Goal: Task Accomplishment & Management: Use online tool/utility

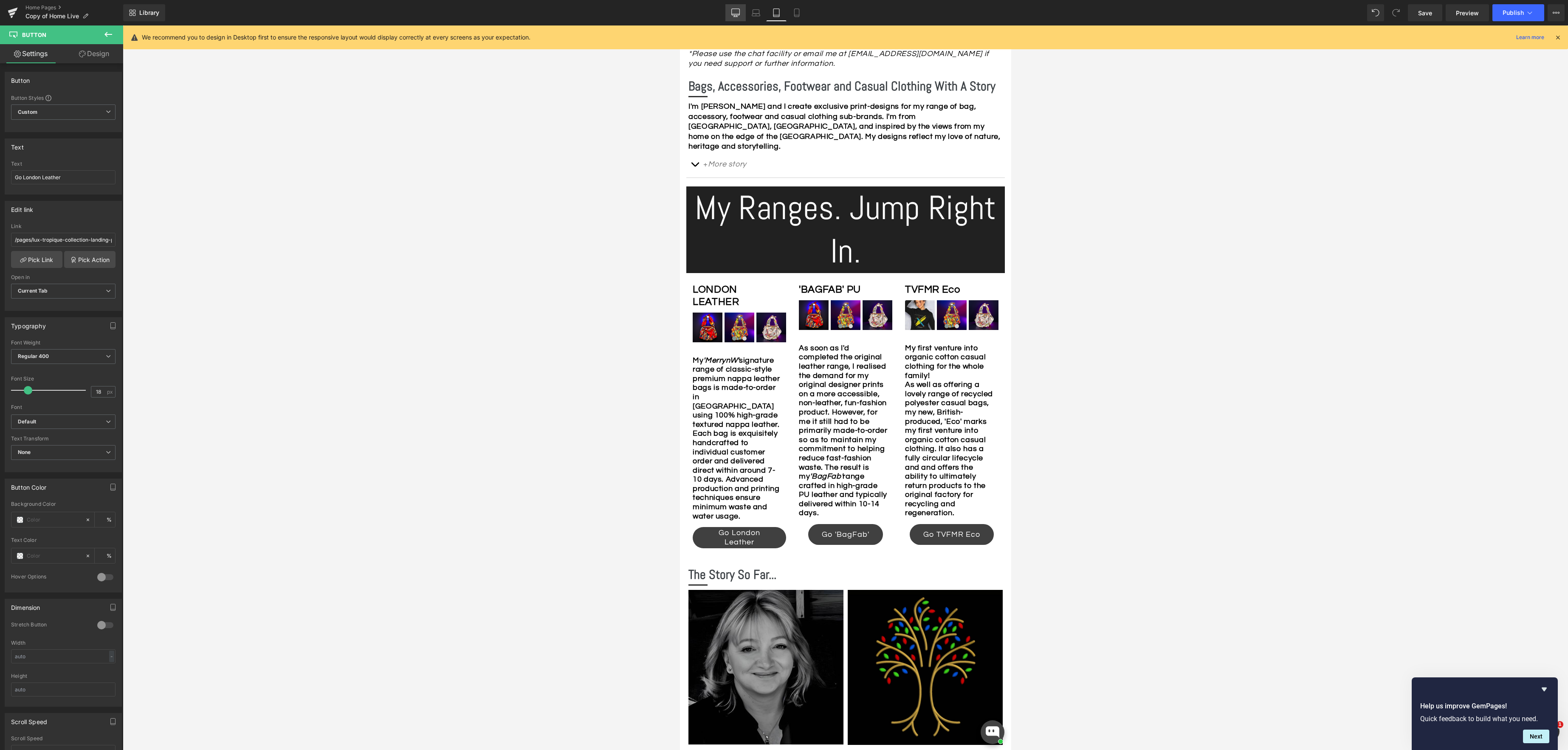
click at [736, 10] on icon at bounding box center [735, 13] width 8 height 8
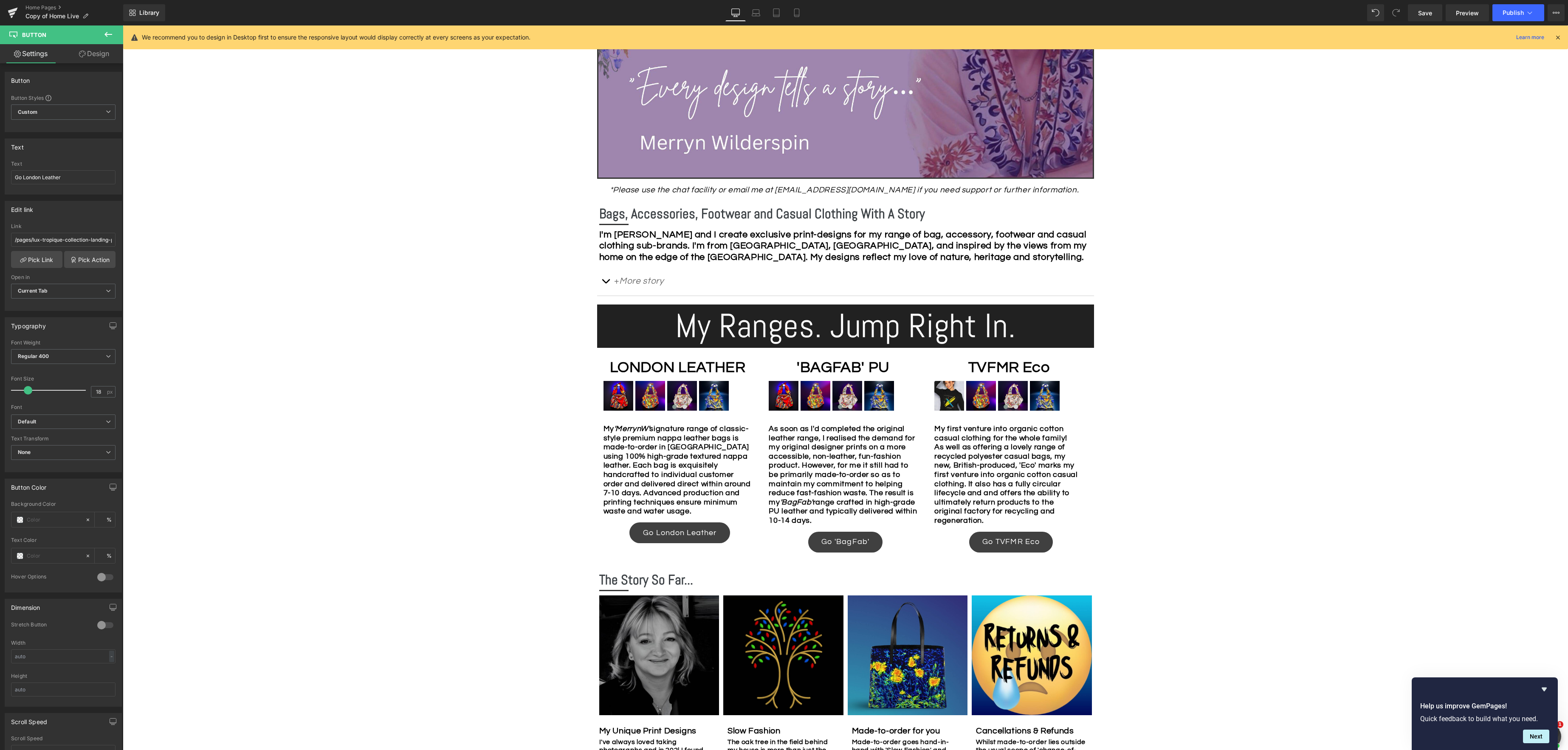
scroll to position [332, 0]
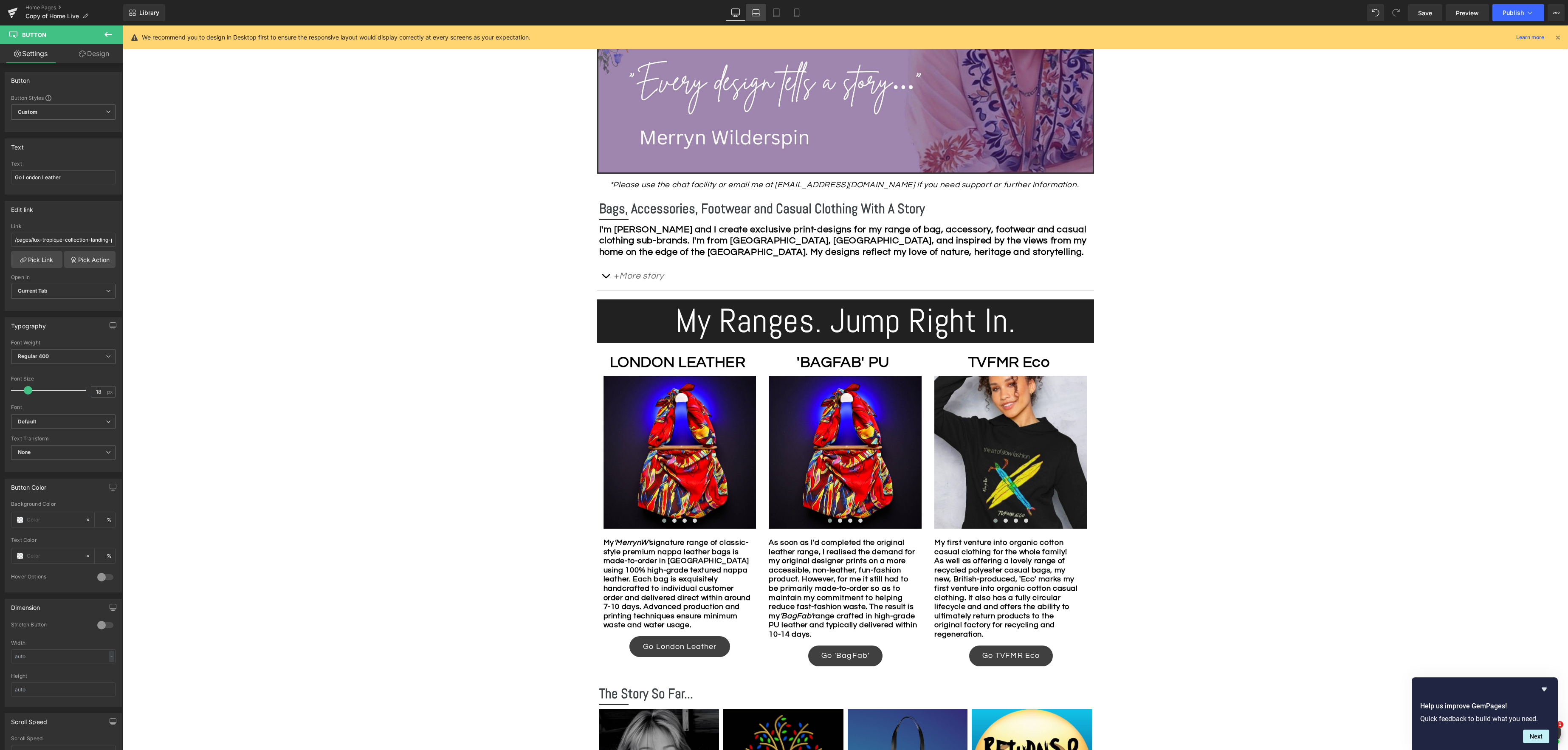
click at [755, 13] on icon at bounding box center [756, 15] width 8 height 3
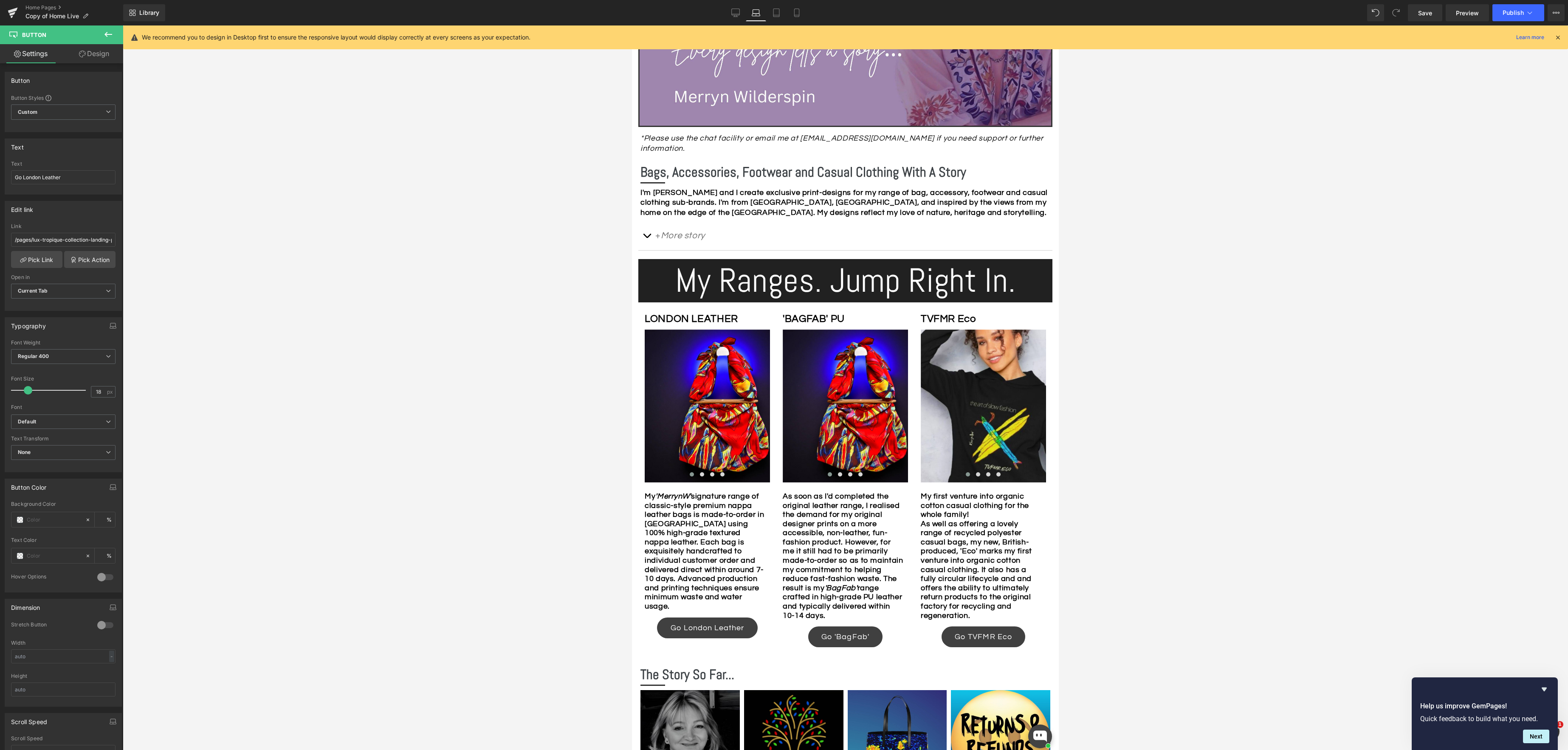
scroll to position [294, 0]
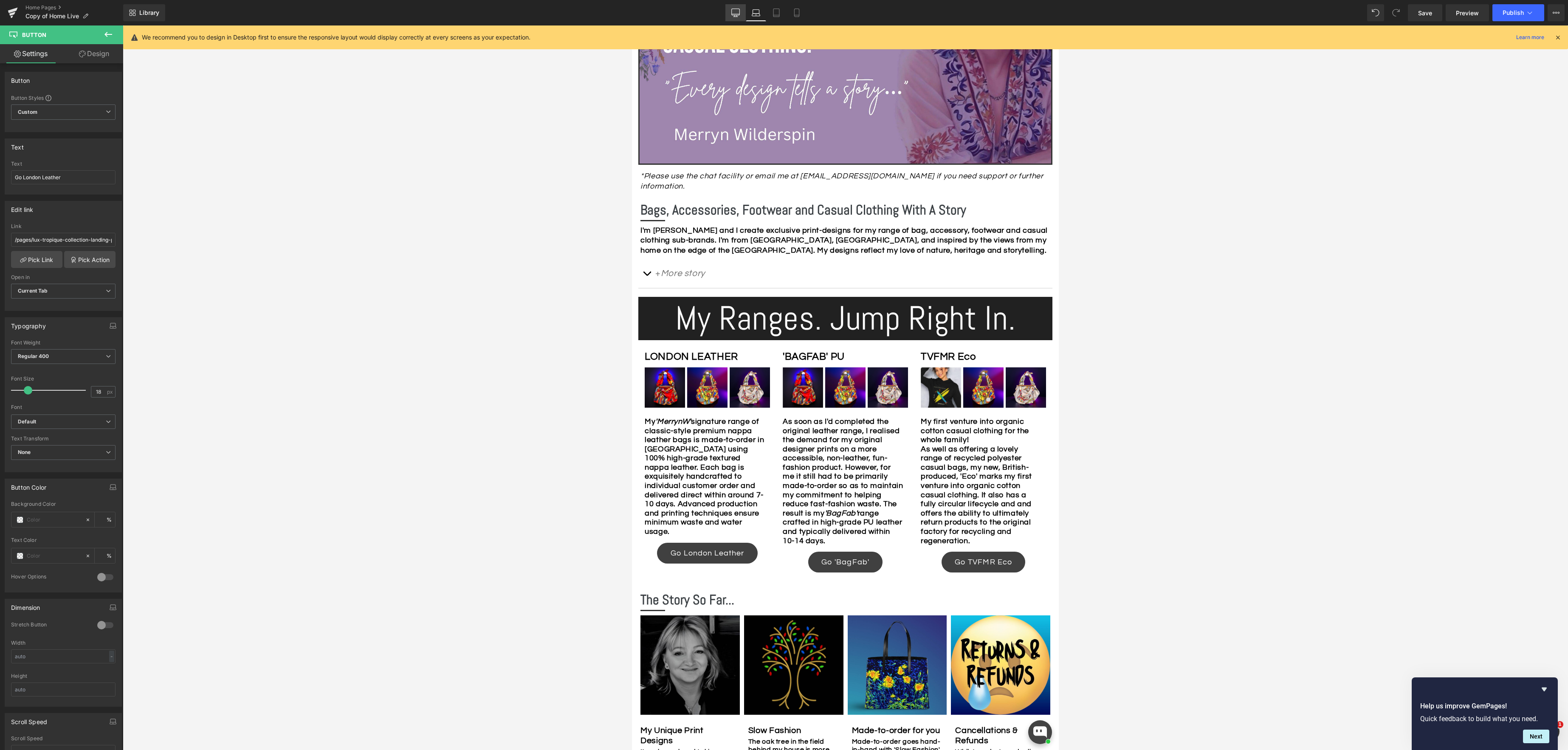
click at [735, 15] on icon at bounding box center [735, 13] width 8 height 8
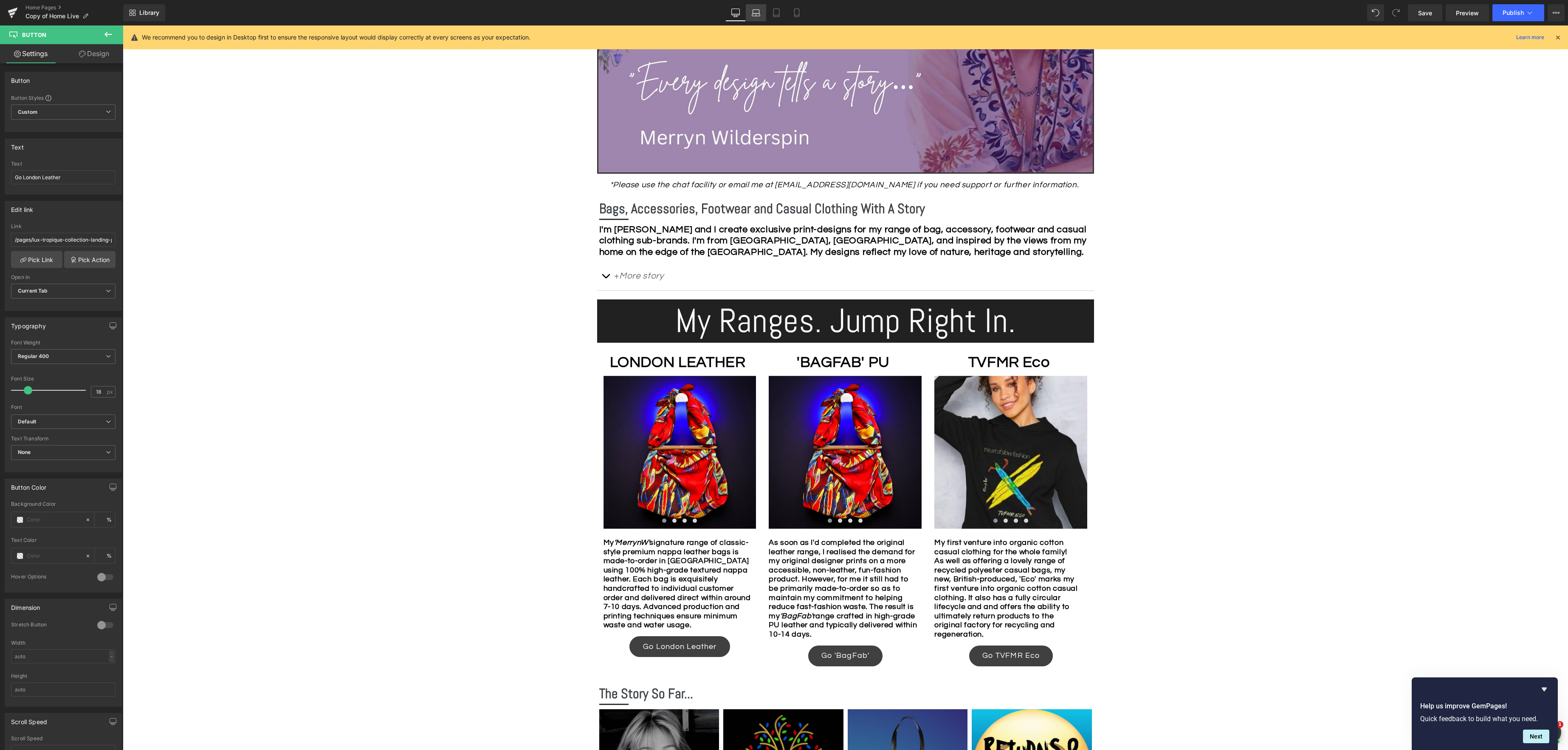
click at [763, 15] on link "Laptop" at bounding box center [756, 13] width 20 height 17
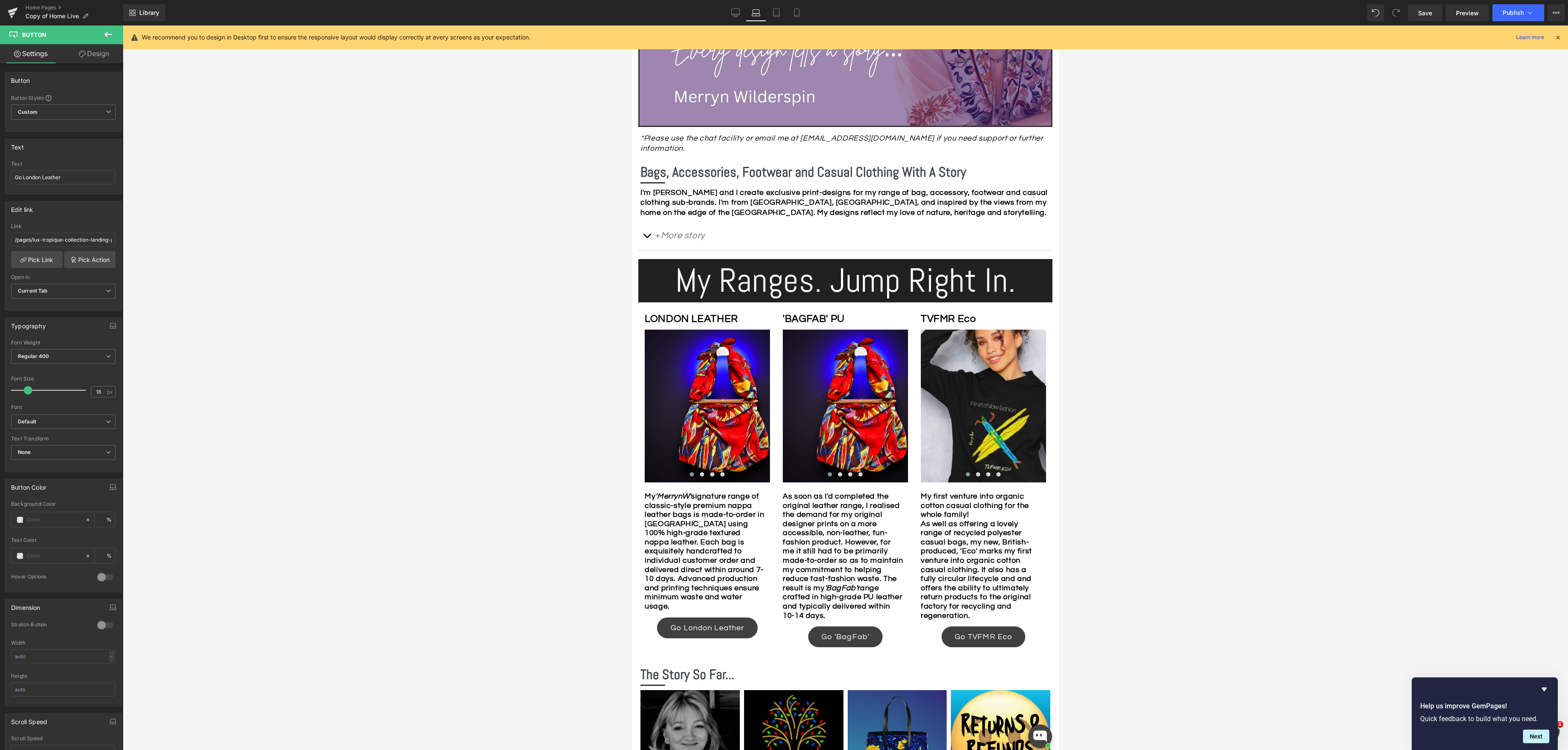
scroll to position [294, 0]
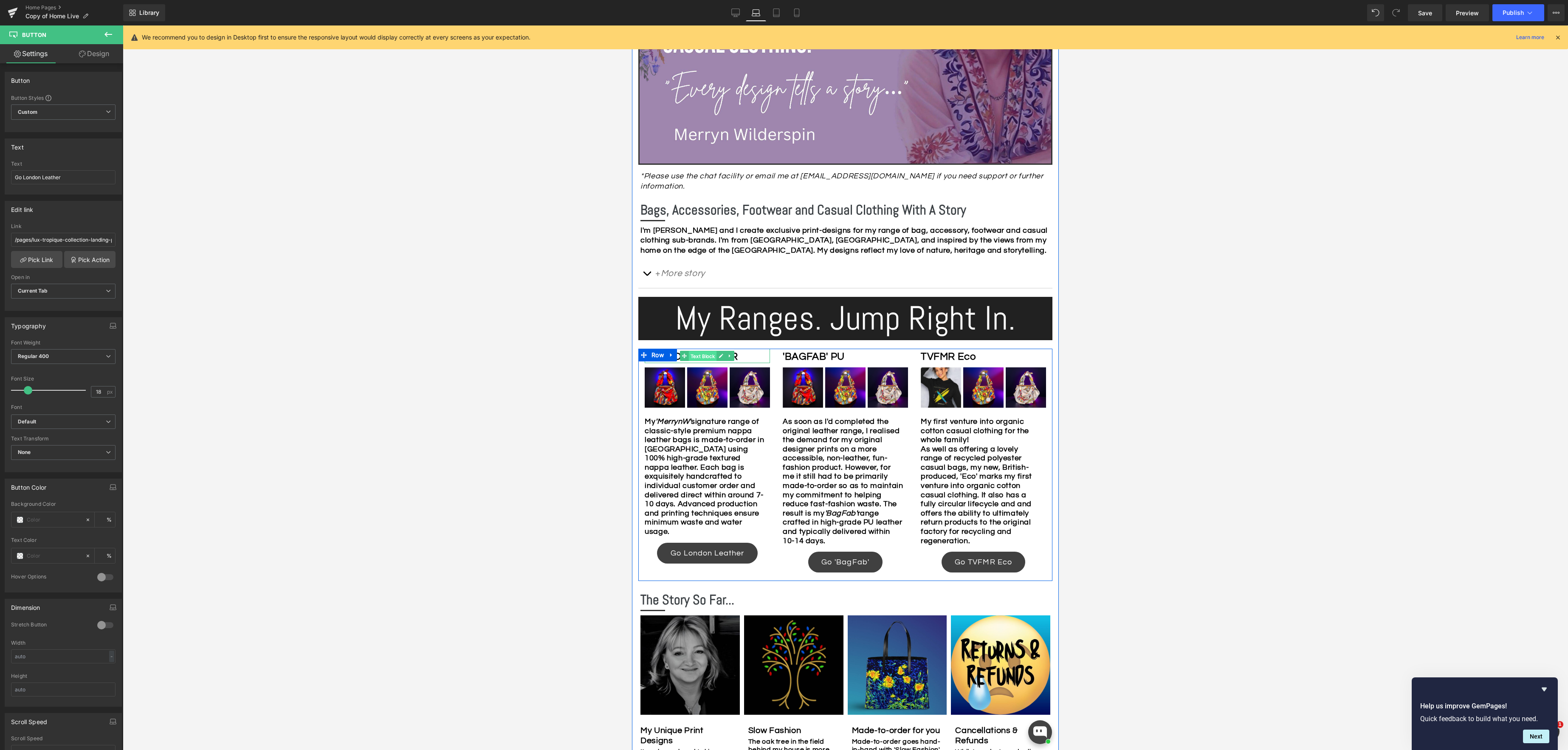
click at [698, 351] on span "Text Block" at bounding box center [703, 356] width 28 height 10
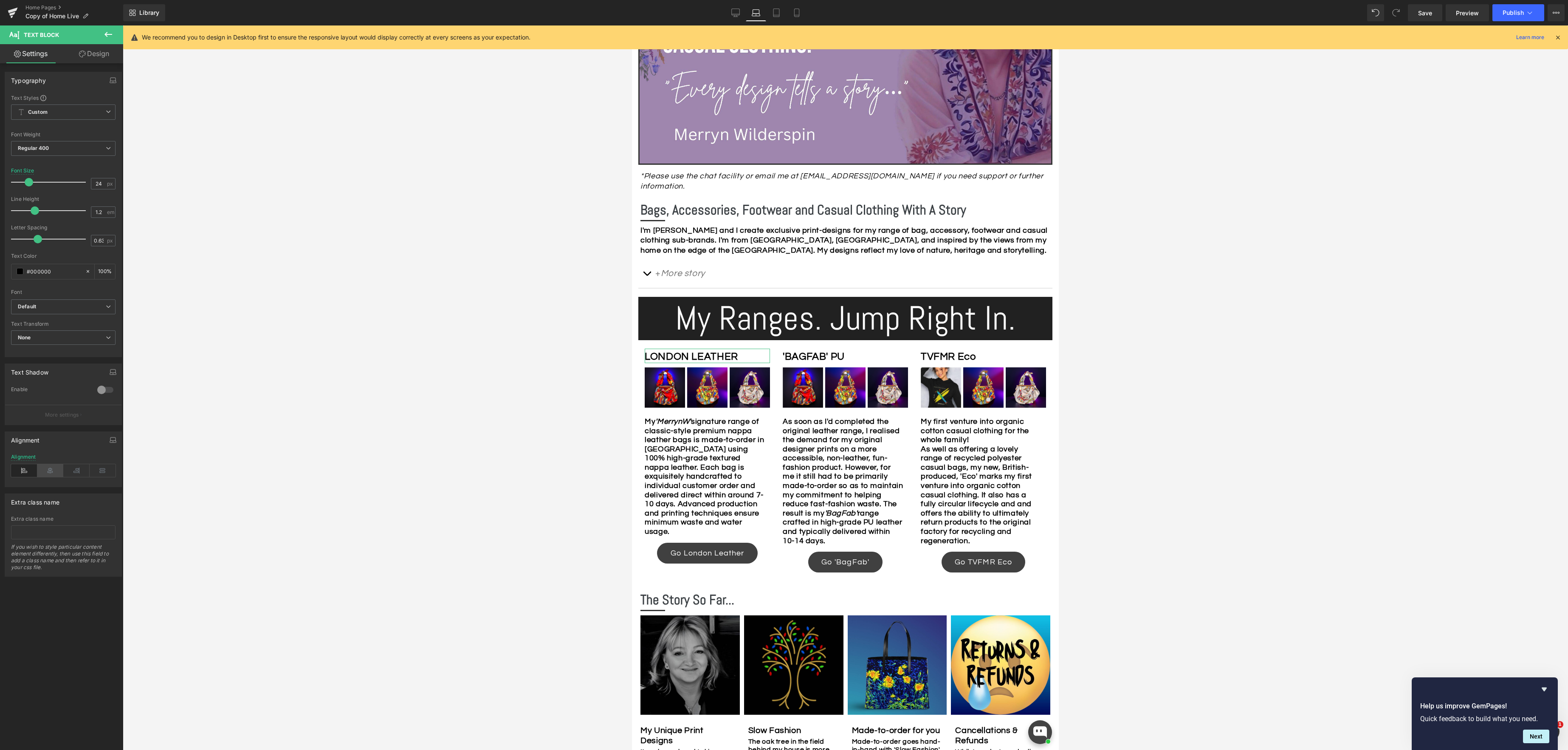
click at [47, 471] on icon at bounding box center [51, 471] width 27 height 13
drag, startPoint x: 838, startPoint y: 347, endPoint x: 784, endPoint y: 519, distance: 180.3
click at [838, 348] on div "'BAGFAB' PU Text Block" at bounding box center [844, 355] width 125 height 15
click at [47, 473] on icon at bounding box center [51, 471] width 27 height 13
click at [971, 351] on span "Text Block" at bounding box center [979, 356] width 28 height 10
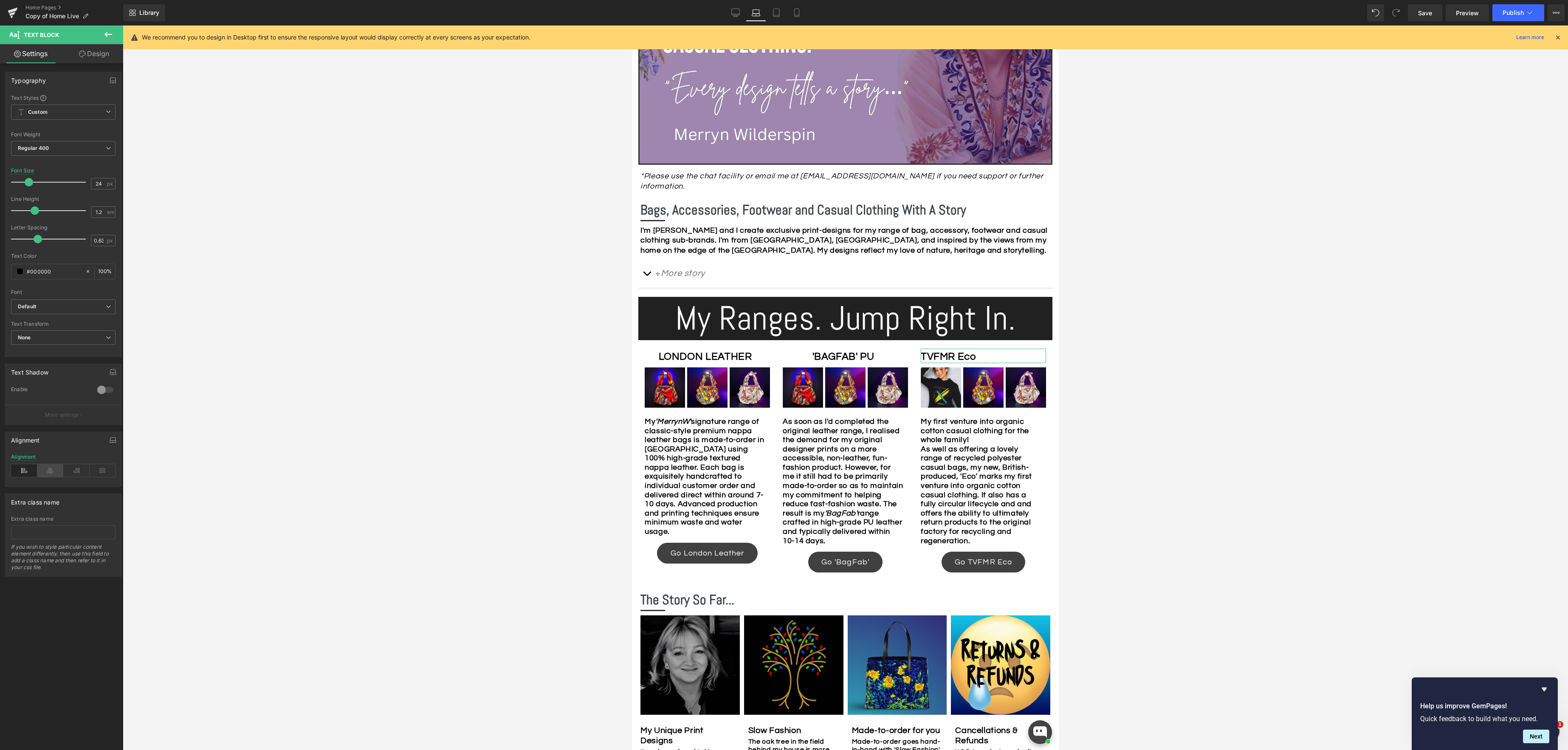
click at [51, 469] on icon at bounding box center [51, 471] width 27 height 13
click at [703, 471] on span "Text Block" at bounding box center [703, 476] width 28 height 10
click at [831, 476] on span "Text Block" at bounding box center [841, 481] width 28 height 10
click at [972, 469] on div "My first venture into organic cotton casual clothing for the whole family! As w…" at bounding box center [983, 481] width 125 height 128
click at [736, 13] on icon at bounding box center [735, 13] width 8 height 8
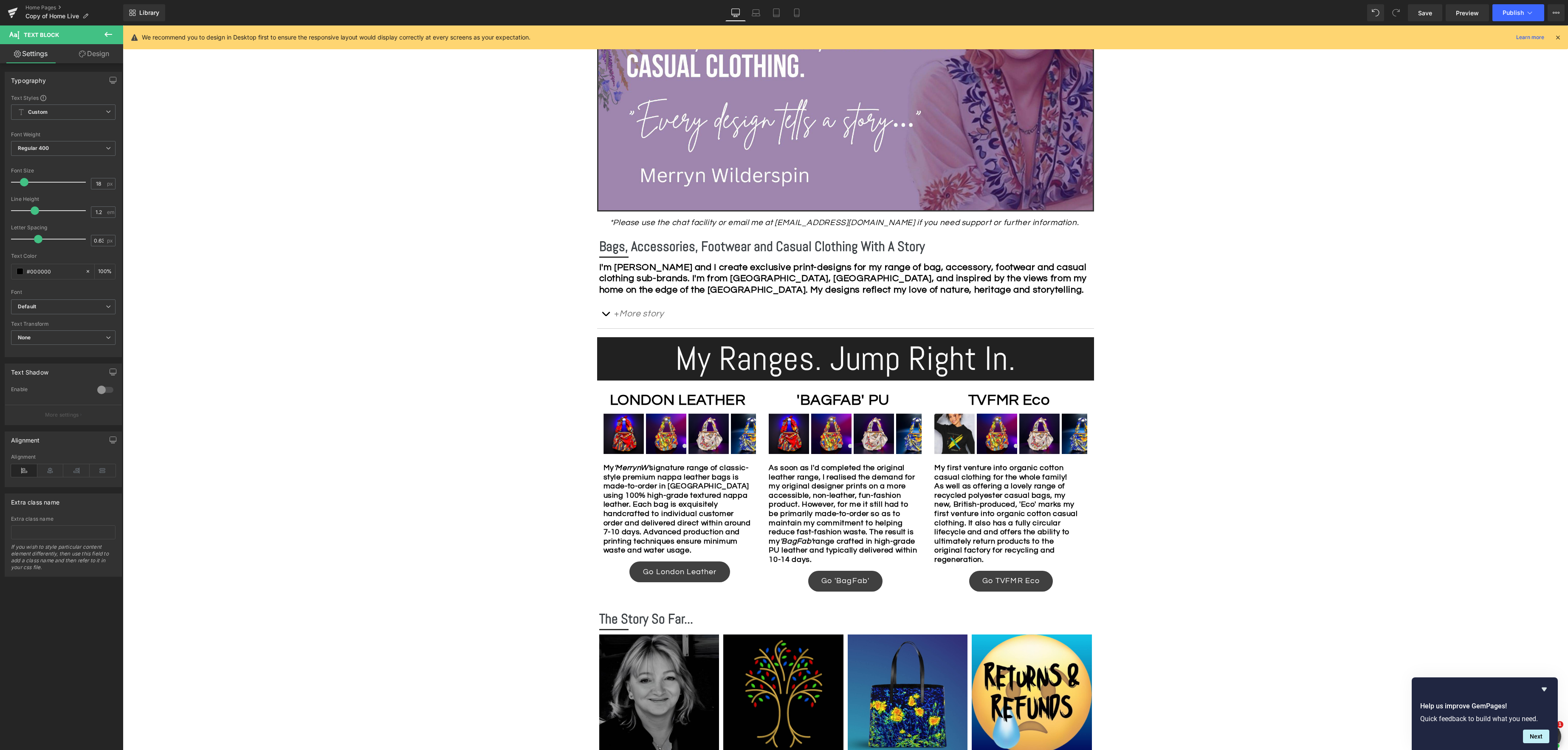
scroll to position [351, 0]
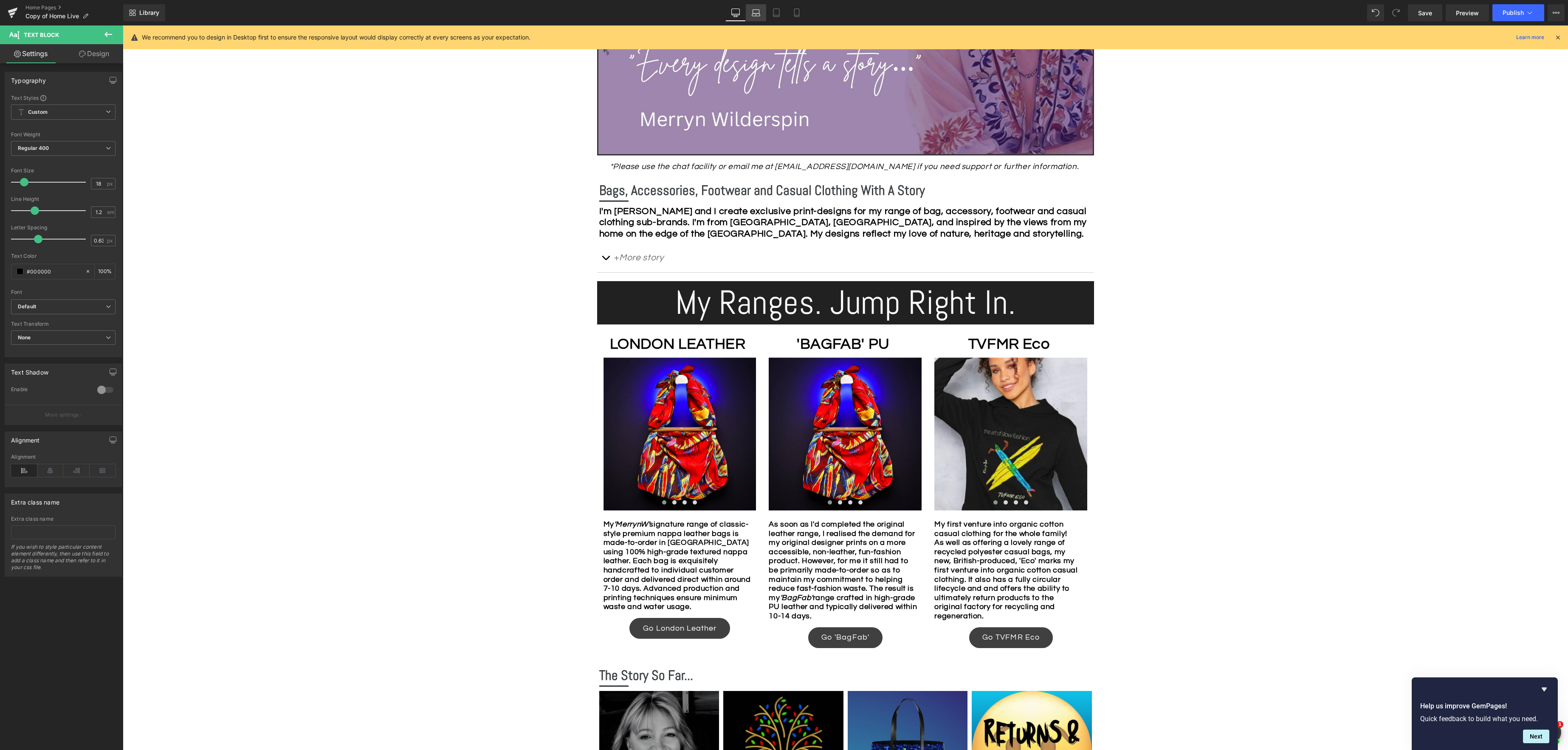
click at [757, 15] on icon at bounding box center [756, 13] width 8 height 8
type input "100"
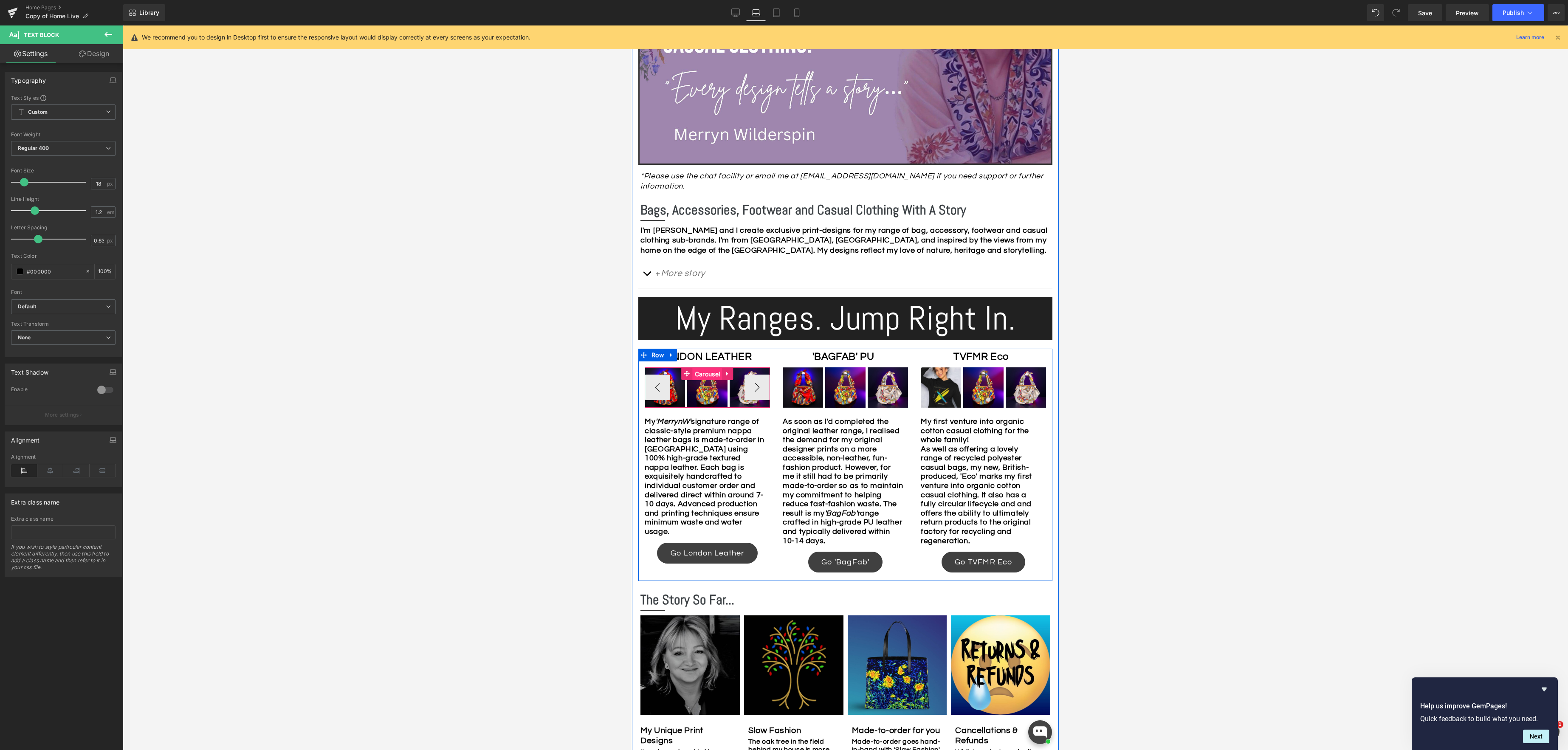
click at [709, 368] on span "Carousel" at bounding box center [708, 374] width 29 height 13
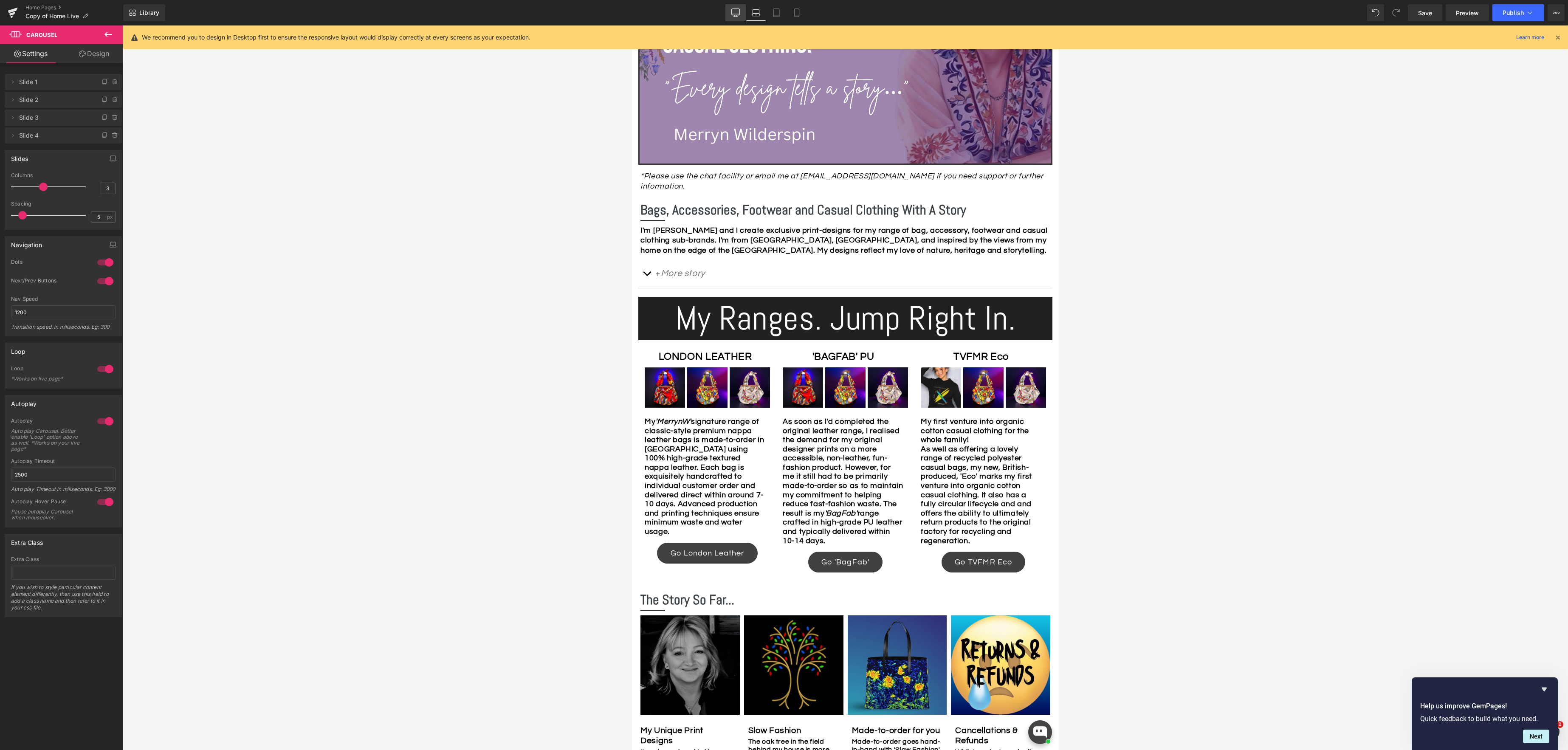
click at [733, 13] on icon at bounding box center [735, 13] width 8 height 8
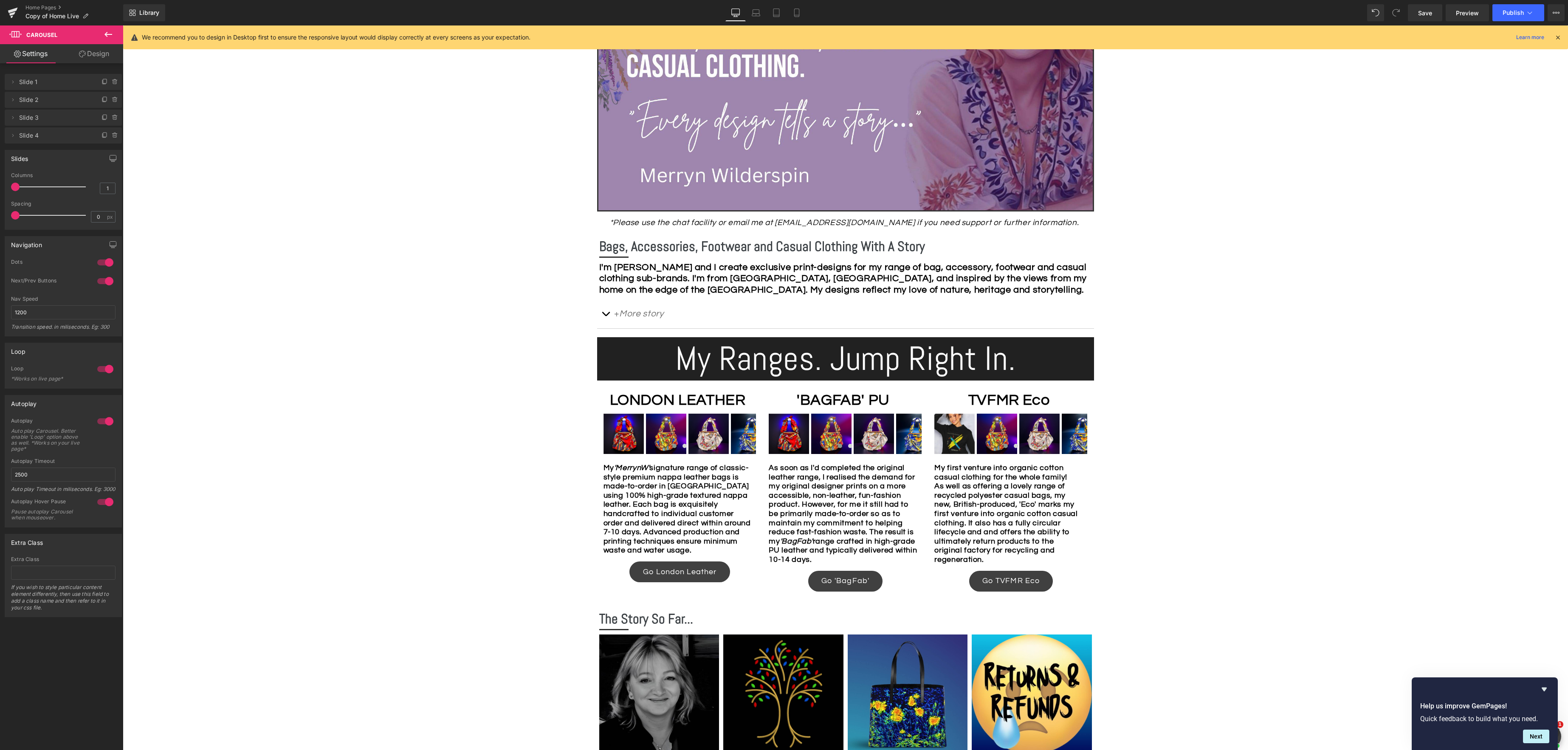
scroll to position [351, 0]
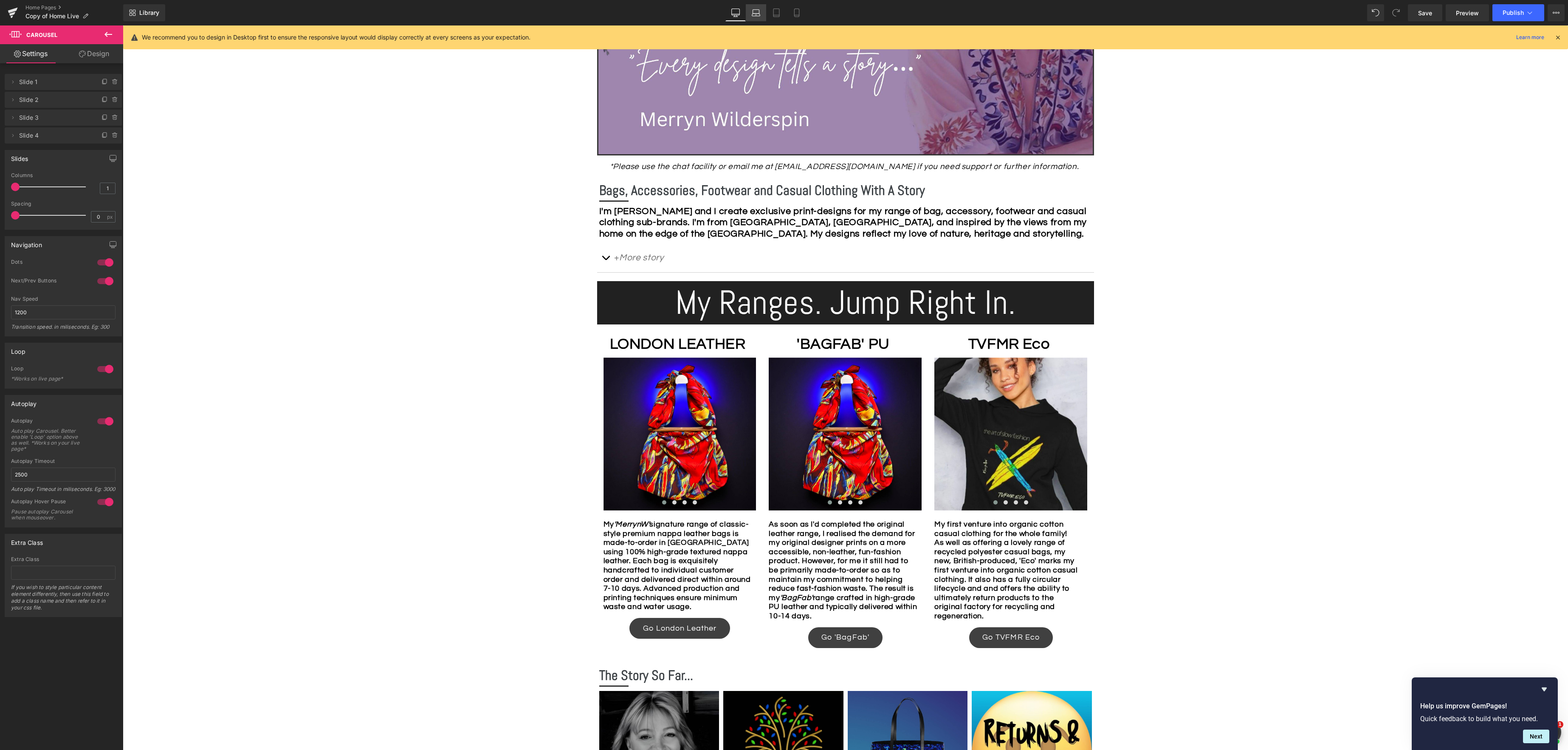
click at [762, 14] on link "Laptop" at bounding box center [756, 13] width 20 height 17
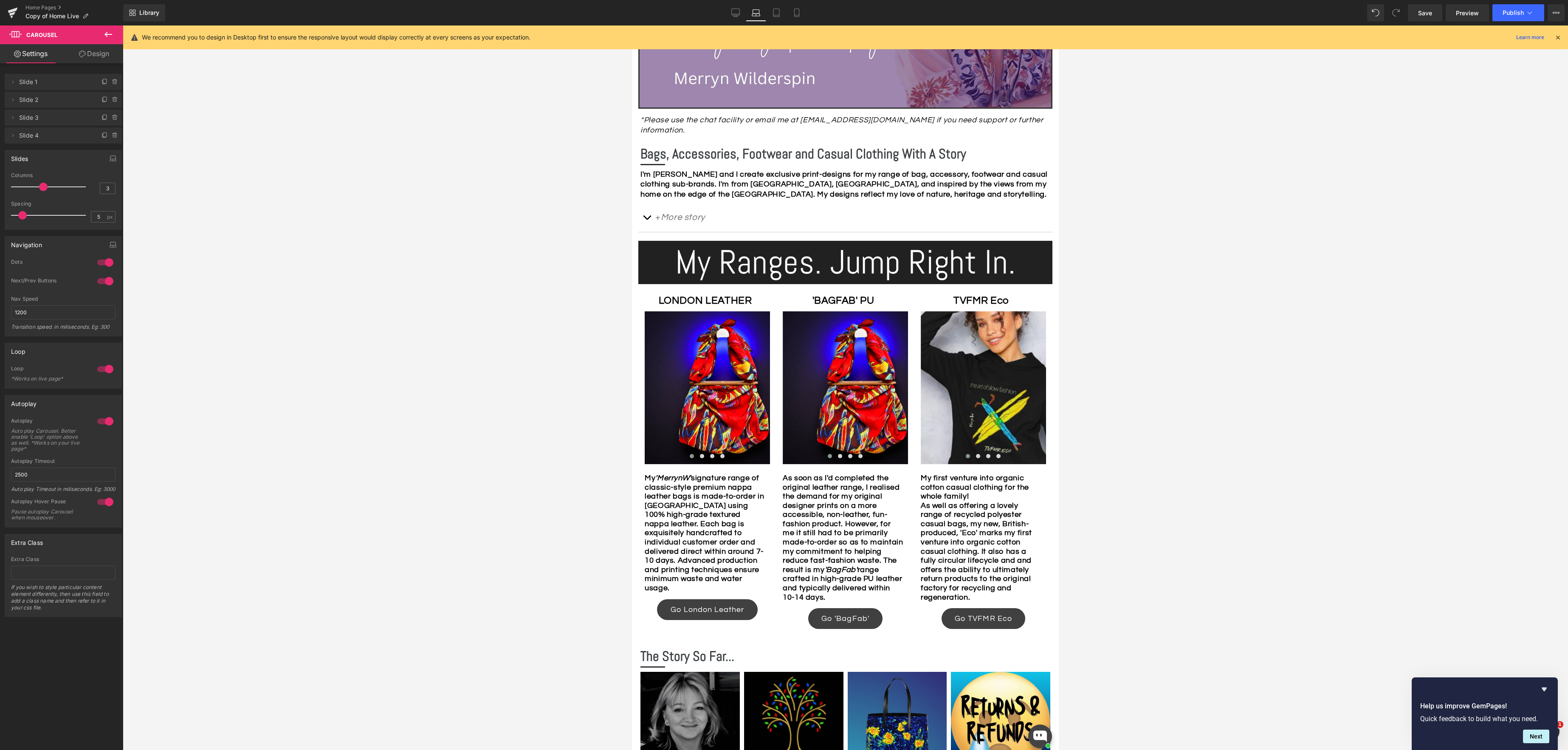
scroll to position [294, 0]
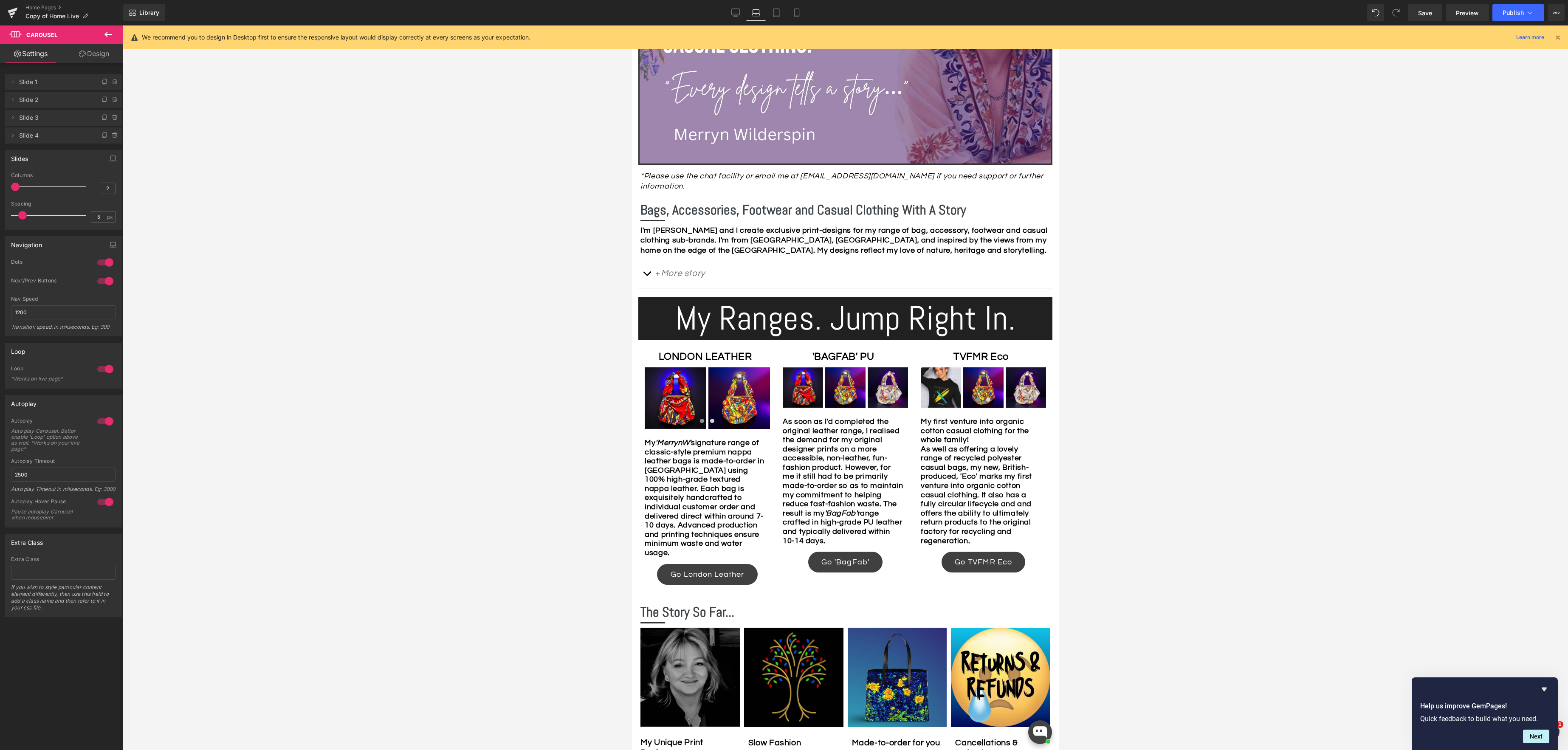
type input "1"
drag, startPoint x: 43, startPoint y: 186, endPoint x: -8, endPoint y: 184, distance: 51.0
click at [0, 184] on html "Carousel You are previewing how the will restyle your page. You can not edit El…" at bounding box center [784, 375] width 1568 height 750
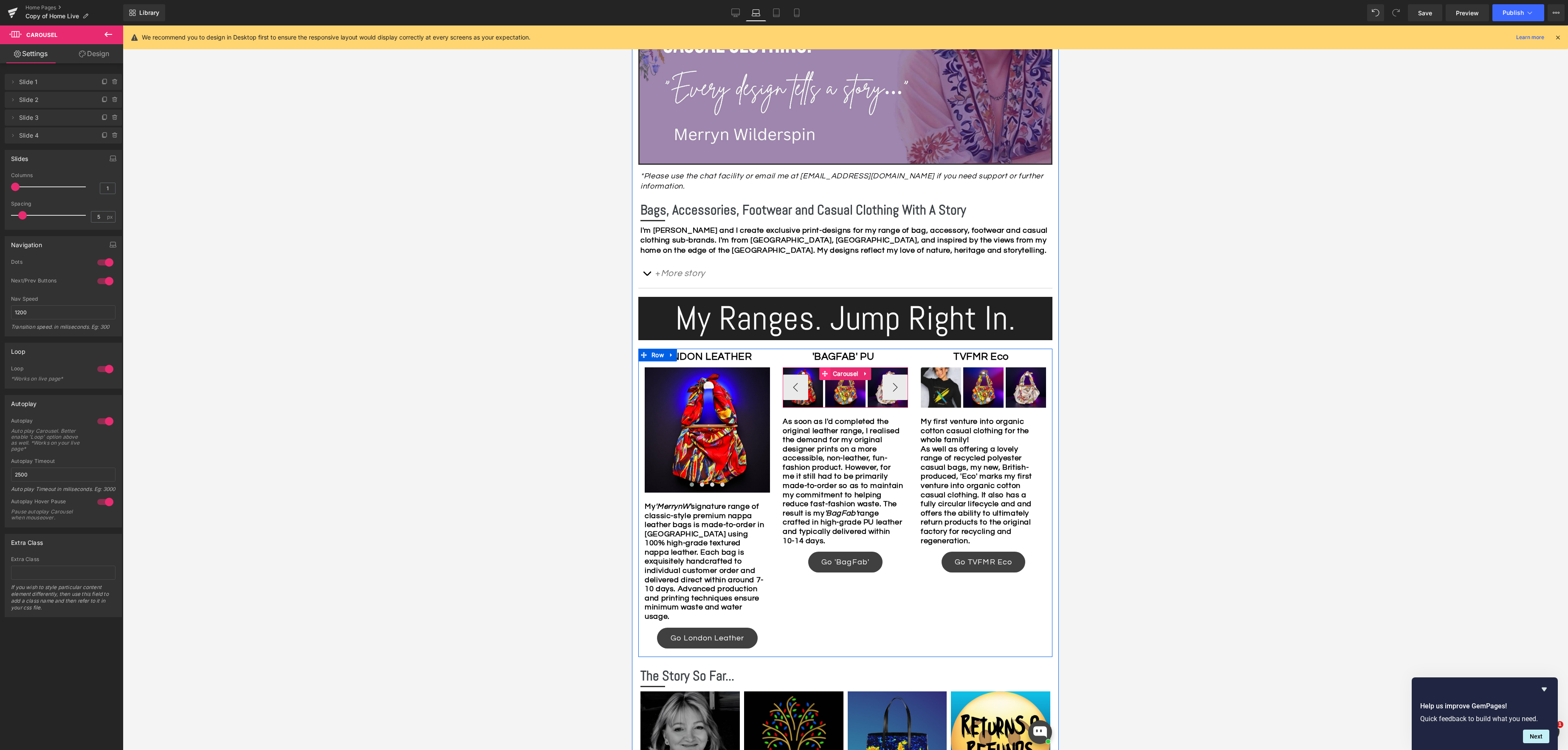
click at [849, 367] on link "Carousel" at bounding box center [840, 374] width 41 height 13
type input "1"
drag, startPoint x: 27, startPoint y: 184, endPoint x: -30, endPoint y: 184, distance: 57.0
click at [0, 184] on html "Carousel You are previewing how the will restyle your page. You can not edit El…" at bounding box center [784, 375] width 1568 height 750
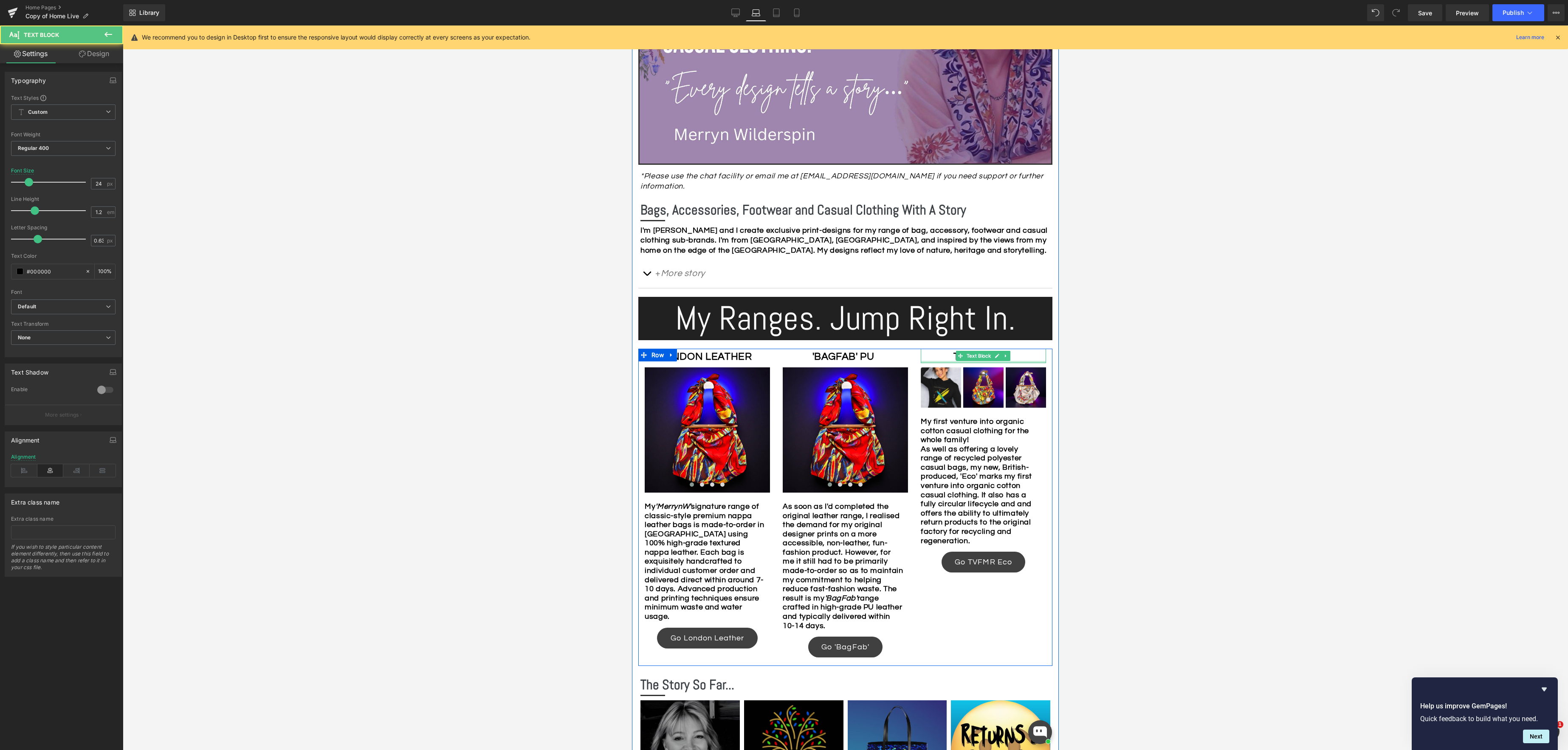
click at [976, 351] on div "TVFMR Eco Text Block" at bounding box center [983, 355] width 125 height 15
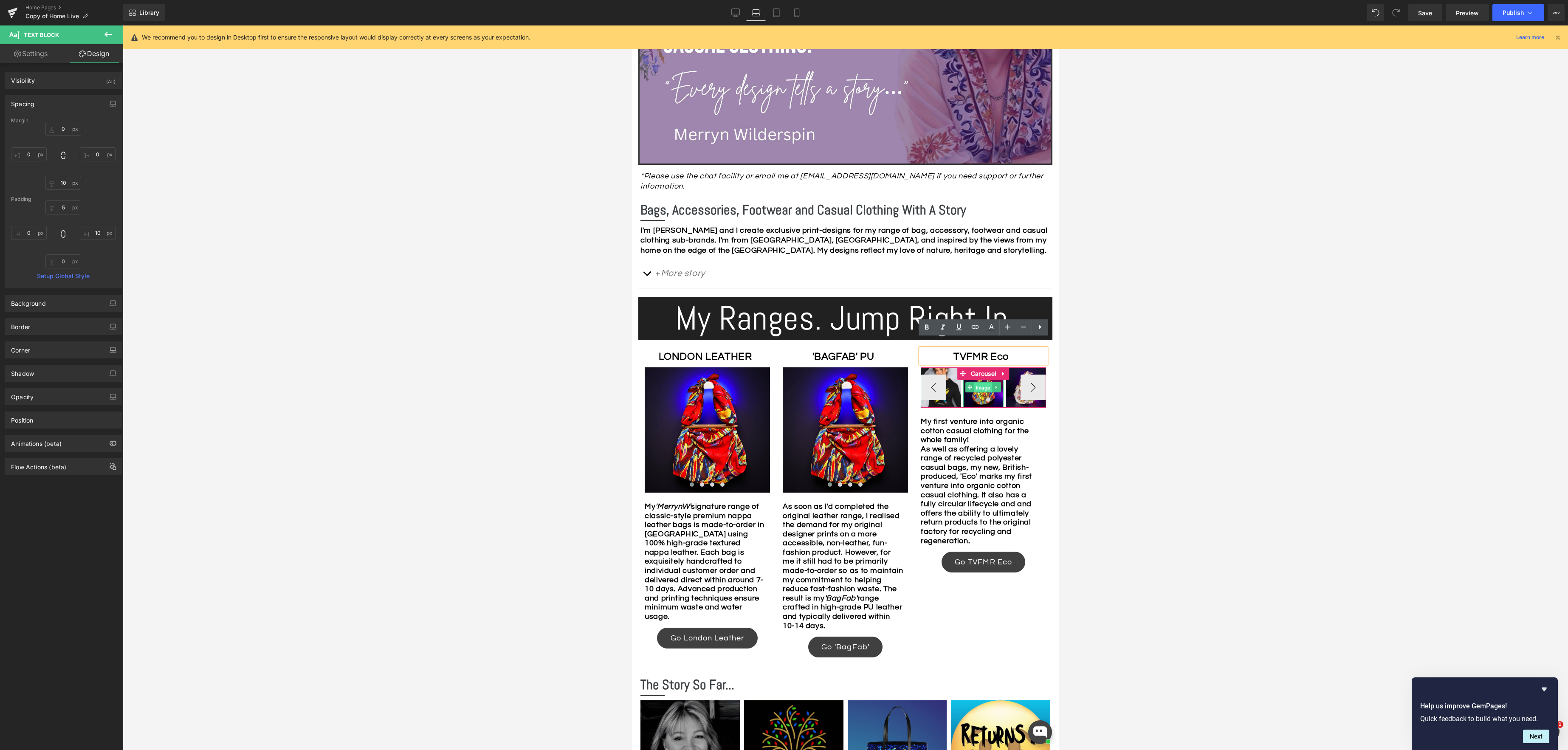
click at [982, 383] on span "Image" at bounding box center [983, 388] width 18 height 10
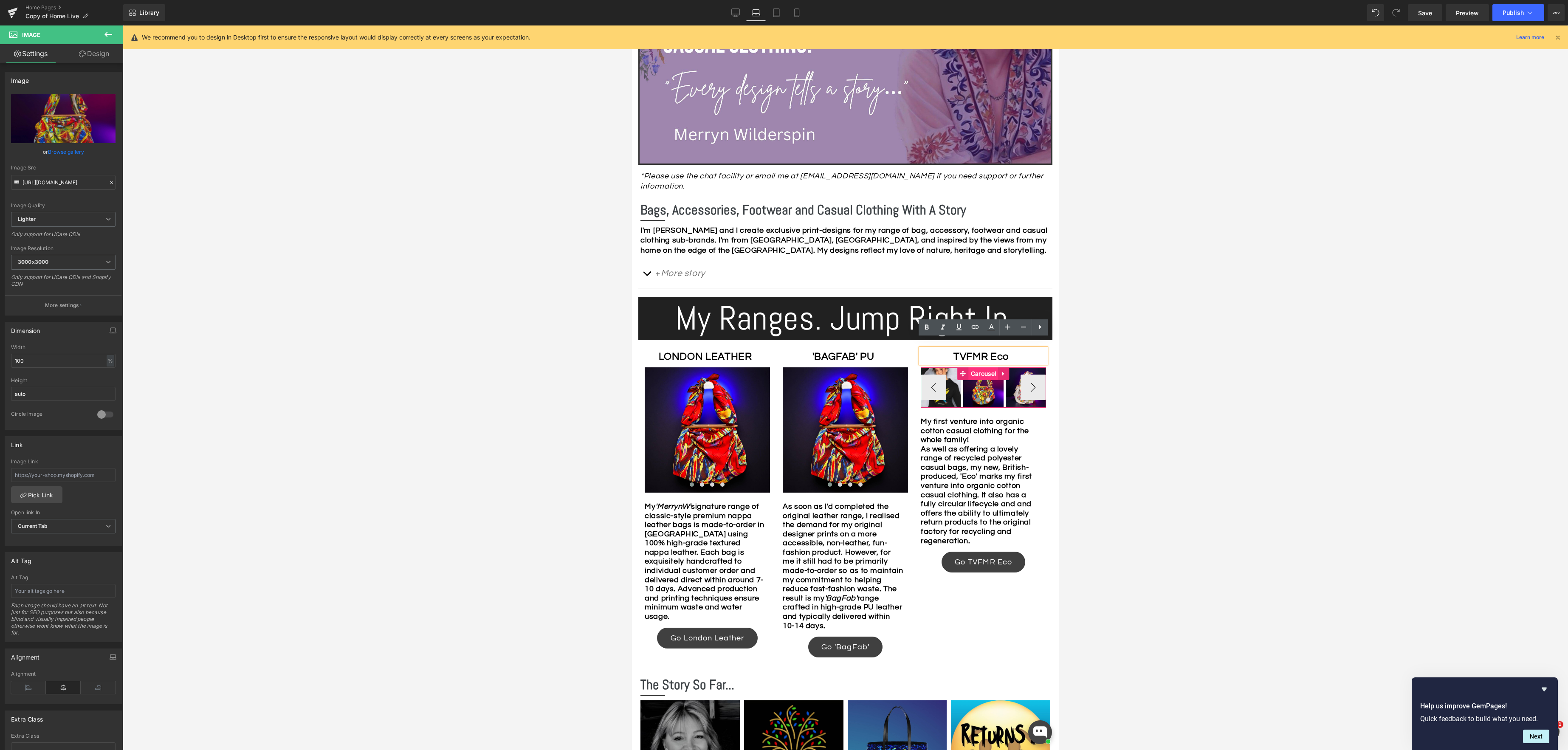
click at [981, 367] on div "Image Image Image Image ‹ › Carousel" at bounding box center [983, 388] width 125 height 41
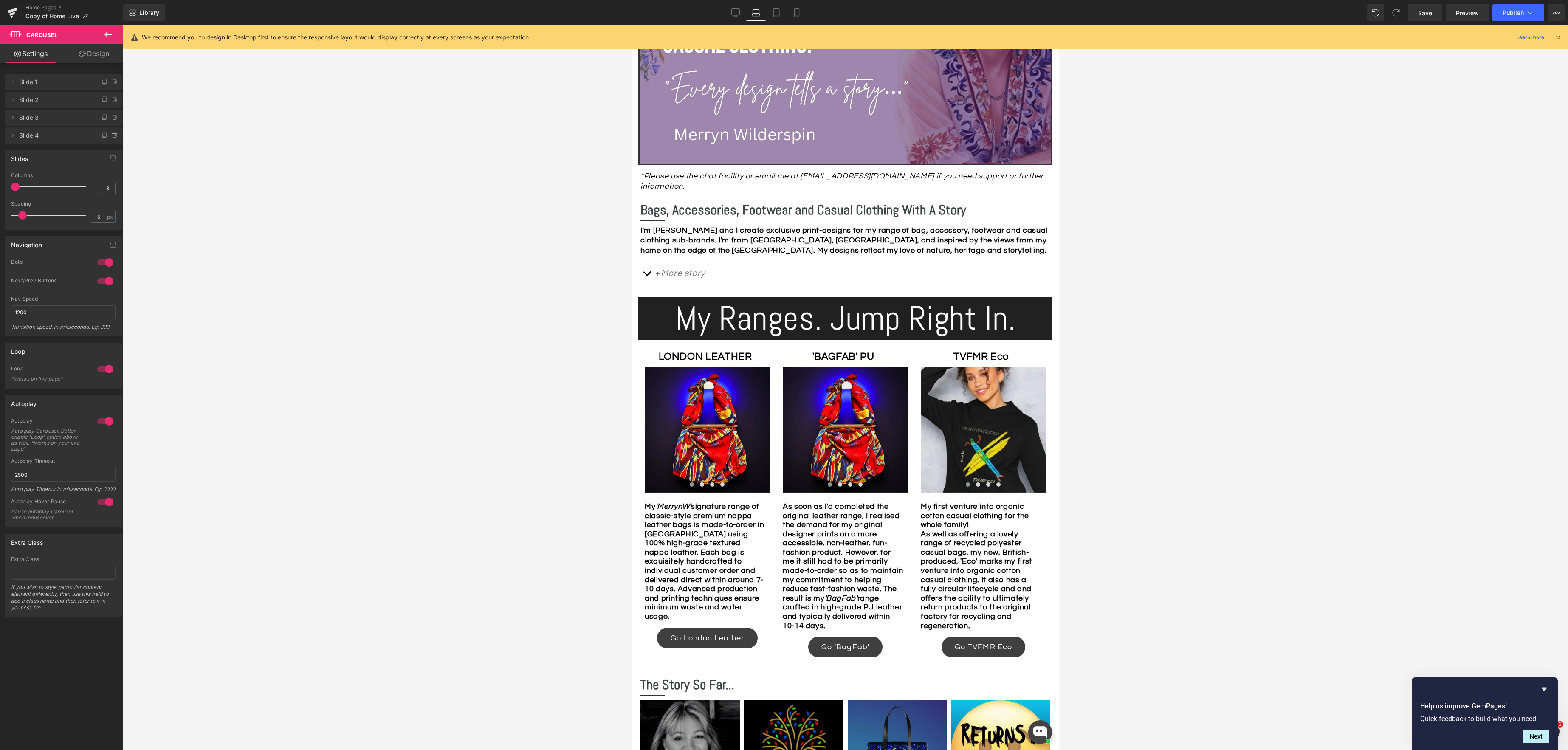
drag, startPoint x: 44, startPoint y: 186, endPoint x: -27, endPoint y: 185, distance: 71.0
click at [0, 185] on html "Carousel You are previewing how the will restyle your page. You can not edit El…" at bounding box center [784, 375] width 1568 height 750
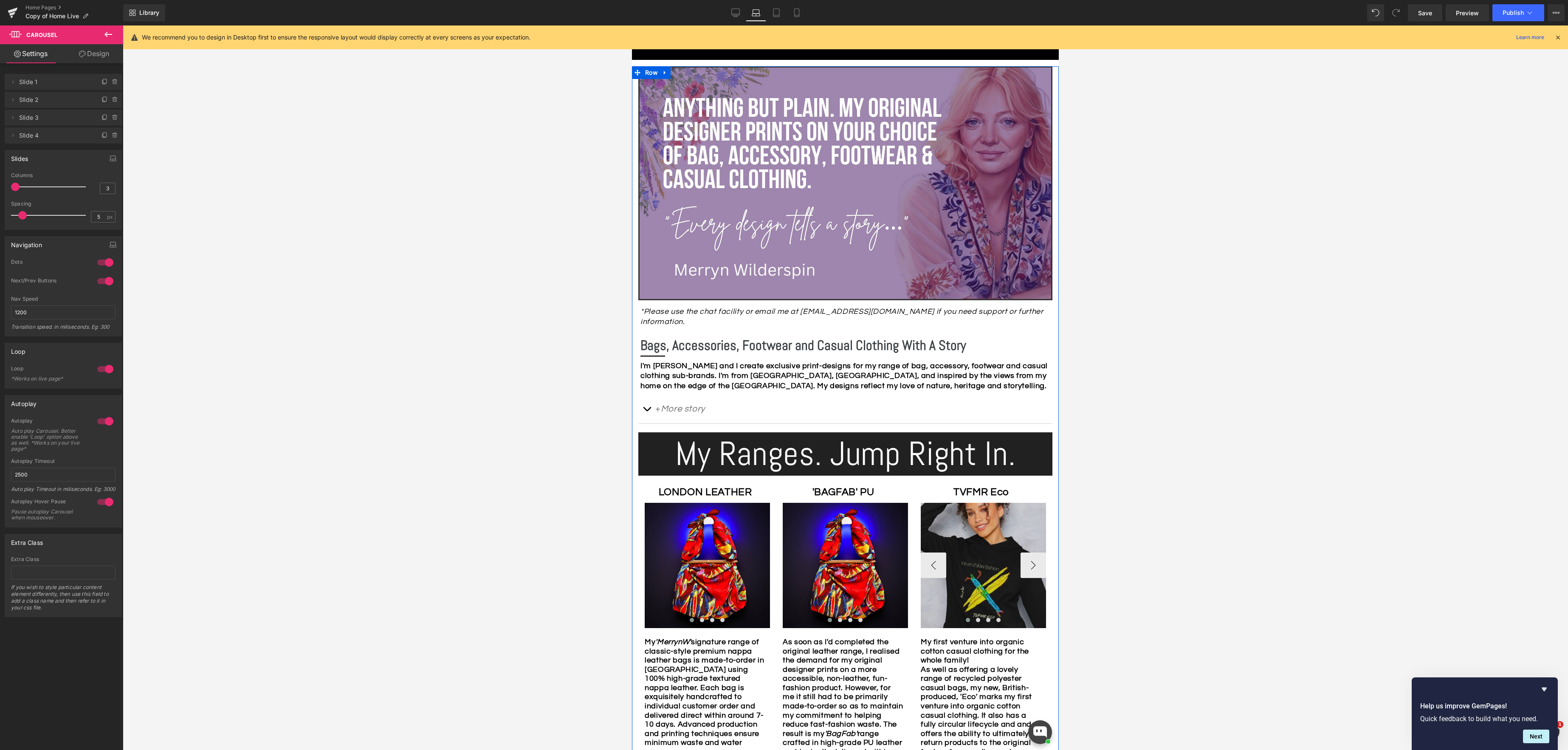
scroll to position [126, 0]
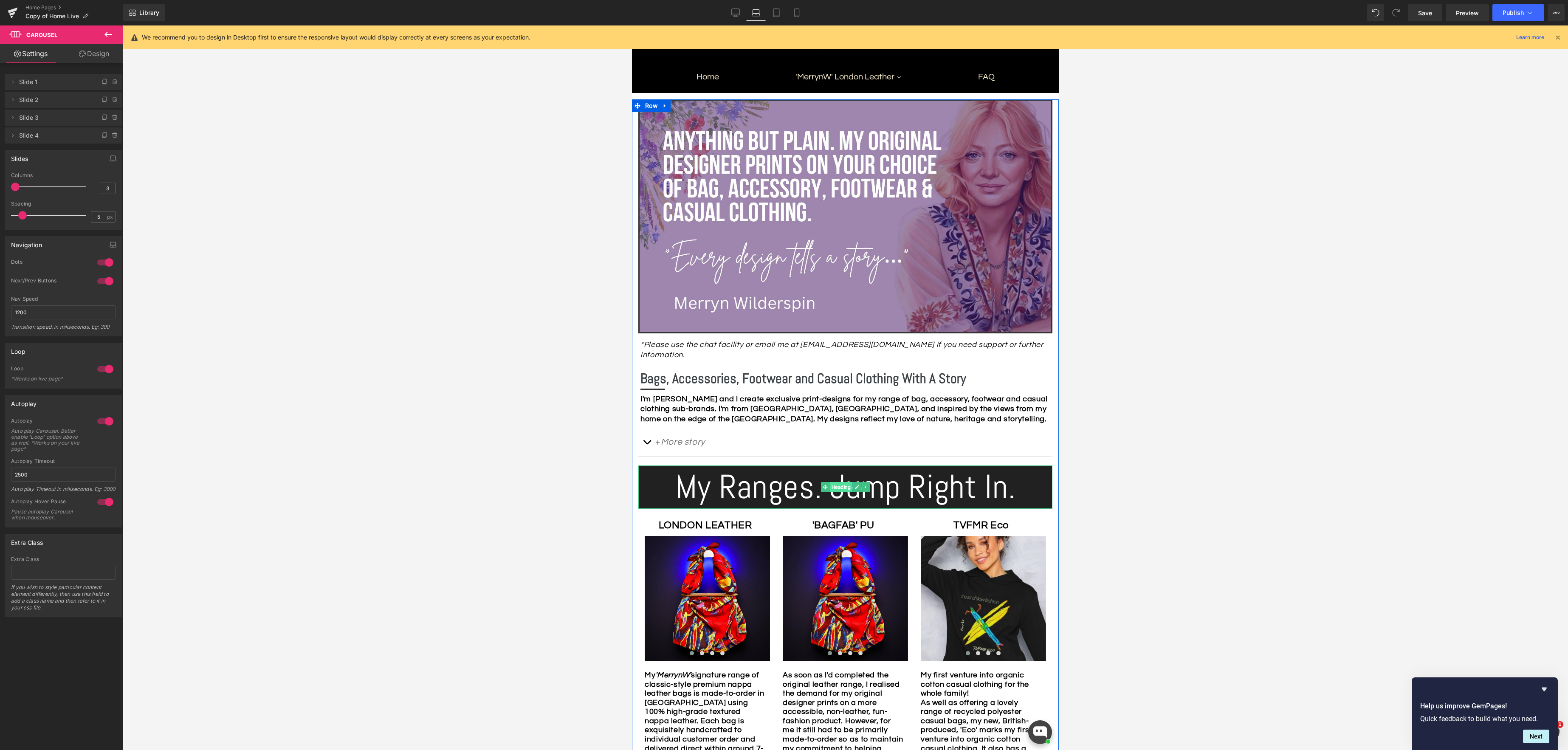
drag, startPoint x: 840, startPoint y: 478, endPoint x: 847, endPoint y: 475, distance: 7.6
click at [840, 482] on span "Heading" at bounding box center [840, 487] width 23 height 10
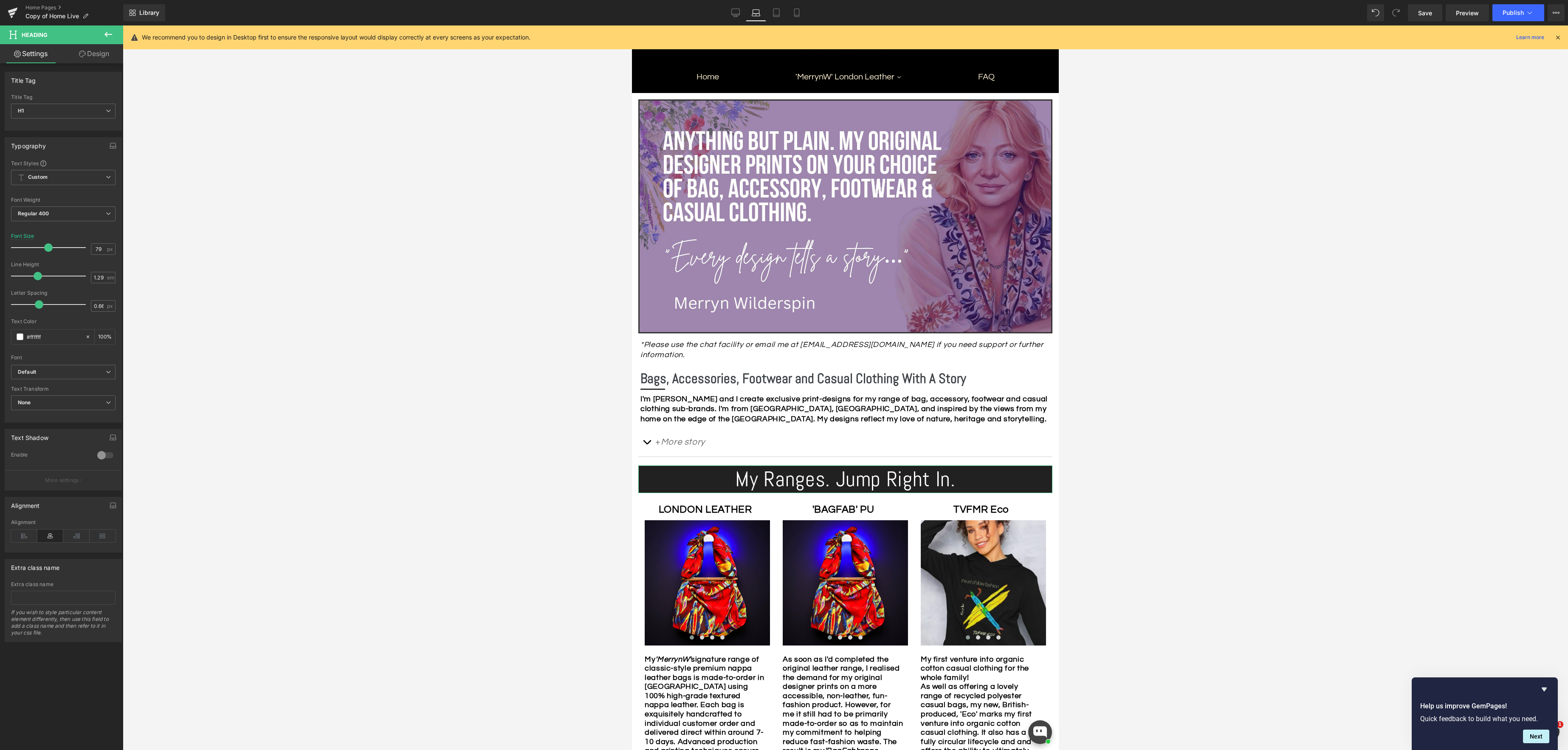
drag, startPoint x: 66, startPoint y: 247, endPoint x: 45, endPoint y: 247, distance: 21.0
click at [45, 247] on span at bounding box center [48, 247] width 8 height 8
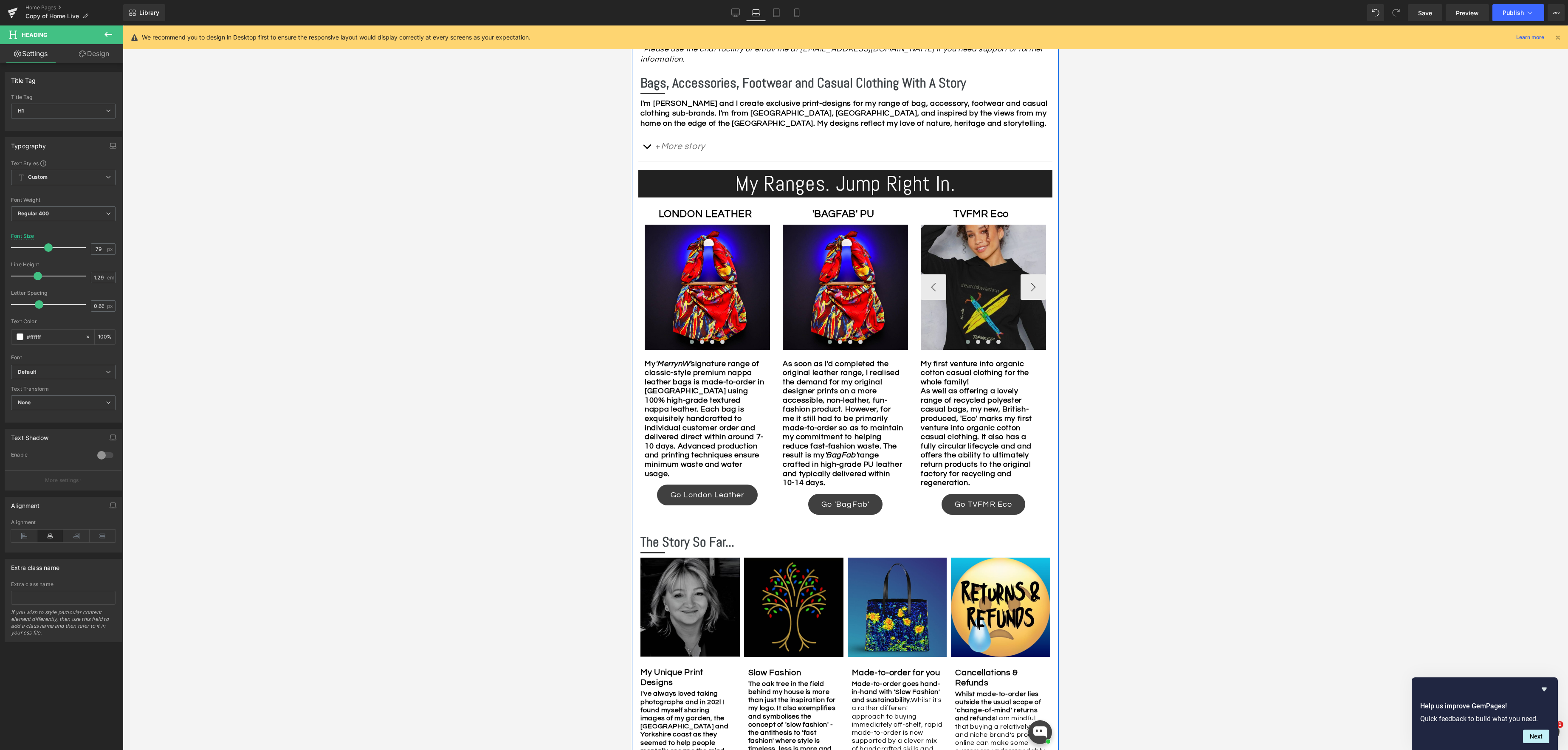
scroll to position [428, 0]
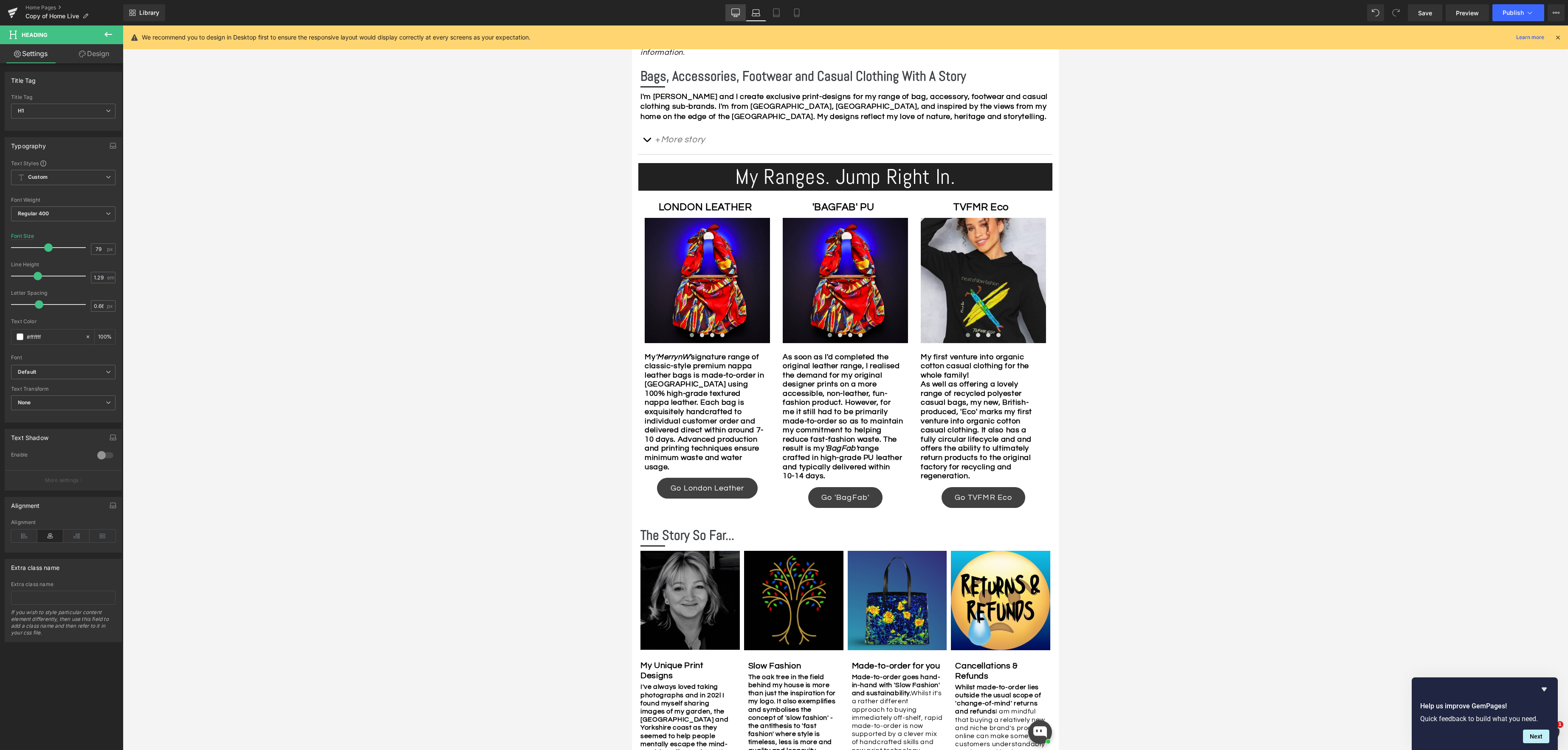
click at [735, 15] on icon at bounding box center [736, 12] width 8 height 6
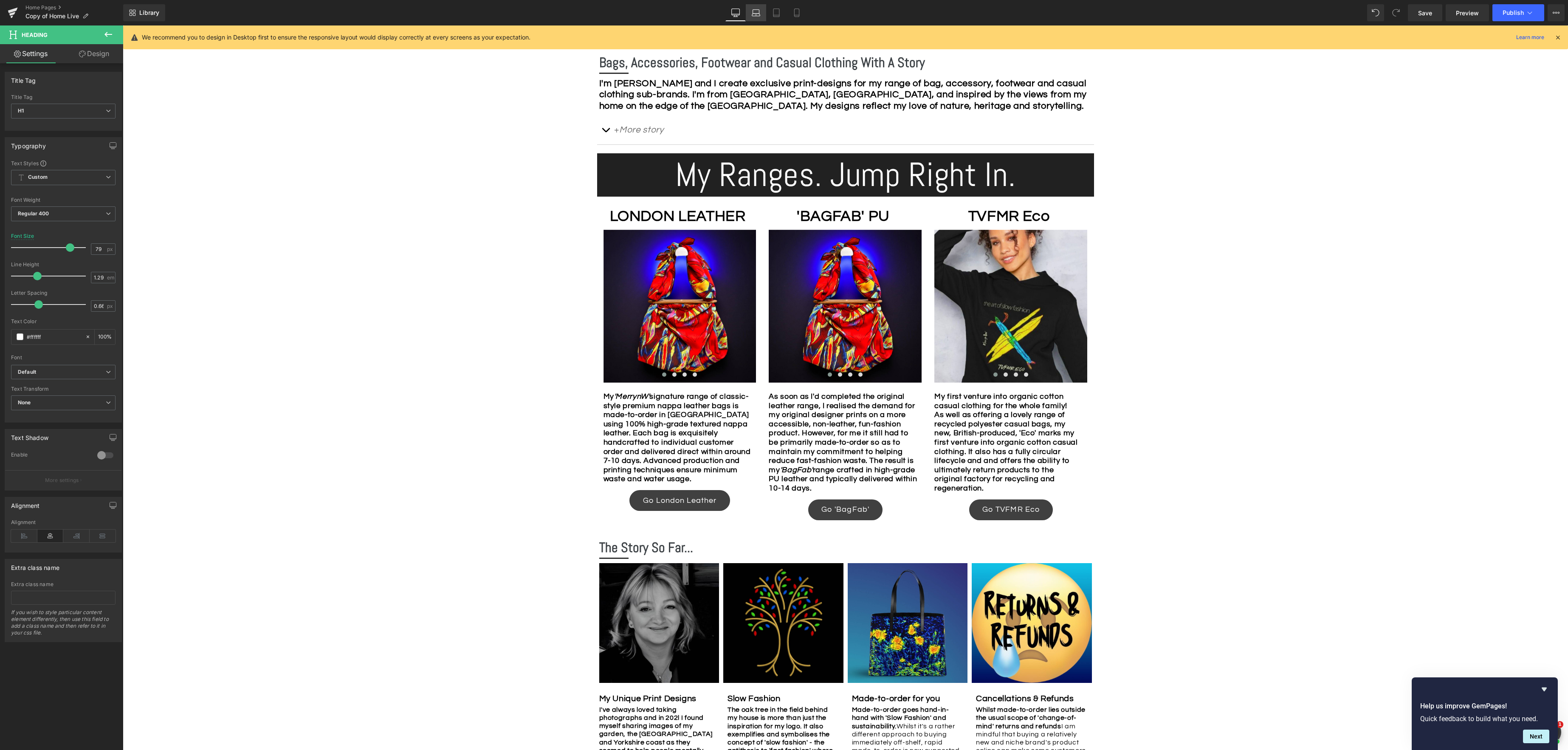
click at [757, 15] on icon at bounding box center [756, 13] width 8 height 8
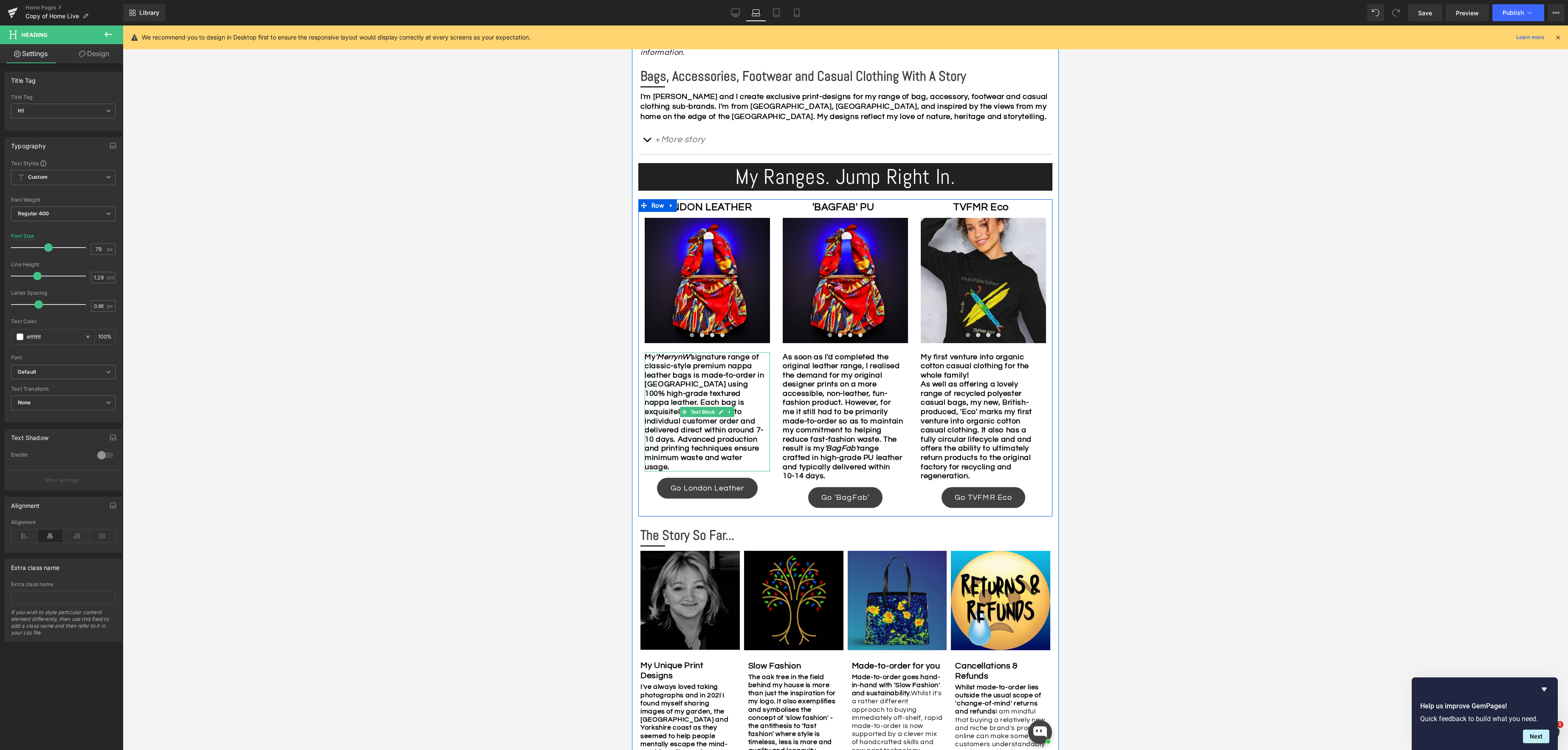
scroll to position [429, 0]
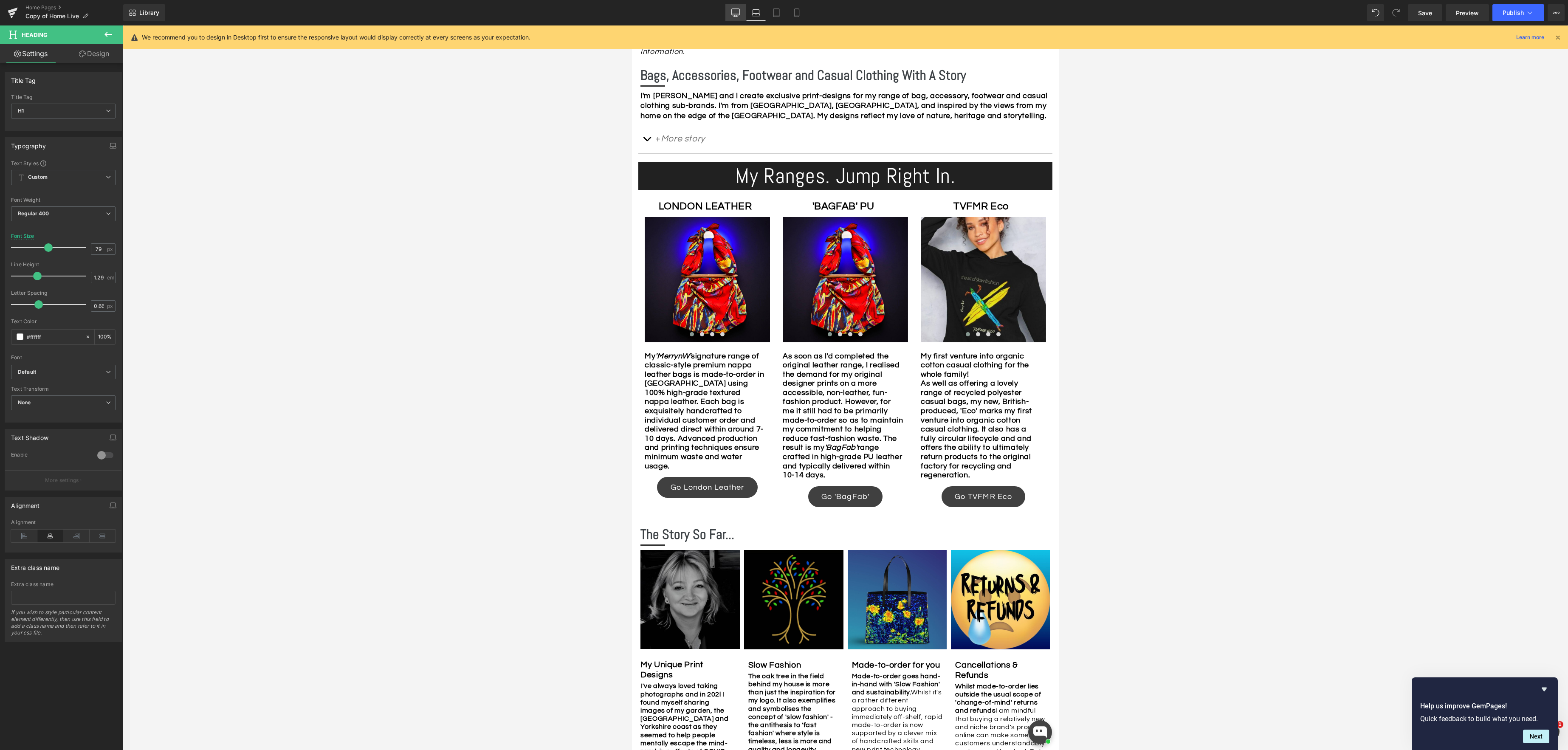
click at [734, 15] on icon at bounding box center [735, 13] width 8 height 8
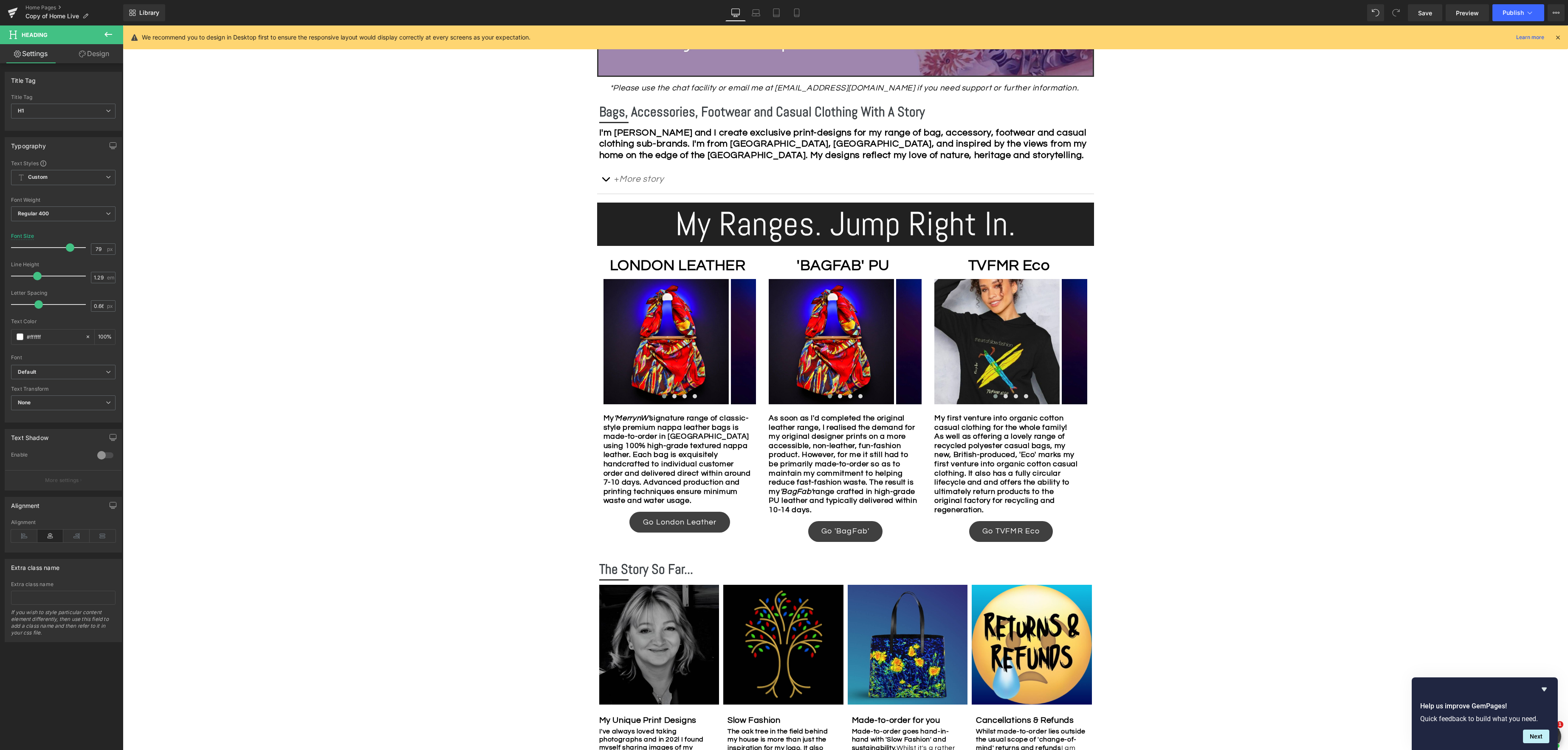
scroll to position [479, 0]
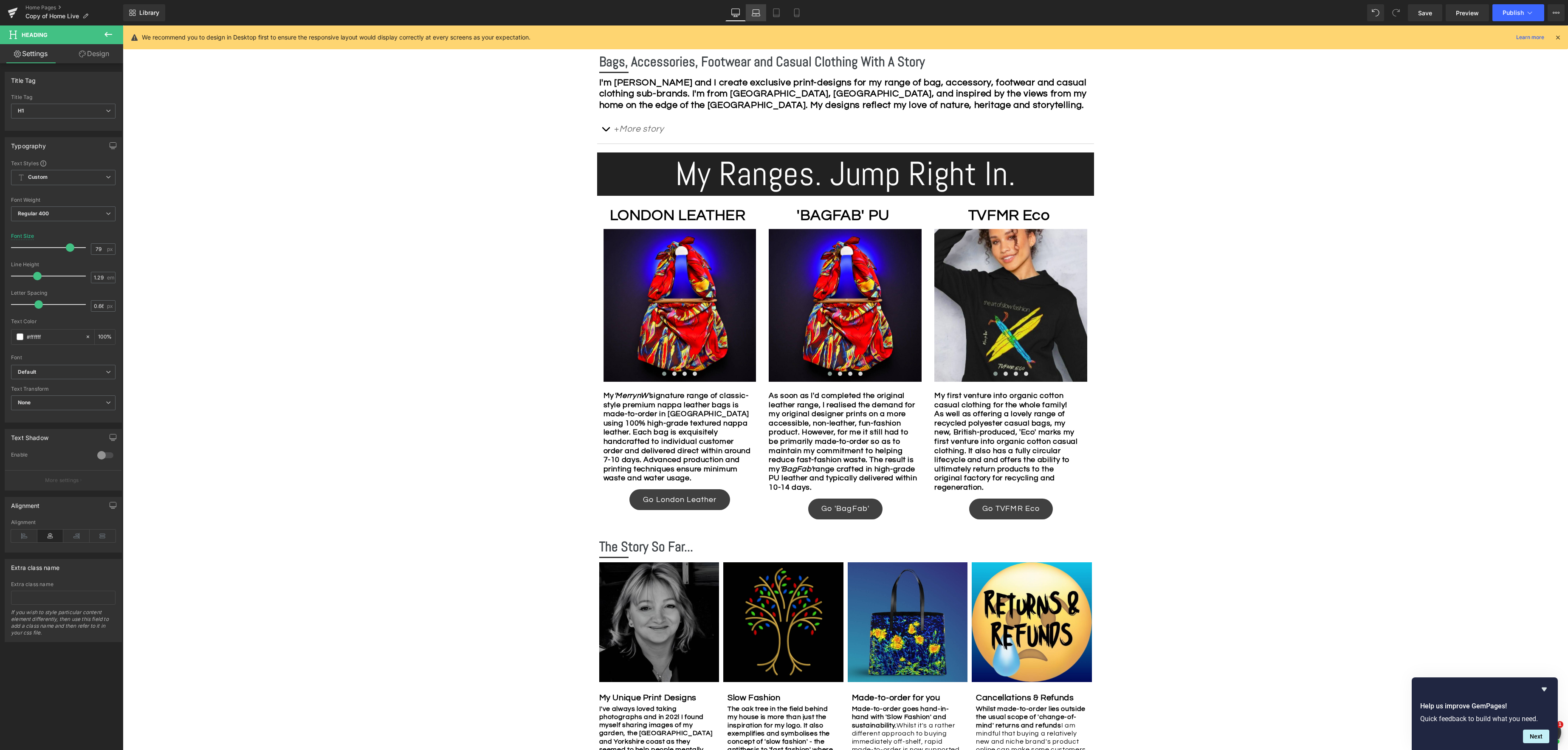
click at [759, 13] on icon at bounding box center [756, 11] width 6 height 3
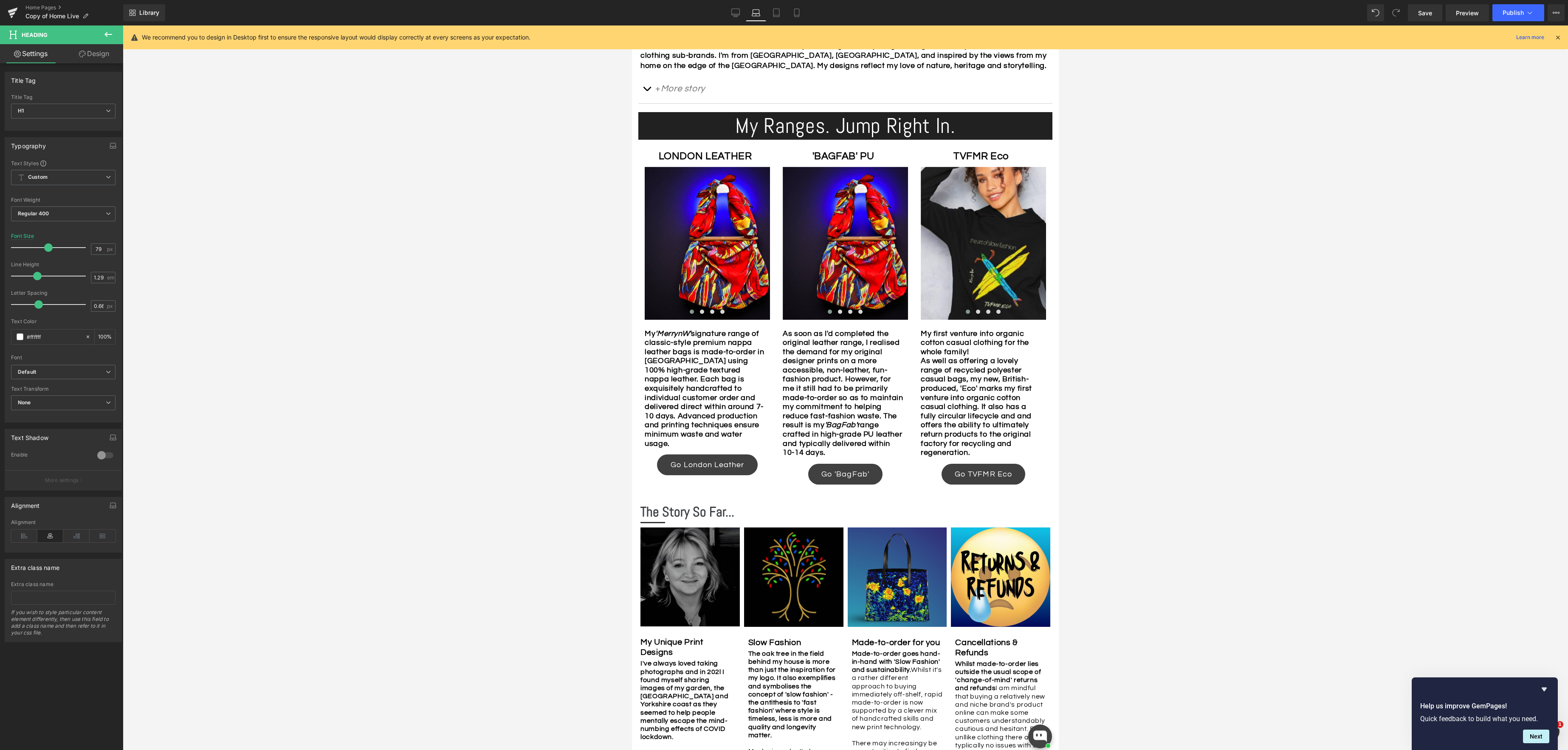
scroll to position [429, 0]
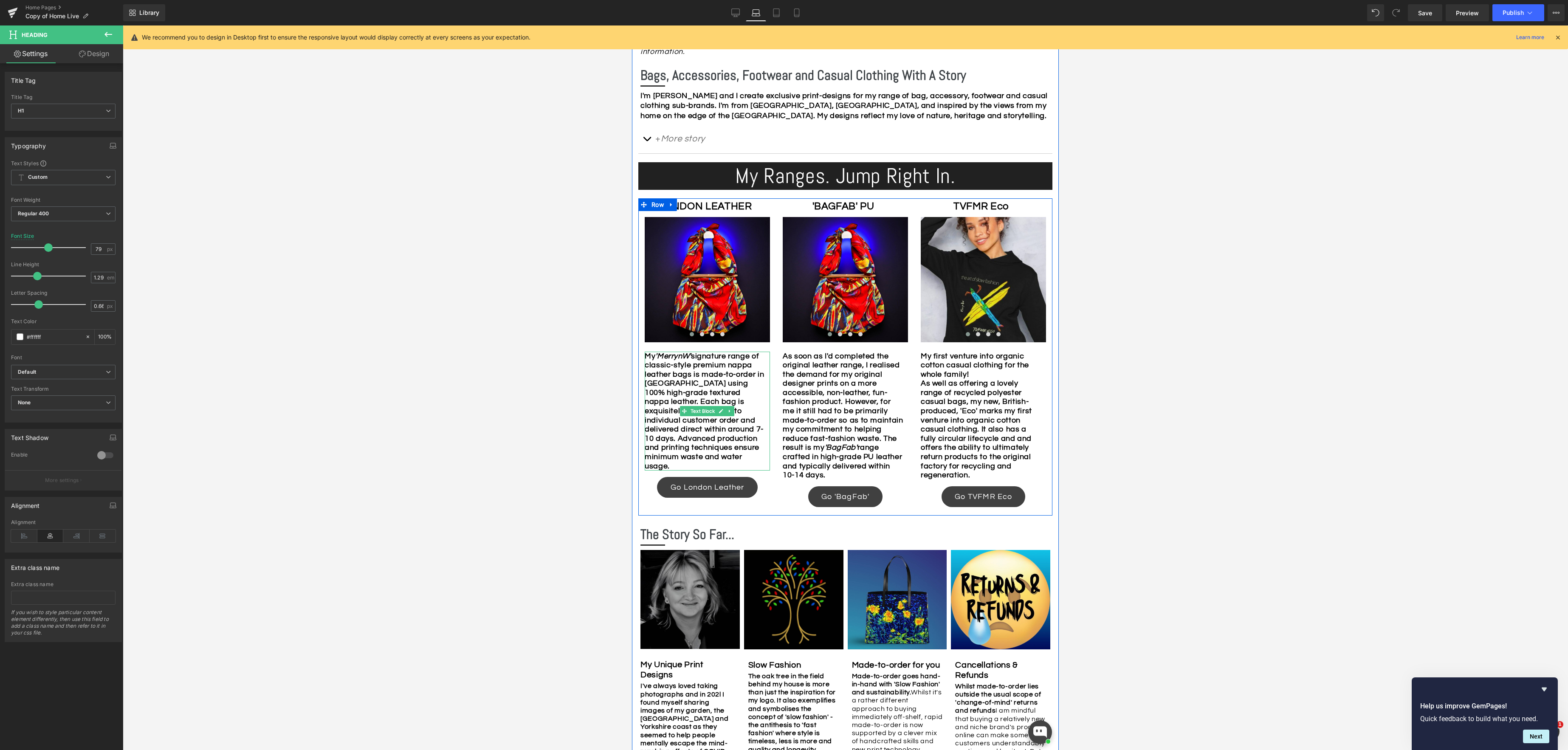
click at [743, 455] on div "My 'MerrynW' signature range of classic-style premium nappa leather bags is mad…" at bounding box center [707, 411] width 125 height 119
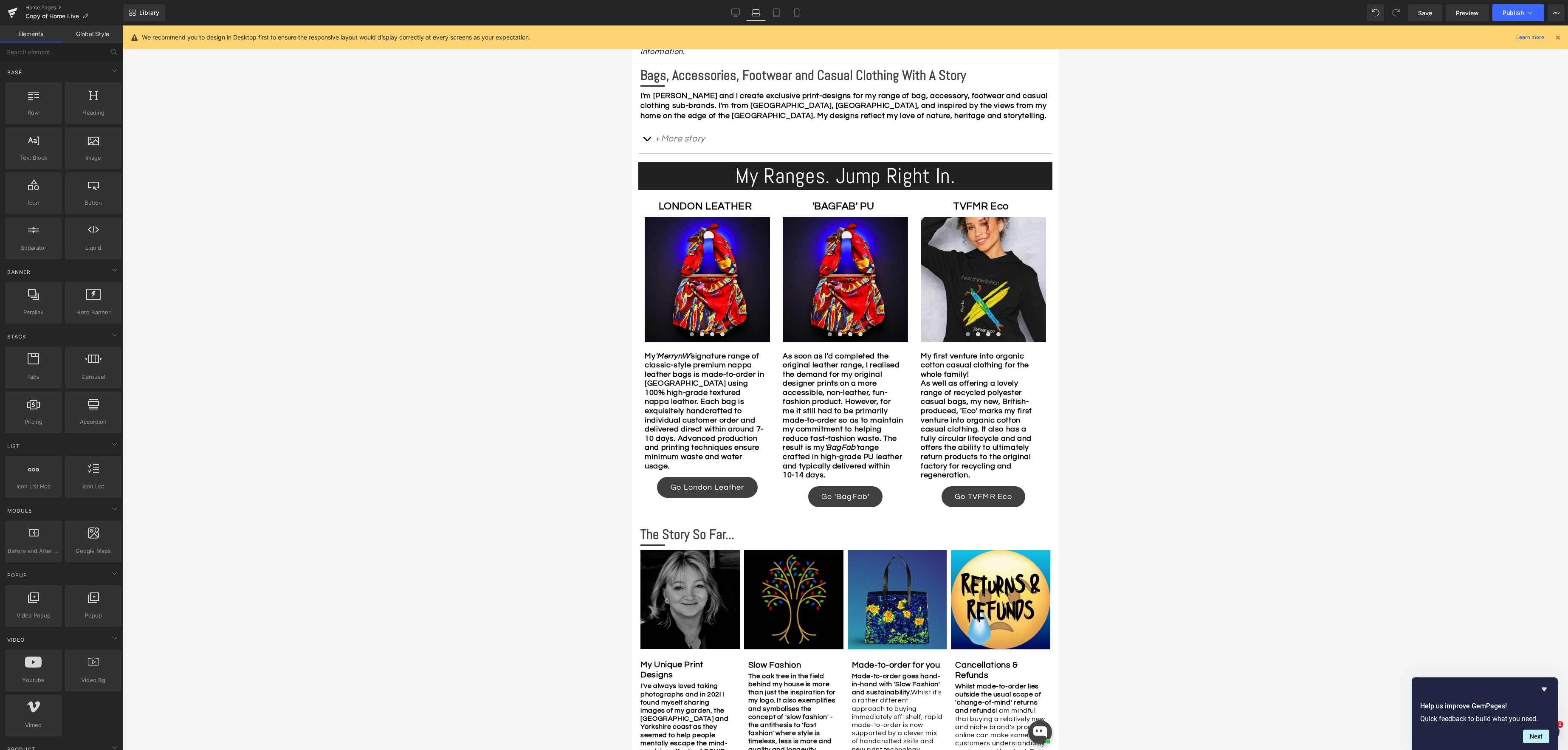
click at [1296, 478] on div at bounding box center [845, 387] width 1445 height 724
click at [745, 469] on div at bounding box center [707, 469] width 125 height 2
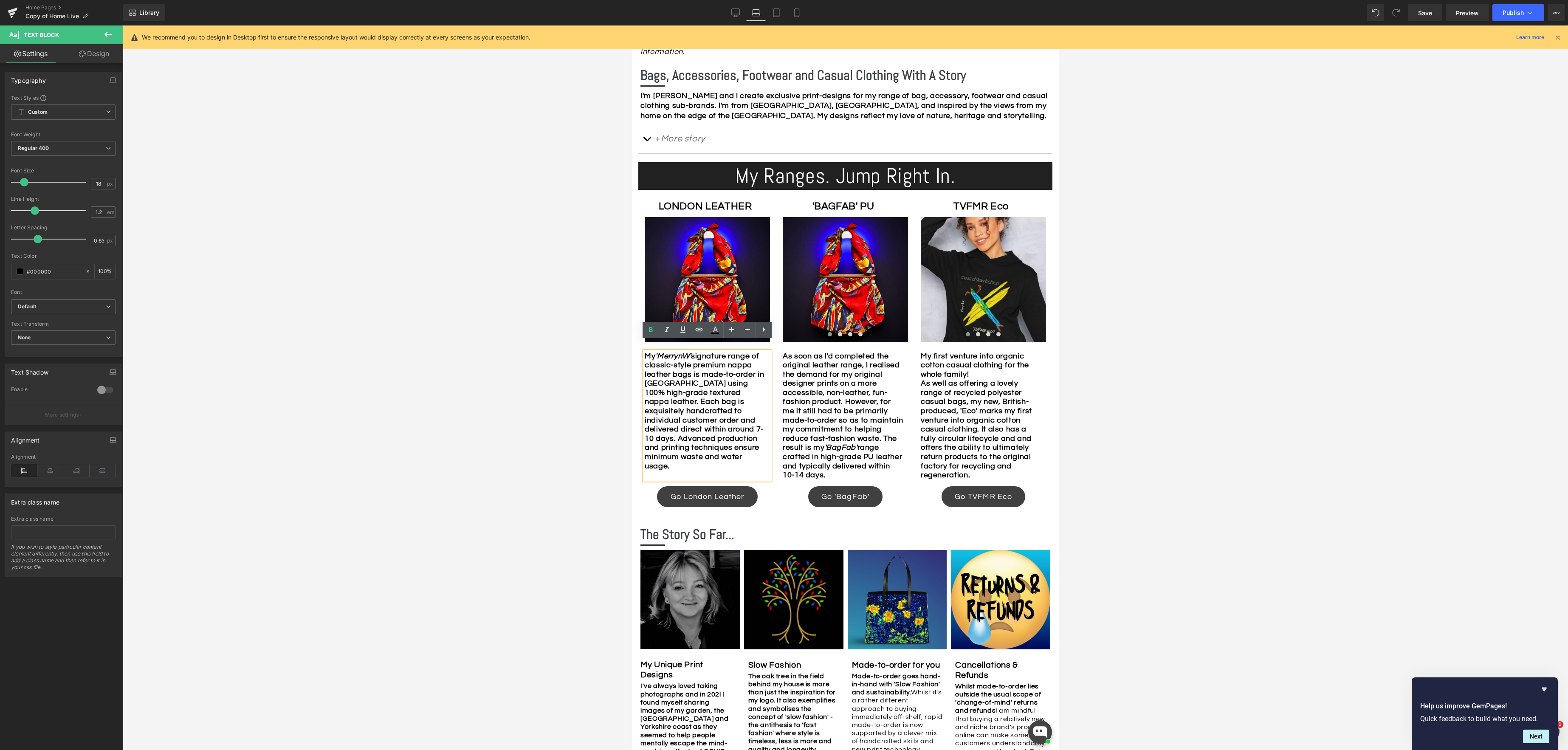
click at [745, 458] on div "My 'MerrynW' signature range of classic-style premium nappa leather bags is mad…" at bounding box center [707, 416] width 125 height 128
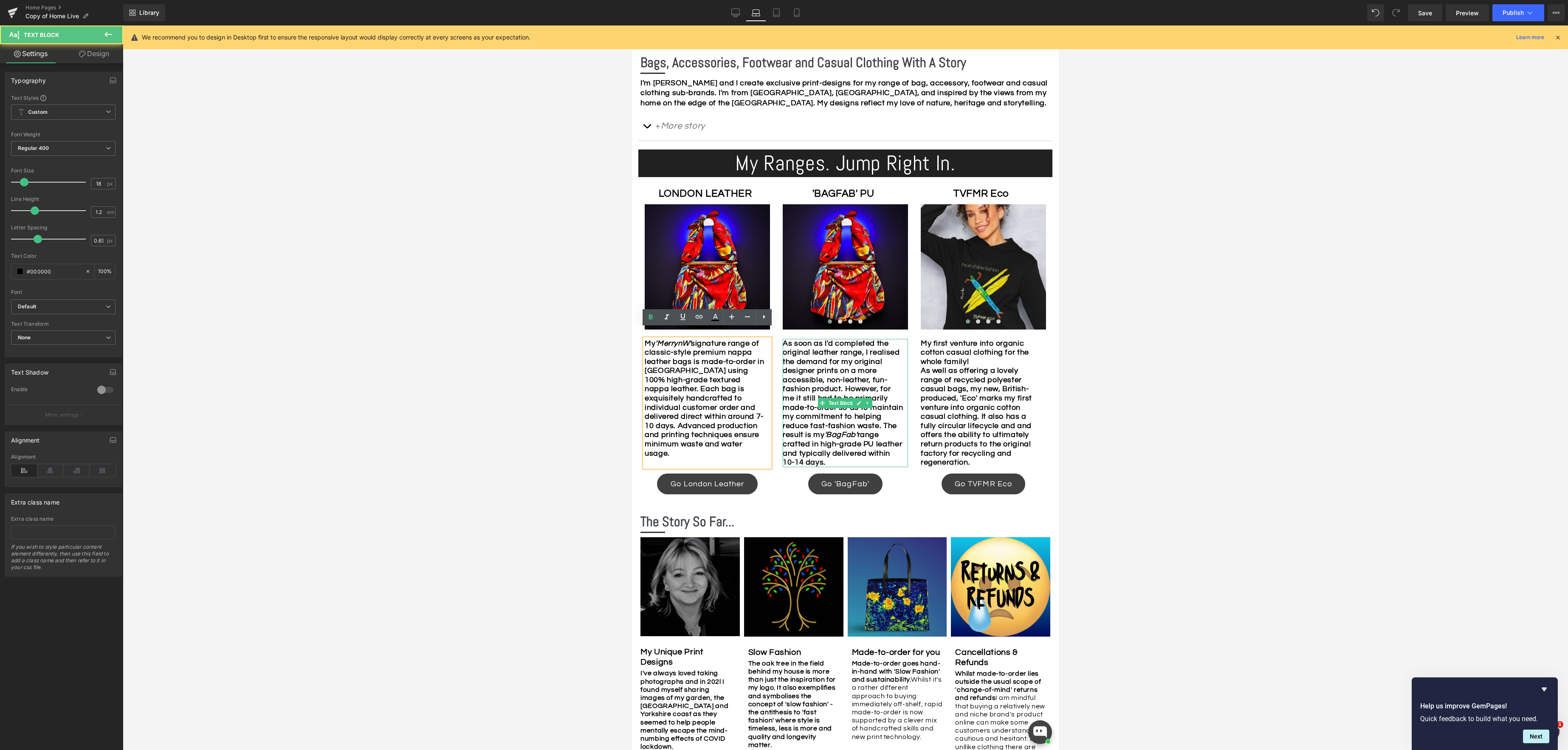
click at [829, 435] on b "As soon as I'd completed the original leather range, I realised the demand for …" at bounding box center [842, 403] width 121 height 127
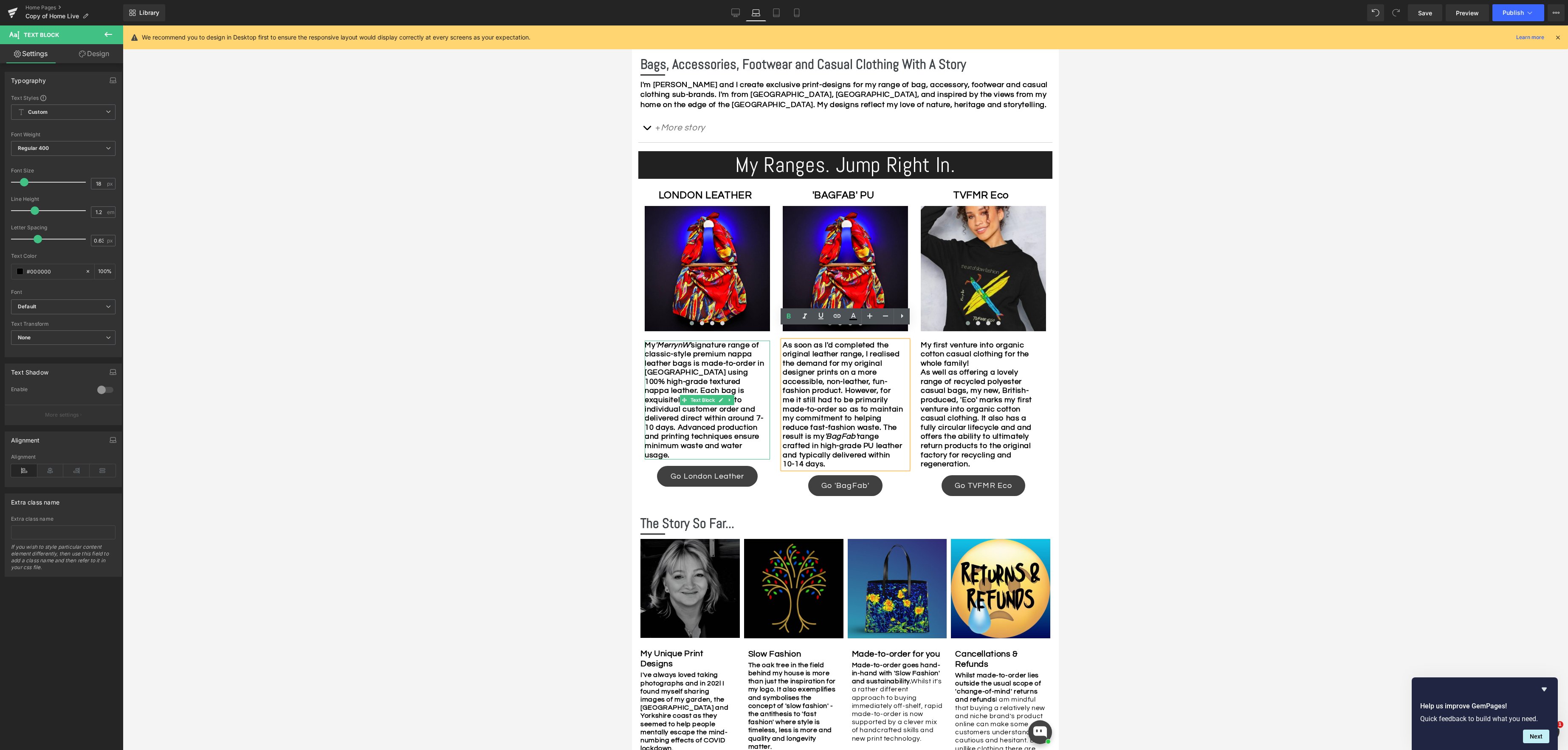
scroll to position [445, 0]
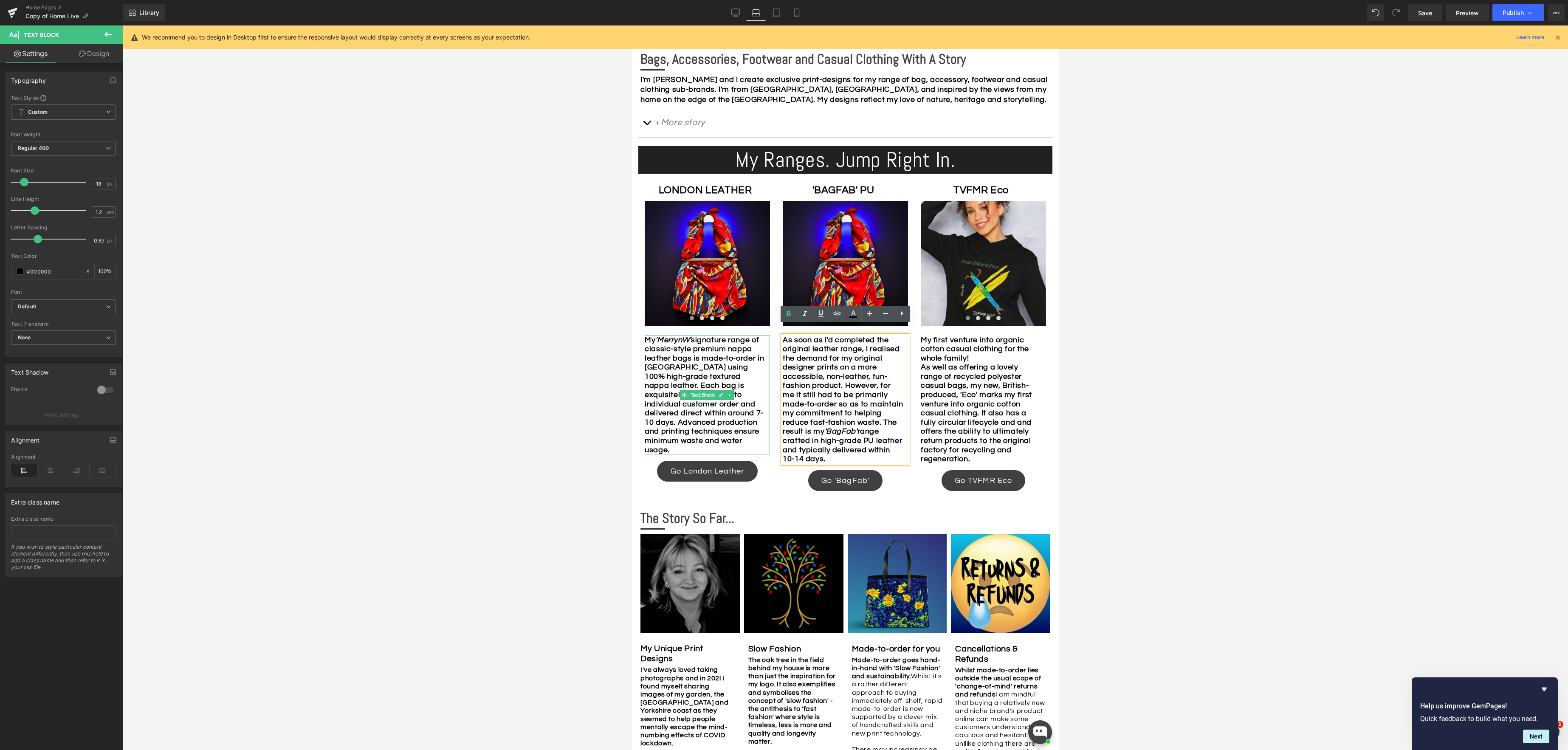
click at [692, 414] on b "My 'MerrynW' signature range of classic-style premium nappa leather bags is mad…" at bounding box center [704, 395] width 119 height 118
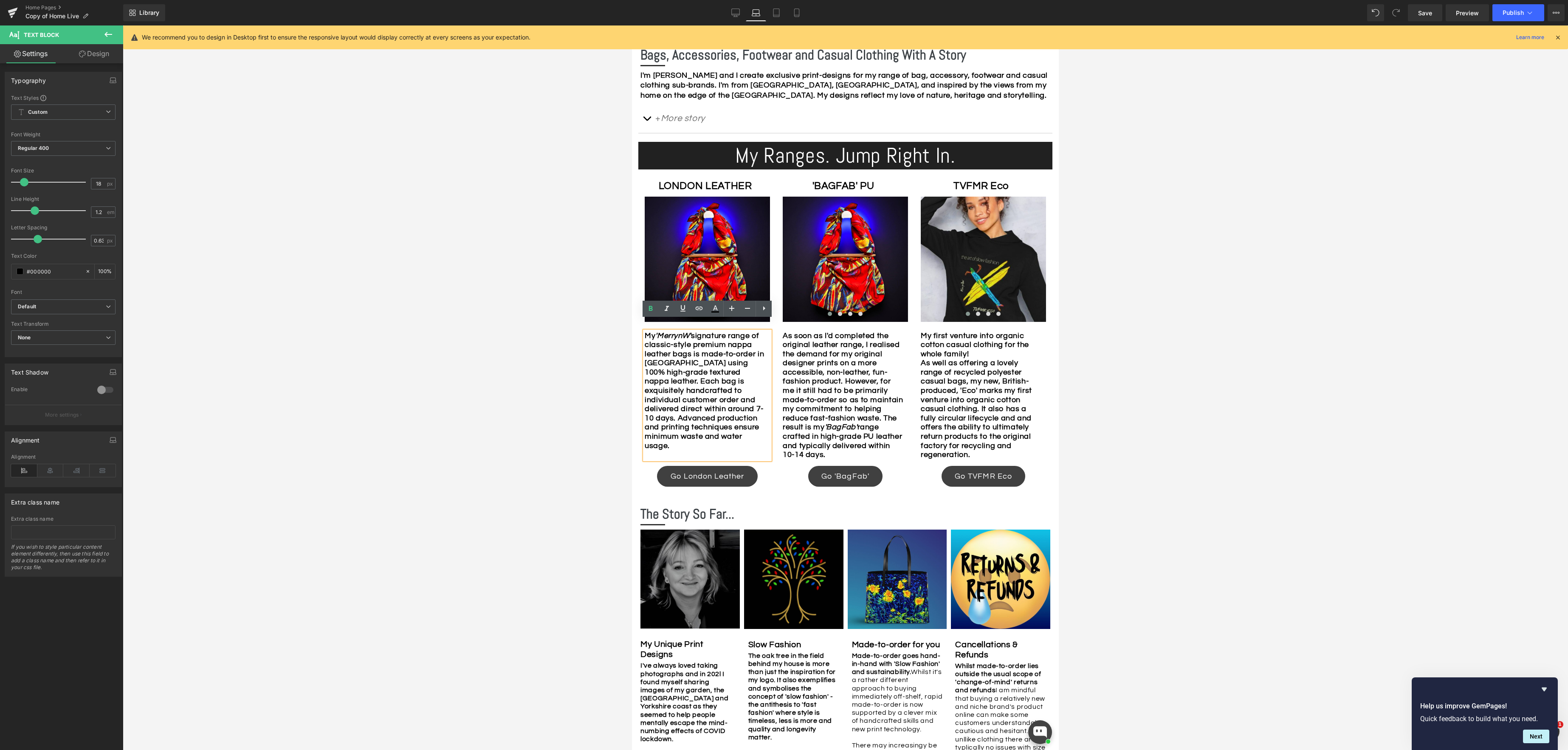
scroll to position [450, 0]
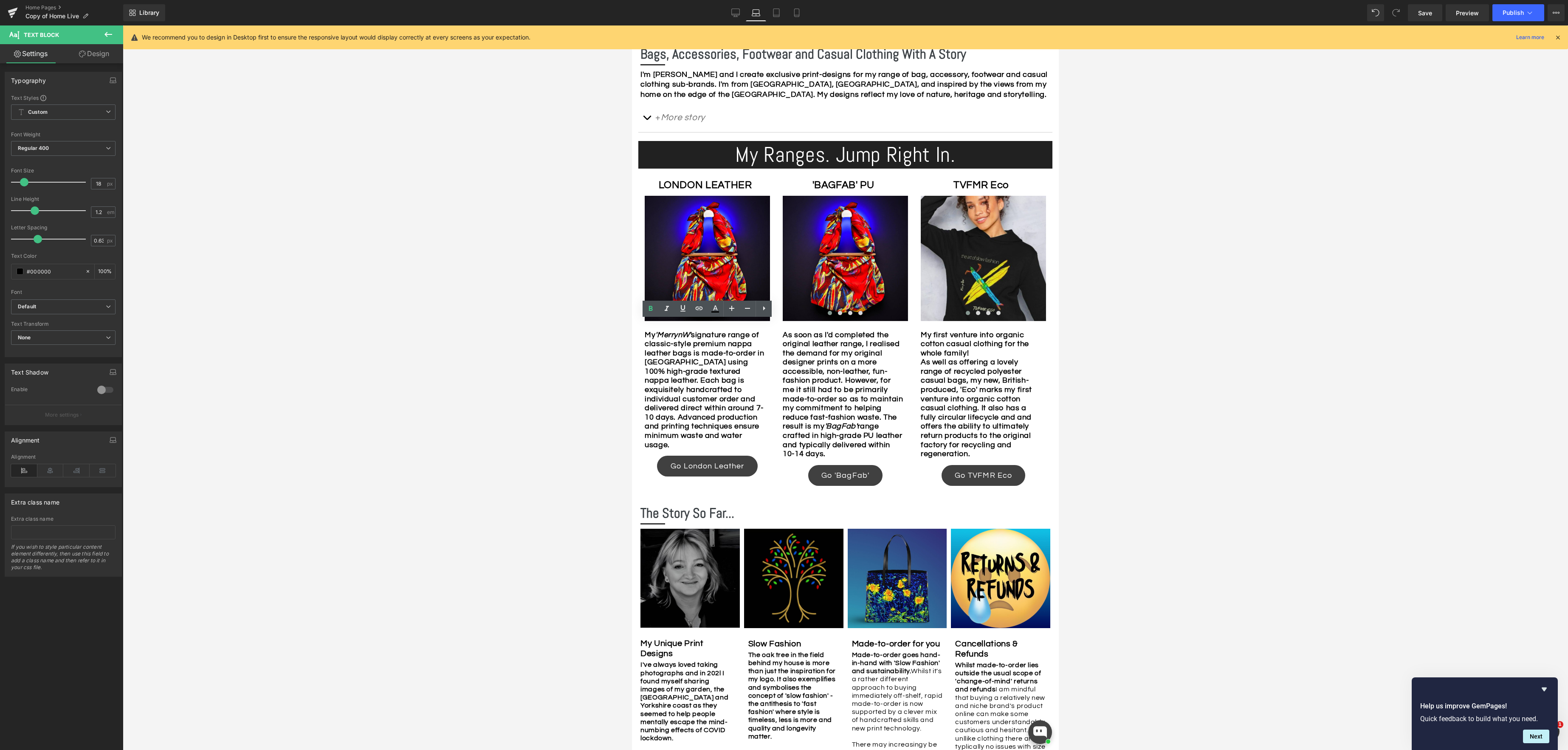
click at [551, 418] on div at bounding box center [845, 387] width 1445 height 724
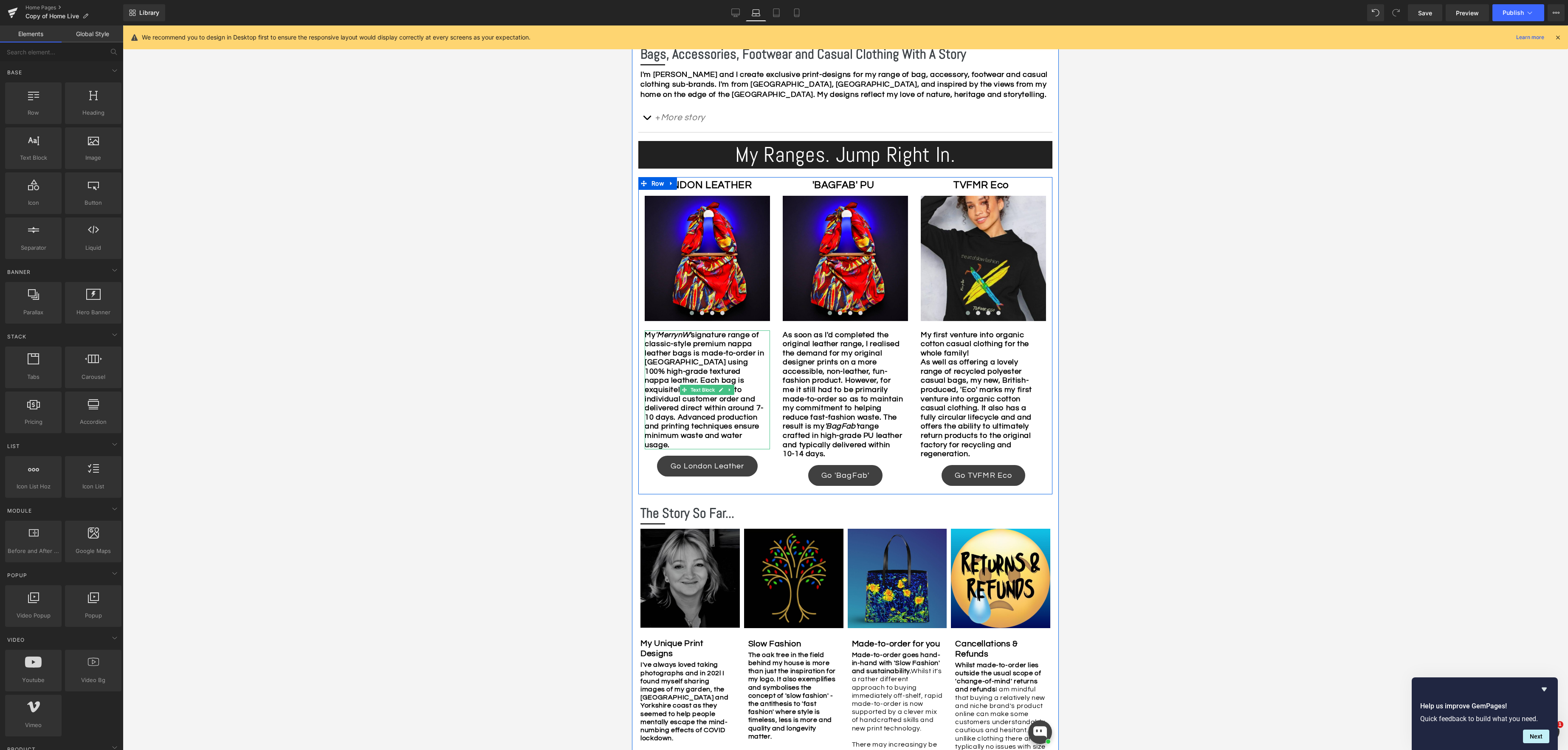
click at [691, 404] on b "My 'MerrynW' signature range of classic-style premium nappa leather bags is mad…" at bounding box center [704, 390] width 119 height 118
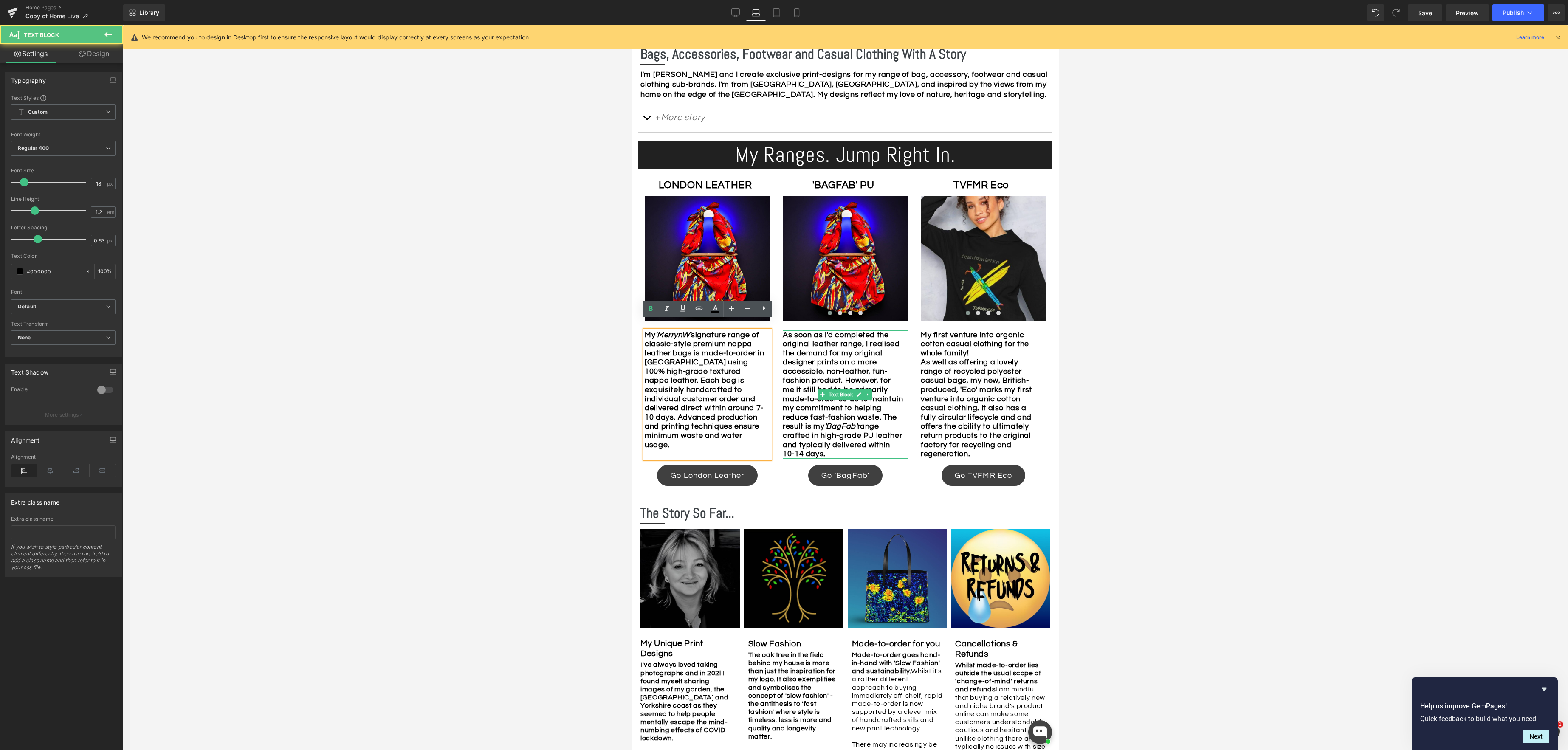
click at [880, 384] on b "As soon as I'd completed the original leather range, I realised the demand for …" at bounding box center [842, 395] width 121 height 127
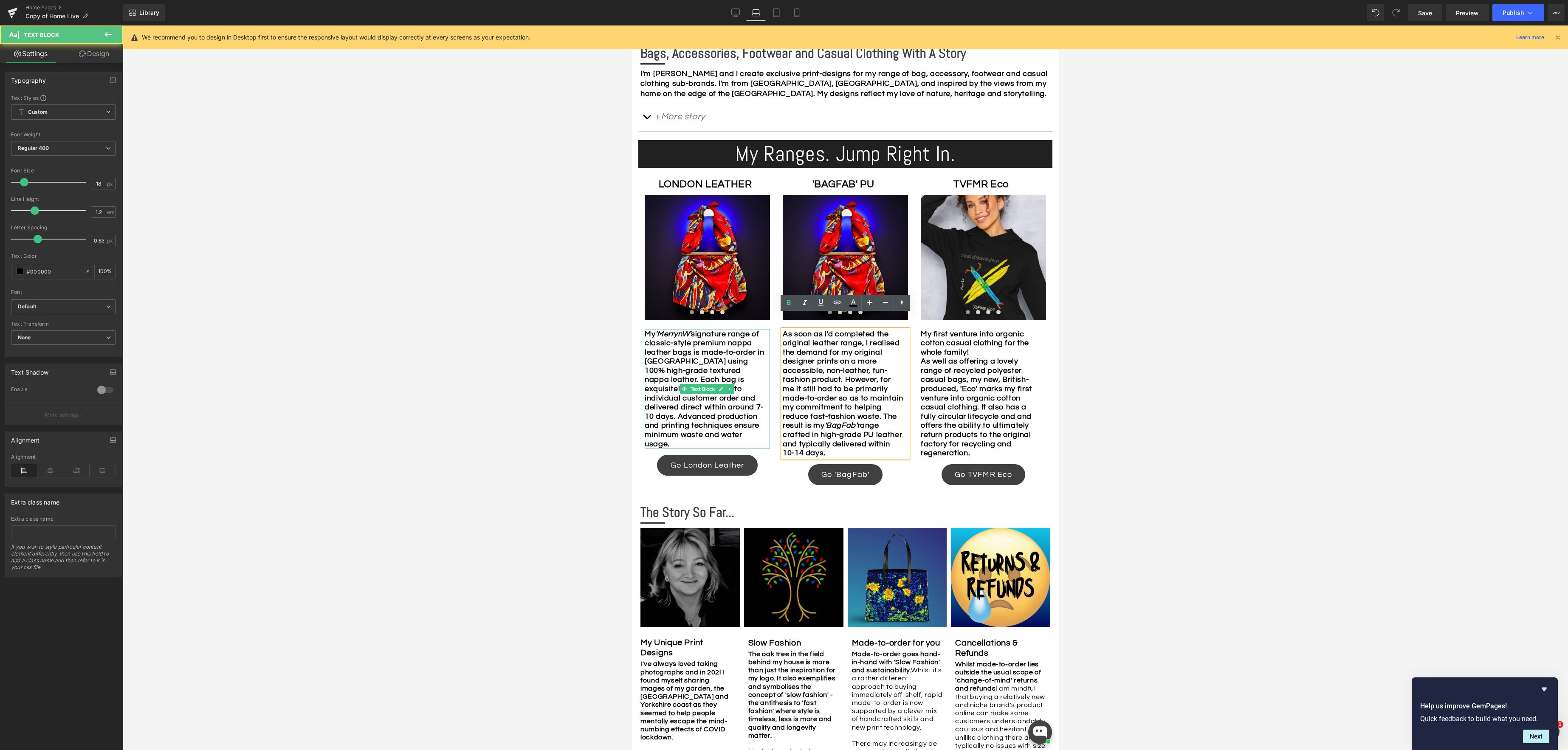
scroll to position [456, 0]
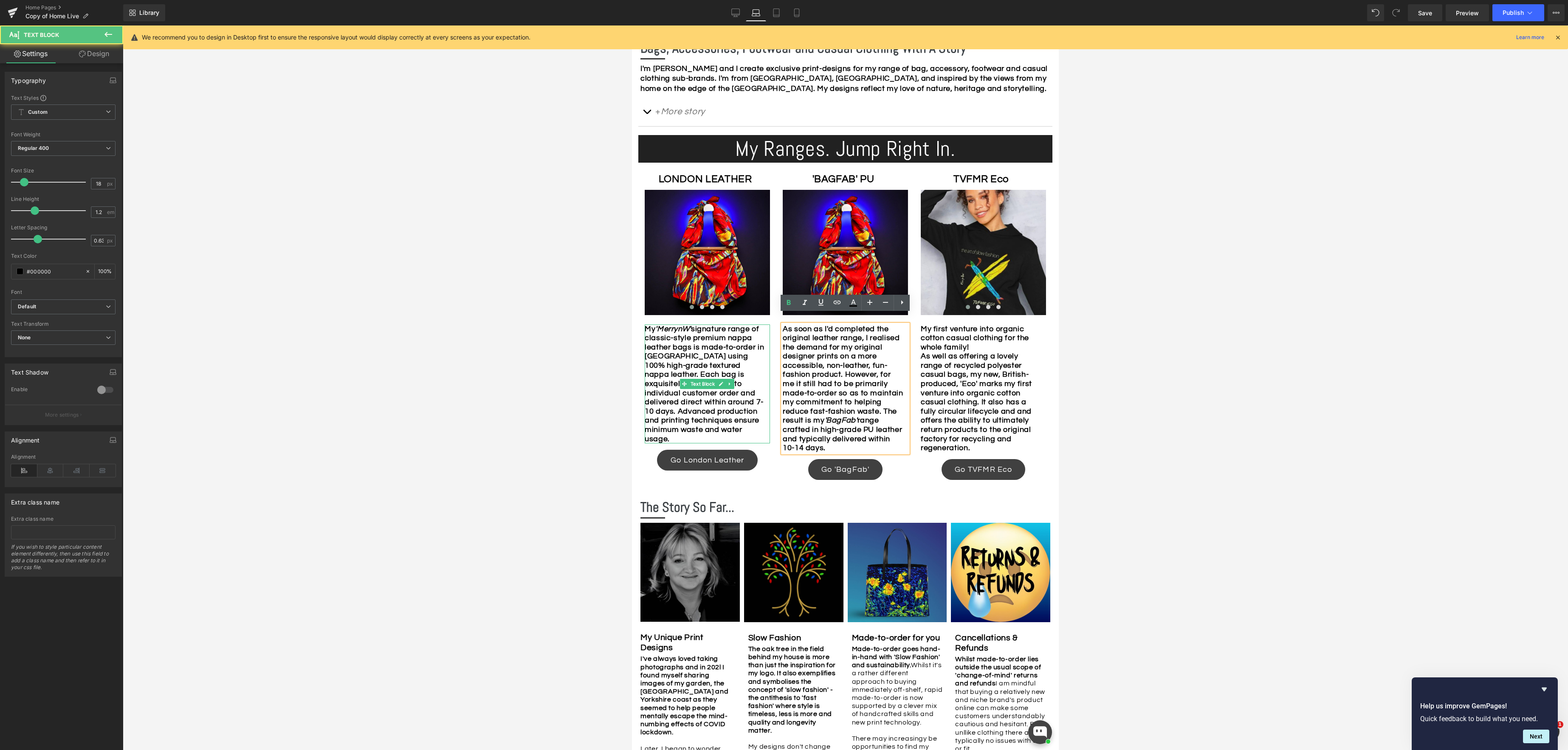
click at [746, 416] on div "My 'MerrynW' signature range of classic-style premium nappa leather bags is mad…" at bounding box center [707, 383] width 125 height 119
click at [718, 441] on div "My 'MerrynW' signature range of classic-style premium nappa leather bags is mad…" at bounding box center [707, 388] width 125 height 128
click at [747, 439] on div "My 'MerrynW' signature range of classic-style premium nappa leather bags is mad…" at bounding box center [707, 388] width 125 height 128
click at [982, 392] on strong "As well as offering a lovely range of recycled polyester casual bags, my new, B…" at bounding box center [976, 402] width 111 height 100
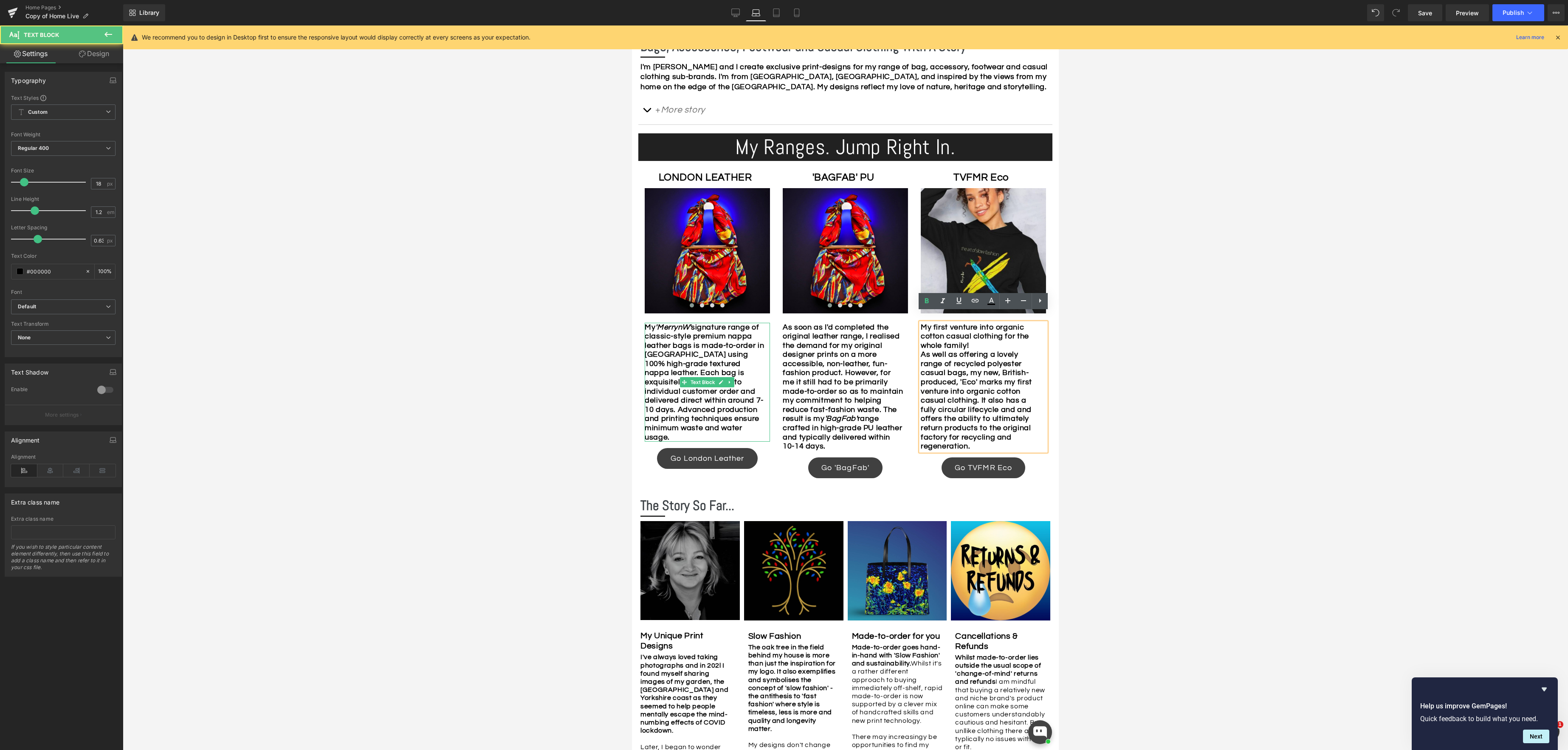
click at [748, 422] on div "My 'MerrynW' signature range of classic-style premium nappa leather bags is mad…" at bounding box center [707, 382] width 125 height 119
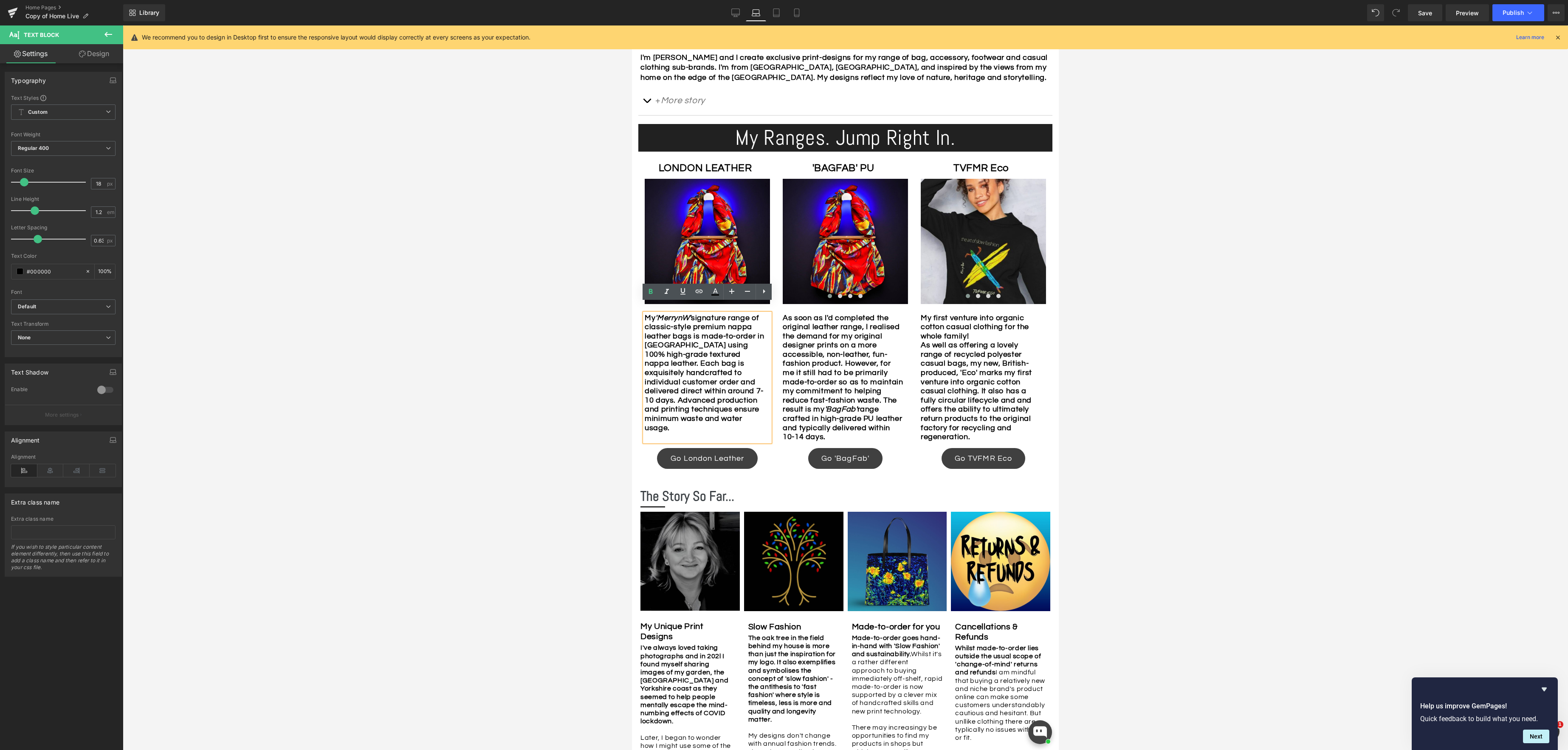
scroll to position [455, 0]
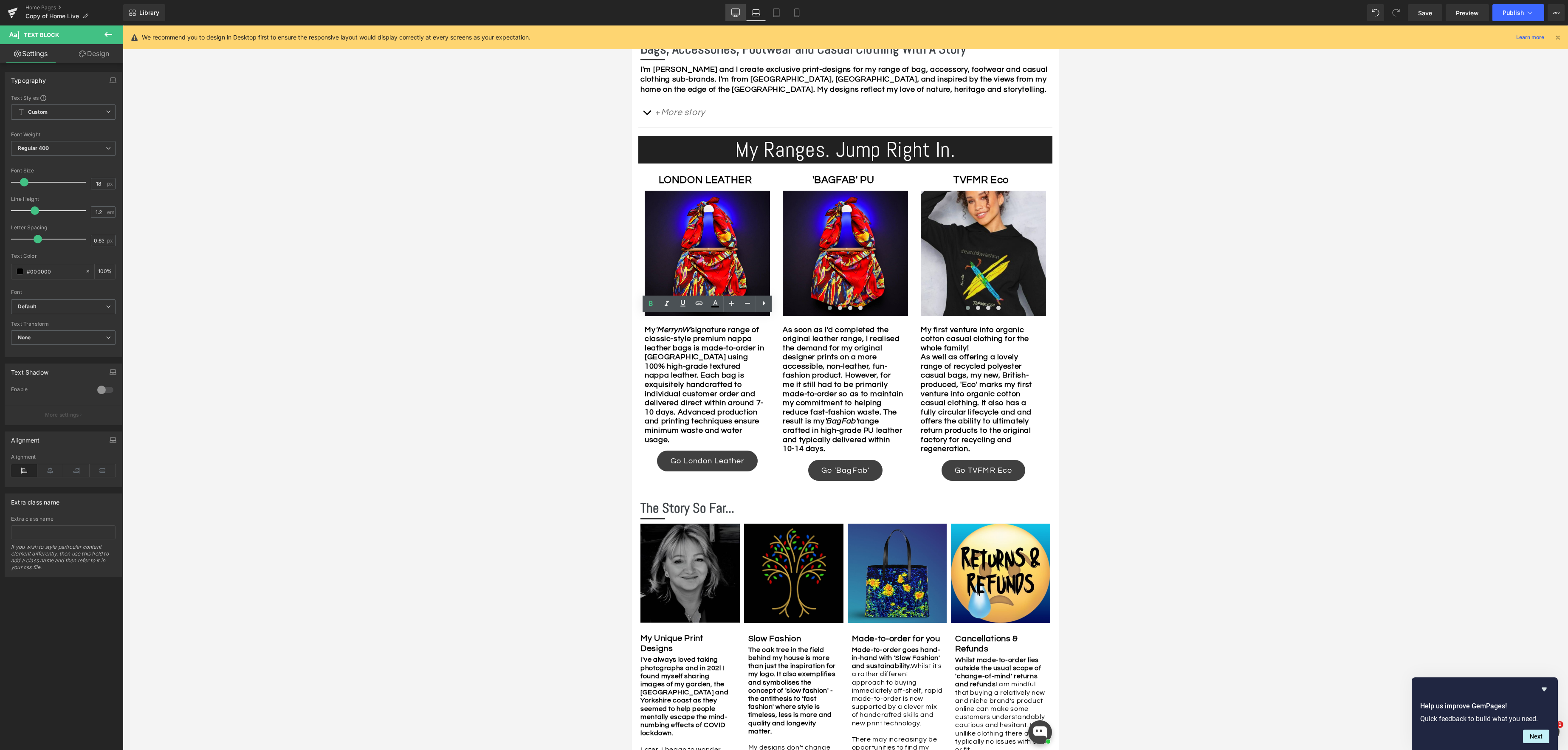
click at [731, 13] on link "Desktop" at bounding box center [735, 13] width 20 height 17
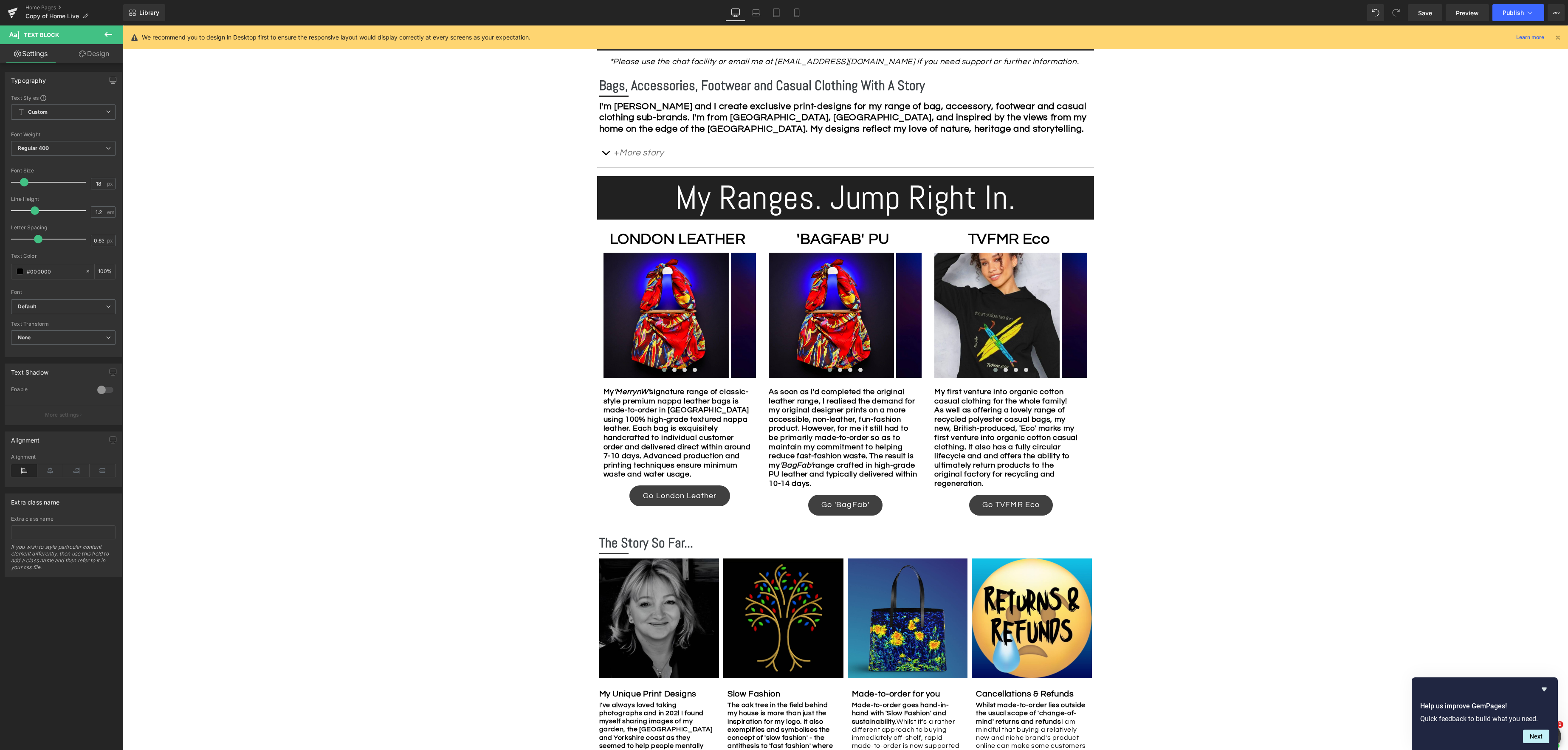
scroll to position [527, 0]
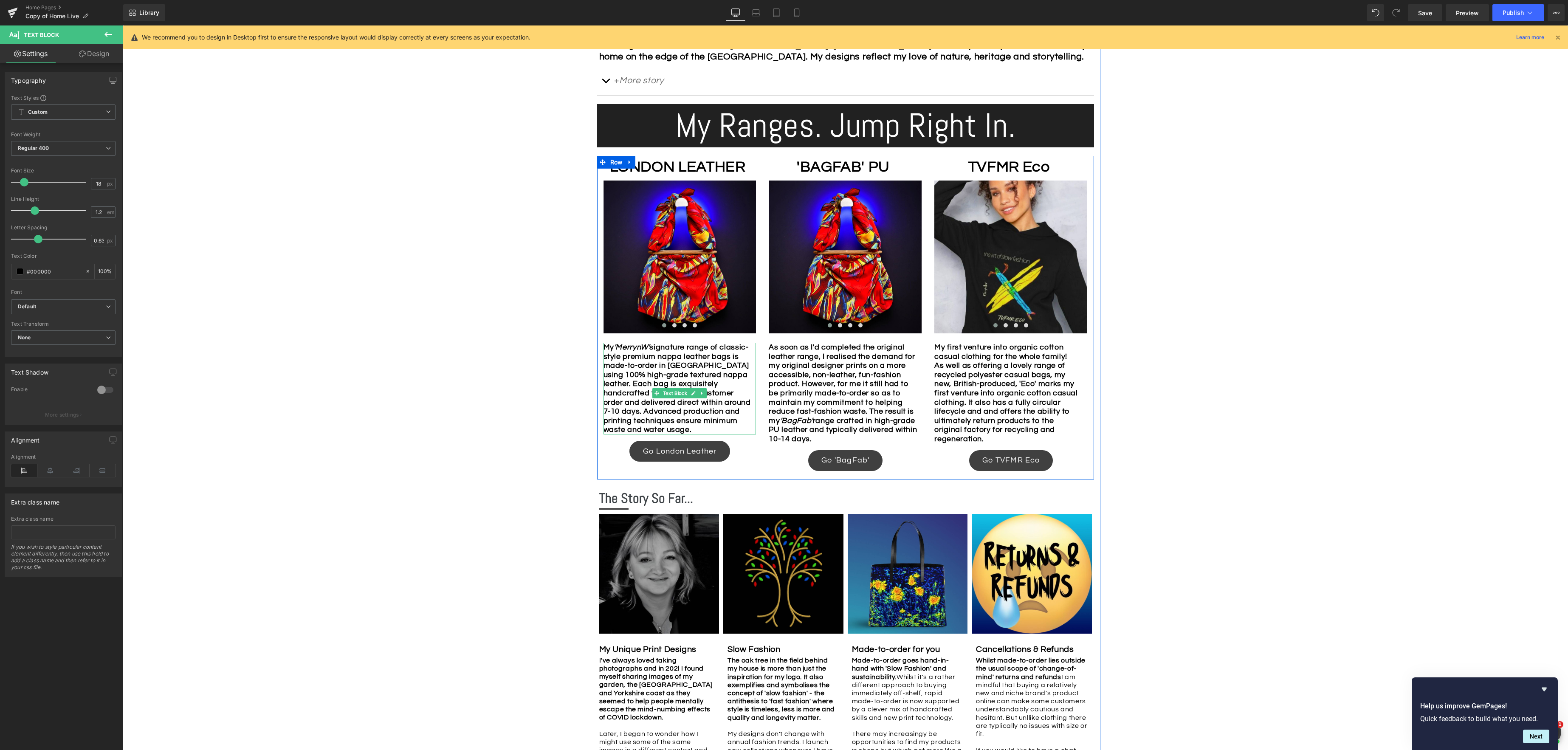
click at [682, 424] on b "My 'MerrynW' signature range of classic-style premium nappa leather bags is mad…" at bounding box center [677, 388] width 147 height 90
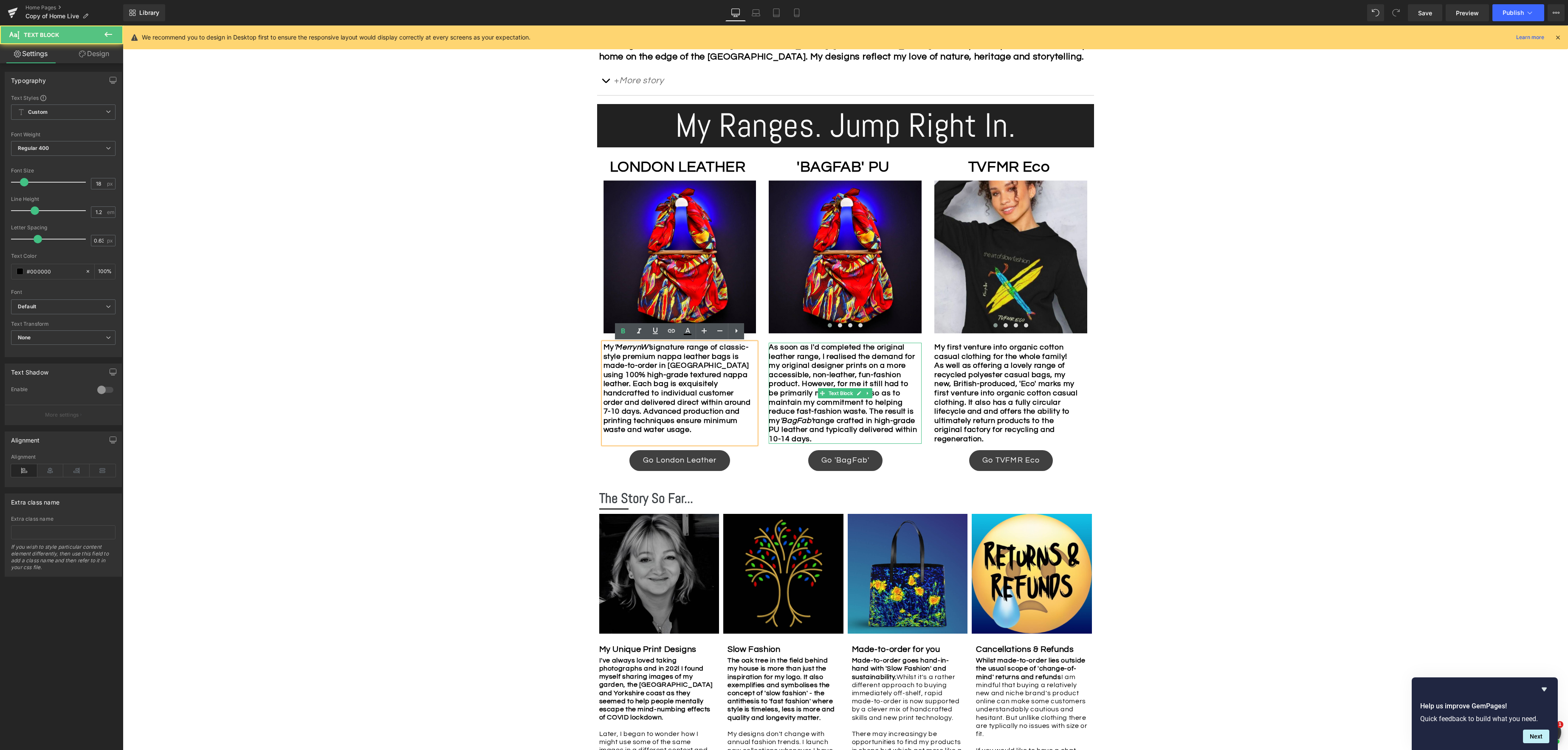
click at [850, 425] on b "As soon as I'd completed the original leather range, I realised the demand for …" at bounding box center [842, 392] width 148 height 100
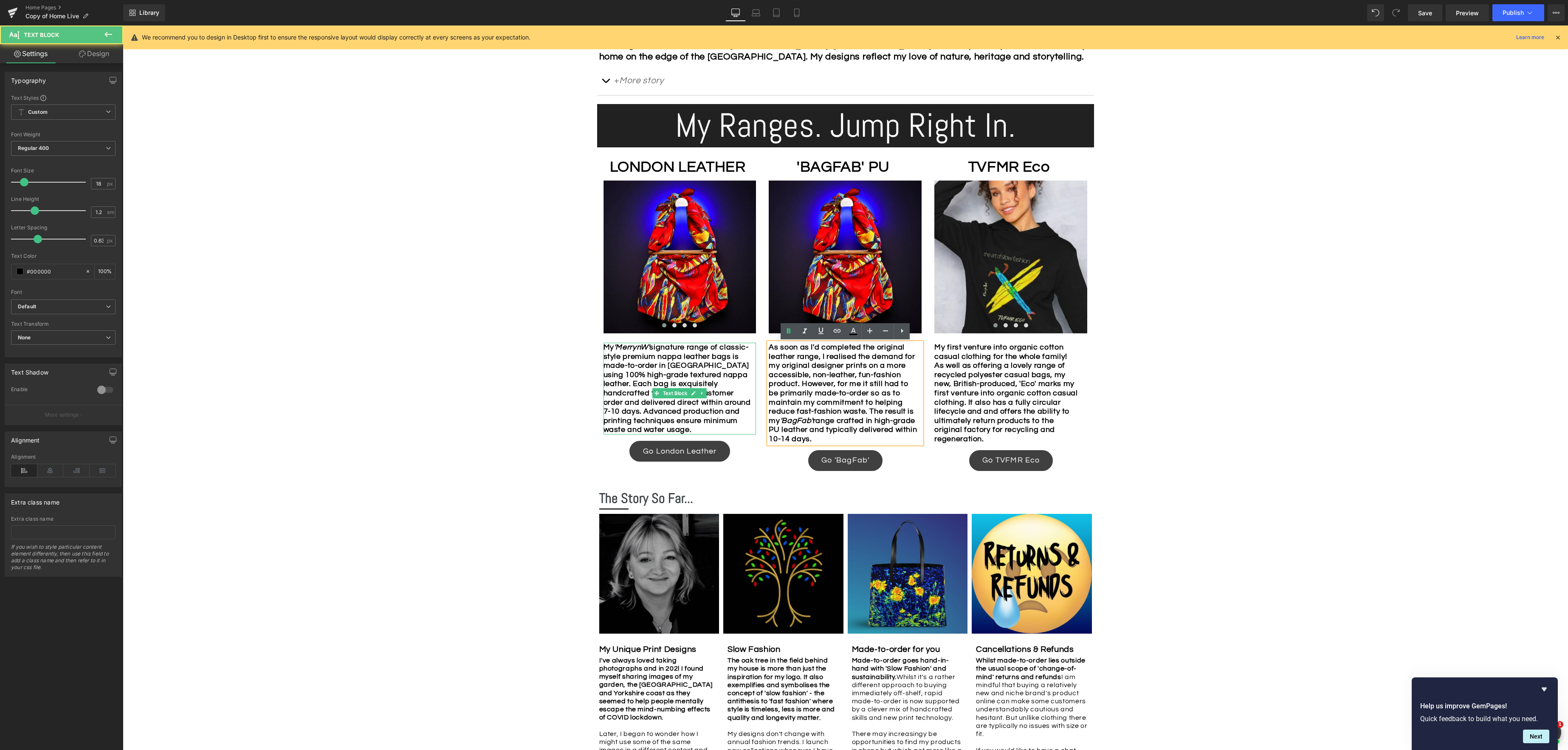
click at [677, 424] on b "My 'MerrynW' signature range of classic-style premium nappa leather bags is mad…" at bounding box center [677, 388] width 147 height 90
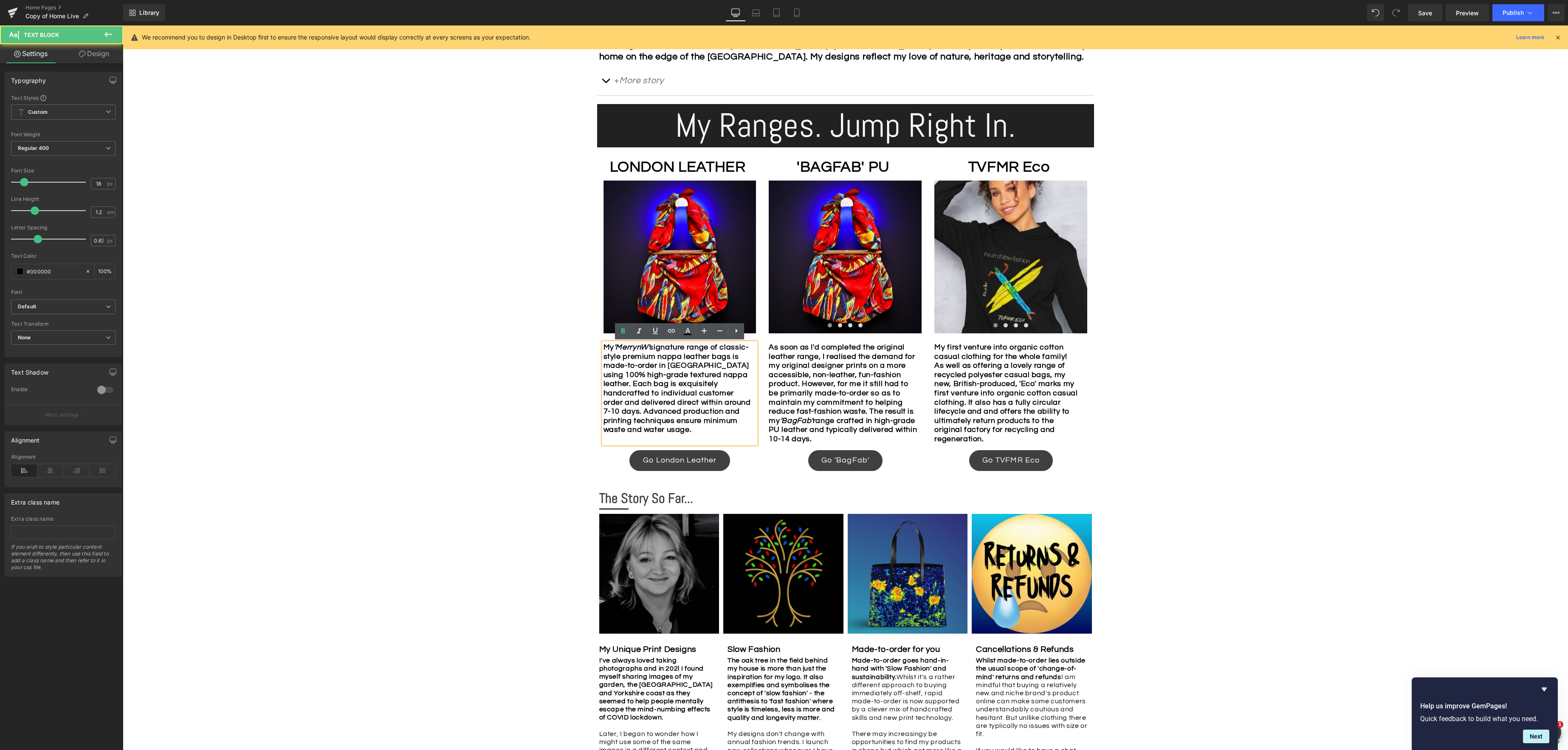
click at [615, 351] on icon "'MerrynW'" at bounding box center [631, 347] width 36 height 8
click at [852, 428] on b "As soon as I'd completed the original leather range, I realised the demand for …" at bounding box center [842, 392] width 148 height 100
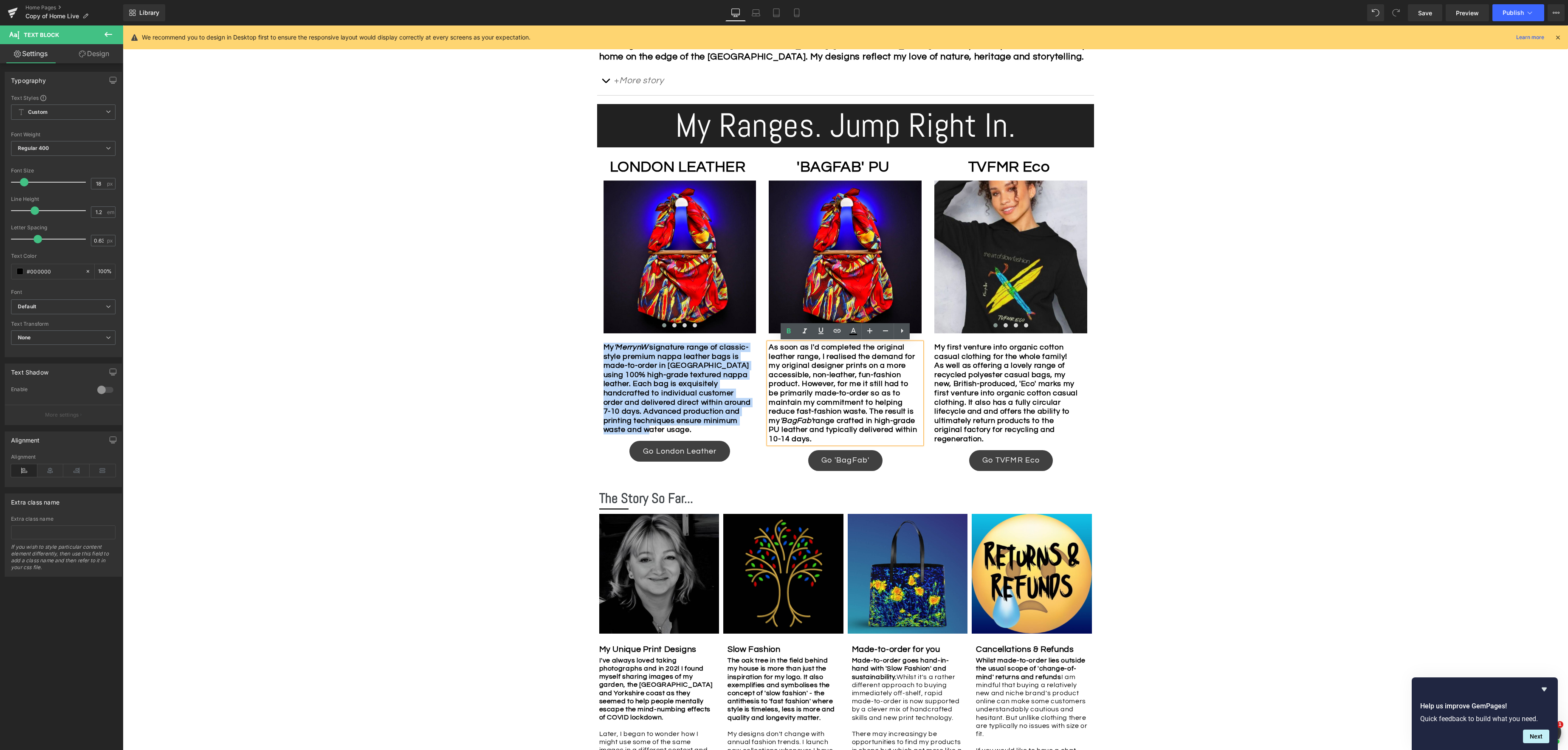
drag, startPoint x: 636, startPoint y: 439, endPoint x: 589, endPoint y: 340, distance: 109.6
click at [589, 340] on div "Image Row *Please use the chat facility or email me at merryn@tvfmr.com if you …" at bounding box center [845, 341] width 1445 height 1299
copy b "My 'MerrynW' signature range of classic-style premium nappa leather bags is mad…"
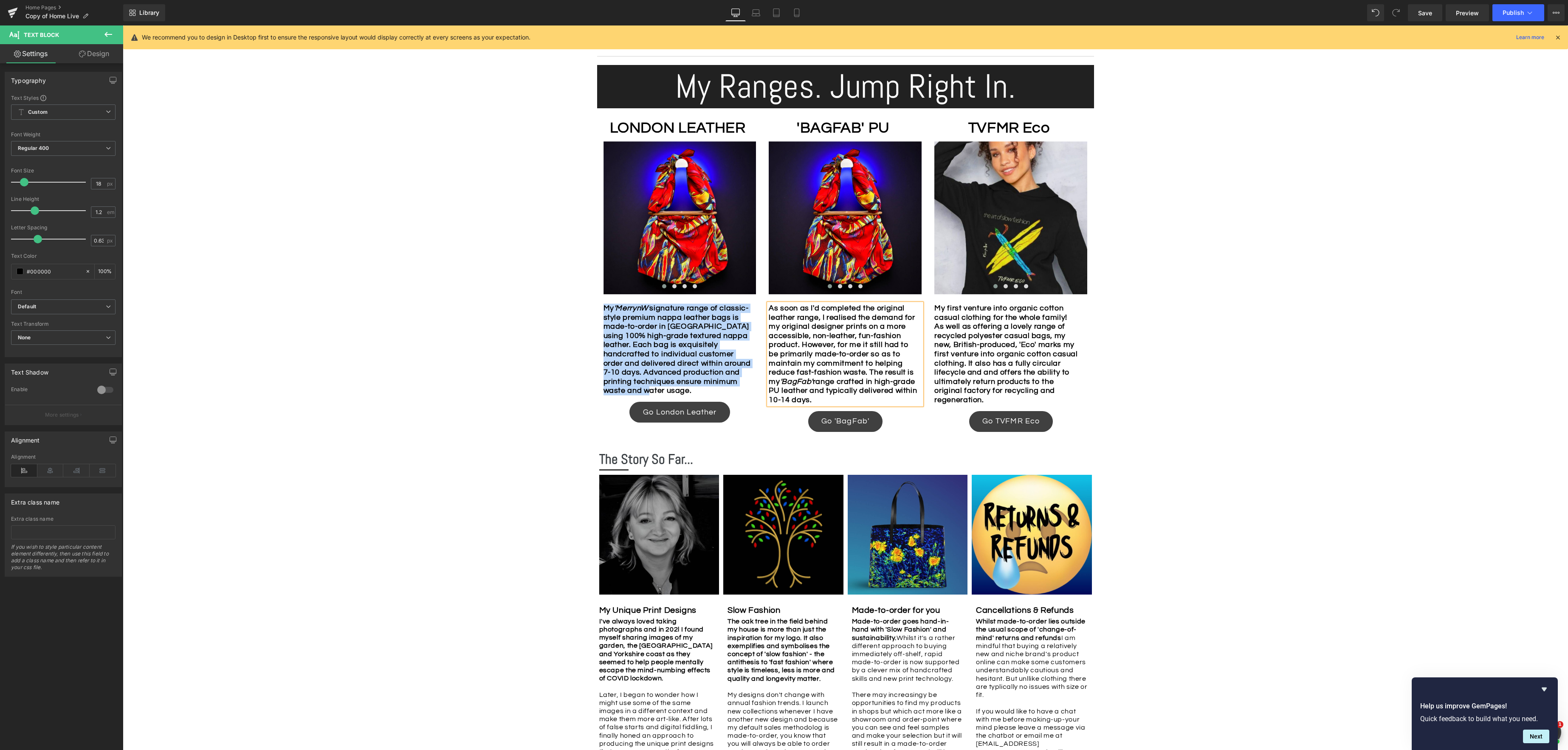
scroll to position [548, 0]
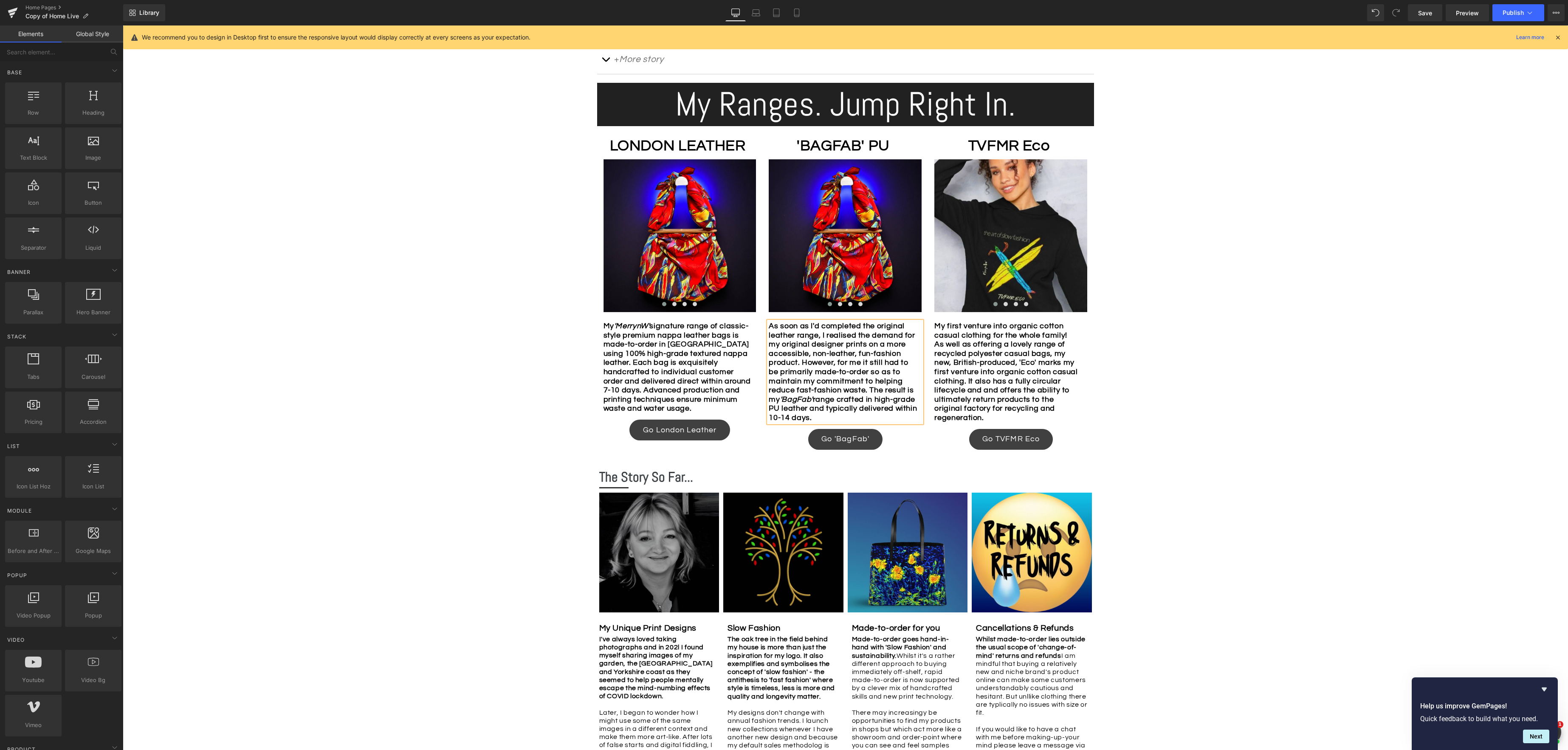
drag, startPoint x: 485, startPoint y: 366, endPoint x: 670, endPoint y: 359, distance: 185.1
click at [485, 366] on div "Image Row *Please use the chat facility or email me at merryn@tvfmr.com if you …" at bounding box center [845, 320] width 1445 height 1299
click at [702, 374] on icon at bounding box center [702, 372] width 5 height 5
click at [708, 372] on icon at bounding box center [707, 372] width 5 height 5
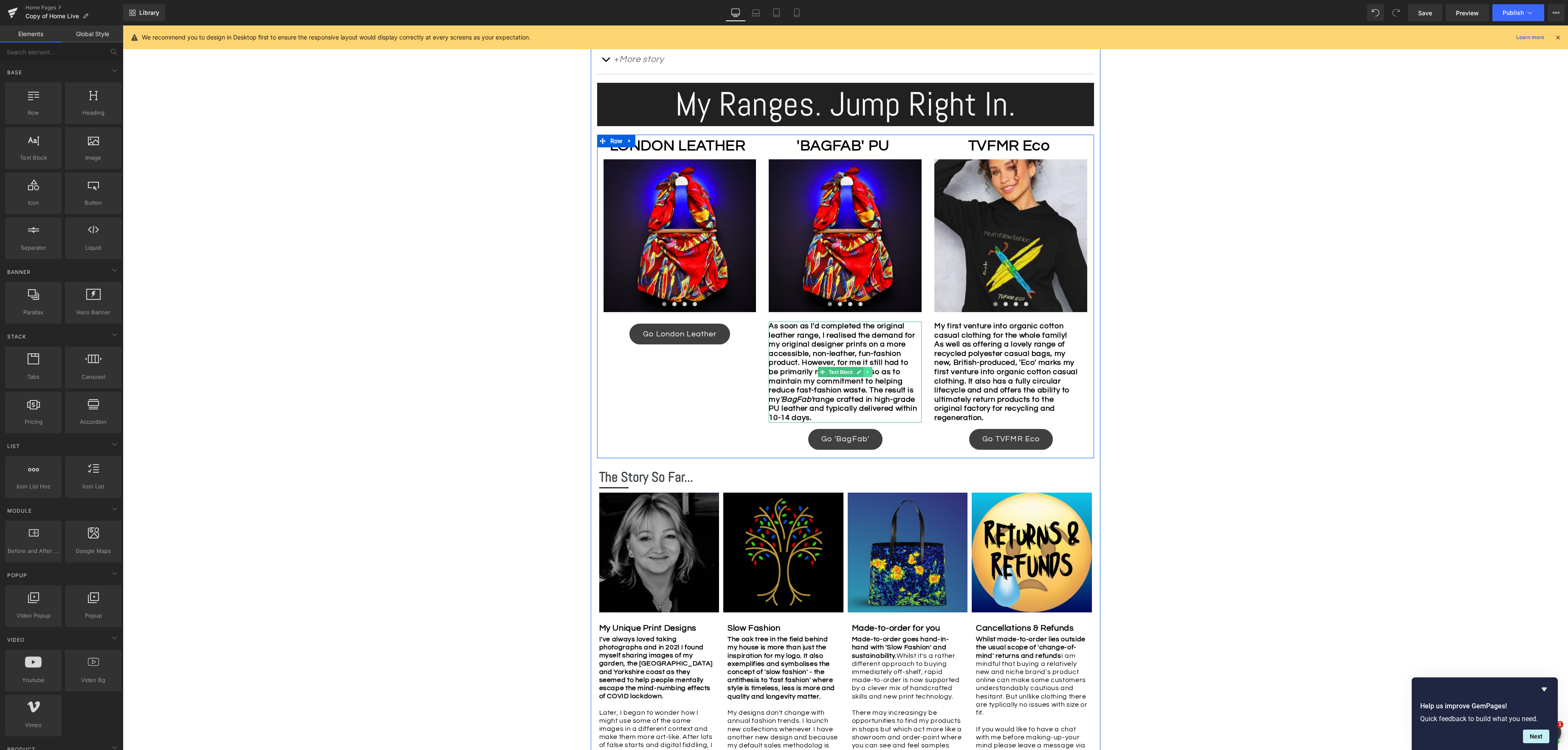
click at [870, 373] on link at bounding box center [868, 372] width 9 height 10
click at [864, 372] on icon at bounding box center [863, 372] width 5 height 5
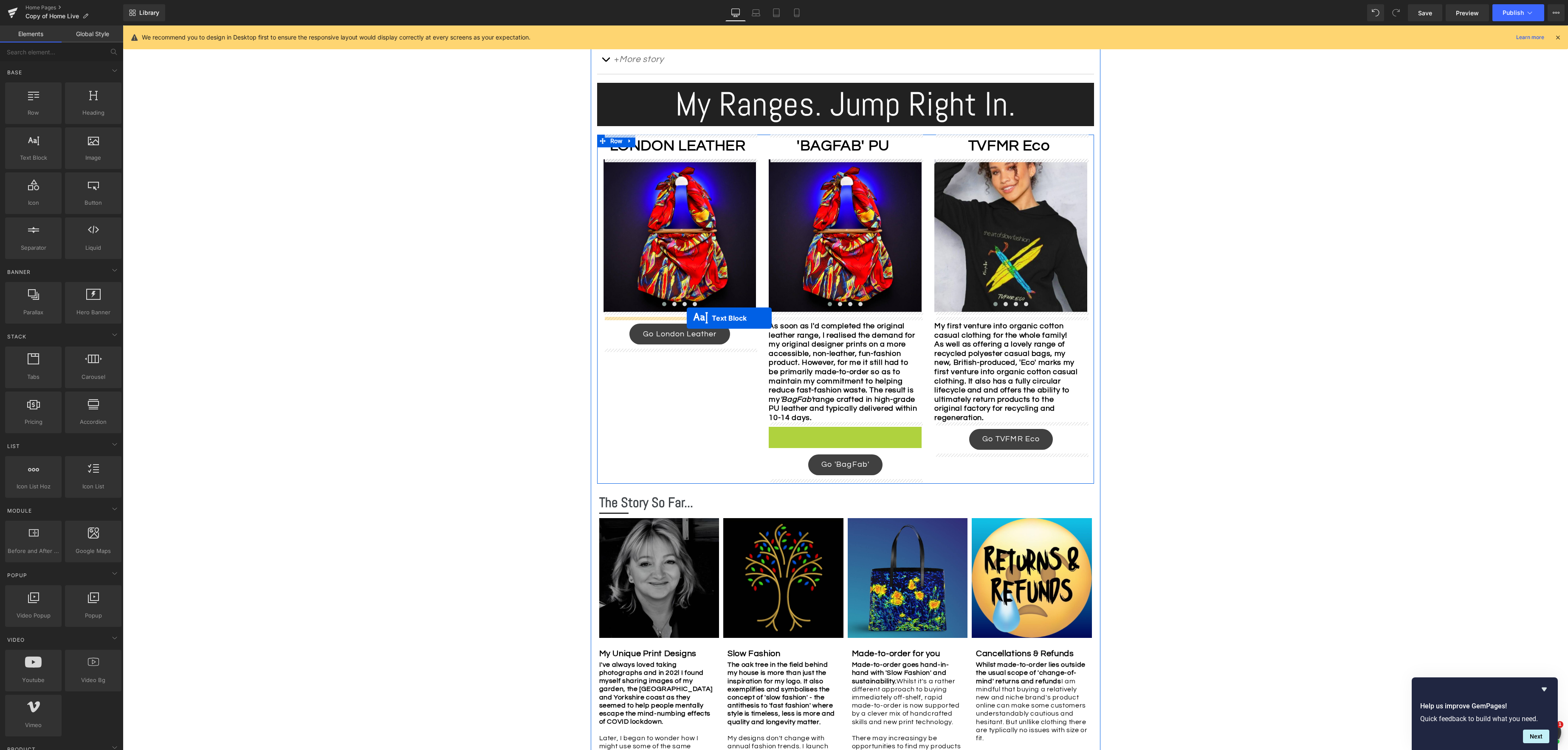
drag, startPoint x: 821, startPoint y: 480, endPoint x: 687, endPoint y: 318, distance: 210.2
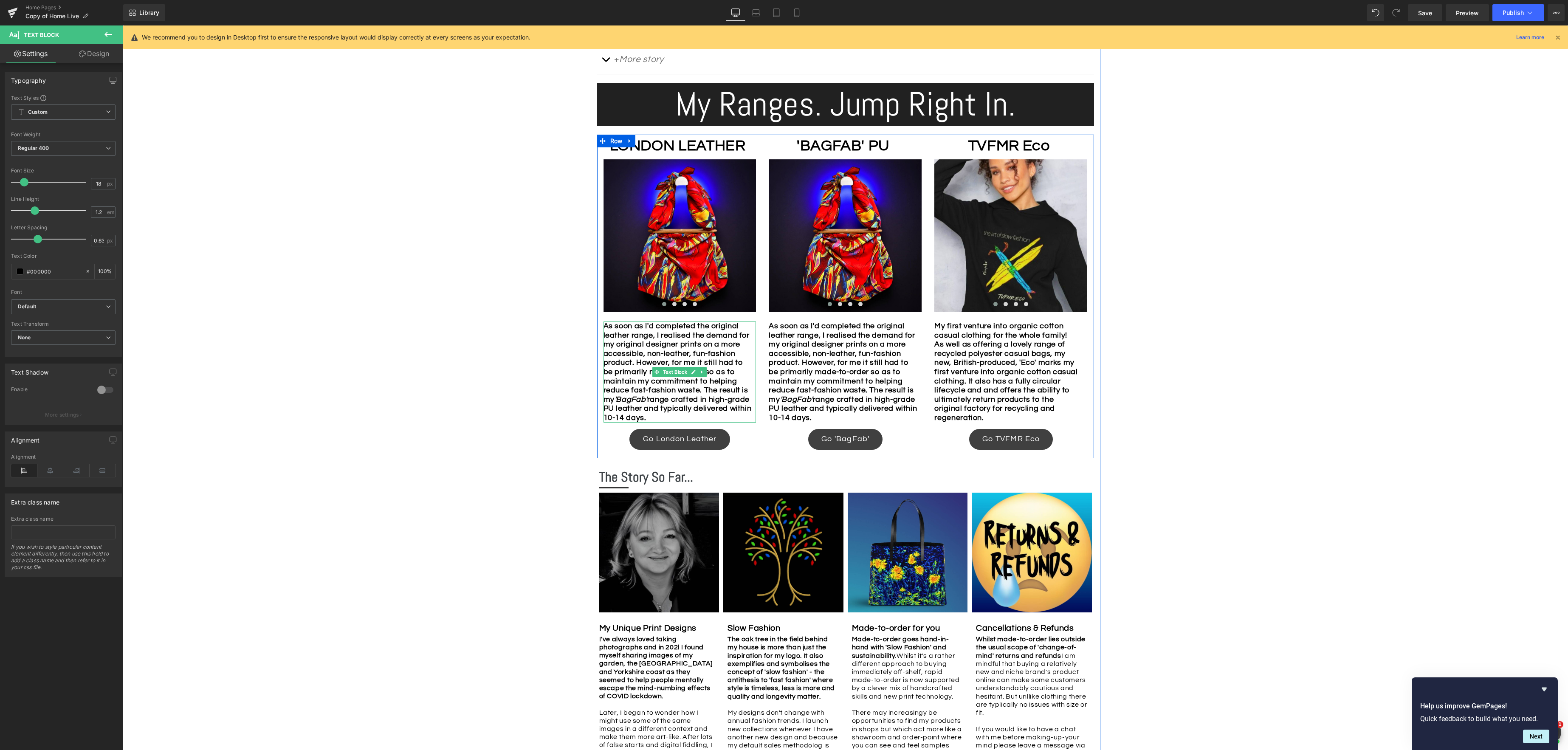
click at [708, 393] on b "As soon as I'd completed the original leather range, I realised the demand for …" at bounding box center [677, 372] width 148 height 100
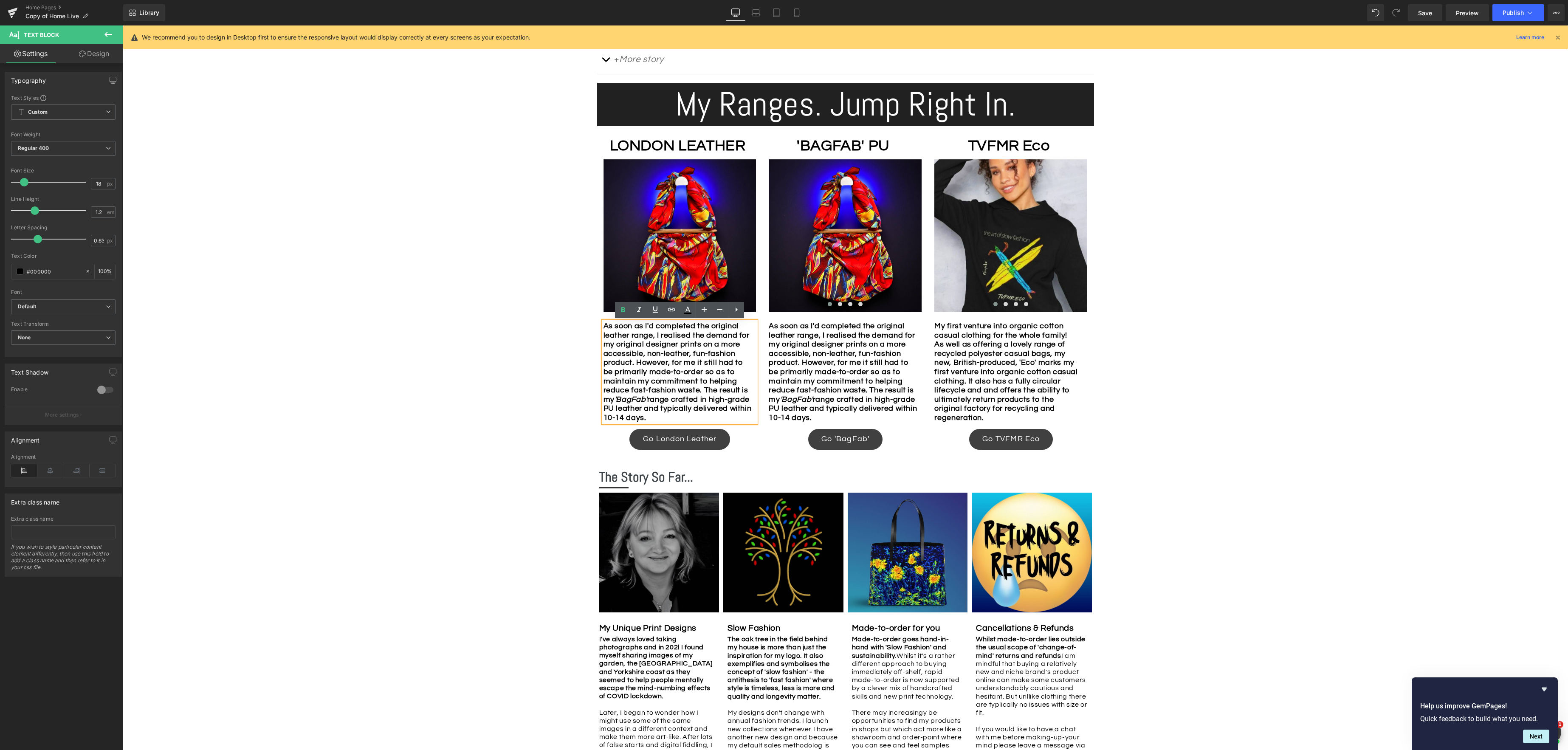
click at [1150, 419] on div "Image Row *Please use the chat facility or email me at merryn@tvfmr.com if you …" at bounding box center [845, 320] width 1445 height 1299
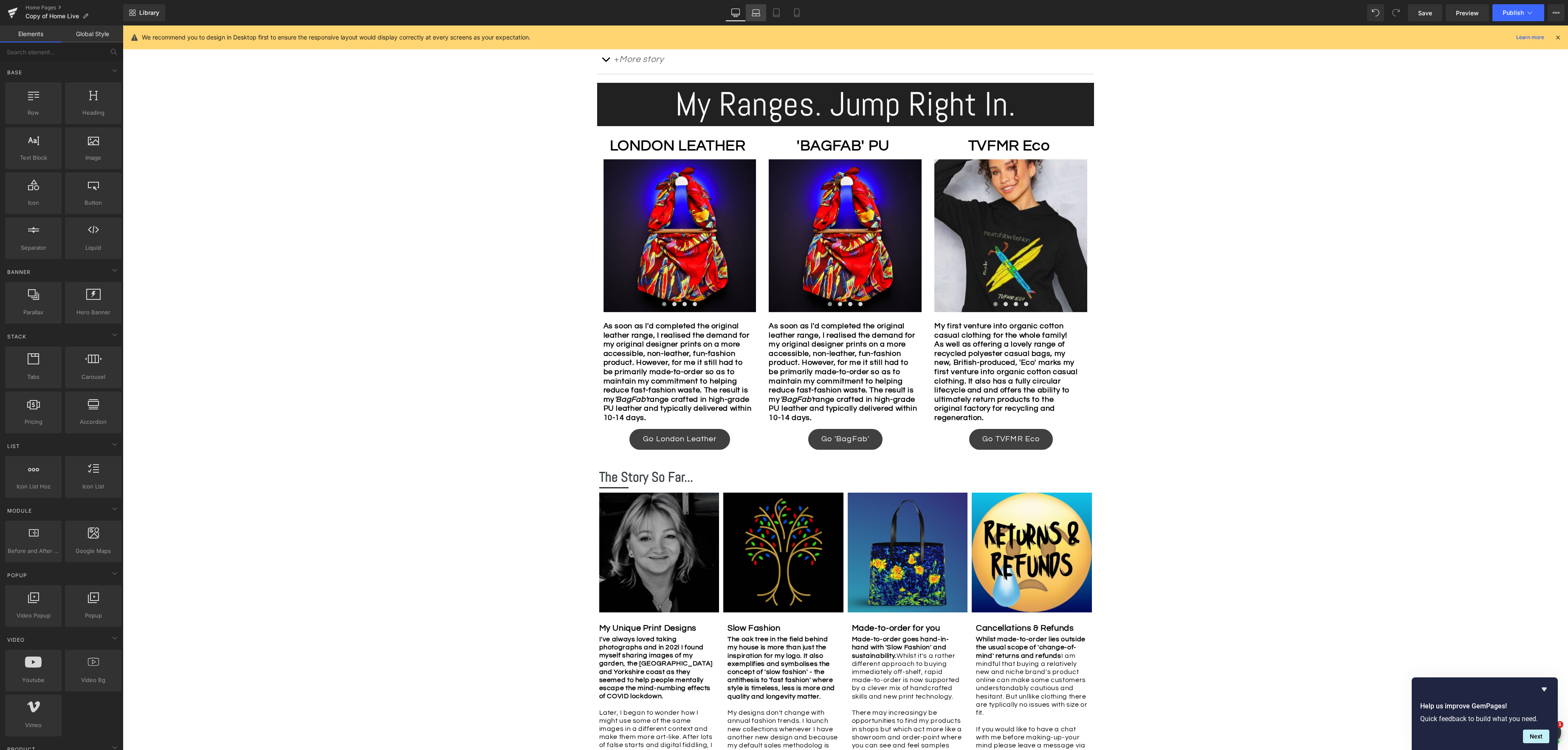
click at [755, 13] on icon at bounding box center [756, 13] width 8 height 8
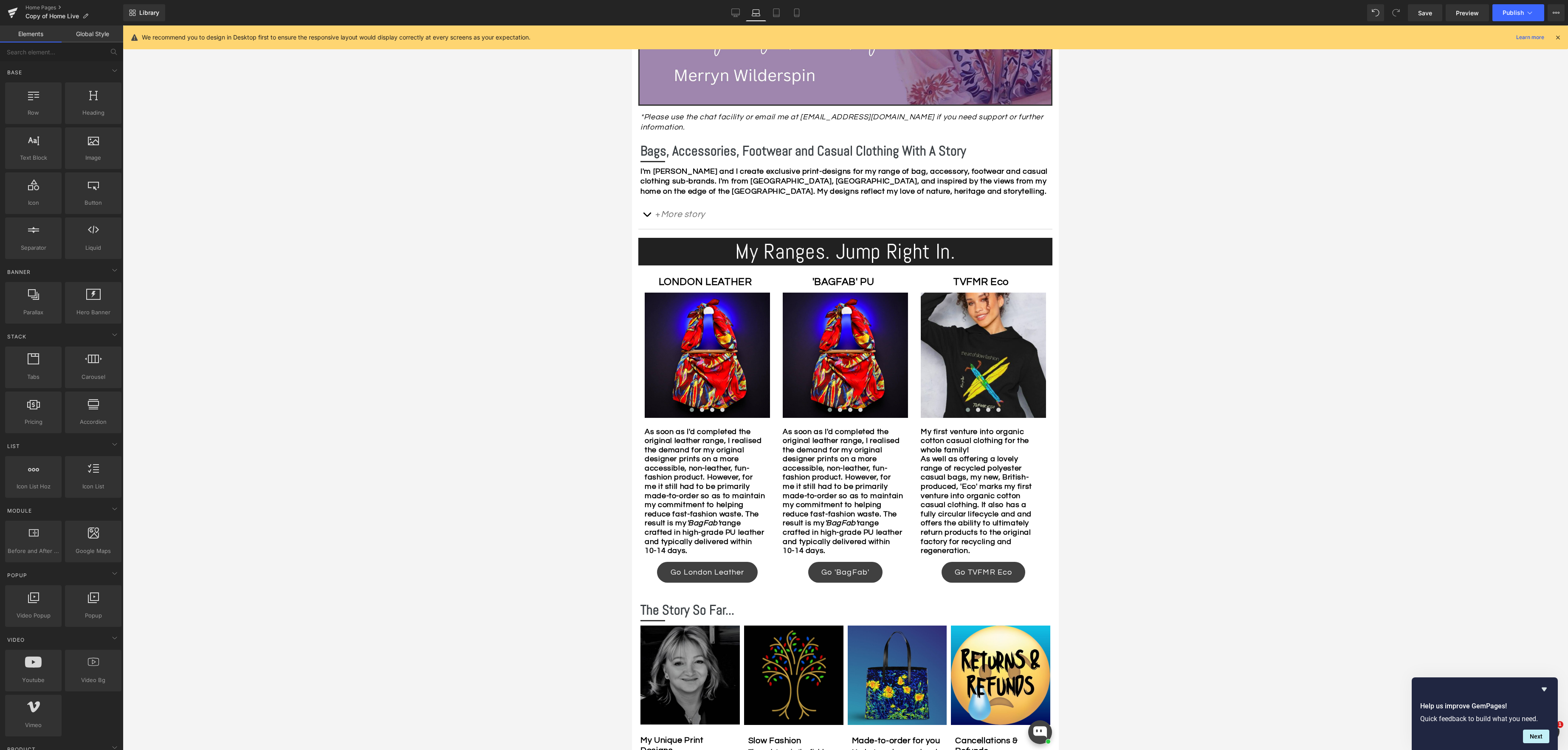
scroll to position [368, 0]
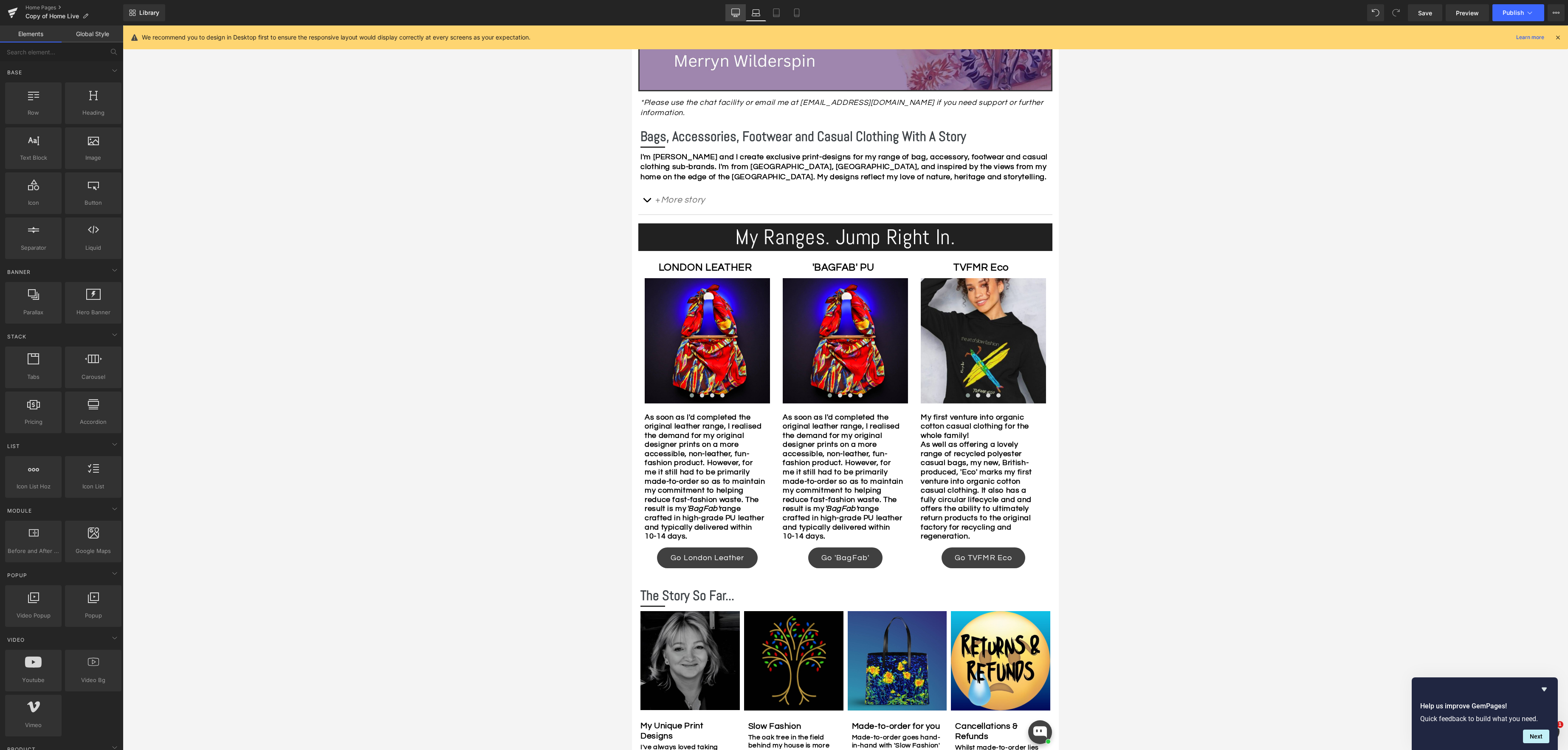
click at [733, 10] on icon at bounding box center [735, 13] width 8 height 8
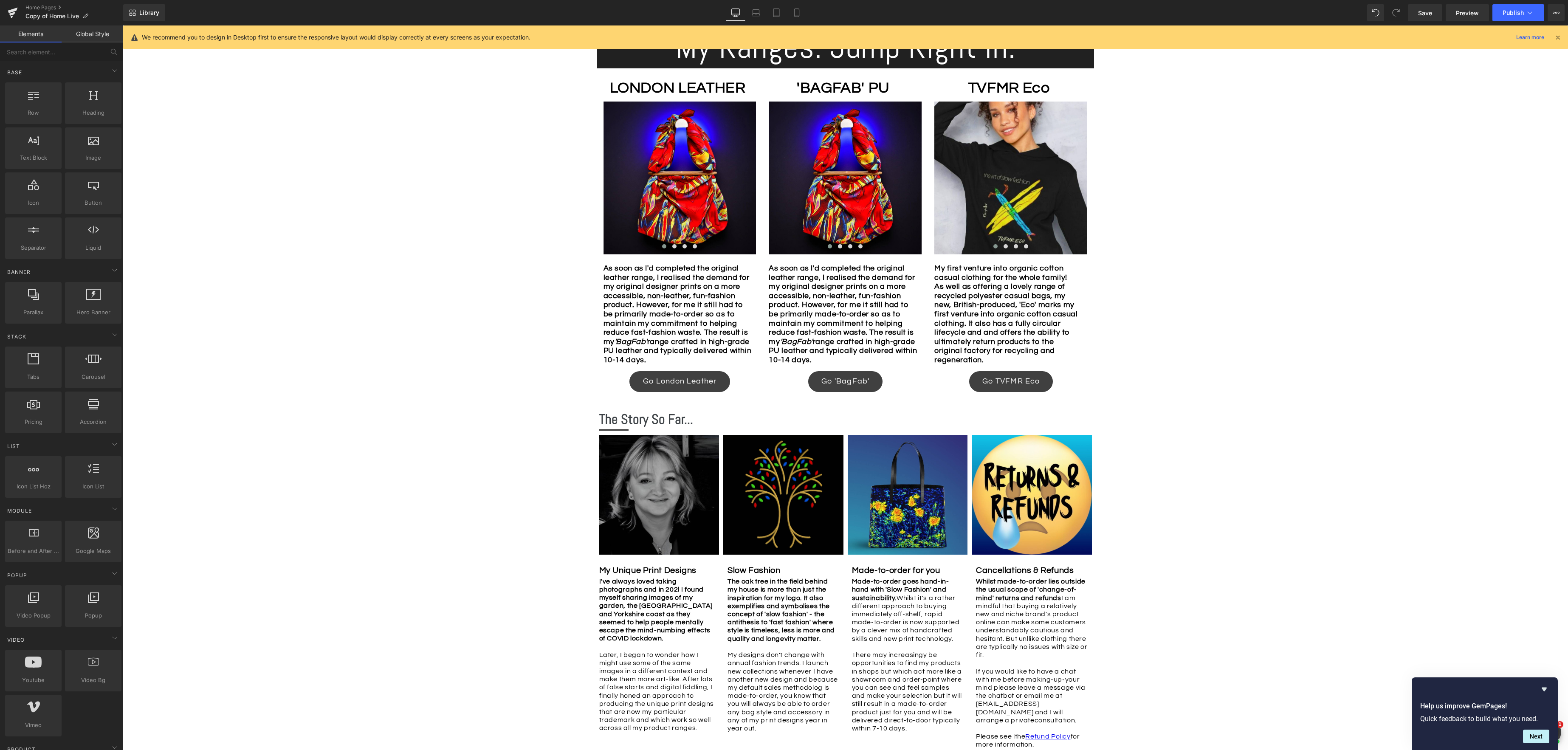
scroll to position [621, 0]
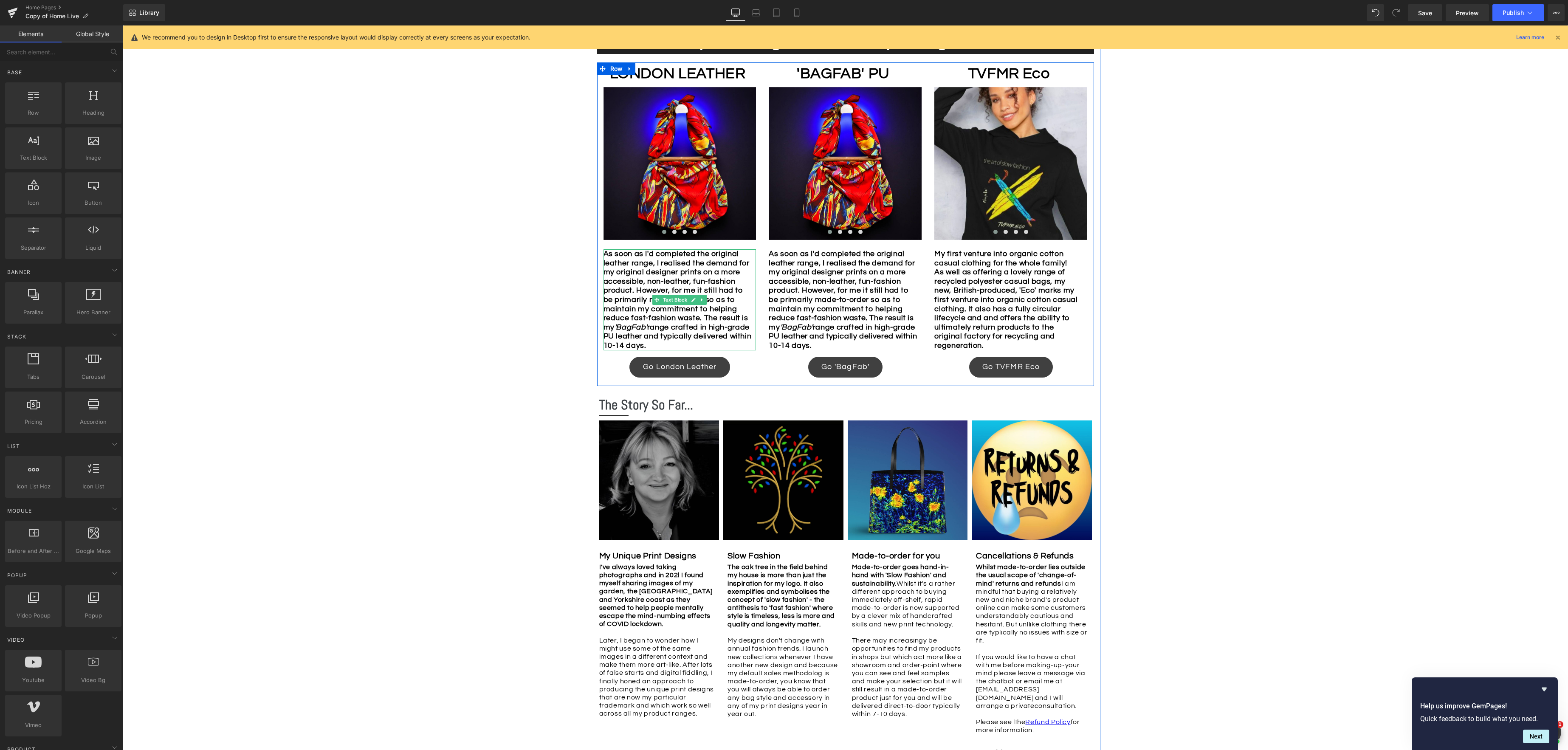
click at [732, 331] on b "As soon as I'd completed the original leather range, I realised the demand for …" at bounding box center [677, 299] width 148 height 100
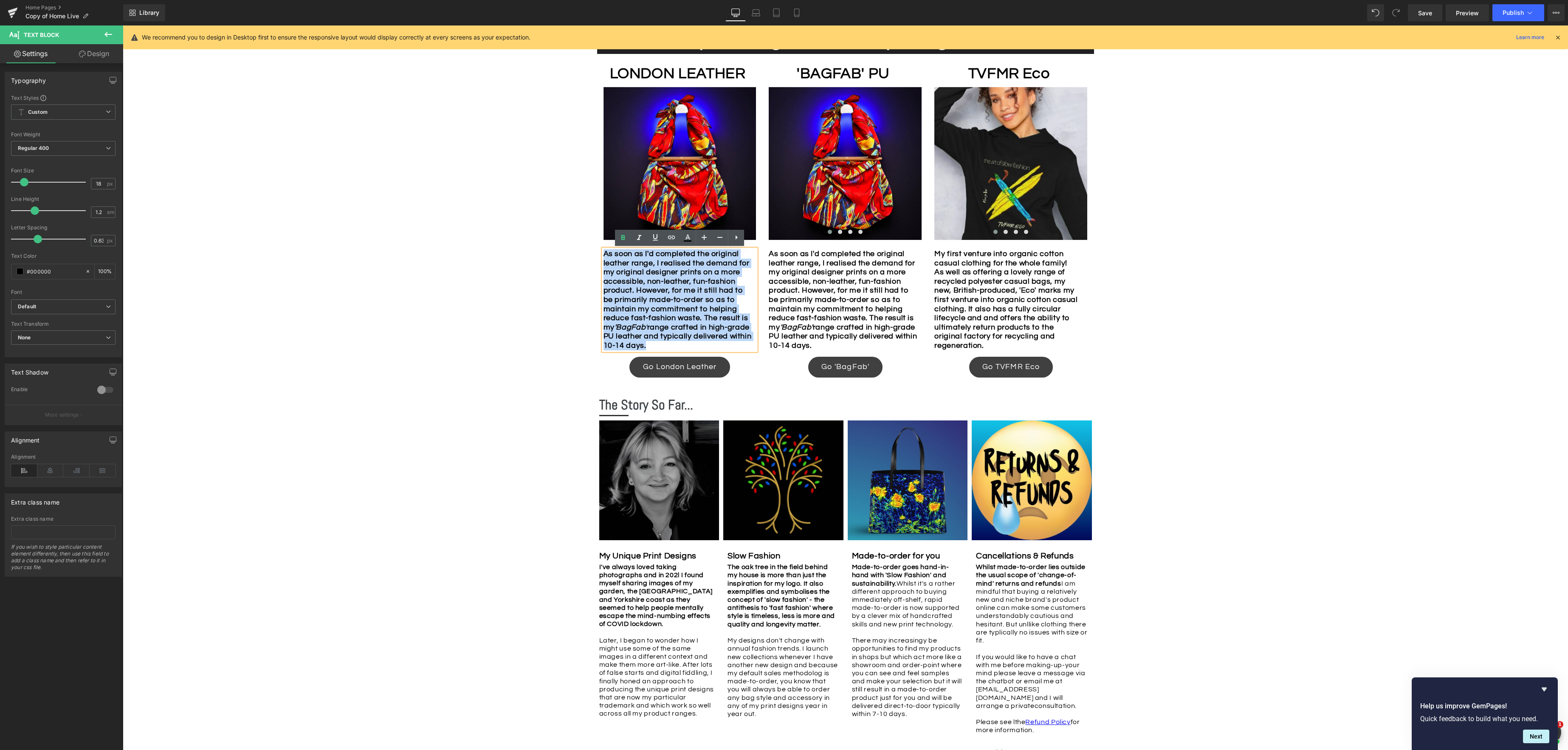
drag, startPoint x: 751, startPoint y: 347, endPoint x: 603, endPoint y: 254, distance: 174.8
click at [603, 254] on div "As soon as I'd completed the original leather range, I realised the demand for …" at bounding box center [680, 300] width 153 height 101
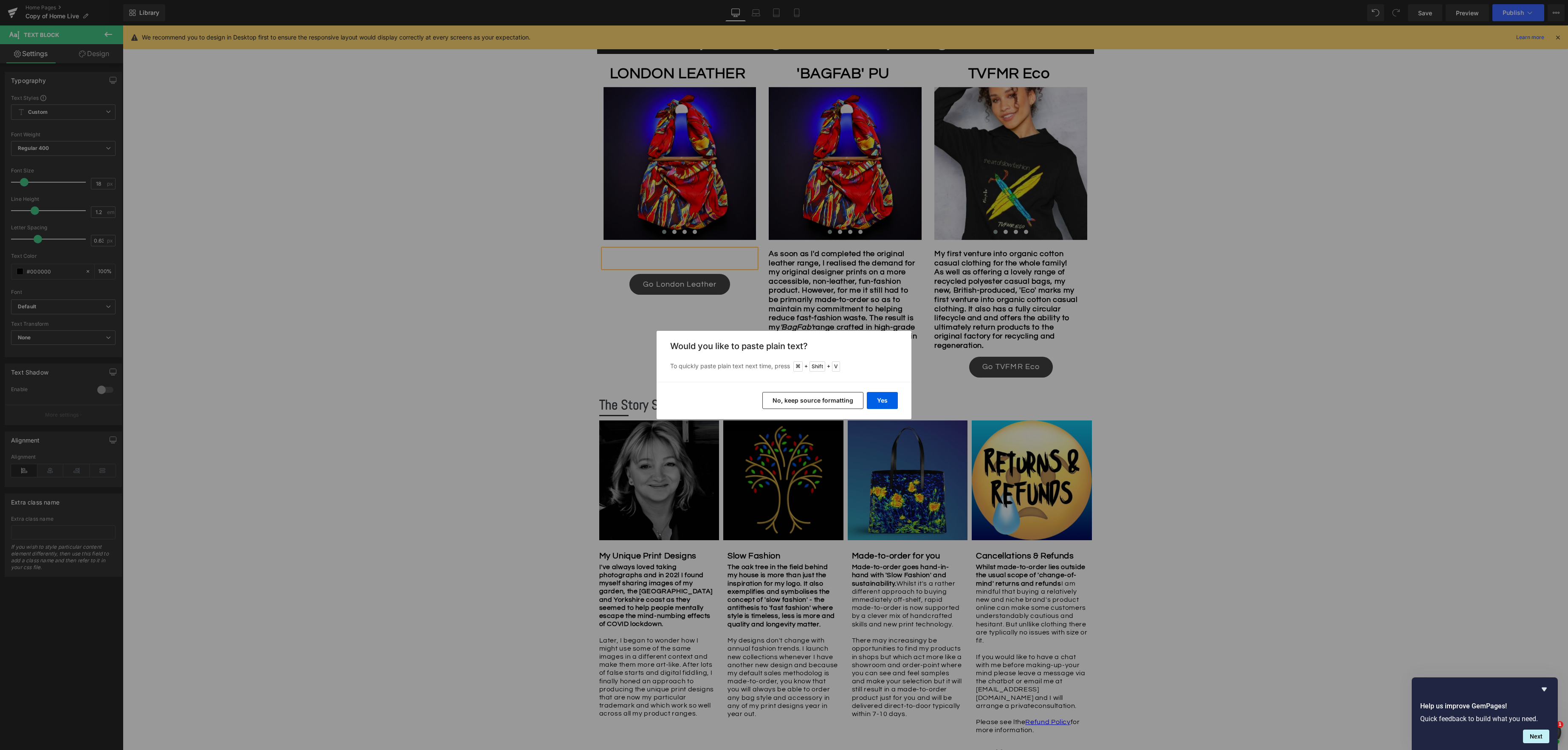
click at [833, 398] on button "No, keep source formatting" at bounding box center [812, 400] width 101 height 17
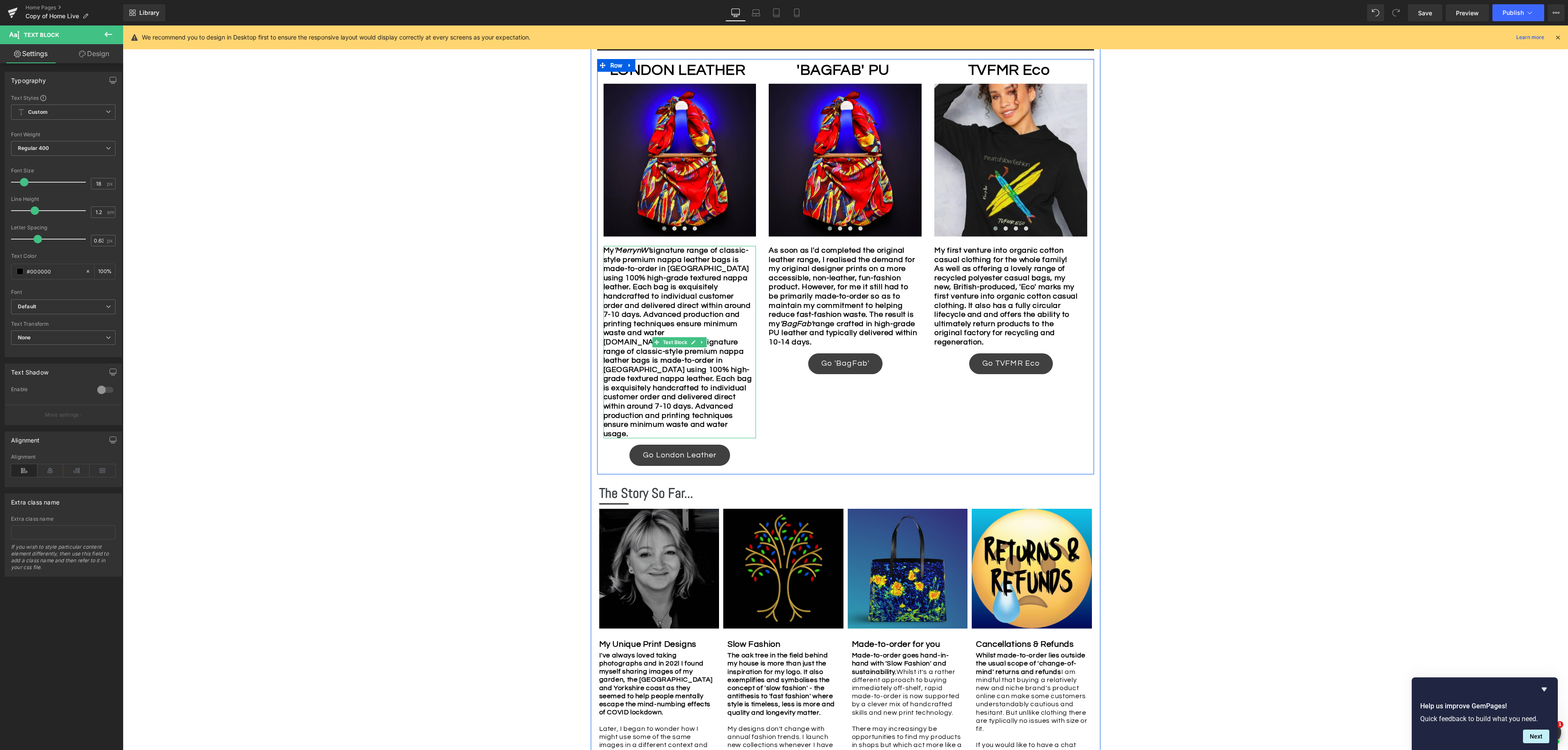
scroll to position [626, 0]
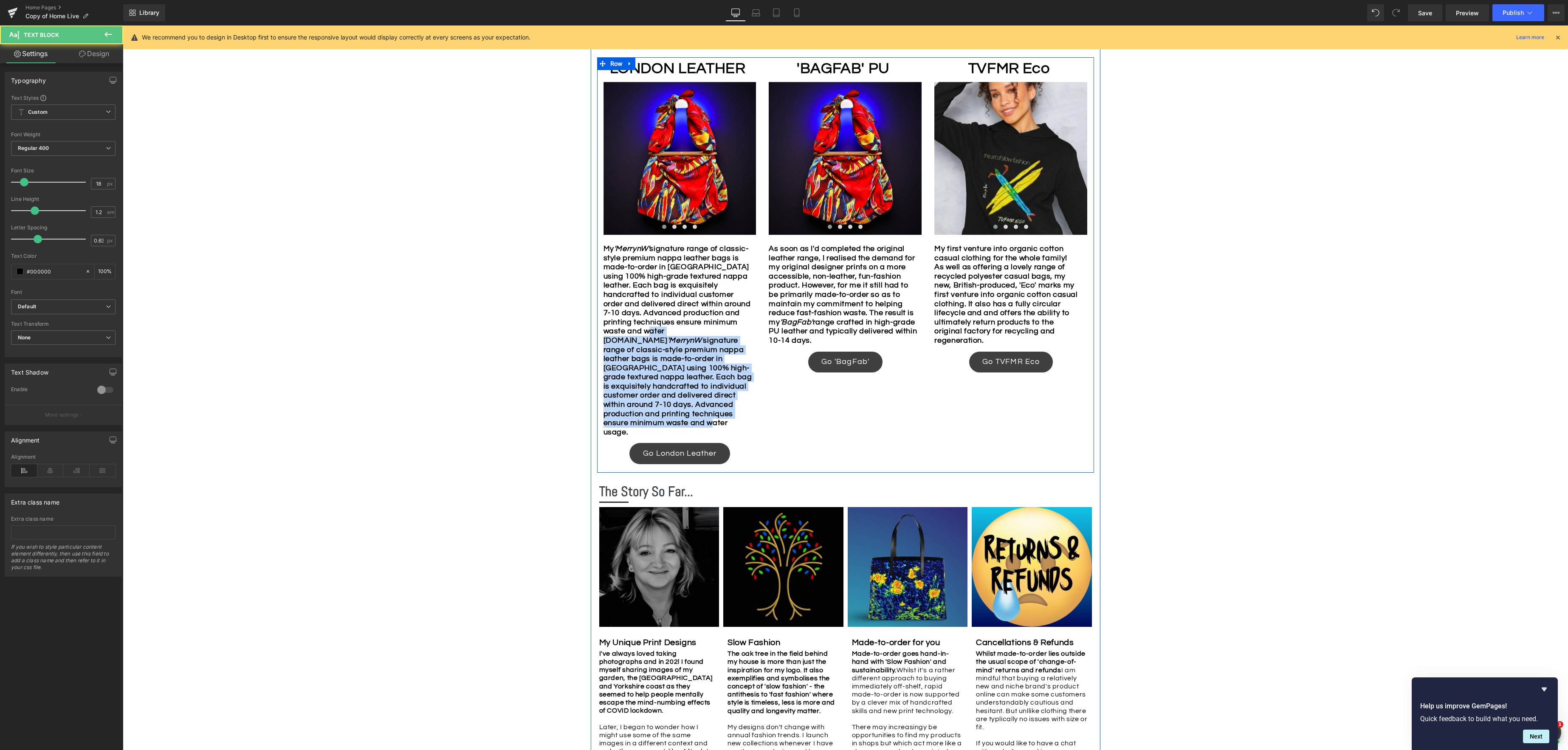
drag, startPoint x: 631, startPoint y: 345, endPoint x: 710, endPoint y: 439, distance: 122.8
click at [708, 436] on p "My 'MerrynW' signature range of classic-style premium nappa leather bags is mad…" at bounding box center [677, 340] width 149 height 192
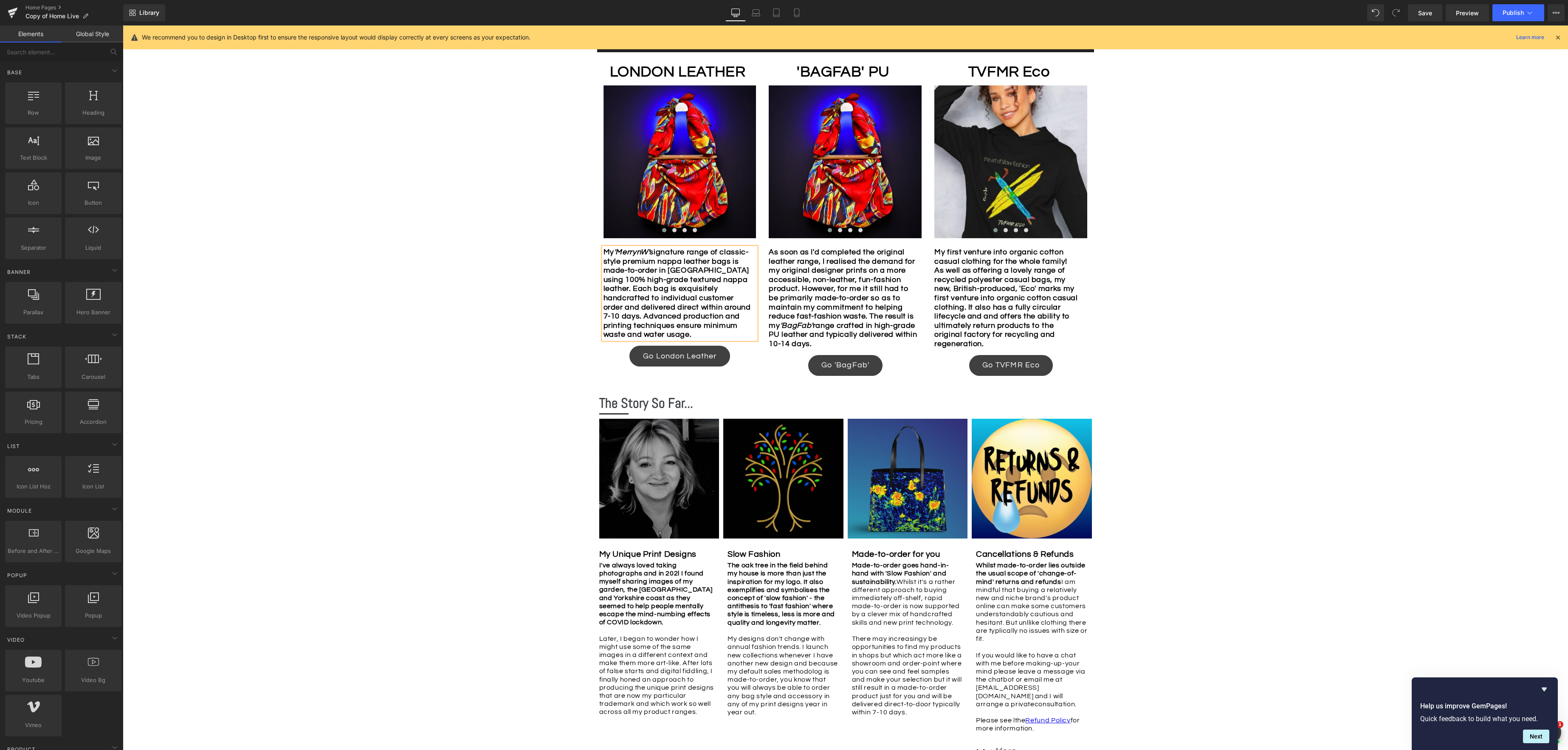
click at [1250, 422] on div "Image Row *Please use the chat facility or email me at merryn@tvfmr.com if you …" at bounding box center [845, 246] width 1445 height 1299
click at [689, 325] on b "My 'MerrynW' signature range of classic-style premium nappa leather bags is mad…" at bounding box center [677, 293] width 147 height 90
drag, startPoint x: 1196, startPoint y: 376, endPoint x: 1065, endPoint y: 321, distance: 142.1
click at [1196, 376] on div "Image Row *Please use the chat facility or email me at merryn@tvfmr.com if you …" at bounding box center [845, 246] width 1445 height 1299
click at [756, 12] on icon at bounding box center [756, 13] width 8 height 8
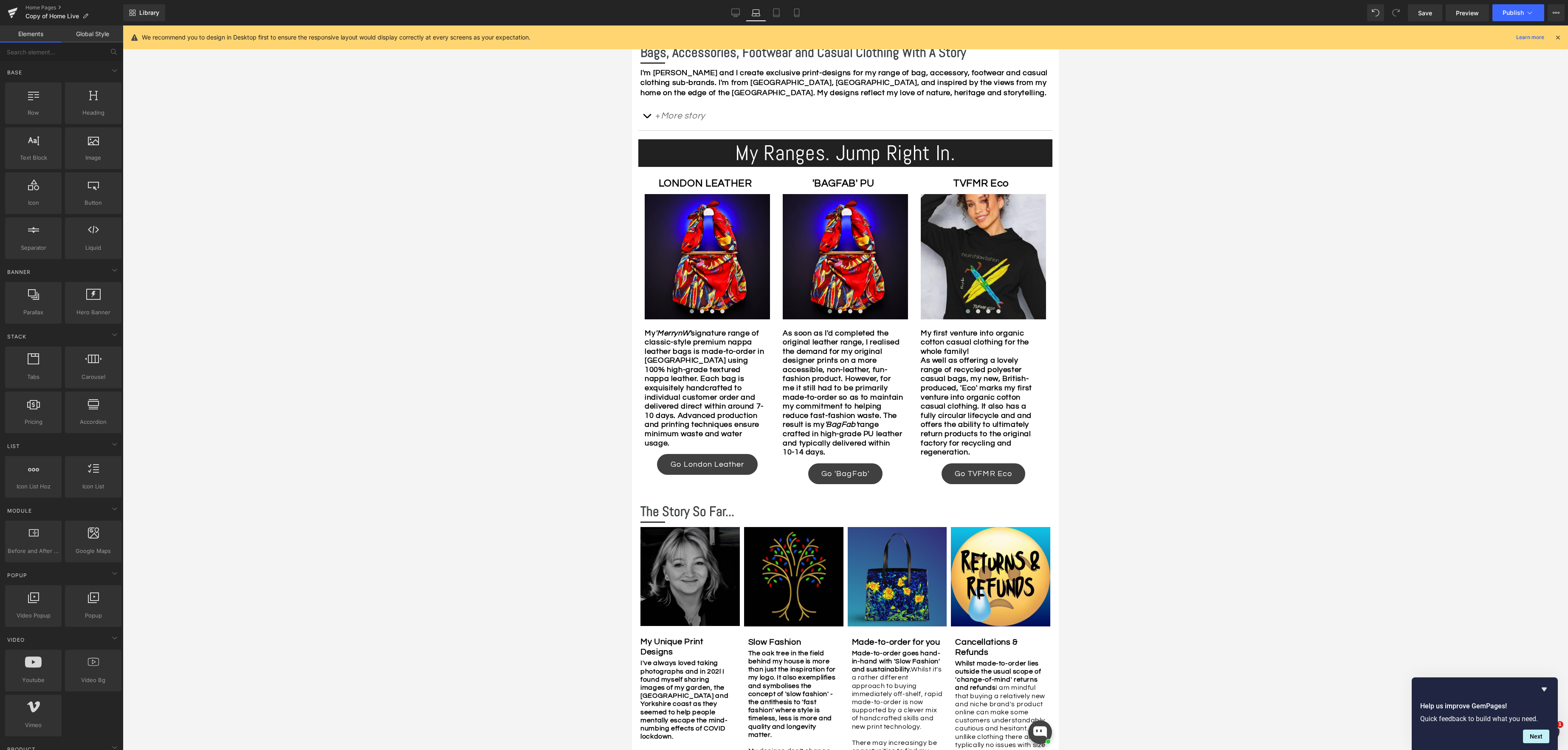
scroll to position [448, 0]
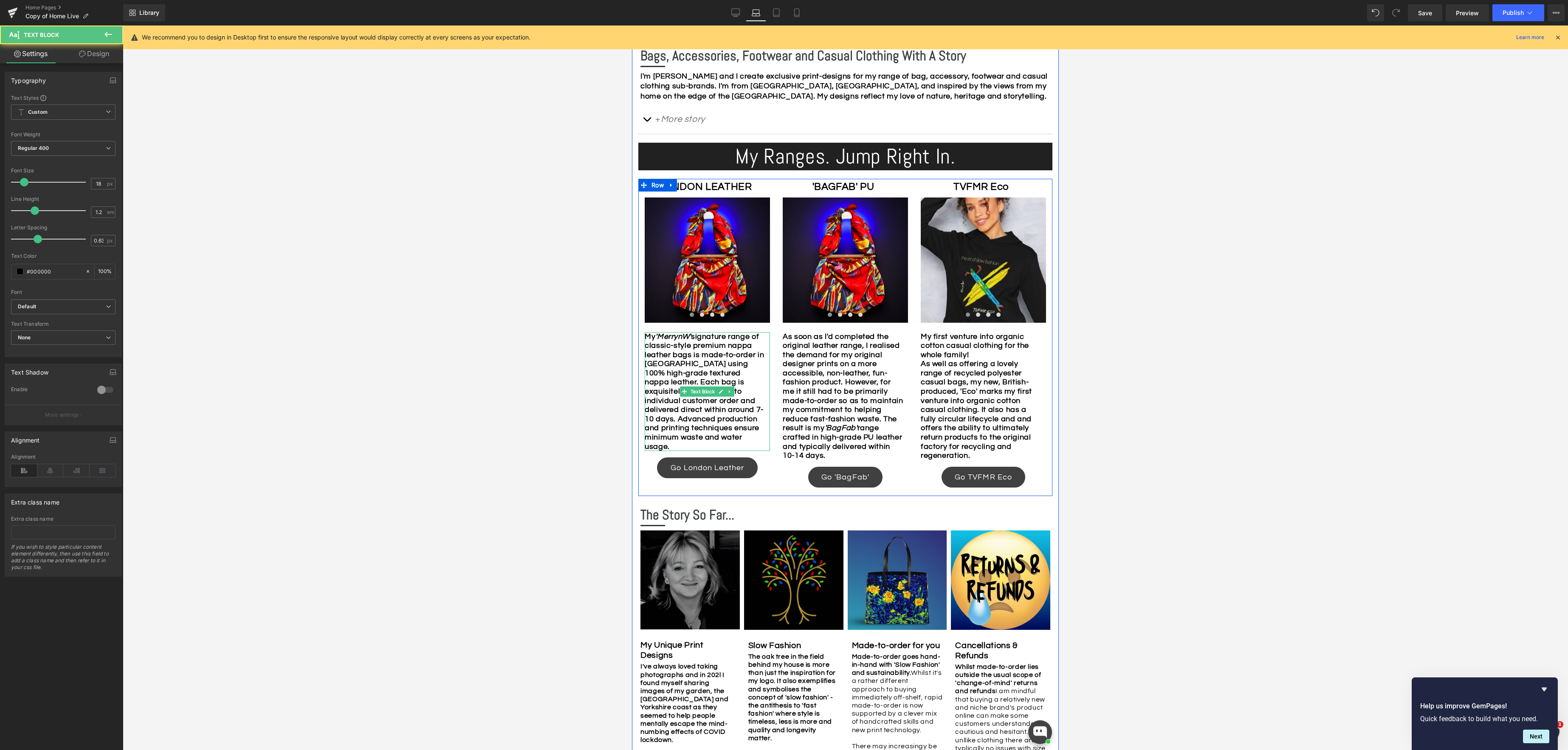
click at [712, 365] on b "My 'MerrynW' signature range of classic-style premium nappa leather bags is mad…" at bounding box center [704, 391] width 119 height 118
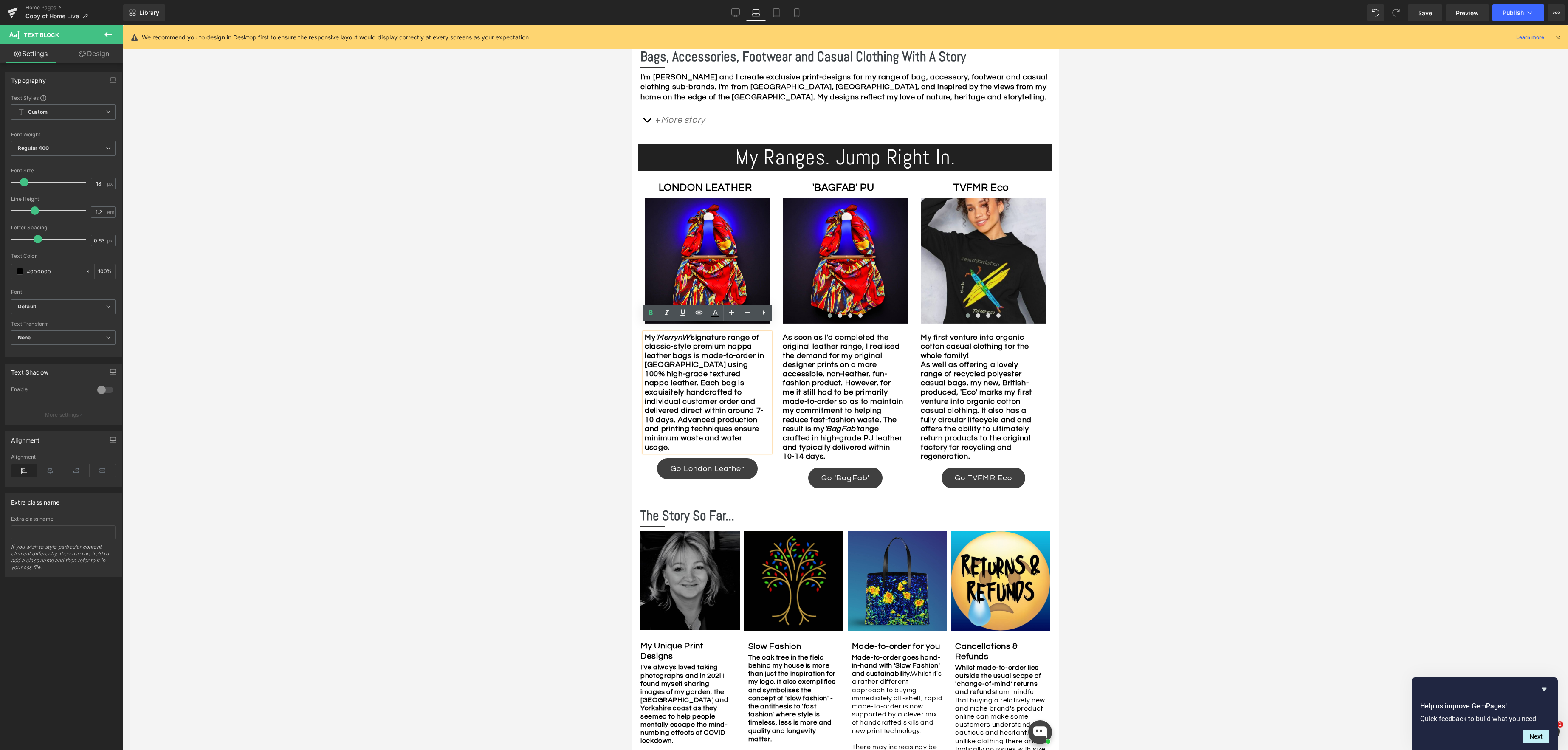
scroll to position [446, 0]
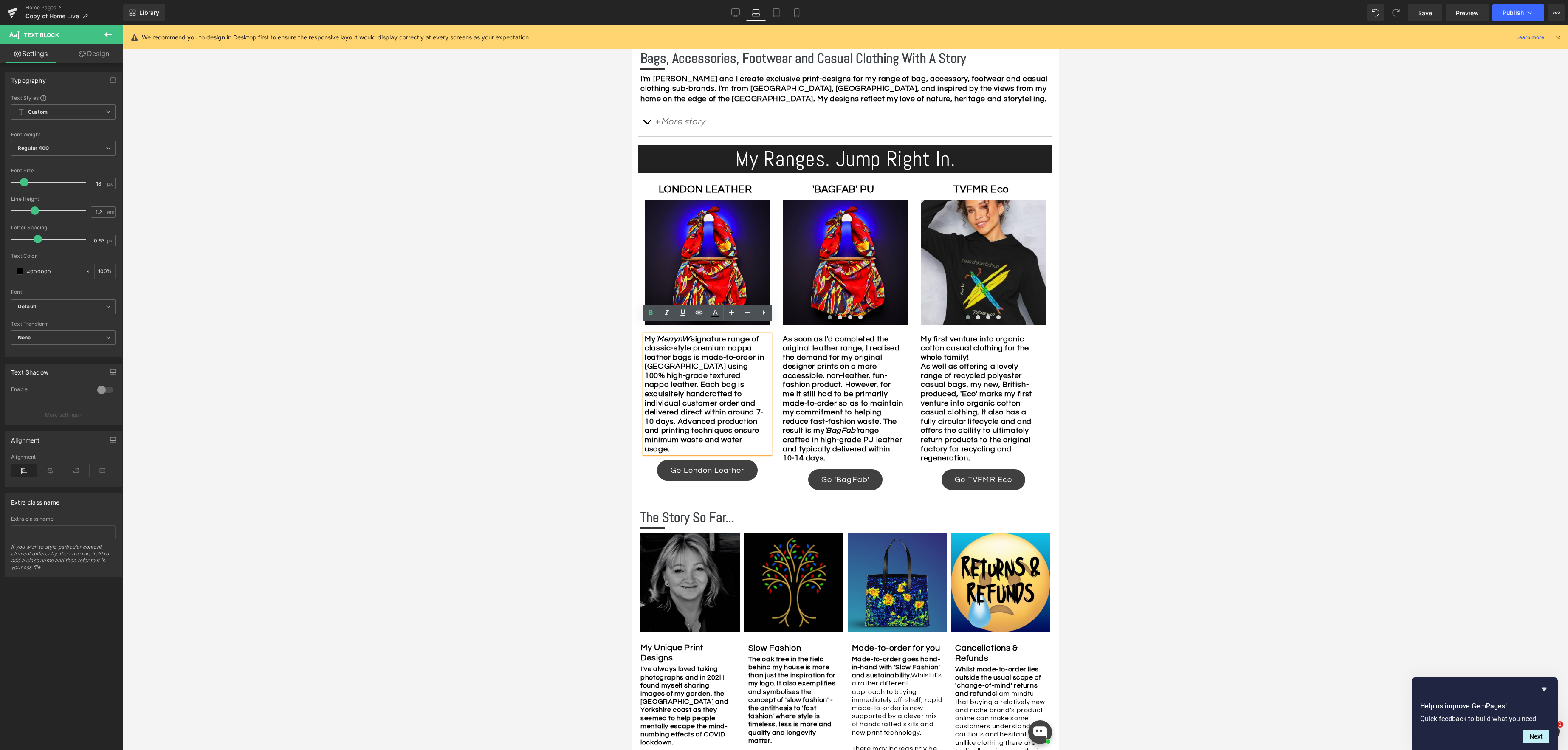
drag, startPoint x: 1159, startPoint y: 361, endPoint x: 1138, endPoint y: 362, distance: 21.0
click at [1155, 361] on div at bounding box center [845, 387] width 1445 height 724
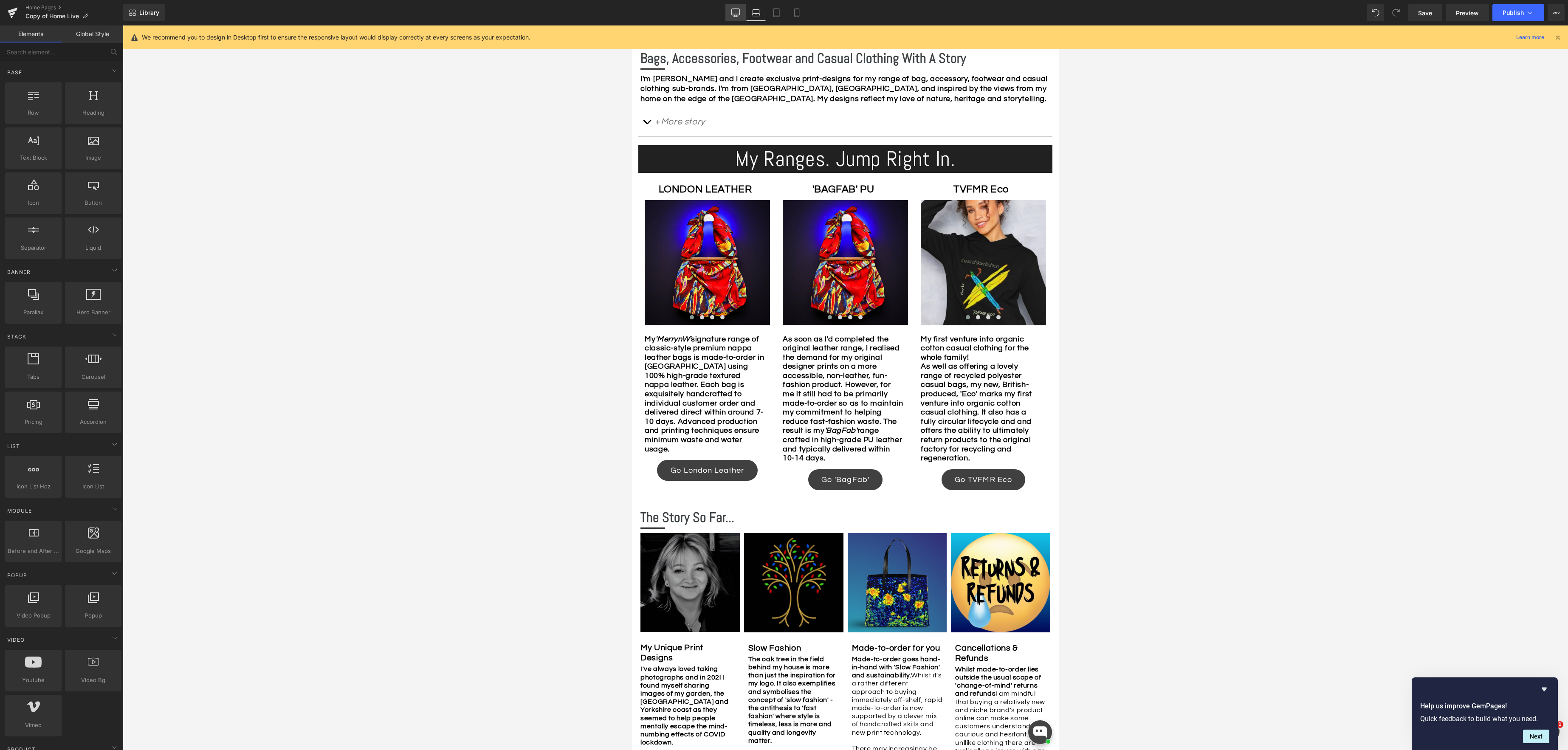
click at [732, 17] on icon at bounding box center [735, 13] width 8 height 8
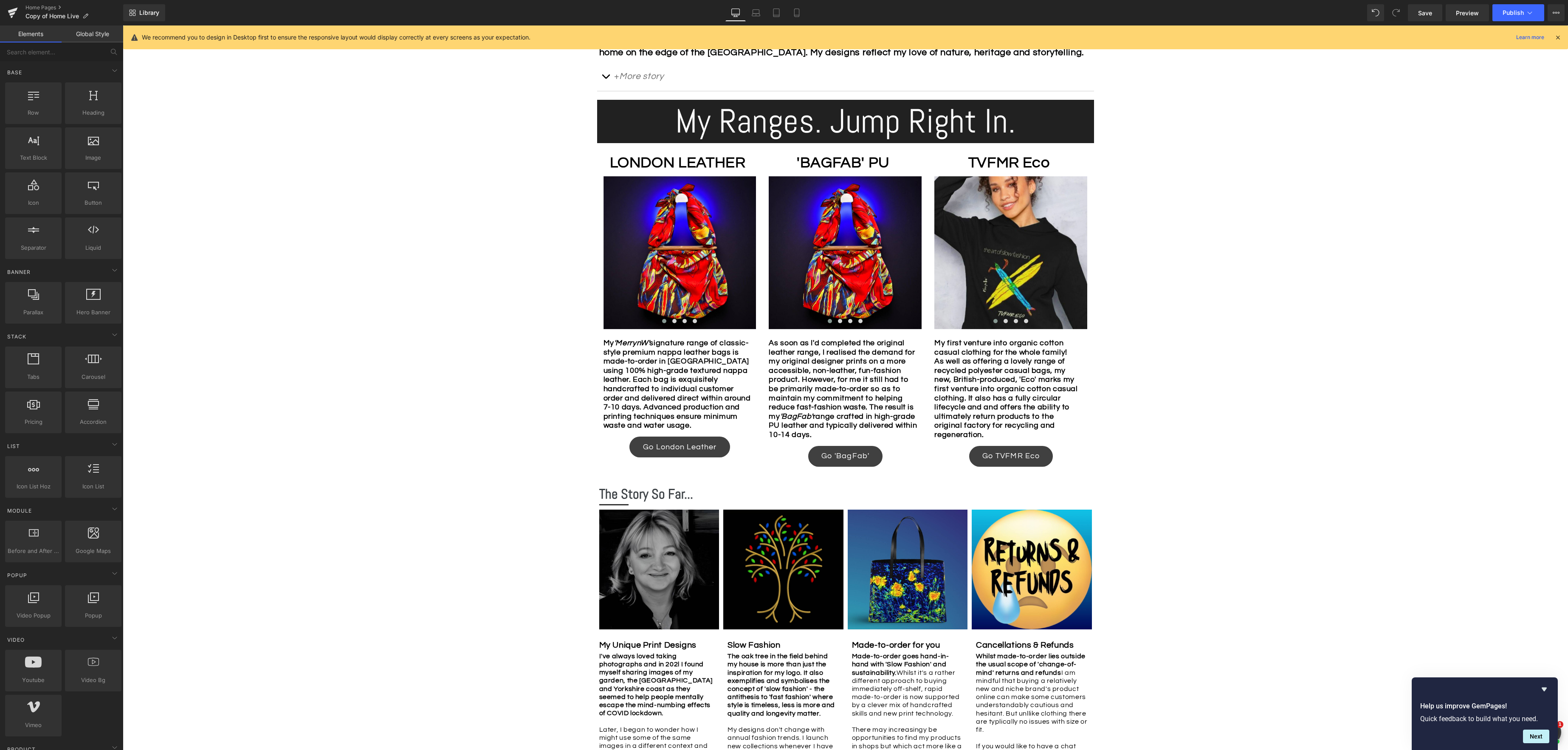
scroll to position [550, 0]
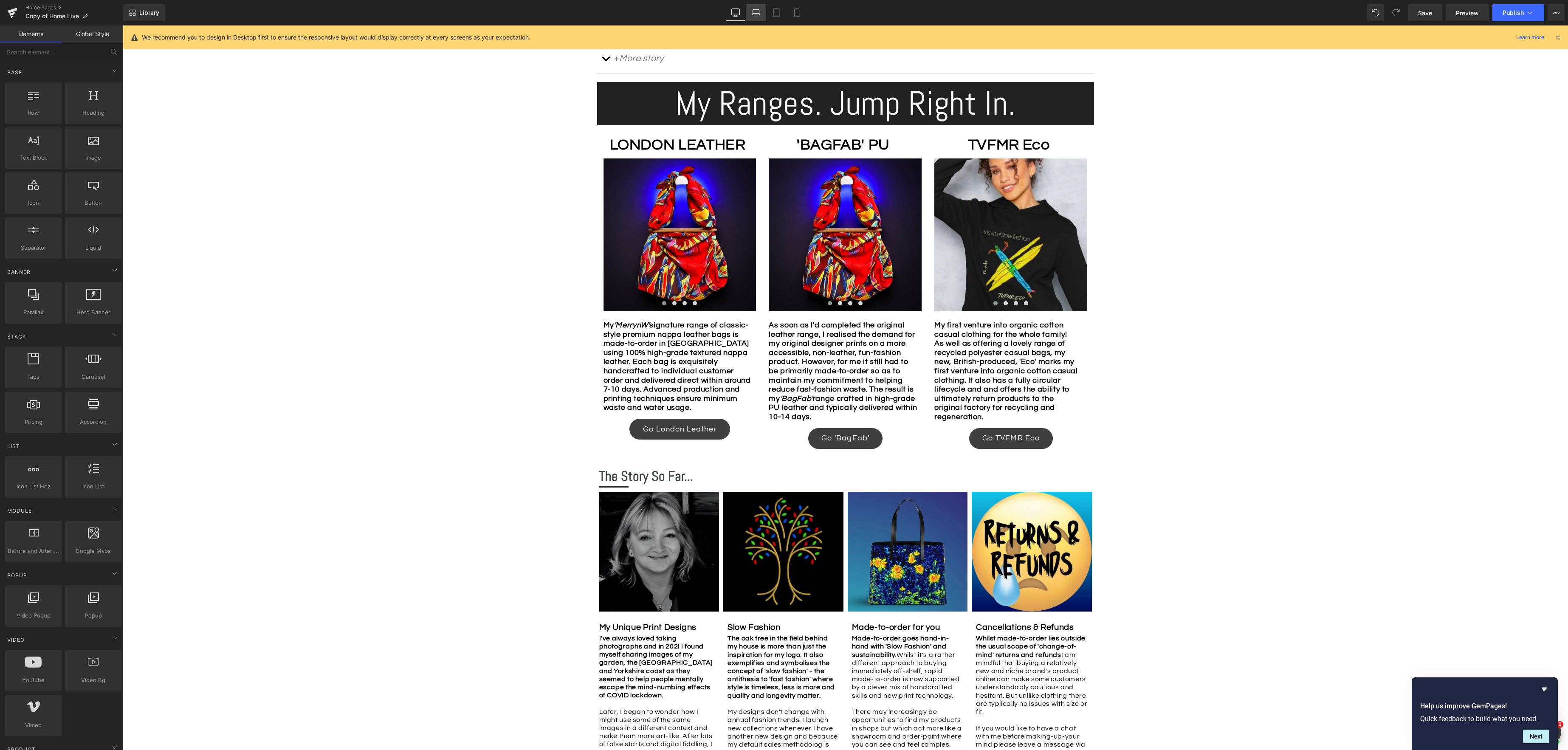
click at [759, 14] on icon at bounding box center [756, 13] width 8 height 8
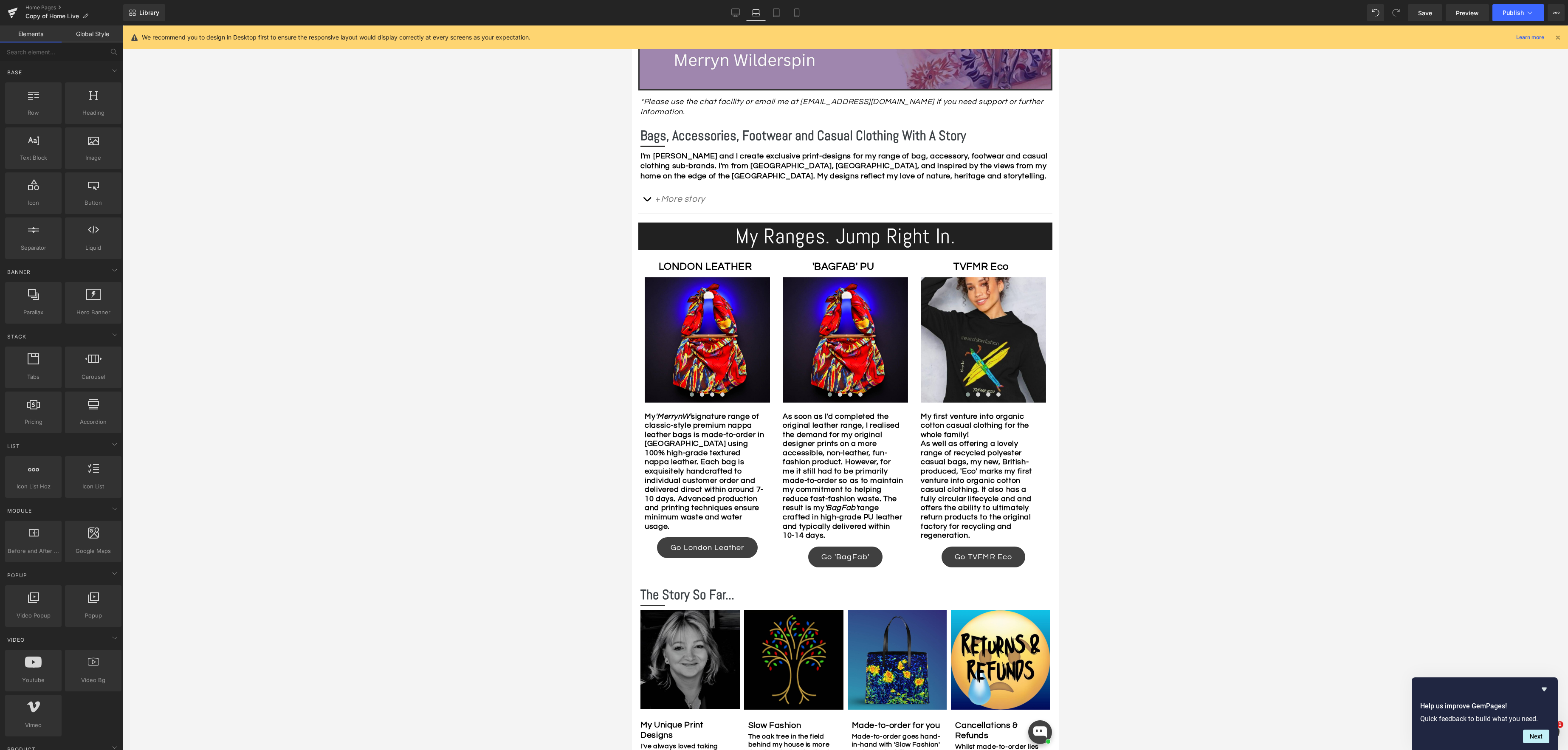
scroll to position [372, 0]
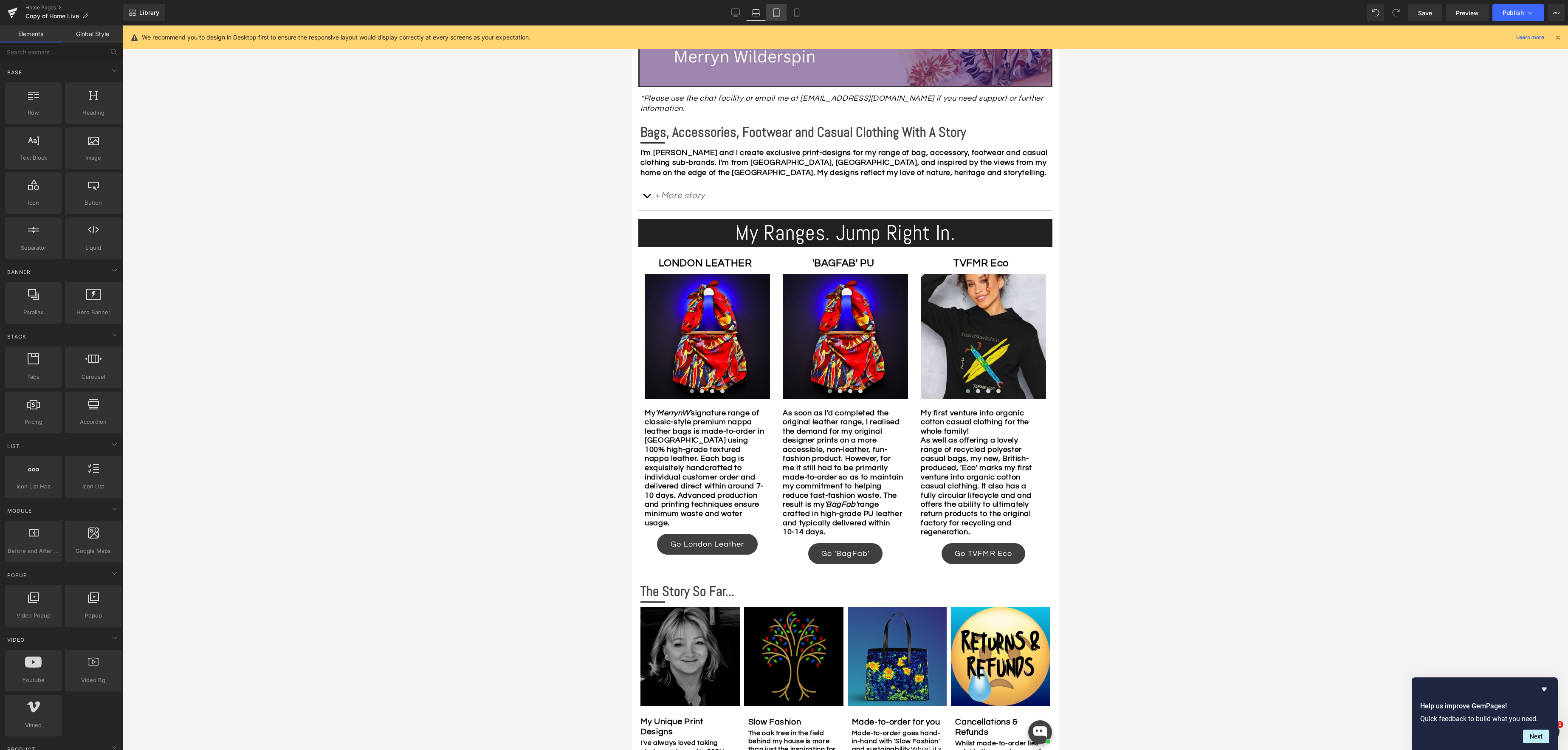
click at [777, 18] on link "Tablet" at bounding box center [776, 13] width 20 height 17
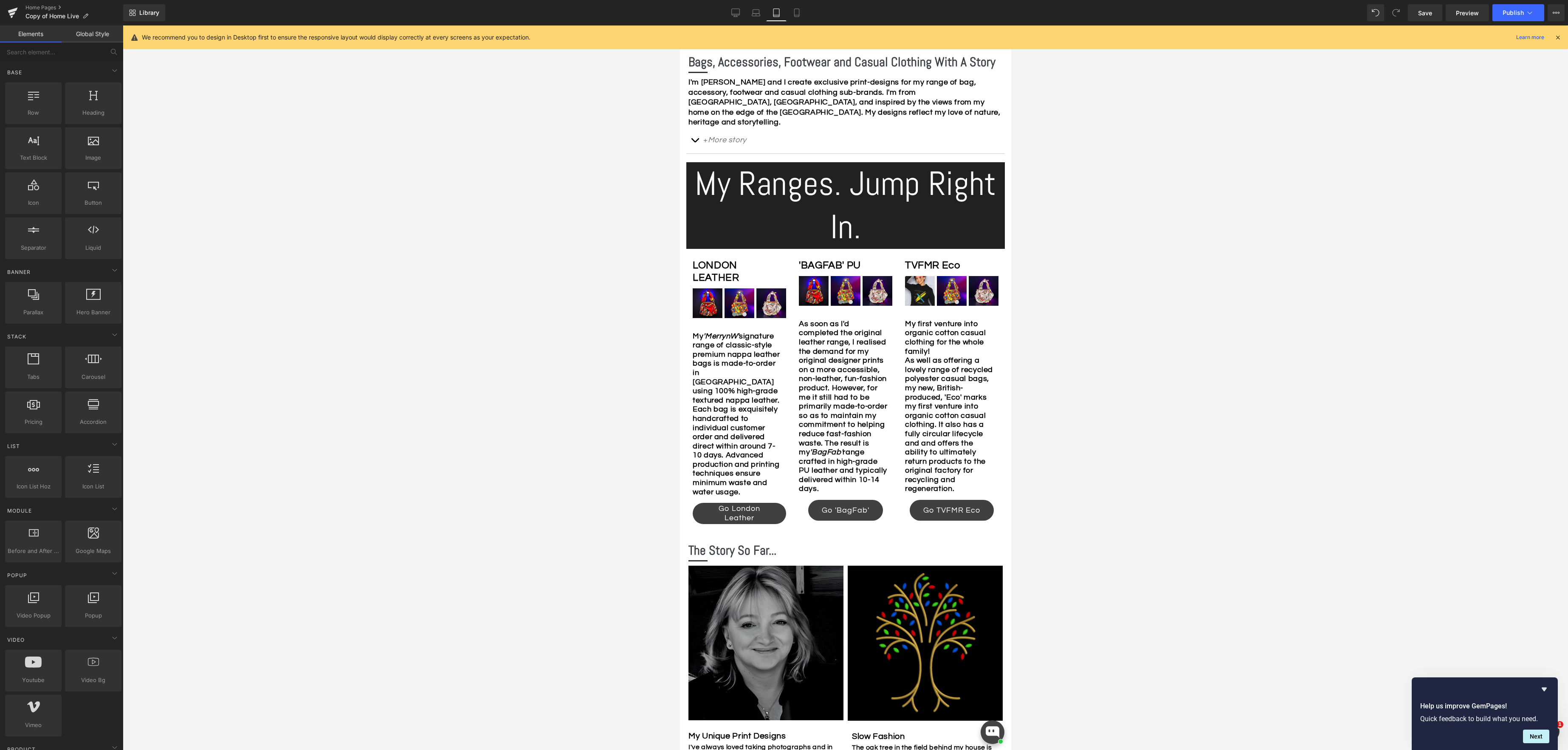
scroll to position [343, 0]
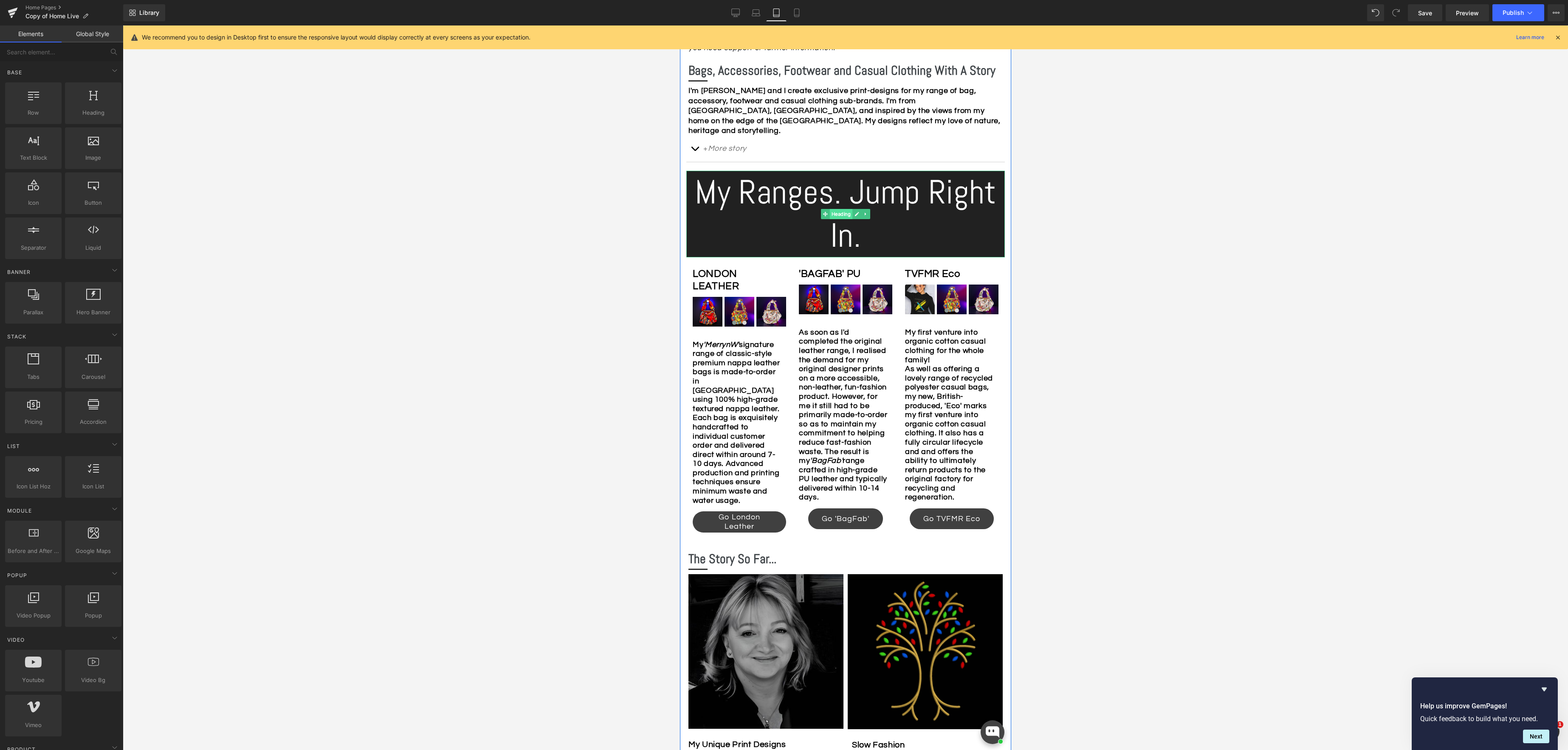
click at [841, 209] on span "Heading" at bounding box center [840, 214] width 23 height 10
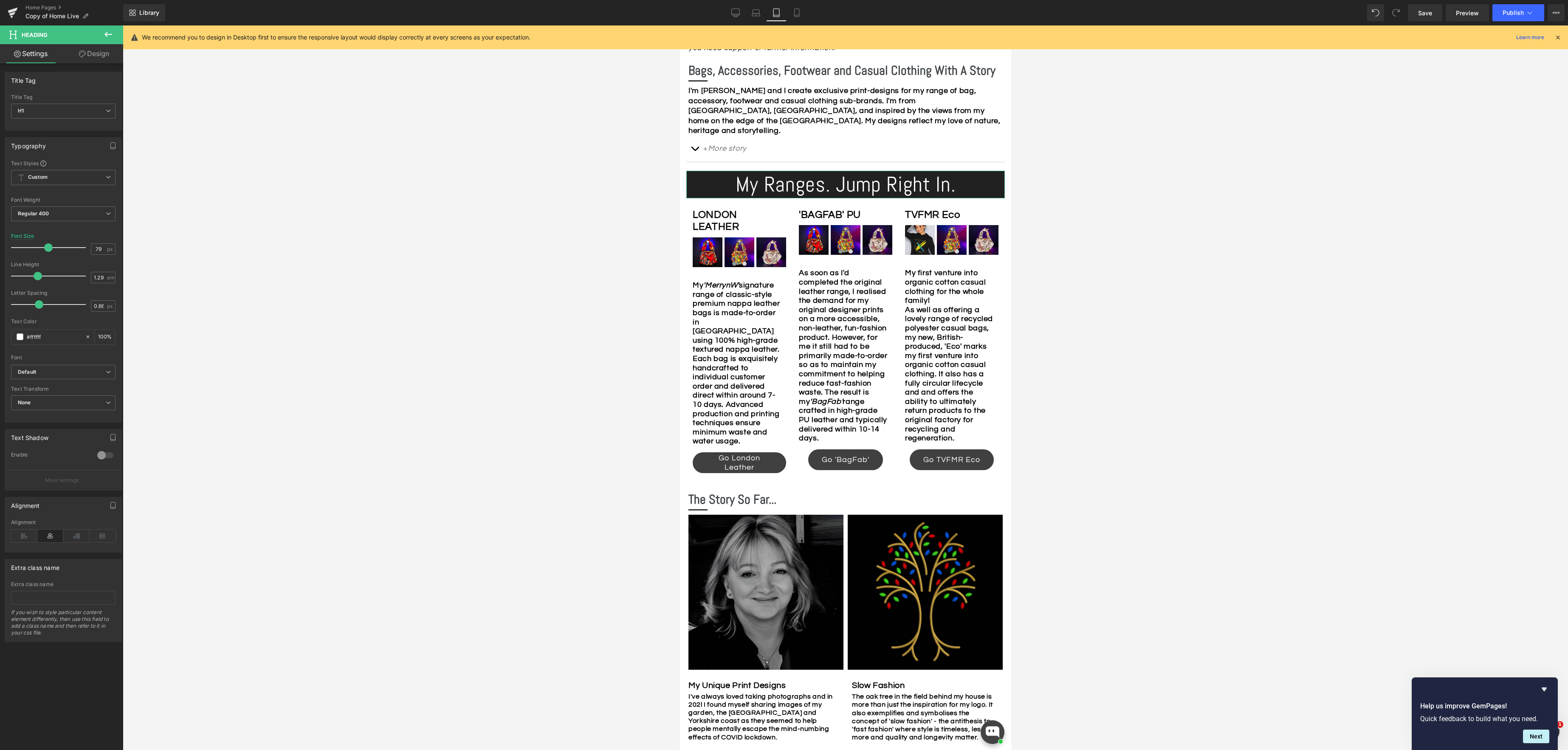
drag, startPoint x: 65, startPoint y: 246, endPoint x: 44, endPoint y: 246, distance: 21.0
click at [44, 246] on span at bounding box center [48, 247] width 8 height 8
click at [737, 211] on div "LONDON LEATHER Text Block" at bounding box center [739, 220] width 94 height 27
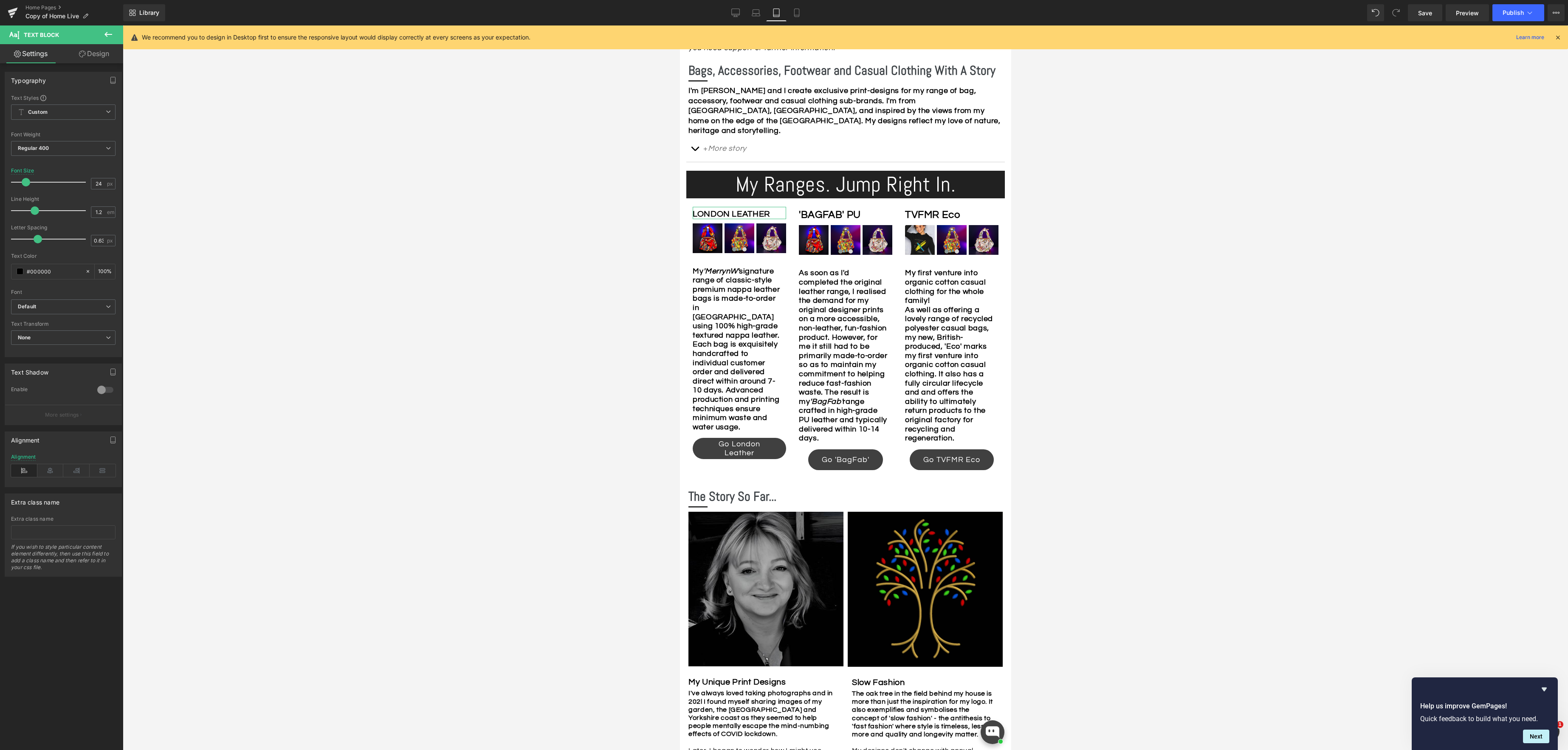
click at [23, 182] on span at bounding box center [26, 182] width 8 height 8
click at [833, 209] on span "Text Block" at bounding box center [841, 214] width 28 height 10
click at [27, 183] on span at bounding box center [26, 182] width 8 height 8
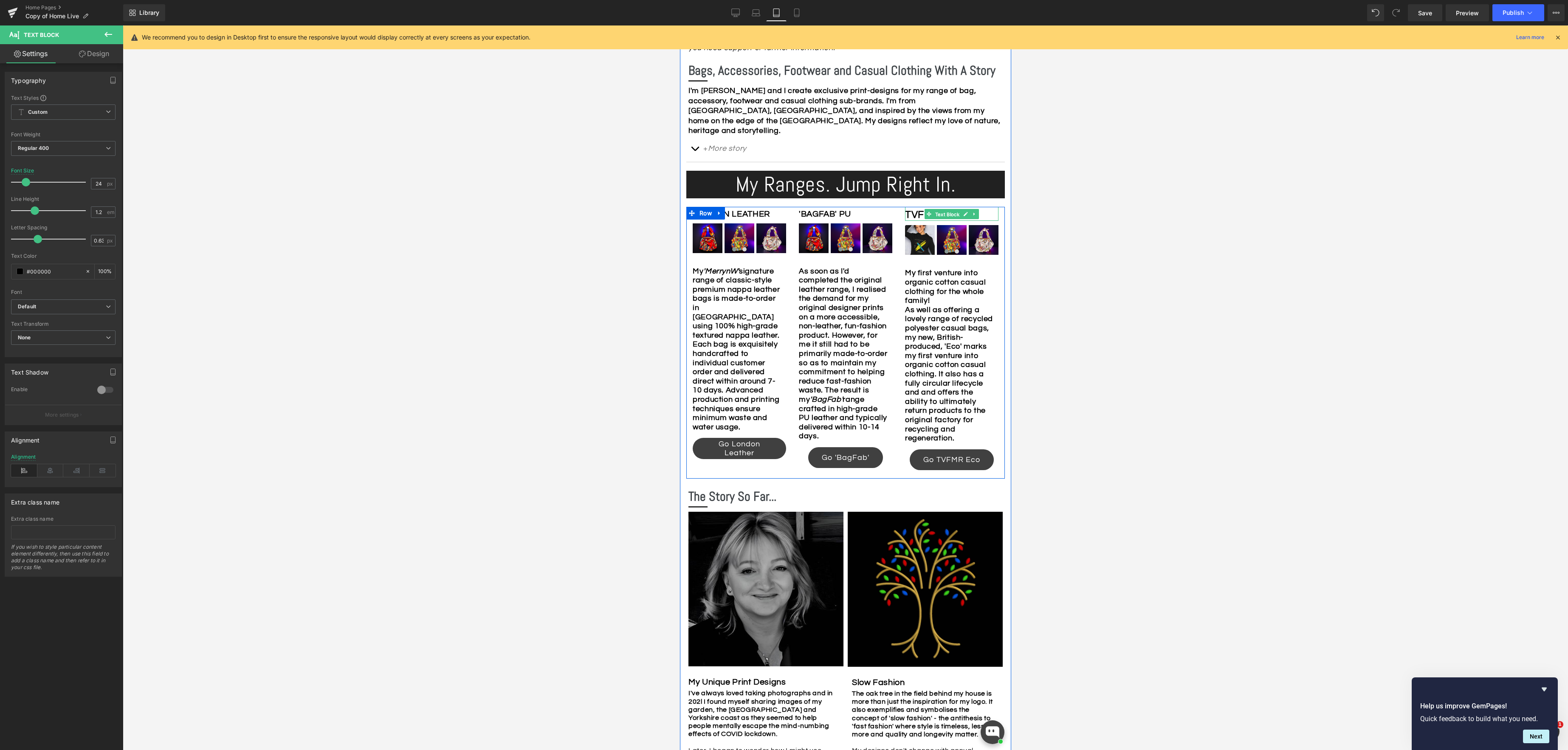
drag, startPoint x: 937, startPoint y: 203, endPoint x: 842, endPoint y: 203, distance: 95.0
click at [937, 209] on span "Text Block" at bounding box center [947, 214] width 28 height 10
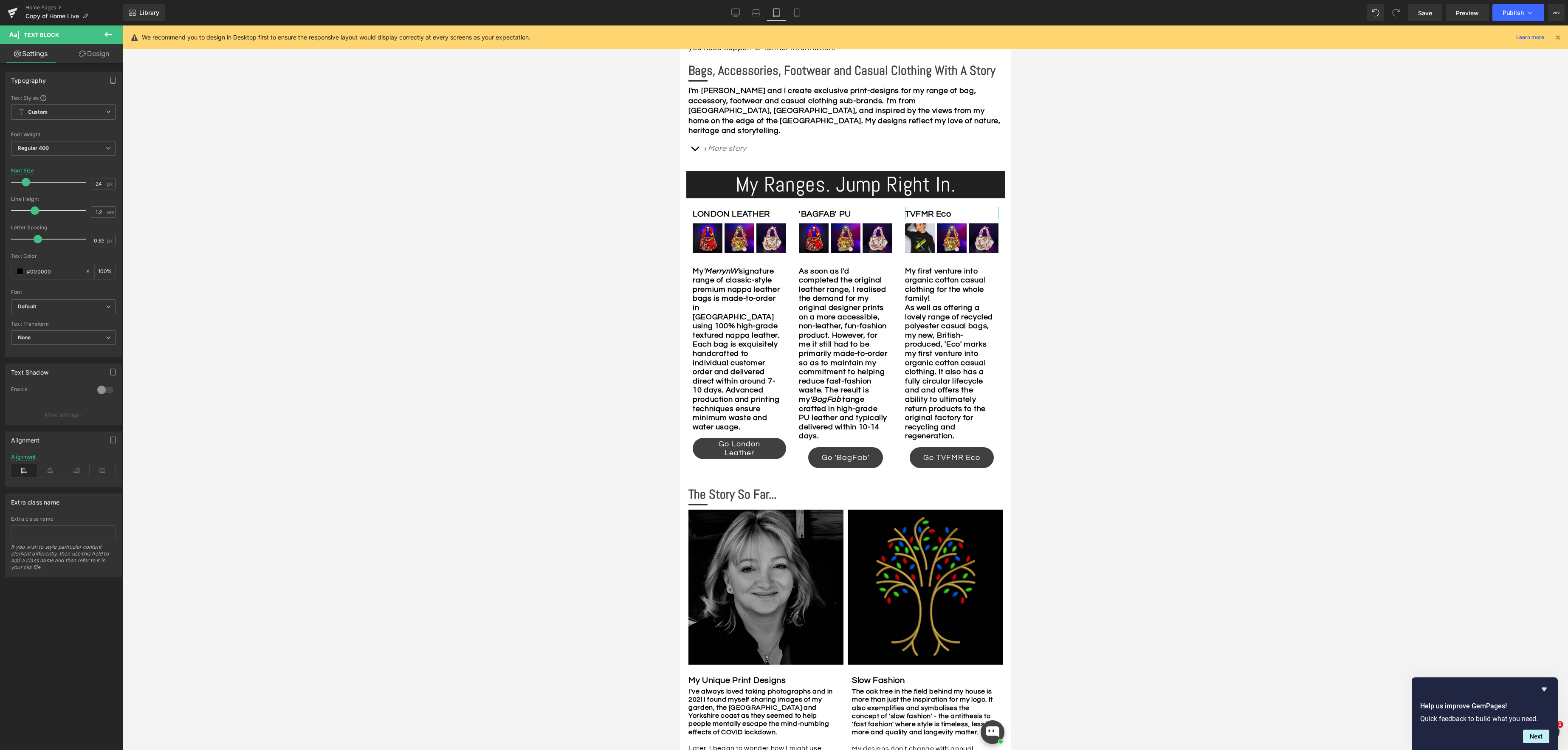
click at [27, 184] on span at bounding box center [26, 182] width 8 height 8
click at [736, 207] on div "LONDON LEATHER Text Block" at bounding box center [739, 213] width 94 height 13
click at [52, 476] on icon at bounding box center [51, 471] width 27 height 13
drag, startPoint x: 833, startPoint y: 204, endPoint x: 826, endPoint y: 205, distance: 7.1
click at [833, 207] on div "'BAGFAB' PU Text Block" at bounding box center [845, 213] width 94 height 13
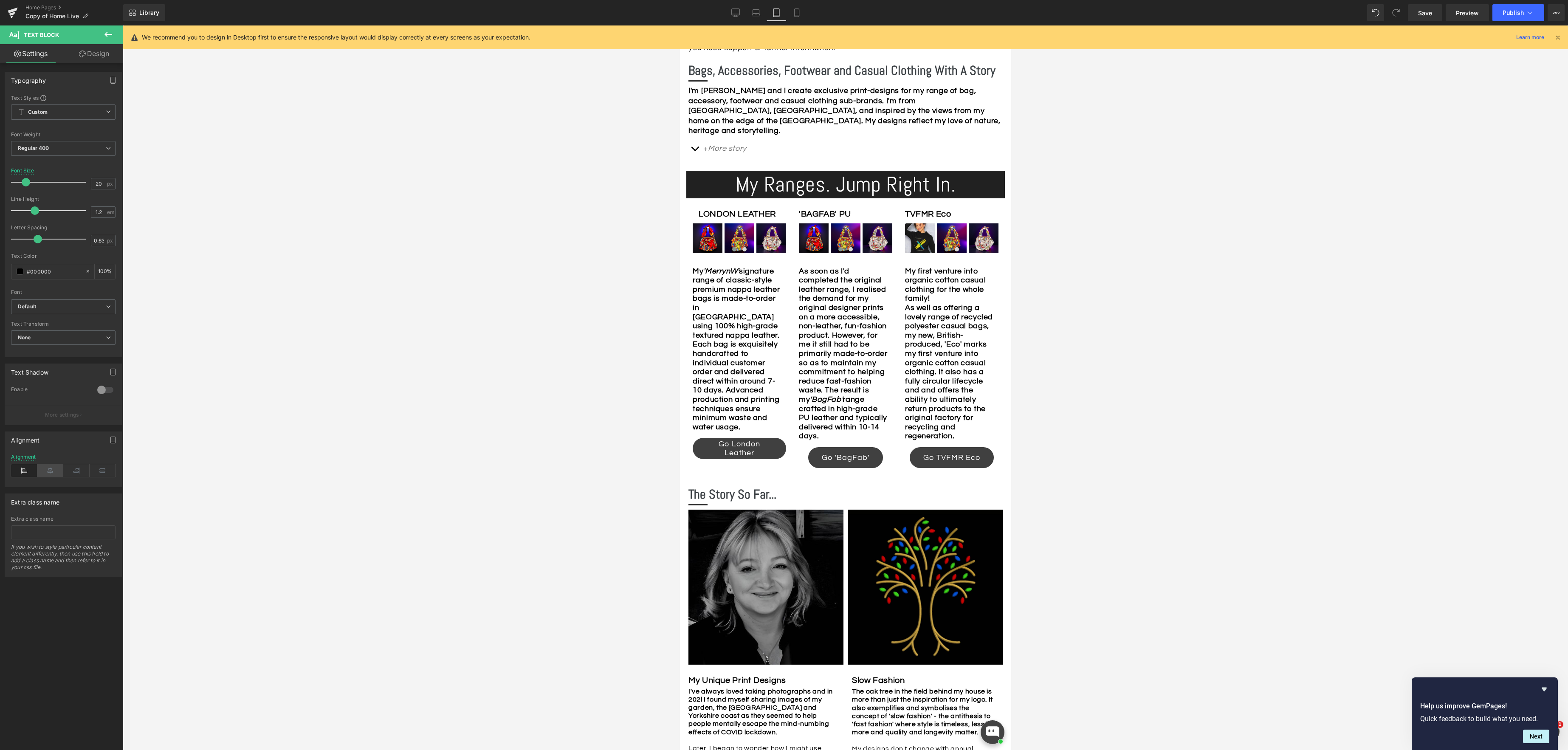
click at [48, 471] on icon at bounding box center [51, 471] width 27 height 13
click at [942, 207] on div "TVFMR Eco Text Block" at bounding box center [951, 213] width 94 height 13
click at [53, 470] on icon at bounding box center [51, 471] width 27 height 13
click at [735, 223] on span "Carousel" at bounding box center [739, 230] width 29 height 13
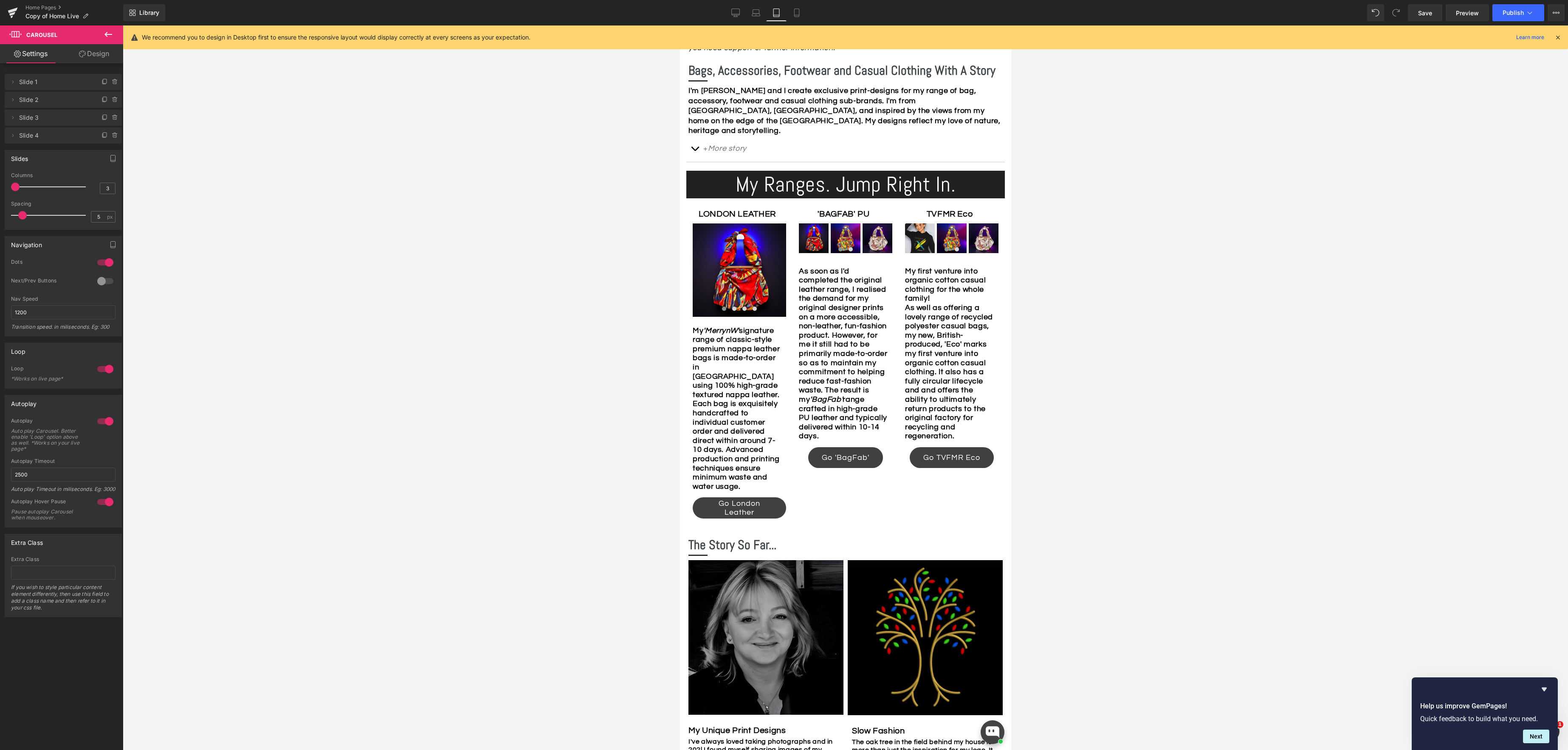
drag, startPoint x: 44, startPoint y: 187, endPoint x: 166, endPoint y: 192, distance: 122.1
click at [0, 188] on html "Carousel You are previewing how the will restyle your page. You can not edit El…" at bounding box center [784, 375] width 1568 height 750
drag, startPoint x: 847, startPoint y: 218, endPoint x: 800, endPoint y: 216, distance: 47.0
click at [847, 223] on span "Carousel" at bounding box center [845, 230] width 29 height 13
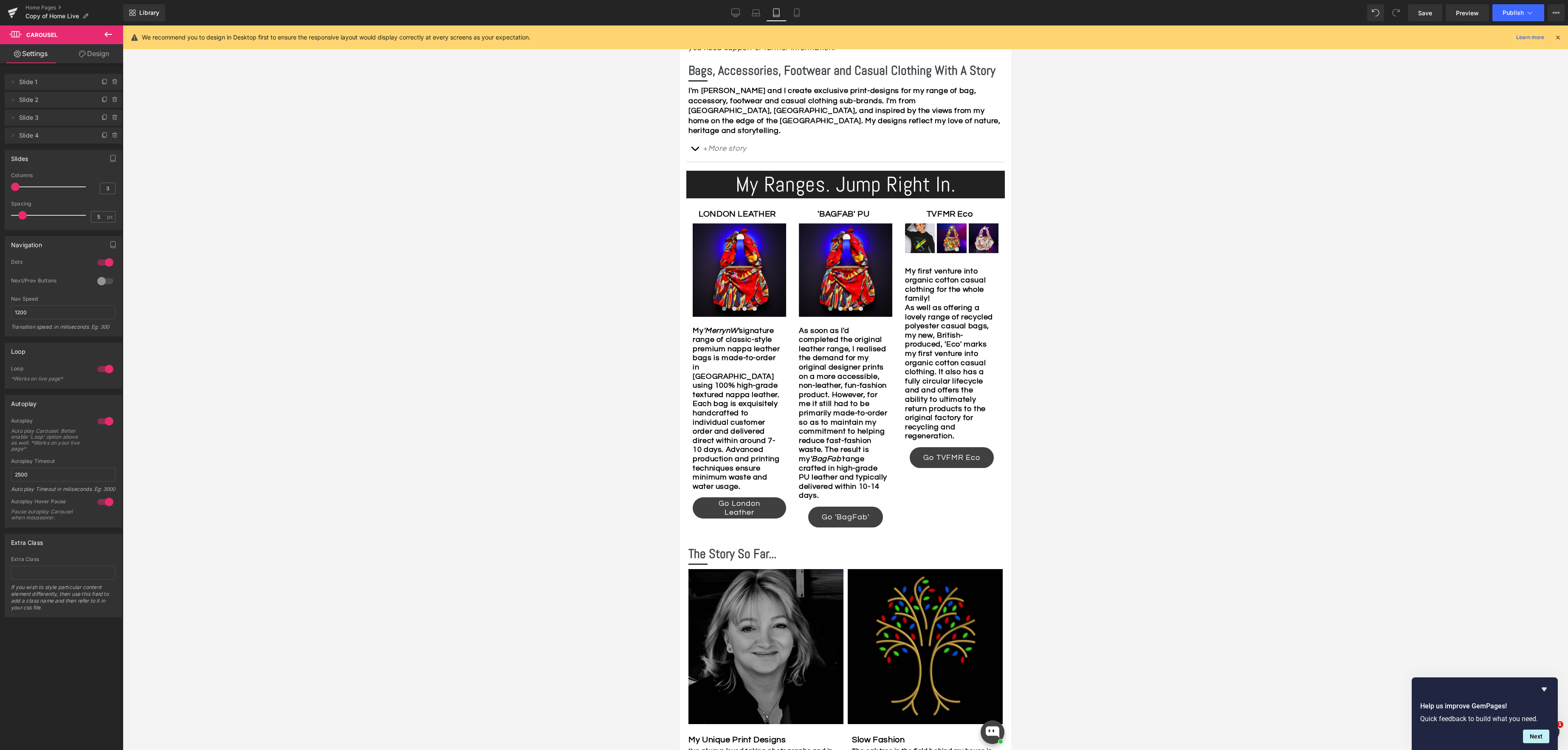
drag, startPoint x: 43, startPoint y: 188, endPoint x: -27, endPoint y: 188, distance: 70.0
click at [0, 188] on html "Carousel You are previewing how the will restyle your page. You can not edit El…" at bounding box center [784, 375] width 1568 height 750
click at [951, 223] on span "Carousel" at bounding box center [951, 230] width 29 height 13
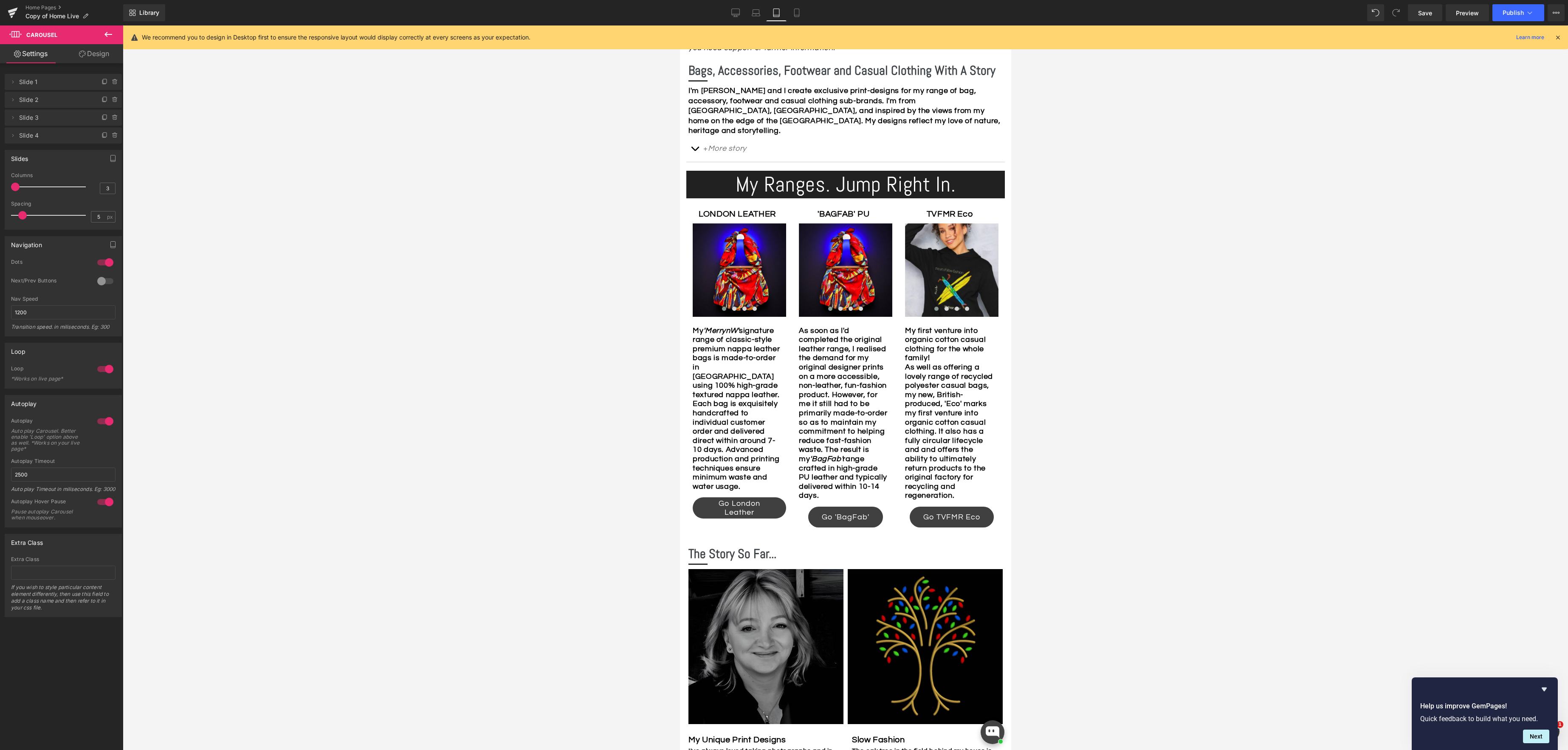
drag, startPoint x: 40, startPoint y: 185, endPoint x: -30, endPoint y: 188, distance: 70.1
click at [0, 188] on html "Carousel You are previewing how the will restyle your page. You can not edit El…" at bounding box center [784, 375] width 1568 height 750
click at [734, 17] on icon at bounding box center [735, 17] width 4 height 0
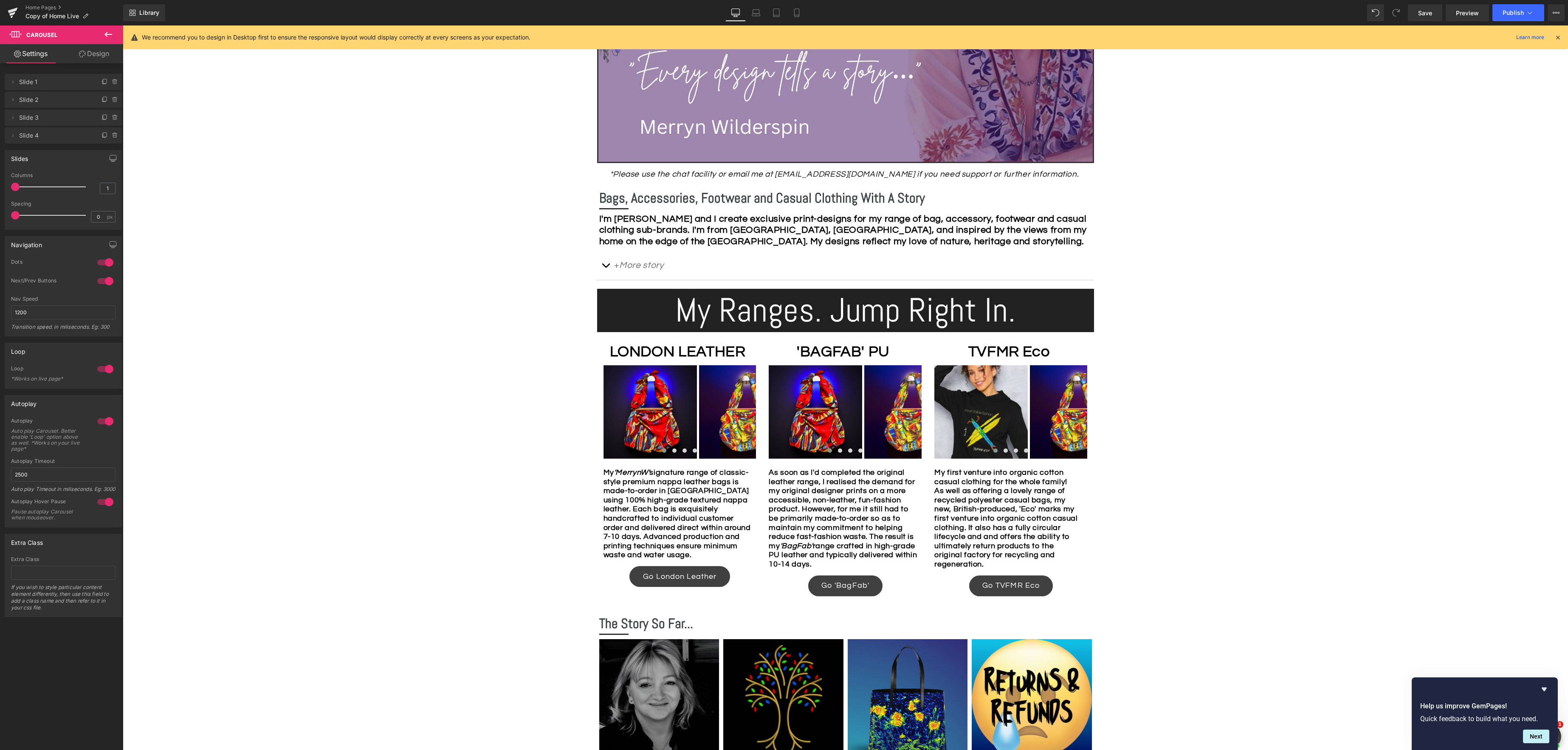
scroll to position [494, 0]
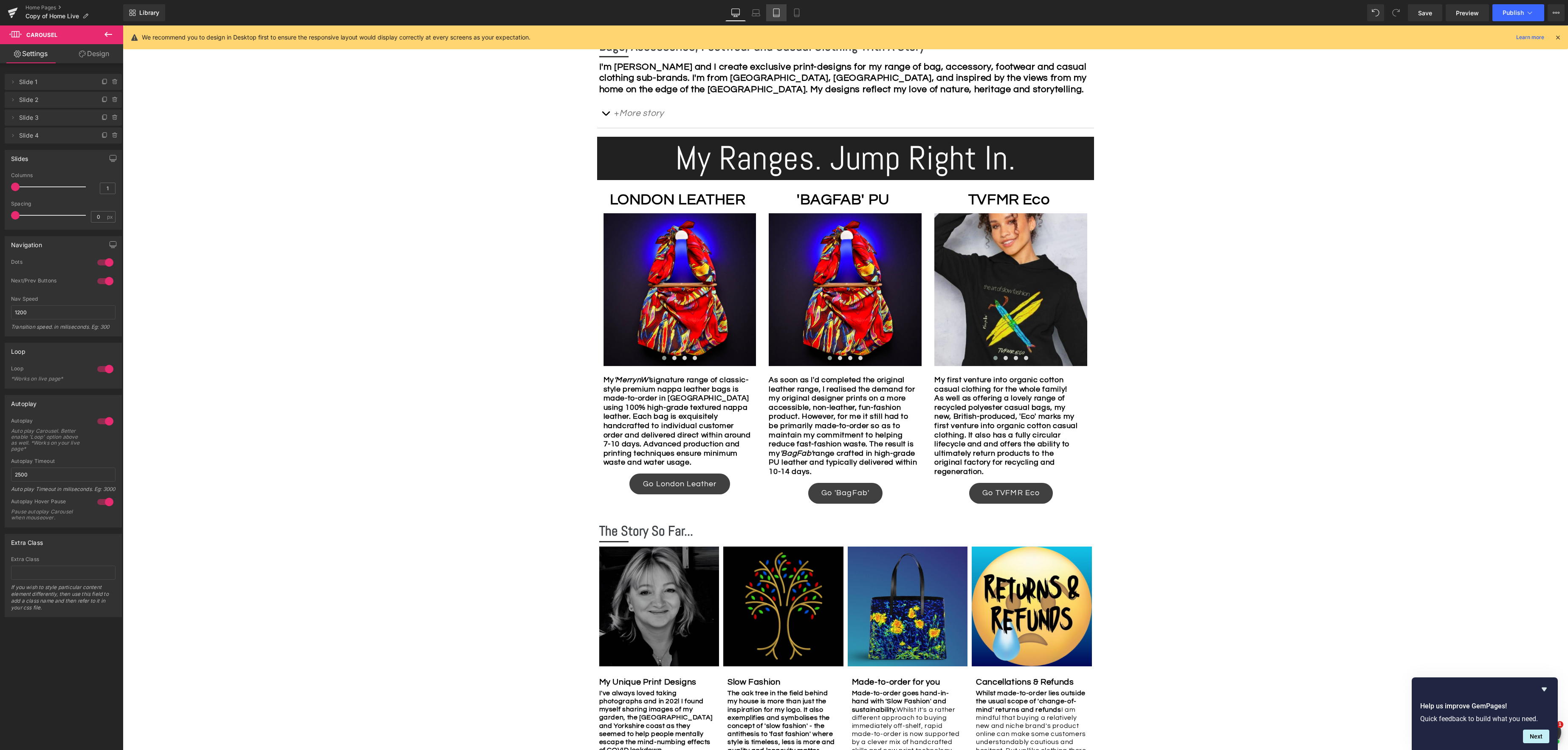
click at [779, 15] on icon at bounding box center [776, 15] width 6 height 0
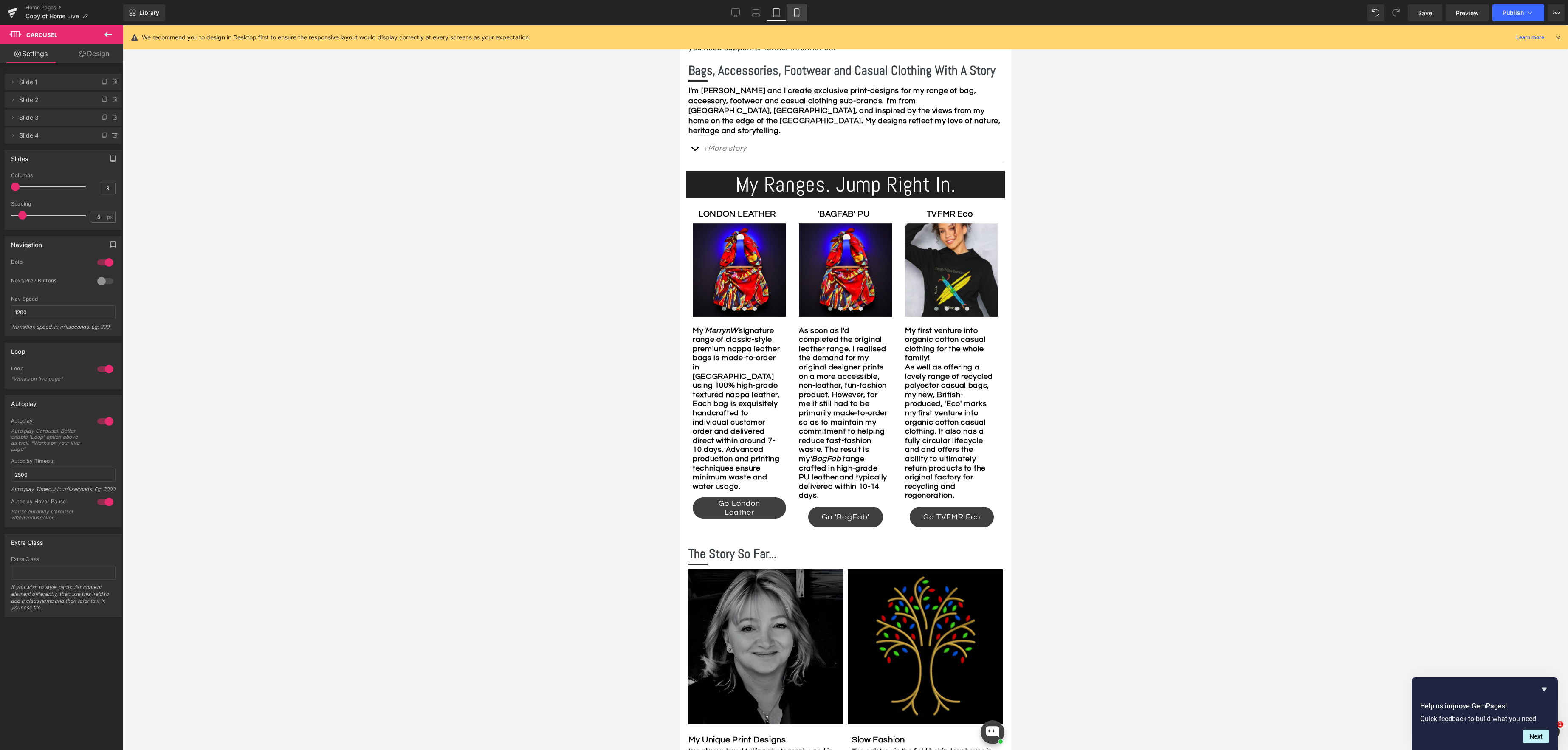
click at [796, 13] on icon at bounding box center [796, 13] width 8 height 8
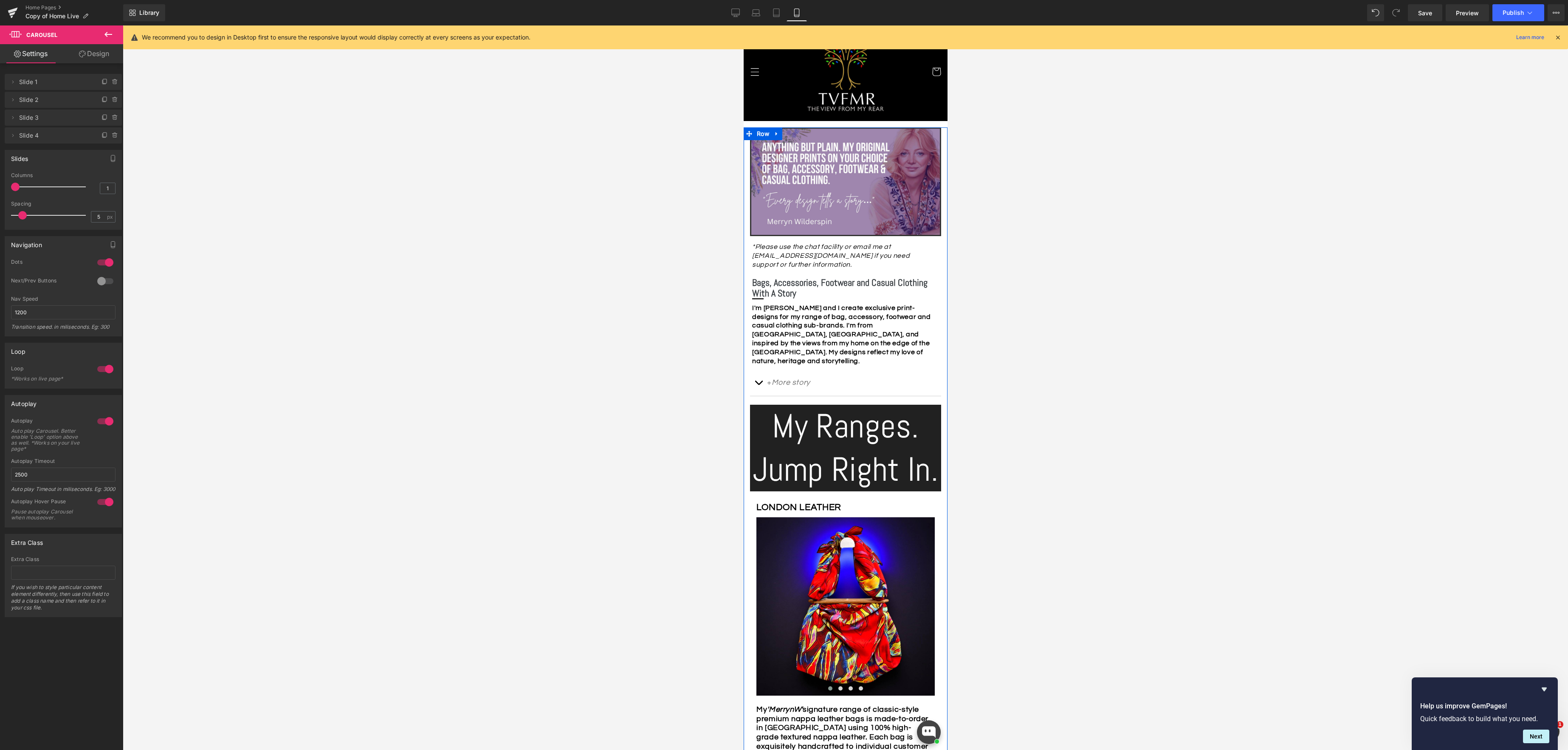
scroll to position [0, 0]
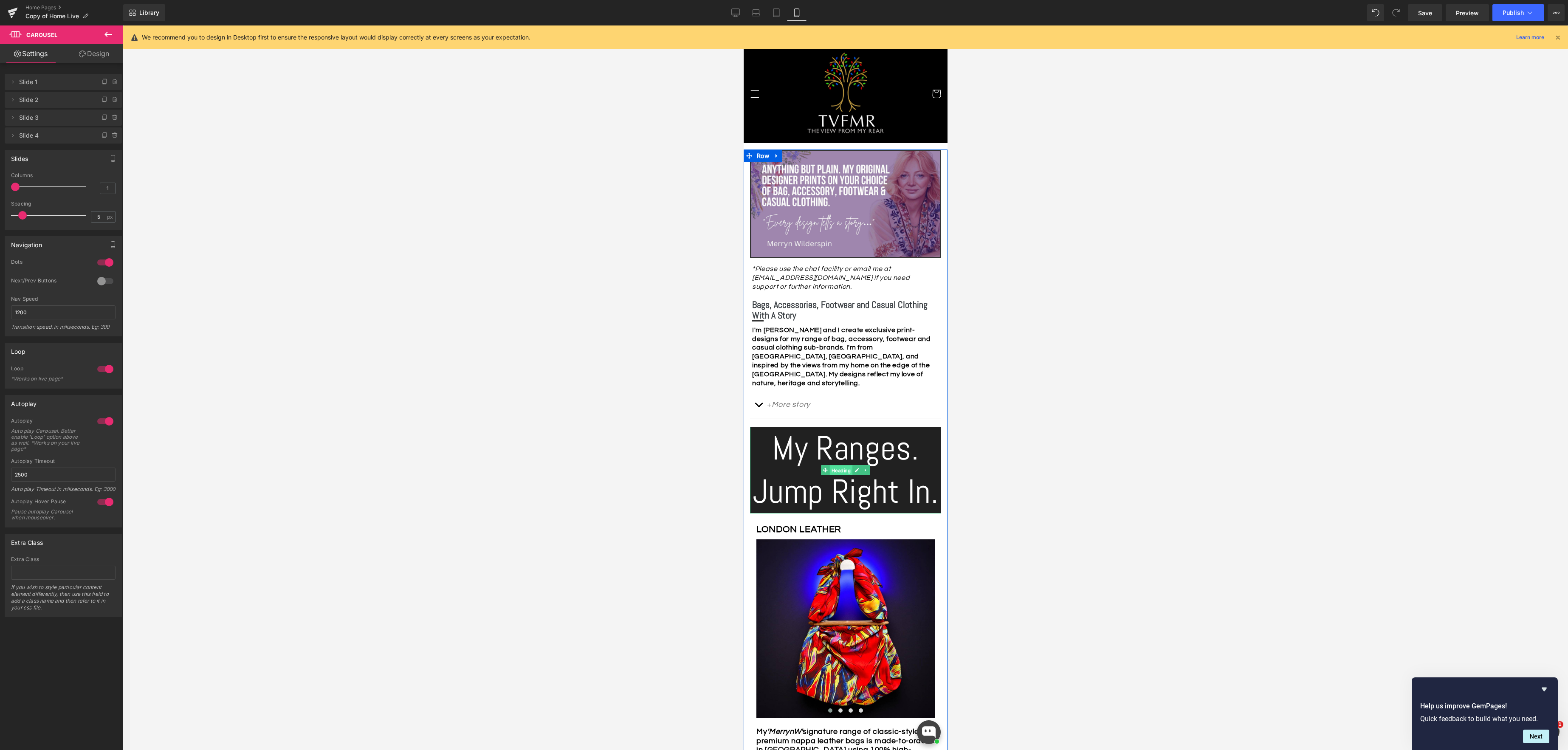
click at [848, 473] on span "Heading" at bounding box center [840, 470] width 23 height 10
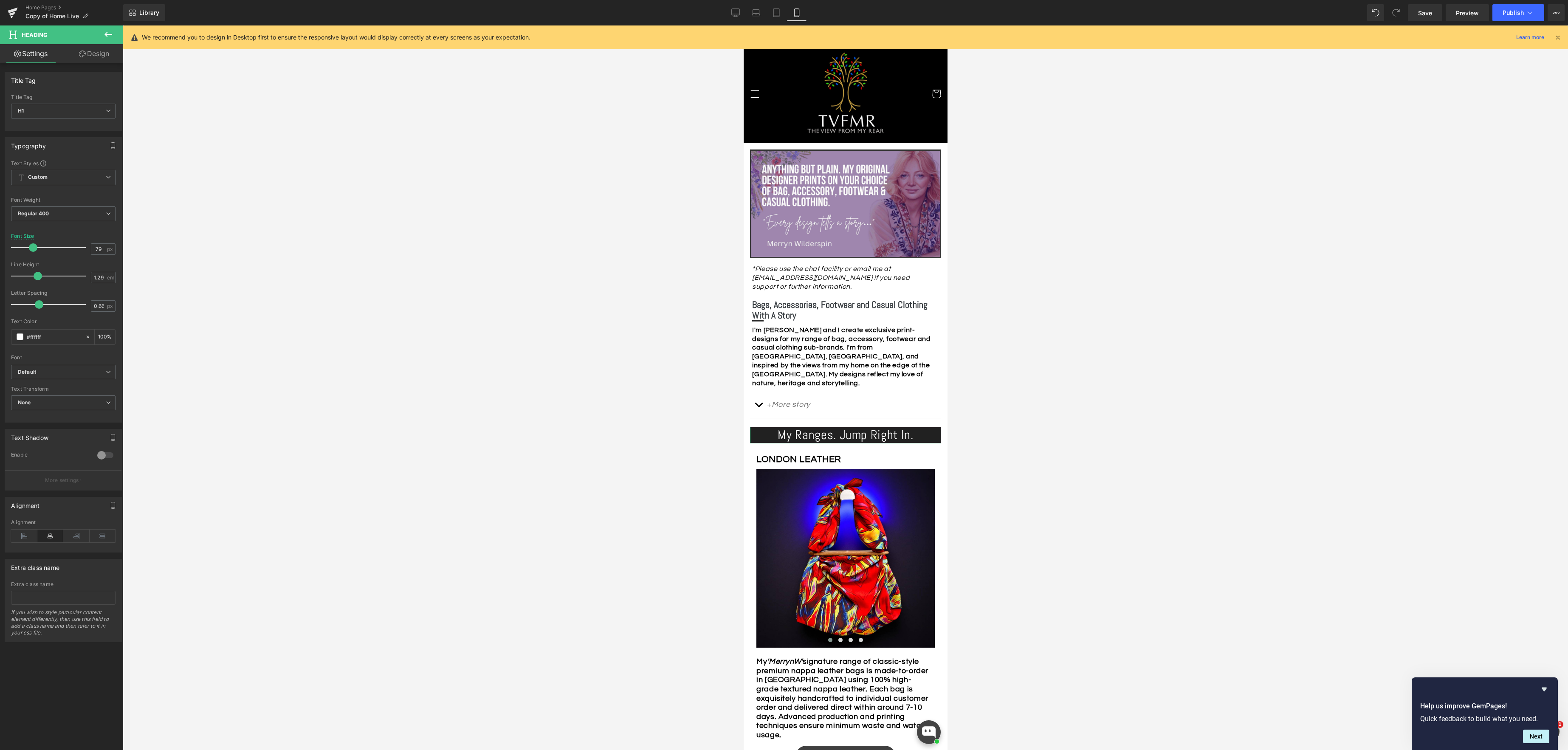
drag, startPoint x: 65, startPoint y: 247, endPoint x: 30, endPoint y: 248, distance: 35.0
click at [30, 248] on span at bounding box center [33, 247] width 8 height 8
click at [1046, 320] on div at bounding box center [845, 387] width 1445 height 724
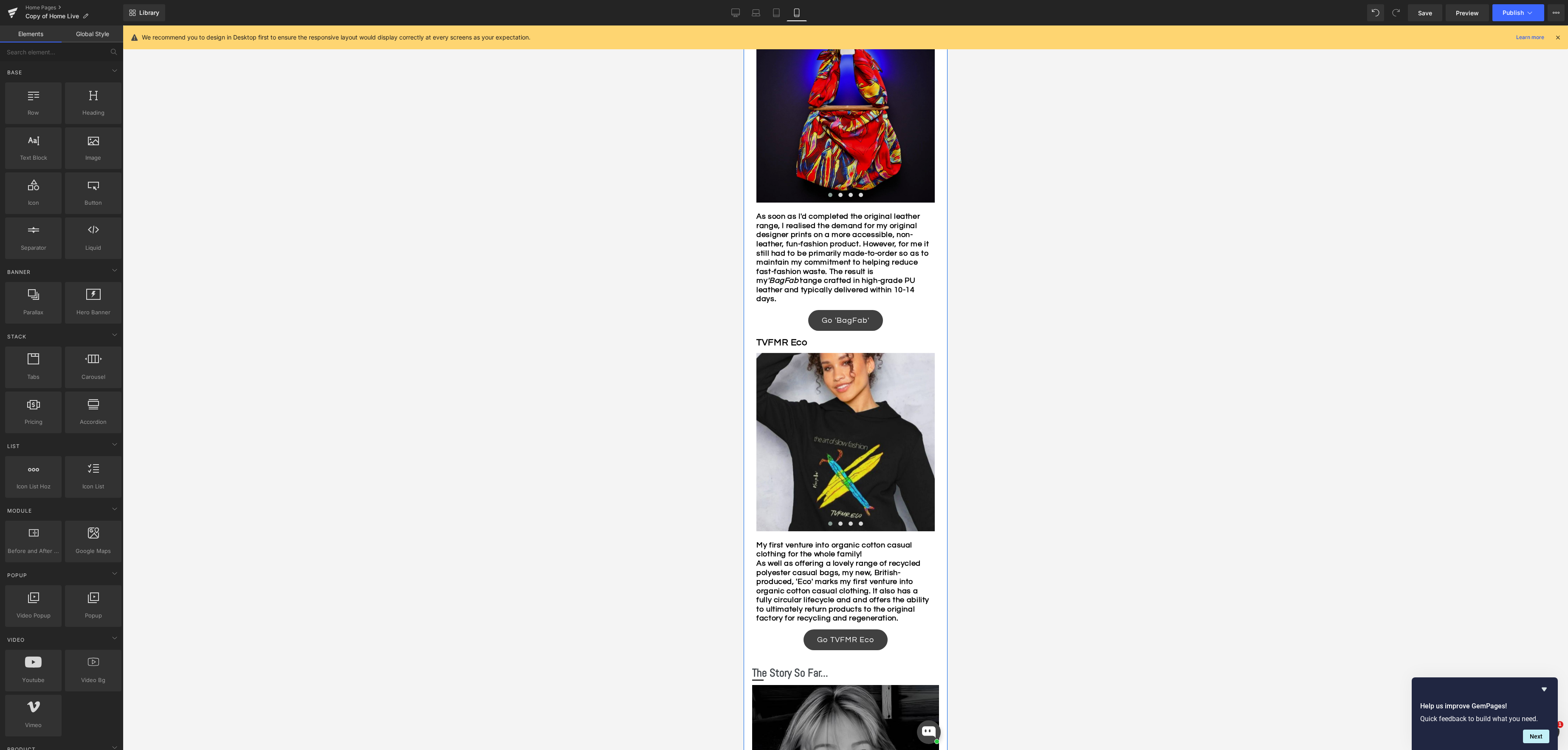
scroll to position [760, 0]
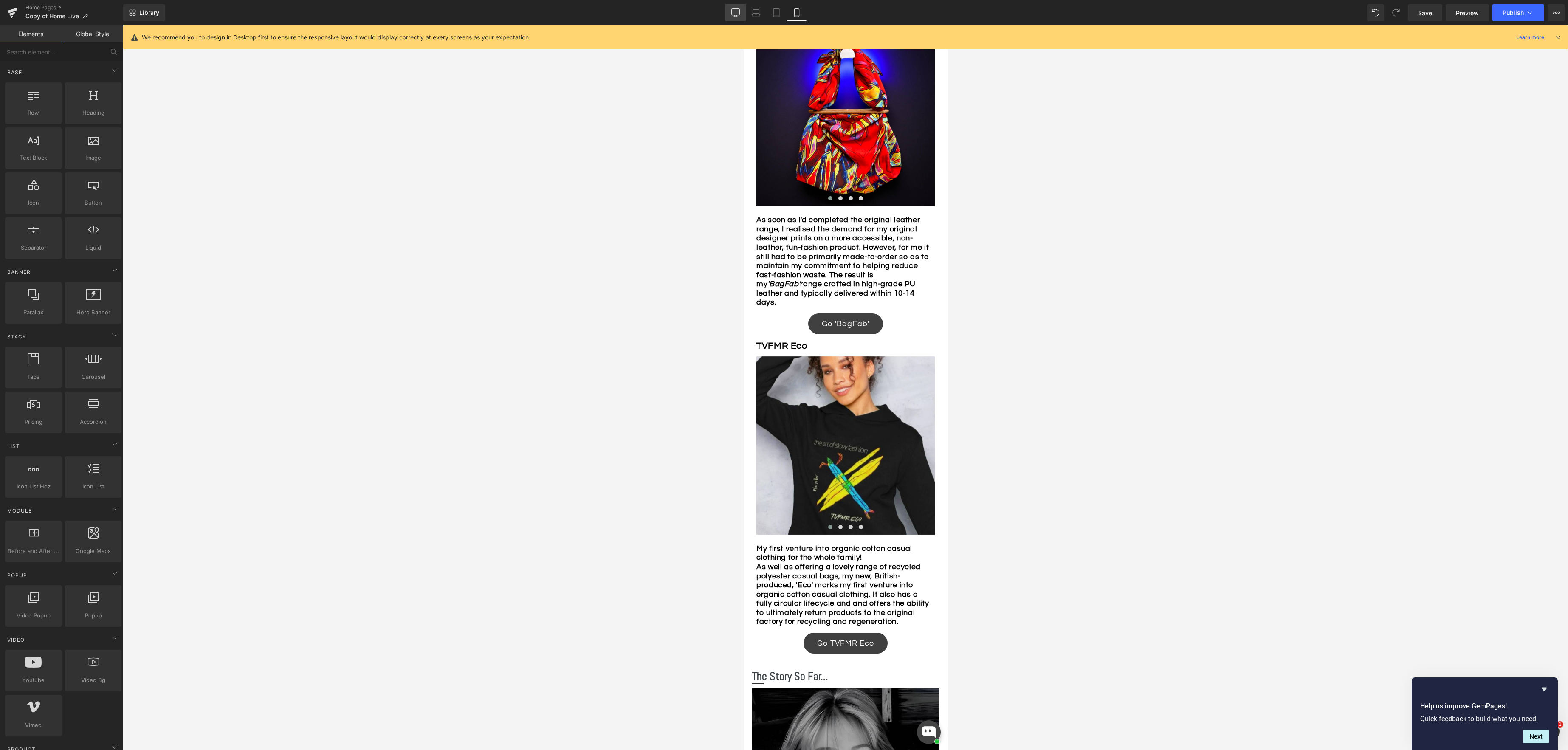
click at [735, 15] on icon at bounding box center [735, 13] width 8 height 8
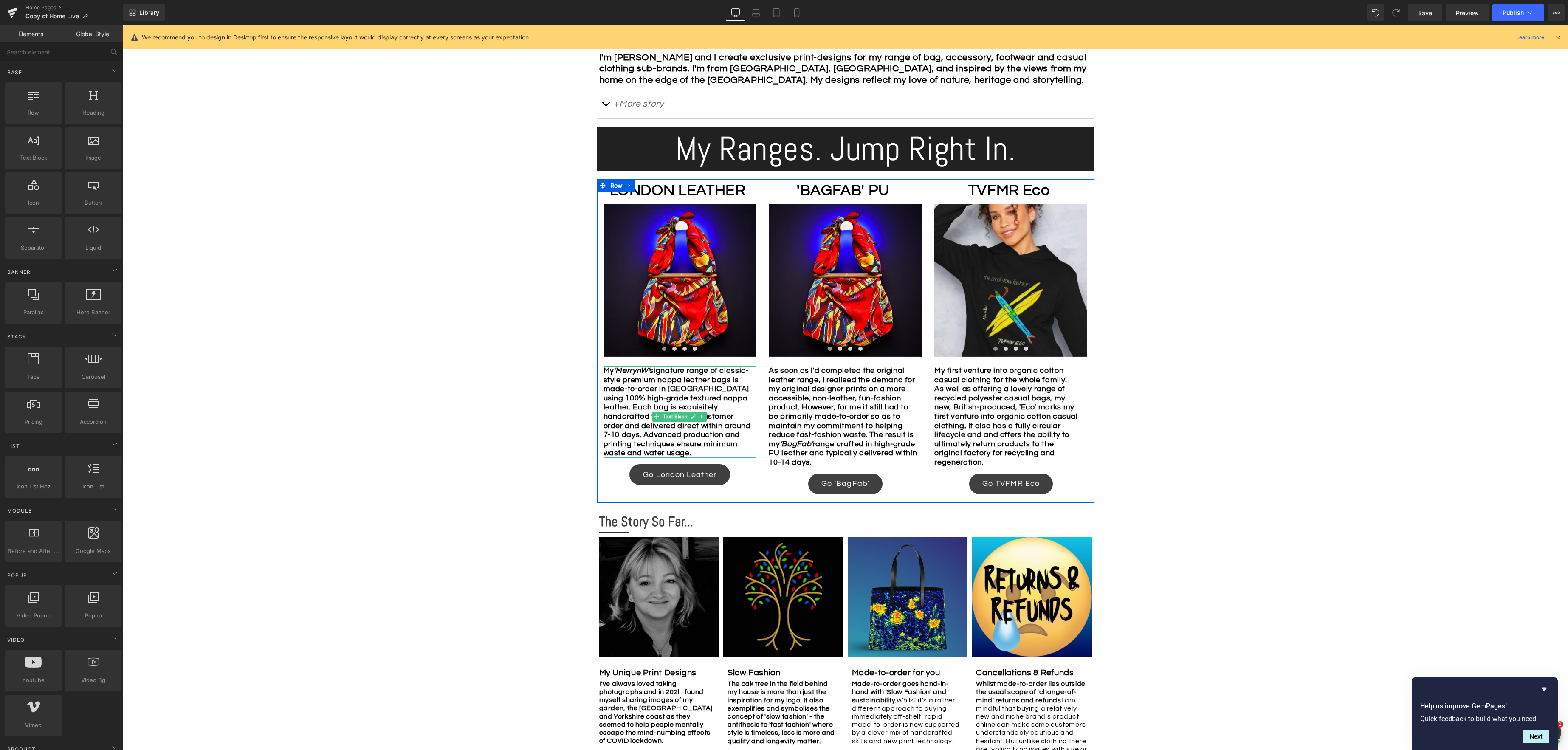
scroll to position [503, 0]
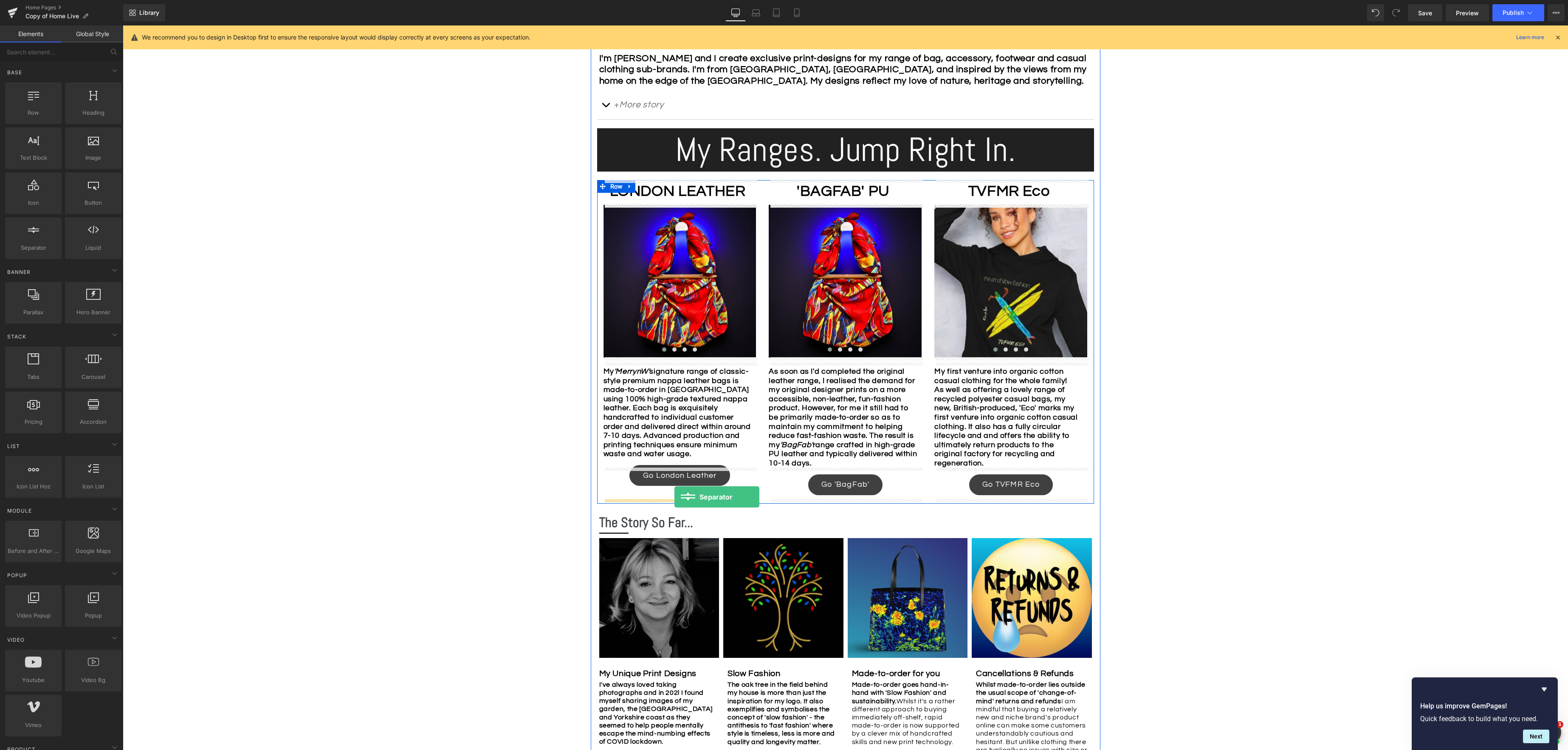
drag, startPoint x: 161, startPoint y: 270, endPoint x: 674, endPoint y: 497, distance: 561.0
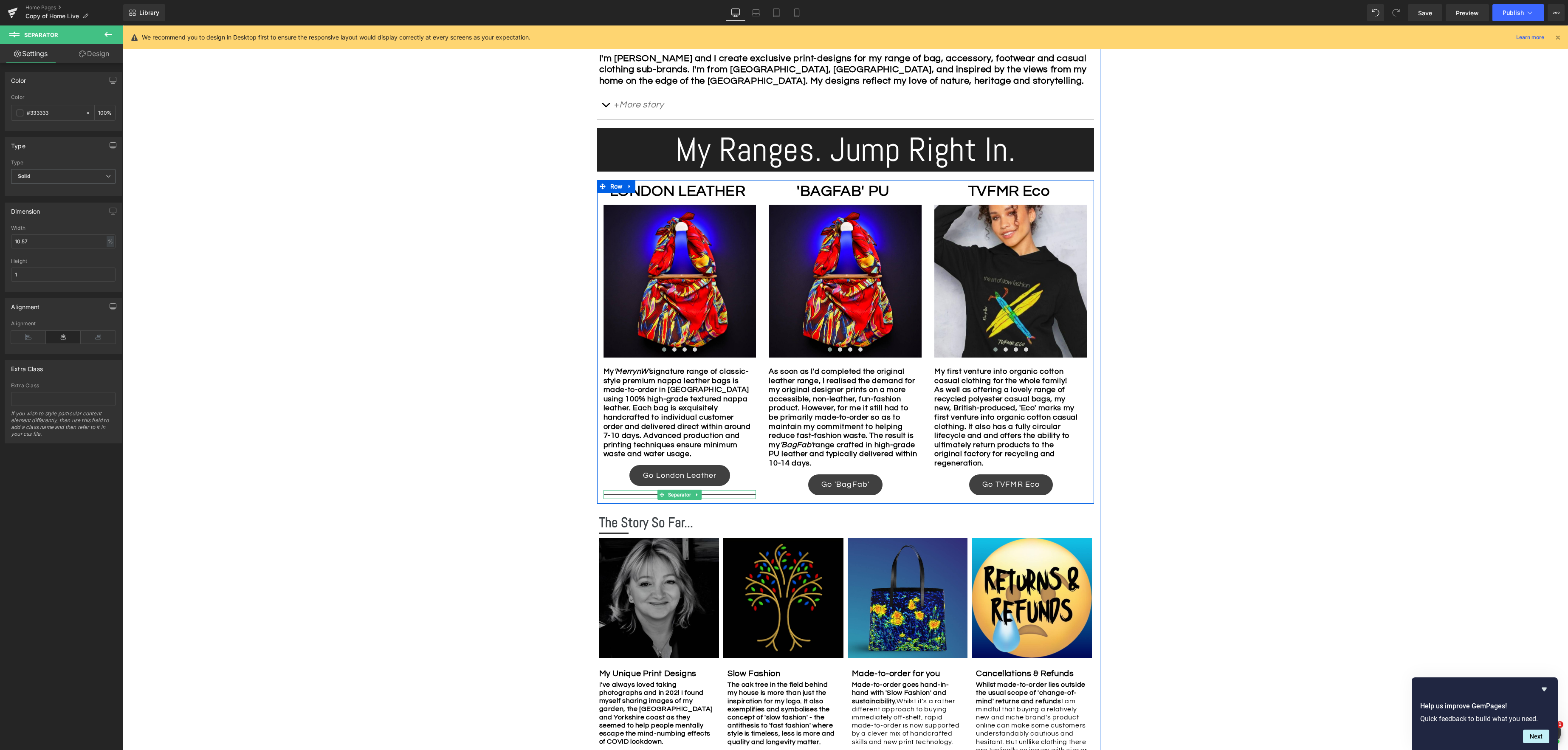
click at [697, 496] on icon at bounding box center [696, 494] width 1 height 3
click at [693, 497] on icon at bounding box center [693, 494] width 5 height 5
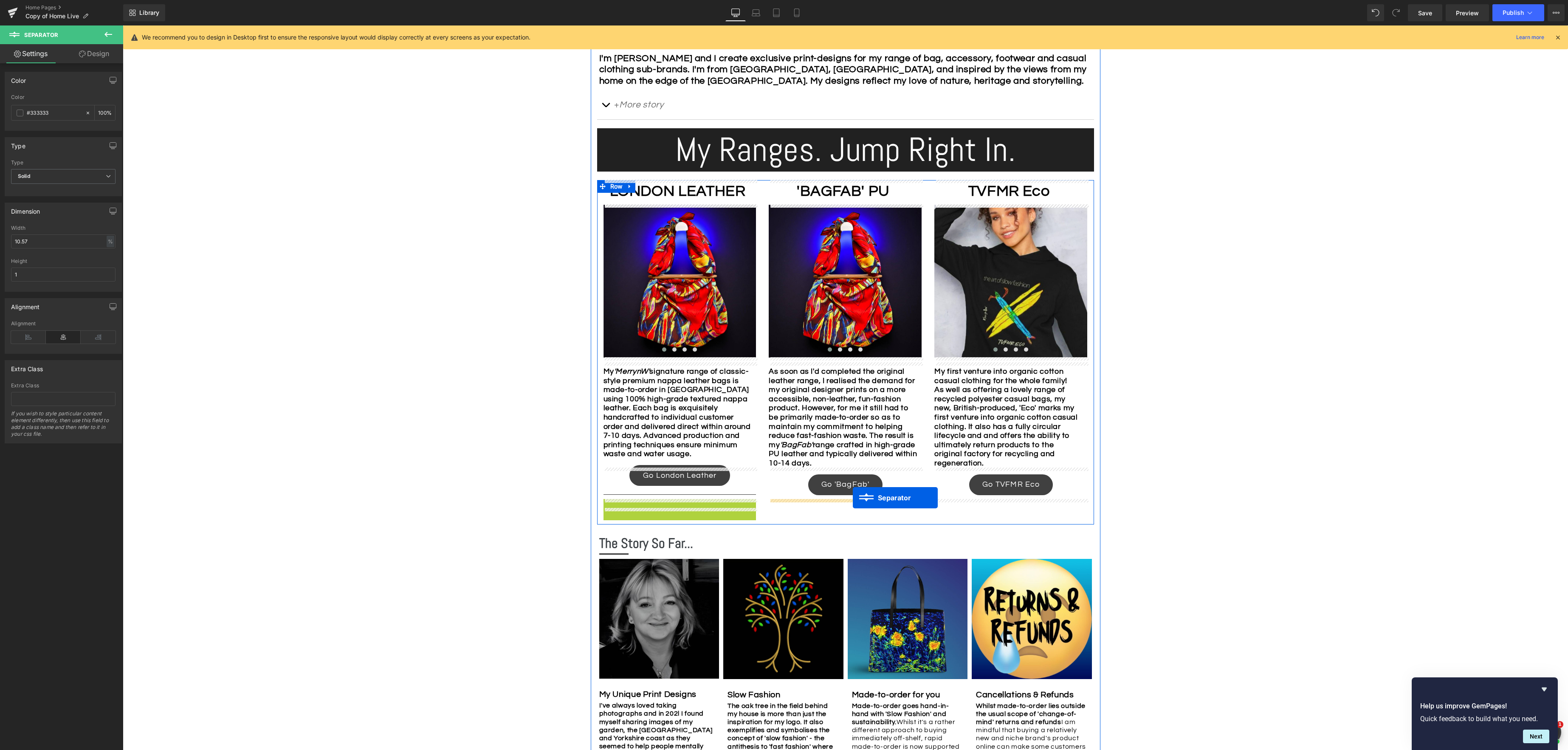
drag, startPoint x: 659, startPoint y: 511, endPoint x: 853, endPoint y: 498, distance: 194.4
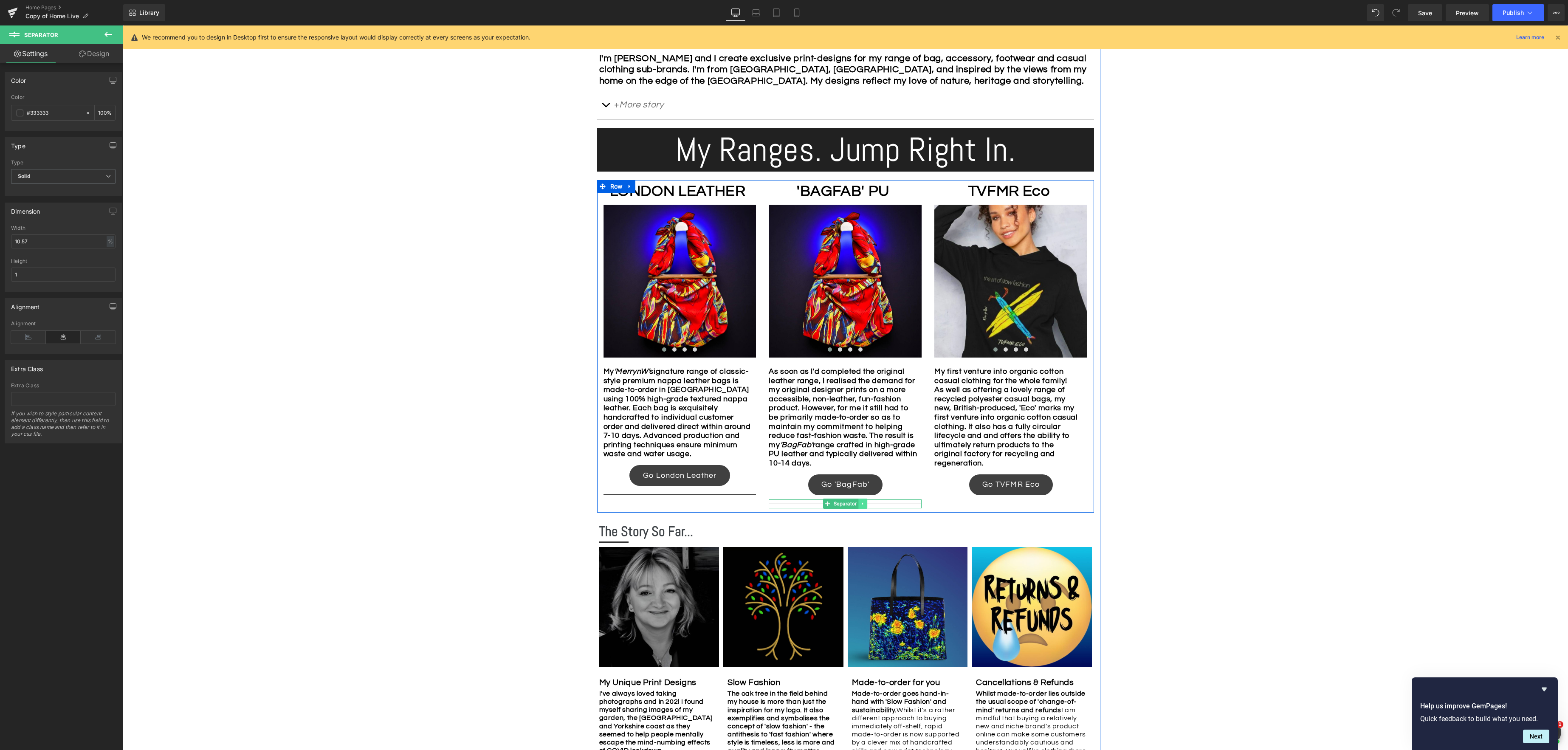
click at [863, 503] on icon at bounding box center [863, 503] width 5 height 5
click at [860, 503] on icon at bounding box center [858, 503] width 5 height 5
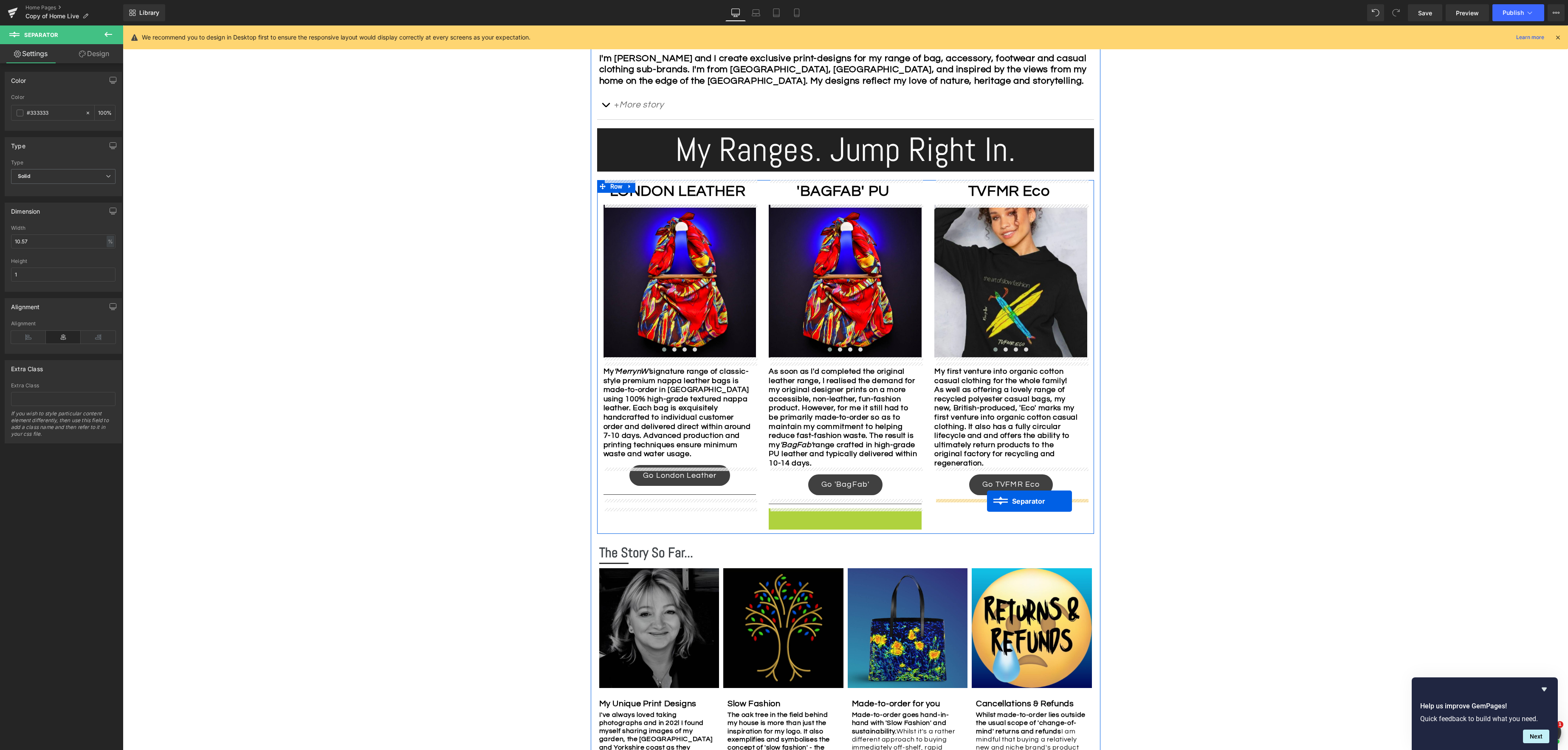
drag, startPoint x: 823, startPoint y: 510, endPoint x: 987, endPoint y: 501, distance: 164.2
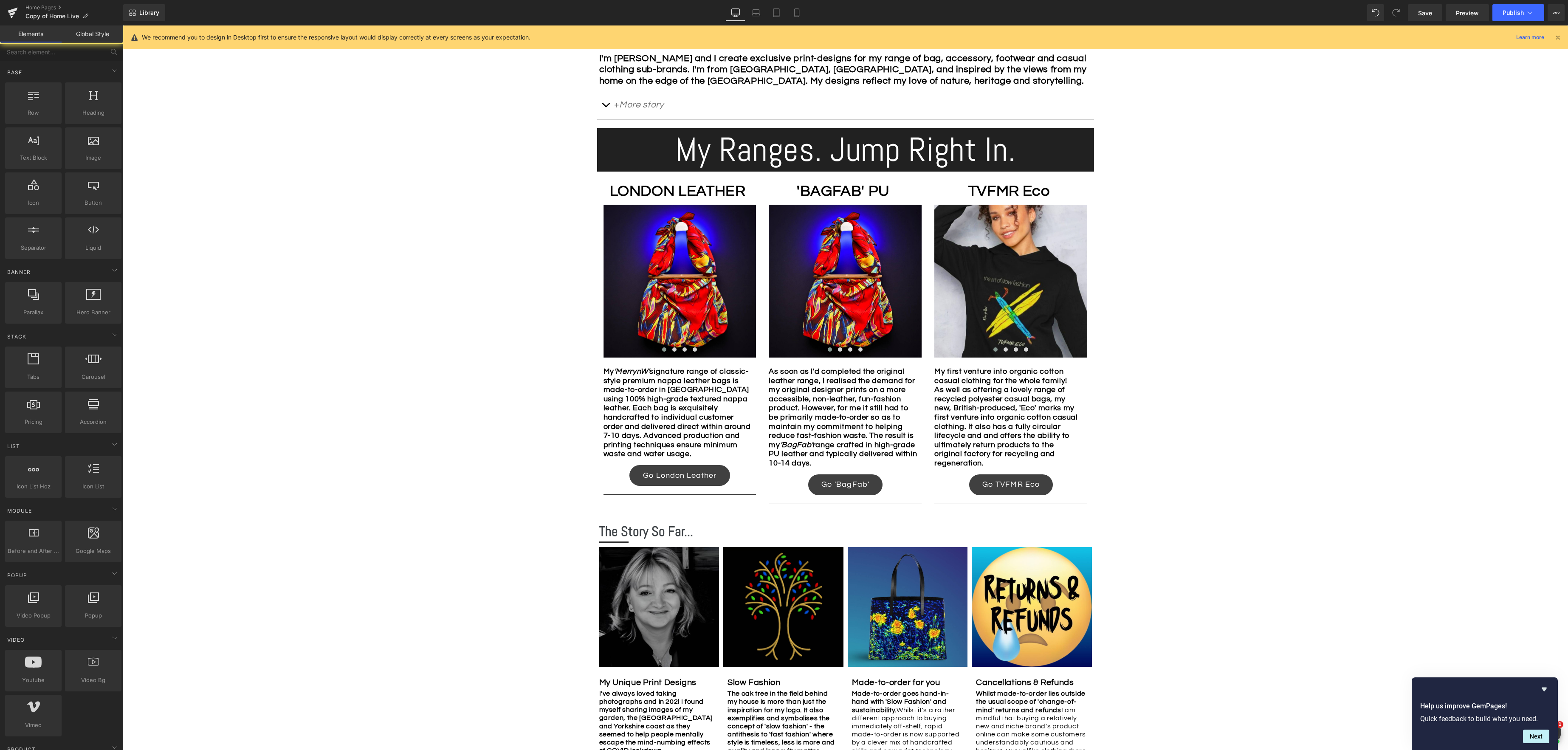
click at [1202, 520] on div "Image Row *Please use the chat facility or email me at merryn@tvfmr.com if you …" at bounding box center [845, 369] width 1445 height 1308
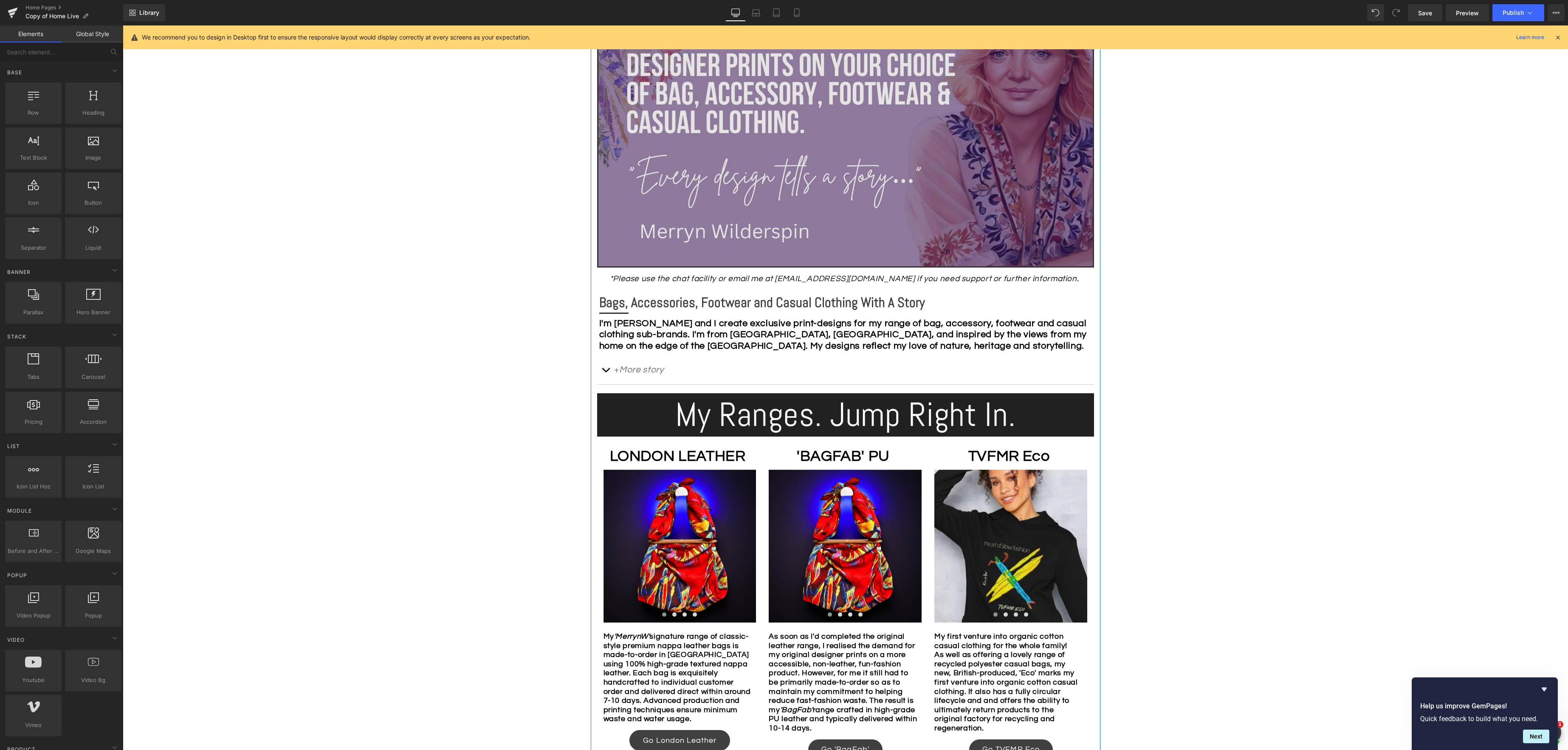
scroll to position [231, 0]
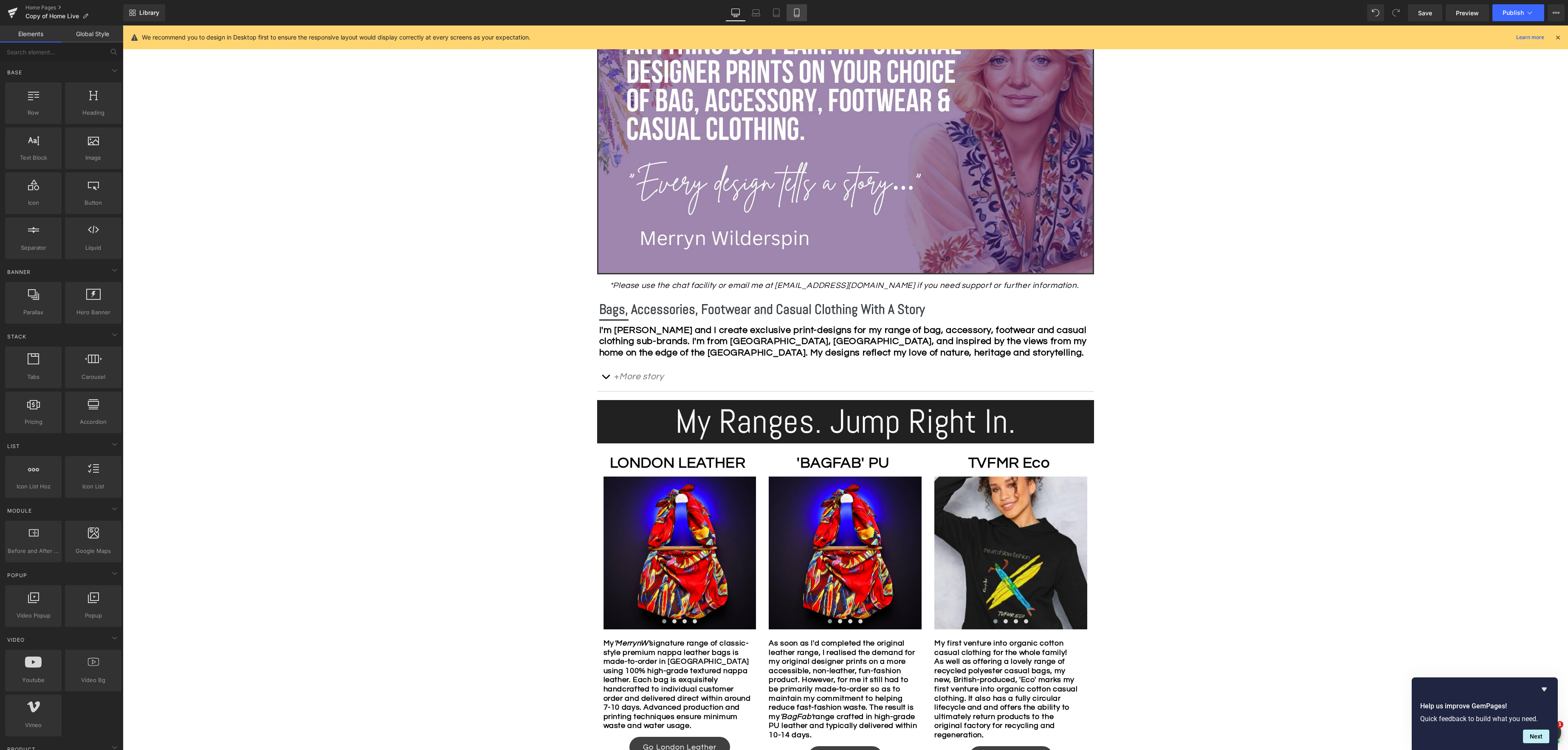
click at [801, 13] on link "Mobile" at bounding box center [796, 13] width 20 height 17
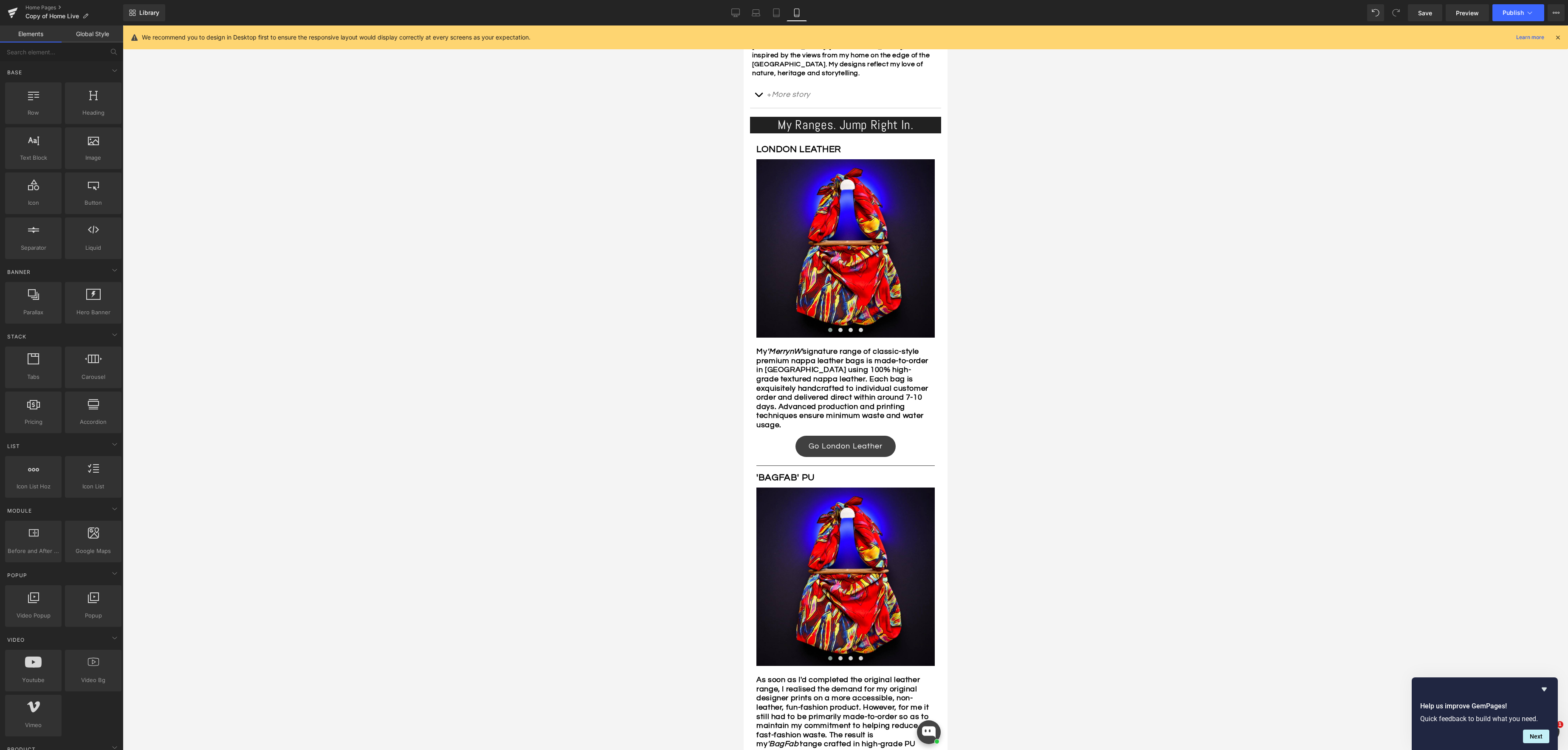
scroll to position [307, 0]
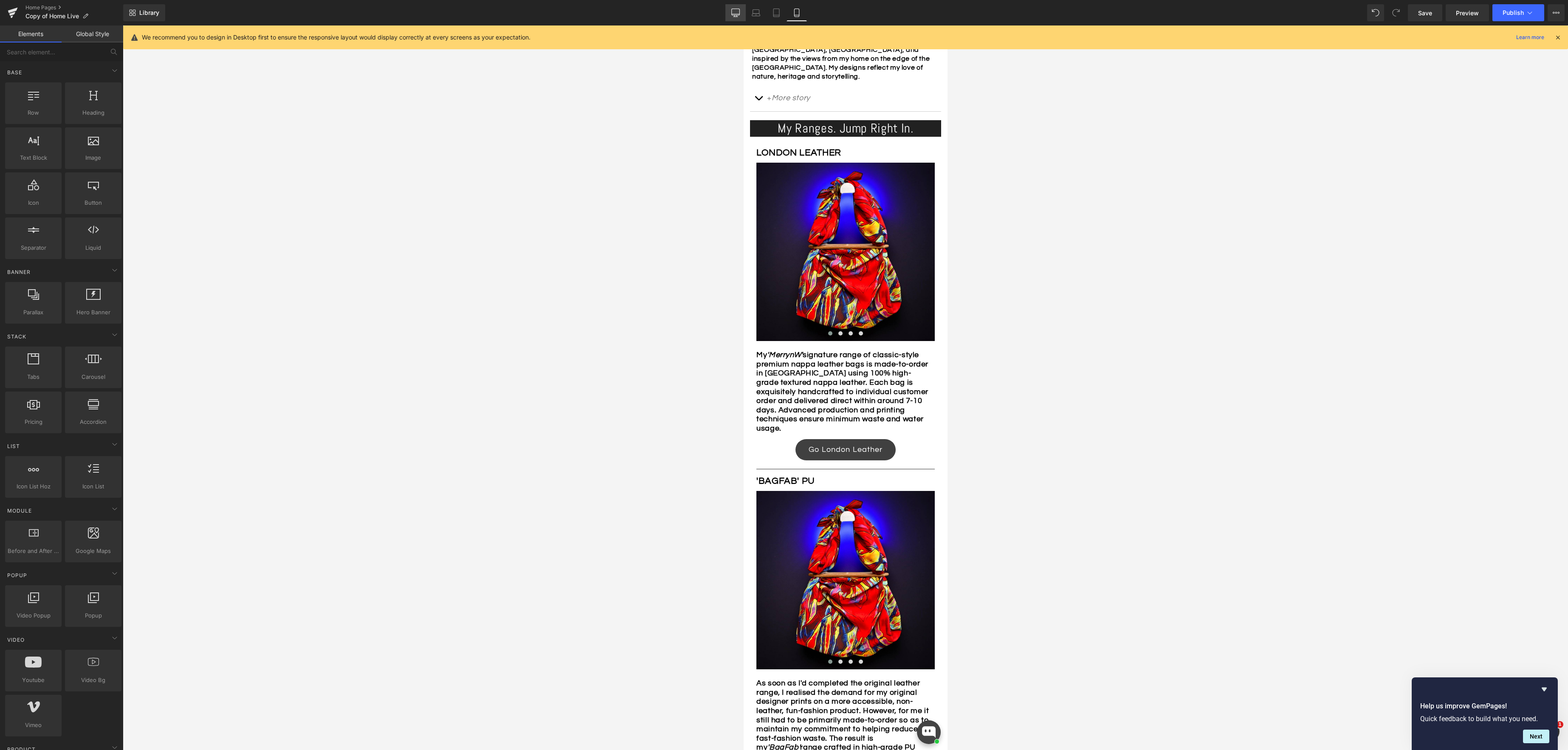
click at [738, 13] on icon at bounding box center [735, 13] width 8 height 8
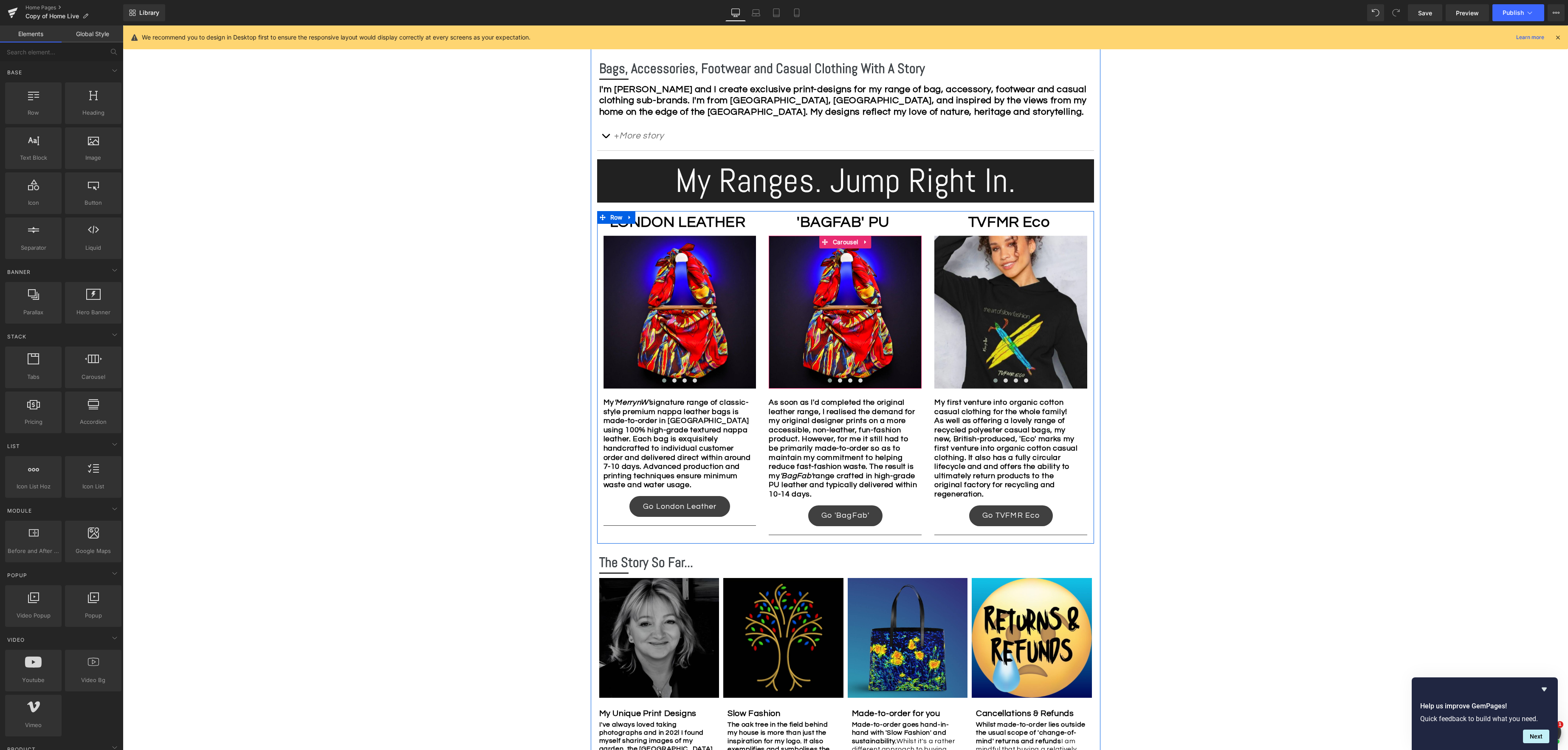
scroll to position [465, 0]
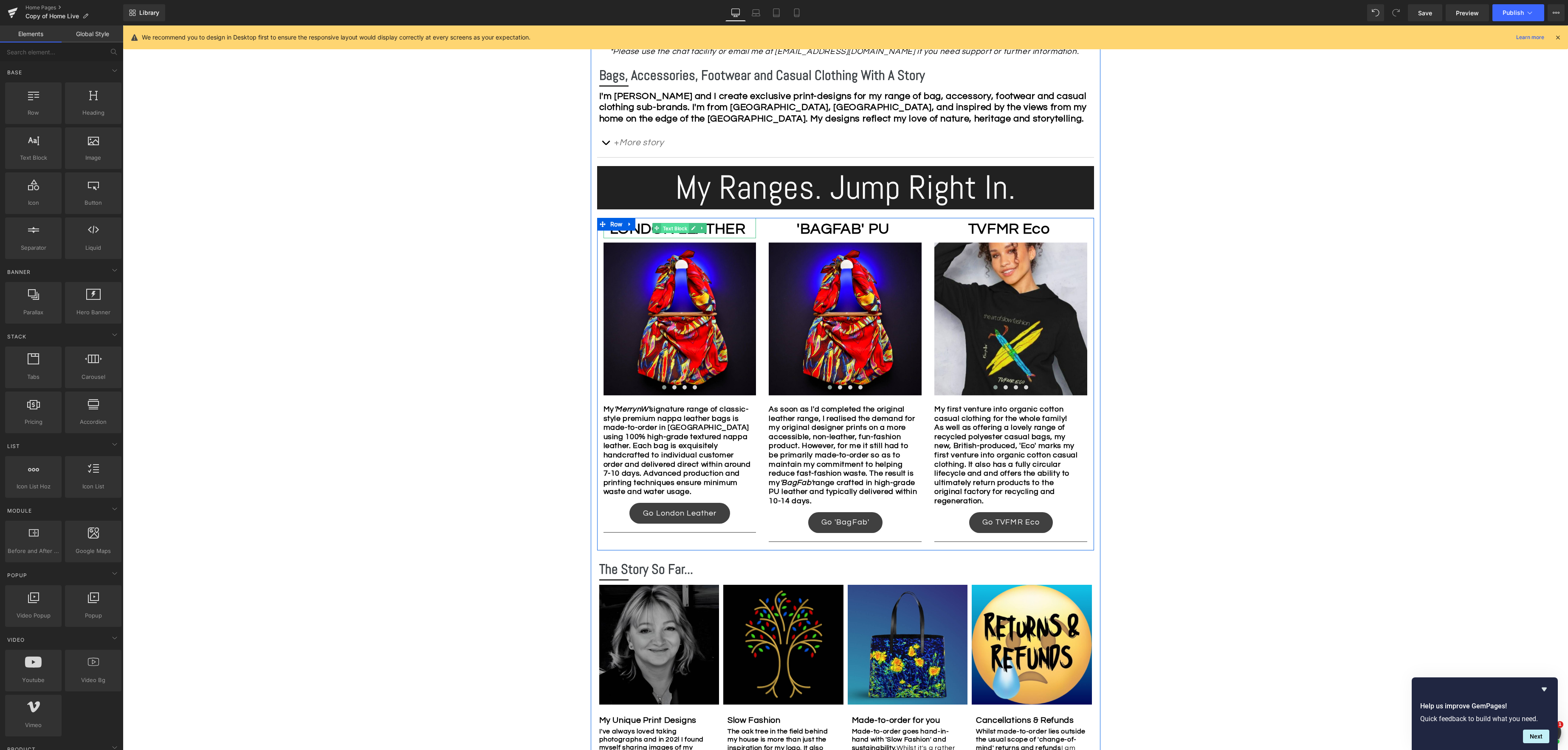
click at [676, 229] on div "LONDON LEATHER Text Block" at bounding box center [680, 228] width 153 height 20
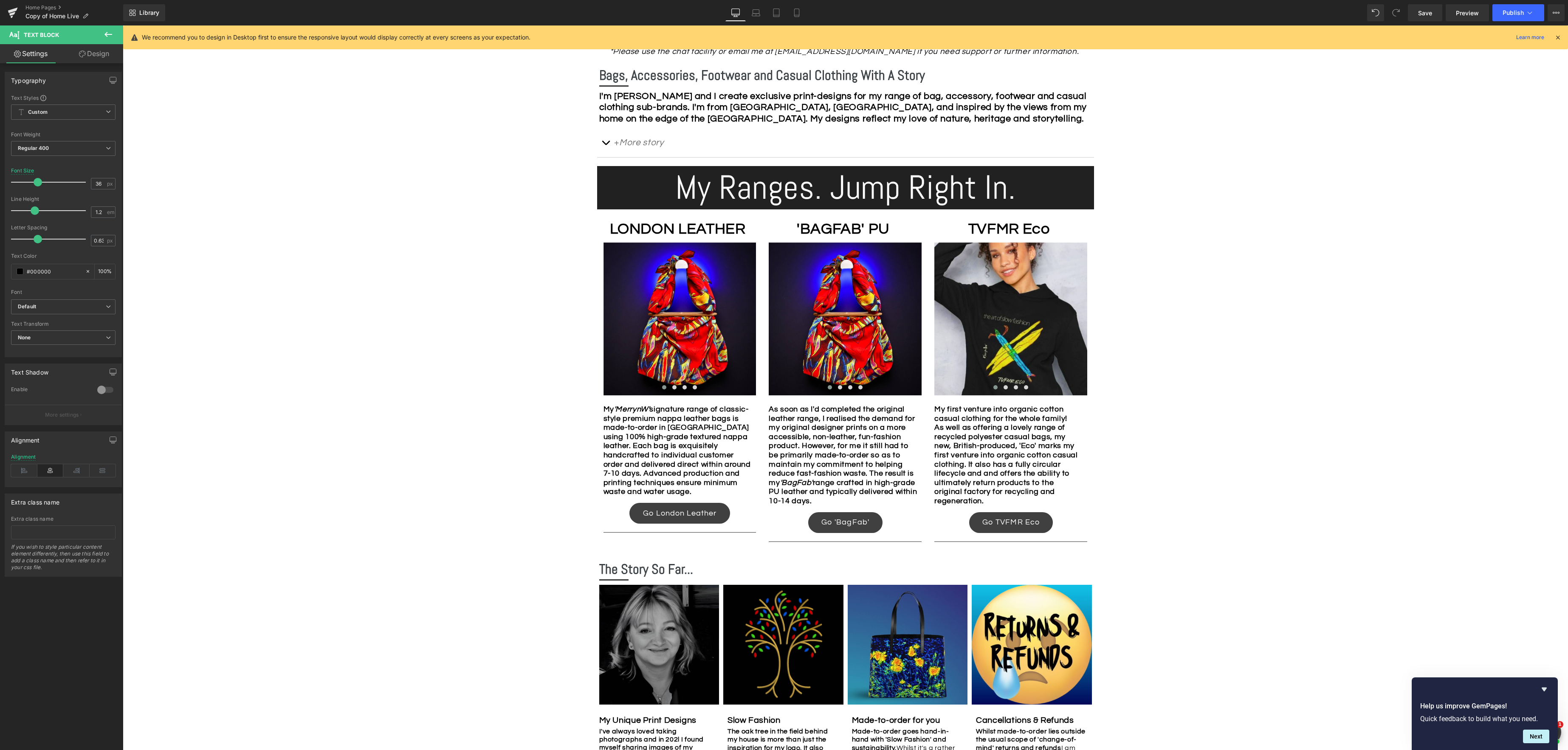
drag, startPoint x: 105, startPoint y: 55, endPoint x: 89, endPoint y: 68, distance: 20.6
click at [105, 55] on link "Design" at bounding box center [94, 53] width 61 height 19
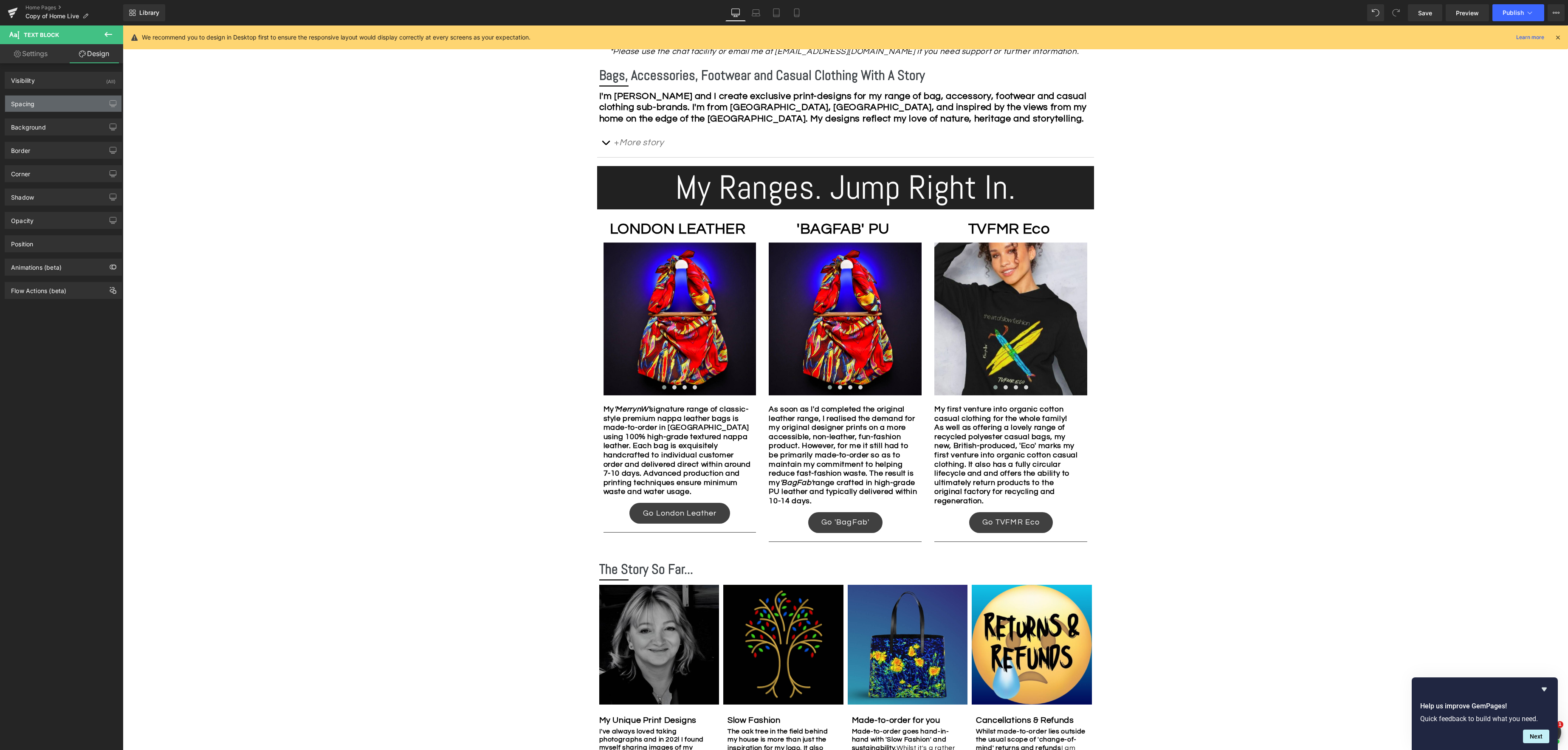
click at [66, 104] on div "Spacing" at bounding box center [63, 103] width 117 height 16
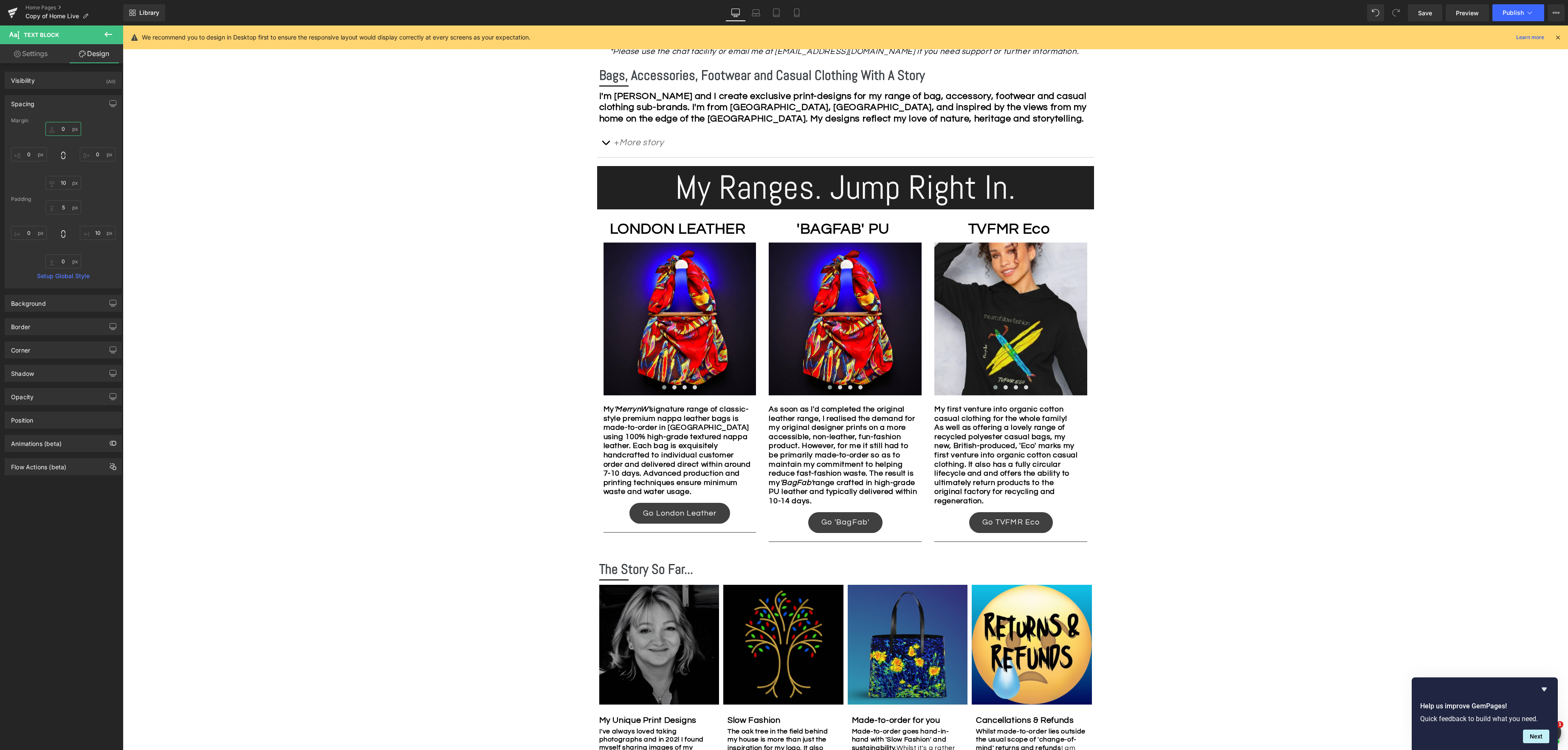
click at [64, 128] on input "0" at bounding box center [63, 128] width 36 height 14
type input "10"
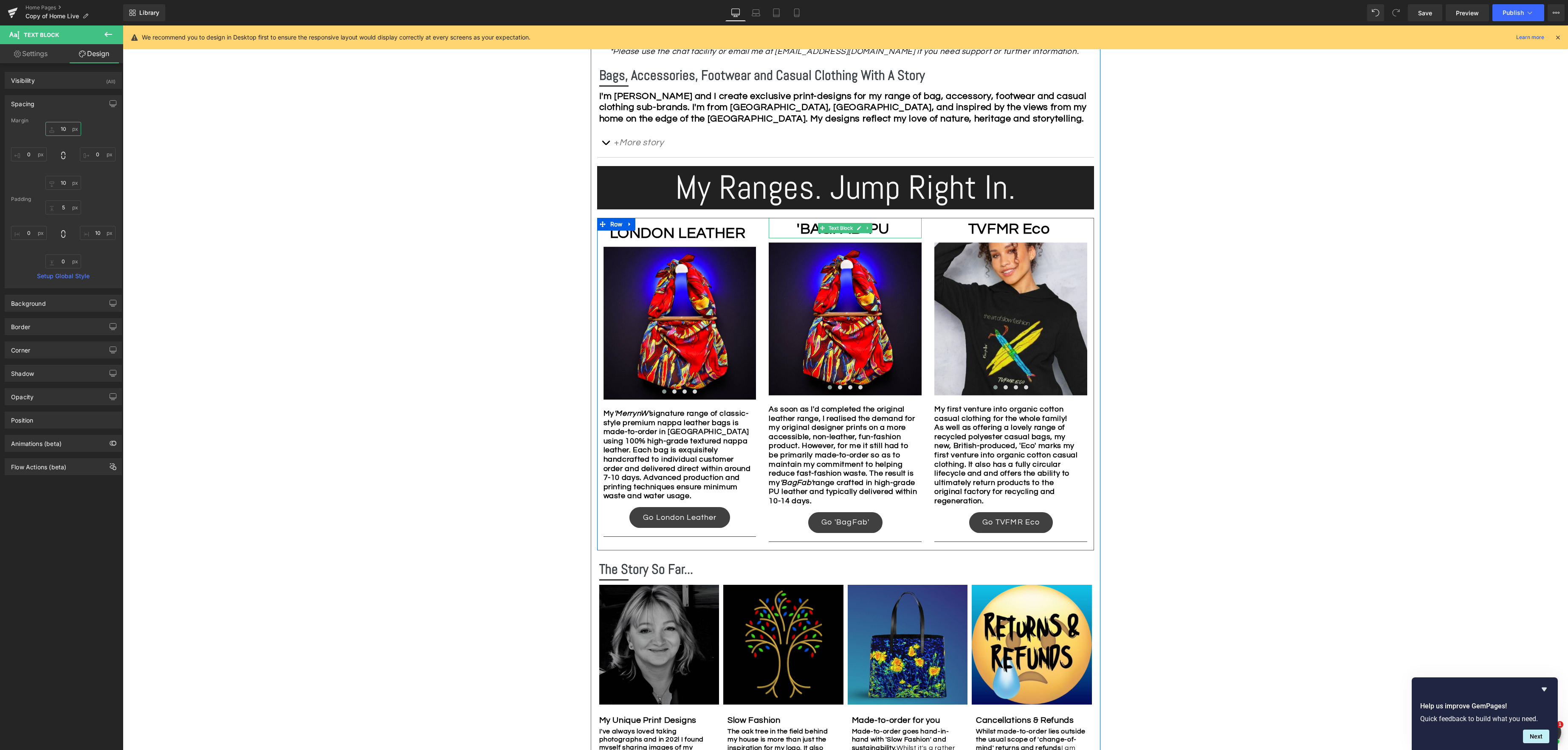
drag, startPoint x: 837, startPoint y: 231, endPoint x: 816, endPoint y: 228, distance: 21.2
click at [837, 231] on div "'BAGFAB' PU Text Block" at bounding box center [844, 228] width 153 height 20
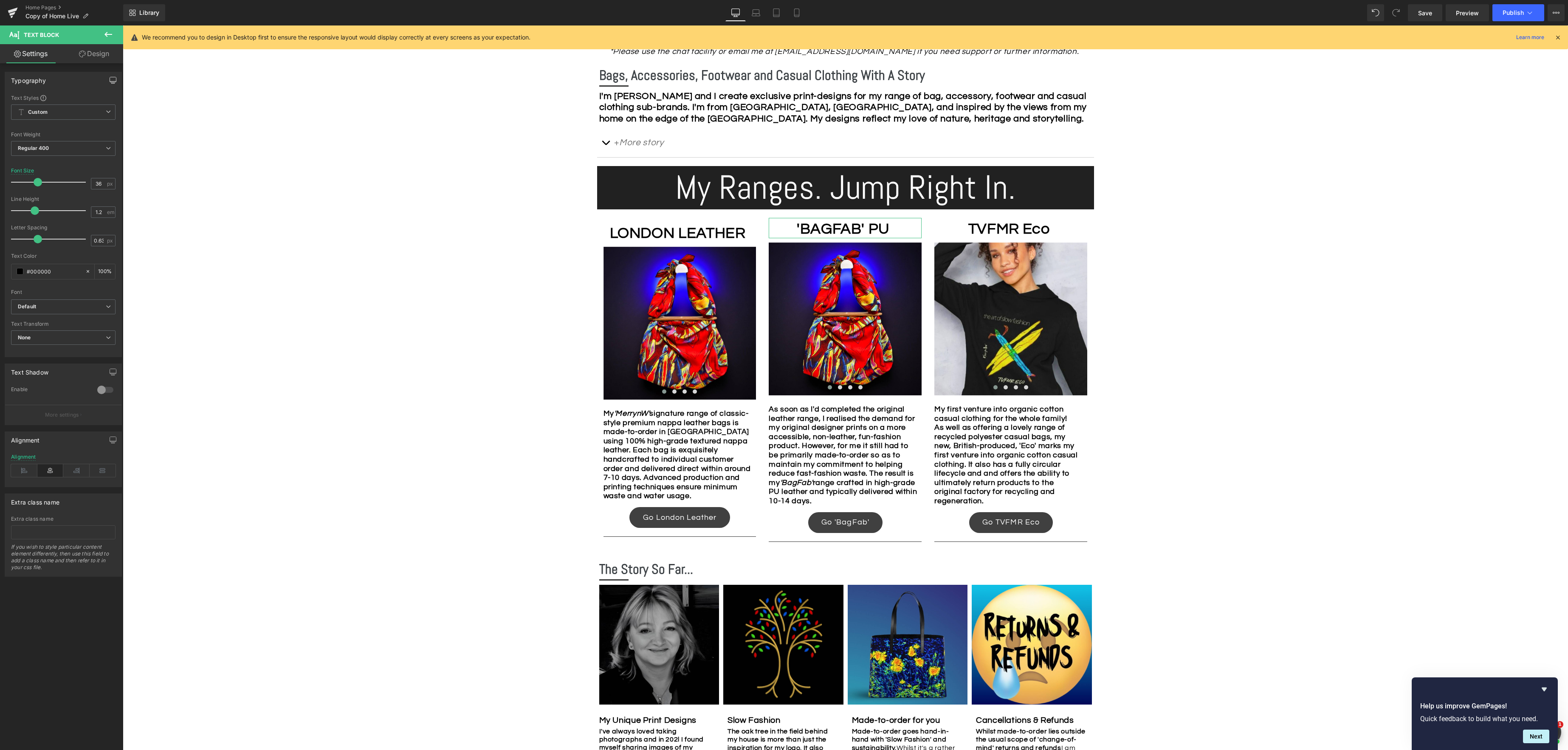
click at [111, 79] on icon "button" at bounding box center [113, 80] width 7 height 7
click at [98, 56] on link "Design" at bounding box center [94, 53] width 61 height 19
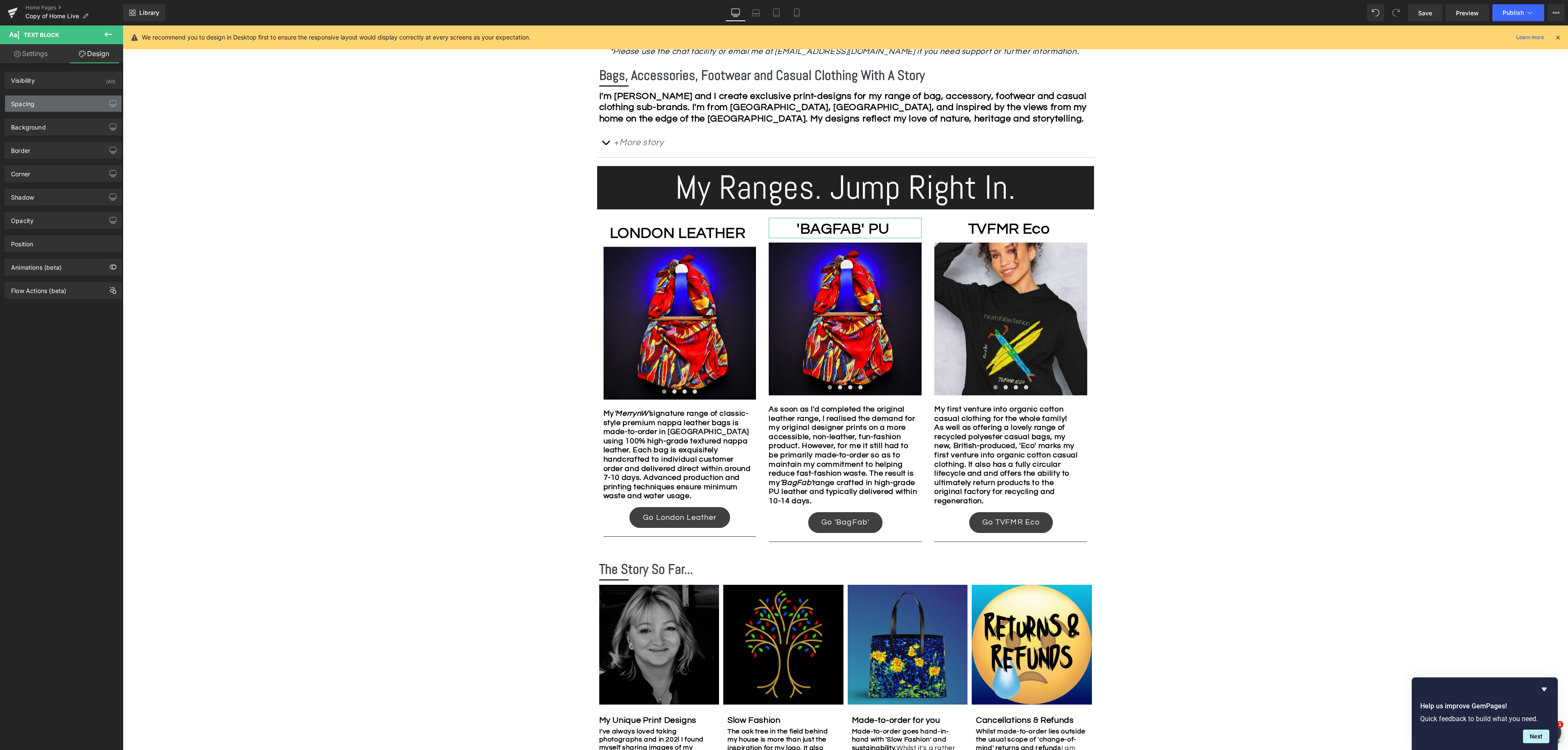
drag, startPoint x: 49, startPoint y: 103, endPoint x: 52, endPoint y: 108, distance: 5.8
click at [49, 103] on div "Spacing" at bounding box center [63, 103] width 117 height 16
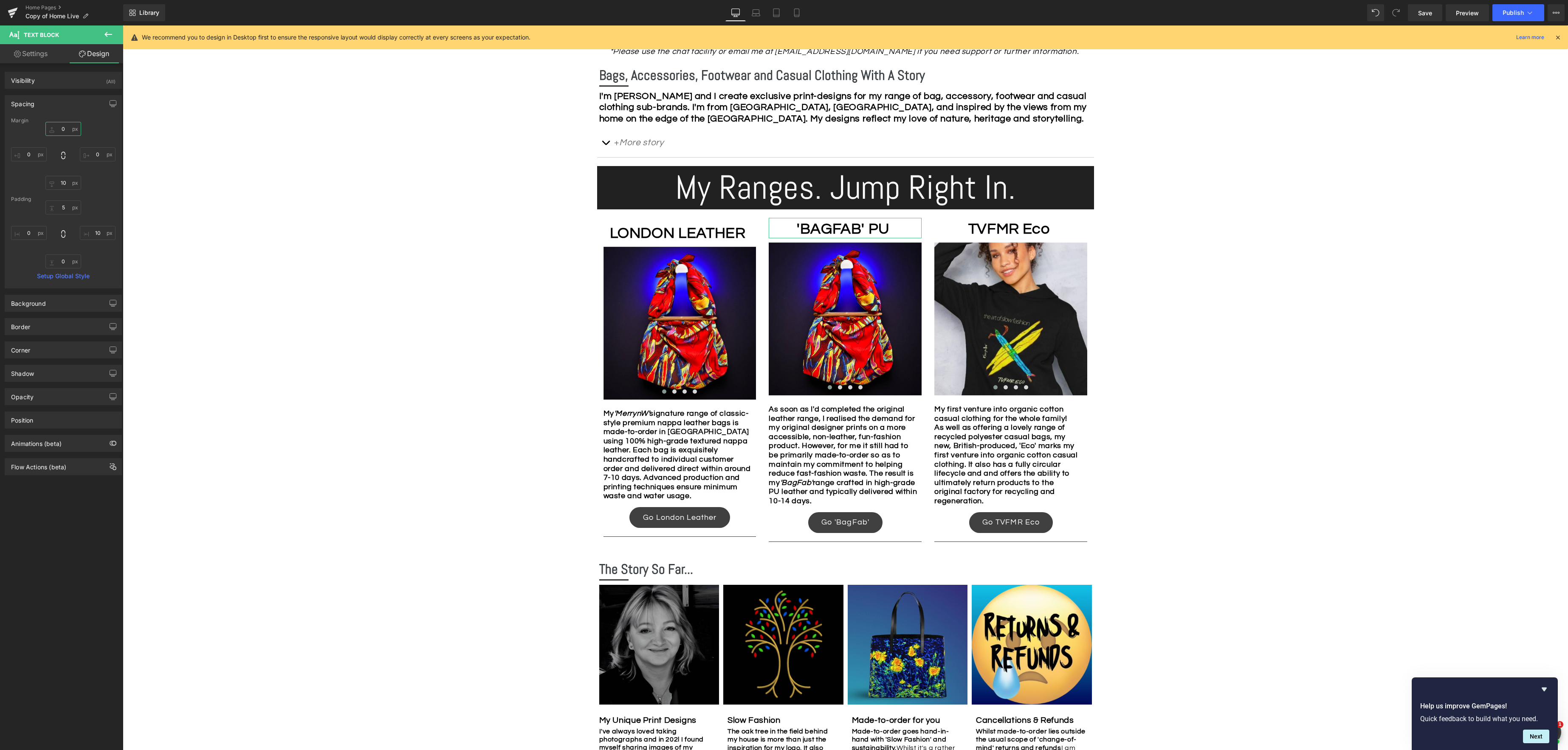
drag, startPoint x: 68, startPoint y: 128, endPoint x: 98, endPoint y: 129, distance: 30.0
click at [68, 128] on input "0" at bounding box center [63, 128] width 36 height 14
type input "10"
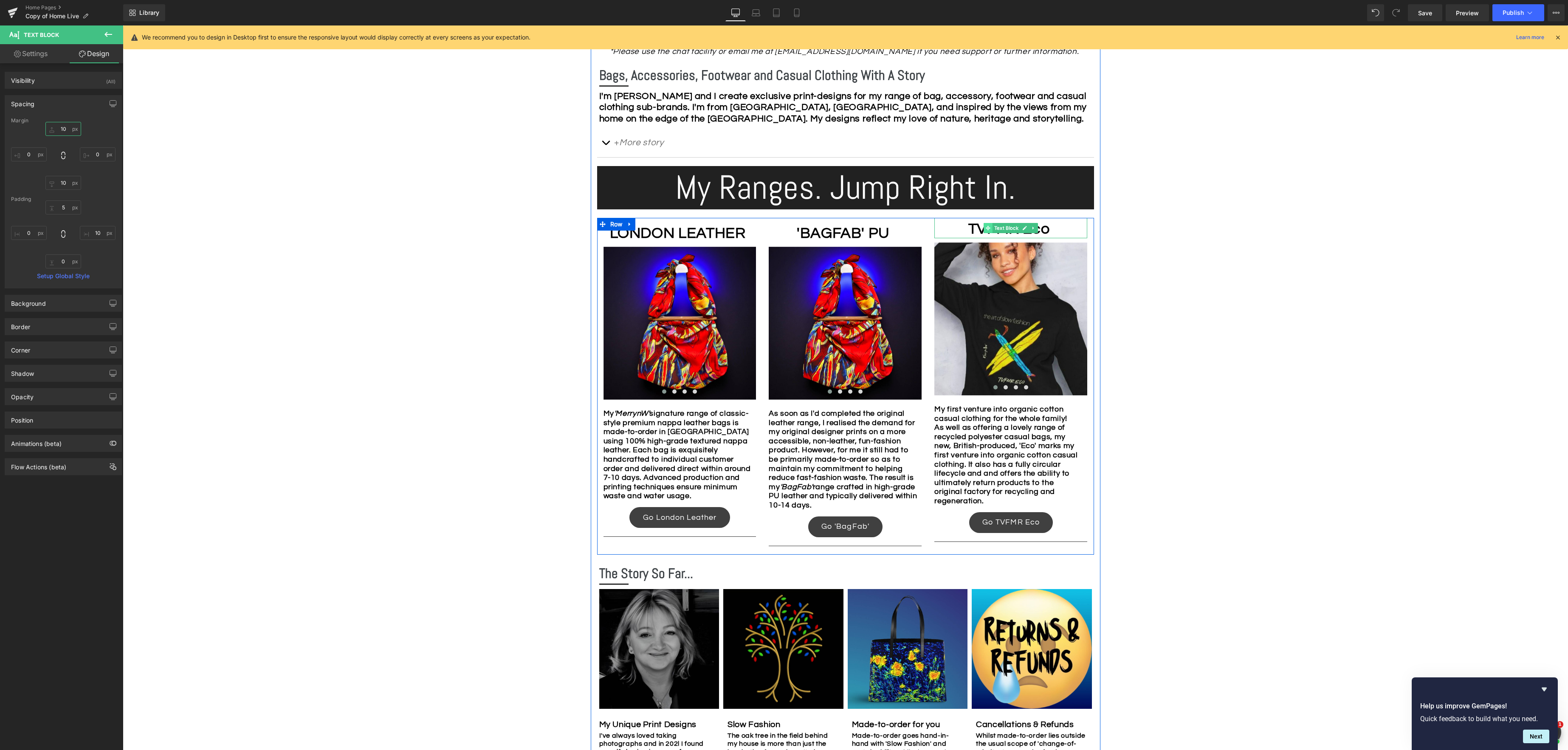
drag, startPoint x: 999, startPoint y: 229, endPoint x: 990, endPoint y: 230, distance: 9.1
click at [999, 229] on span "Text Block" at bounding box center [1006, 228] width 28 height 10
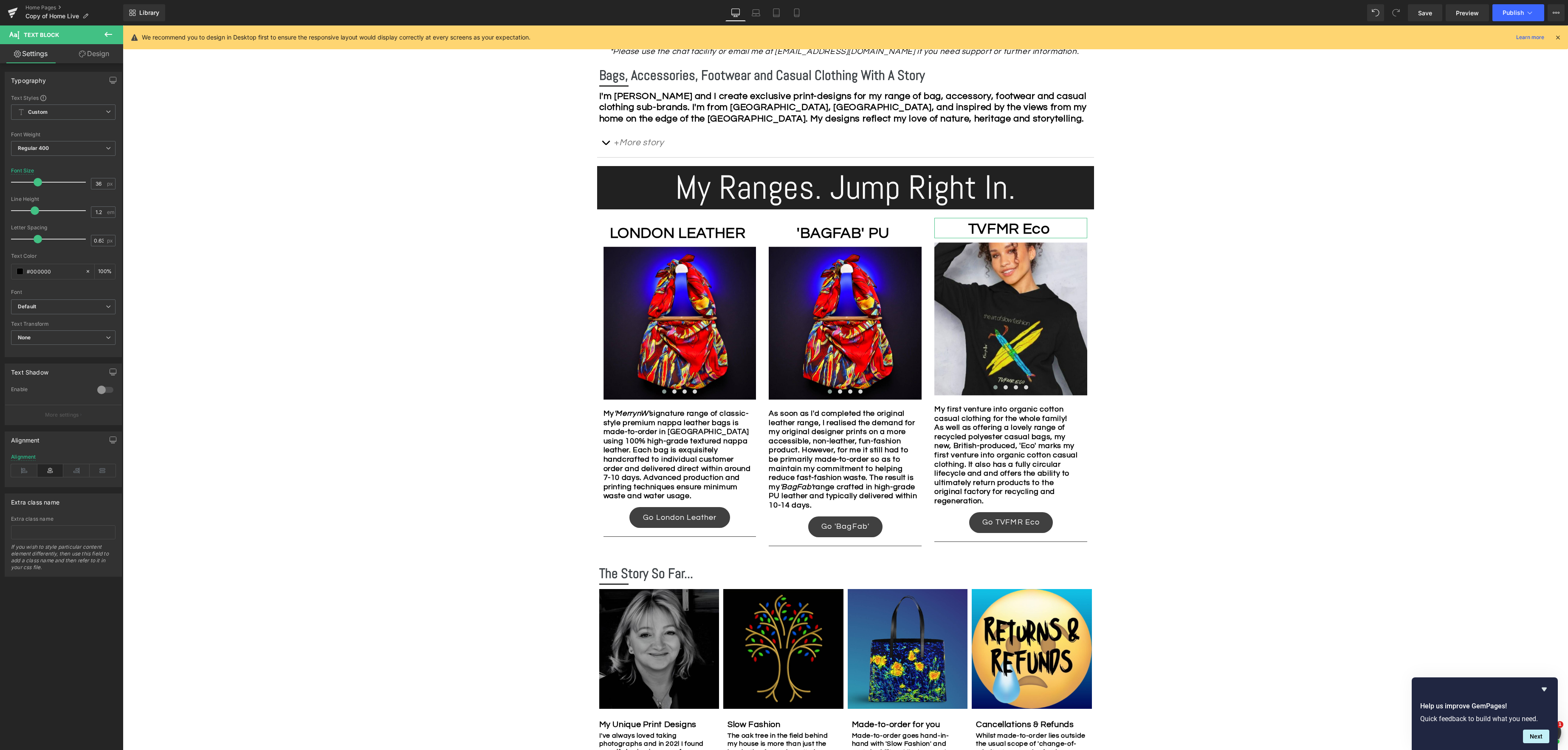
click at [102, 58] on link "Design" at bounding box center [94, 53] width 61 height 19
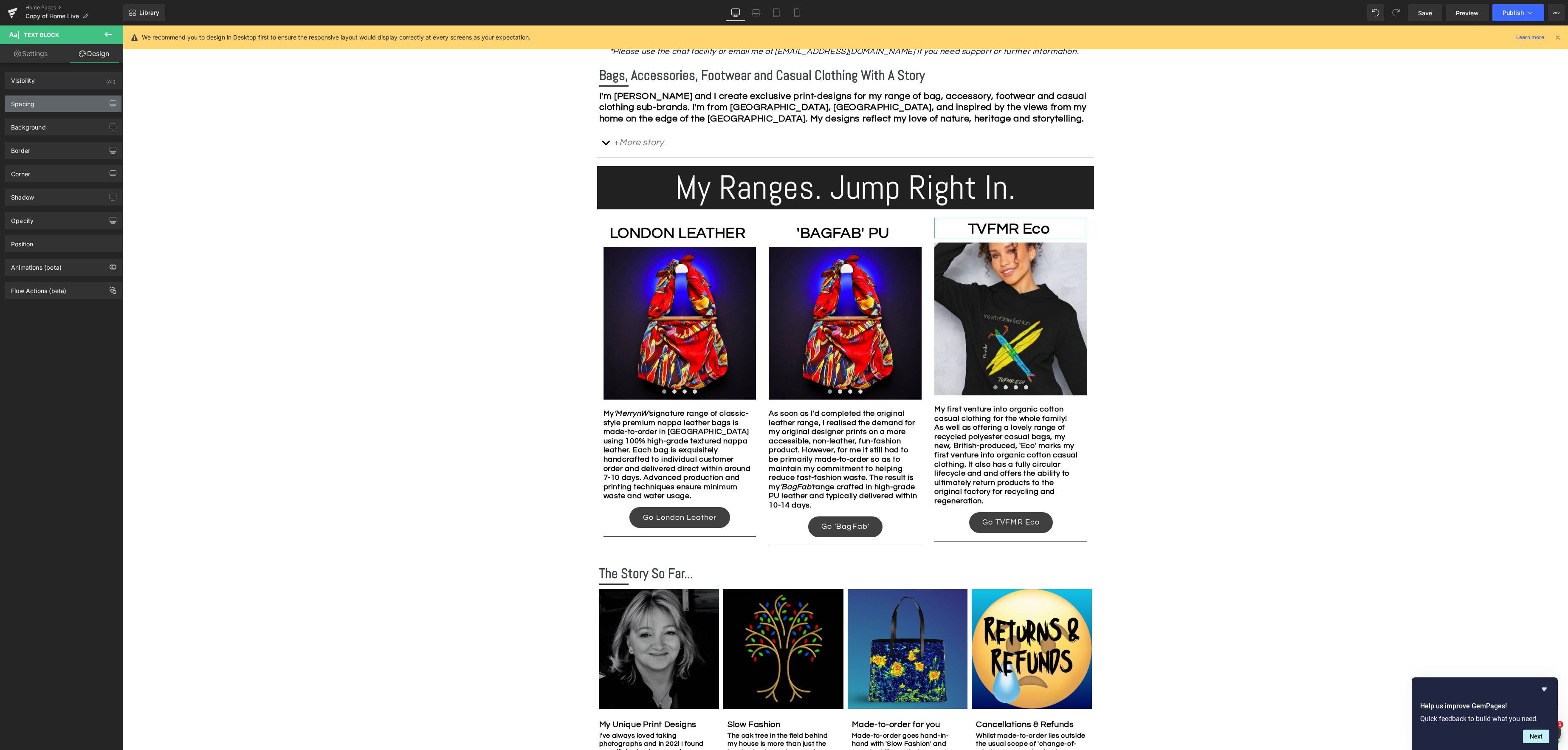
click at [59, 103] on div "Spacing" at bounding box center [63, 103] width 117 height 16
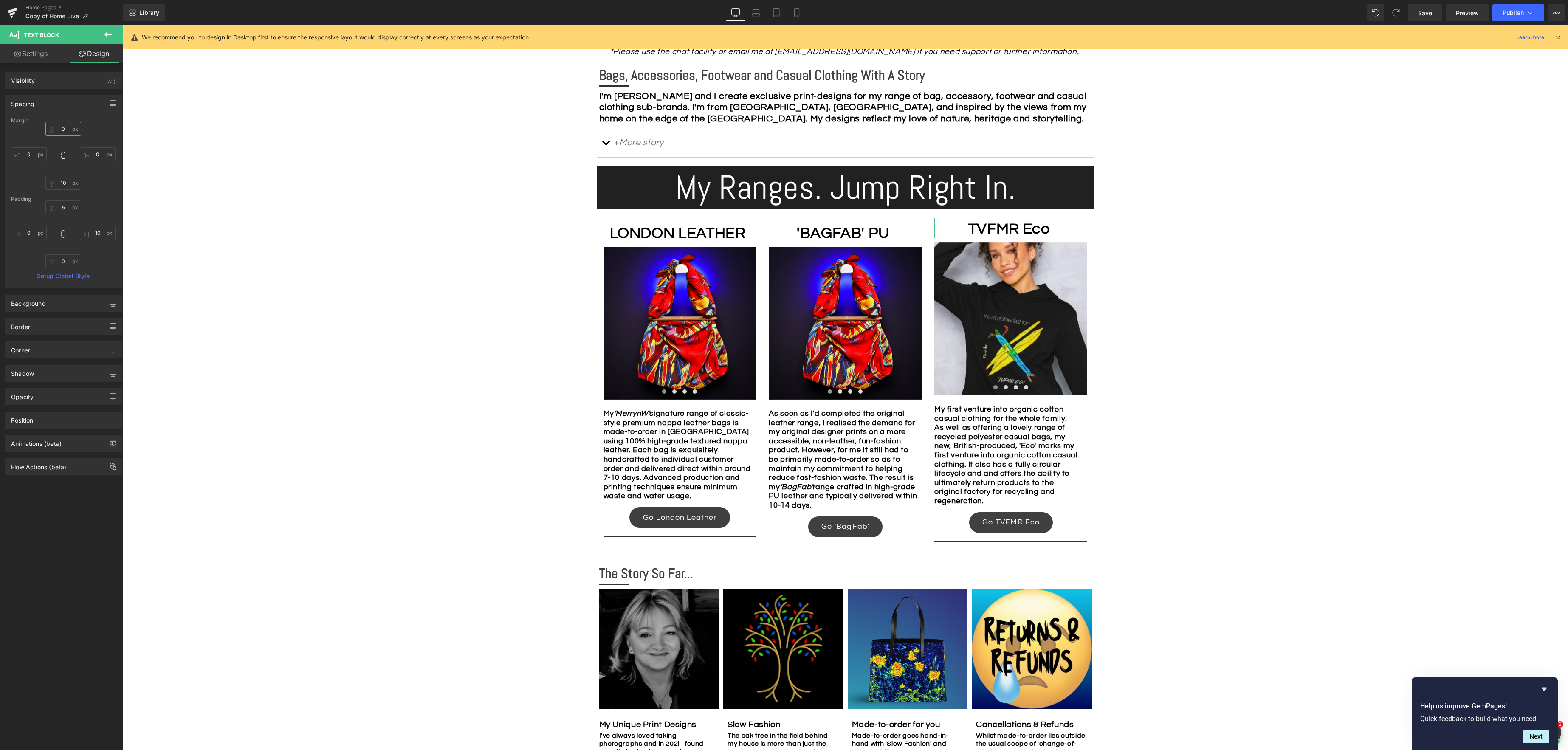
drag, startPoint x: 66, startPoint y: 126, endPoint x: 110, endPoint y: 130, distance: 44.2
click at [66, 126] on input "0" at bounding box center [63, 128] width 36 height 14
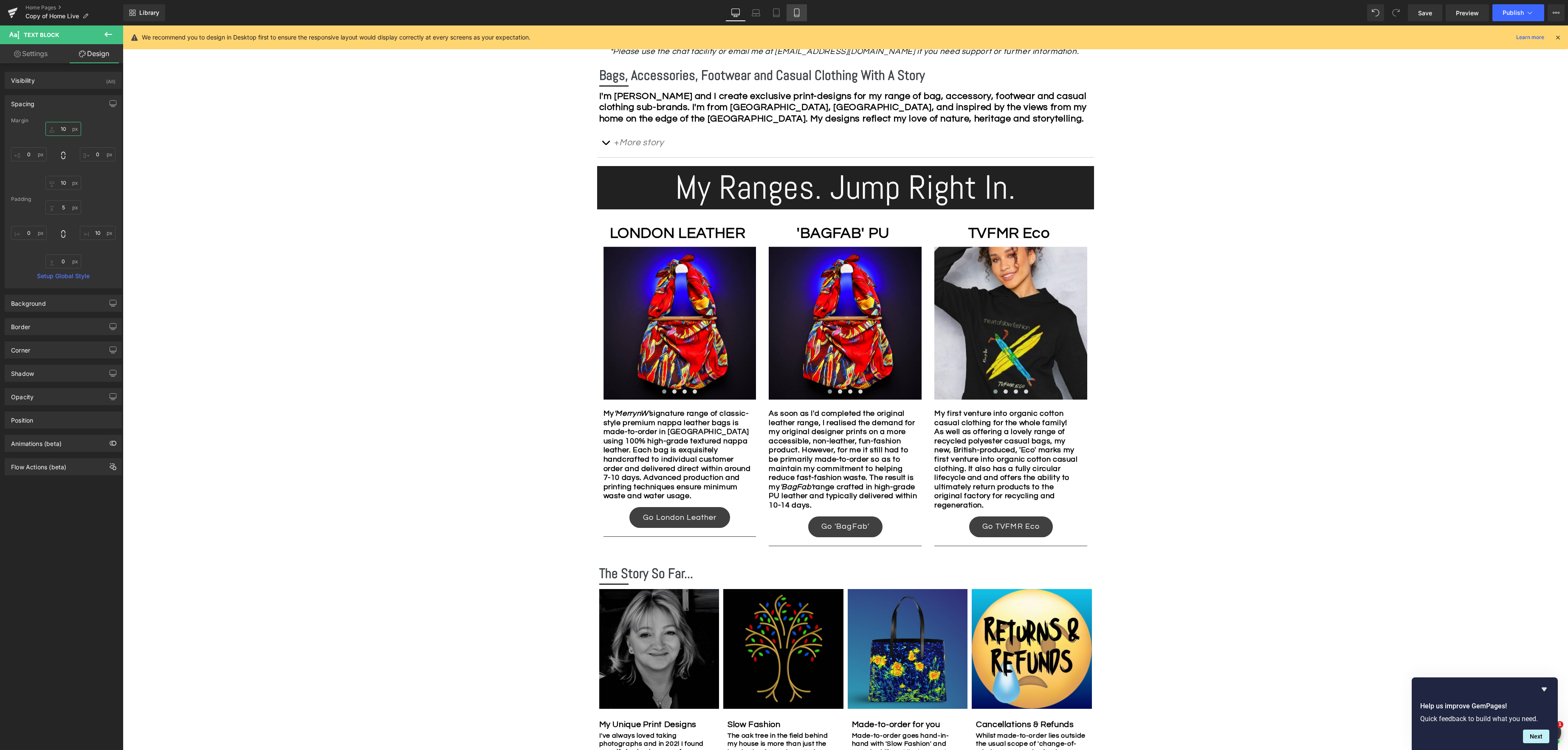
type input "10"
click at [799, 17] on link "Mobile" at bounding box center [796, 13] width 20 height 17
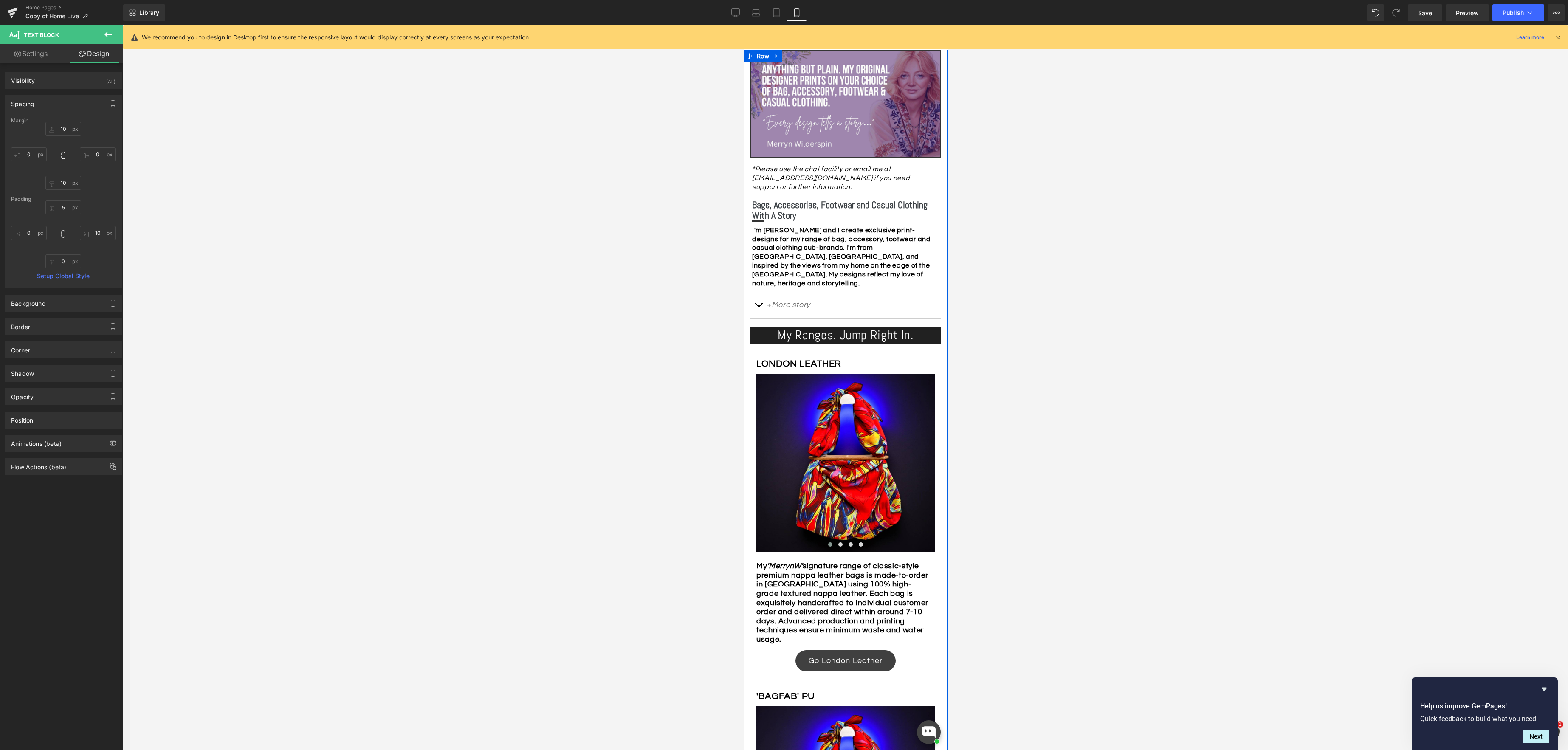
scroll to position [74, 0]
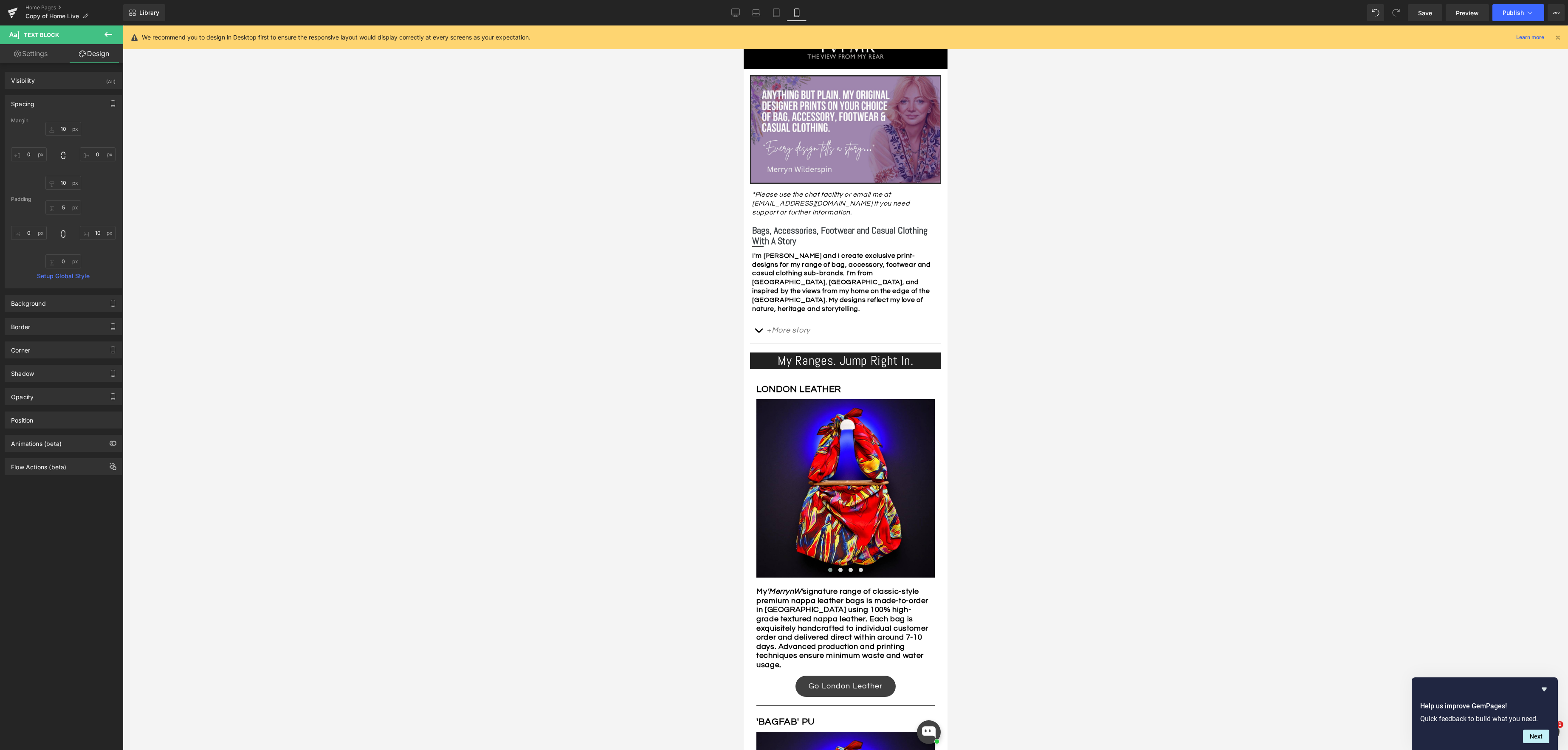
click at [796, 14] on icon at bounding box center [796, 13] width 8 height 8
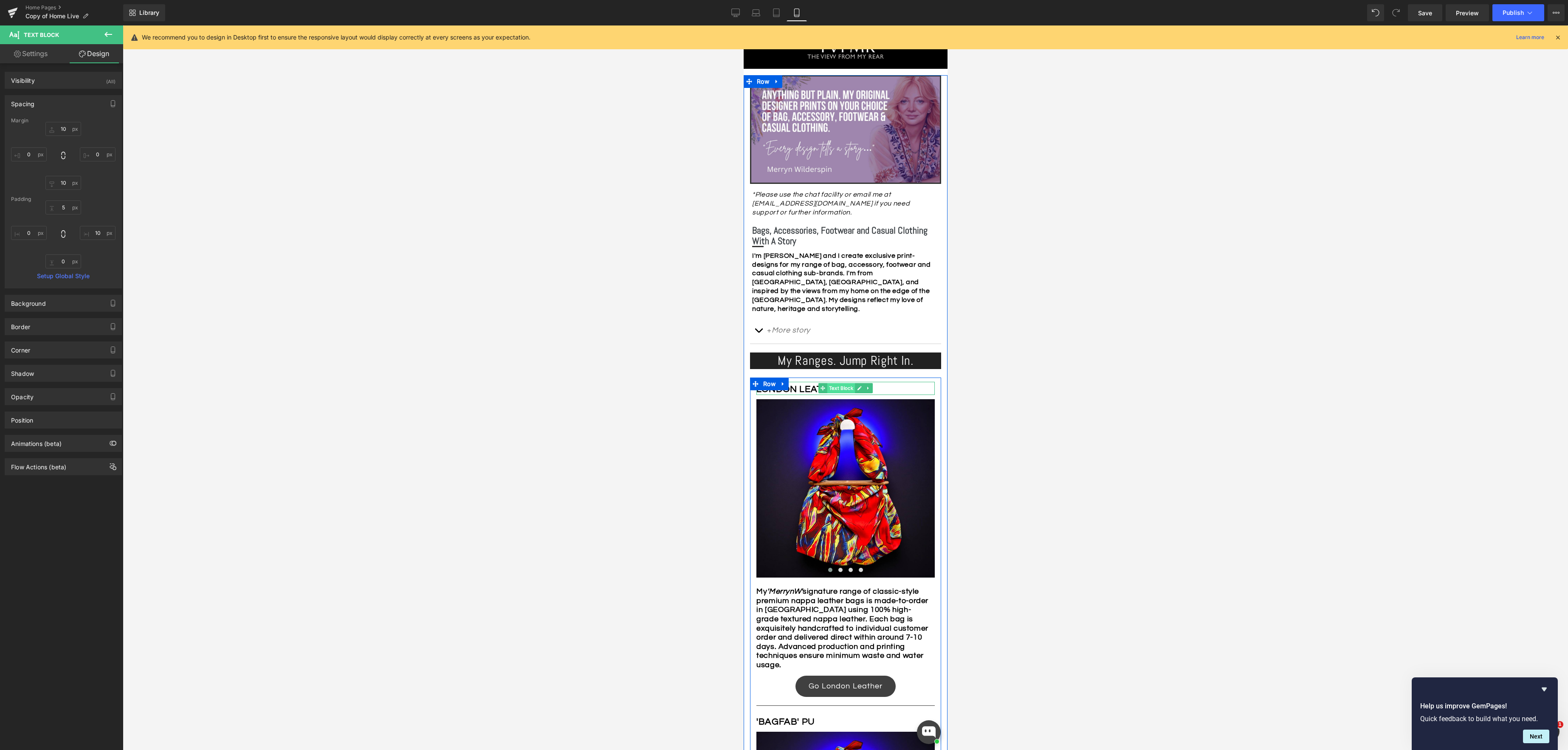
click at [839, 387] on span "Text Block" at bounding box center [841, 388] width 28 height 10
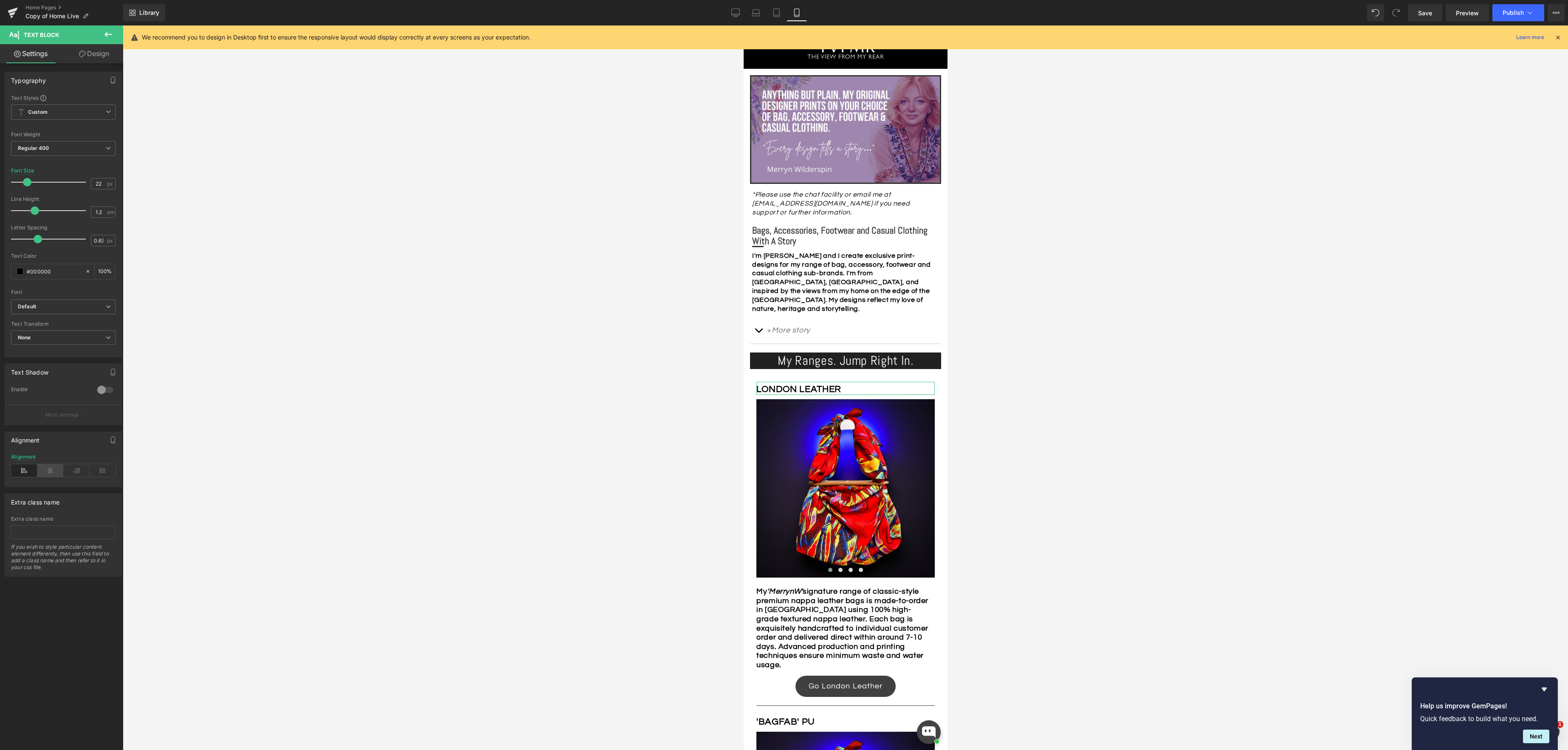
click at [48, 471] on icon at bounding box center [51, 471] width 27 height 13
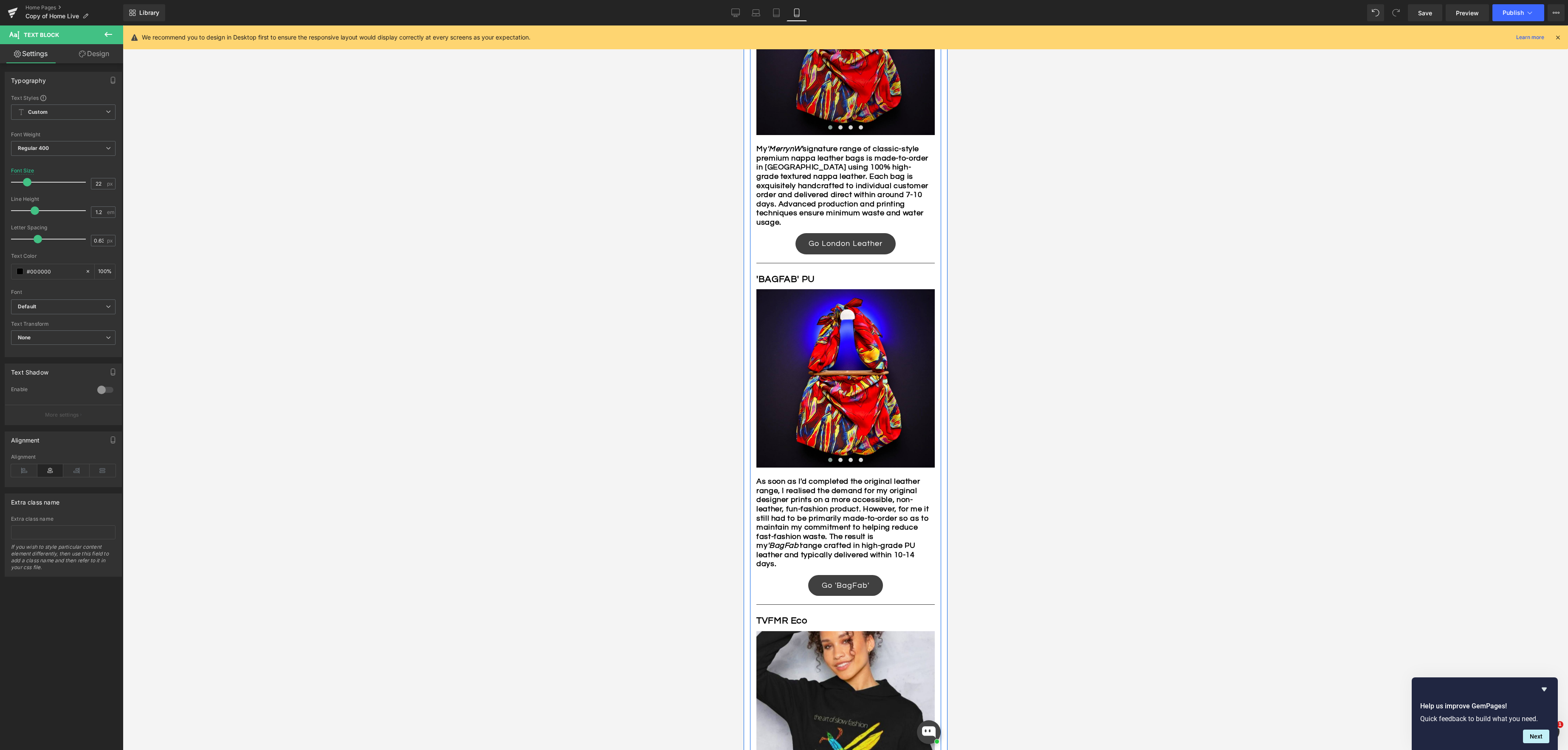
scroll to position [540, 0]
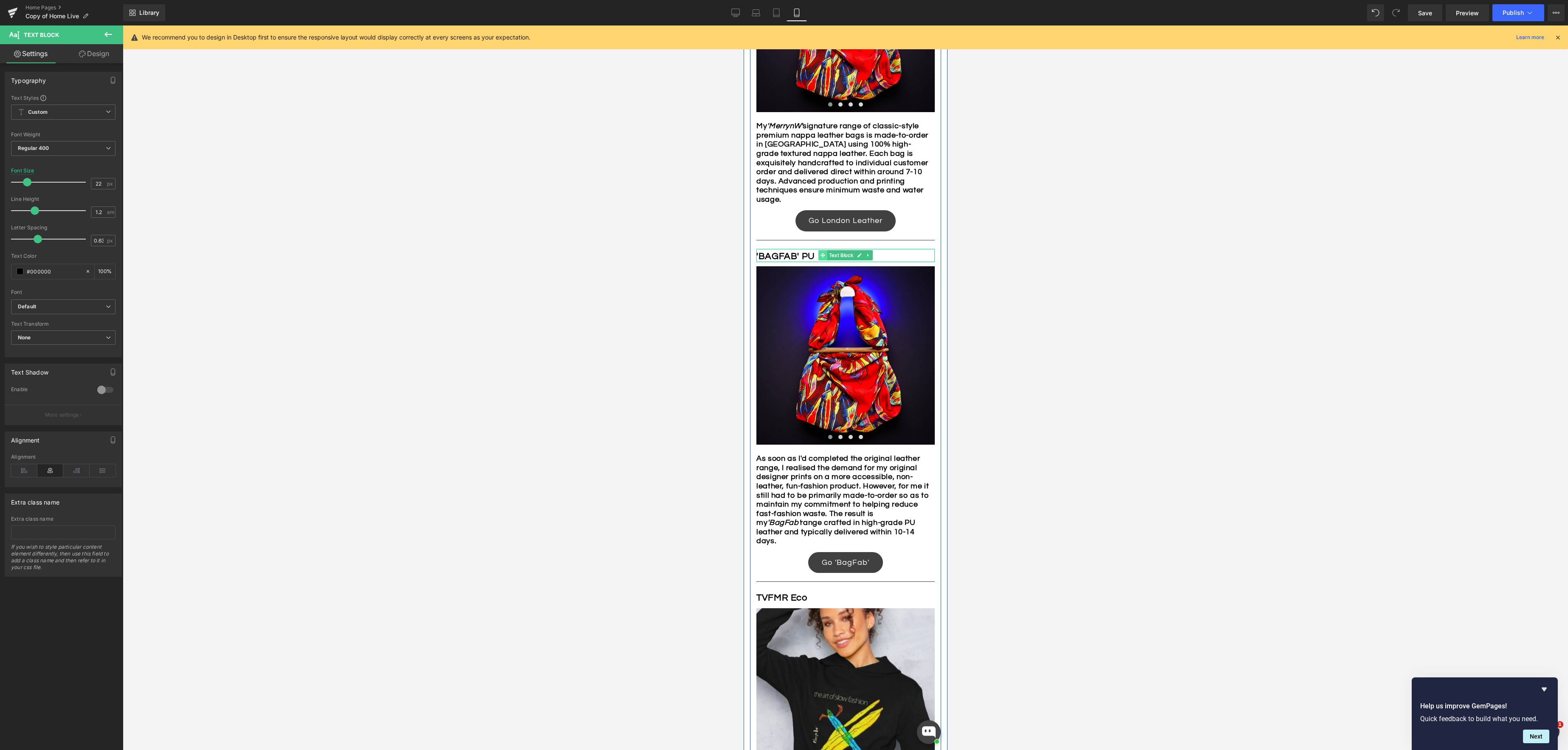
drag, startPoint x: 837, startPoint y: 256, endPoint x: 821, endPoint y: 257, distance: 16.0
click at [837, 256] on span "Text Block" at bounding box center [841, 255] width 28 height 10
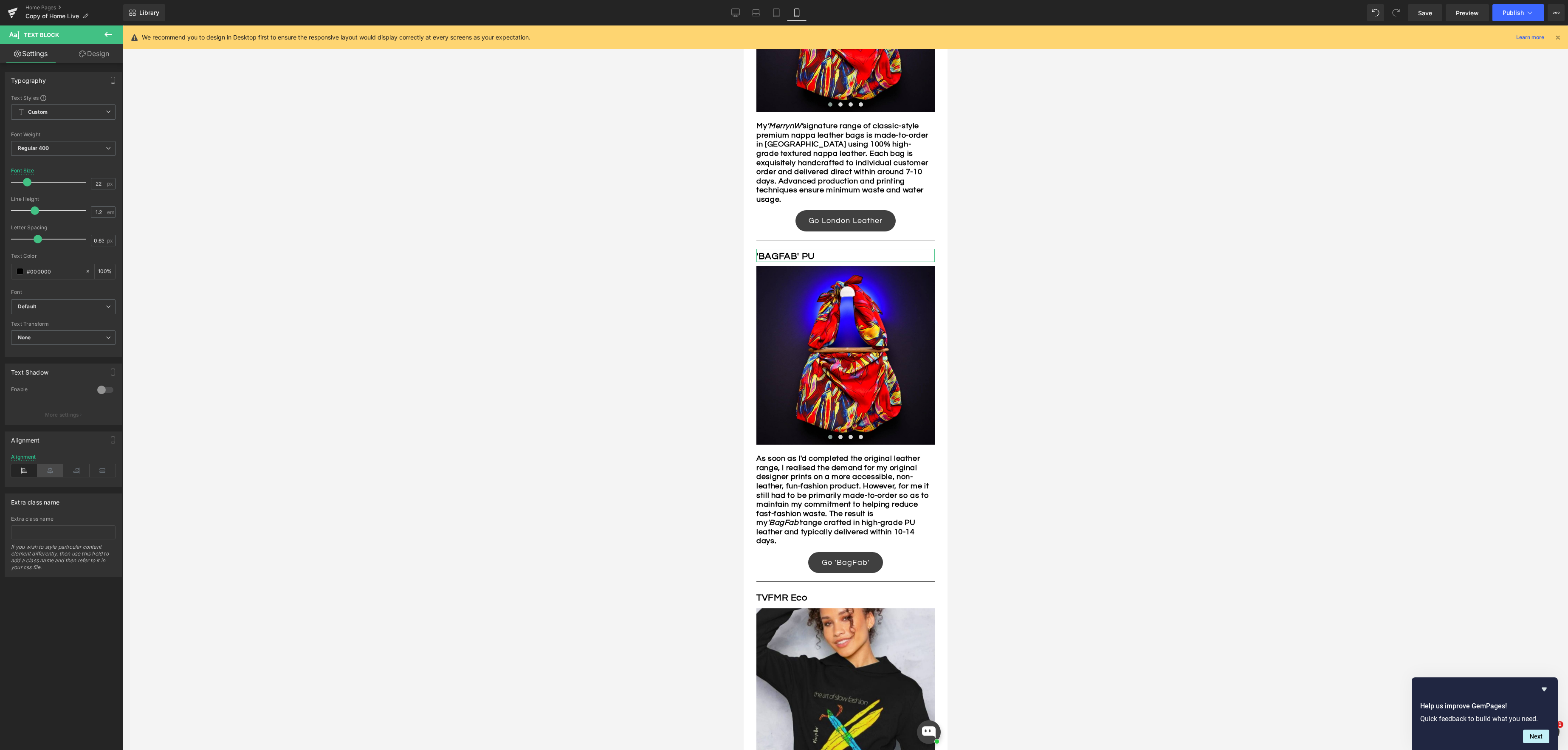
click at [52, 470] on icon at bounding box center [51, 471] width 27 height 13
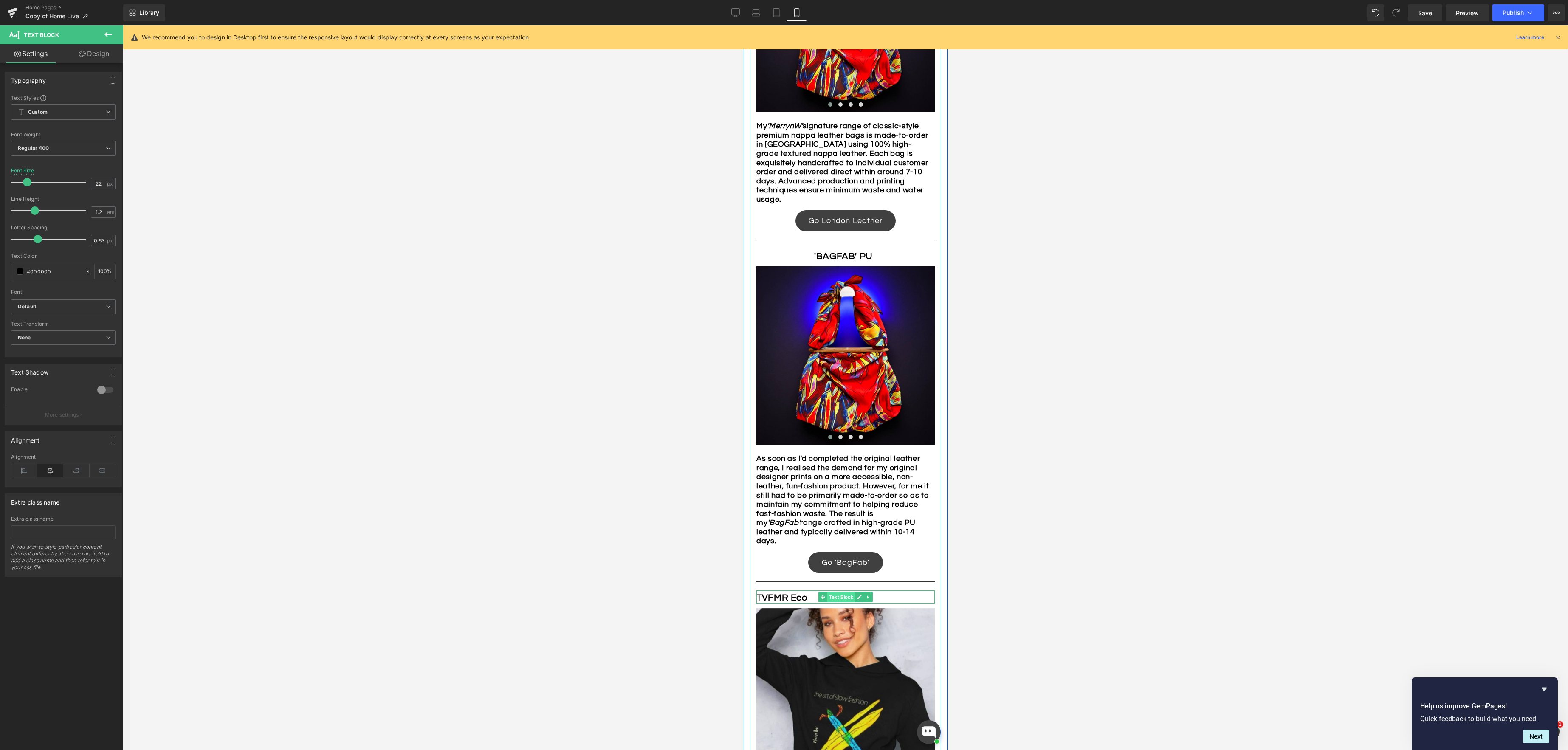
click at [844, 596] on span "Text Block" at bounding box center [841, 597] width 28 height 10
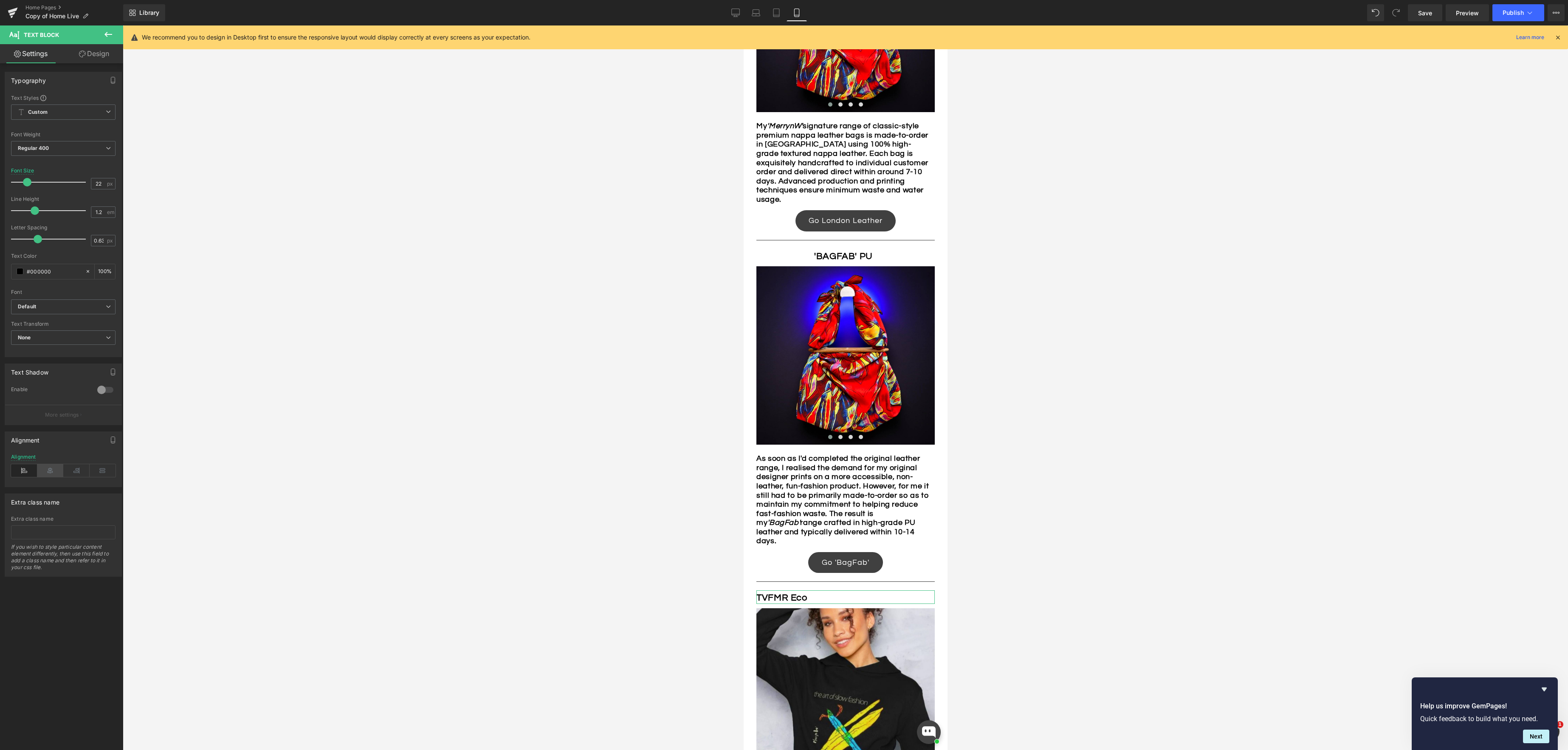
click at [47, 473] on icon at bounding box center [51, 471] width 27 height 13
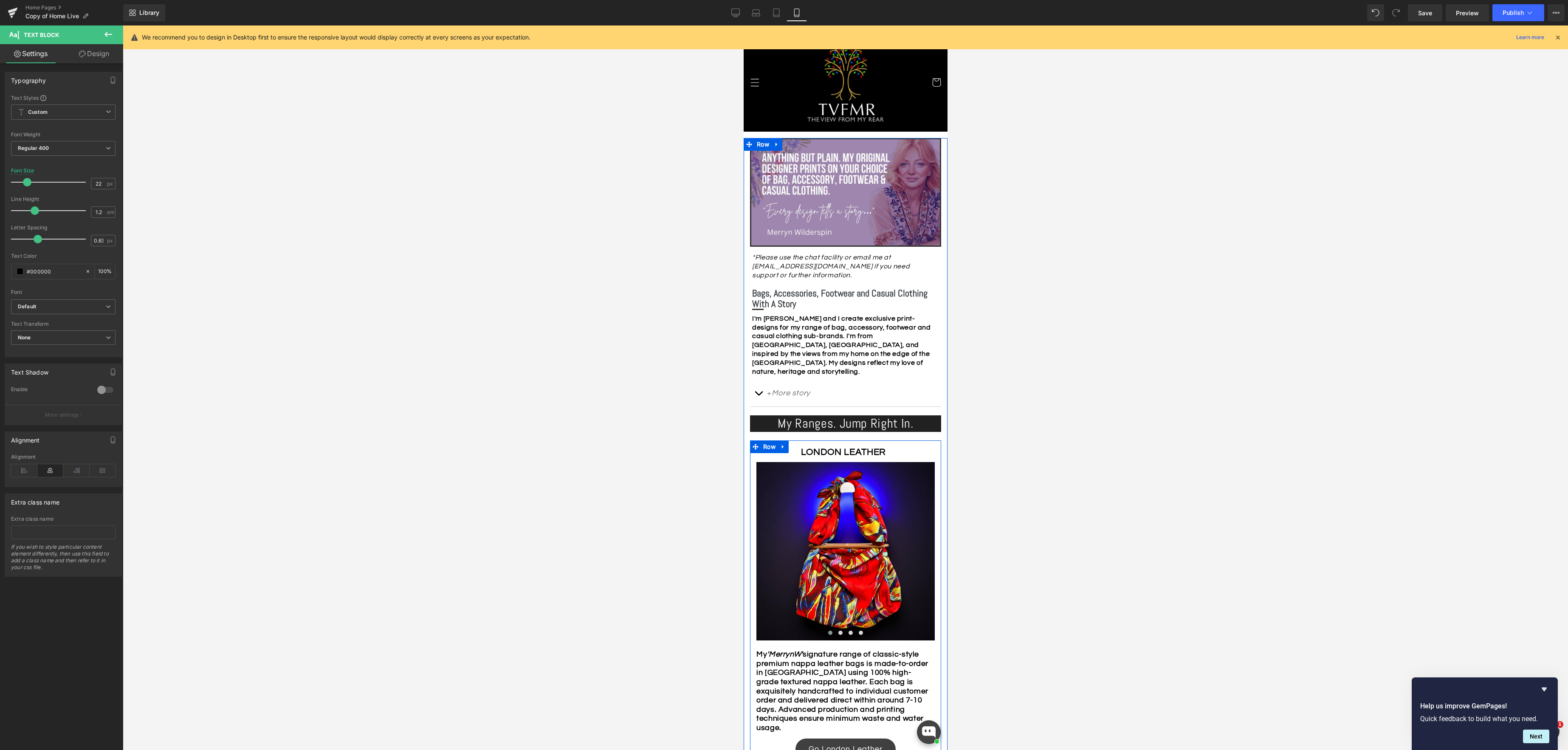
scroll to position [0, 0]
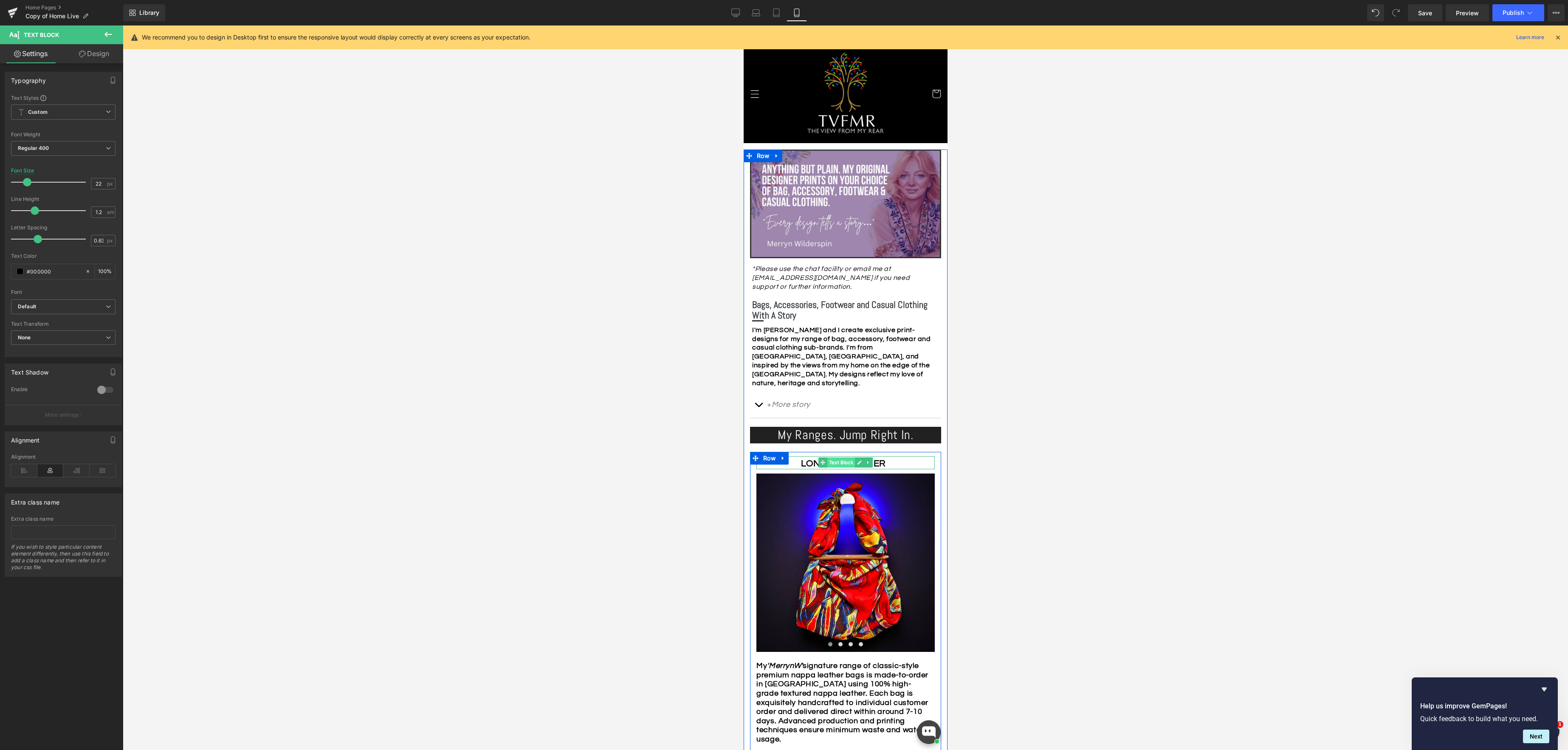
drag, startPoint x: 841, startPoint y: 464, endPoint x: 834, endPoint y: 462, distance: 7.3
click at [841, 464] on span "Text Block" at bounding box center [841, 462] width 28 height 10
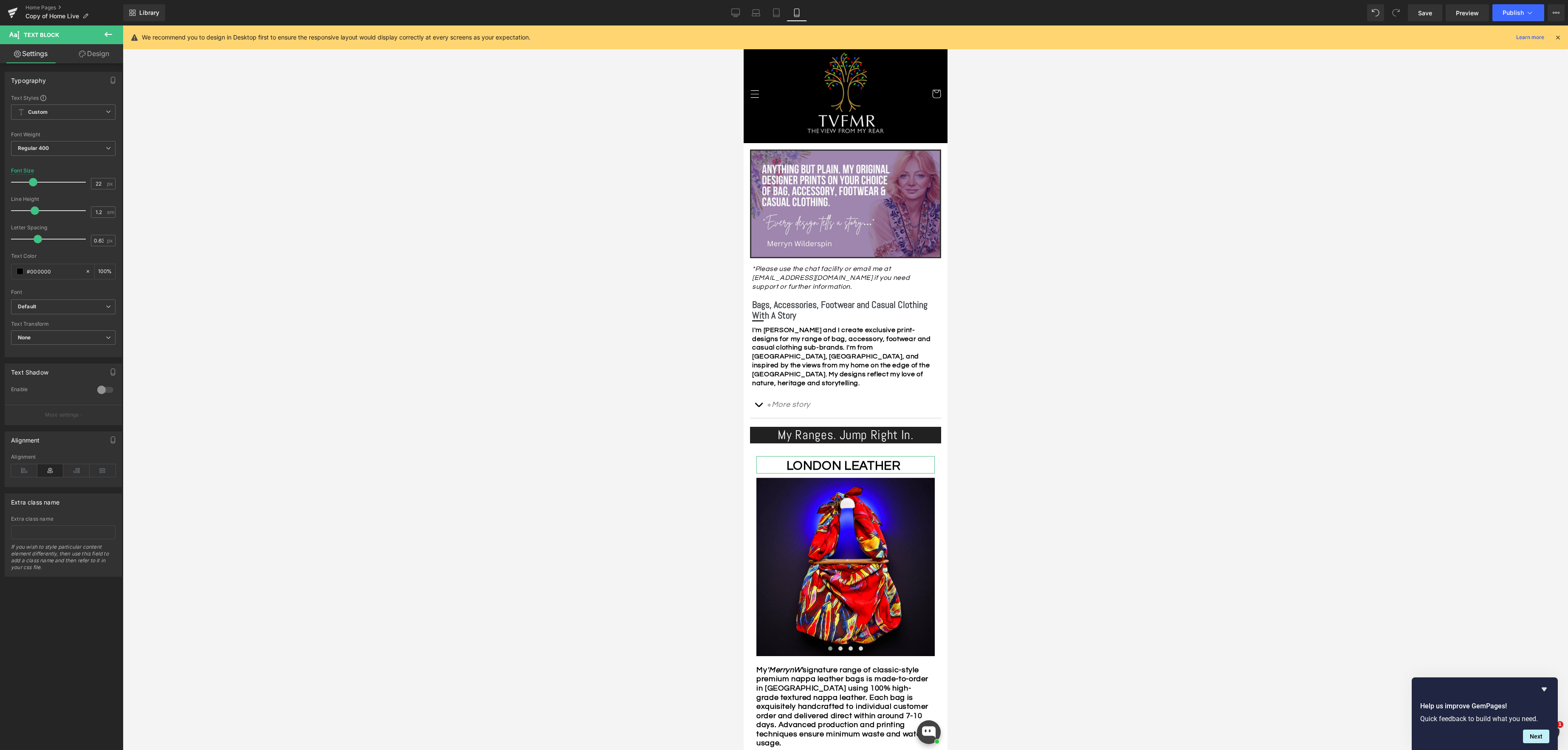
drag, startPoint x: 29, startPoint y: 182, endPoint x: 35, endPoint y: 184, distance: 6.3
click at [35, 184] on span at bounding box center [33, 182] width 8 height 8
click at [31, 184] on span at bounding box center [30, 182] width 8 height 8
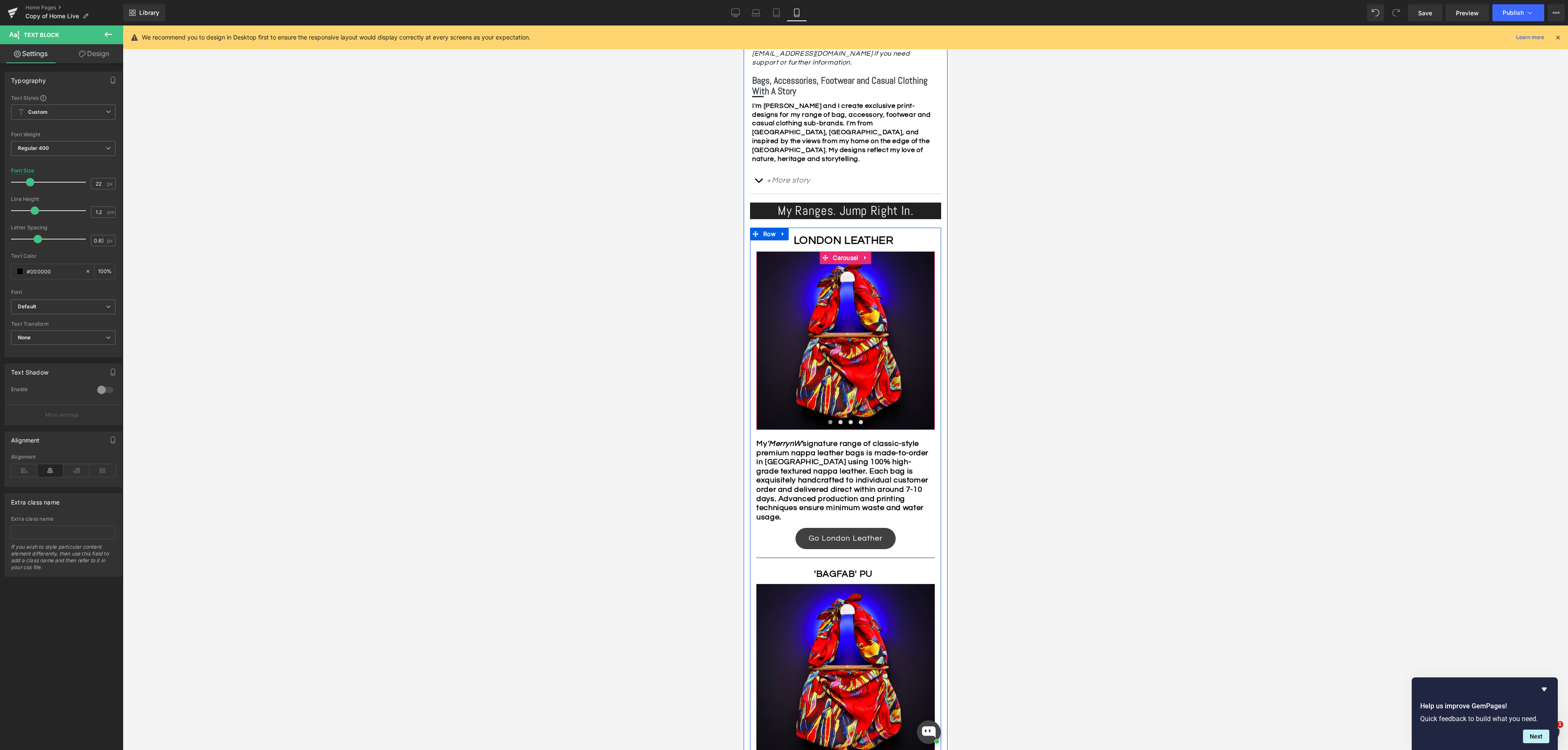
scroll to position [247, 0]
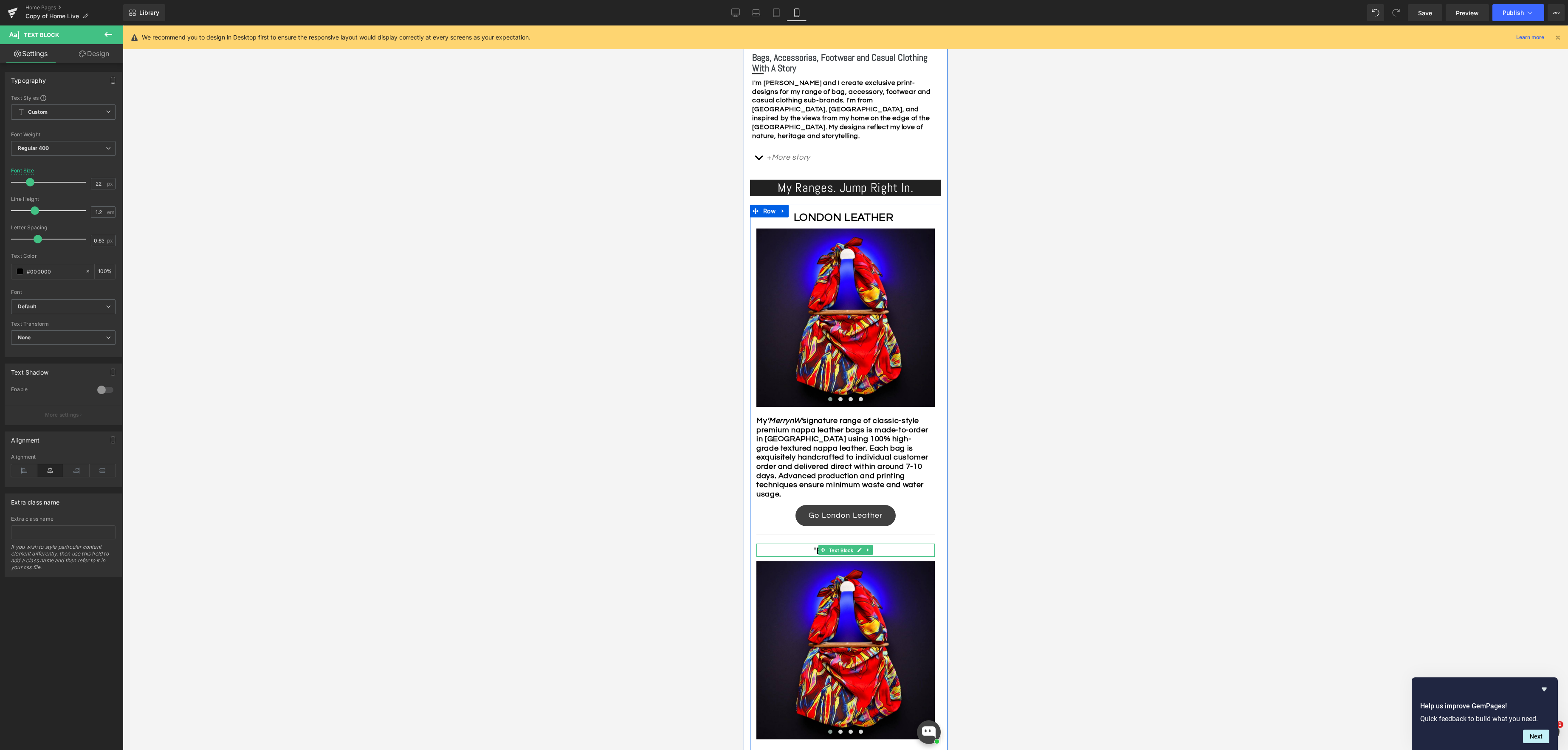
click at [842, 552] on span "Text Block" at bounding box center [841, 550] width 28 height 10
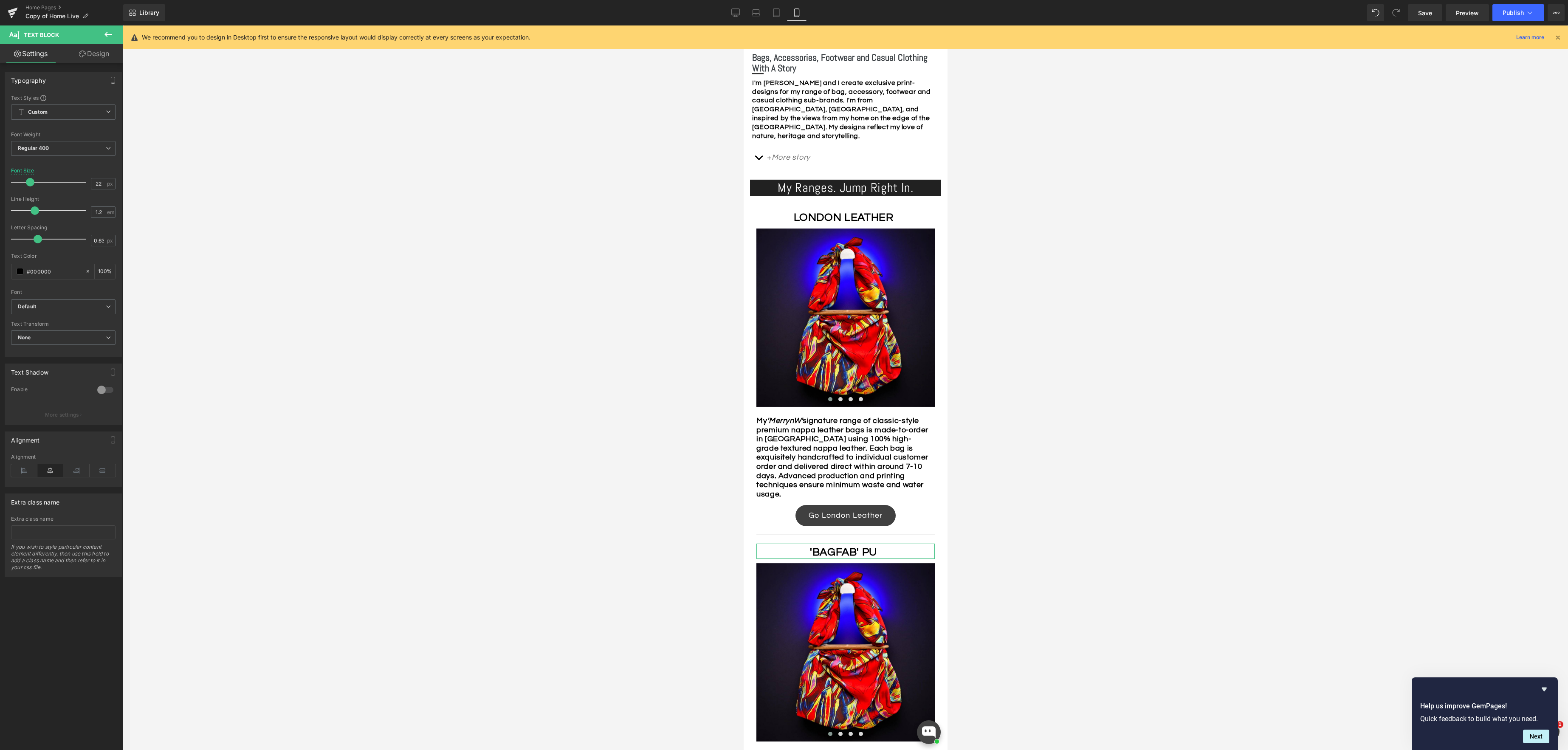
click at [32, 184] on span at bounding box center [30, 182] width 8 height 8
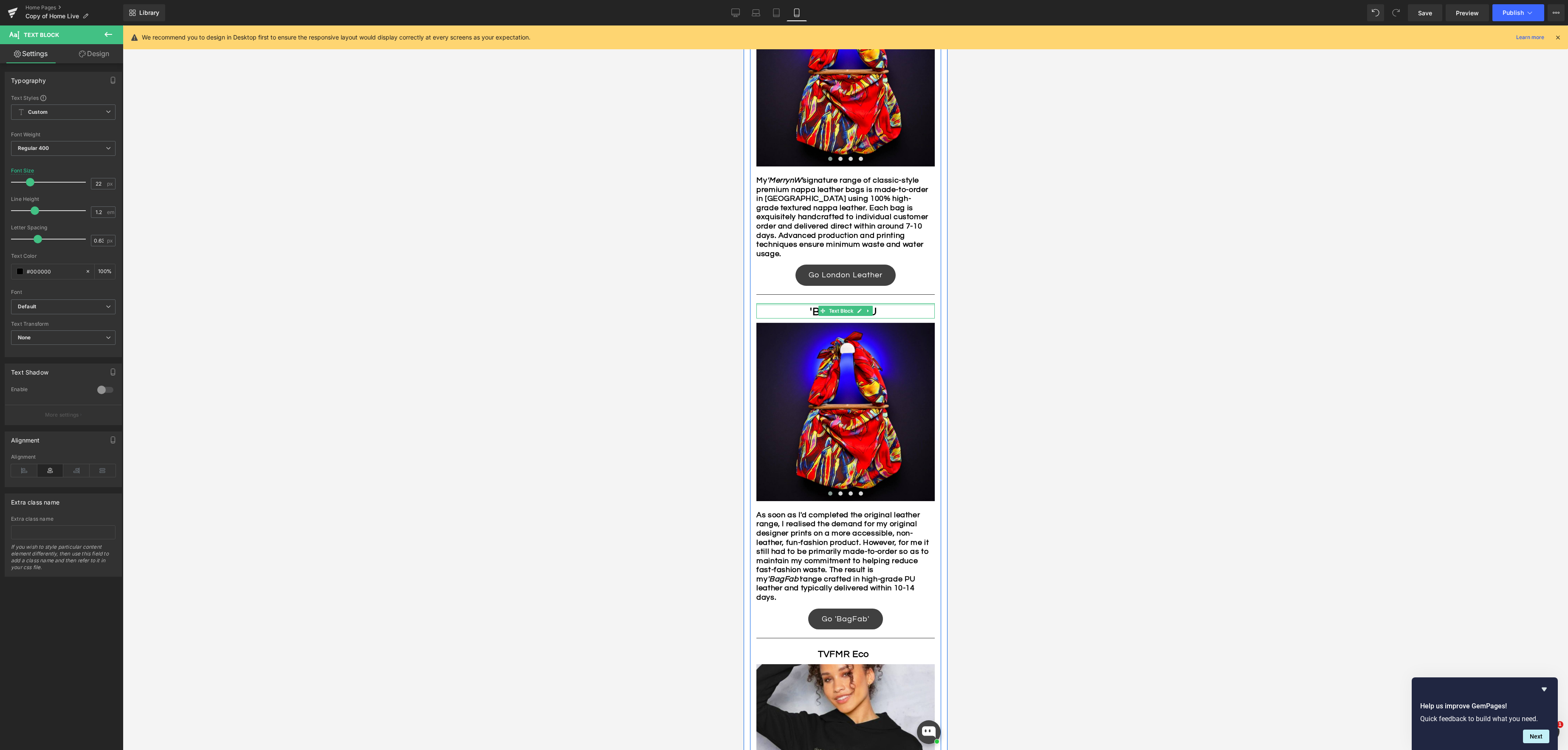
scroll to position [590, 0]
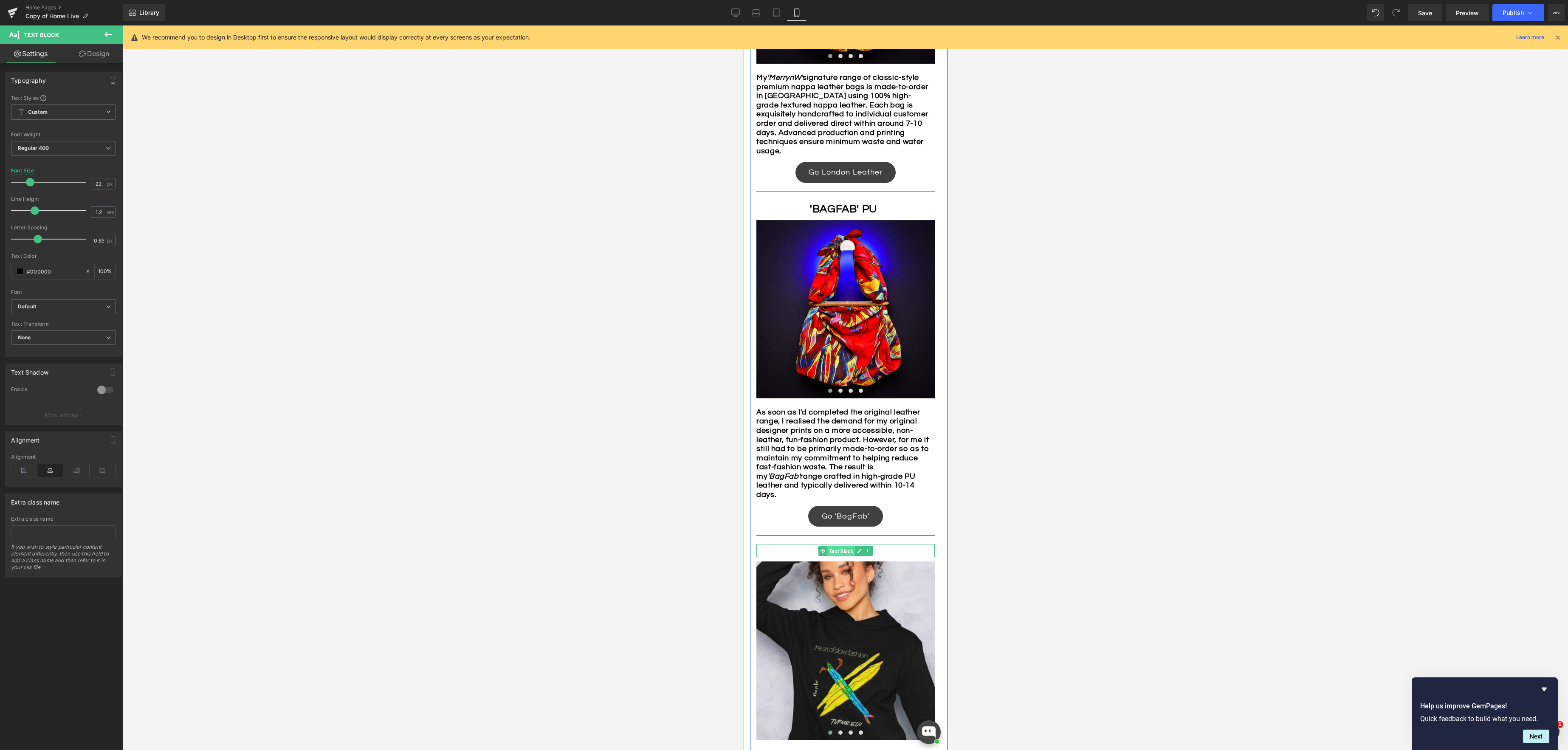
click at [842, 550] on div "TVFMR Eco Text Block" at bounding box center [844, 550] width 178 height 13
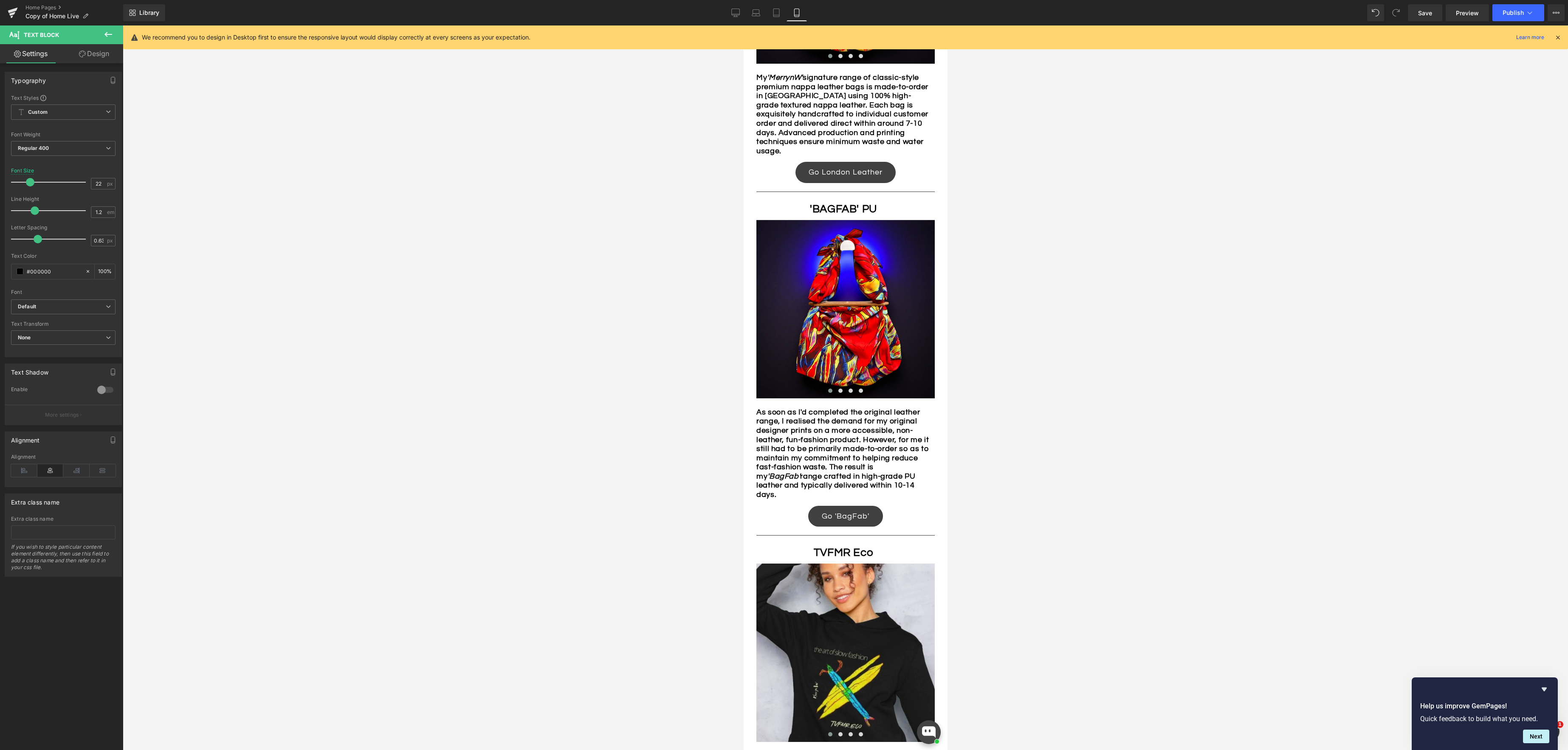
drag, startPoint x: 27, startPoint y: 182, endPoint x: 34, endPoint y: 184, distance: 7.3
click at [30, 182] on span at bounding box center [30, 182] width 8 height 8
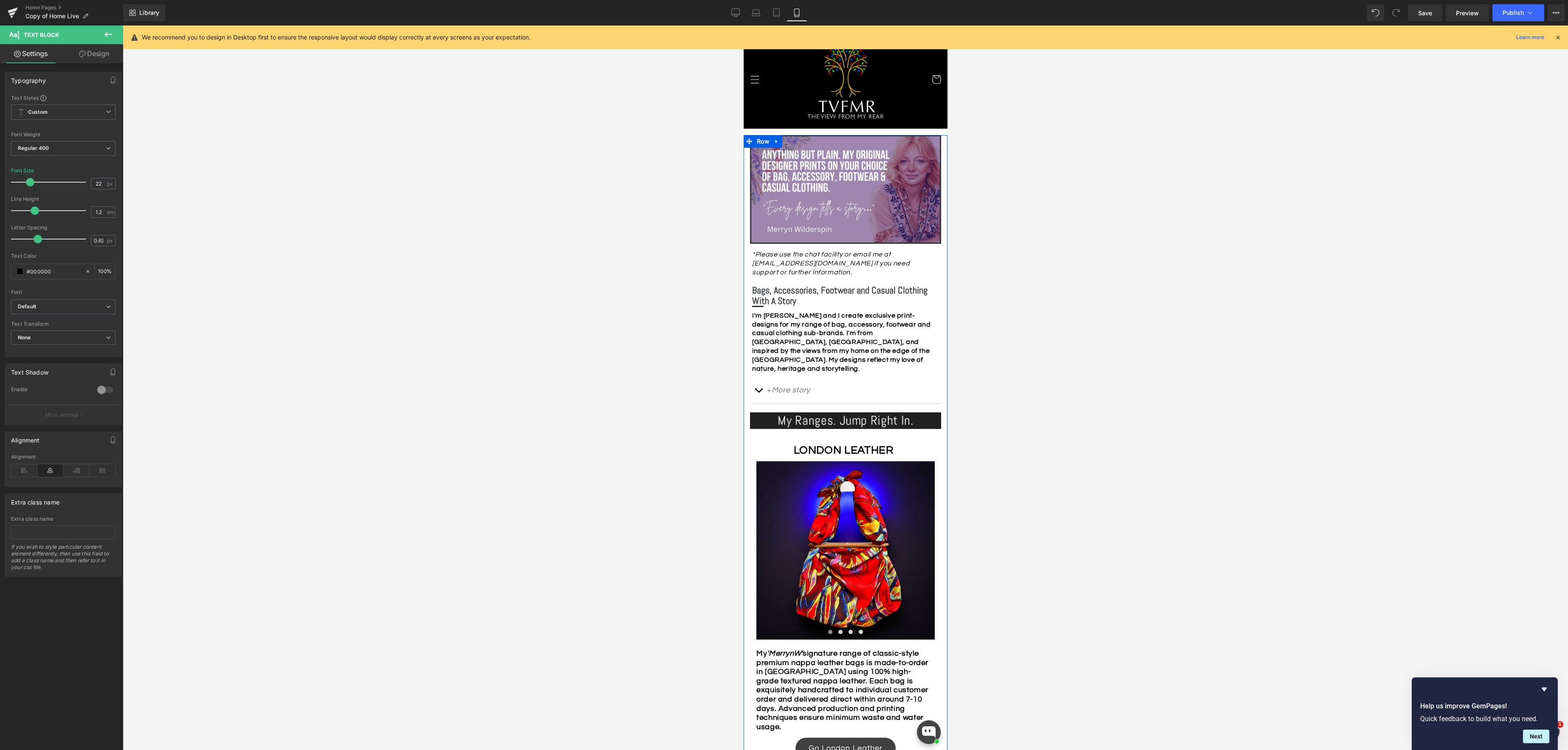
scroll to position [15, 0]
click at [778, 13] on icon at bounding box center [776, 13] width 8 height 8
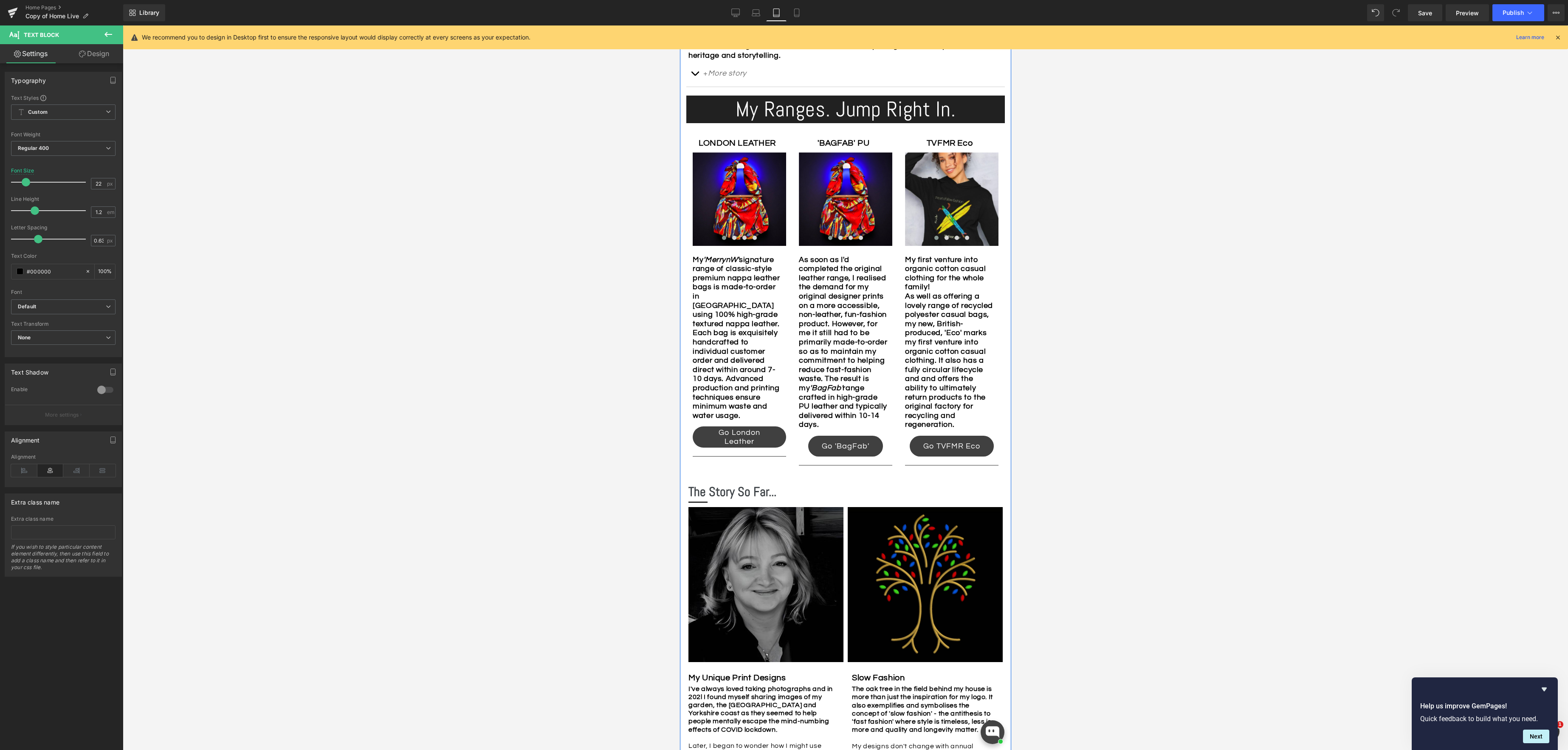
scroll to position [414, 0]
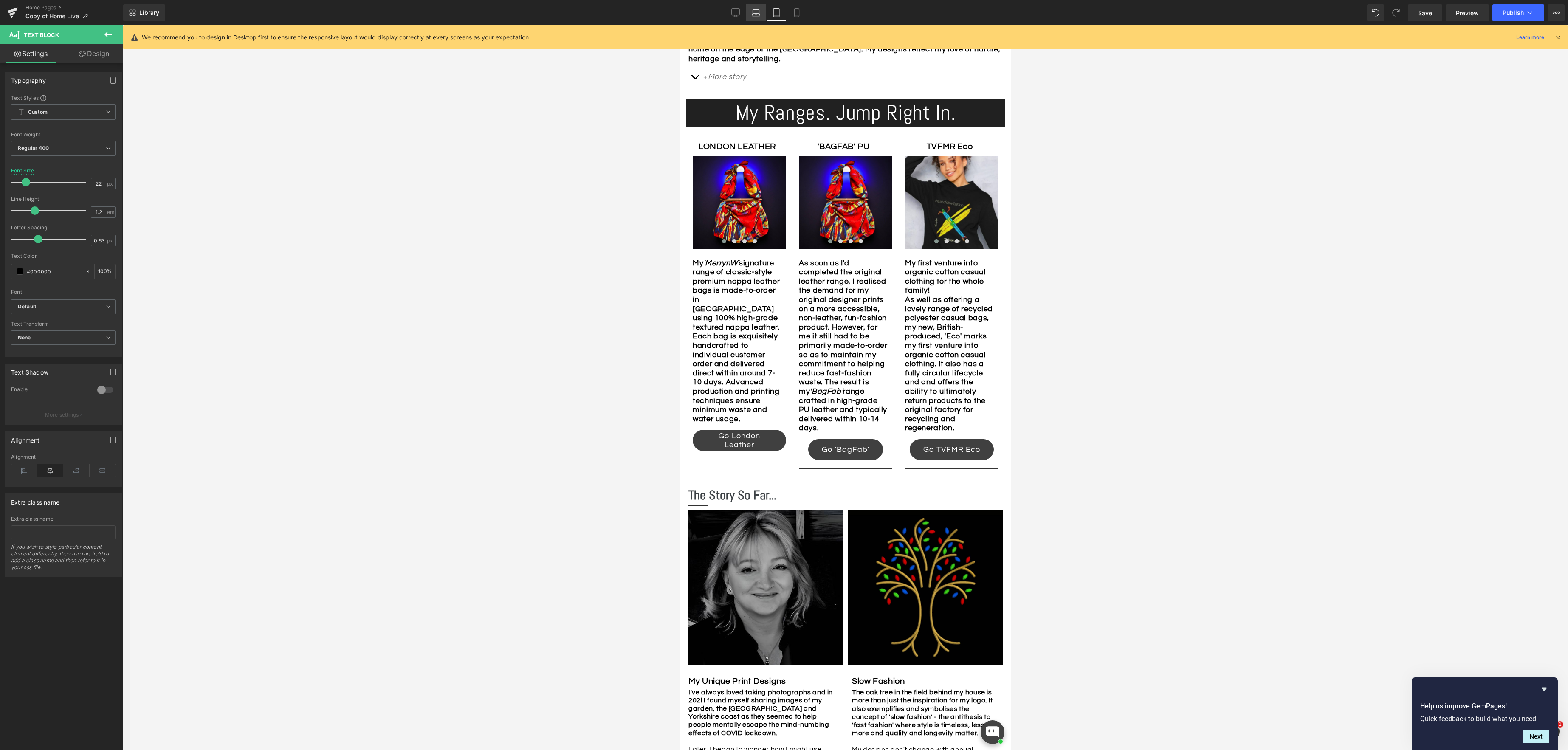
click at [760, 13] on icon at bounding box center [756, 13] width 8 height 8
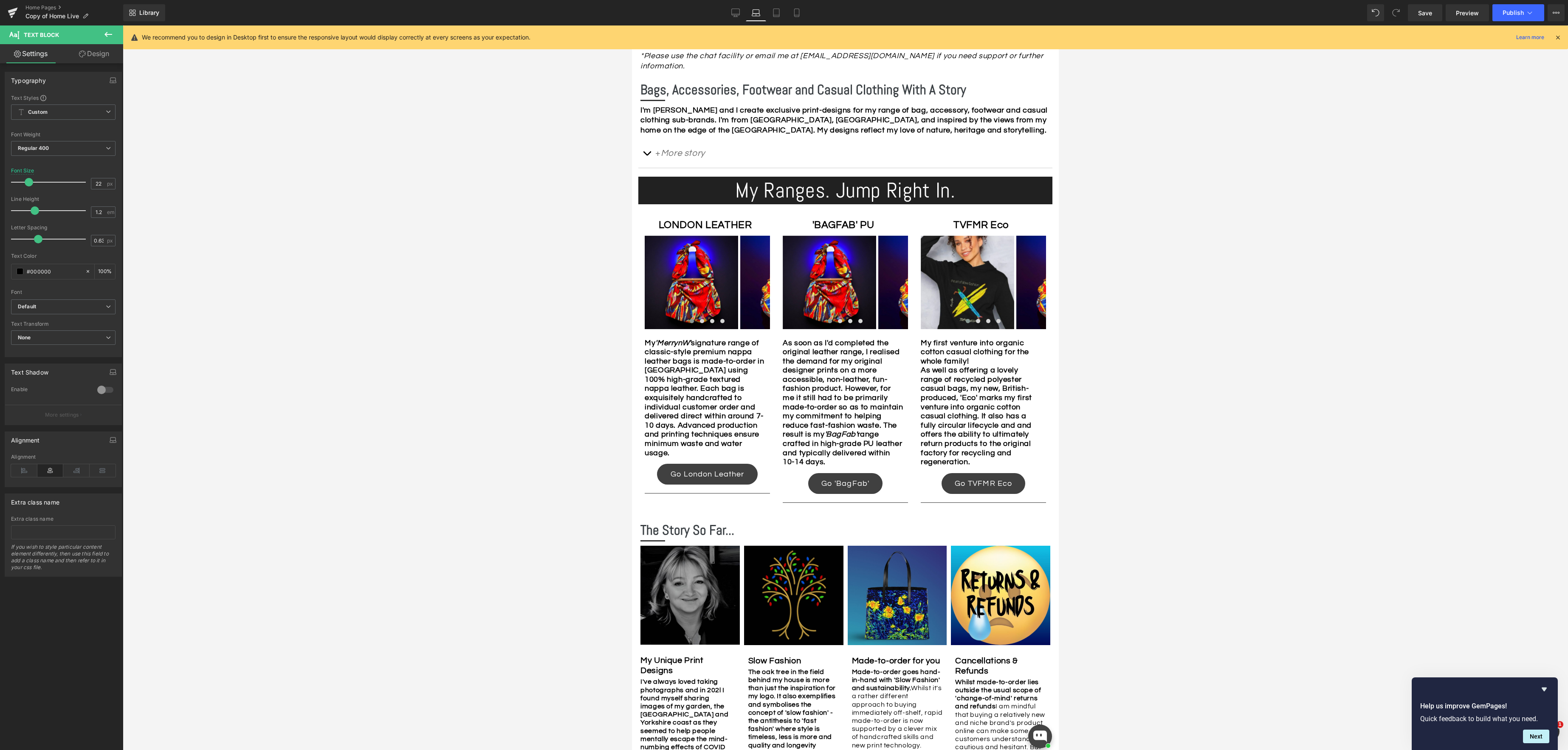
scroll to position [492, 0]
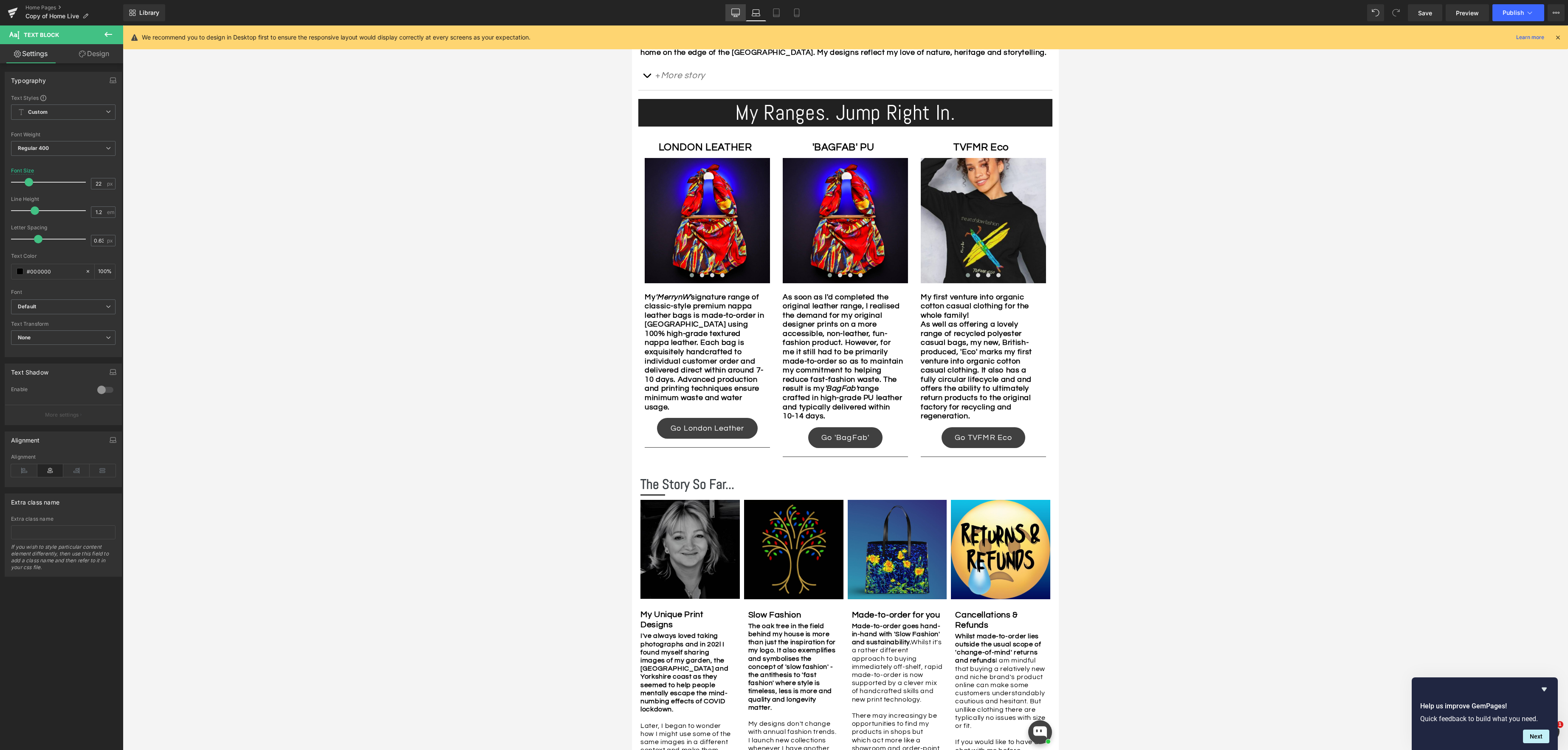
click at [732, 13] on icon at bounding box center [735, 13] width 8 height 8
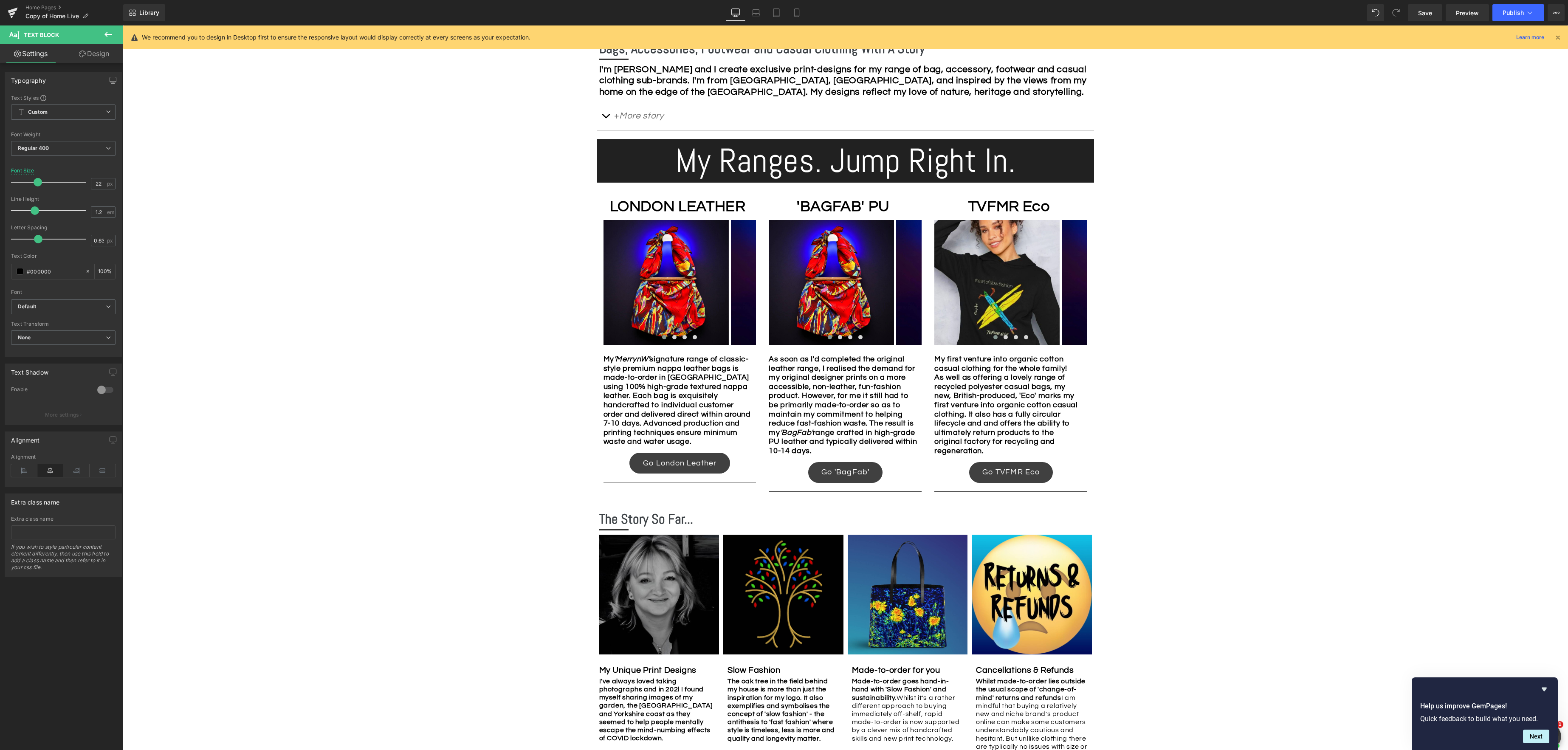
scroll to position [558, 0]
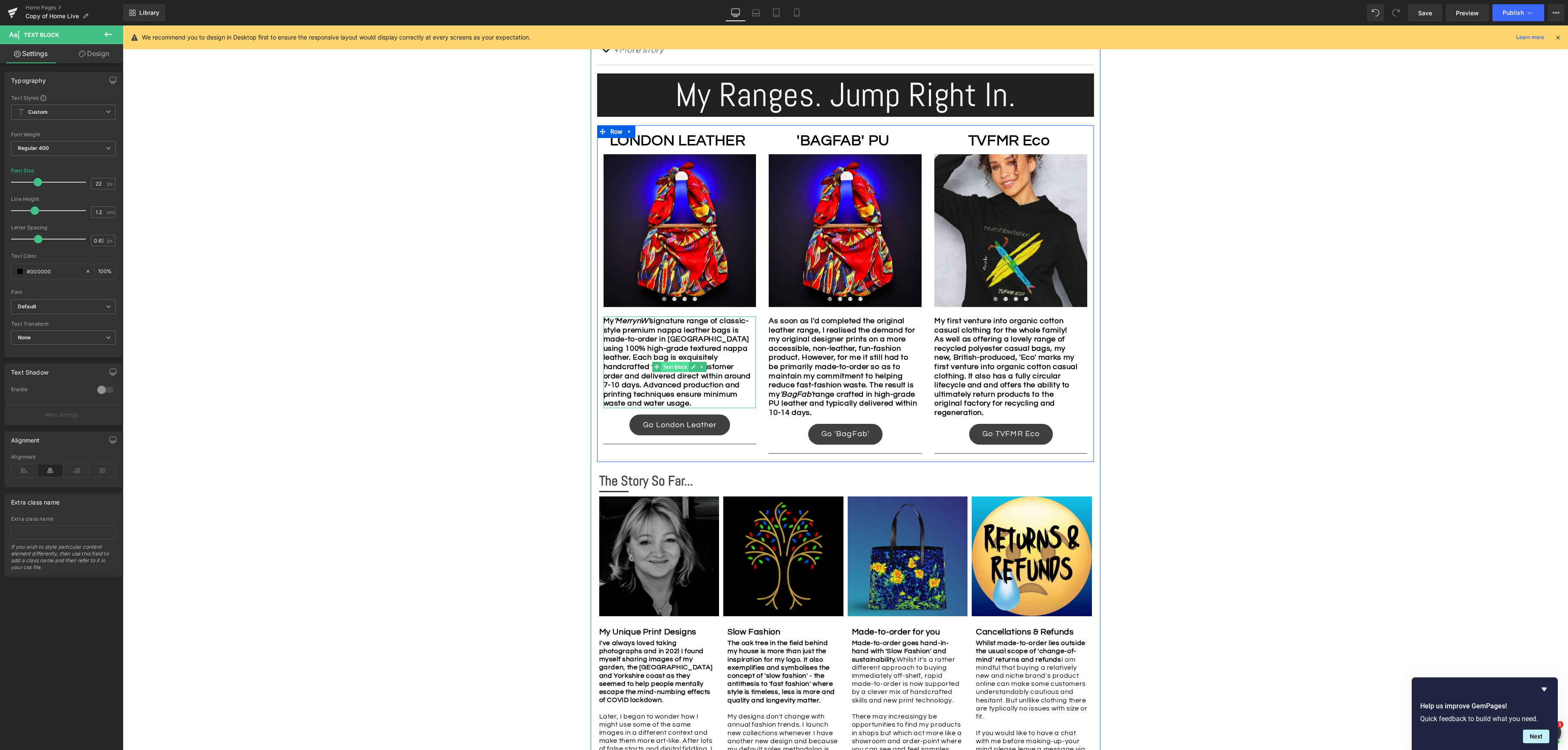
click at [672, 365] on span "Text Block" at bounding box center [675, 367] width 28 height 10
click at [824, 367] on link "Text Block" at bounding box center [823, 367] width 36 height 10
click at [673, 367] on span "Text Block" at bounding box center [675, 367] width 28 height 10
click at [1013, 367] on span "Text Block" at bounding box center [1006, 367] width 28 height 10
click at [710, 404] on b "My 'MerrynW' signature range of classic-style premium nappa leather bags is mad…" at bounding box center [677, 362] width 147 height 90
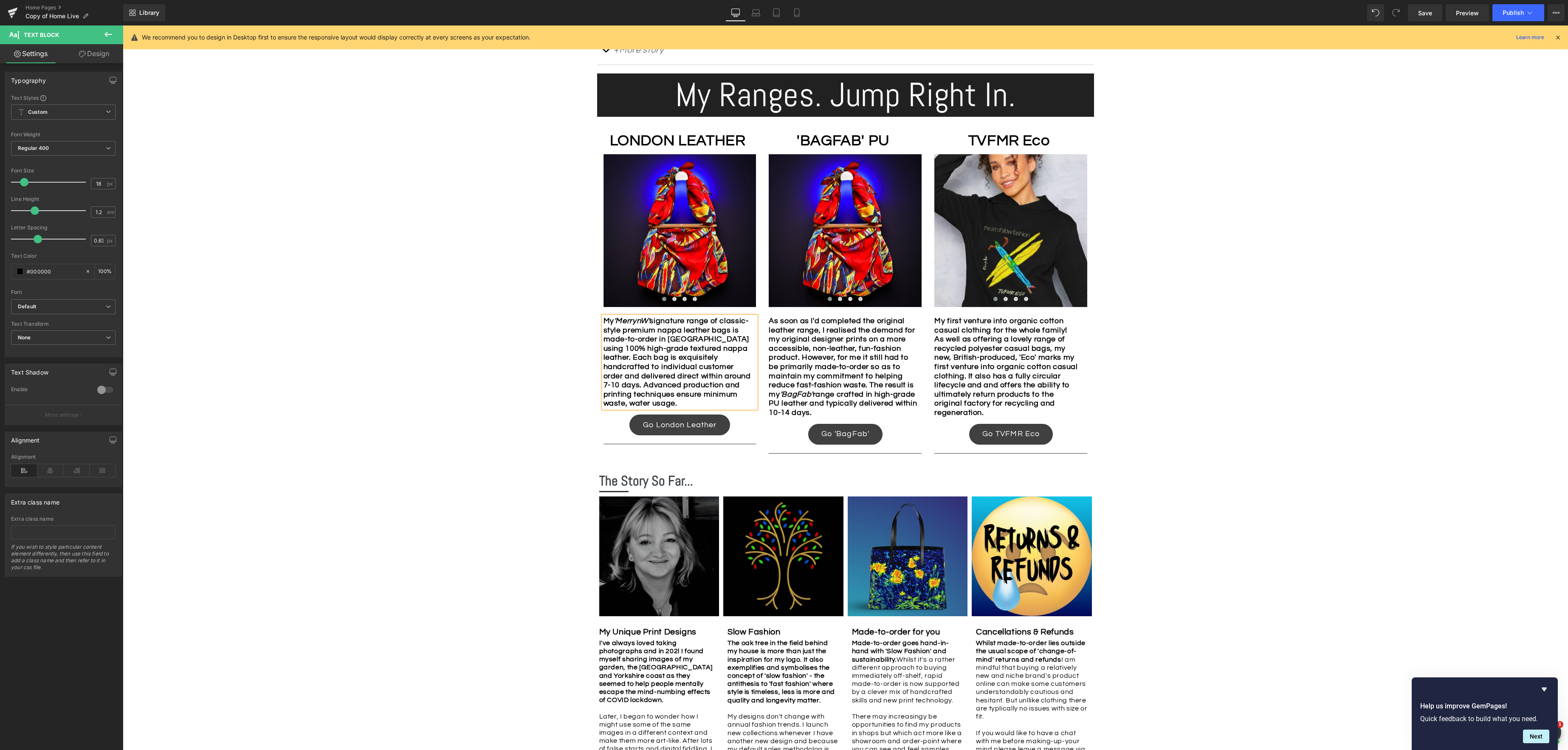
click at [745, 403] on b "My 'MerrynW' signature range of classic-style premium nappa leather bags is mad…" at bounding box center [677, 362] width 147 height 90
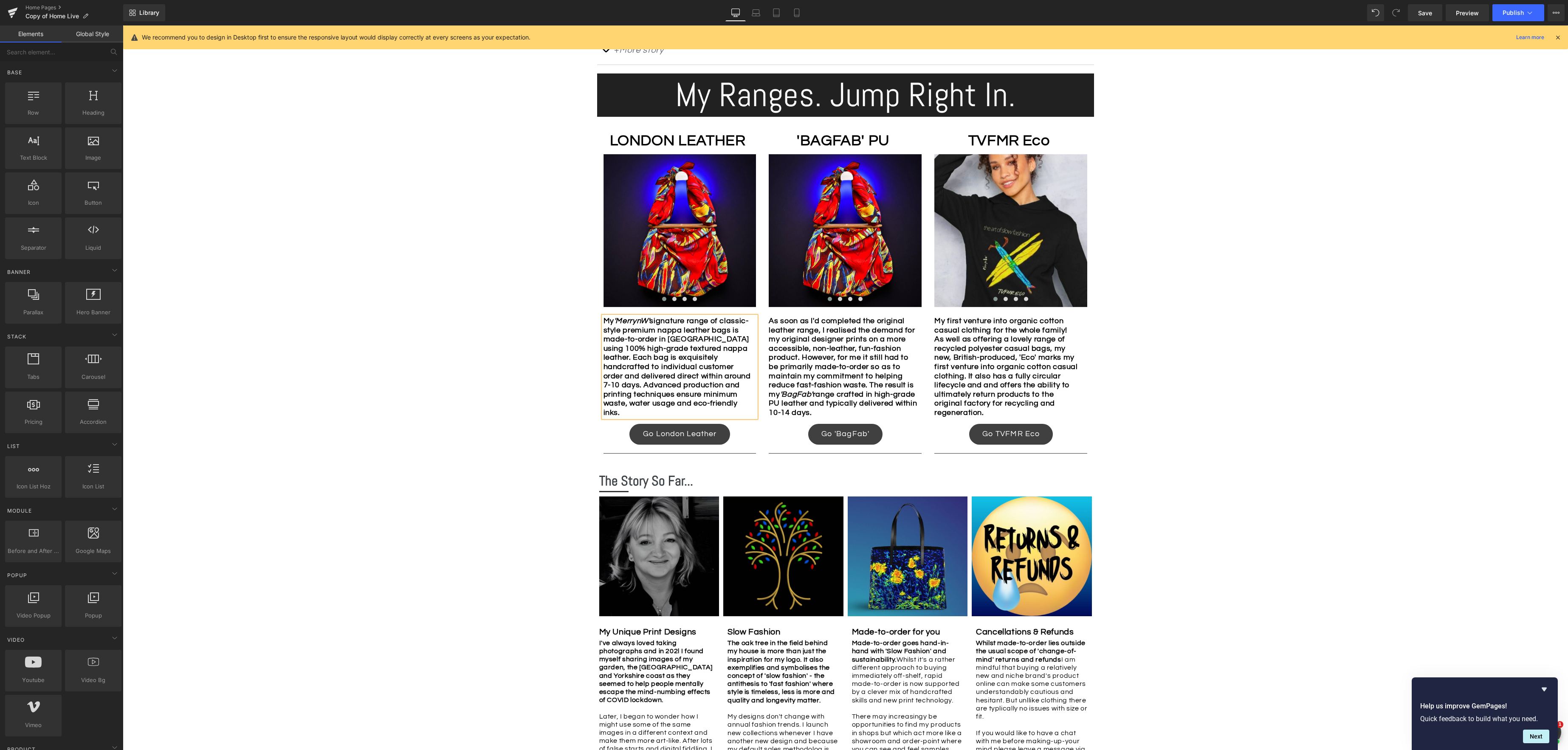
click at [1176, 411] on div "Image Row *Please use the chat facility or email me at merryn@tvfmr.com if you …" at bounding box center [845, 316] width 1445 height 1312
click at [754, 13] on icon at bounding box center [756, 13] width 8 height 8
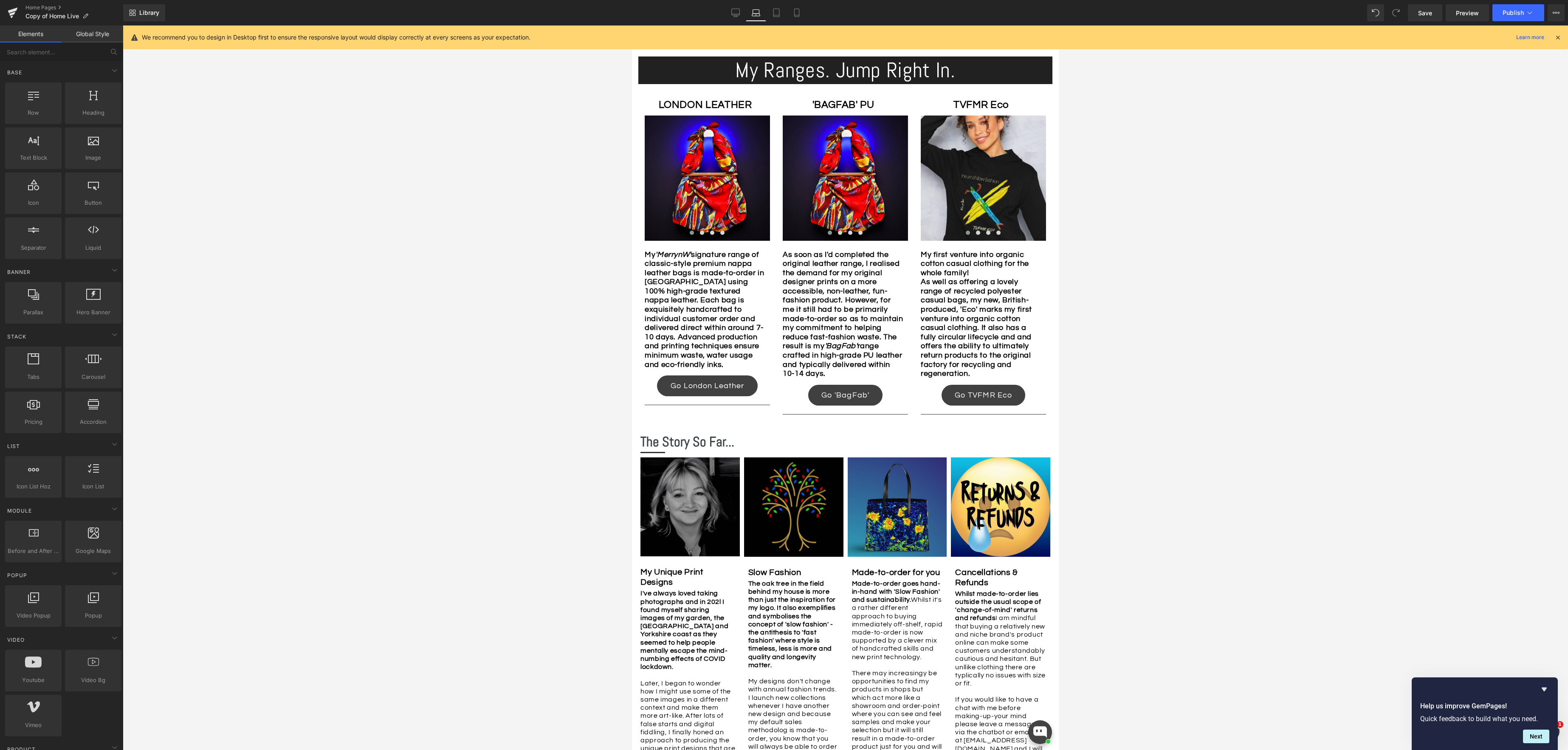
scroll to position [473, 0]
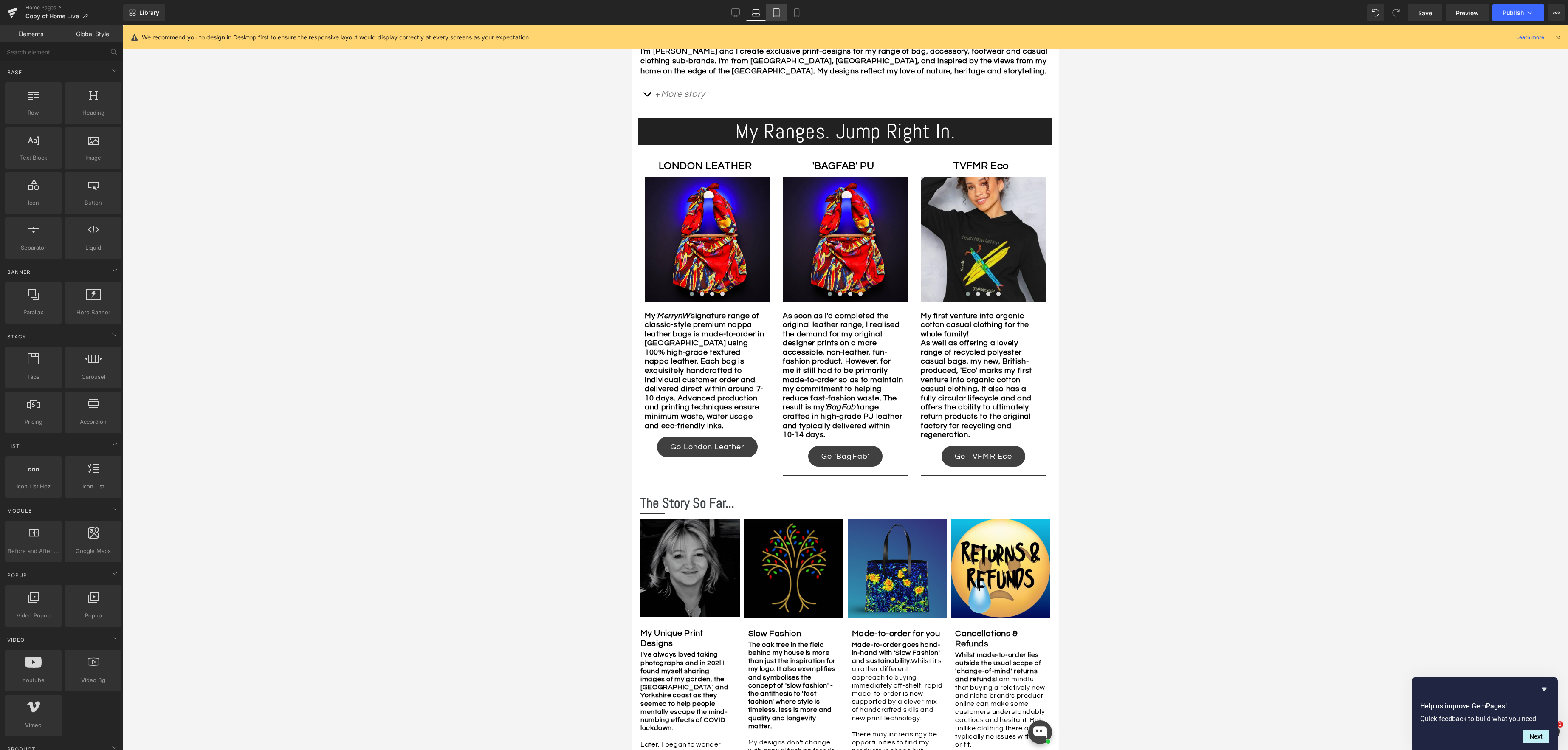
click at [782, 13] on link "Tablet" at bounding box center [776, 13] width 20 height 17
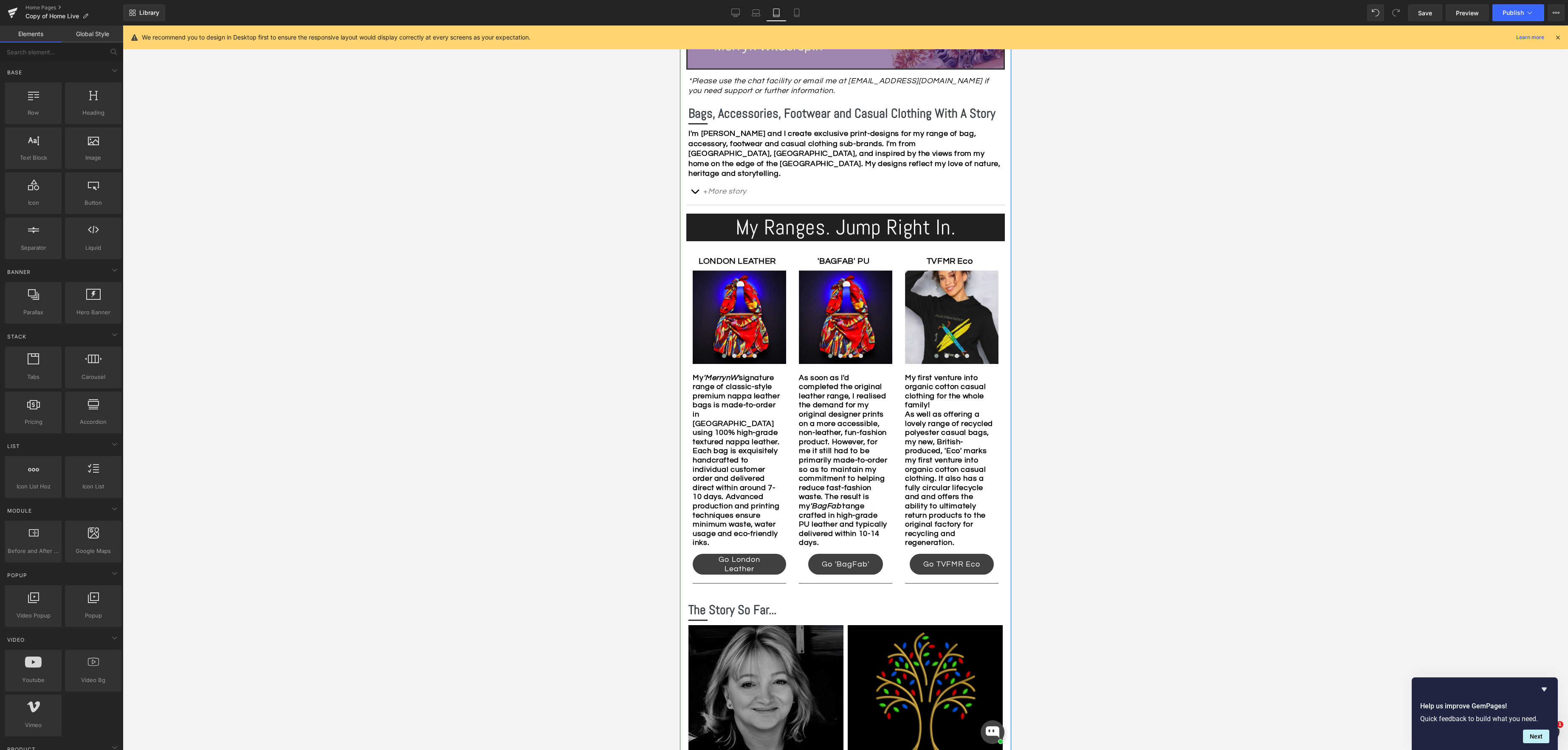
scroll to position [304, 0]
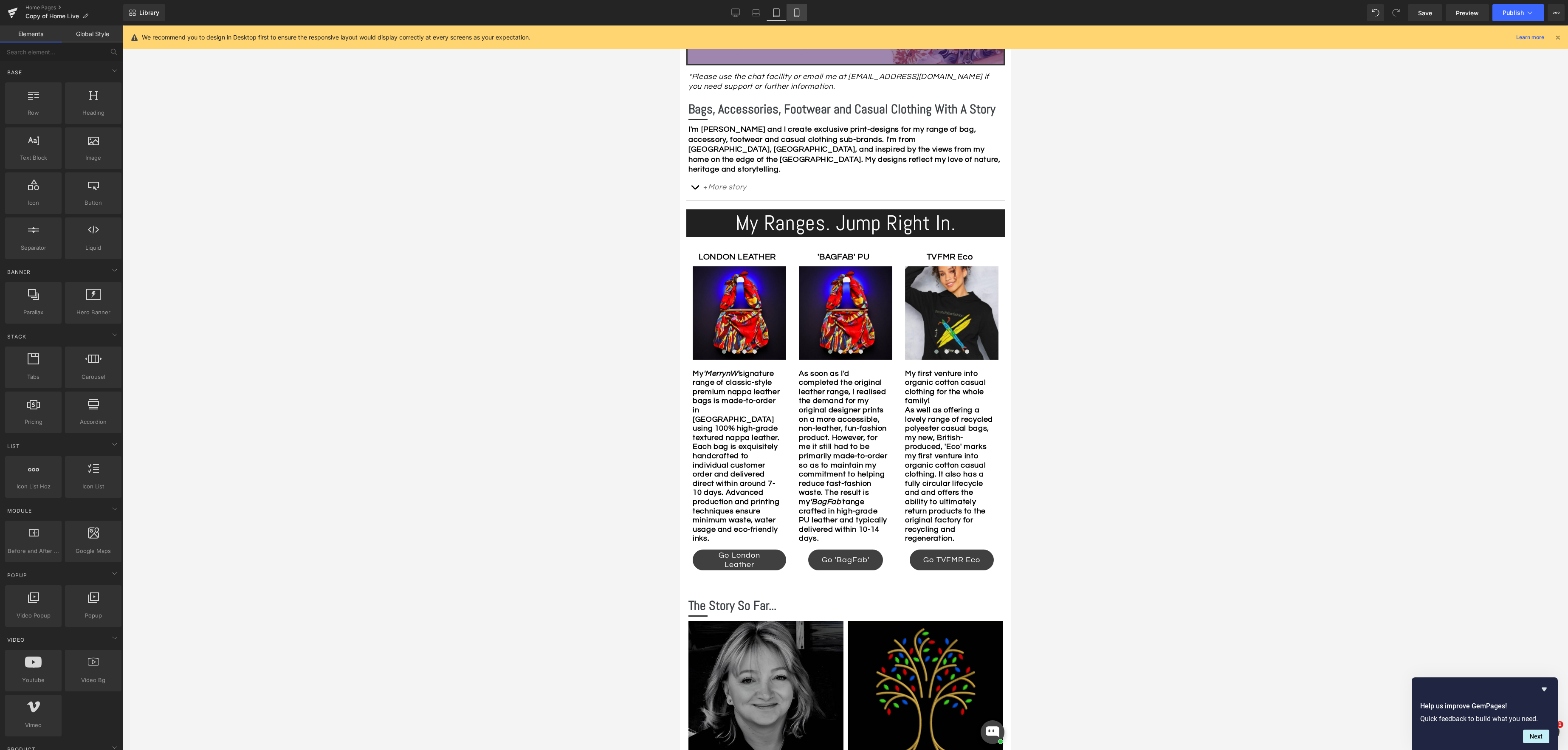
click at [799, 12] on icon at bounding box center [796, 13] width 5 height 8
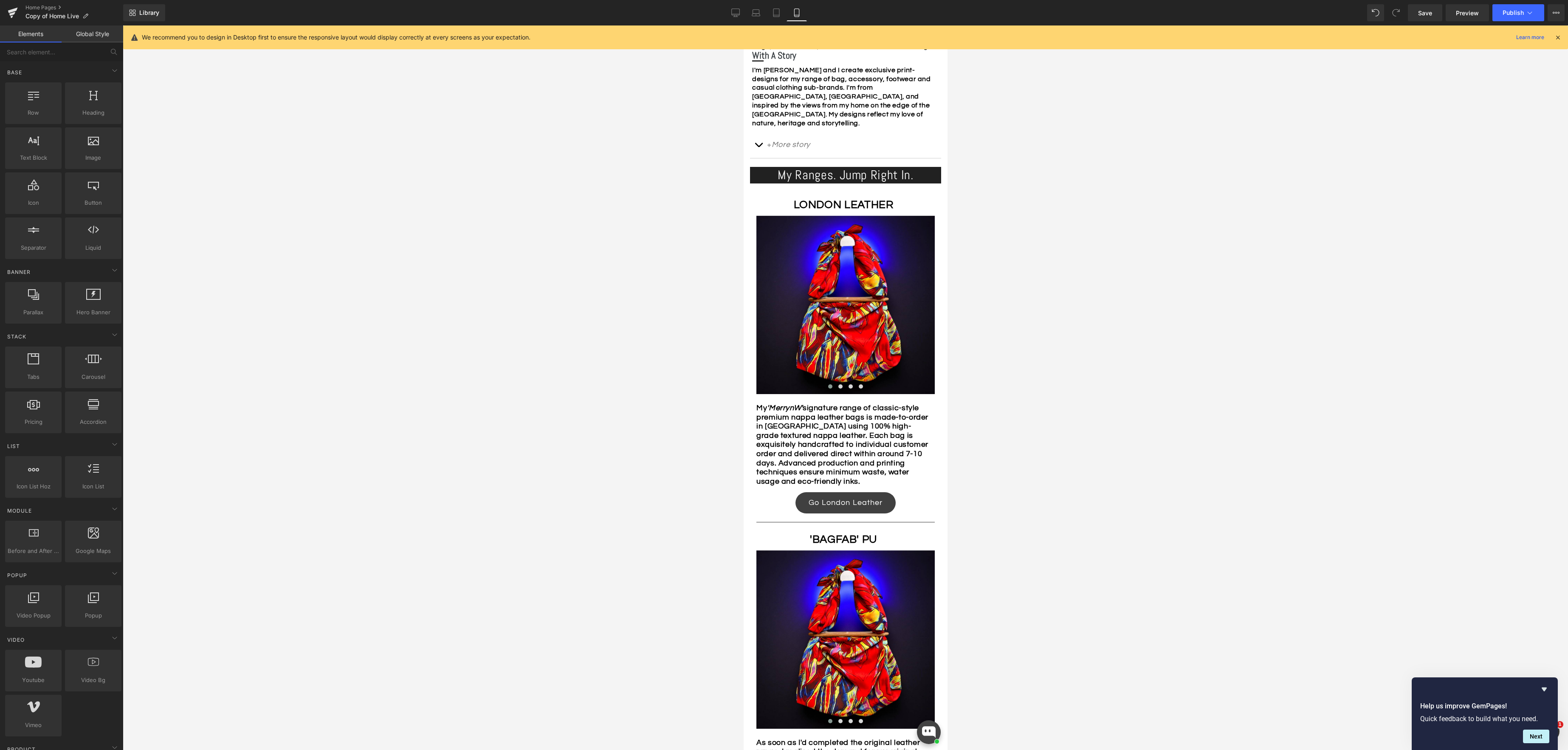
scroll to position [260, 0]
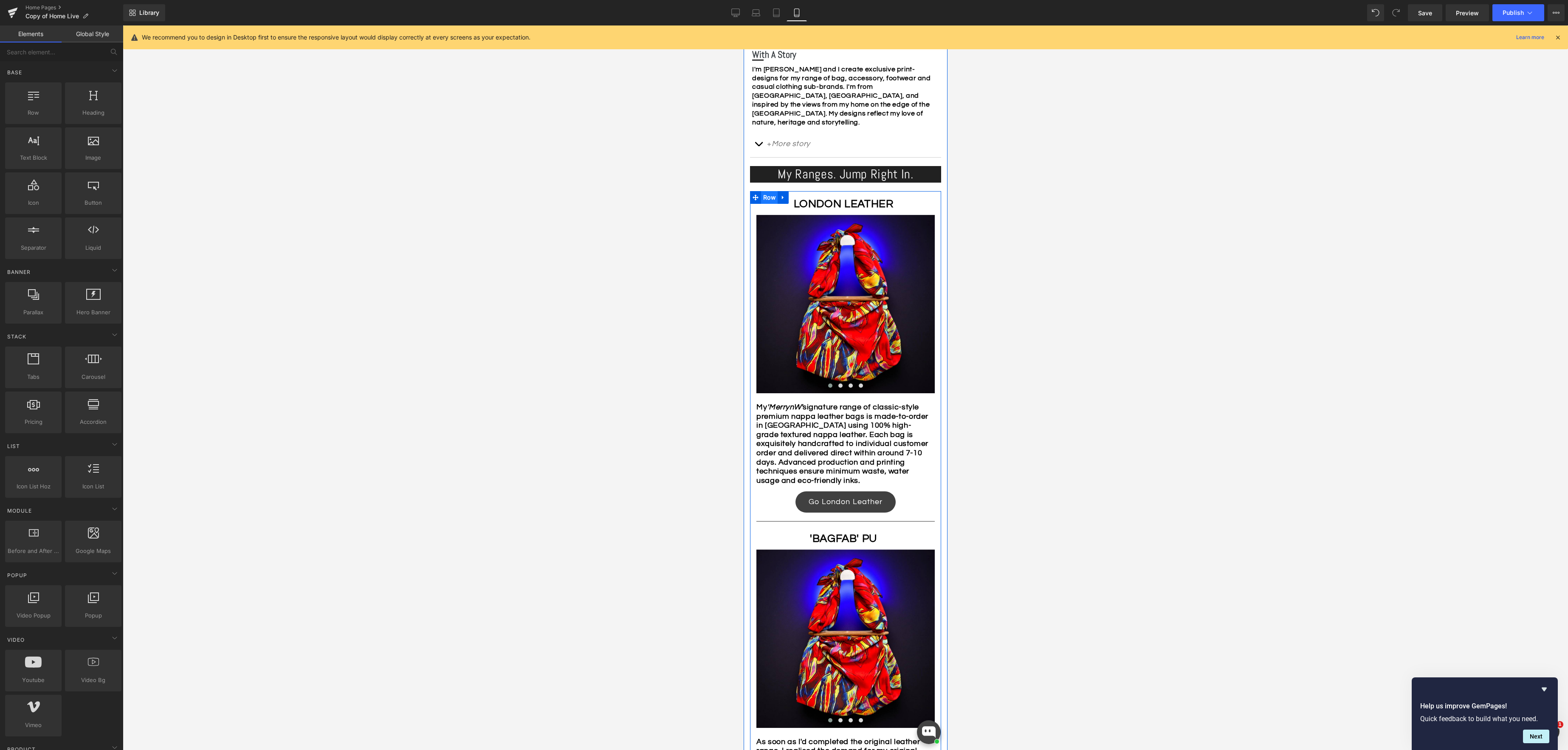
click at [768, 200] on span "Row" at bounding box center [769, 198] width 17 height 13
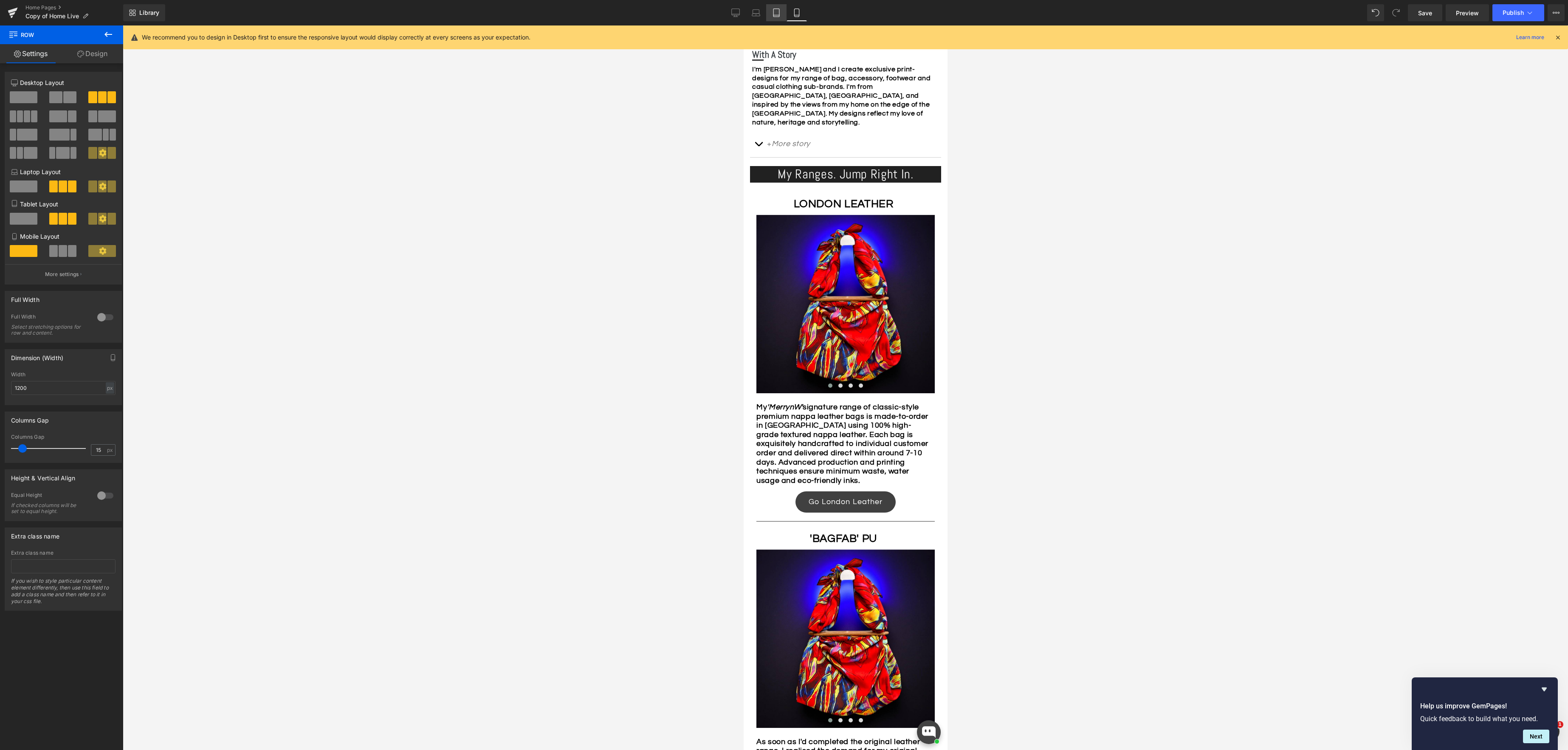
click at [775, 14] on icon at bounding box center [776, 13] width 8 height 8
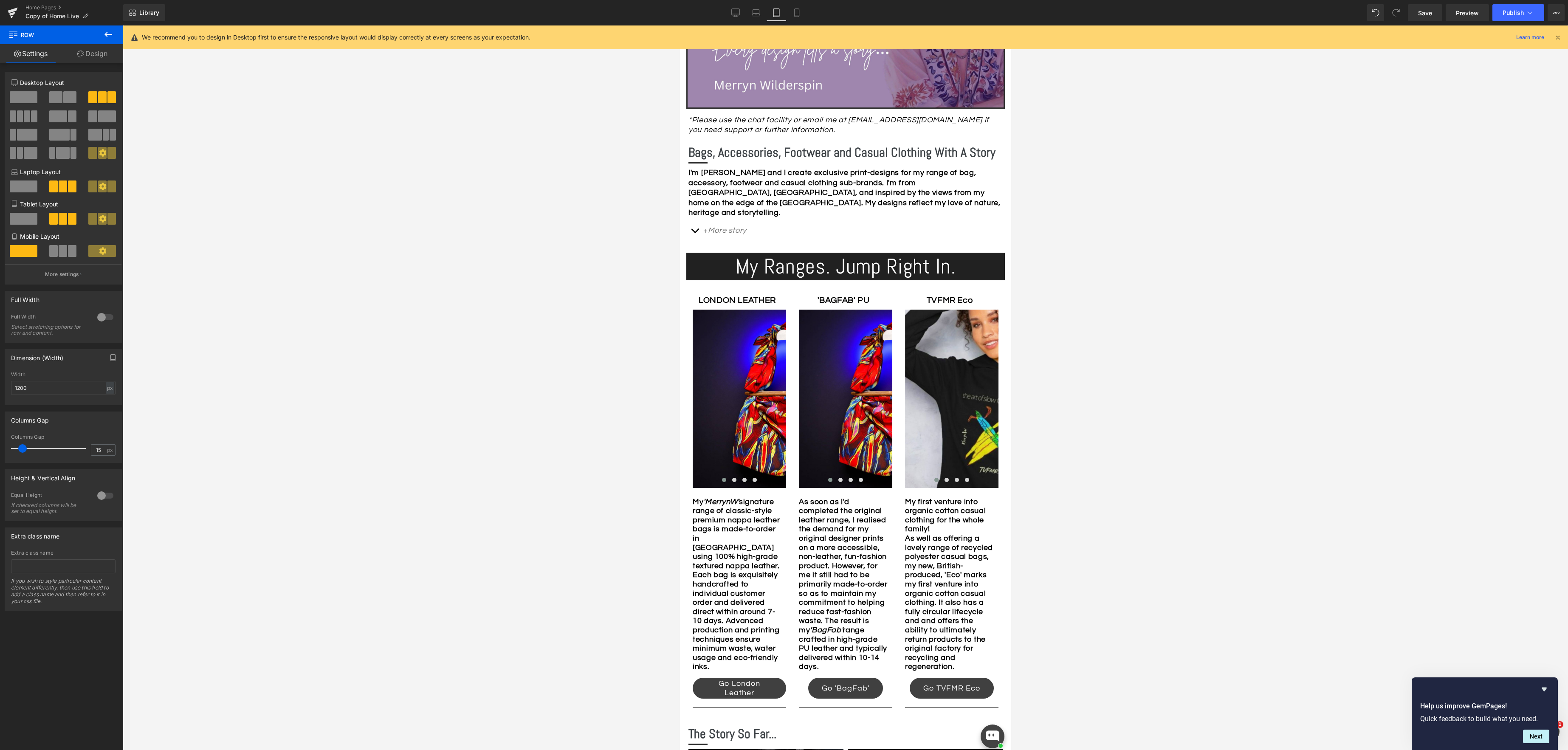
scroll to position [348, 0]
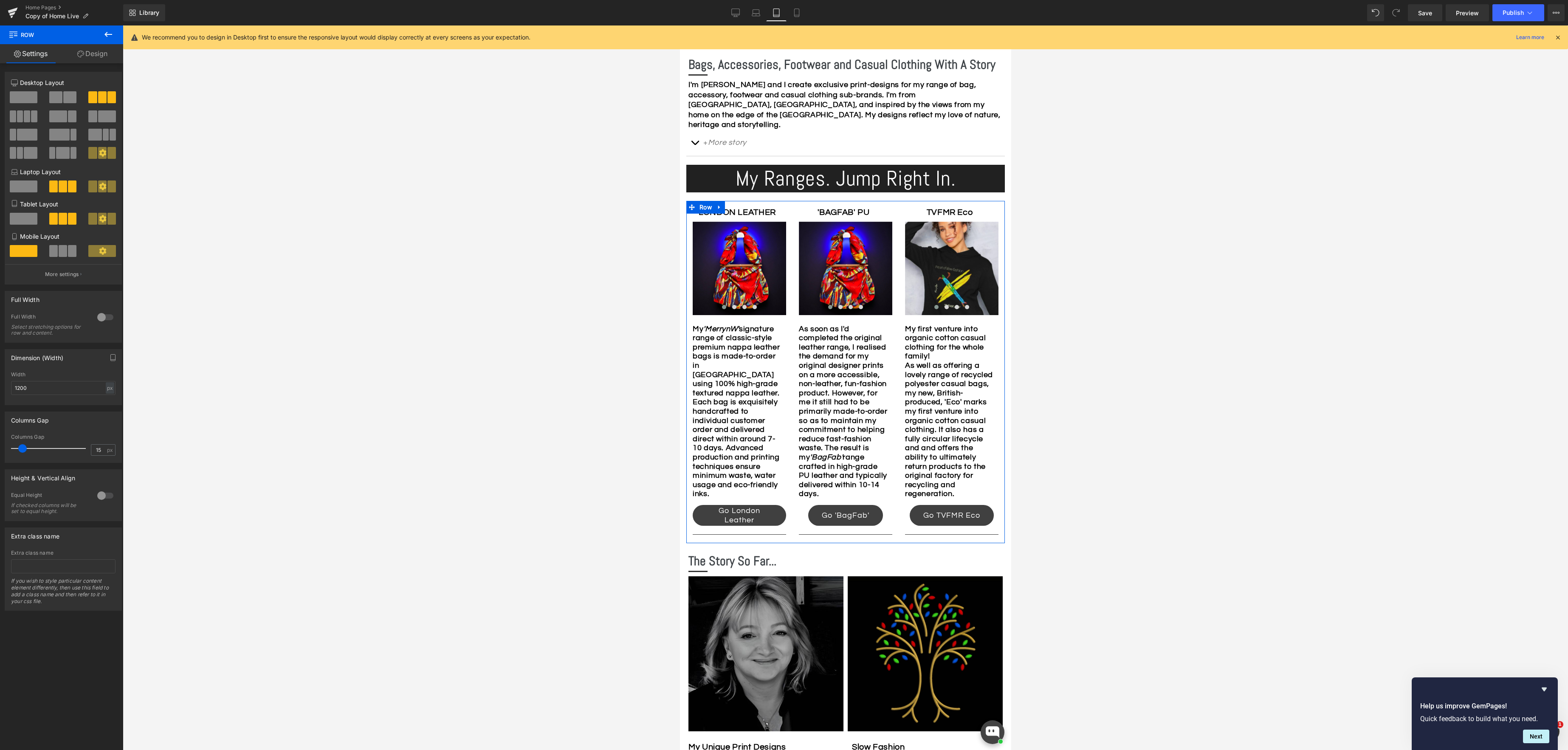
click at [100, 219] on icon at bounding box center [103, 219] width 8 height 8
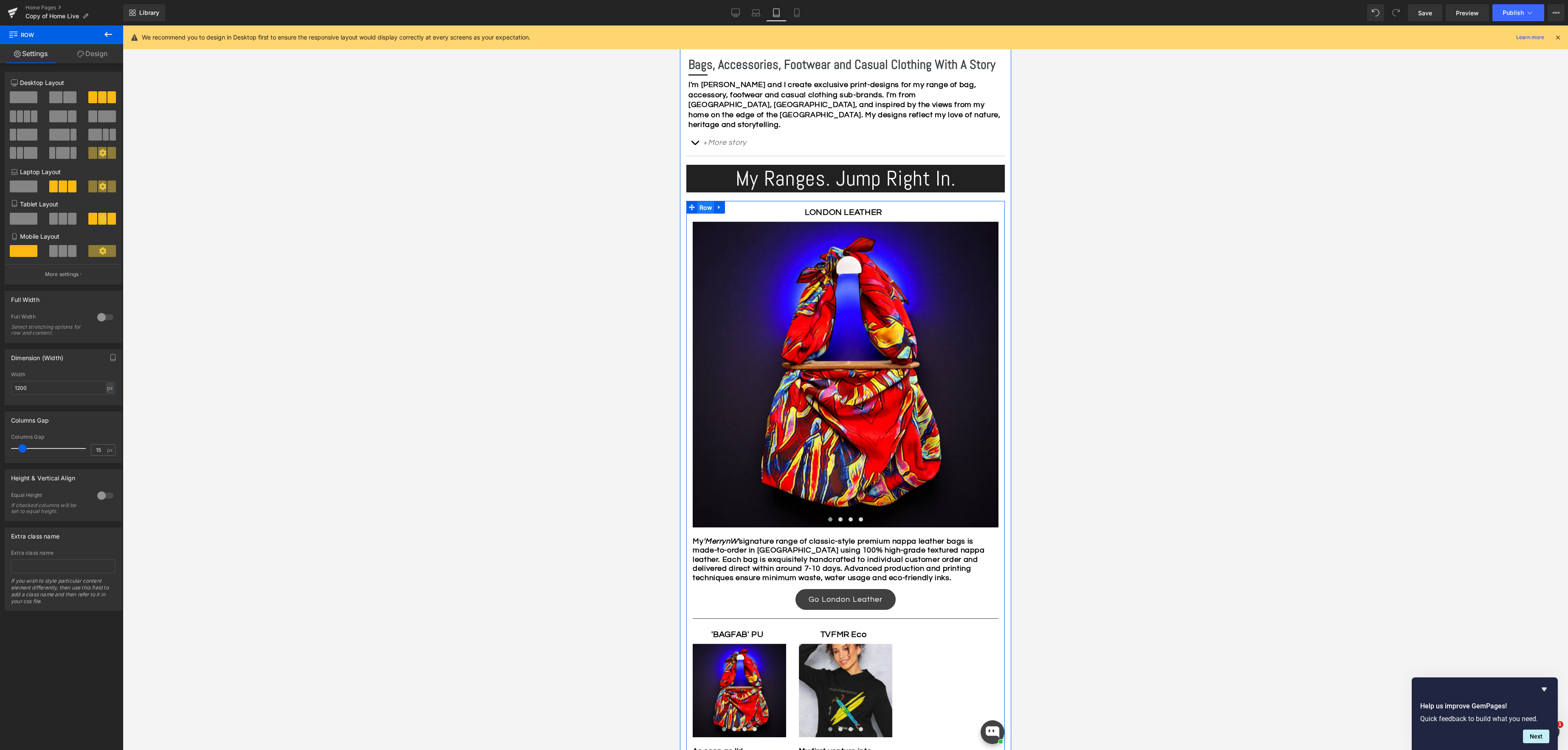
click at [708, 201] on span "Row" at bounding box center [705, 207] width 17 height 13
click at [59, 219] on span at bounding box center [63, 219] width 8 height 12
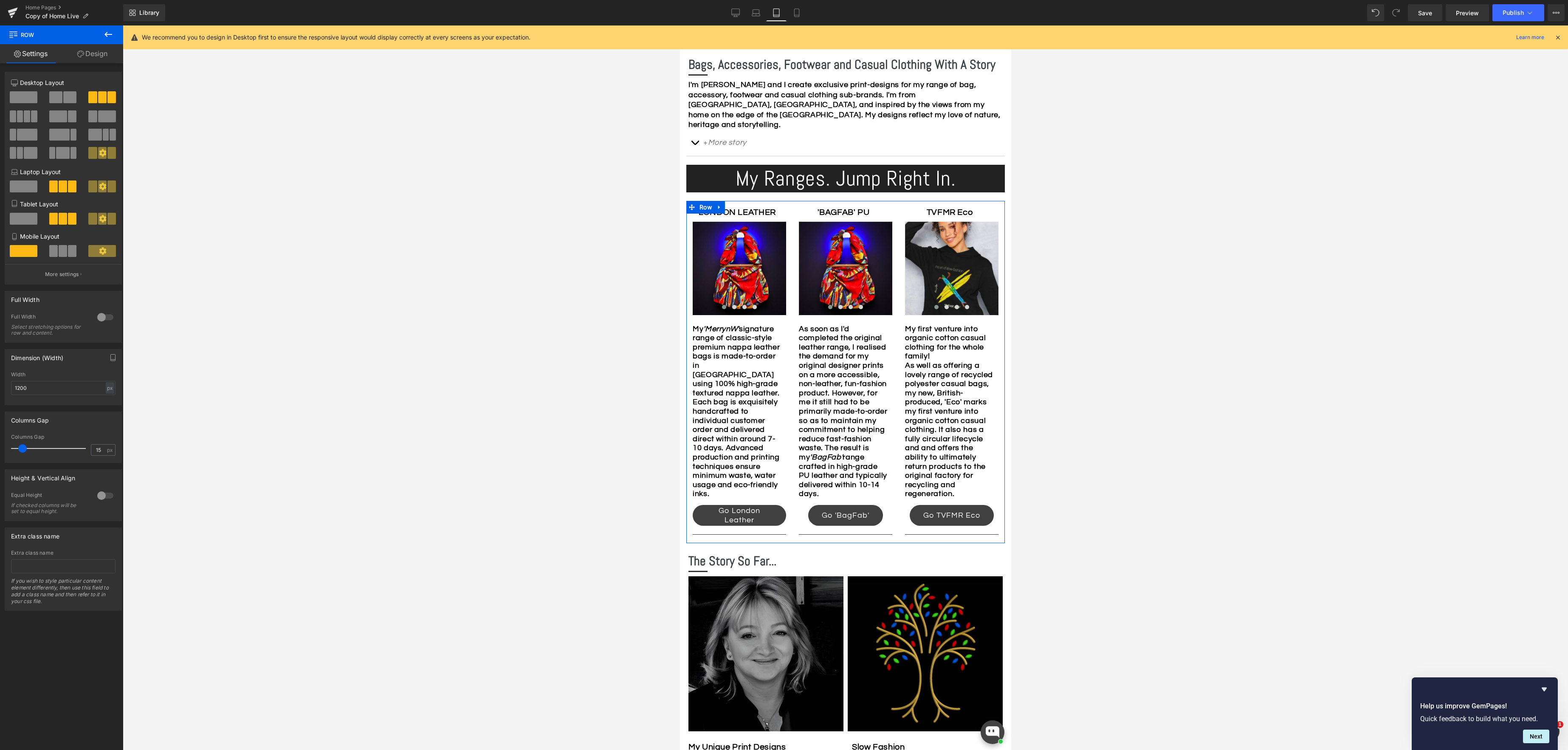
click at [28, 221] on span at bounding box center [24, 219] width 28 height 12
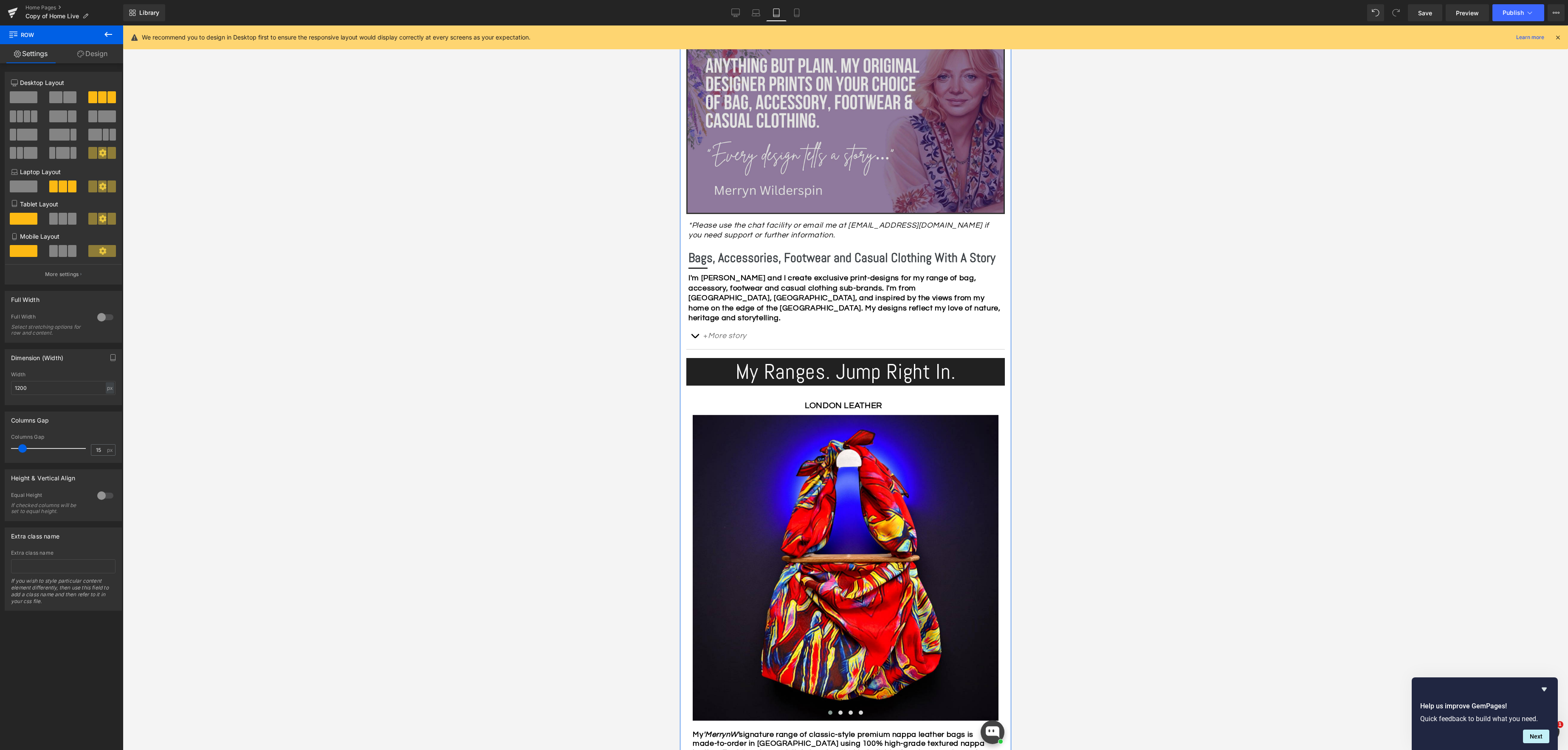
scroll to position [159, 0]
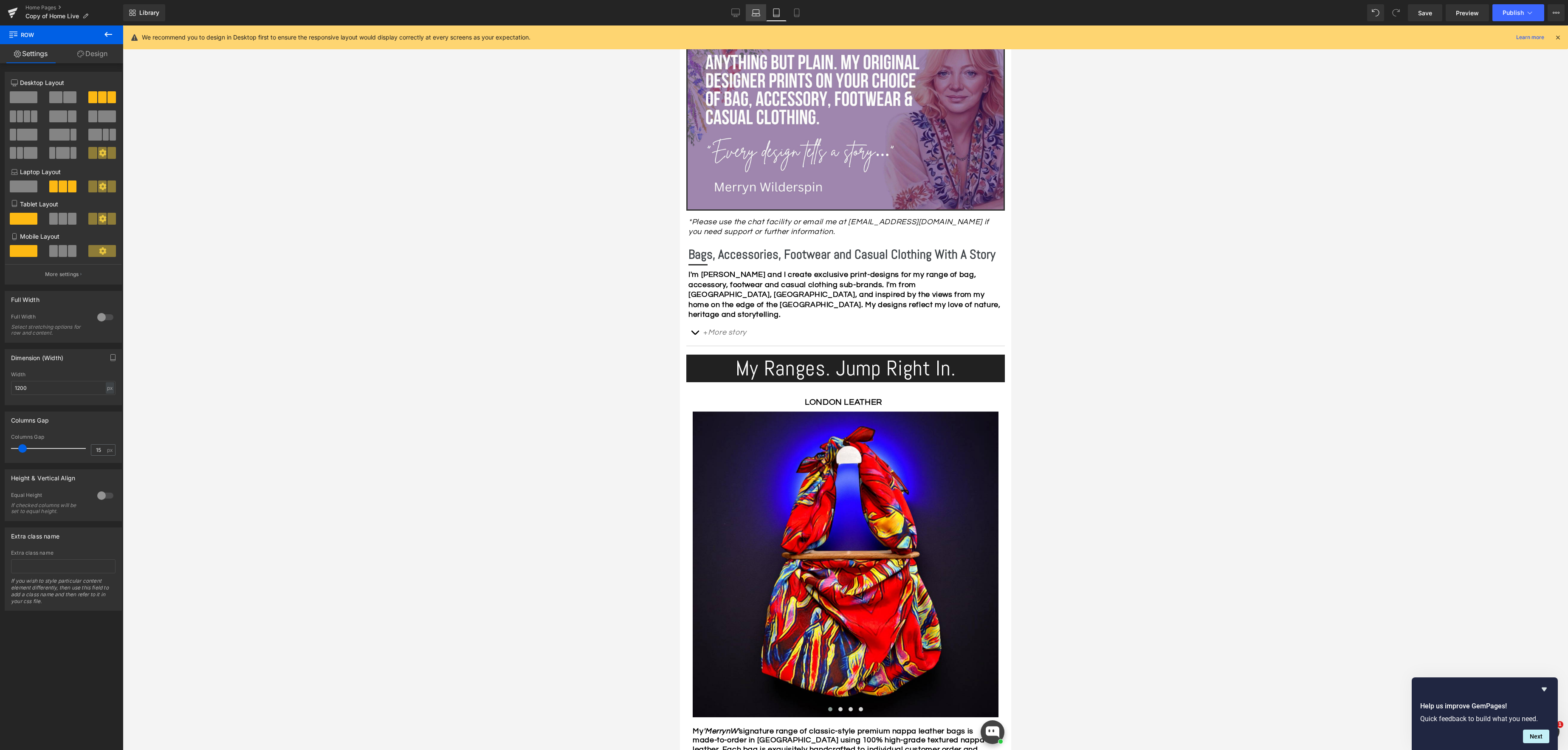
click at [754, 15] on icon at bounding box center [756, 13] width 8 height 8
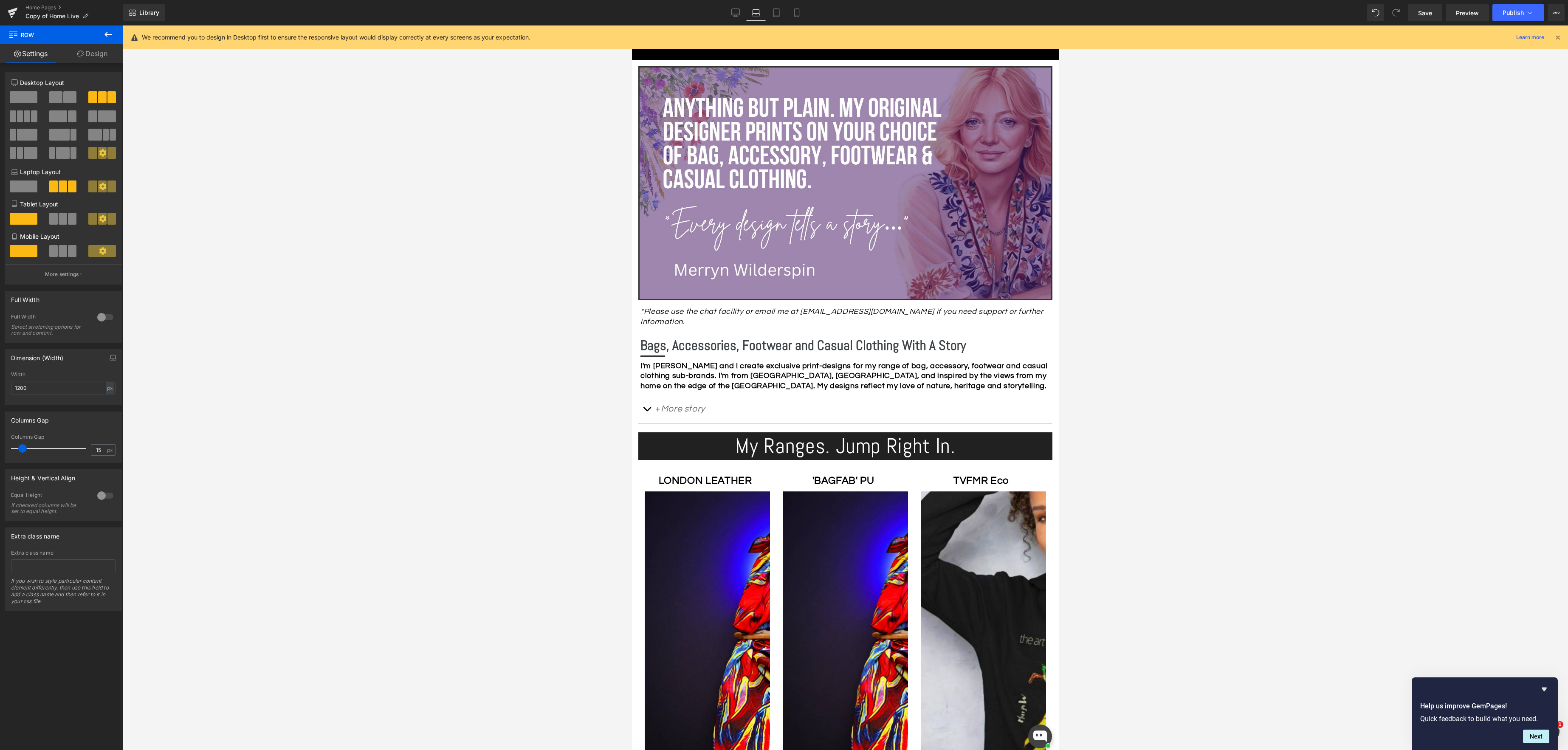
scroll to position [237, 0]
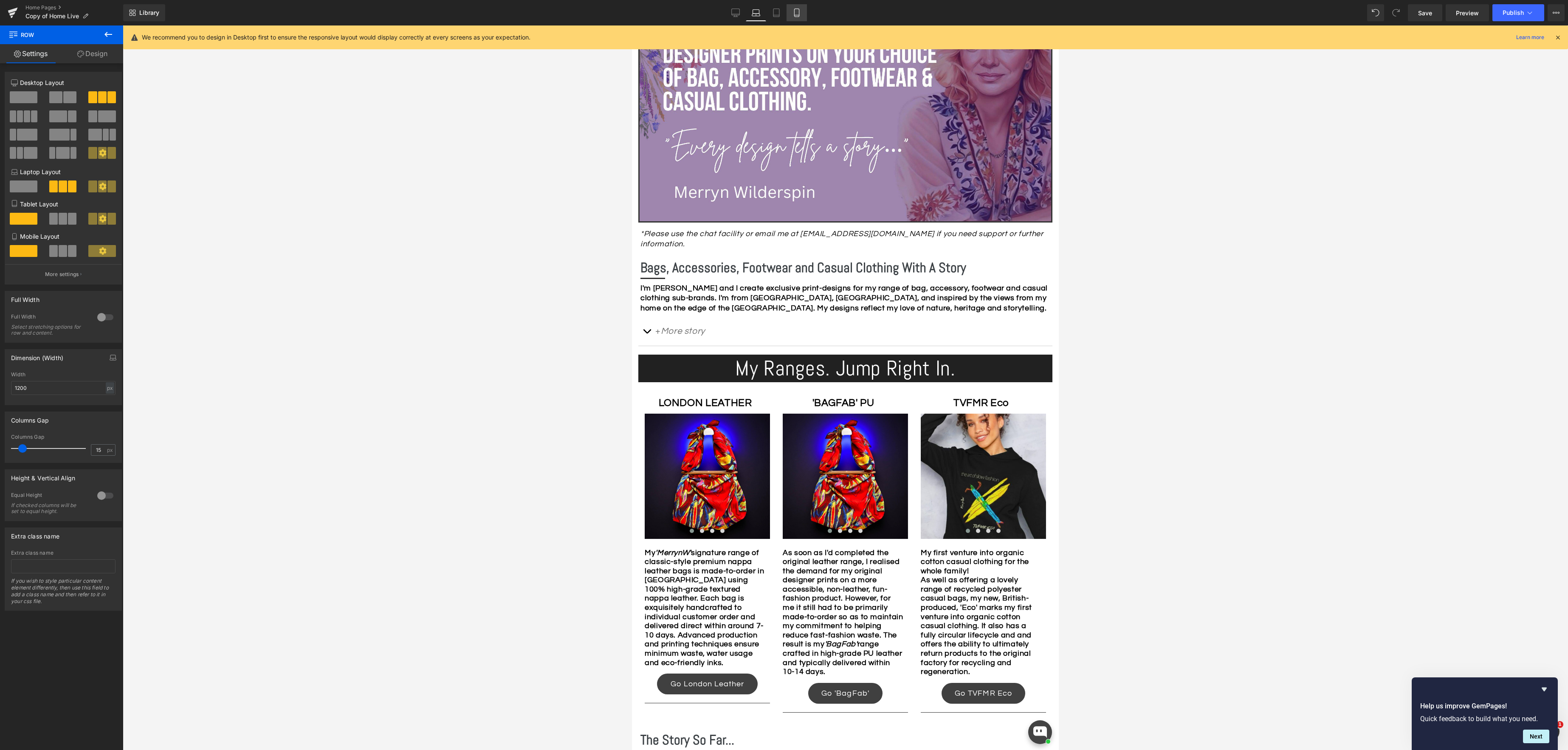
click at [797, 13] on icon at bounding box center [796, 13] width 8 height 8
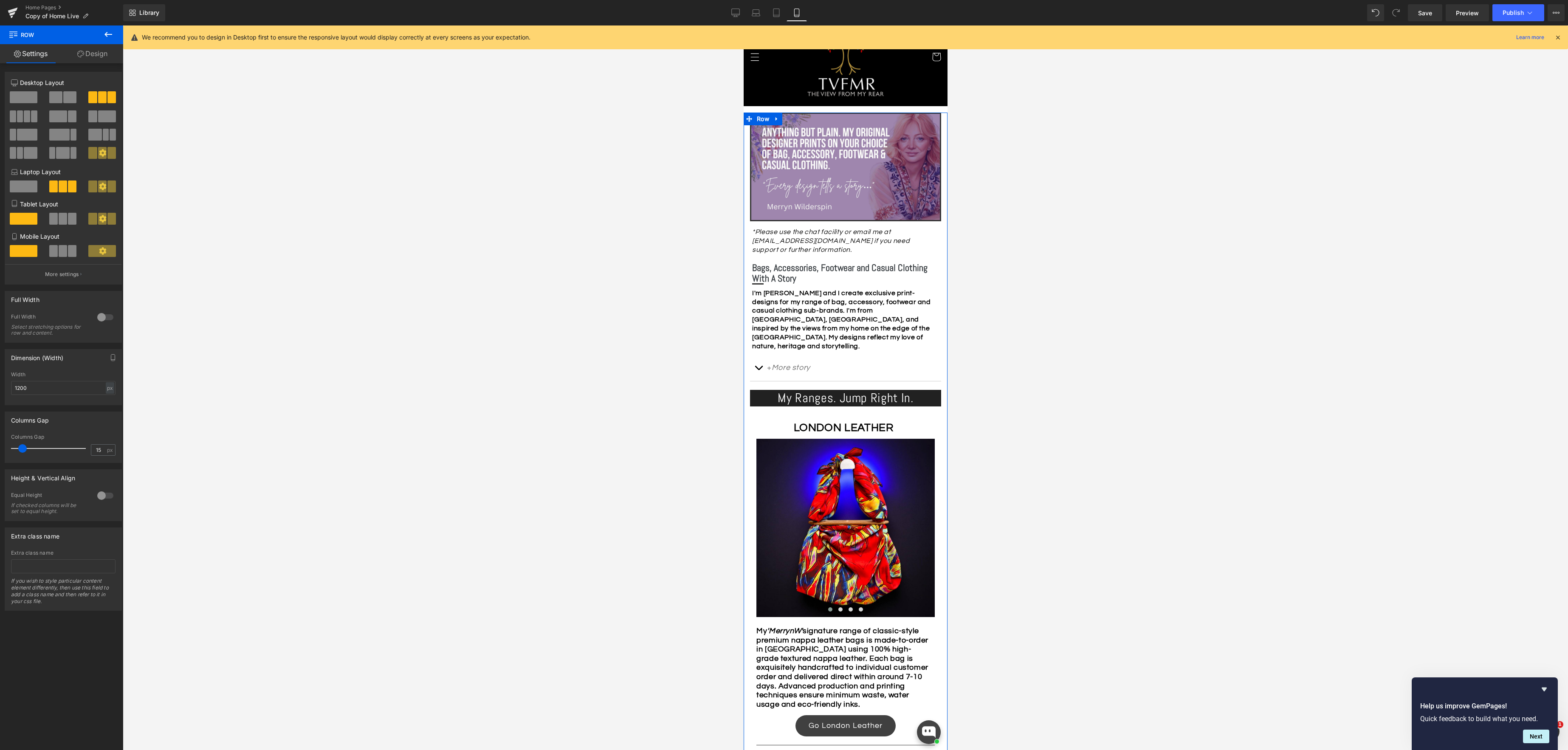
scroll to position [0, 0]
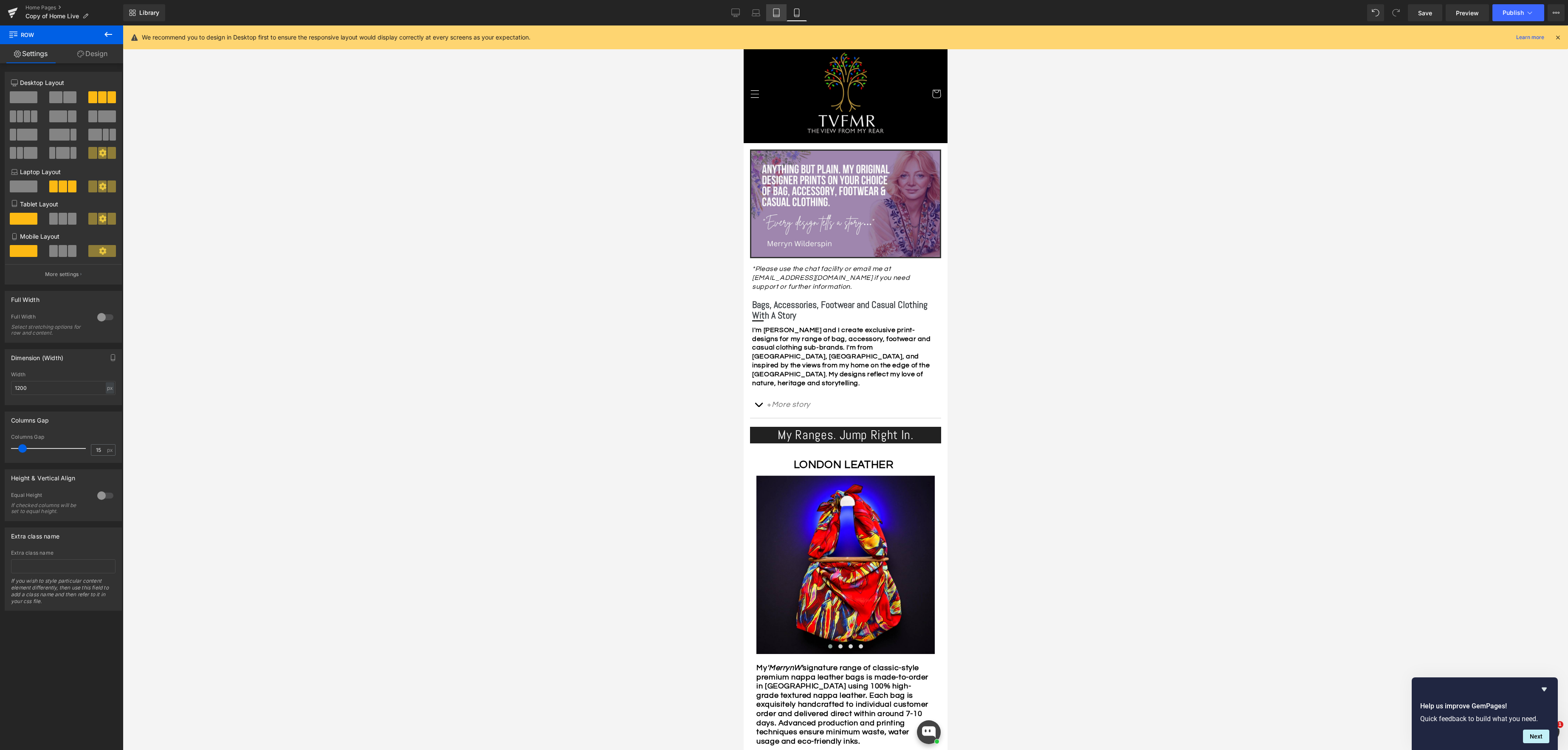
click at [777, 17] on link "Tablet" at bounding box center [776, 13] width 20 height 17
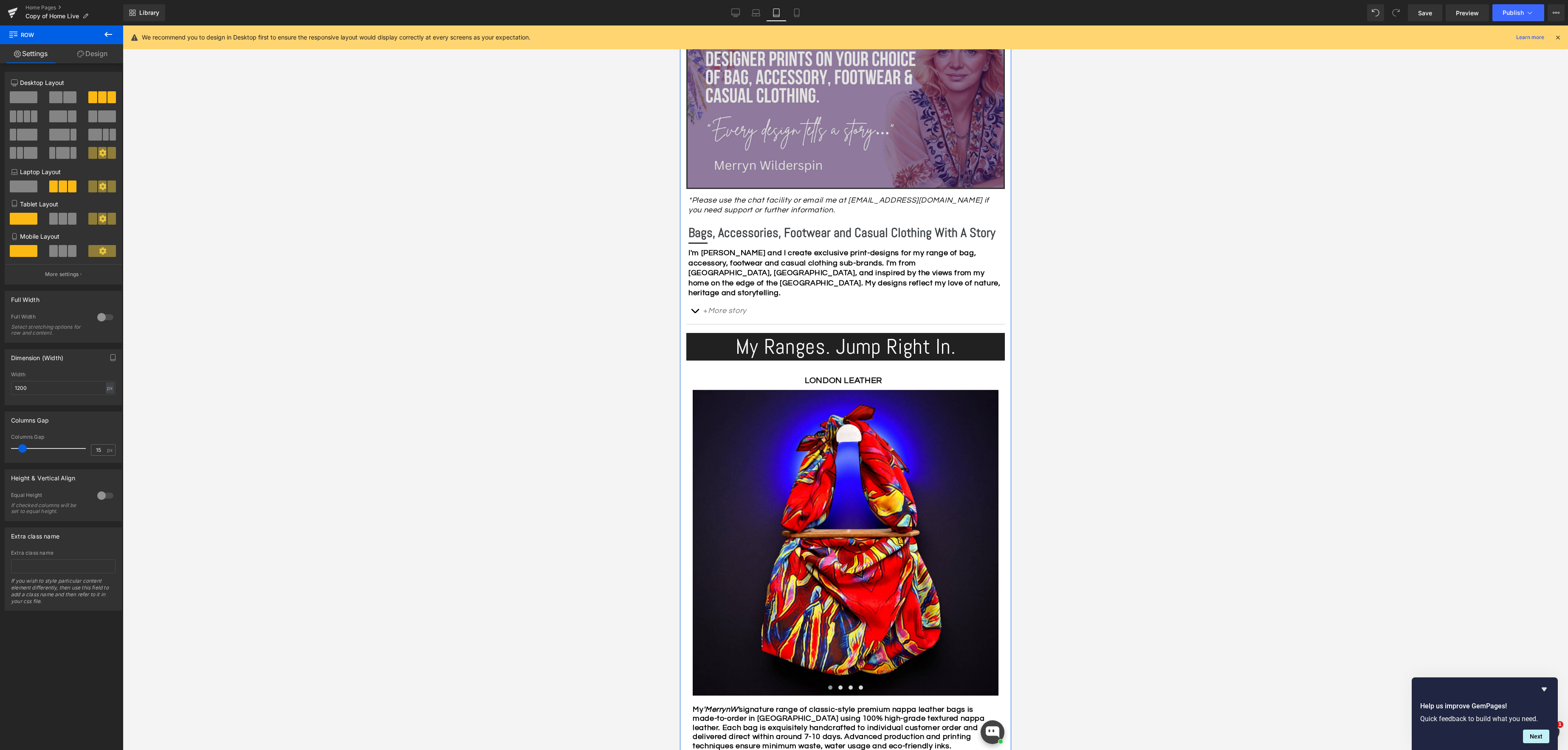
scroll to position [260, 0]
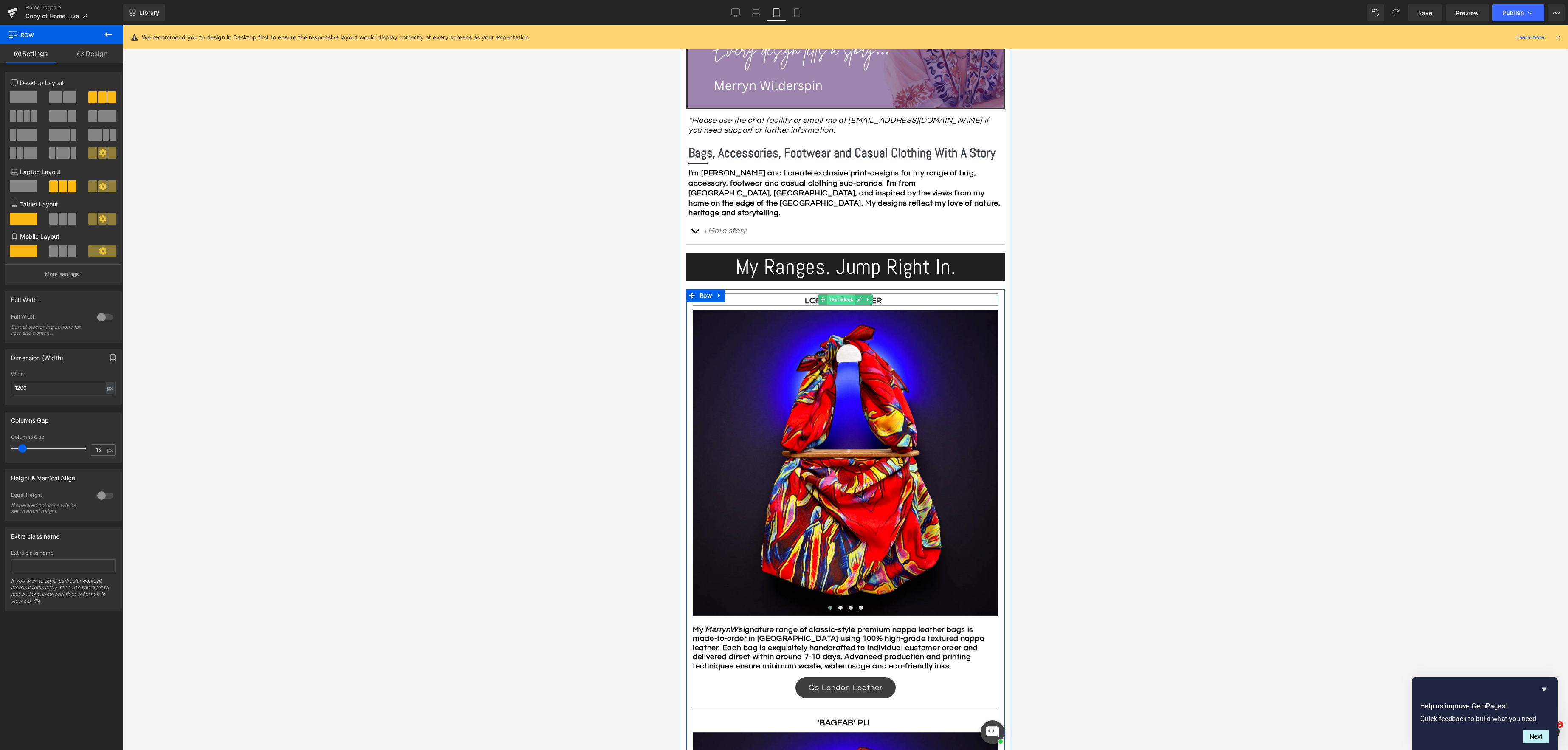
drag, startPoint x: 842, startPoint y: 290, endPoint x: 835, endPoint y: 289, distance: 7.1
click at [842, 294] on span "Text Block" at bounding box center [841, 299] width 28 height 10
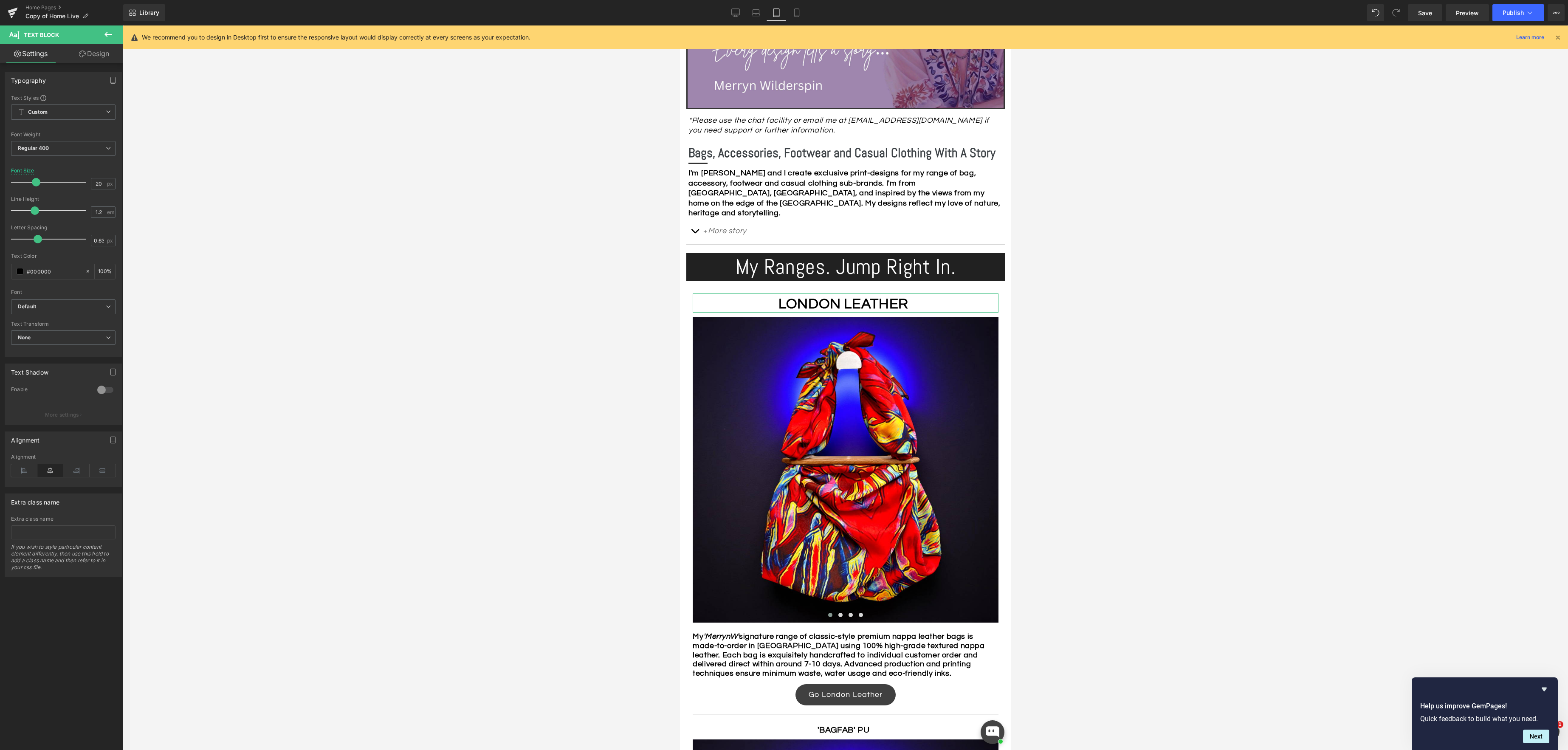
drag, startPoint x: 24, startPoint y: 184, endPoint x: 34, endPoint y: 182, distance: 10.2
click at [34, 182] on span at bounding box center [36, 182] width 8 height 8
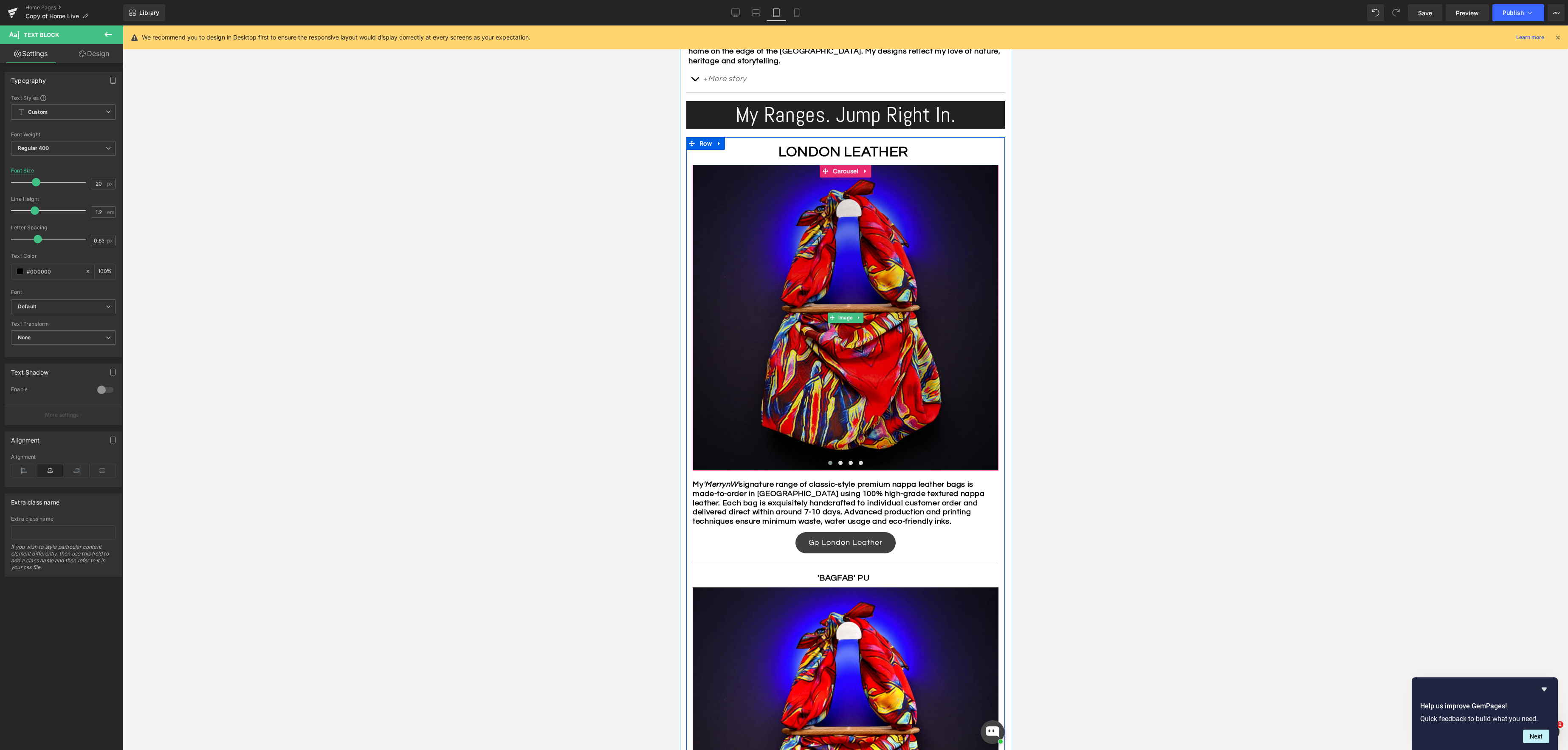
scroll to position [424, 0]
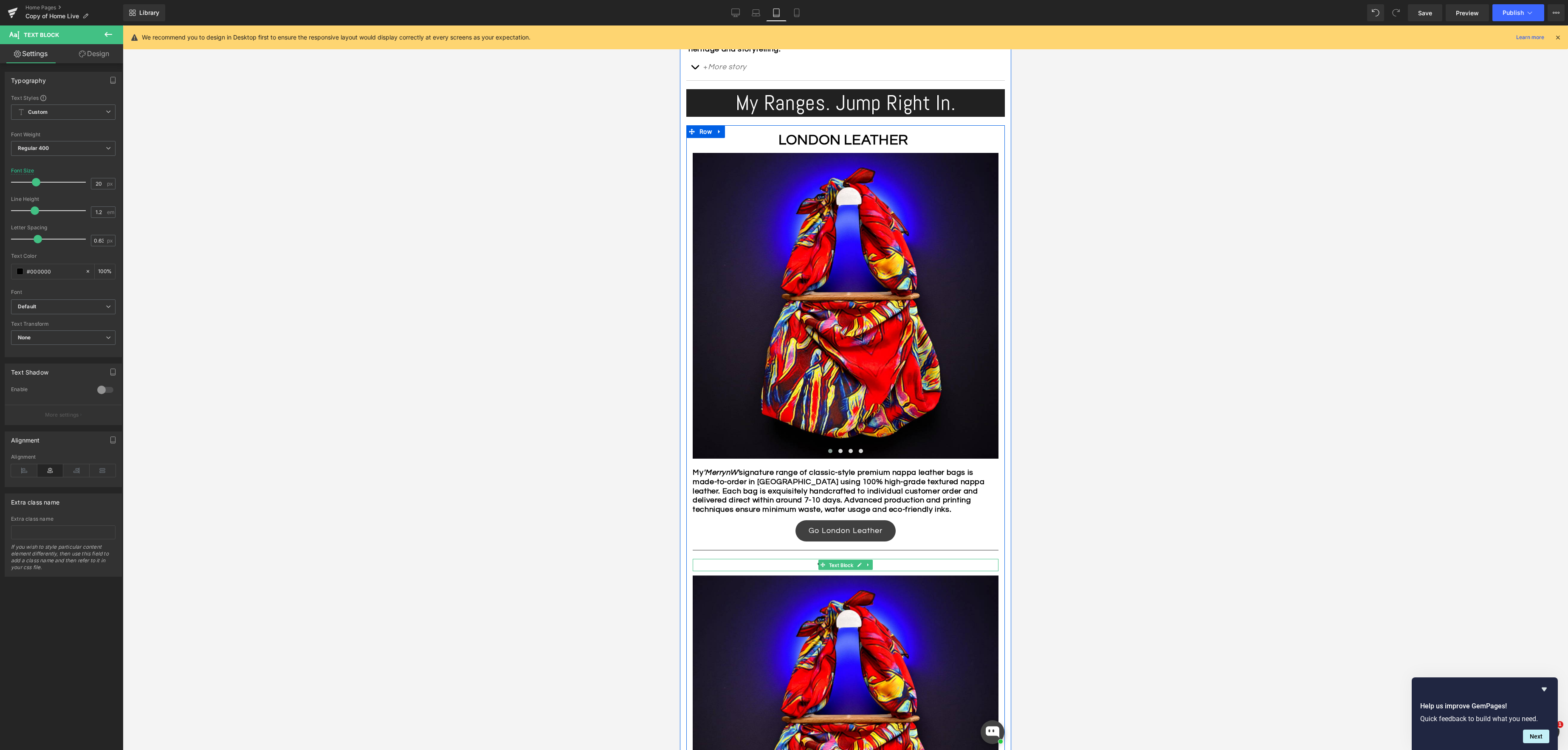
drag, startPoint x: 839, startPoint y: 555, endPoint x: 705, endPoint y: 510, distance: 141.4
click at [839, 560] on span "Text Block" at bounding box center [841, 565] width 28 height 10
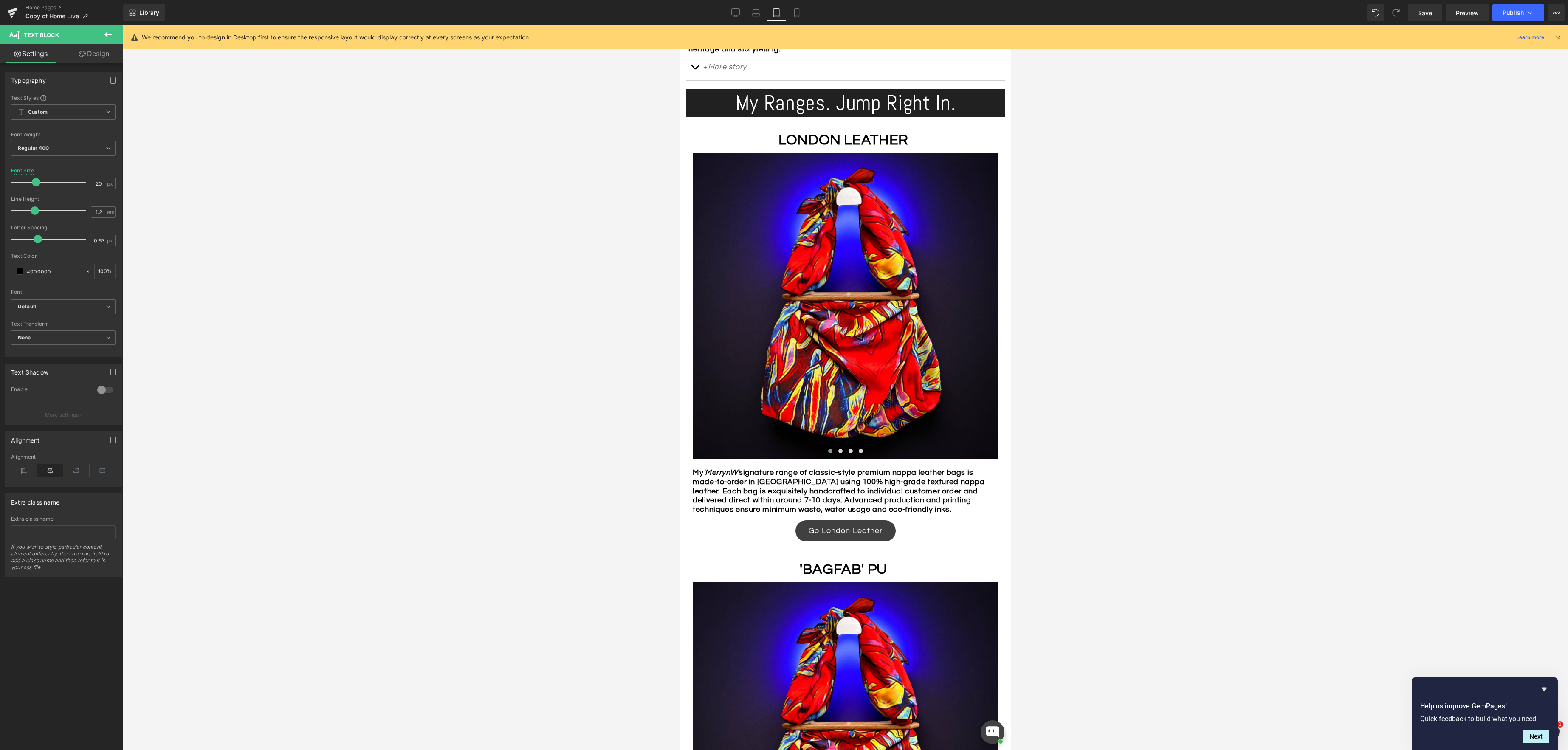
drag, startPoint x: 25, startPoint y: 182, endPoint x: 126, endPoint y: 204, distance: 103.4
click at [35, 184] on span at bounding box center [36, 182] width 8 height 8
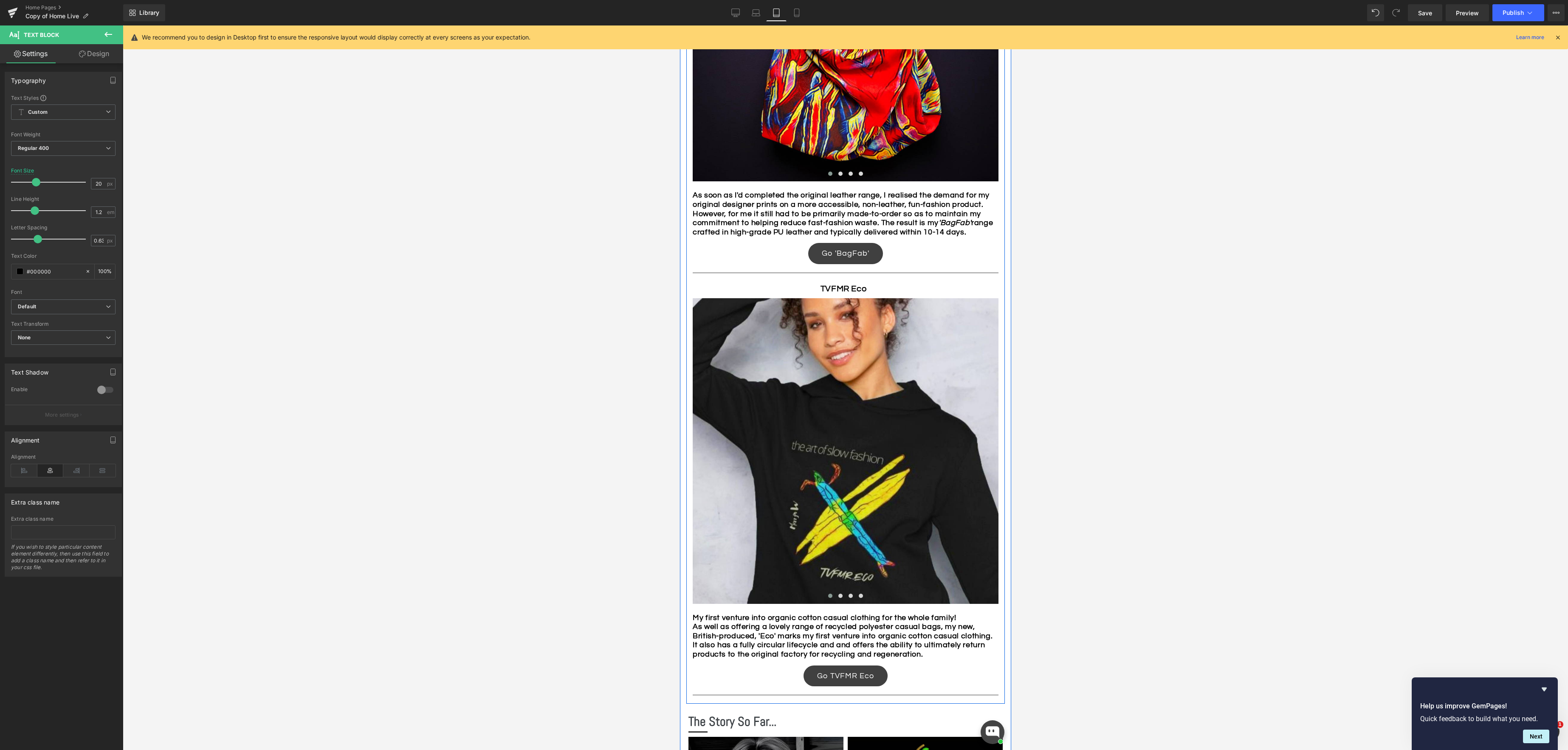
scroll to position [1149, 0]
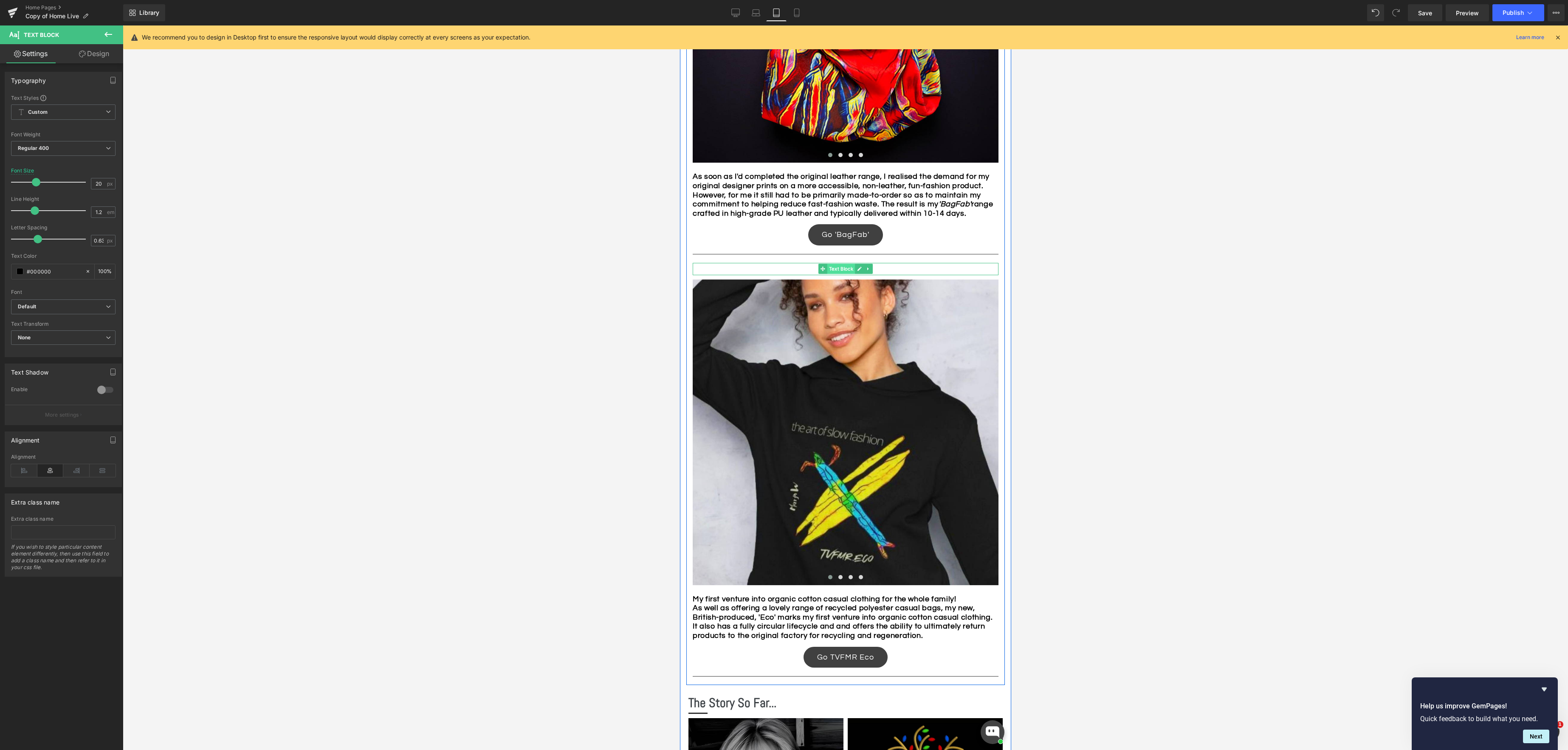
click at [837, 270] on span "Text Block" at bounding box center [841, 269] width 28 height 10
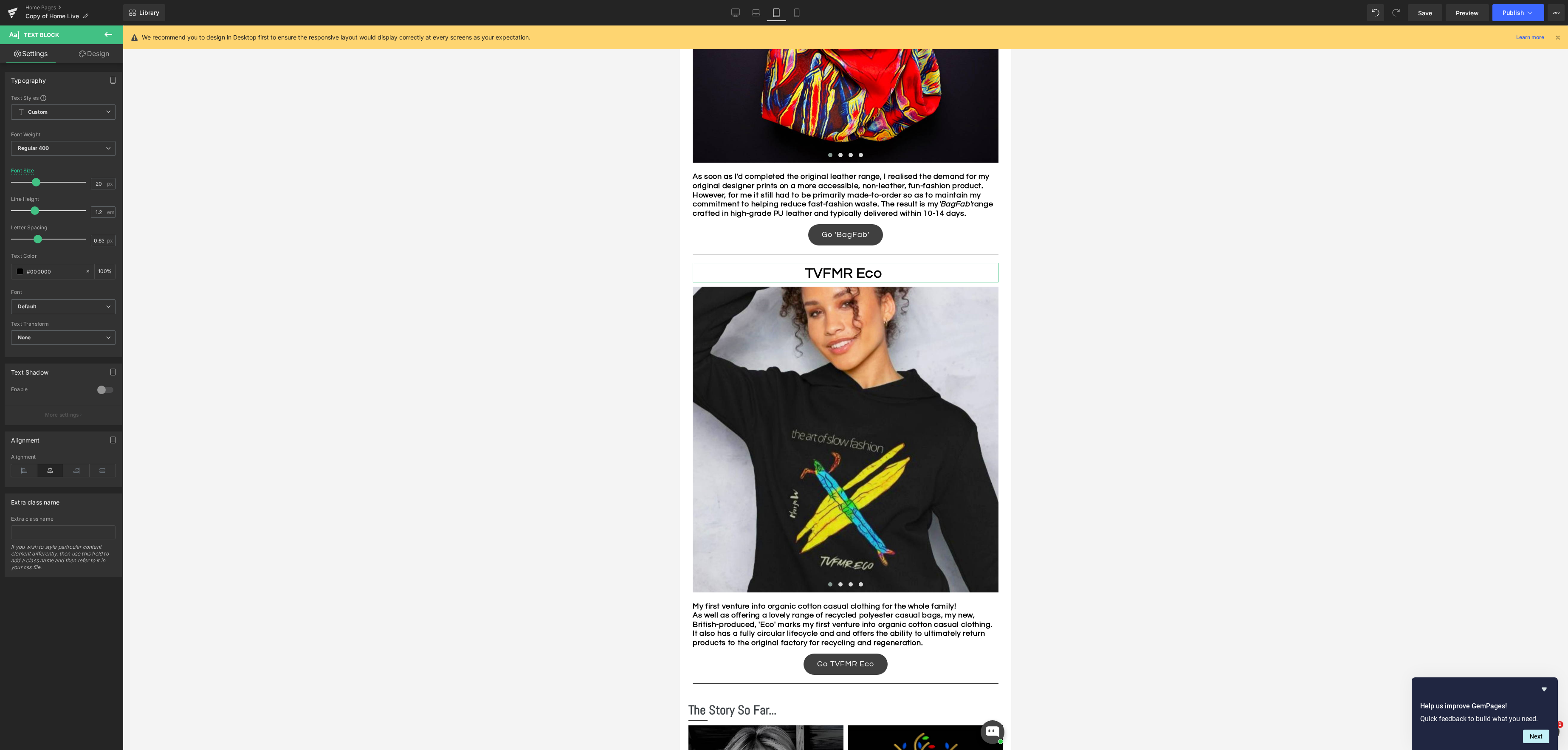
drag, startPoint x: 27, startPoint y: 184, endPoint x: 36, endPoint y: 184, distance: 9.0
click at [36, 184] on span at bounding box center [36, 182] width 8 height 8
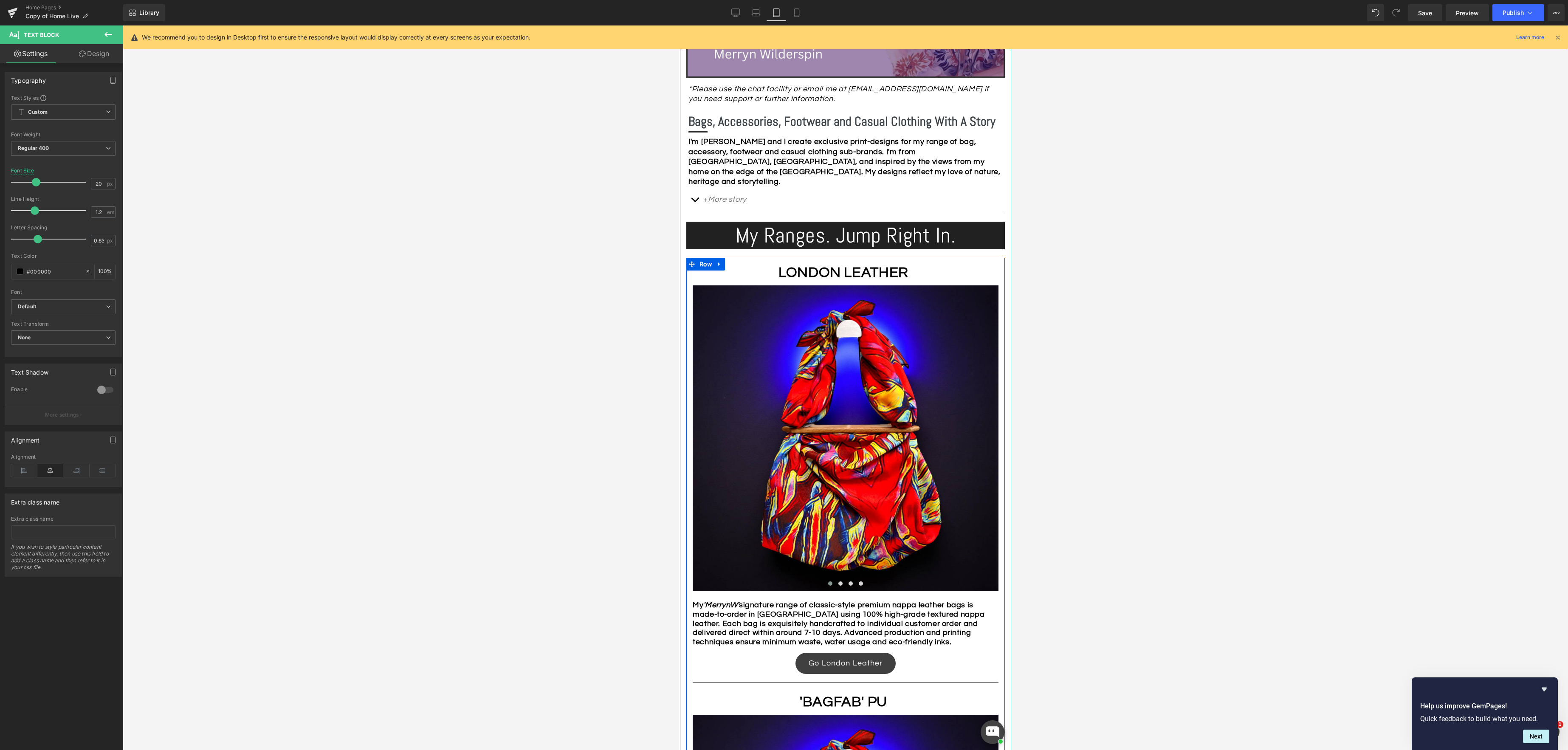
scroll to position [0, 0]
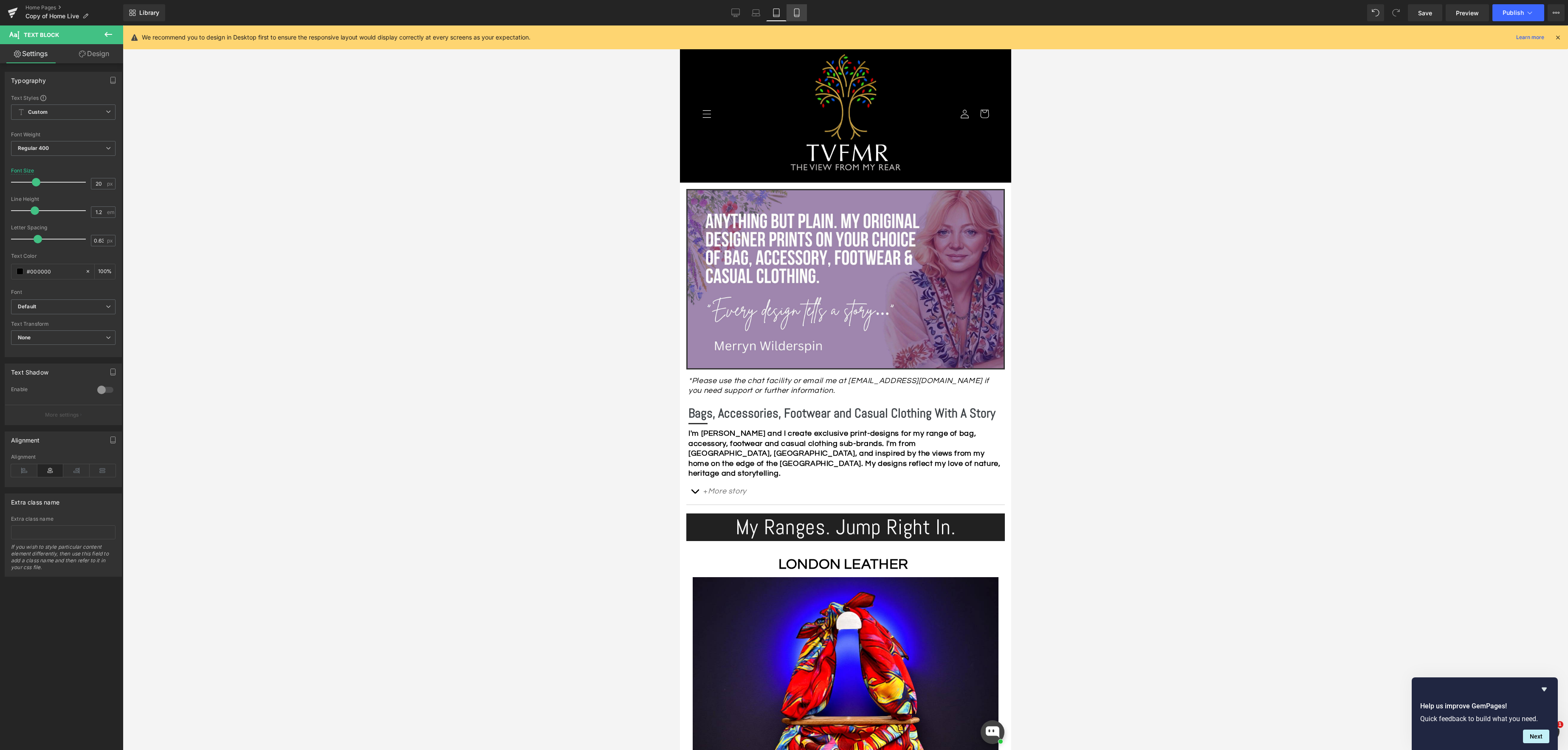
click at [797, 15] on icon at bounding box center [796, 13] width 8 height 8
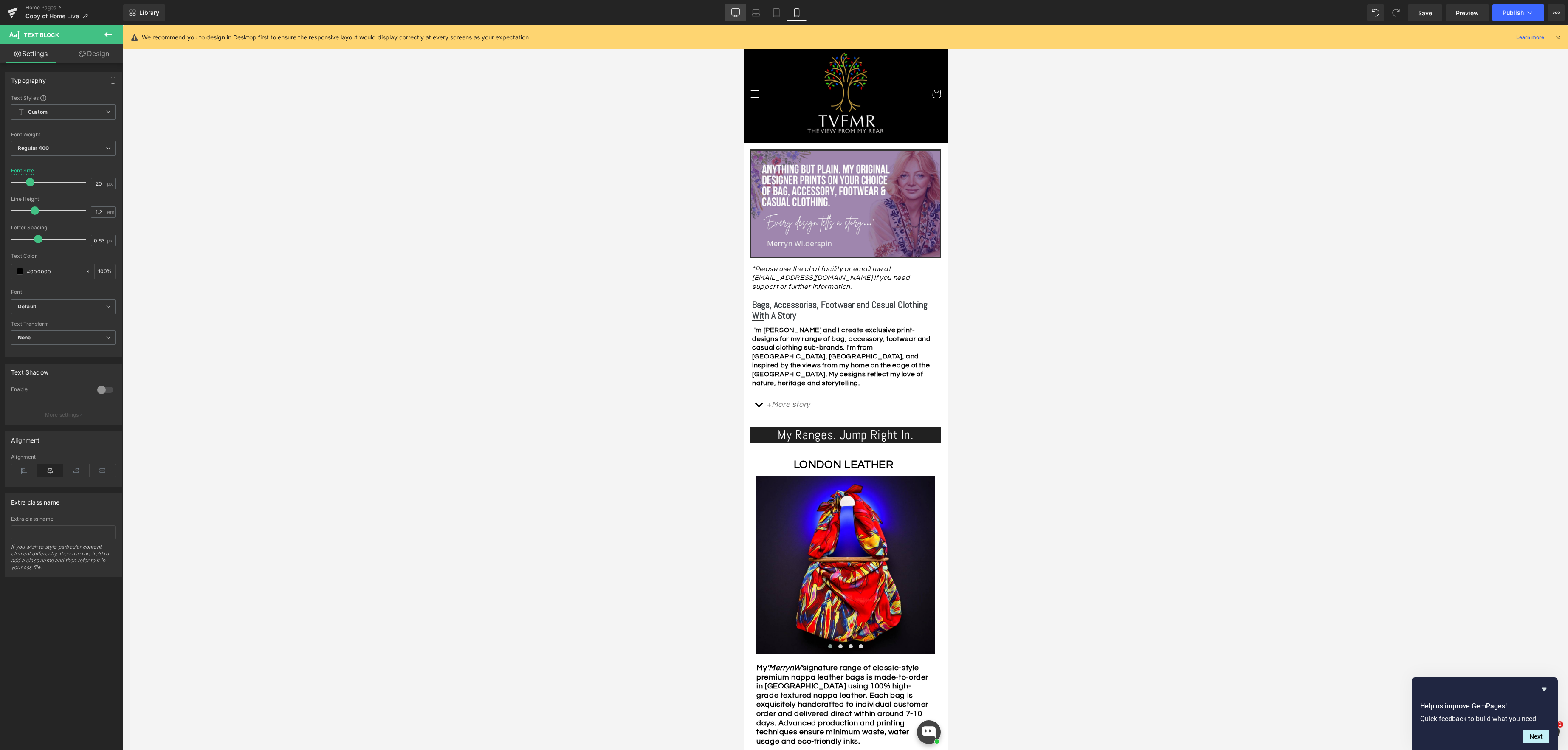
click at [735, 15] on icon at bounding box center [735, 13] width 8 height 8
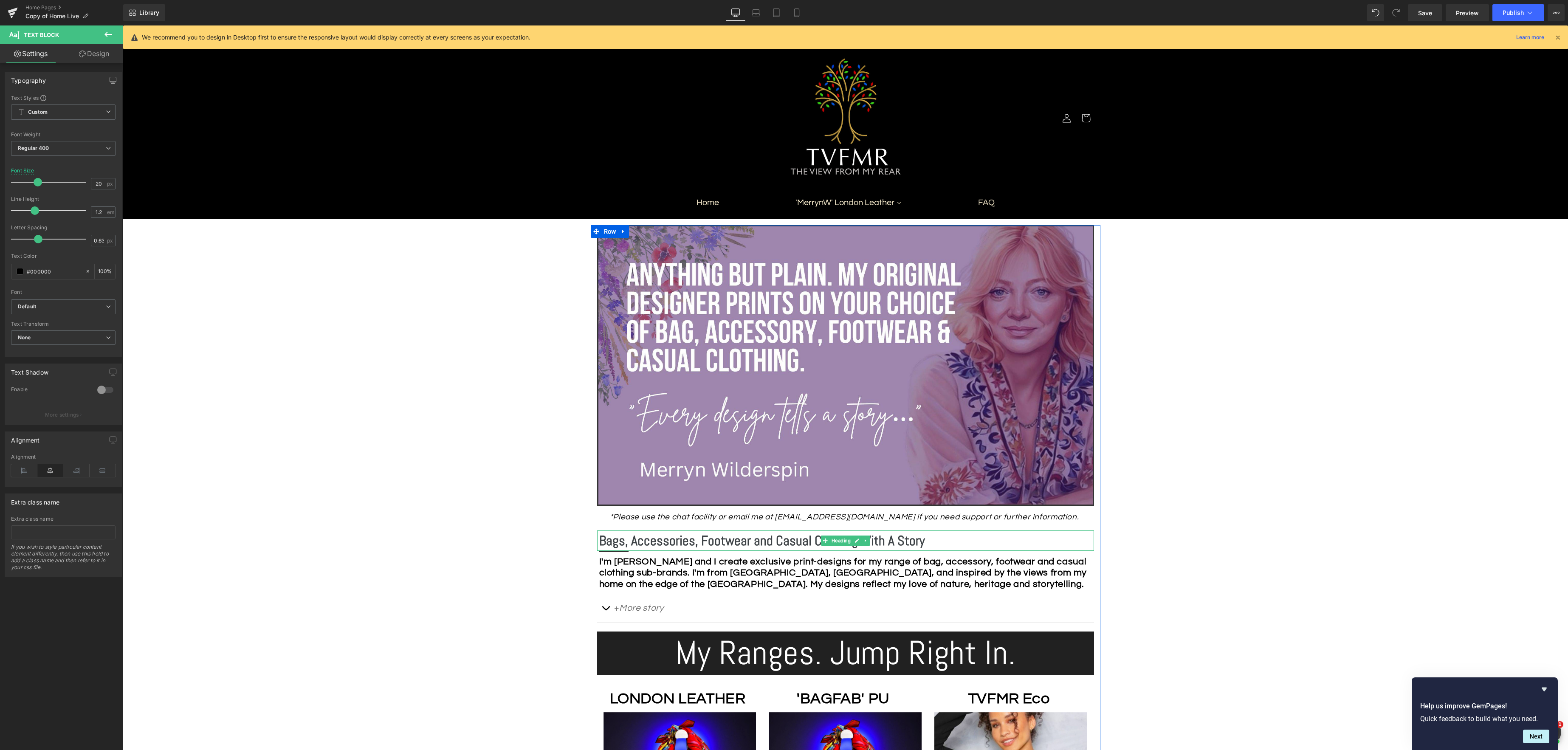
click at [773, 541] on b "Bags, Accessories, Footwear and Casual Clothing With A Story" at bounding box center [762, 541] width 325 height 17
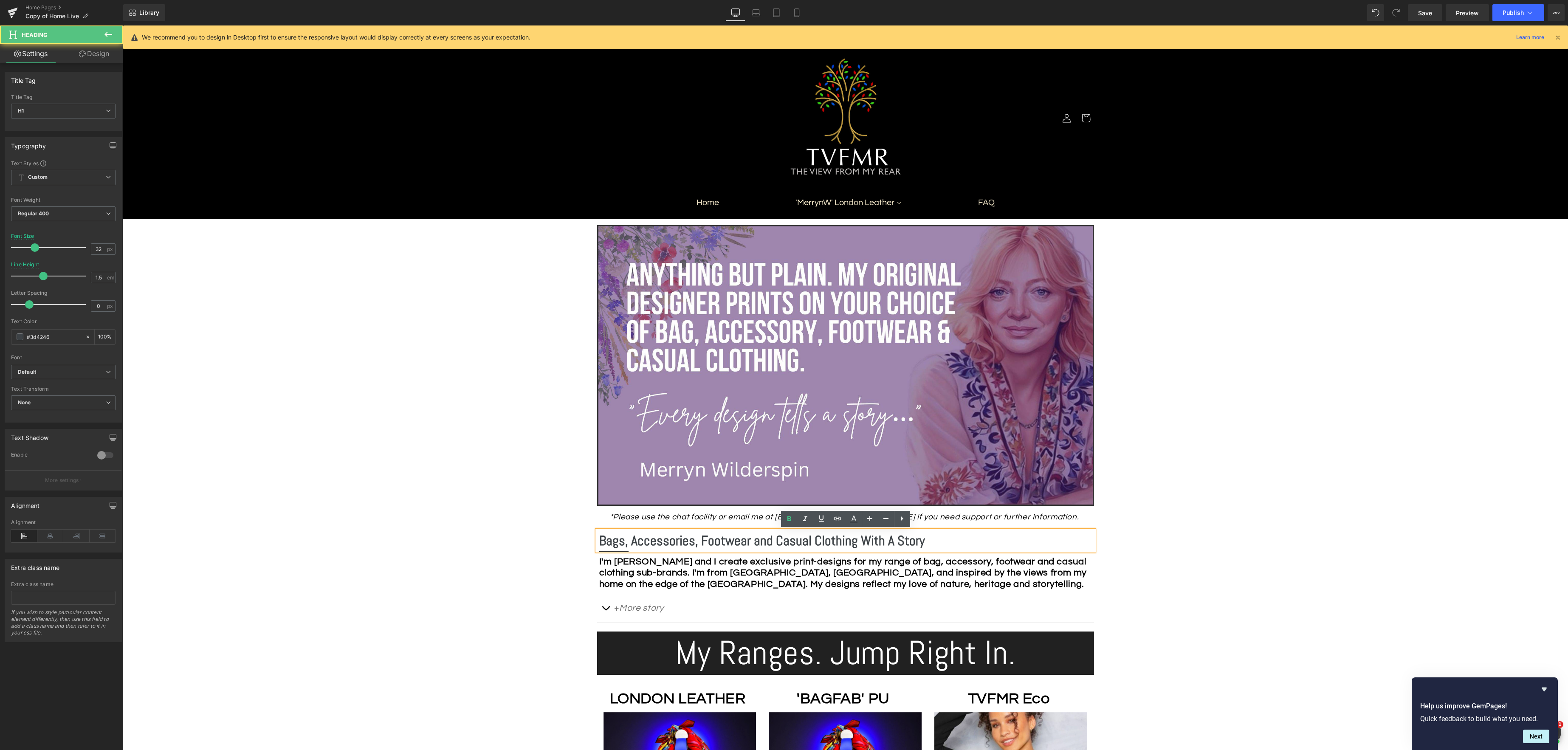
click at [859, 539] on b "Bags, Accessories, Footwear and Casual Clothing With A Story" at bounding box center [762, 541] width 325 height 17
drag, startPoint x: 664, startPoint y: 544, endPoint x: 670, endPoint y: 543, distance: 6.1
click at [664, 544] on h1 "With A Story" at bounding box center [847, 540] width 494 height 20
click at [1067, 584] on strong "I'm Merryn Wilderspin and I create exclusive print-designs for my range of bag,…" at bounding box center [843, 573] width 488 height 32
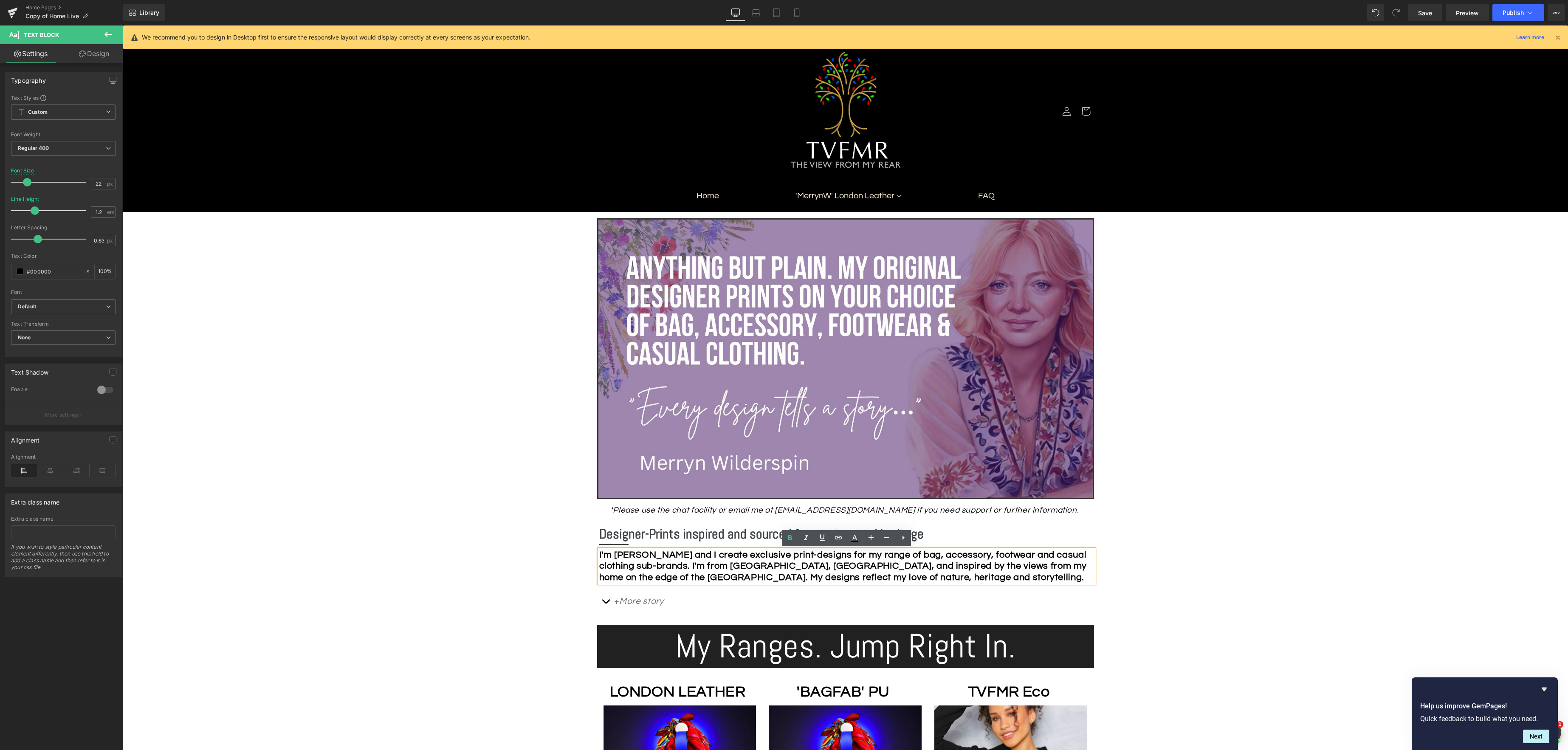
scroll to position [9, 0]
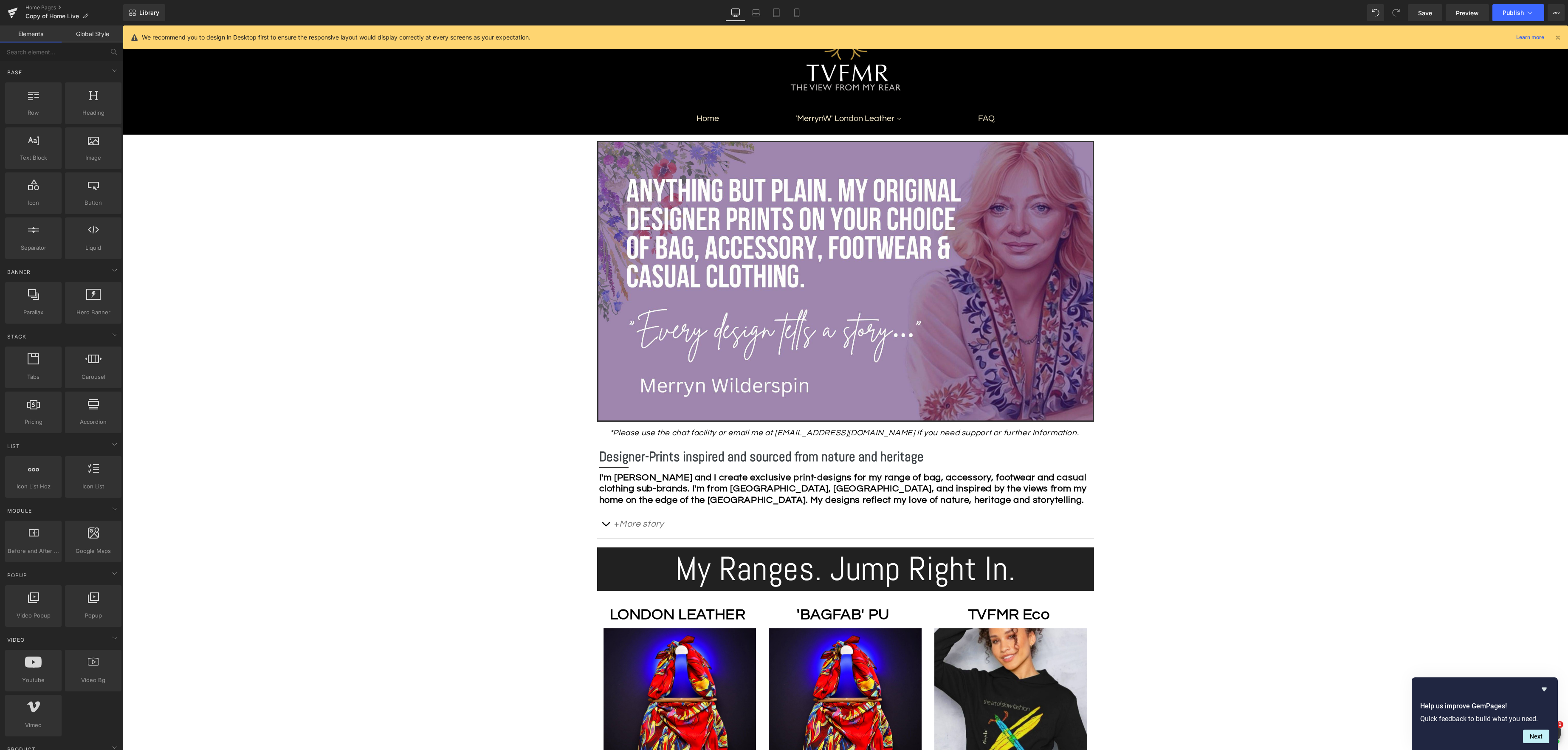
scroll to position [0, 0]
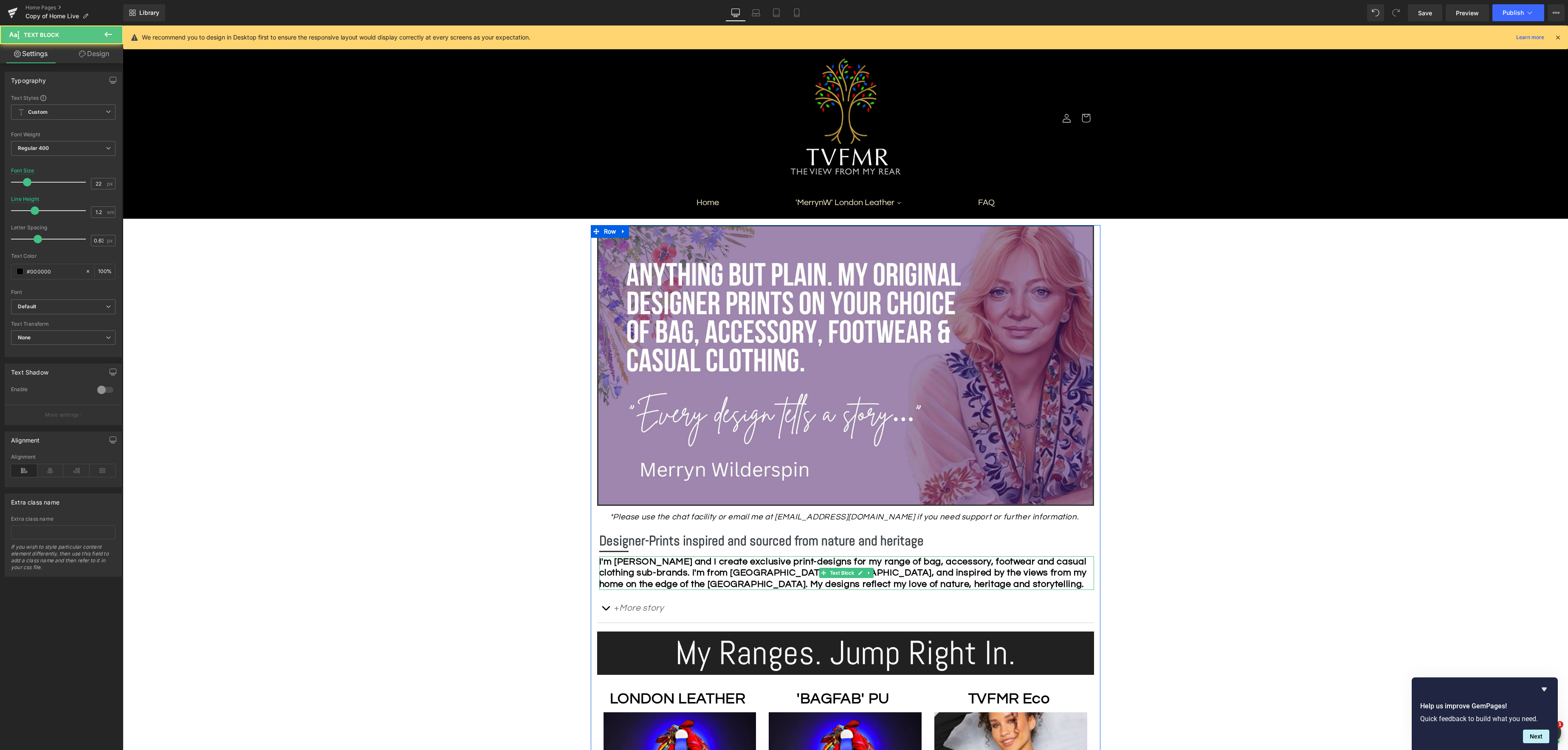
click at [1065, 585] on strong "I'm Merryn Wilderspin and I create exclusive print-designs for my range of bag,…" at bounding box center [843, 573] width 488 height 32
drag, startPoint x: 948, startPoint y: 587, endPoint x: 971, endPoint y: 587, distance: 23.0
click at [948, 587] on strong "I'm Merryn Wilderspin and I create exclusive print-designs for my range of bag,…" at bounding box center [843, 573] width 488 height 32
click at [800, 15] on icon at bounding box center [796, 13] width 8 height 8
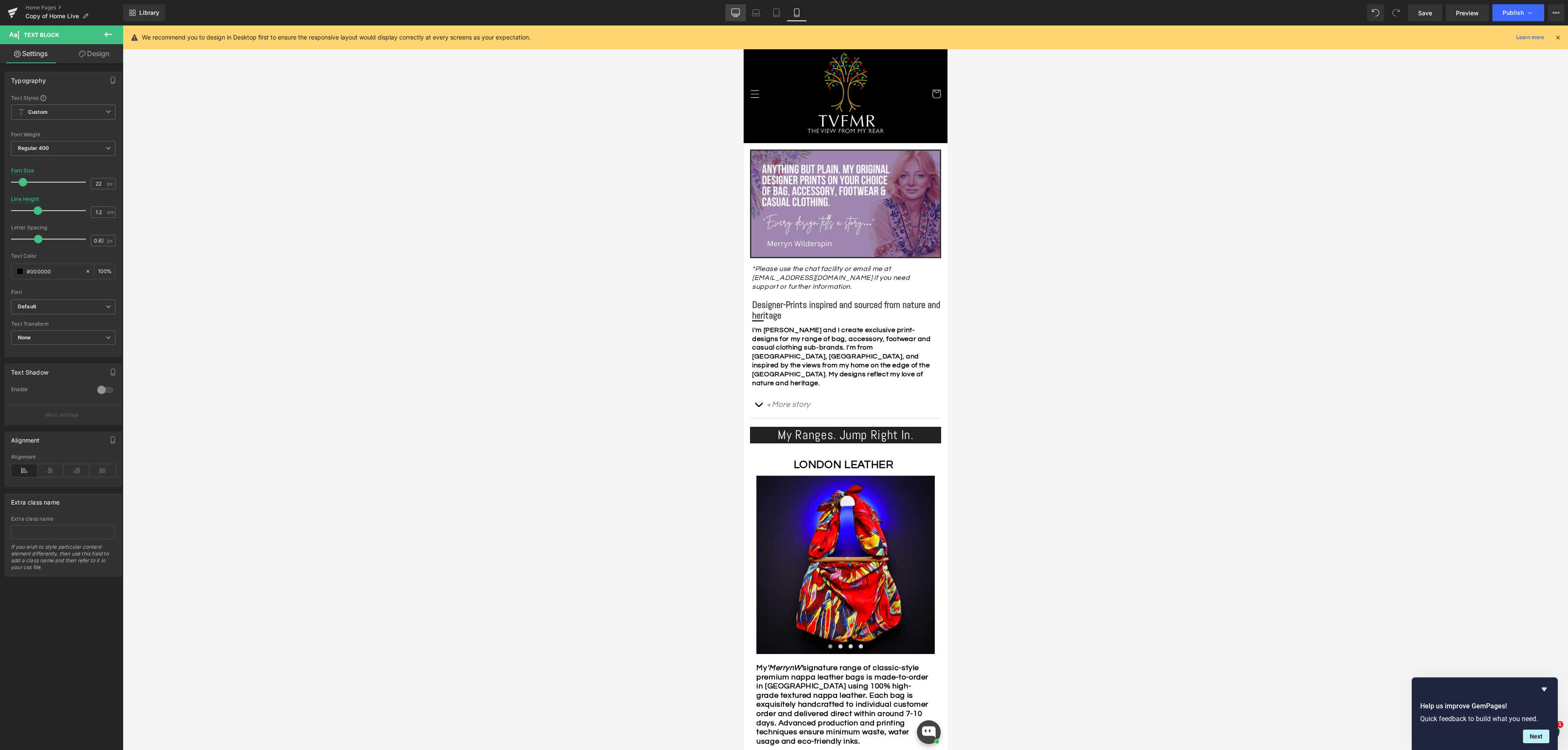
click at [735, 13] on icon at bounding box center [735, 13] width 8 height 8
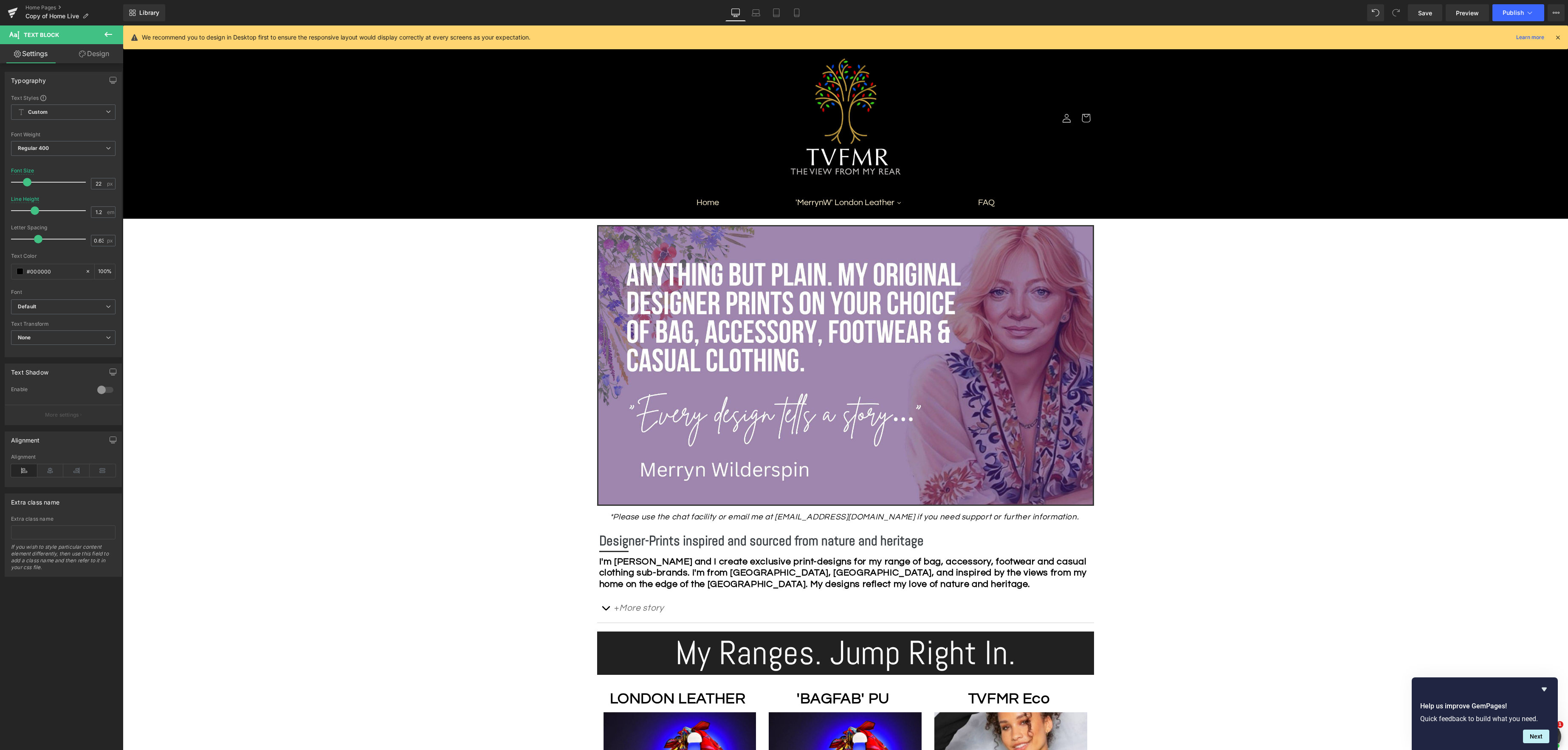
scroll to position [230, 0]
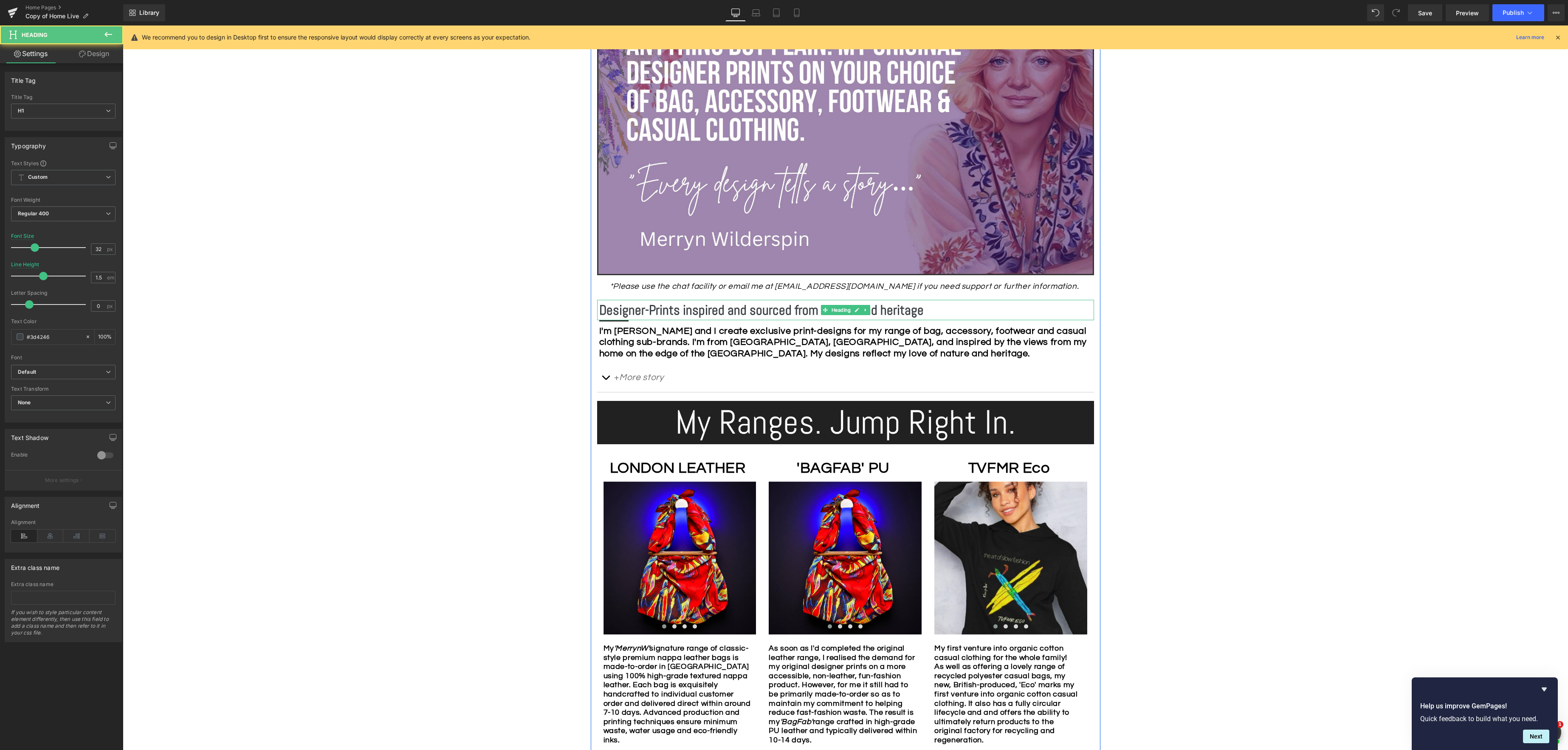
click at [749, 309] on b "Designer-Prints inspired and sourced from nature and heritage" at bounding box center [761, 310] width 324 height 17
click at [815, 311] on b "Designer-Prints inspired and sourced from nature and heritage" at bounding box center [761, 310] width 324 height 17
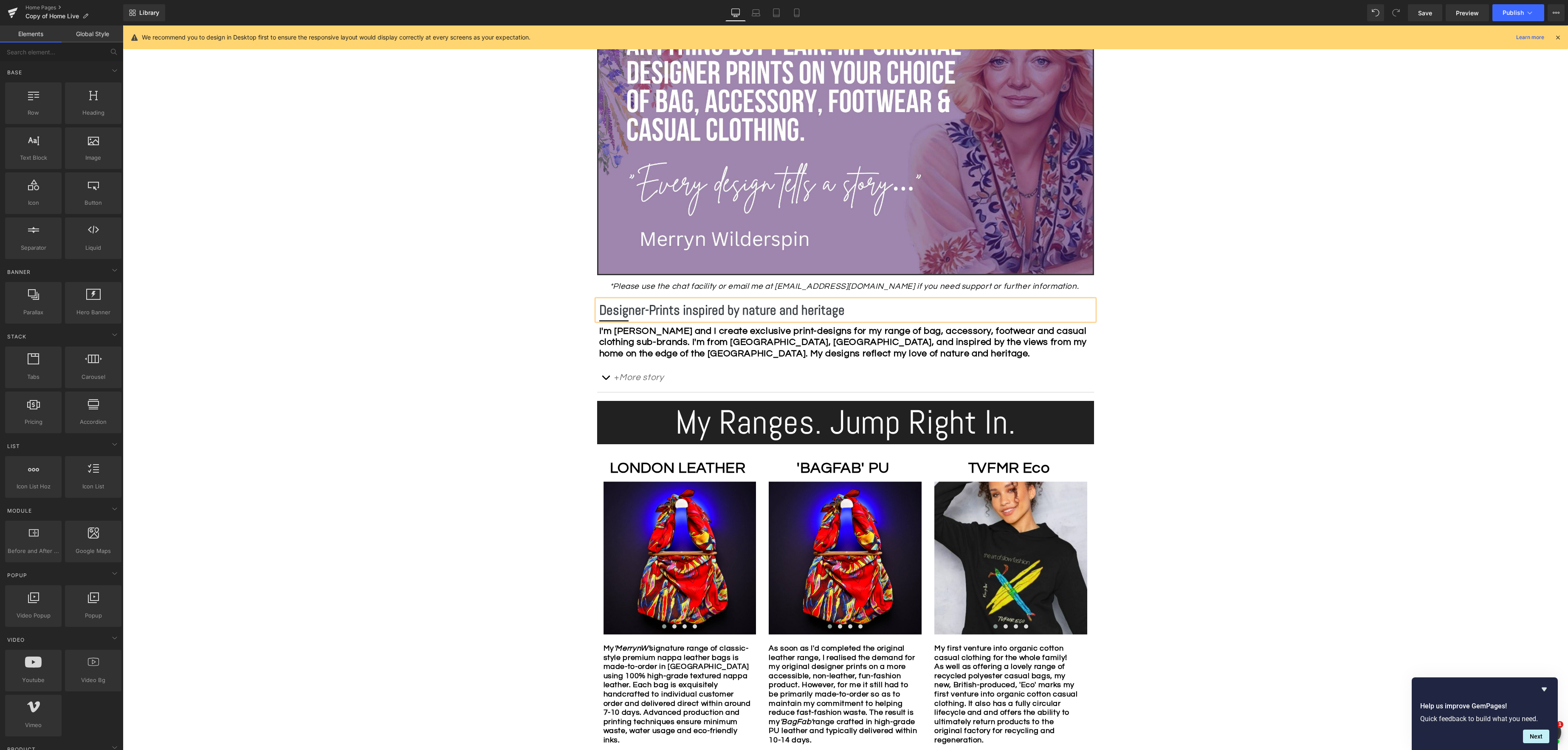
scroll to position [233, 0]
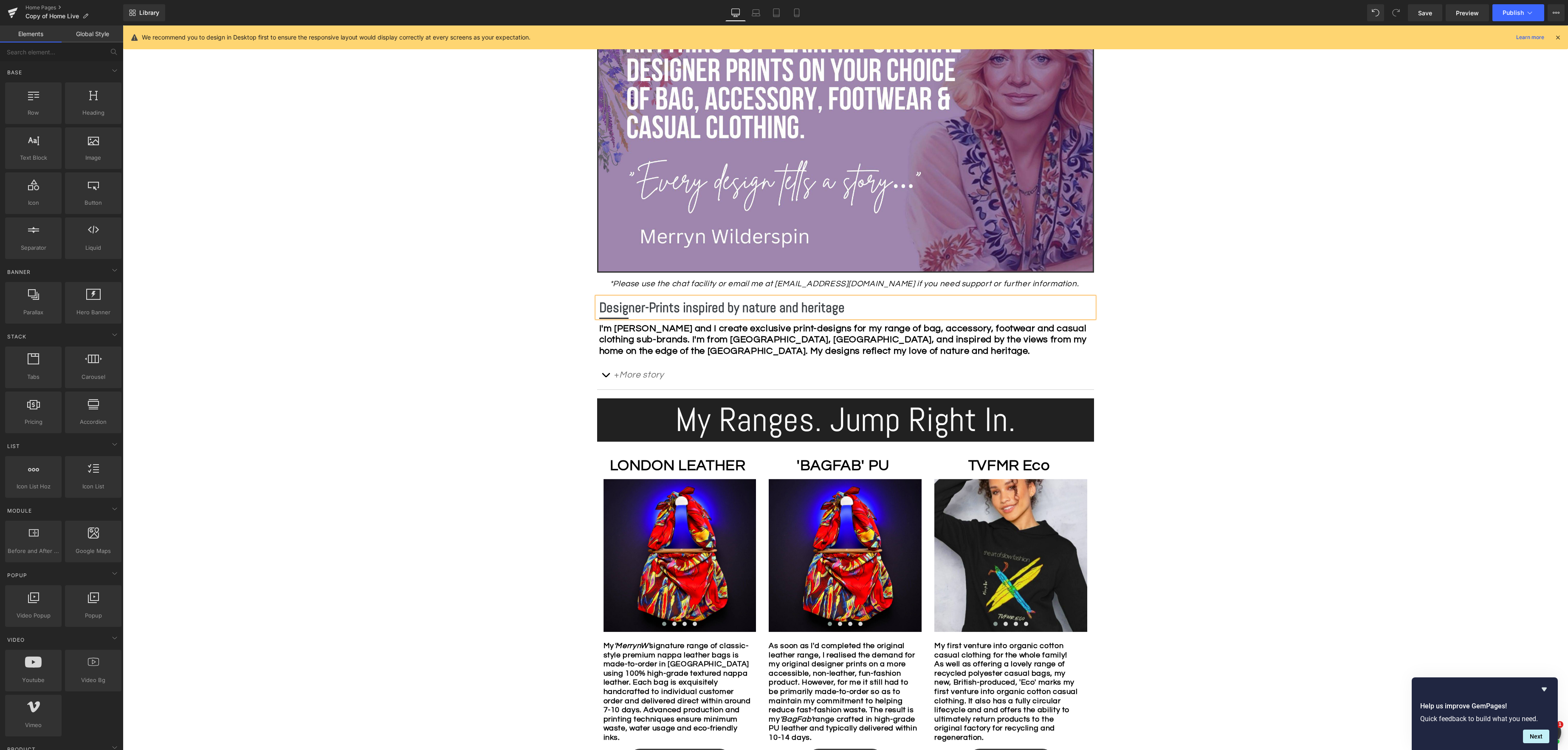
click at [1209, 327] on div "Image Row *Please use the chat facility or email me at merryn@tvfmr.com if you …" at bounding box center [845, 641] width 1445 height 1312
click at [797, 15] on icon at bounding box center [796, 13] width 8 height 8
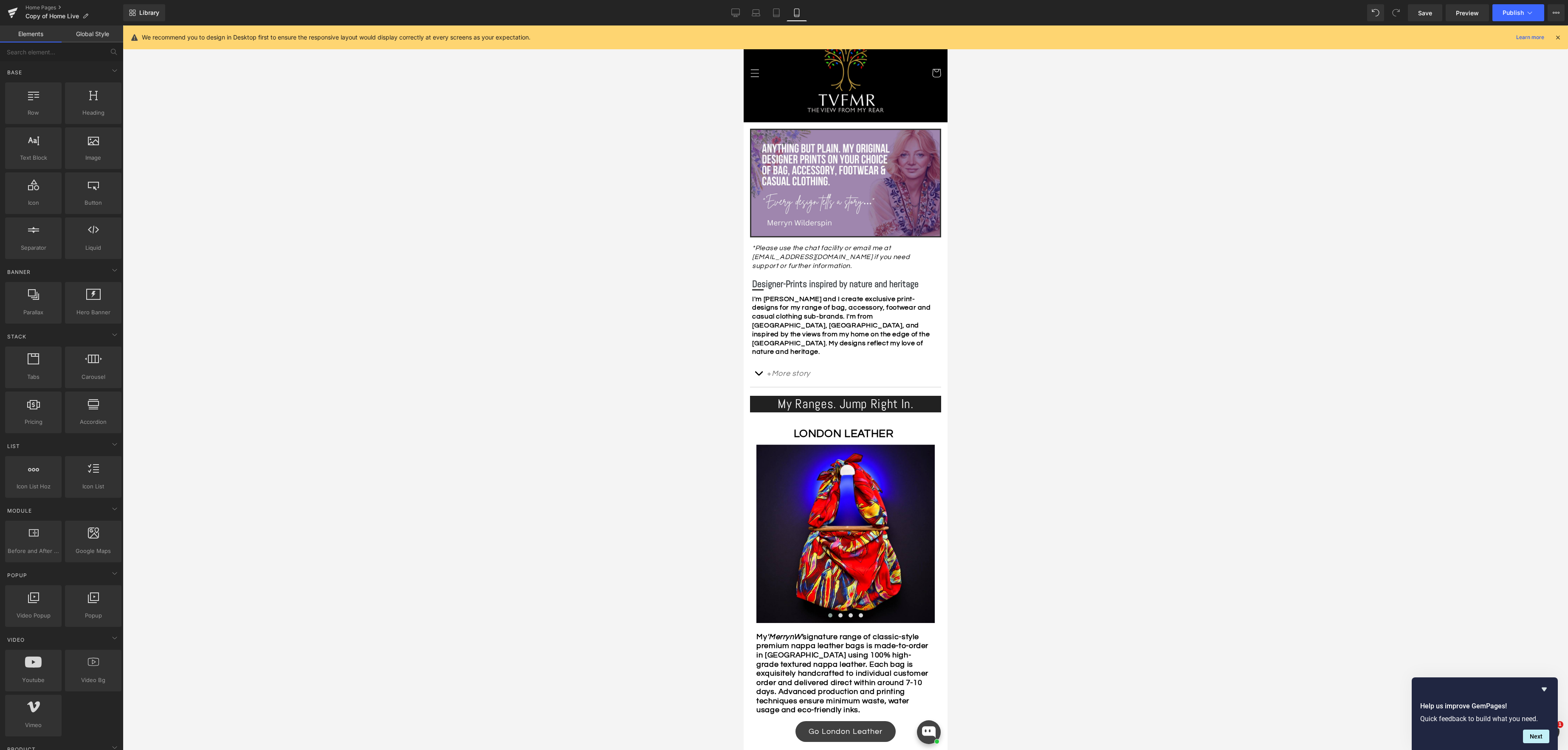
scroll to position [0, 0]
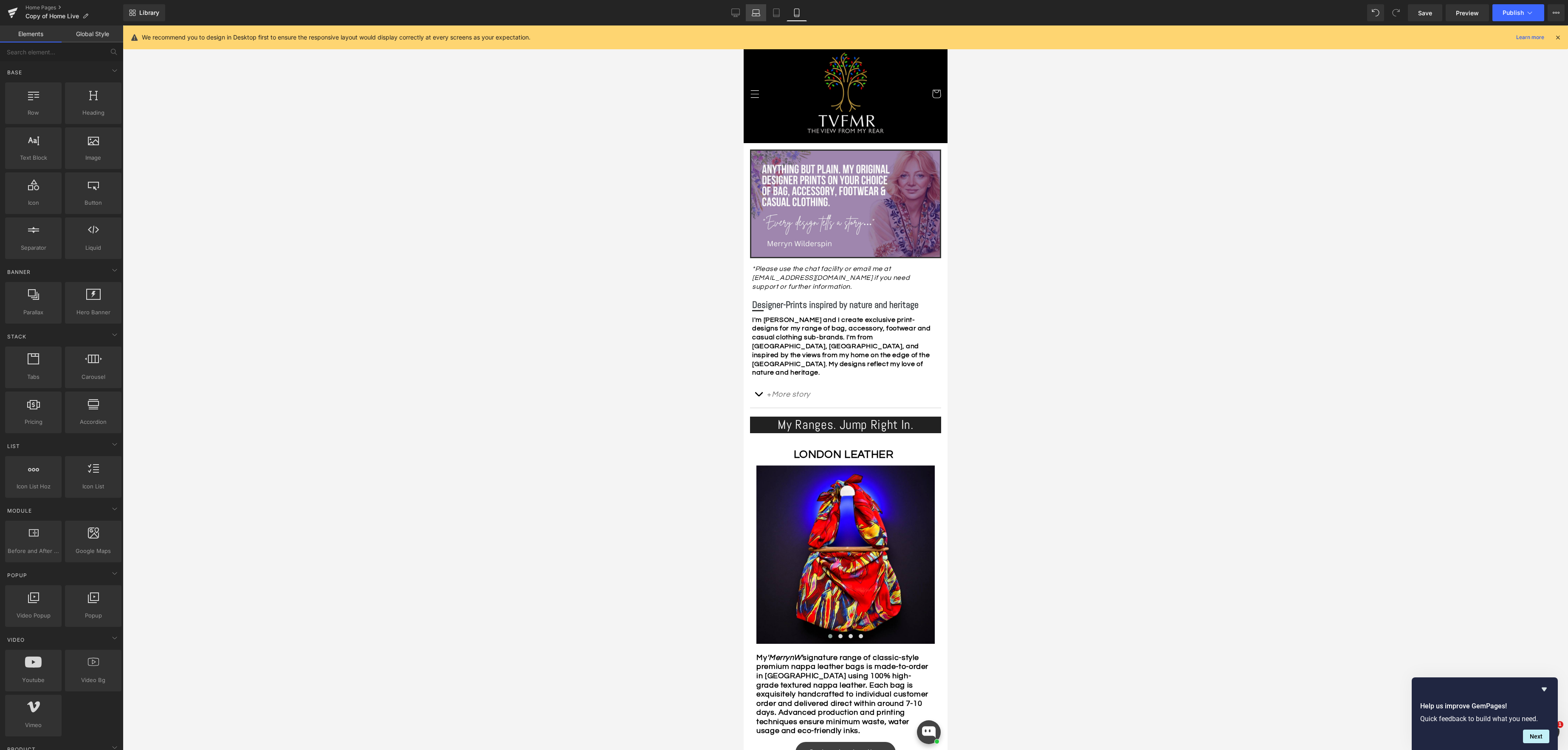
click at [756, 12] on icon at bounding box center [756, 13] width 8 height 8
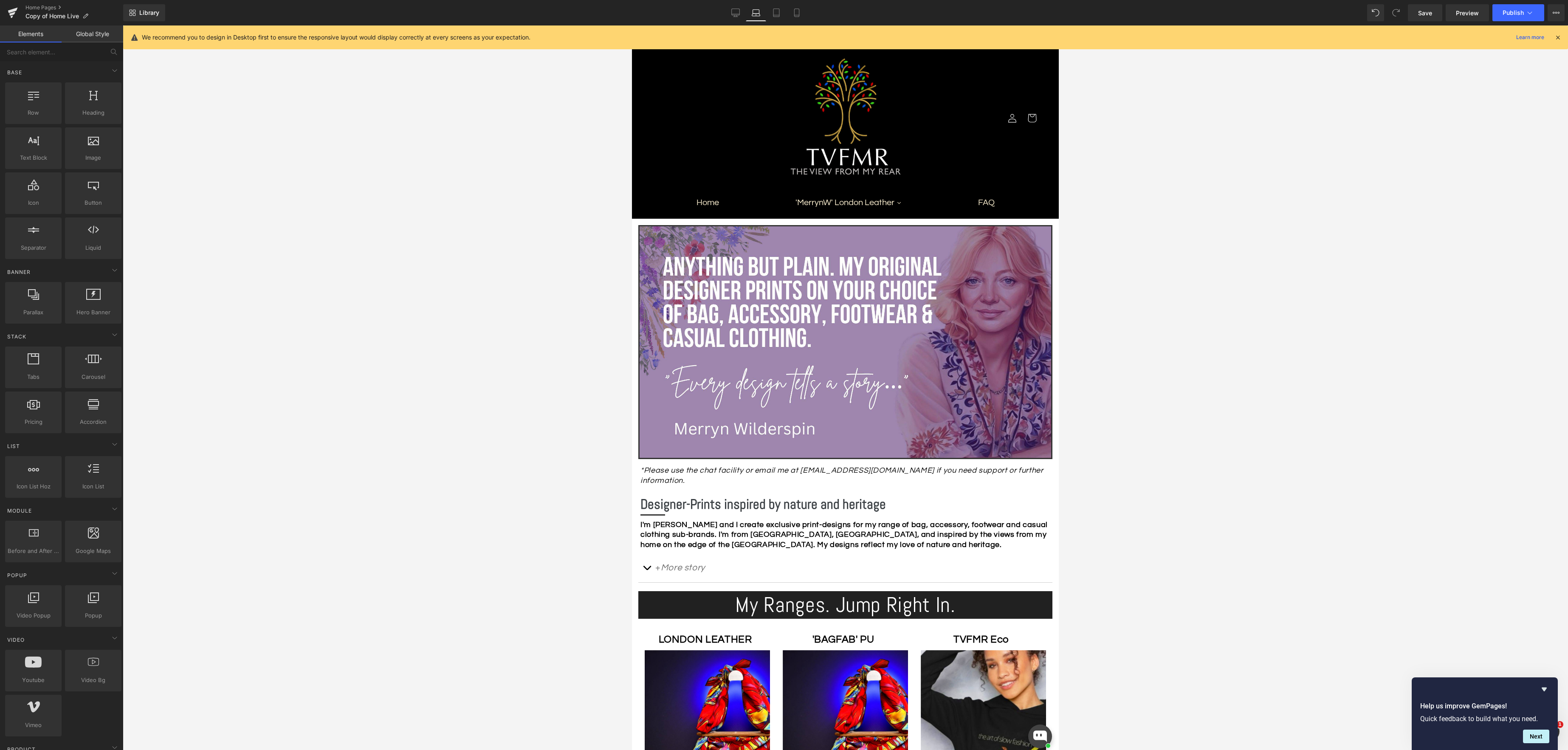
scroll to position [193, 0]
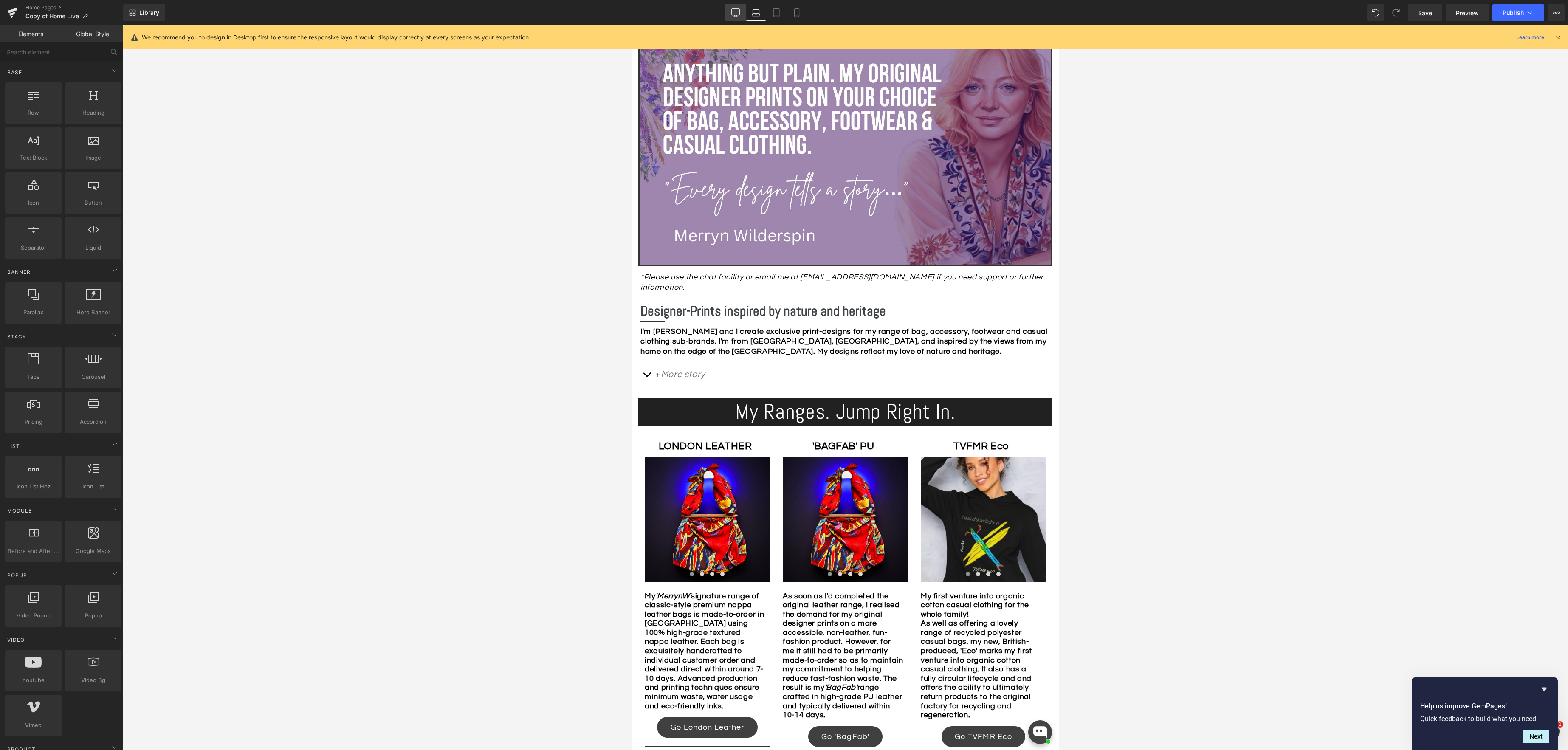
click at [733, 13] on icon at bounding box center [735, 13] width 8 height 8
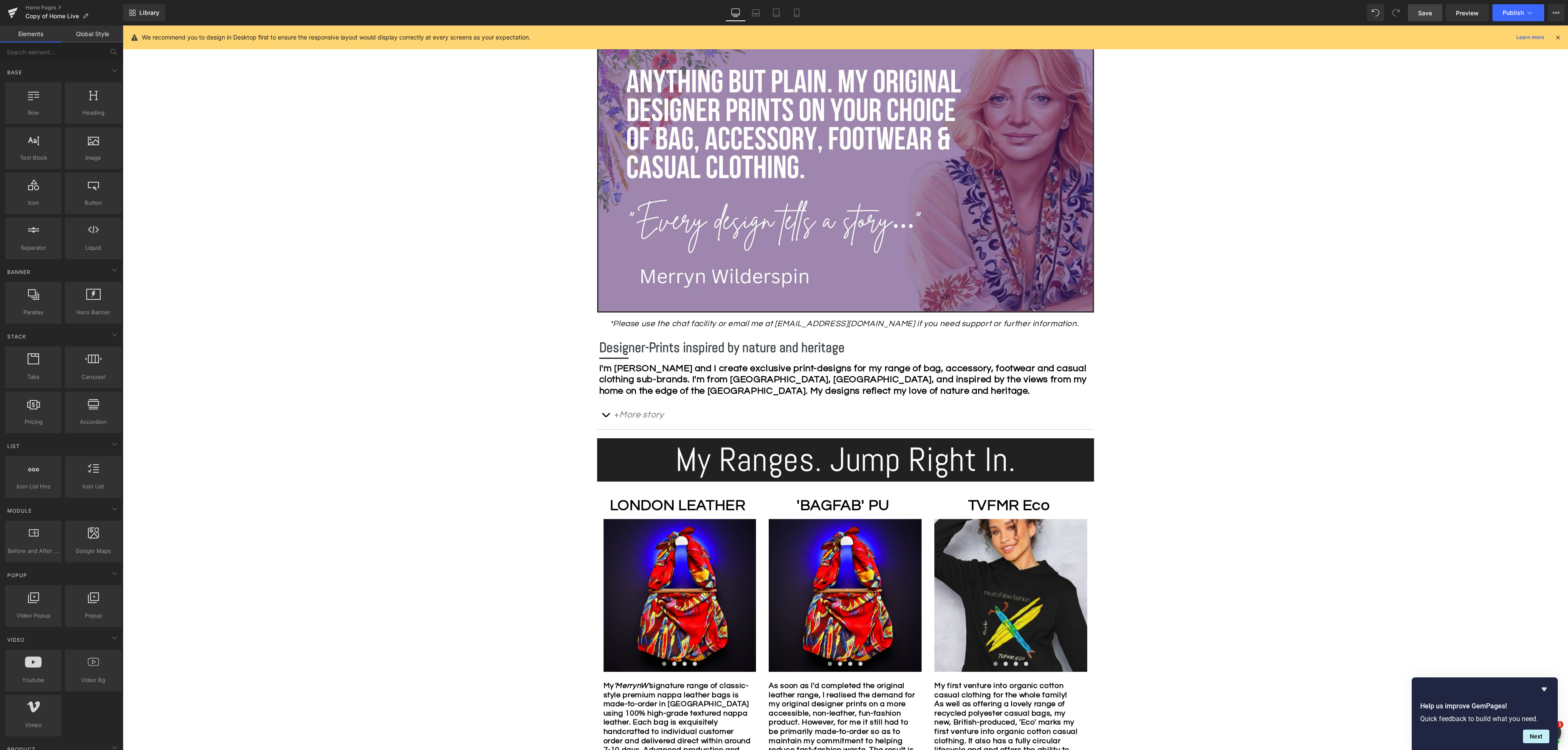
click at [1427, 11] on span "Save" at bounding box center [1425, 13] width 14 height 9
click at [798, 13] on icon at bounding box center [796, 13] width 8 height 8
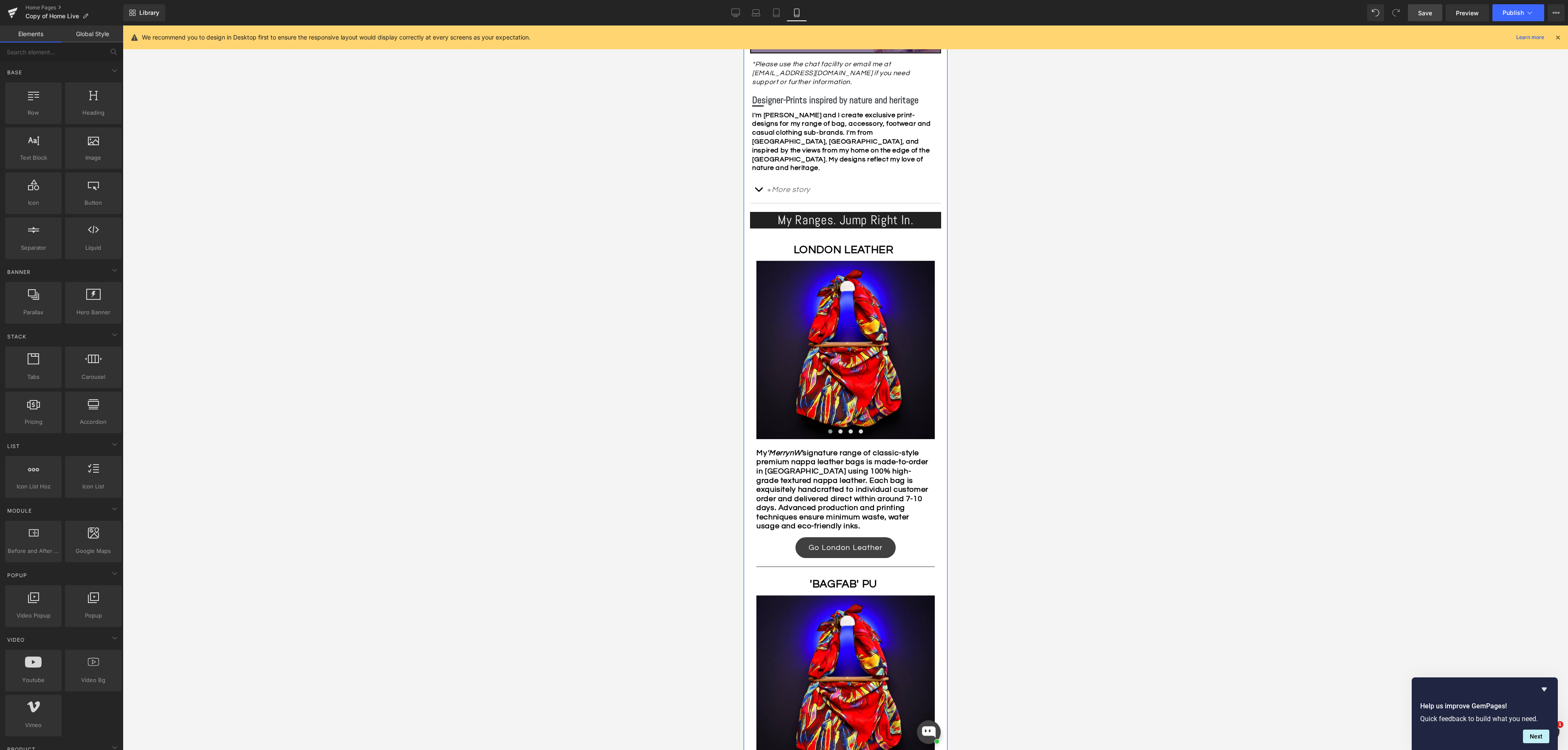
scroll to position [0, 0]
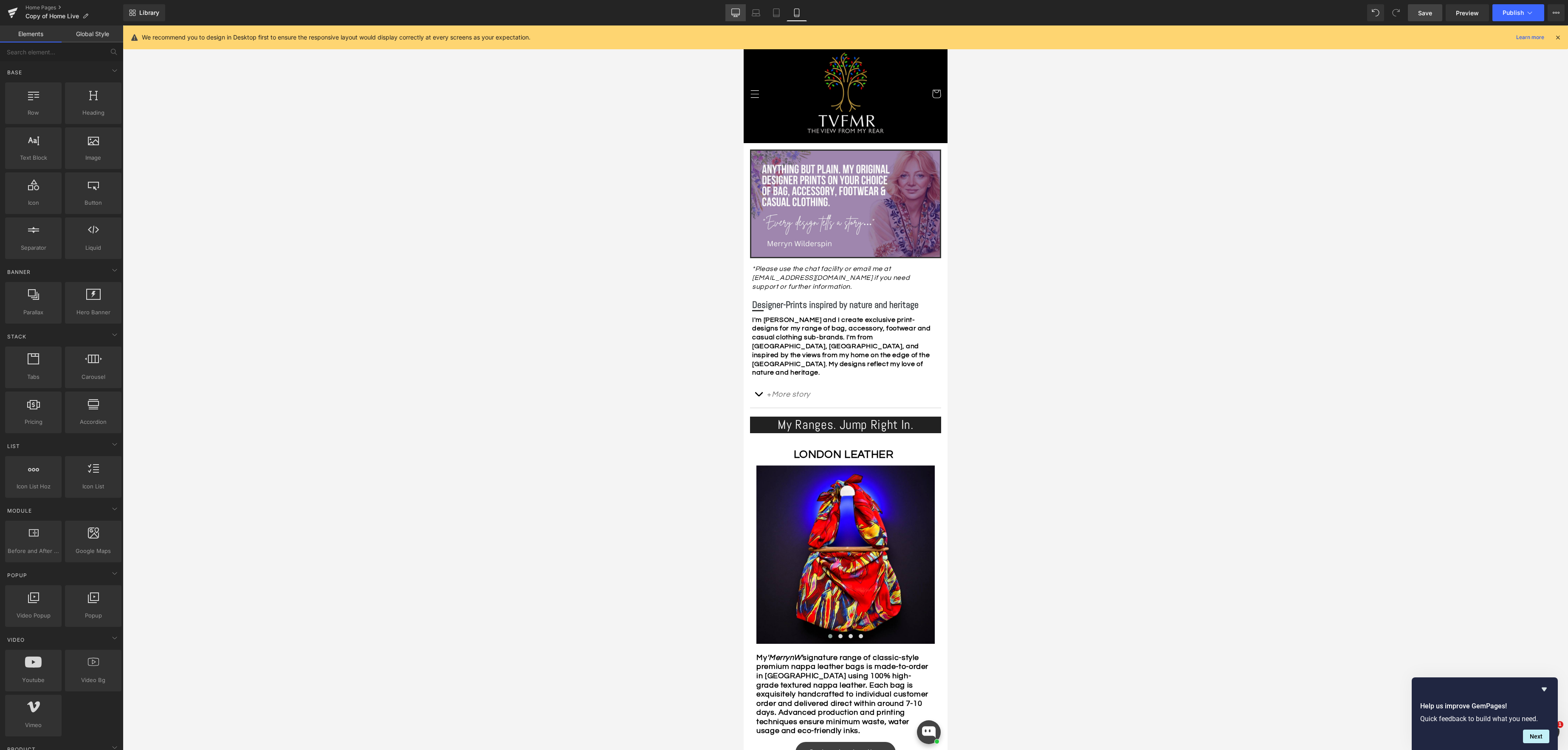
click at [737, 15] on icon at bounding box center [736, 12] width 8 height 6
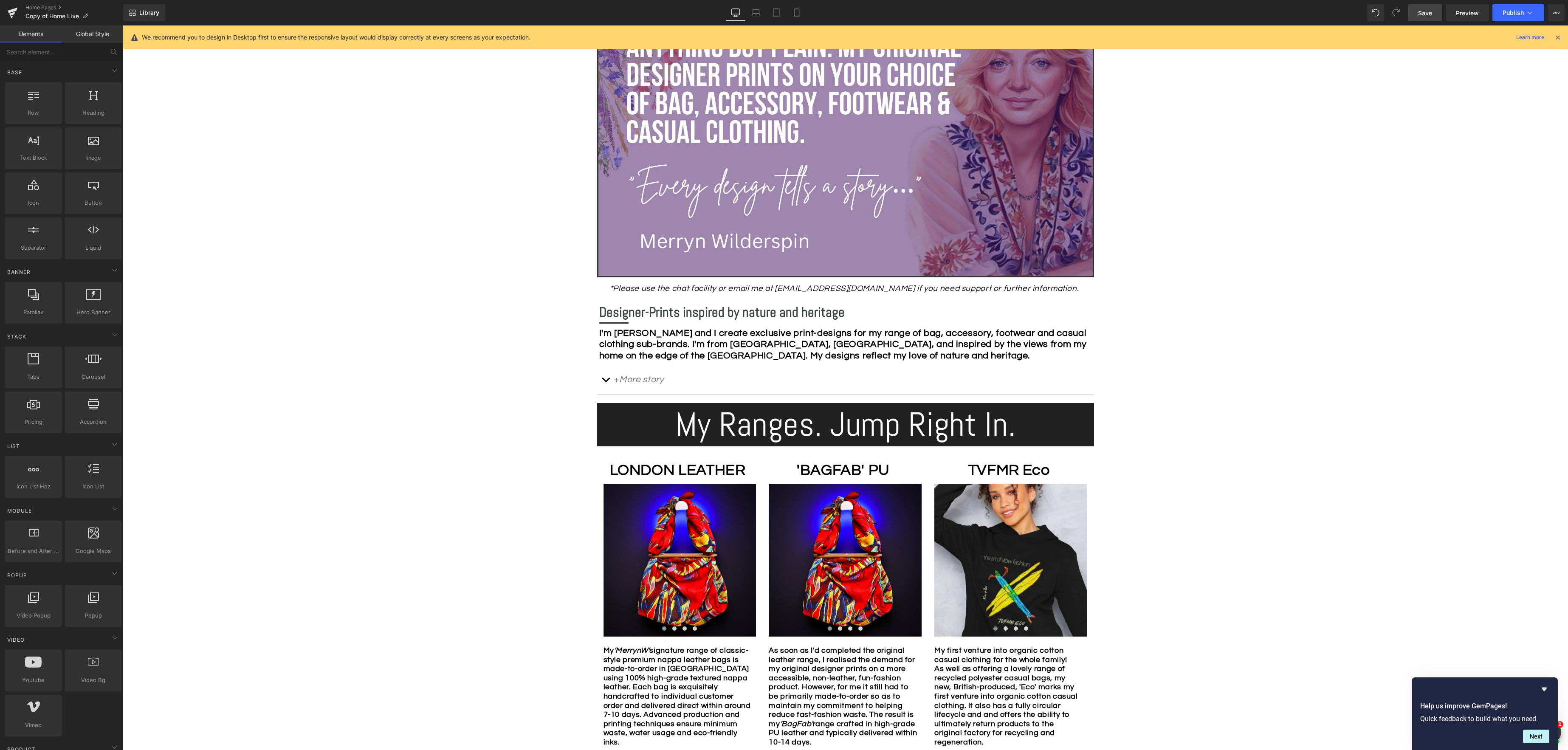
scroll to position [221, 0]
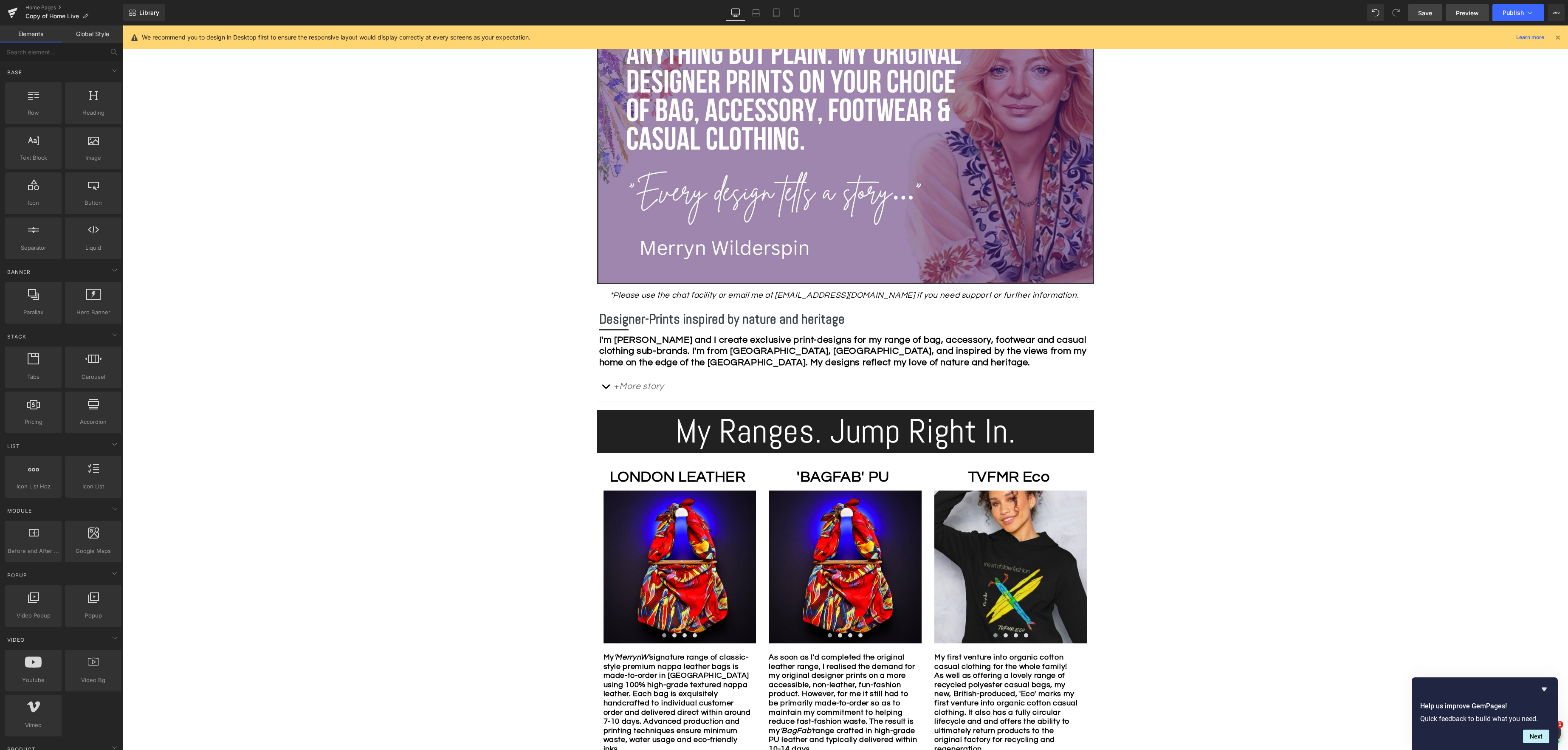
click at [1465, 13] on span "Preview" at bounding box center [1467, 13] width 23 height 9
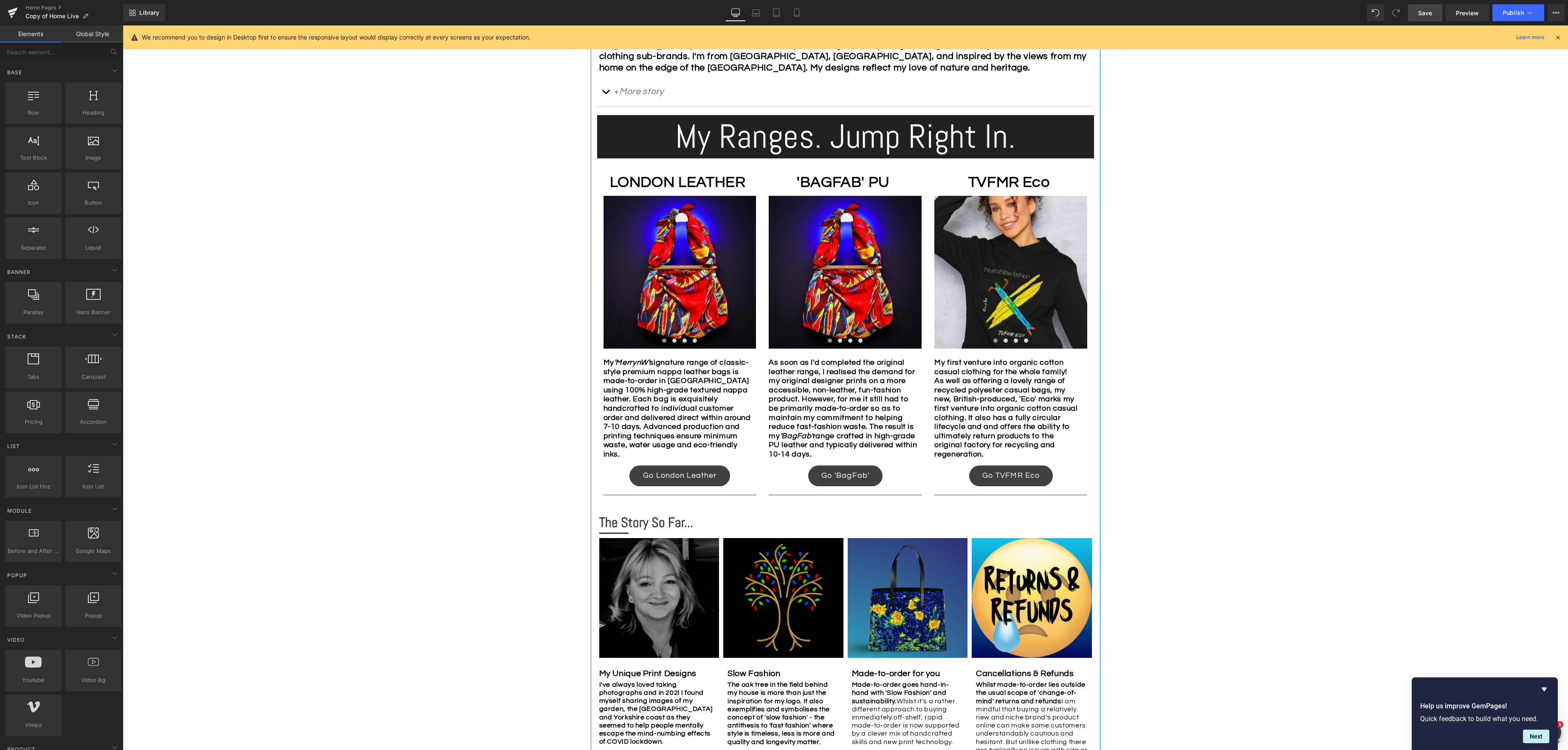
scroll to position [531, 0]
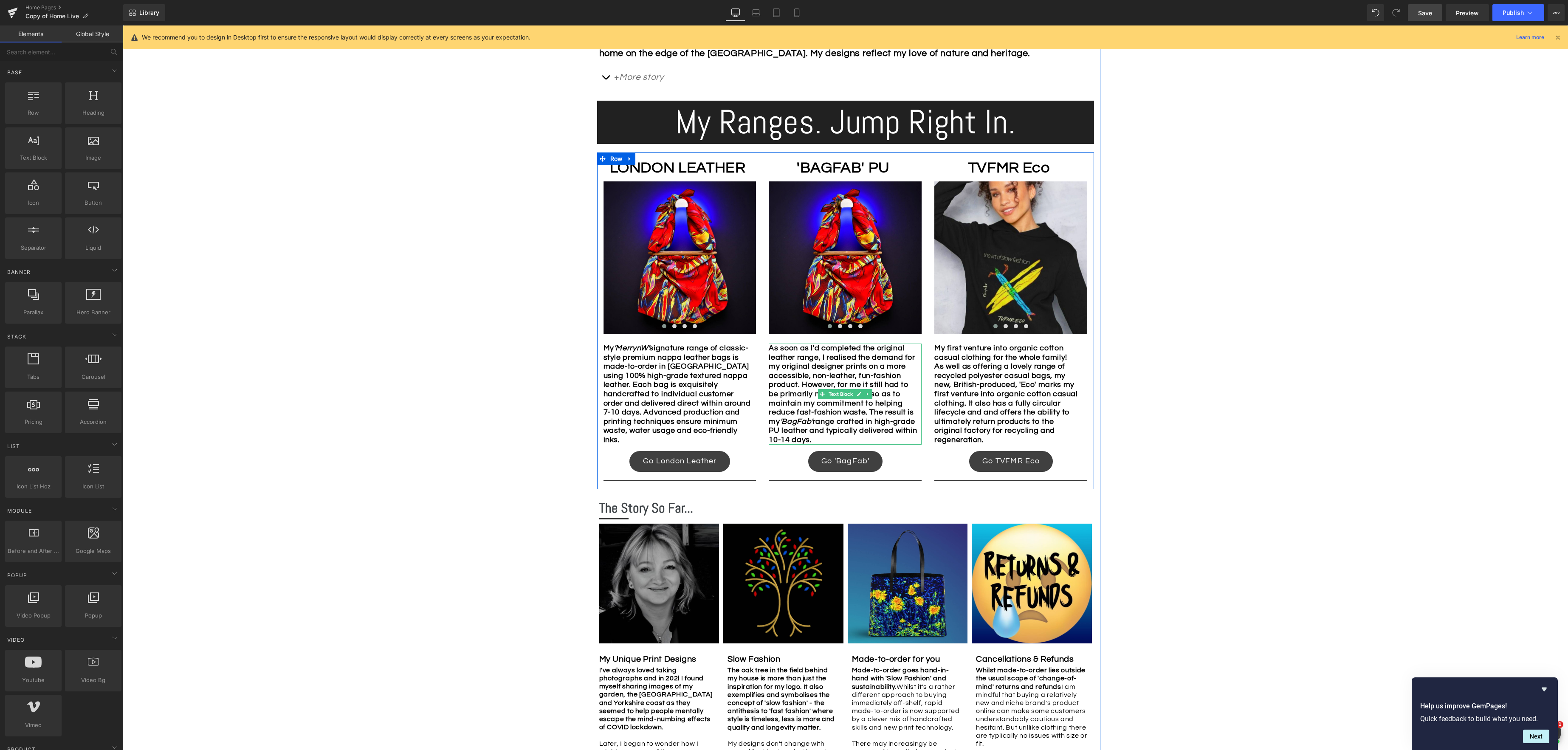
click at [874, 409] on b "As soon as I'd completed the original leather range, I realised the demand for …" at bounding box center [842, 393] width 148 height 100
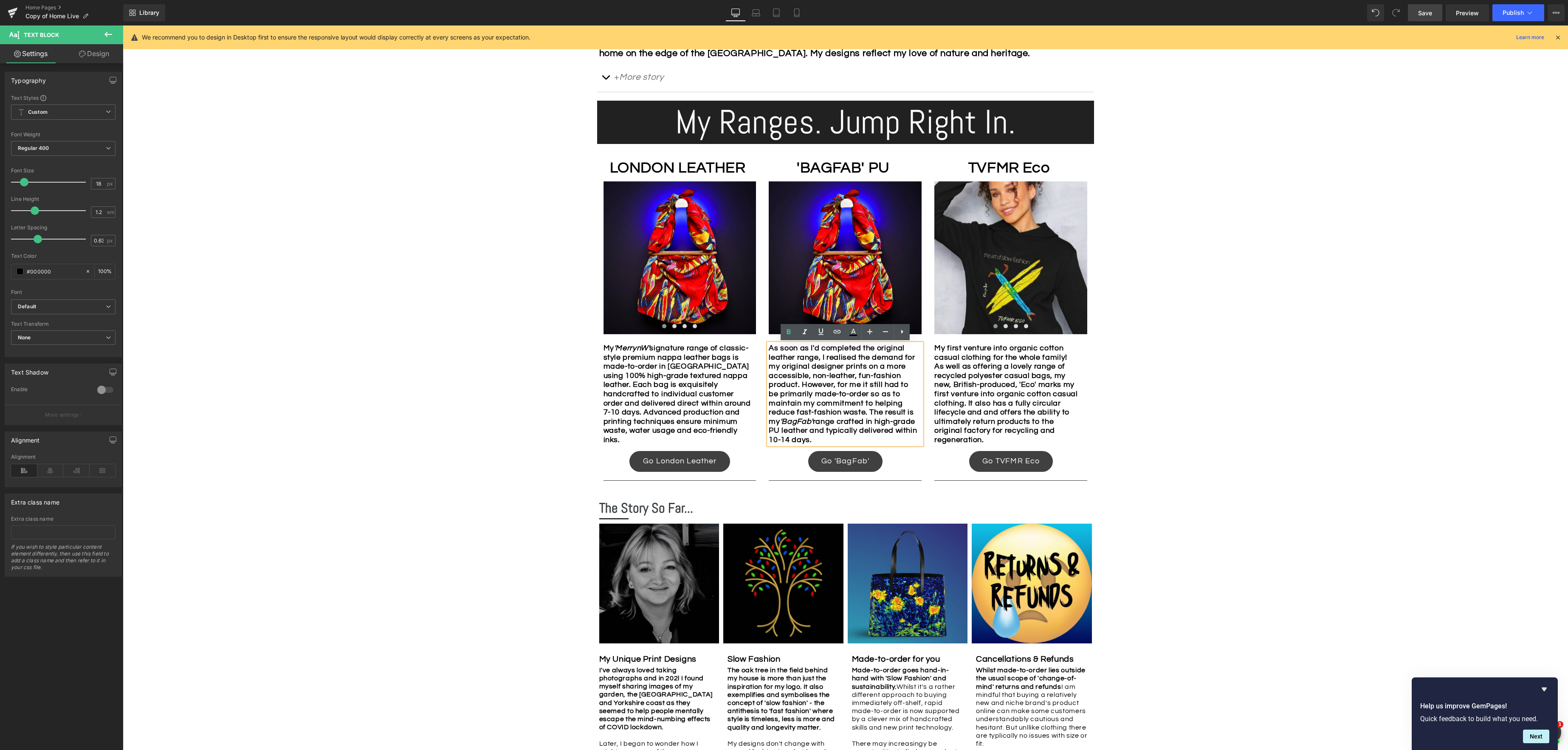
click at [900, 386] on b "As soon as I'd completed the original leather range, I realised the demand for …" at bounding box center [842, 393] width 148 height 100
click at [1421, 15] on span "Save" at bounding box center [1425, 13] width 14 height 9
click at [1467, 16] on span "Preview" at bounding box center [1467, 13] width 23 height 9
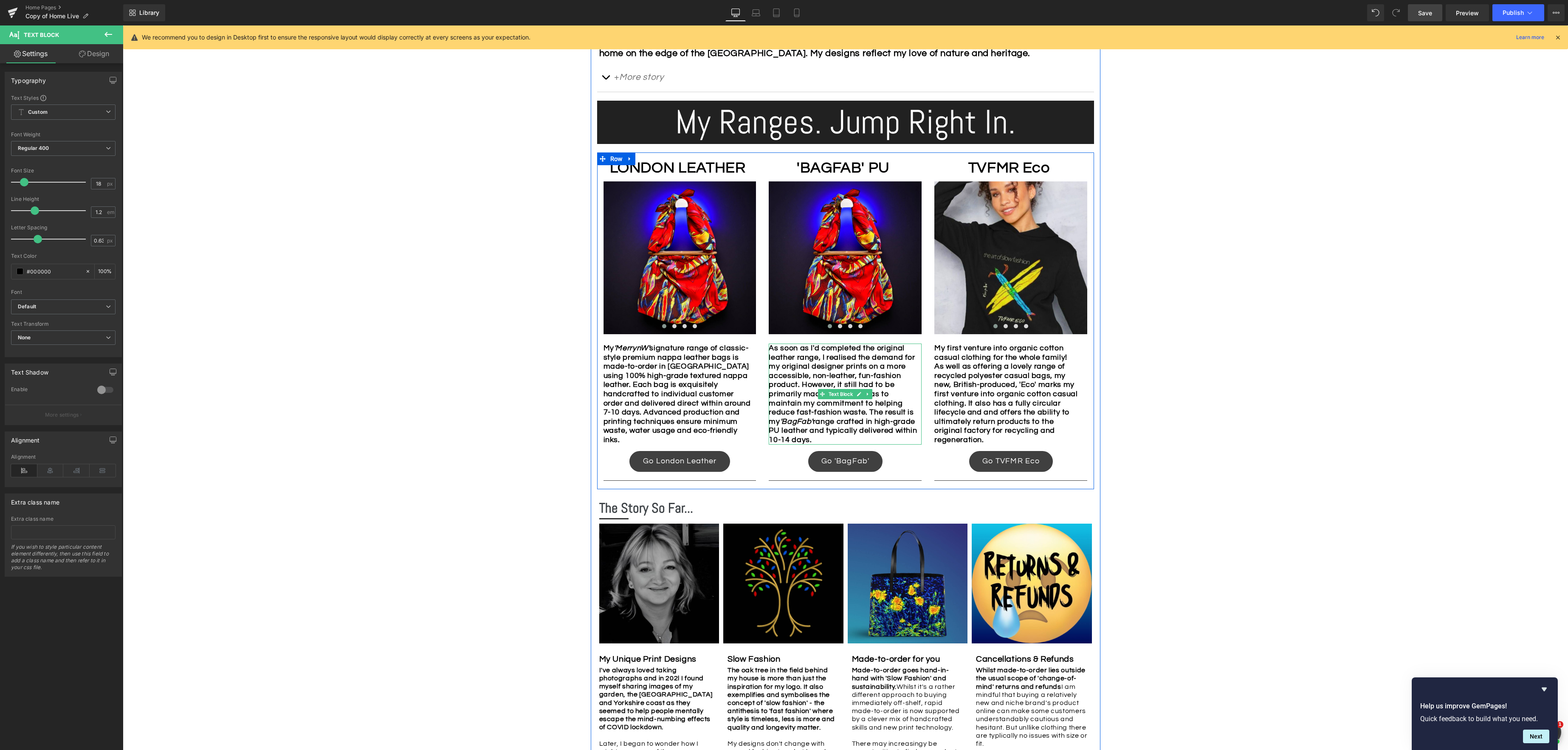
drag, startPoint x: 898, startPoint y: 399, endPoint x: 864, endPoint y: 395, distance: 34.2
click at [898, 399] on b "As soon as I'd completed the original leather range, I realised the demand for …" at bounding box center [842, 393] width 148 height 100
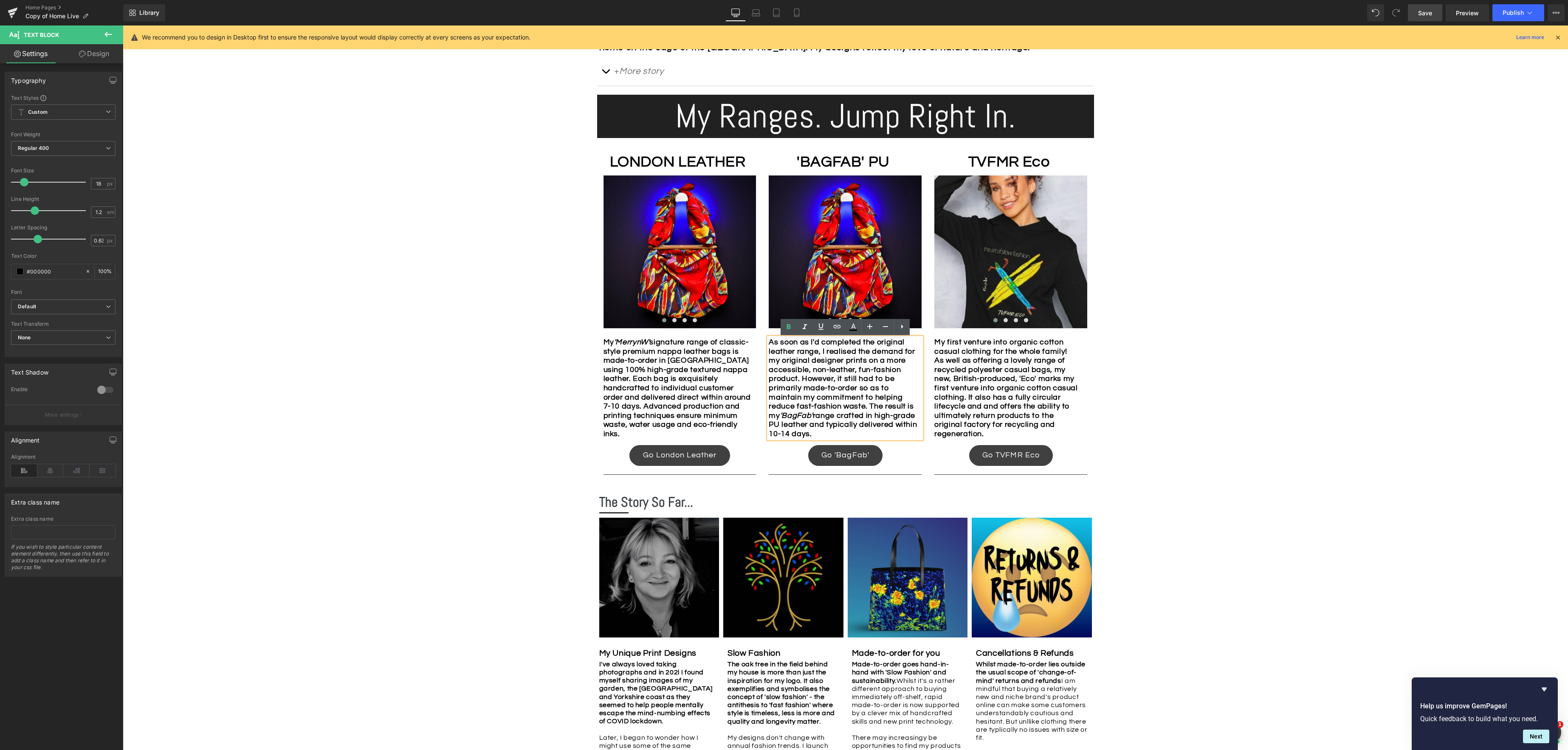
scroll to position [539, 0]
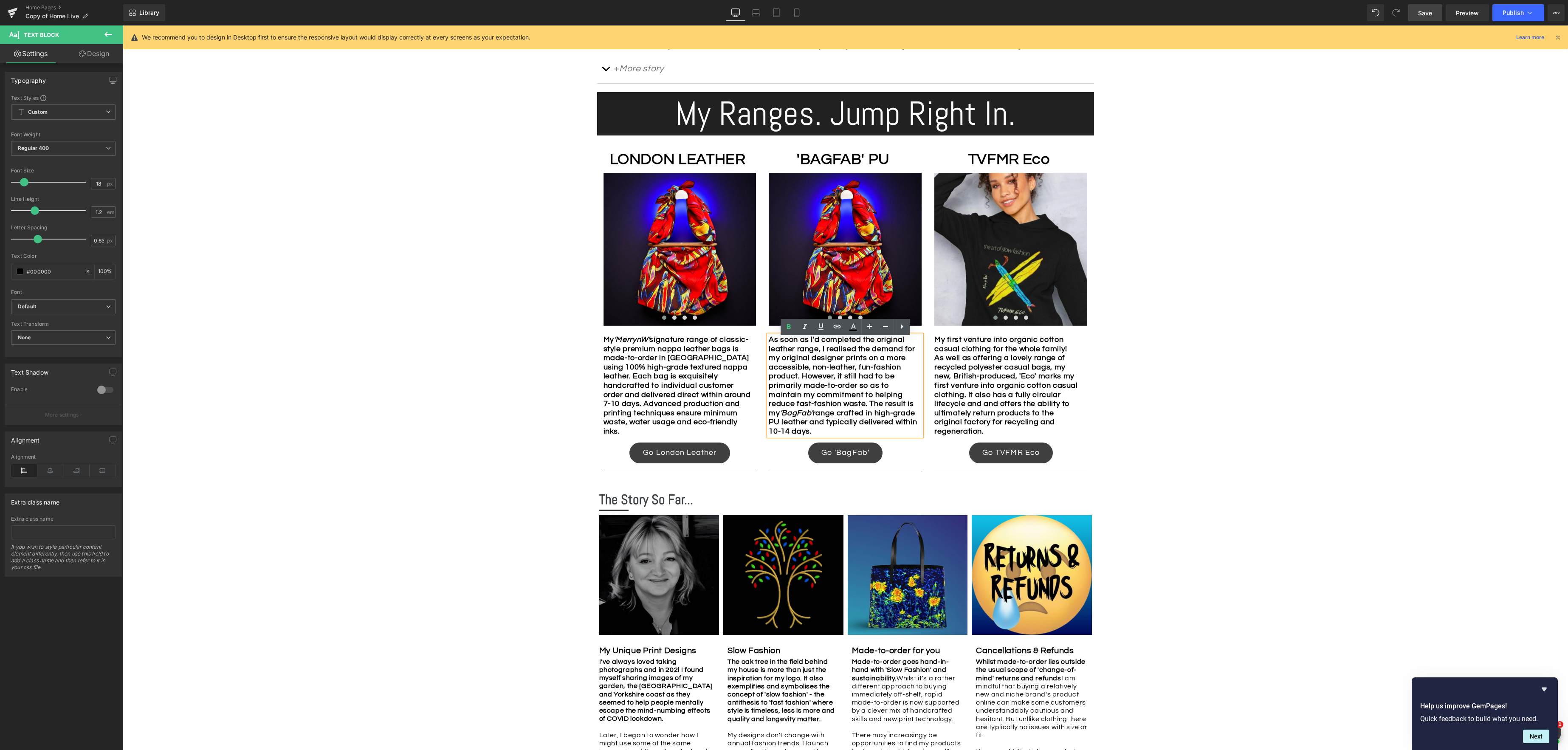
drag, startPoint x: 828, startPoint y: 394, endPoint x: 900, endPoint y: 383, distance: 72.8
click at [828, 394] on b "As soon as I'd completed the original leather range, I realised the demand for …" at bounding box center [842, 385] width 148 height 100
click at [828, 382] on b "As soon as I'd completed the original leather range, I realised the demand for …" at bounding box center [842, 385] width 148 height 100
click at [817, 395] on b "As soon as I'd completed the original leather range, I realised the demand for …" at bounding box center [842, 385] width 148 height 100
click at [811, 396] on b "As soon as I'd completed the original leather range, I realised the demand for …" at bounding box center [842, 380] width 148 height 90
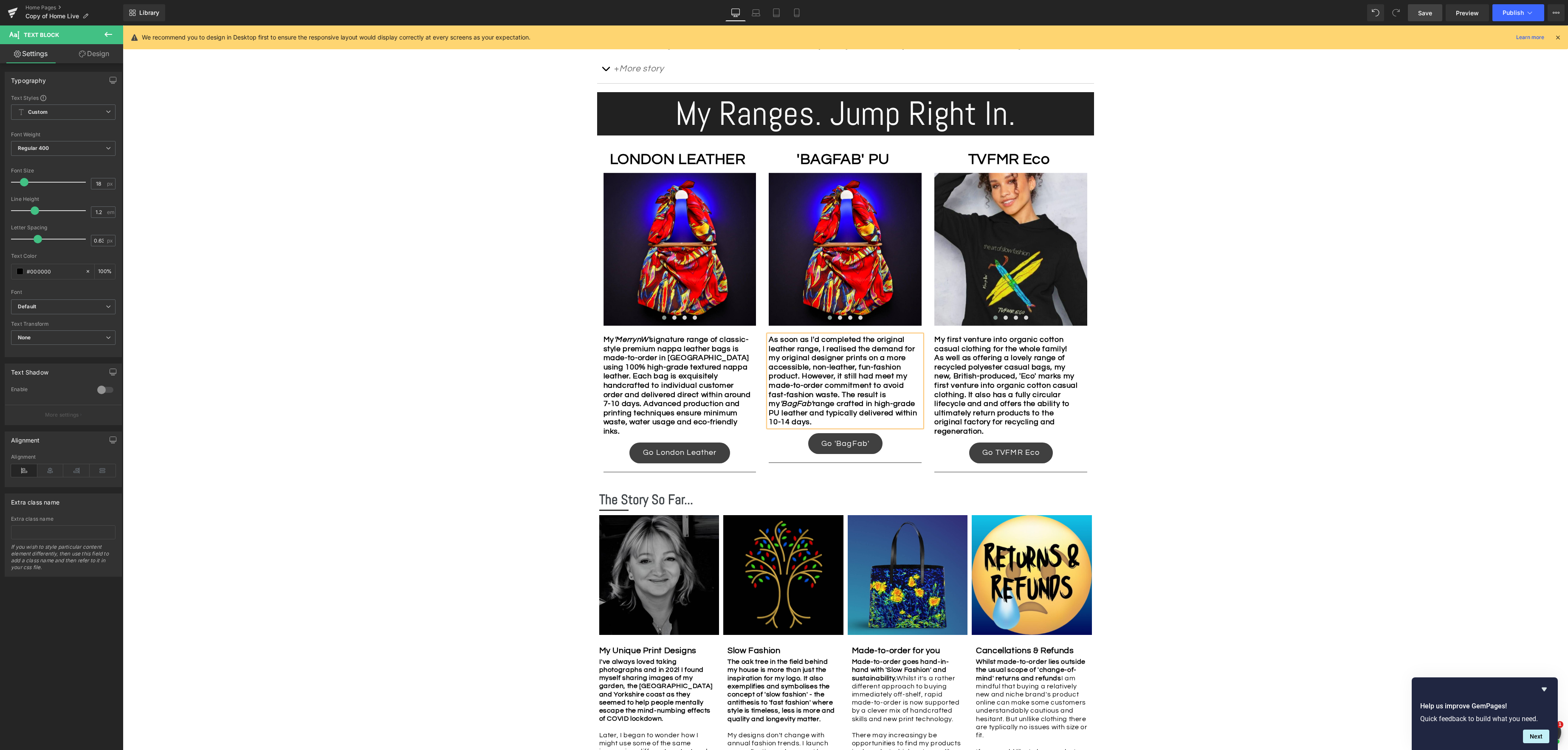
click at [1427, 15] on span "Save" at bounding box center [1425, 13] width 14 height 9
click at [756, 13] on icon at bounding box center [756, 15] width 8 height 3
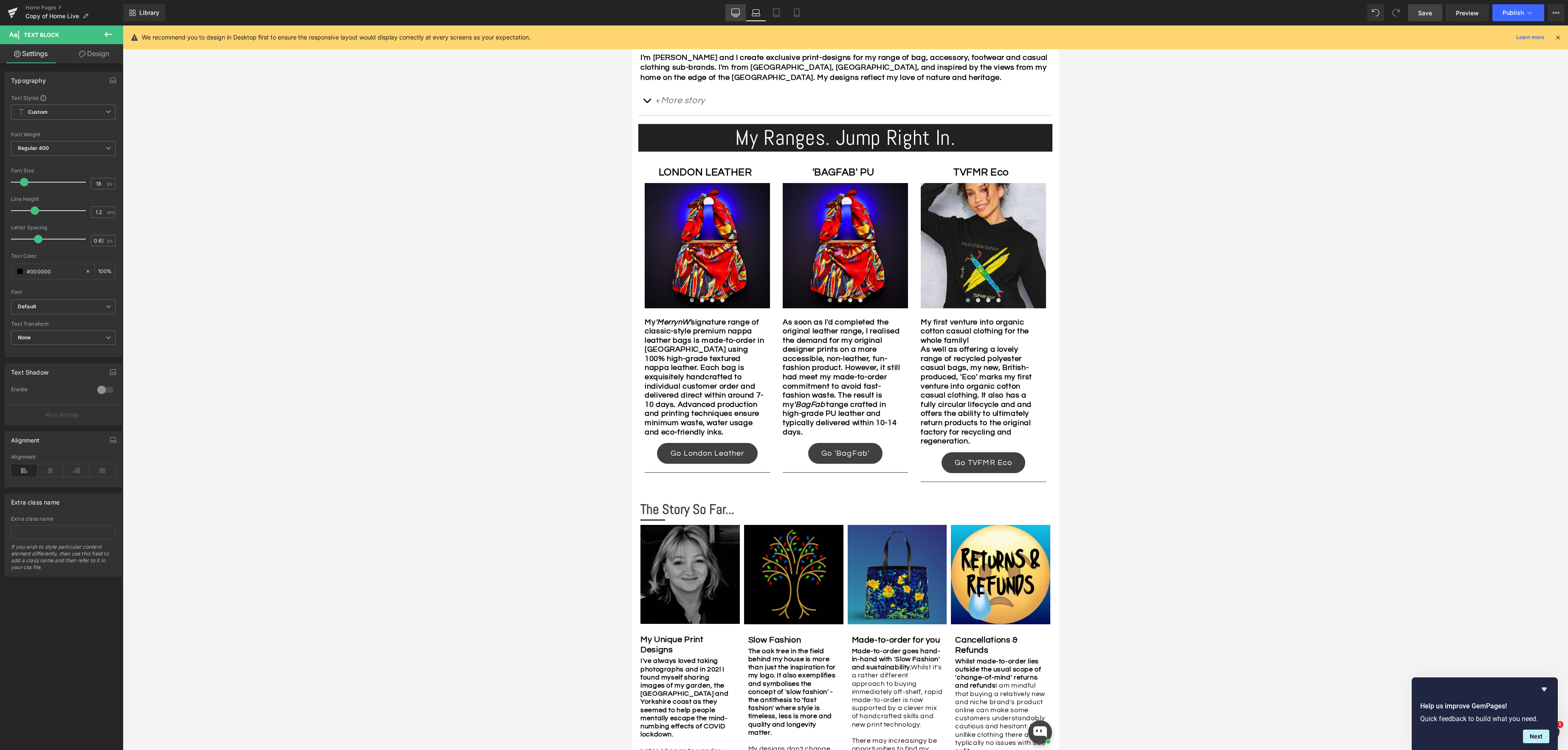
click at [734, 10] on icon at bounding box center [735, 13] width 8 height 8
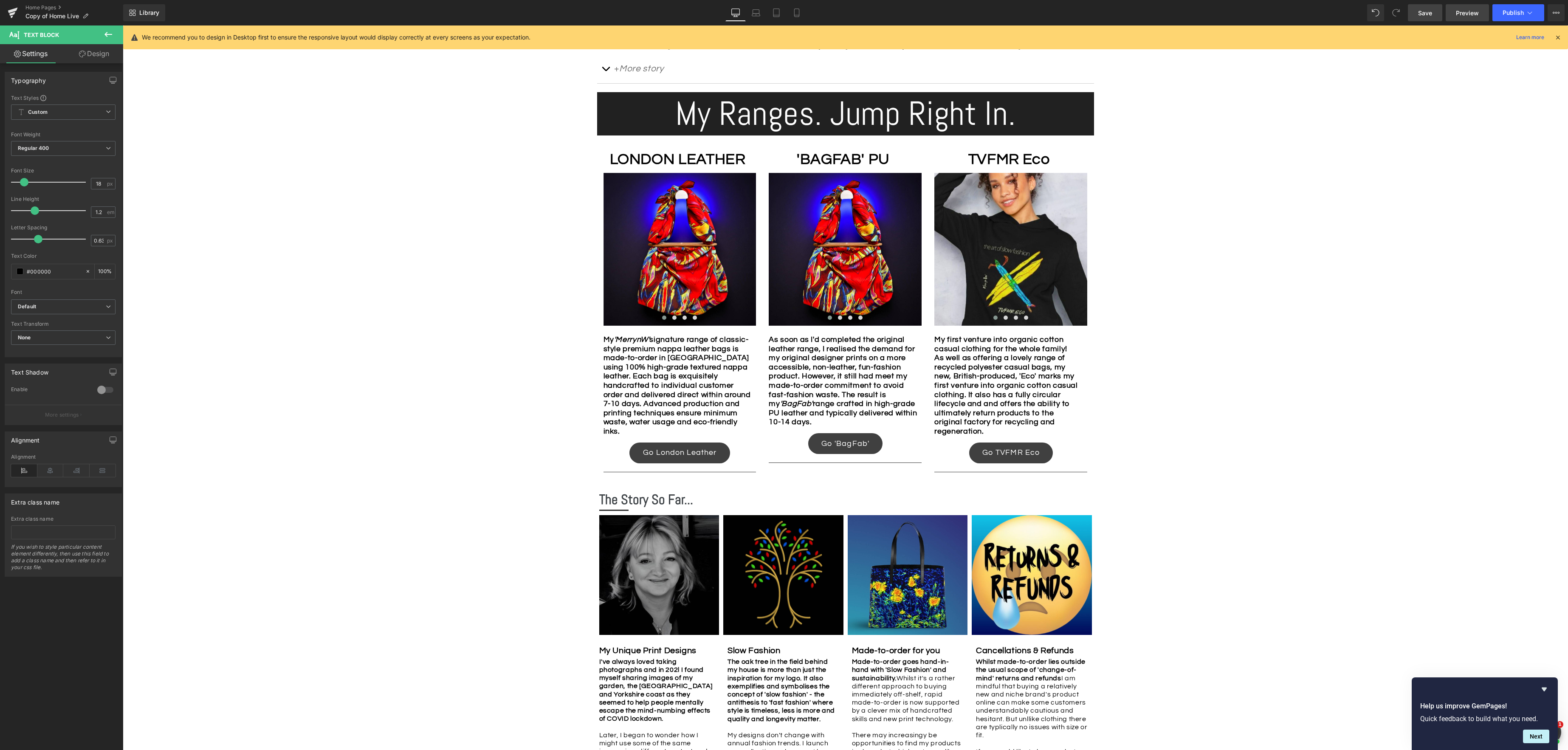
click at [1463, 14] on span "Preview" at bounding box center [1467, 13] width 23 height 9
click at [676, 160] on span "Text Block" at bounding box center [675, 158] width 28 height 10
click at [36, 184] on span at bounding box center [36, 182] width 8 height 8
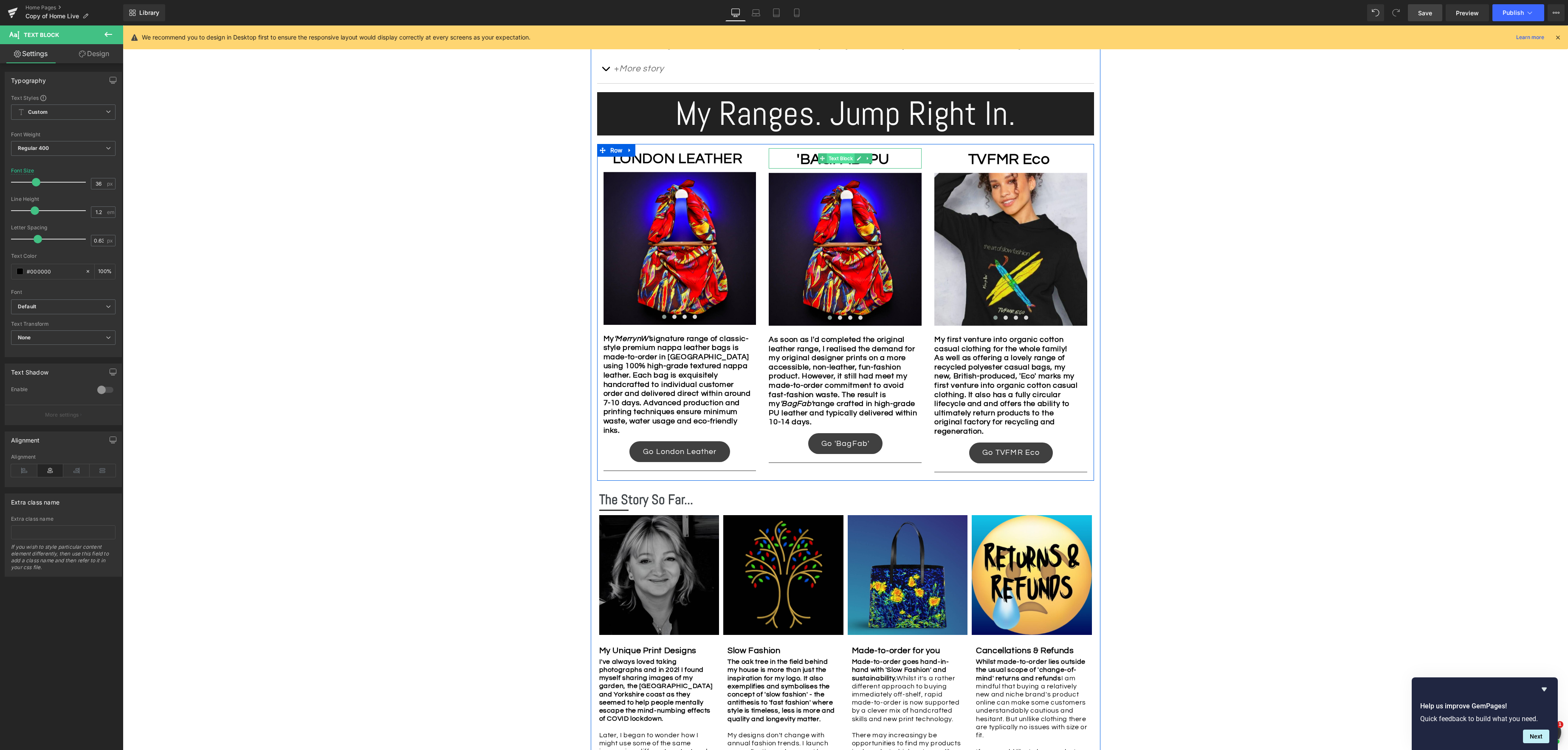
click at [841, 163] on div "'BAGFAB' PU Text Block" at bounding box center [844, 158] width 153 height 20
click at [33, 182] on span at bounding box center [36, 182] width 8 height 8
drag, startPoint x: 999, startPoint y: 160, endPoint x: 992, endPoint y: 161, distance: 7.1
click at [999, 160] on div "TVFMR Eco Text Block" at bounding box center [1011, 158] width 153 height 20
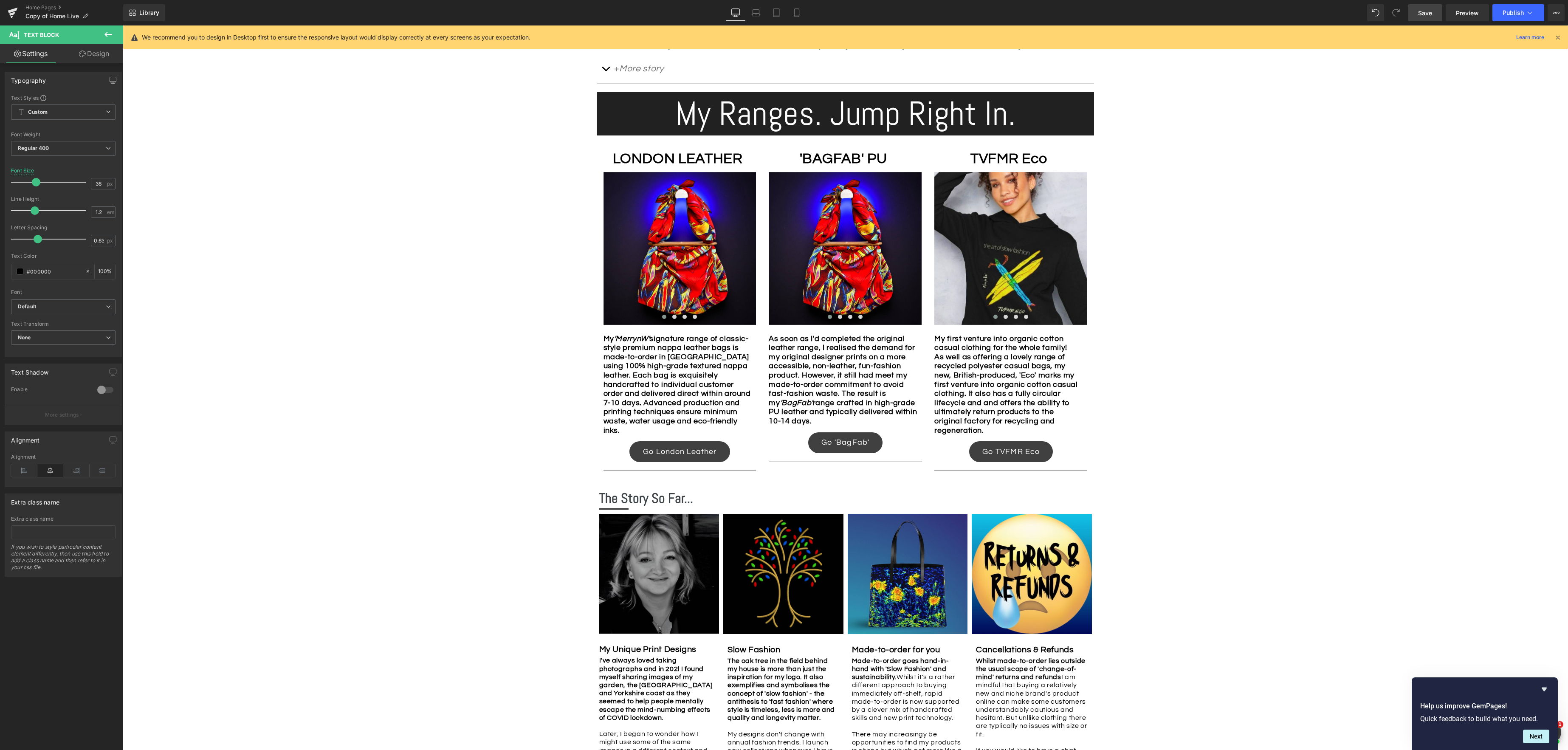
click at [33, 180] on span at bounding box center [36, 182] width 8 height 8
click at [1432, 15] on span "Save" at bounding box center [1425, 13] width 14 height 9
click at [1465, 15] on span "Preview" at bounding box center [1467, 13] width 23 height 9
click at [98, 56] on link "Design" at bounding box center [94, 53] width 61 height 19
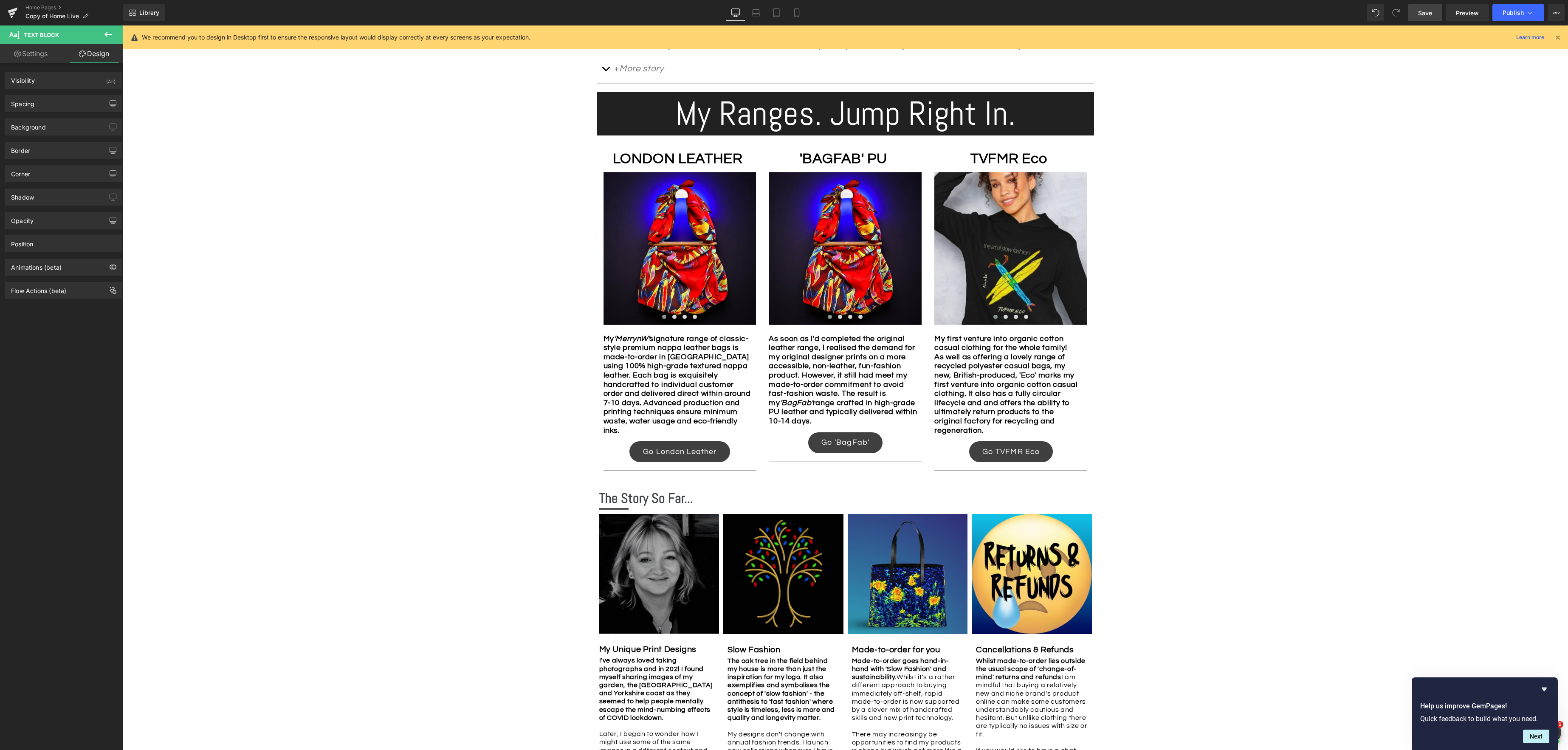
click at [104, 33] on icon at bounding box center [108, 34] width 10 height 10
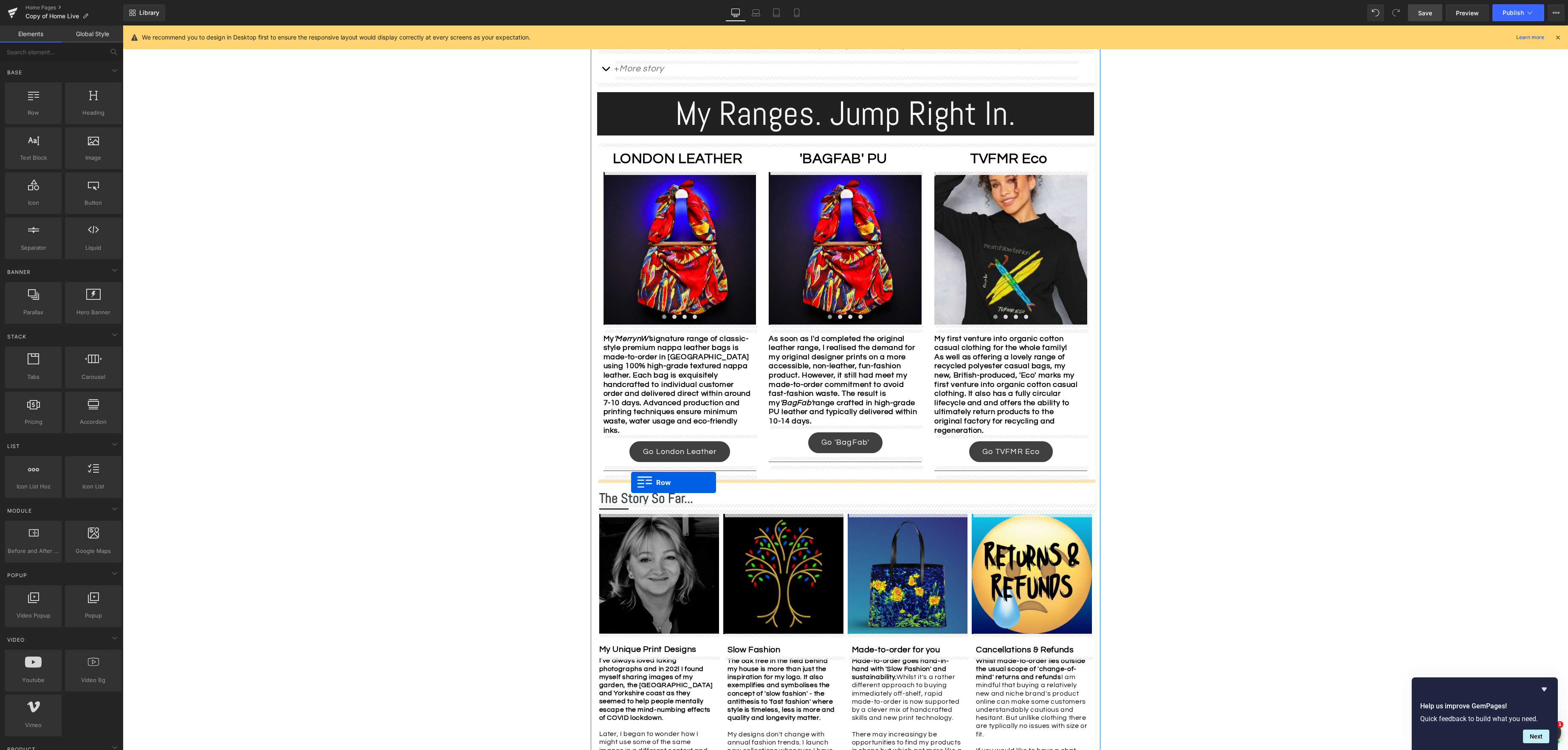
drag, startPoint x: 154, startPoint y: 139, endPoint x: 631, endPoint y: 483, distance: 588.1
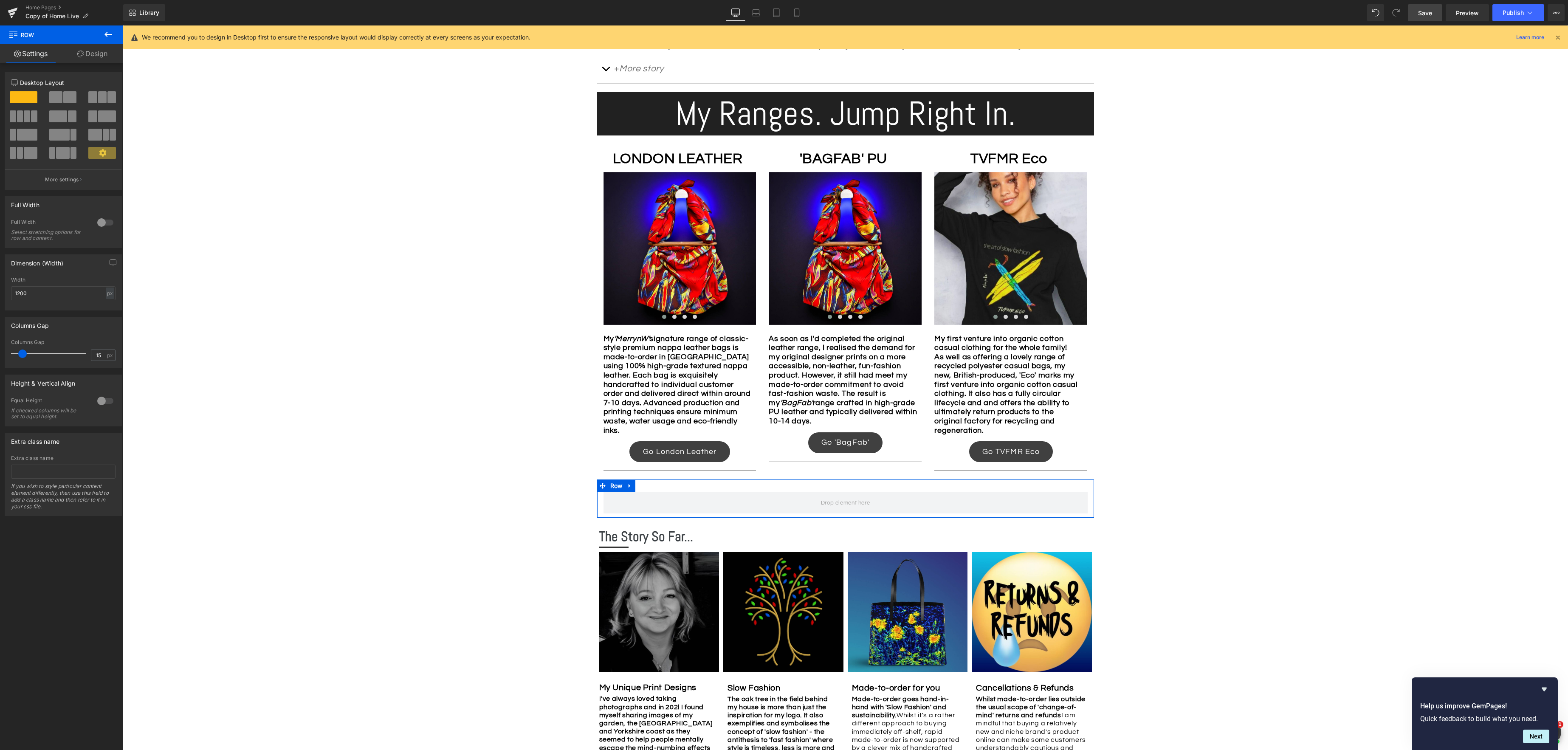
click at [101, 99] on span at bounding box center [102, 97] width 8 height 12
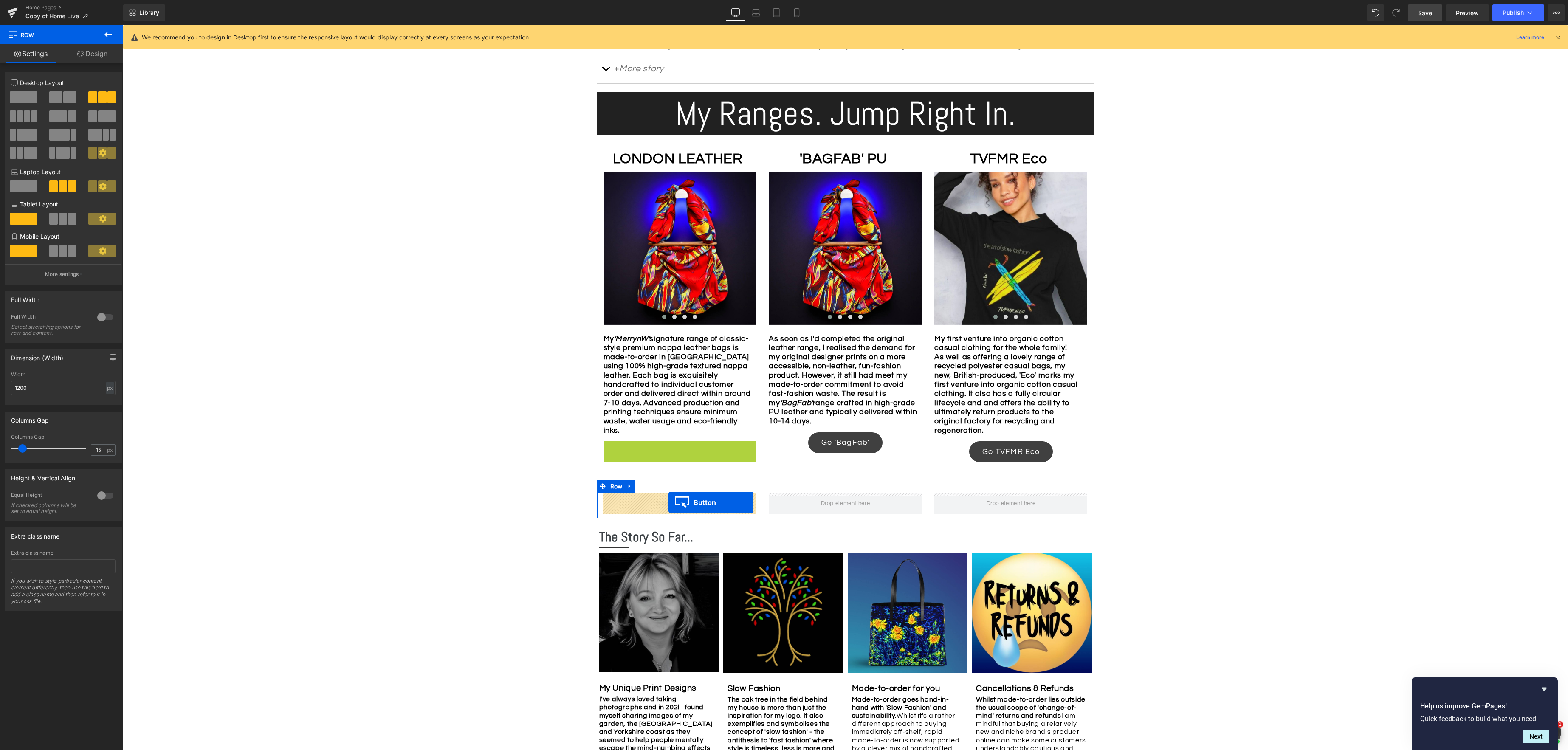
drag, startPoint x: 664, startPoint y: 452, endPoint x: 668, endPoint y: 502, distance: 50.2
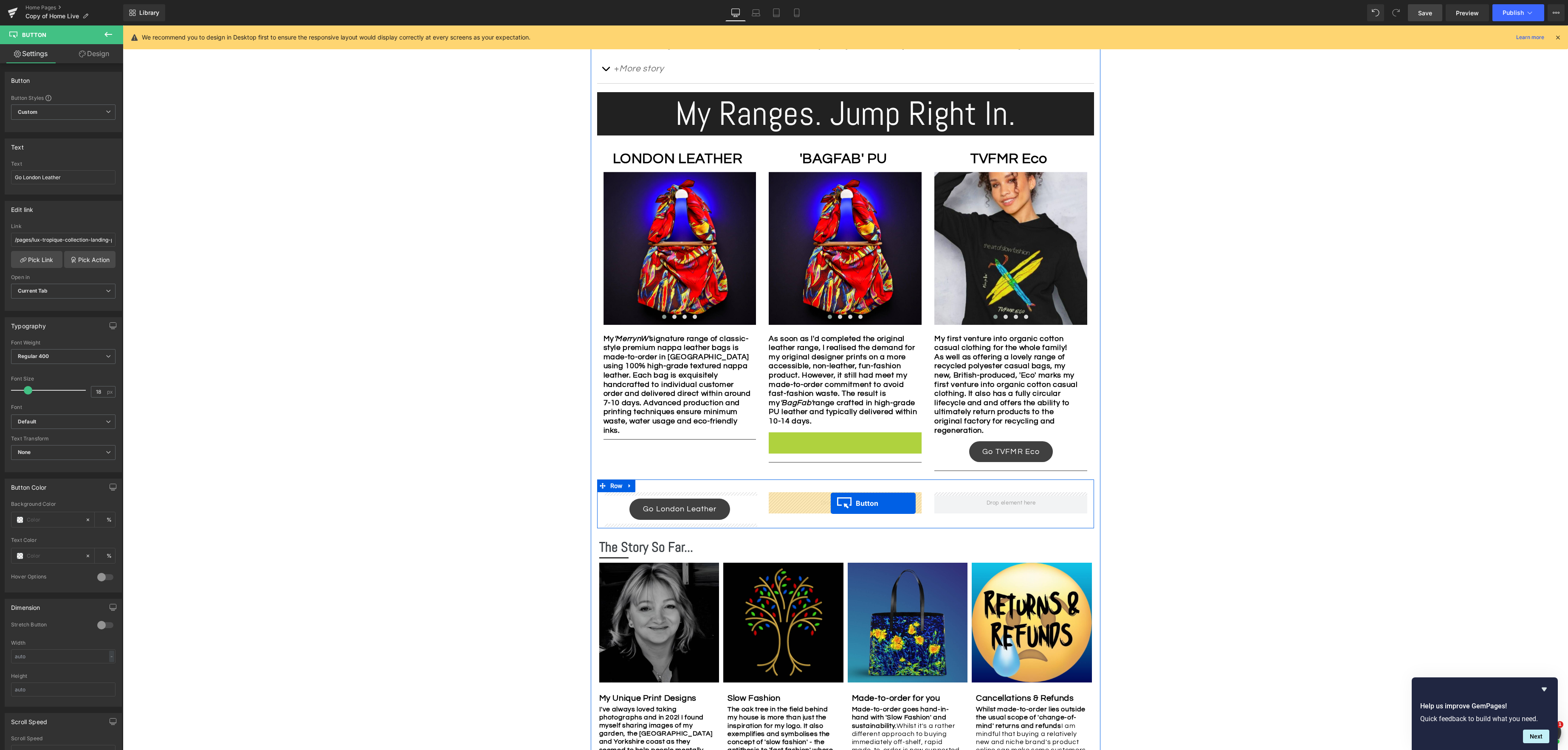
drag, startPoint x: 830, startPoint y: 441, endPoint x: 867, endPoint y: 483, distance: 56.0
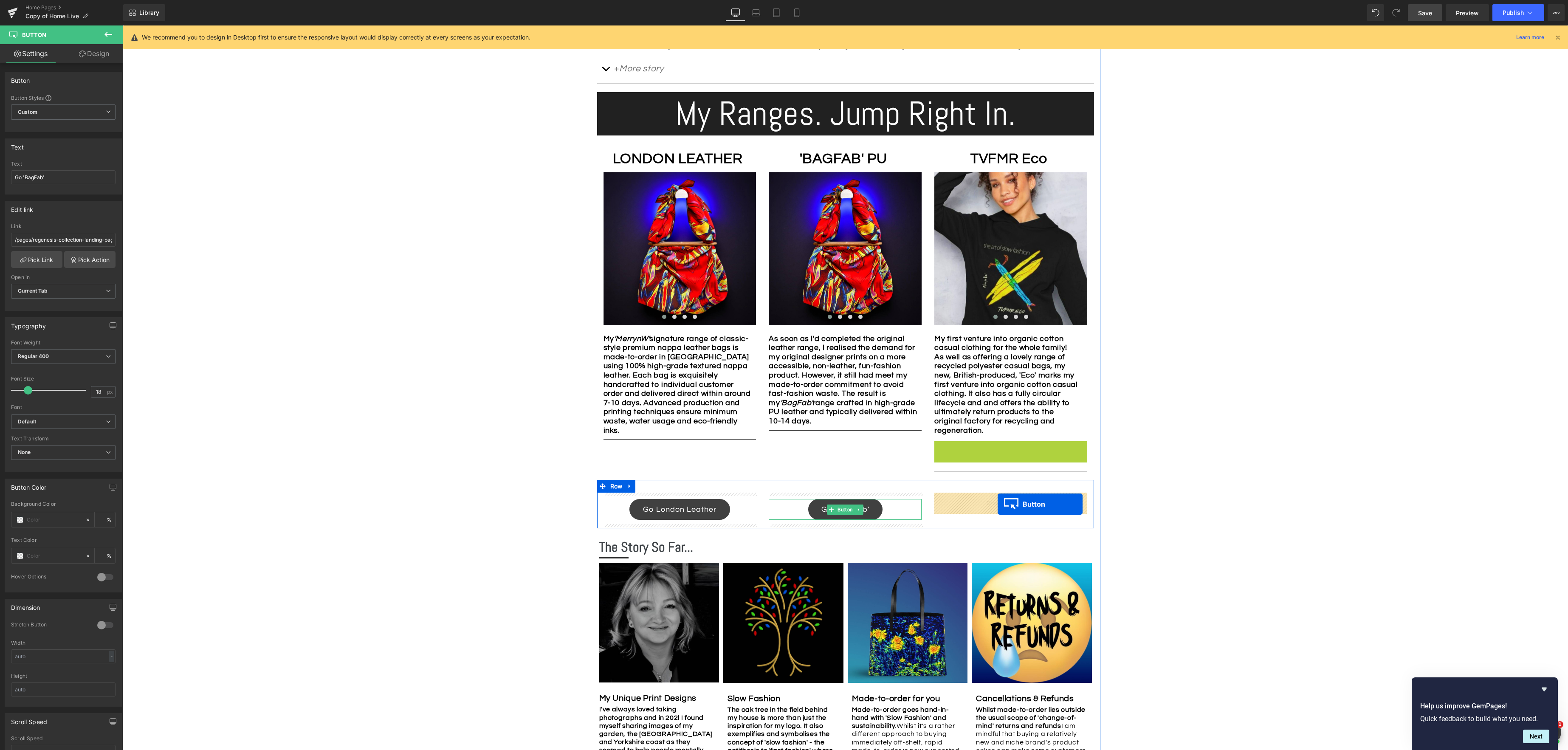
drag, startPoint x: 996, startPoint y: 449, endPoint x: 997, endPoint y: 504, distance: 55.0
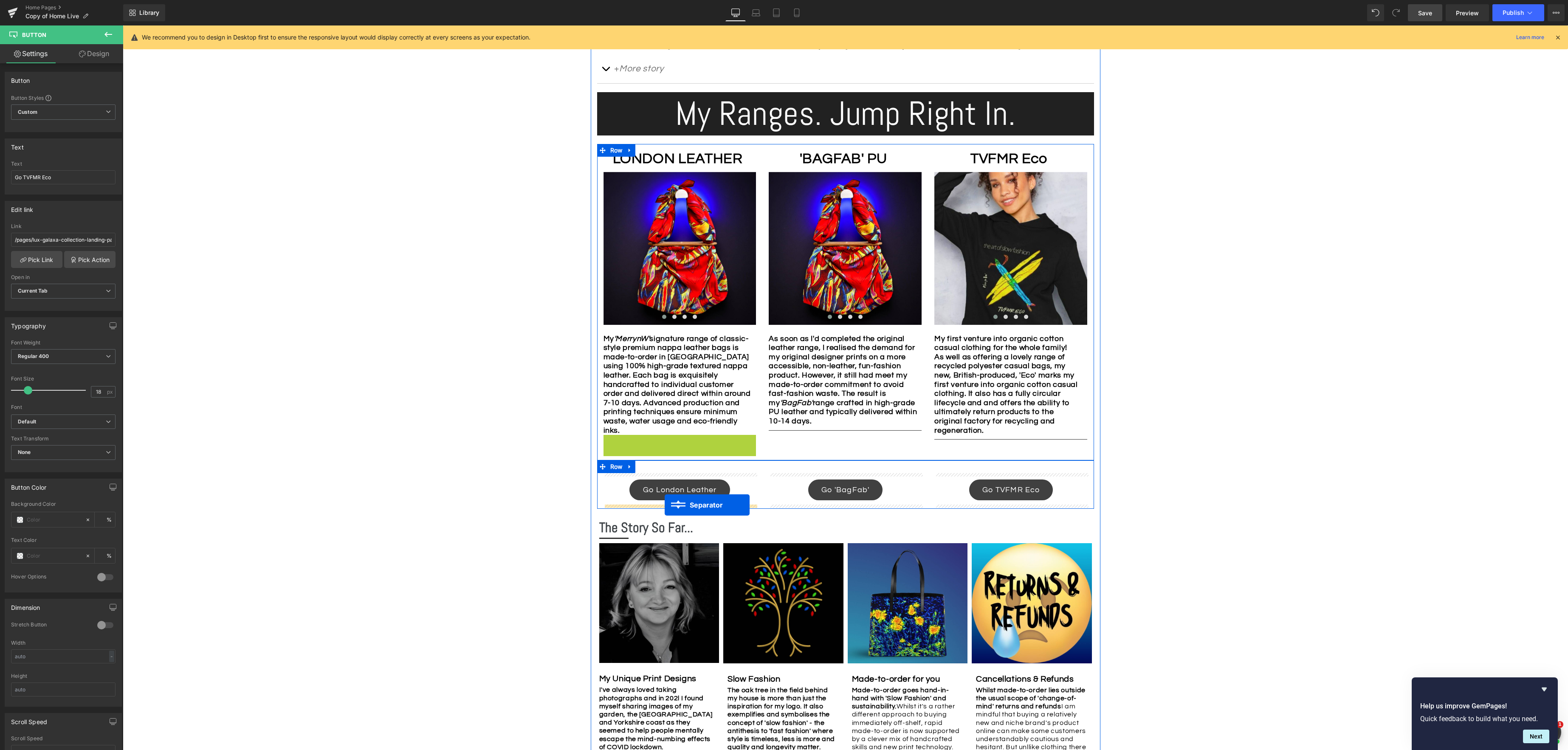
drag, startPoint x: 650, startPoint y: 437, endPoint x: 664, endPoint y: 505, distance: 69.4
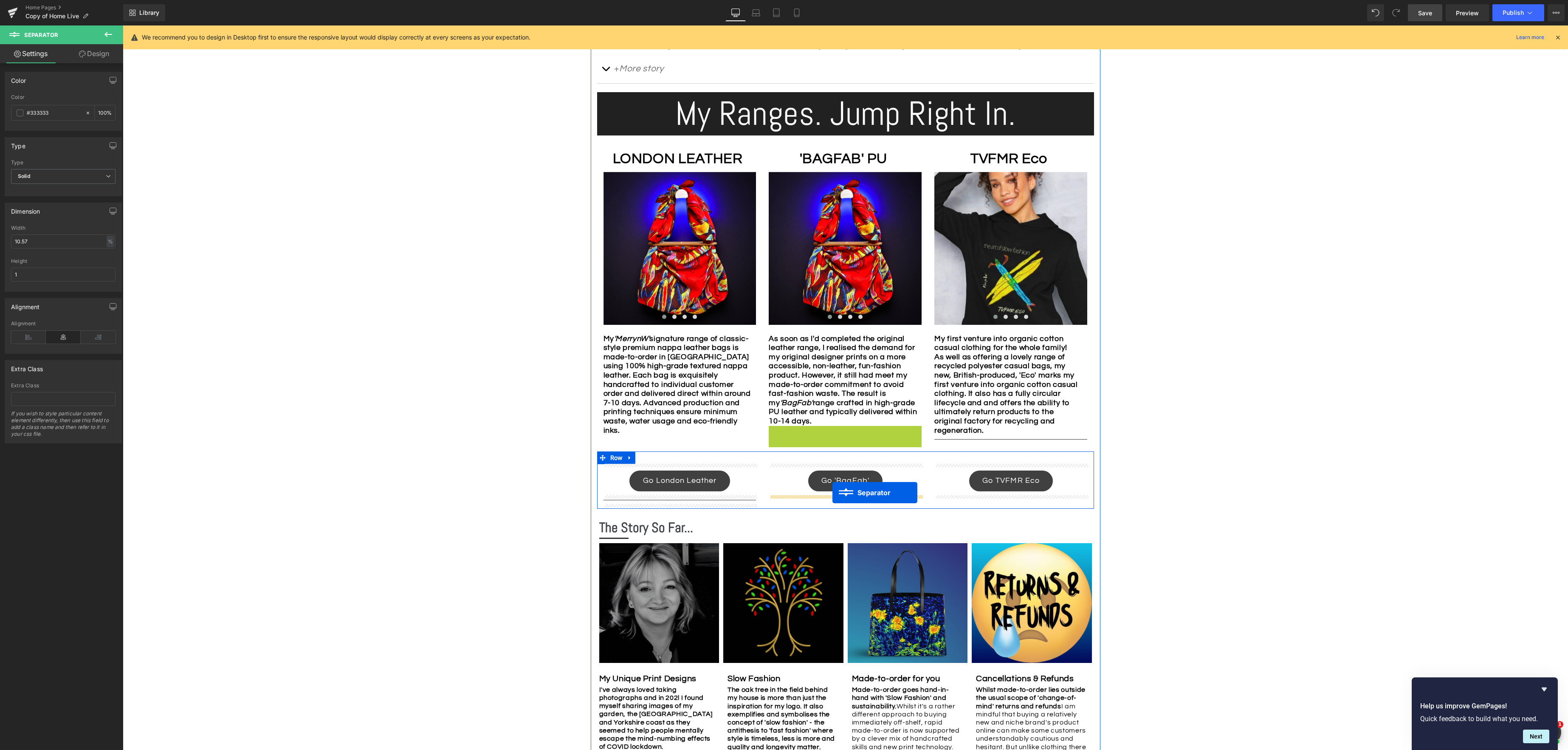
drag, startPoint x: 816, startPoint y: 429, endPoint x: 888, endPoint y: 462, distance: 79.2
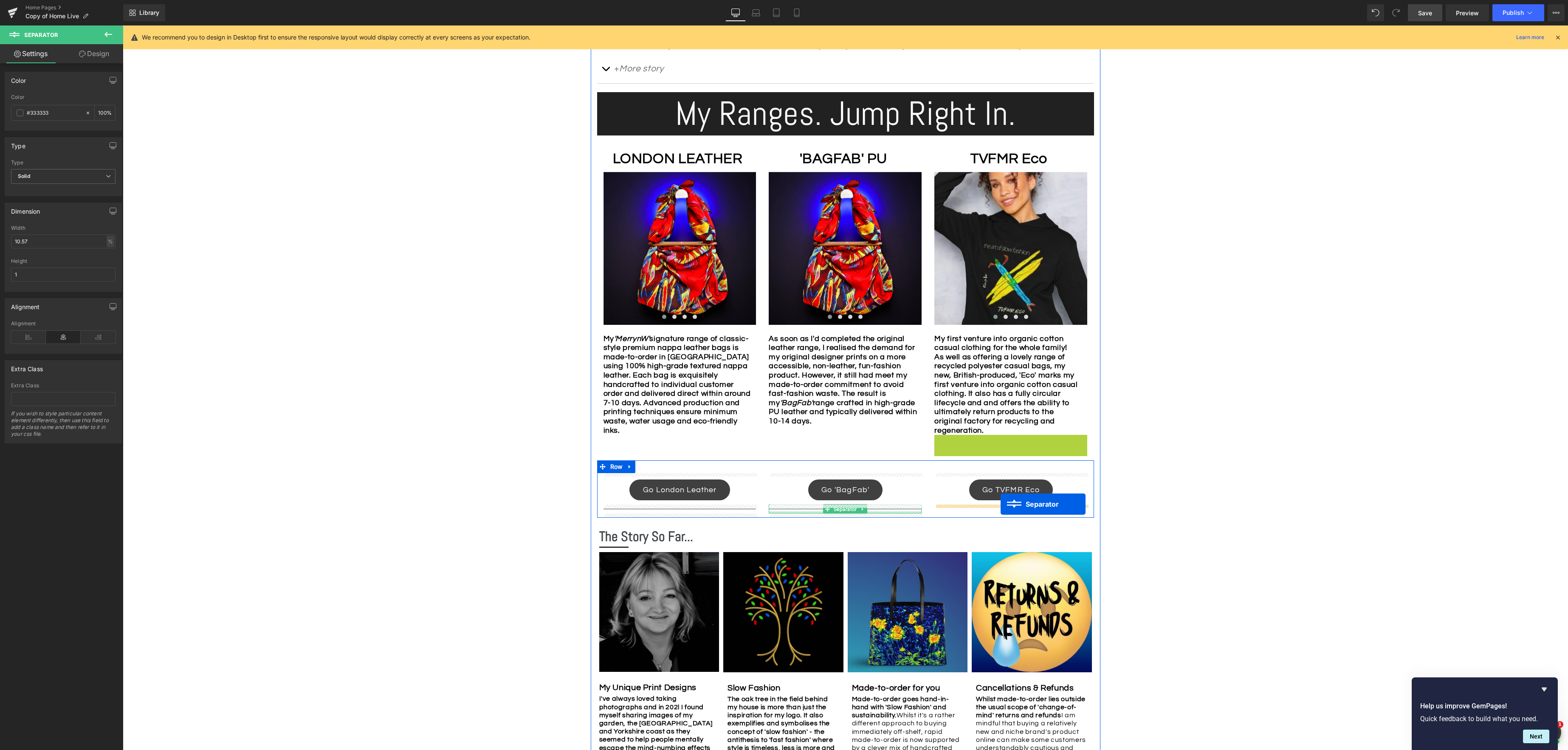
drag, startPoint x: 993, startPoint y: 438, endPoint x: 997, endPoint y: 503, distance: 65.1
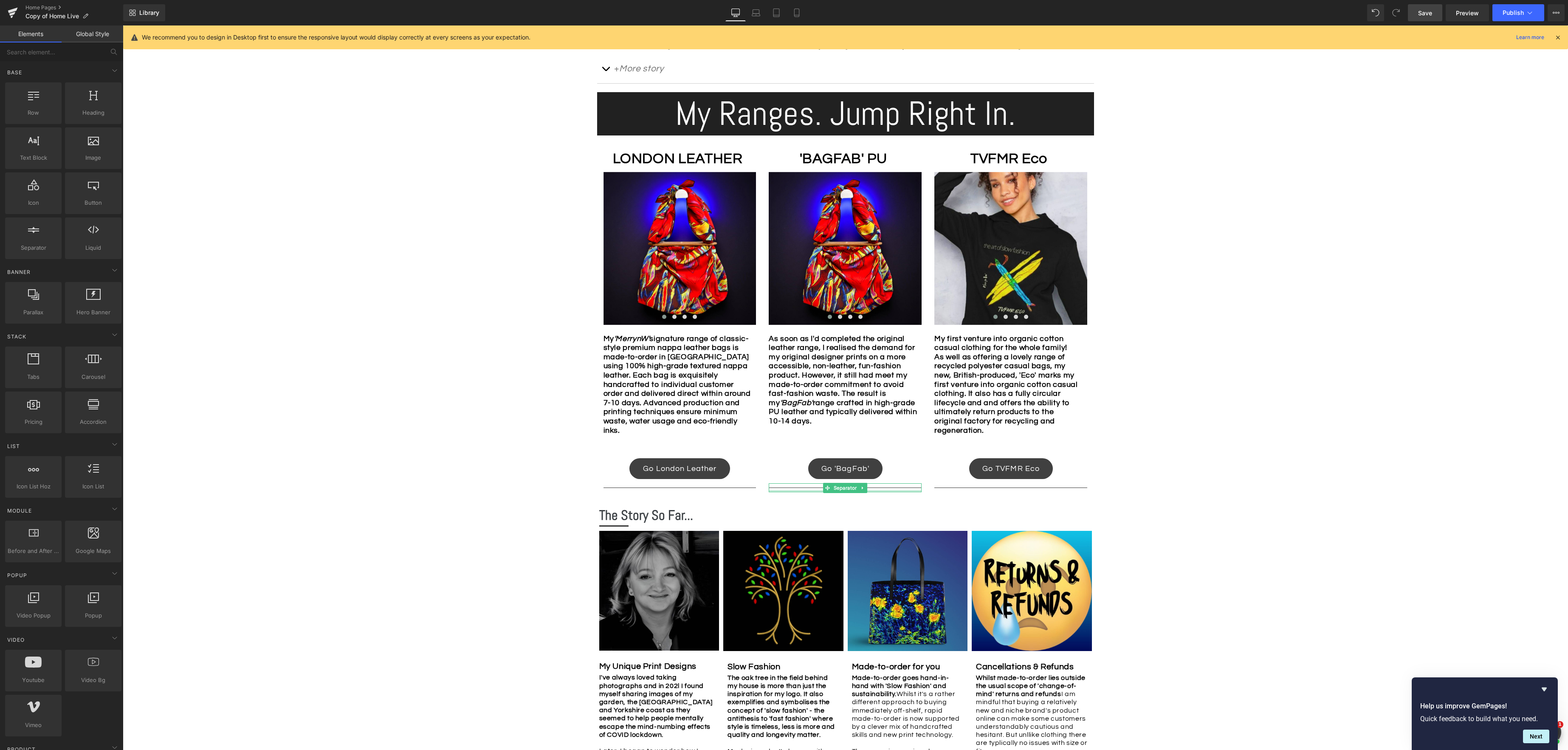
click at [1204, 471] on div "Image Row *Please use the chat facility or email me at merryn@tvfmr.com if you …" at bounding box center [845, 344] width 1445 height 1328
click at [1141, 483] on div "Image Row *Please use the chat facility or email me at merryn@tvfmr.com if you …" at bounding box center [845, 344] width 1445 height 1328
click at [754, 13] on icon at bounding box center [756, 13] width 8 height 8
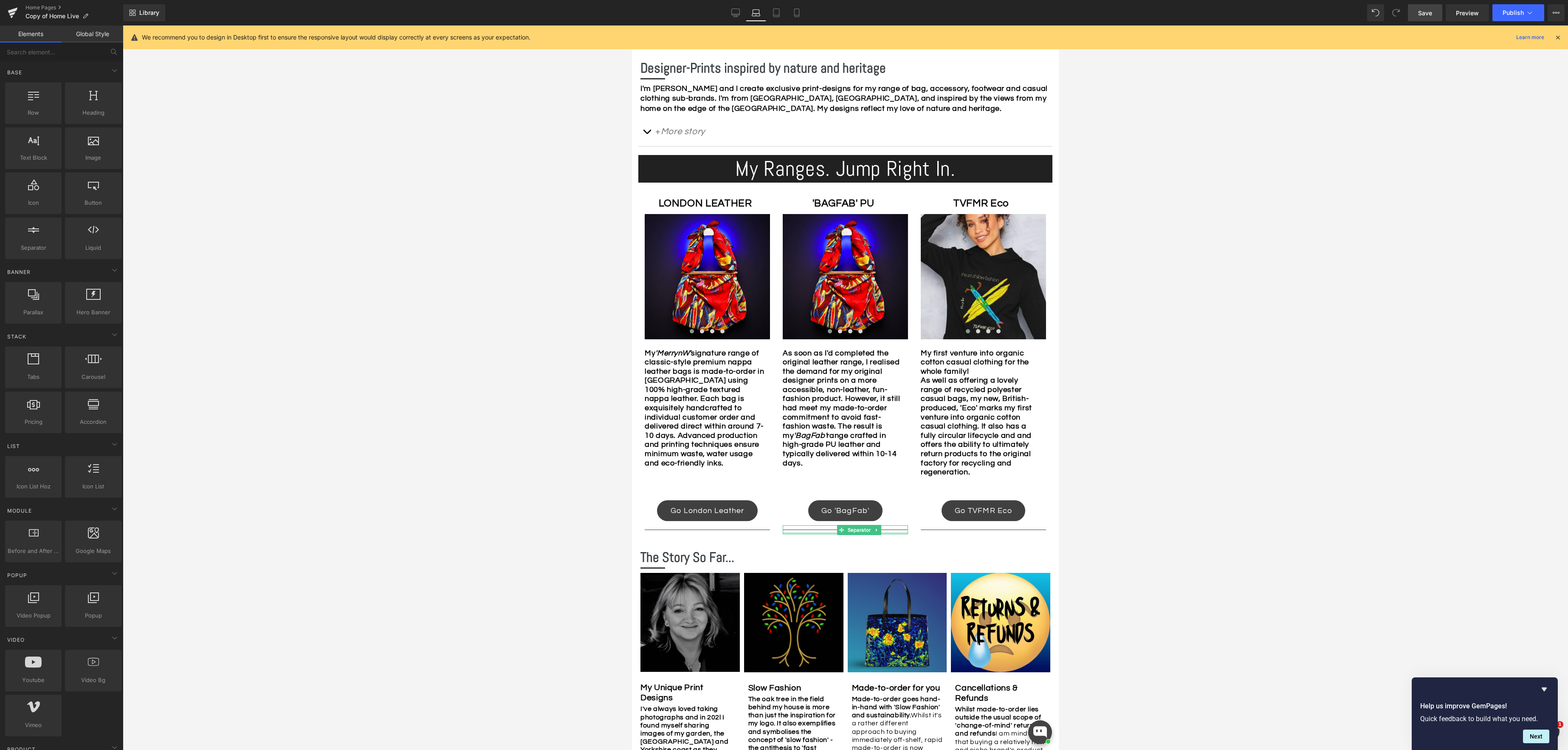
scroll to position [438, 0]
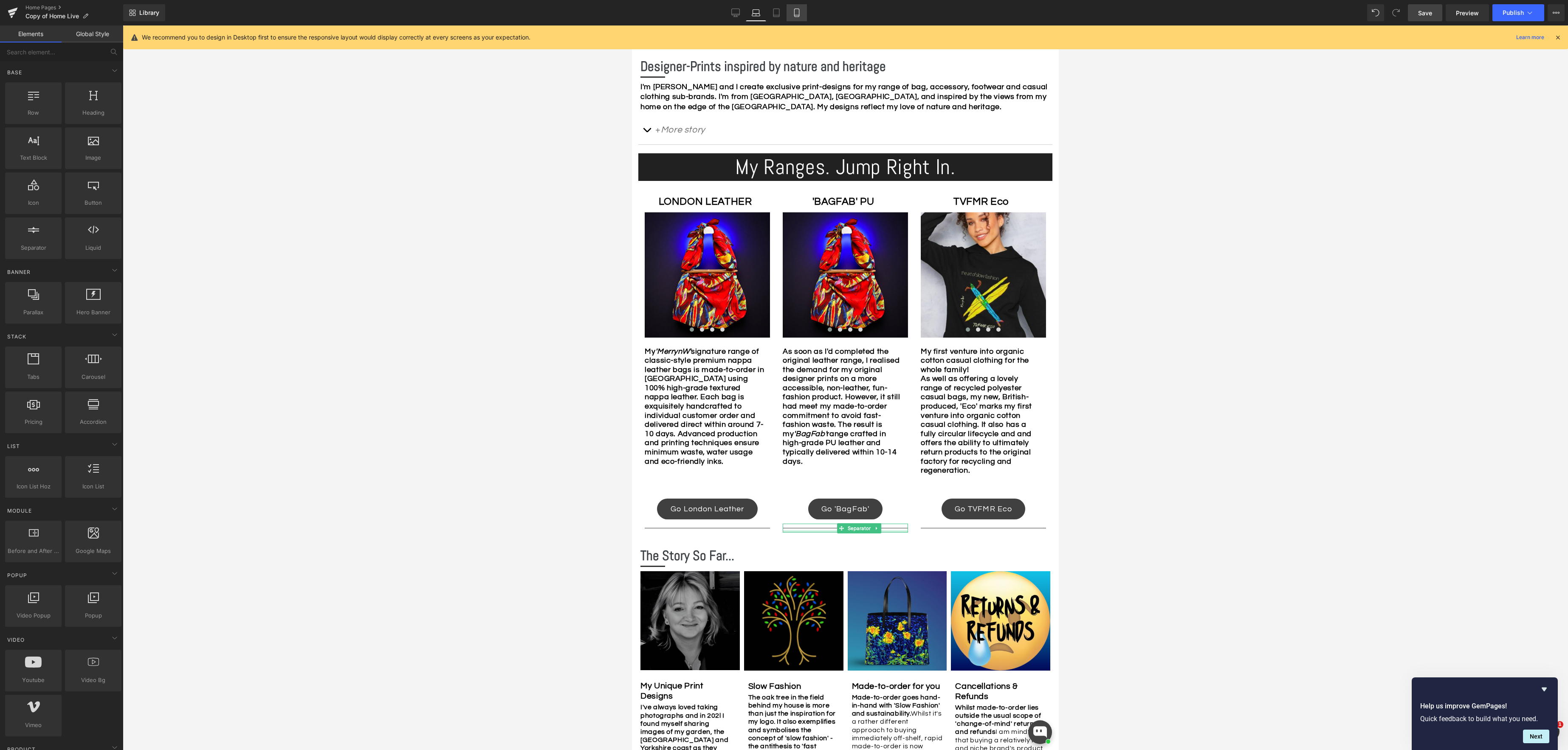
click at [795, 10] on icon at bounding box center [796, 13] width 8 height 8
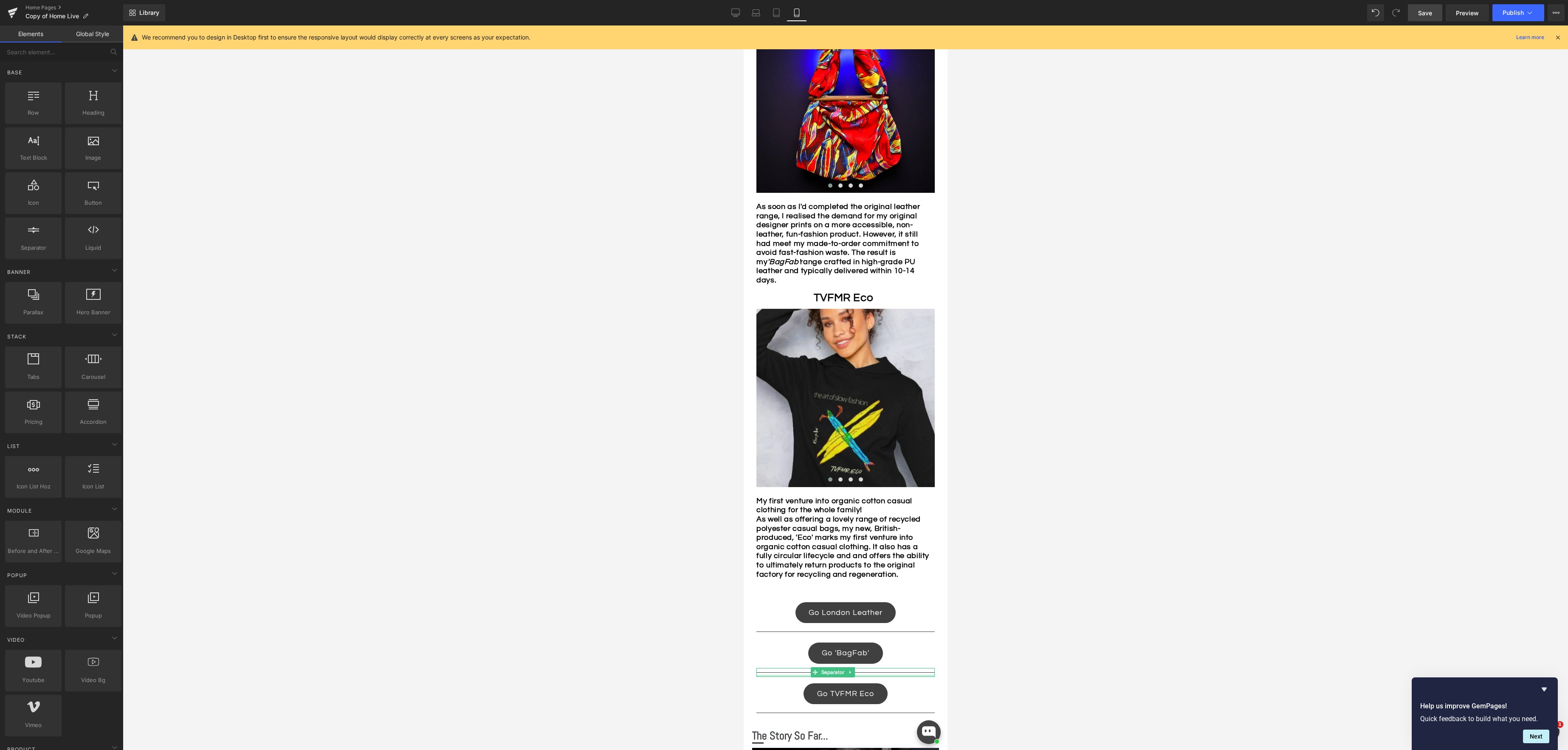
scroll to position [720, 0]
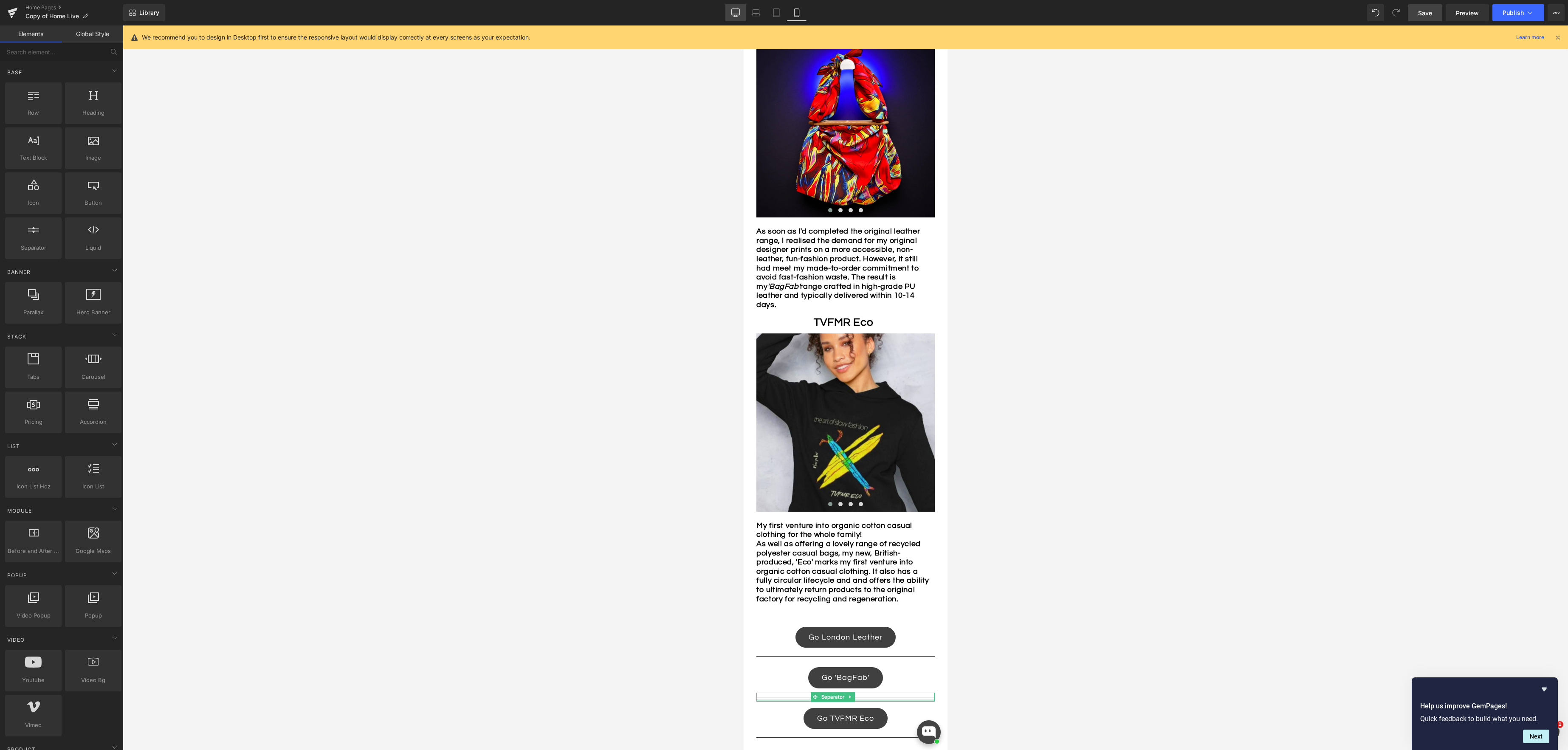
click at [734, 15] on icon at bounding box center [735, 13] width 8 height 8
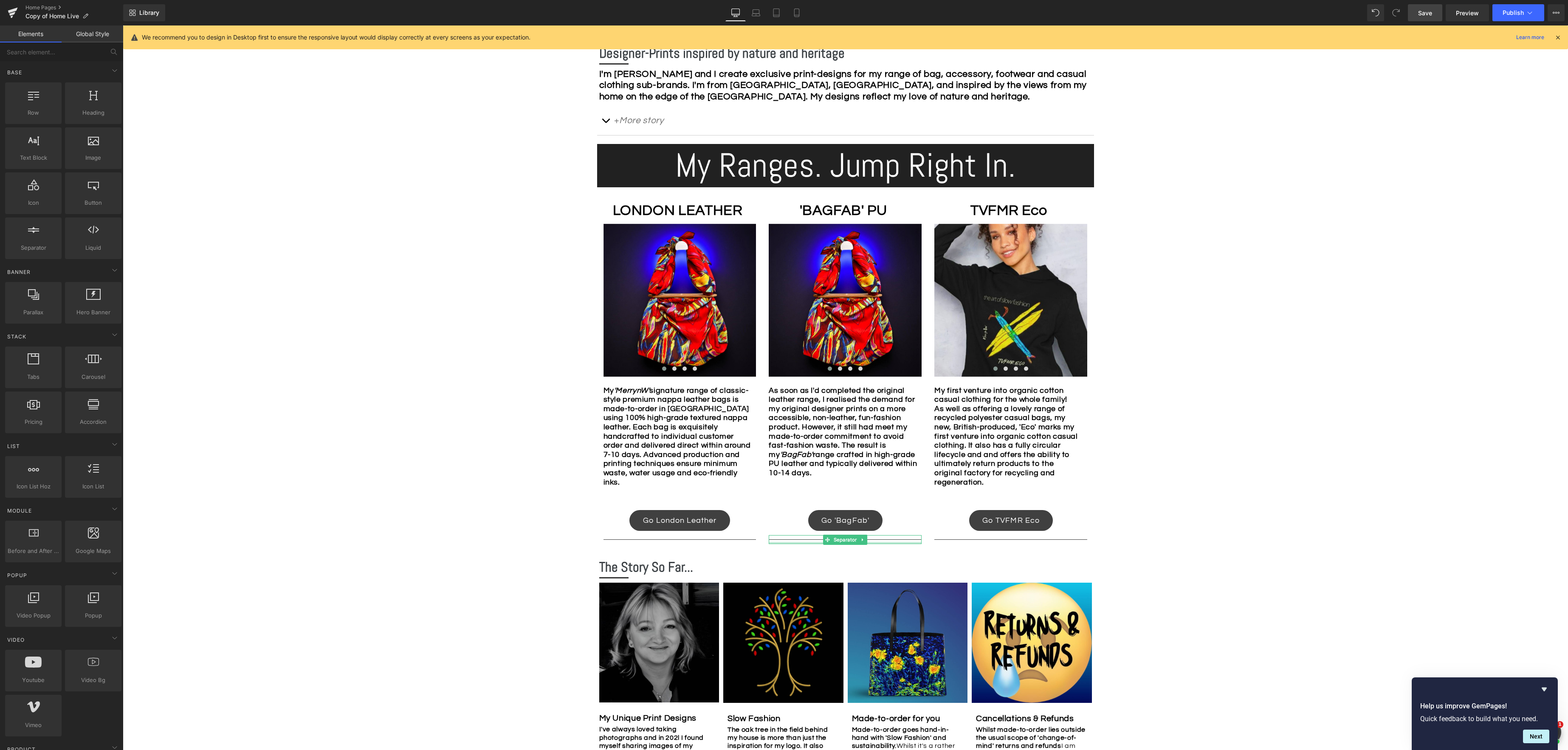
scroll to position [487, 0]
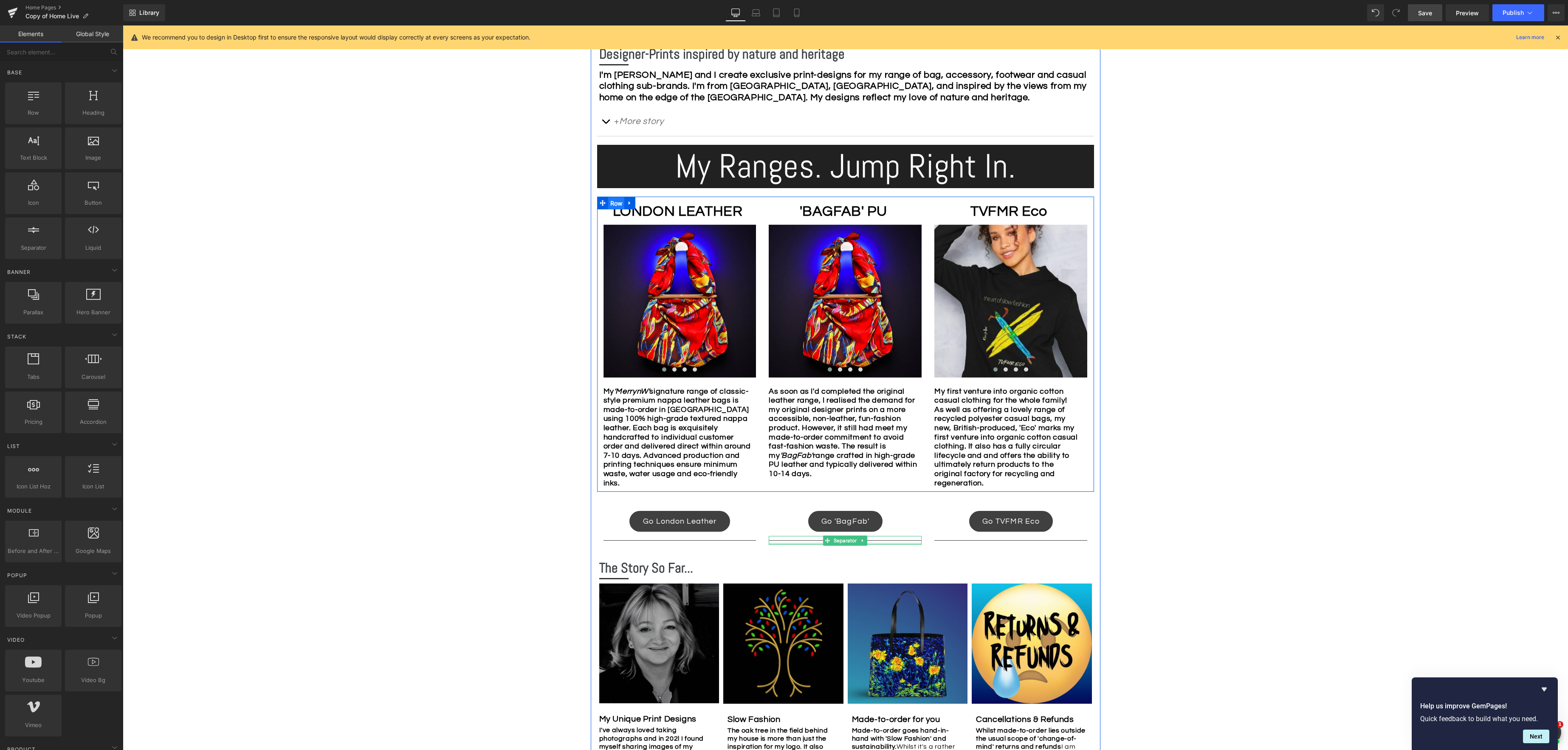
click at [617, 205] on span "Row" at bounding box center [617, 203] width 17 height 13
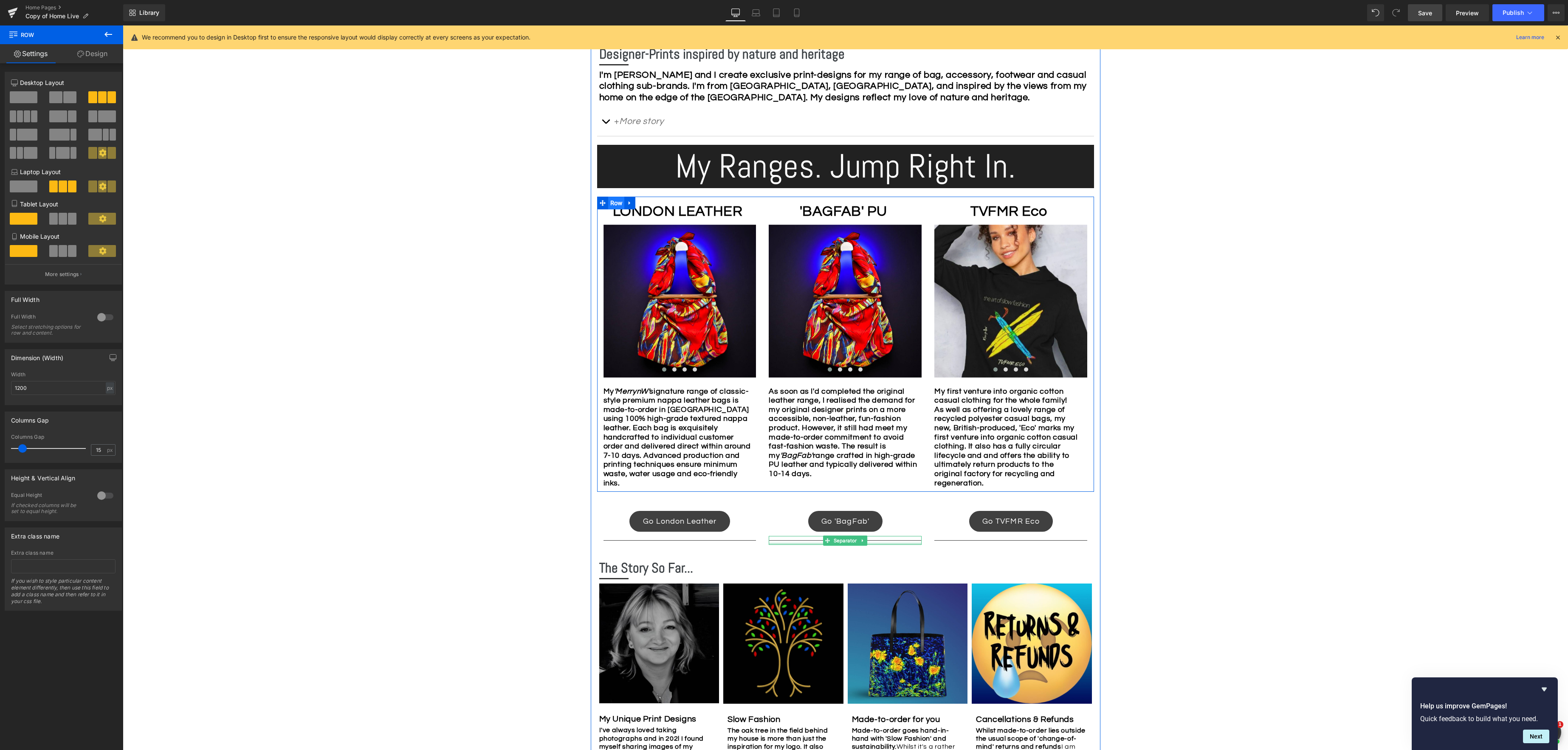
click at [616, 205] on span "Row" at bounding box center [617, 203] width 17 height 13
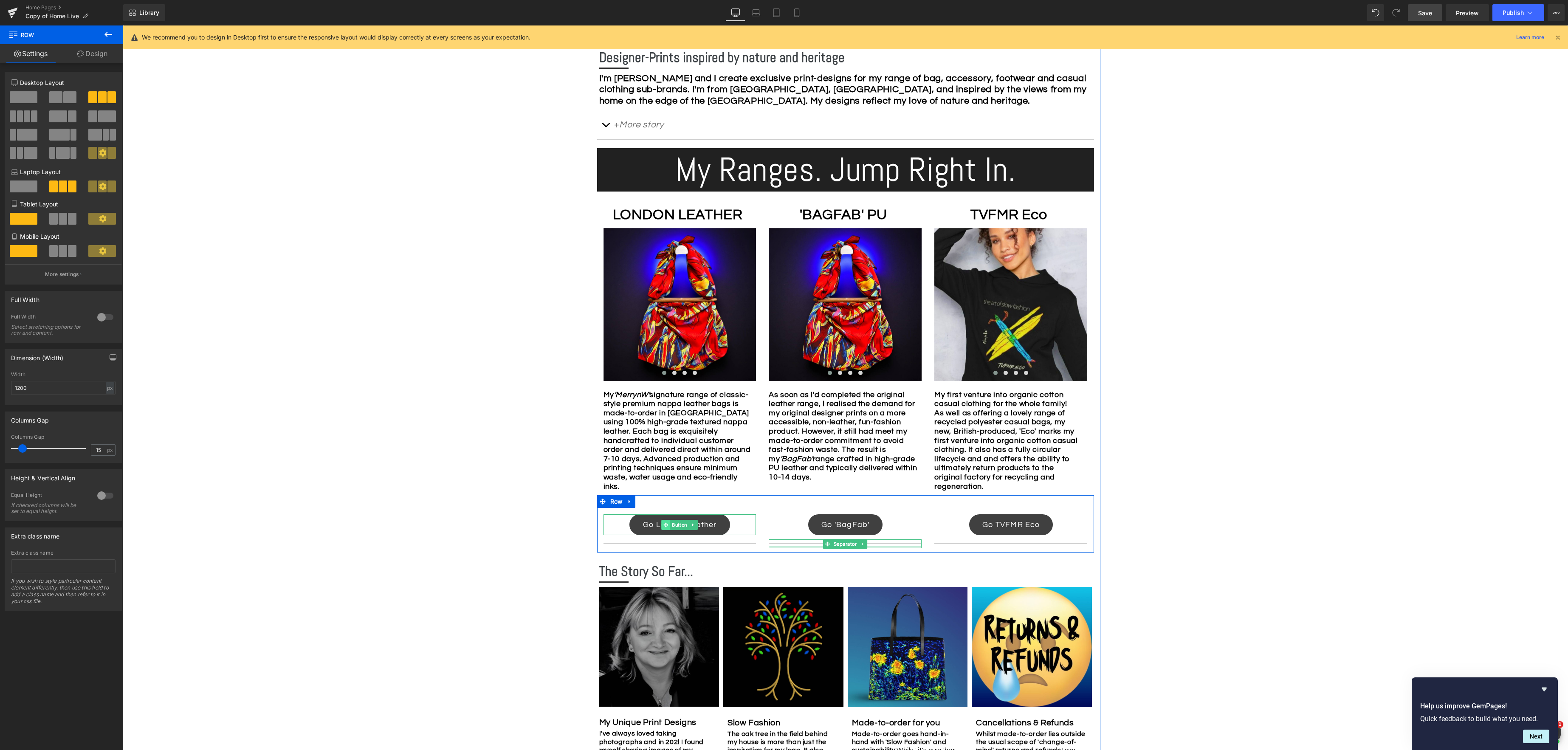
scroll to position [486, 0]
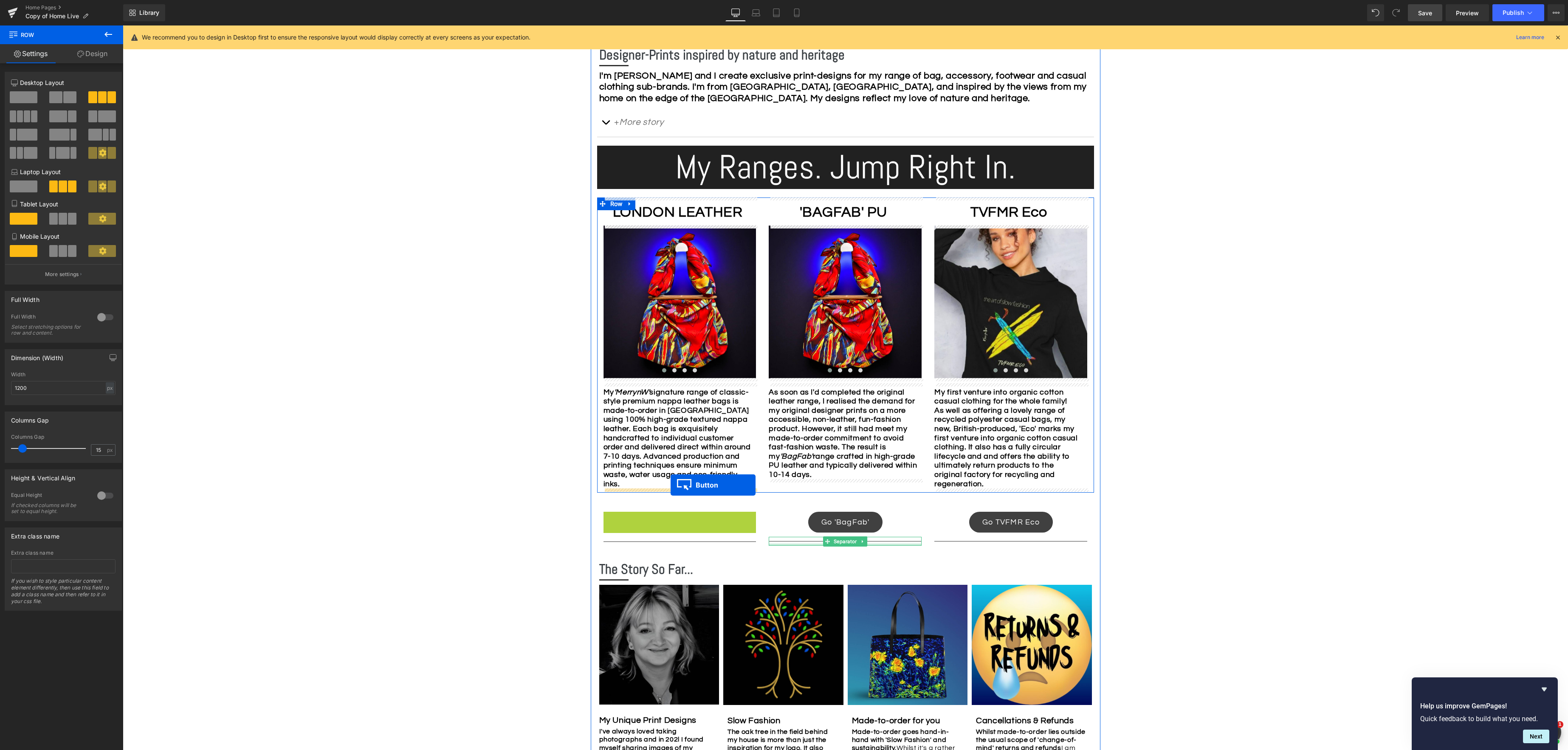
drag, startPoint x: 663, startPoint y: 524, endPoint x: 671, endPoint y: 485, distance: 39.8
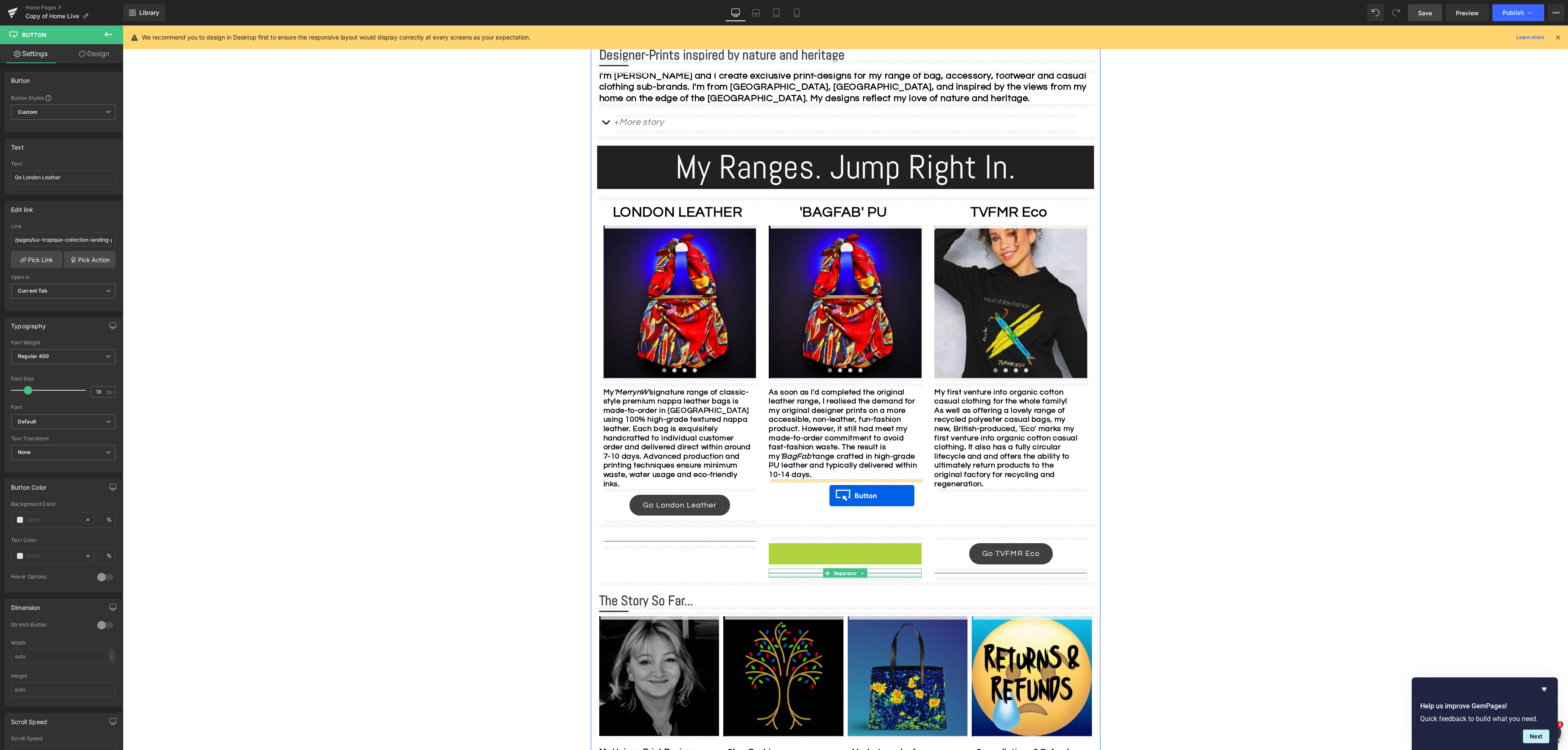
drag, startPoint x: 830, startPoint y: 552, endPoint x: 829, endPoint y: 495, distance: 57.0
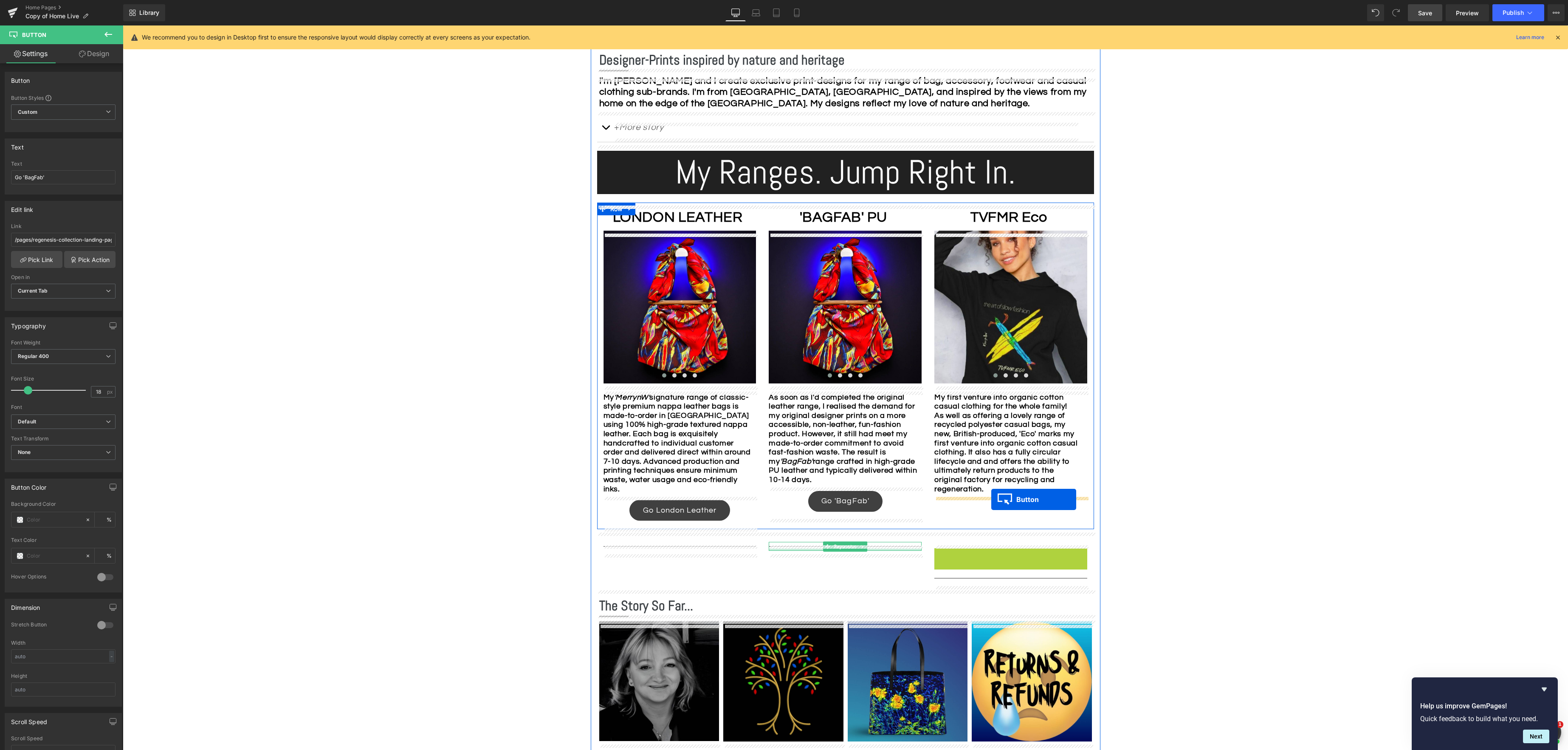
scroll to position [476, 0]
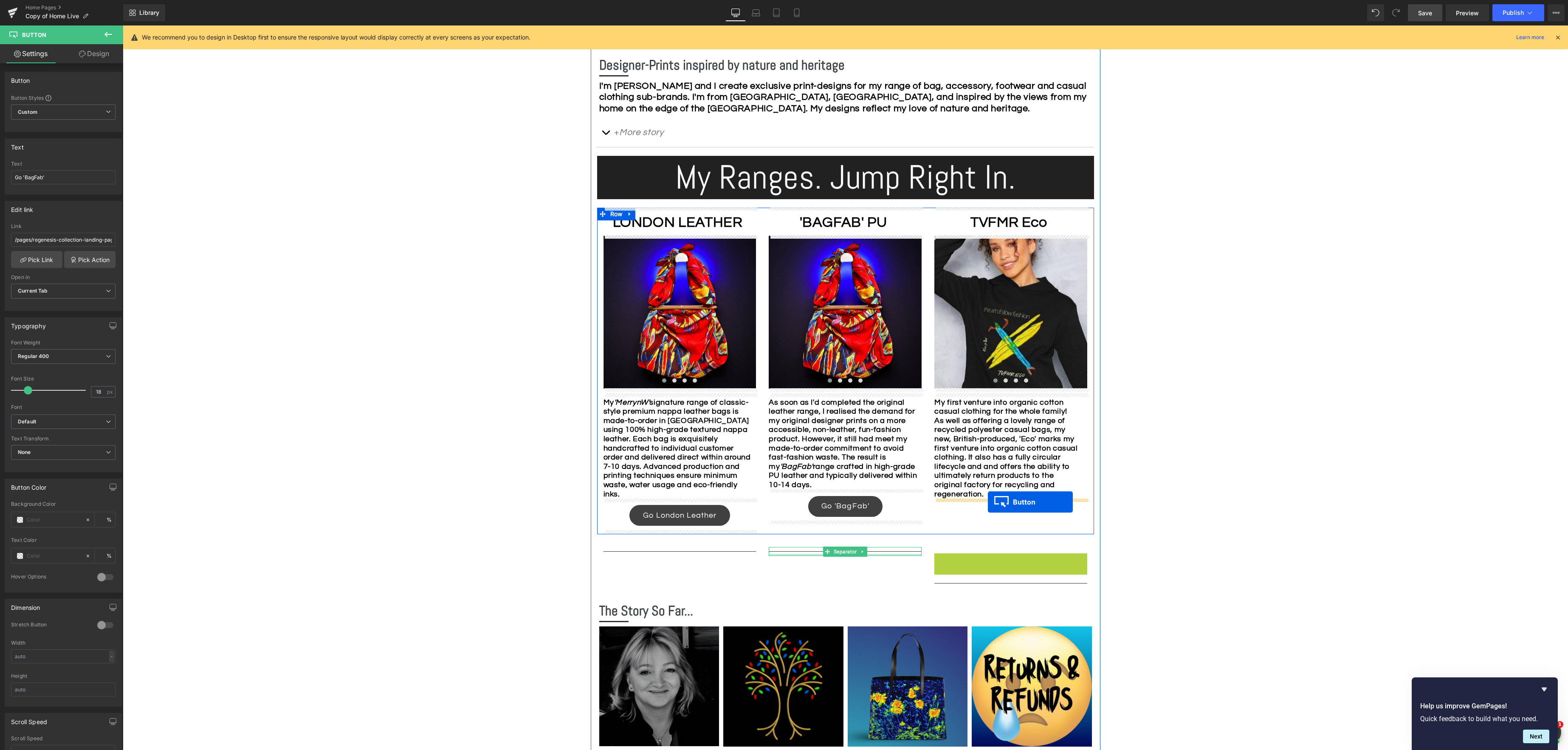
drag, startPoint x: 996, startPoint y: 555, endPoint x: 988, endPoint y: 502, distance: 53.6
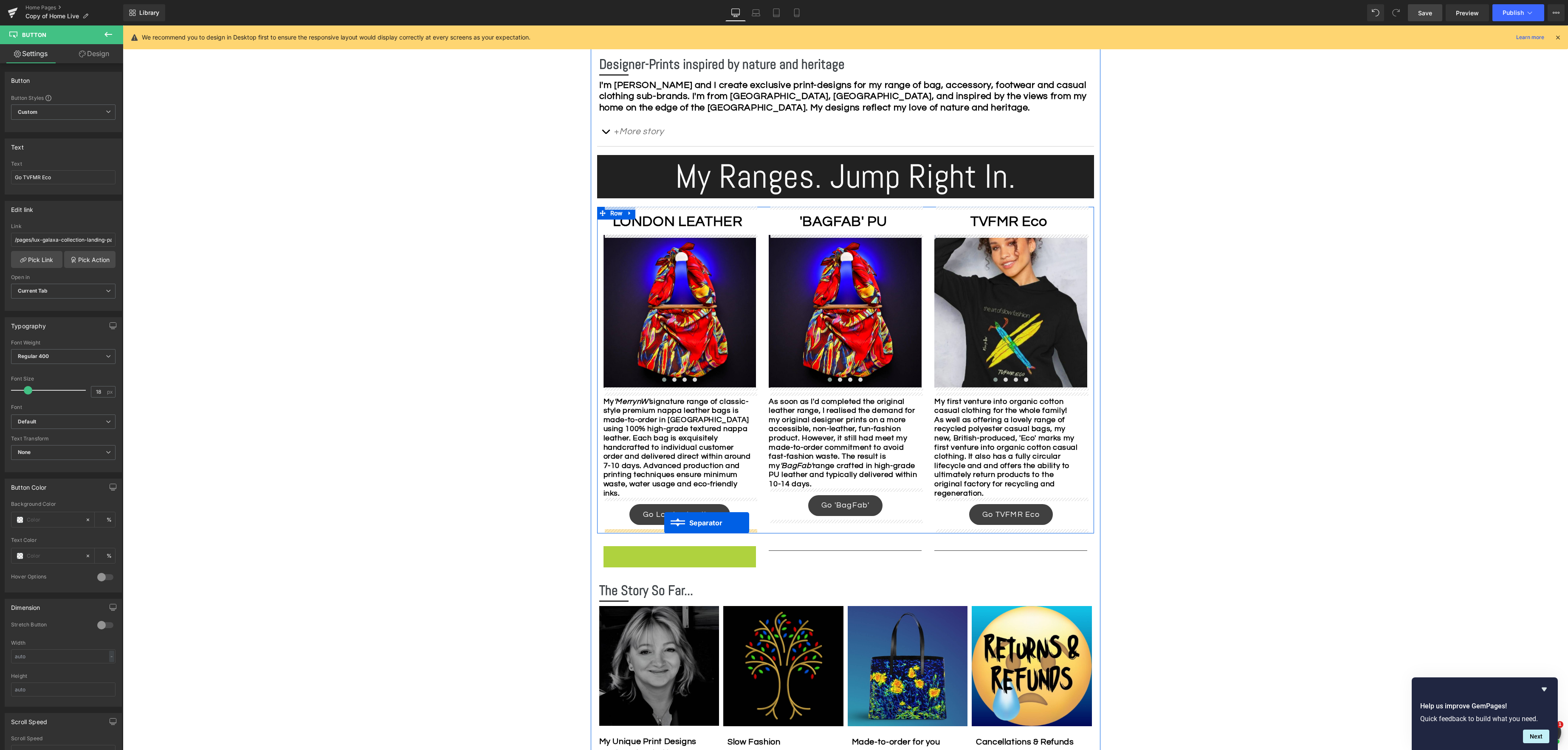
scroll to position [477, 0]
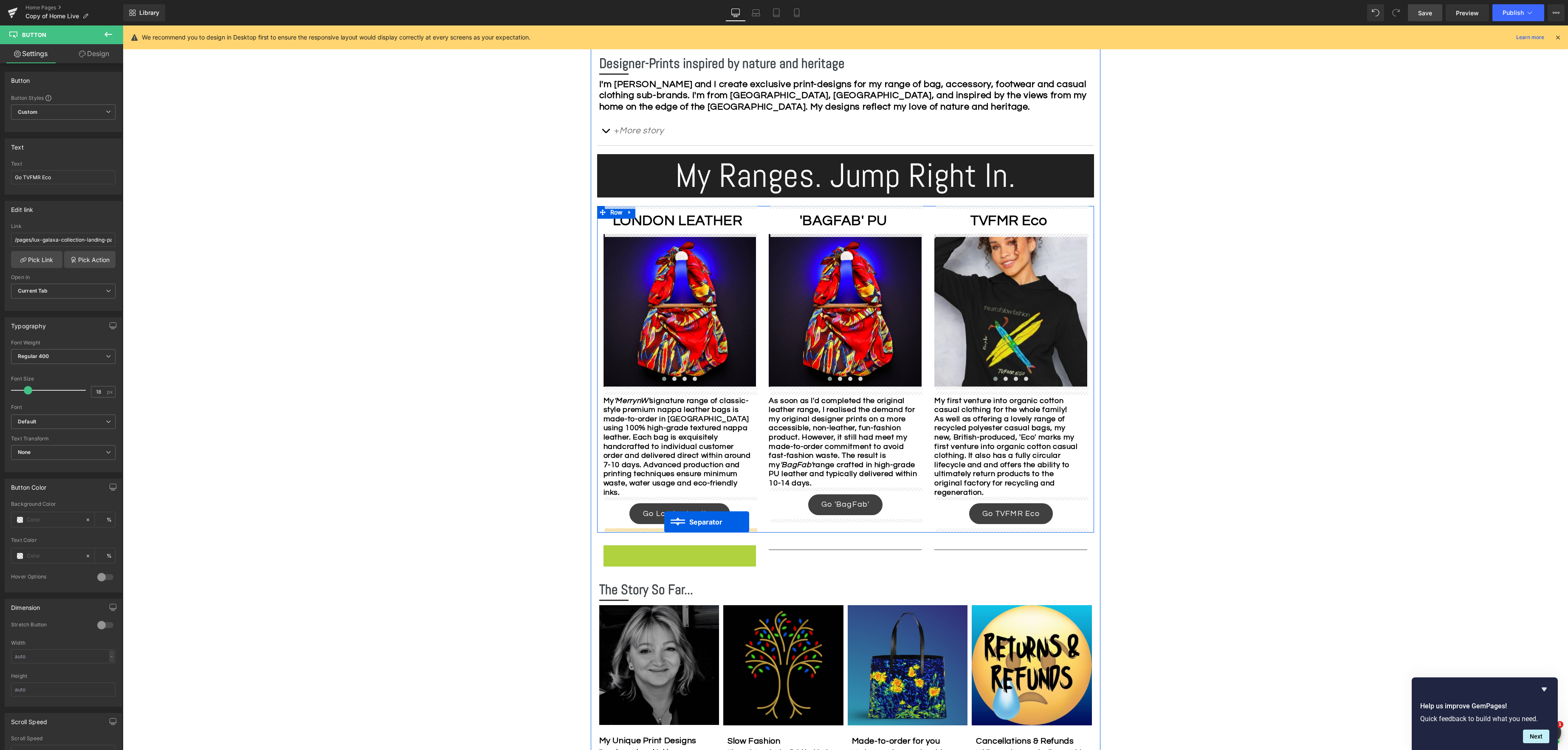
drag, startPoint x: 660, startPoint y: 548, endPoint x: 668, endPoint y: 524, distance: 25.3
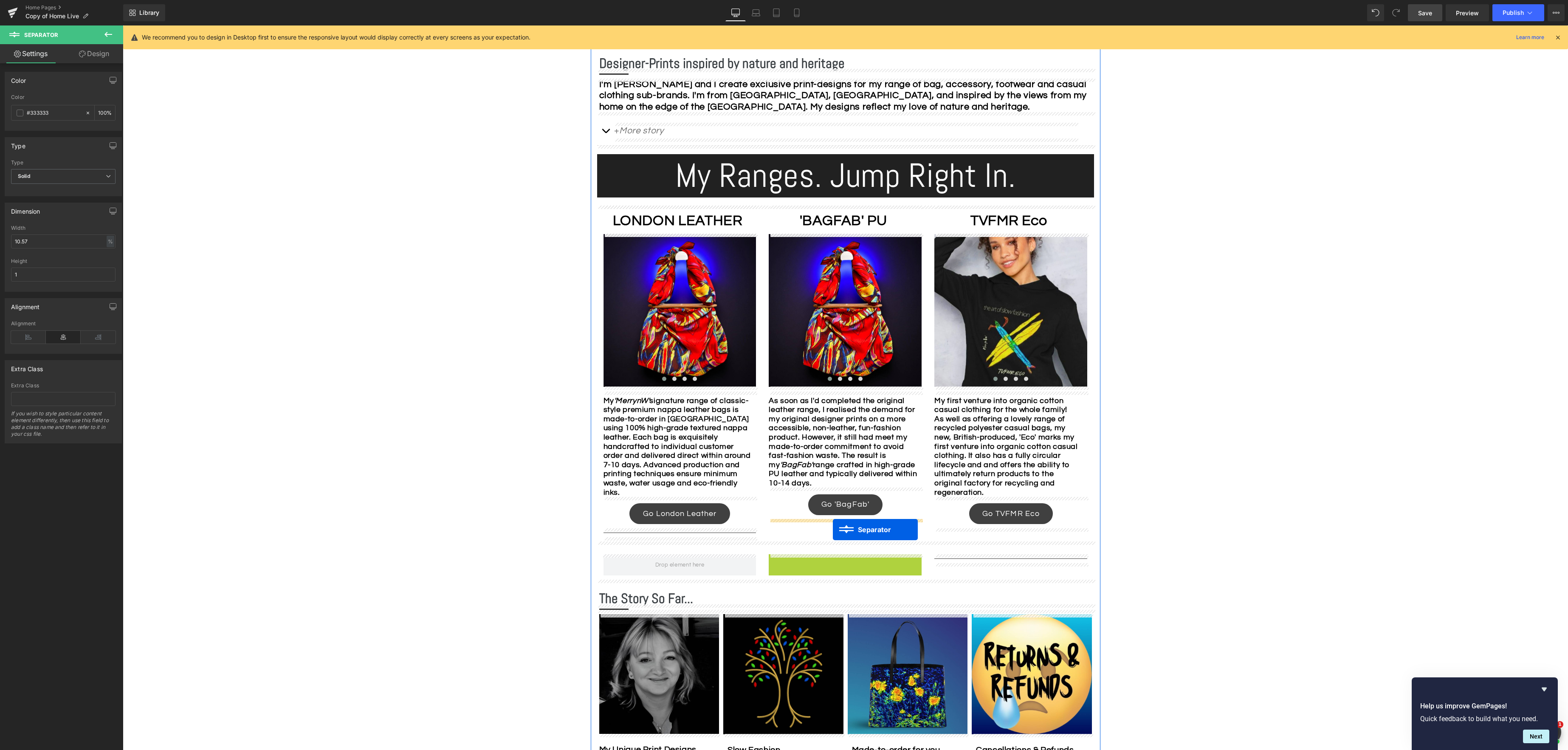
drag, startPoint x: 827, startPoint y: 558, endPoint x: 833, endPoint y: 529, distance: 29.6
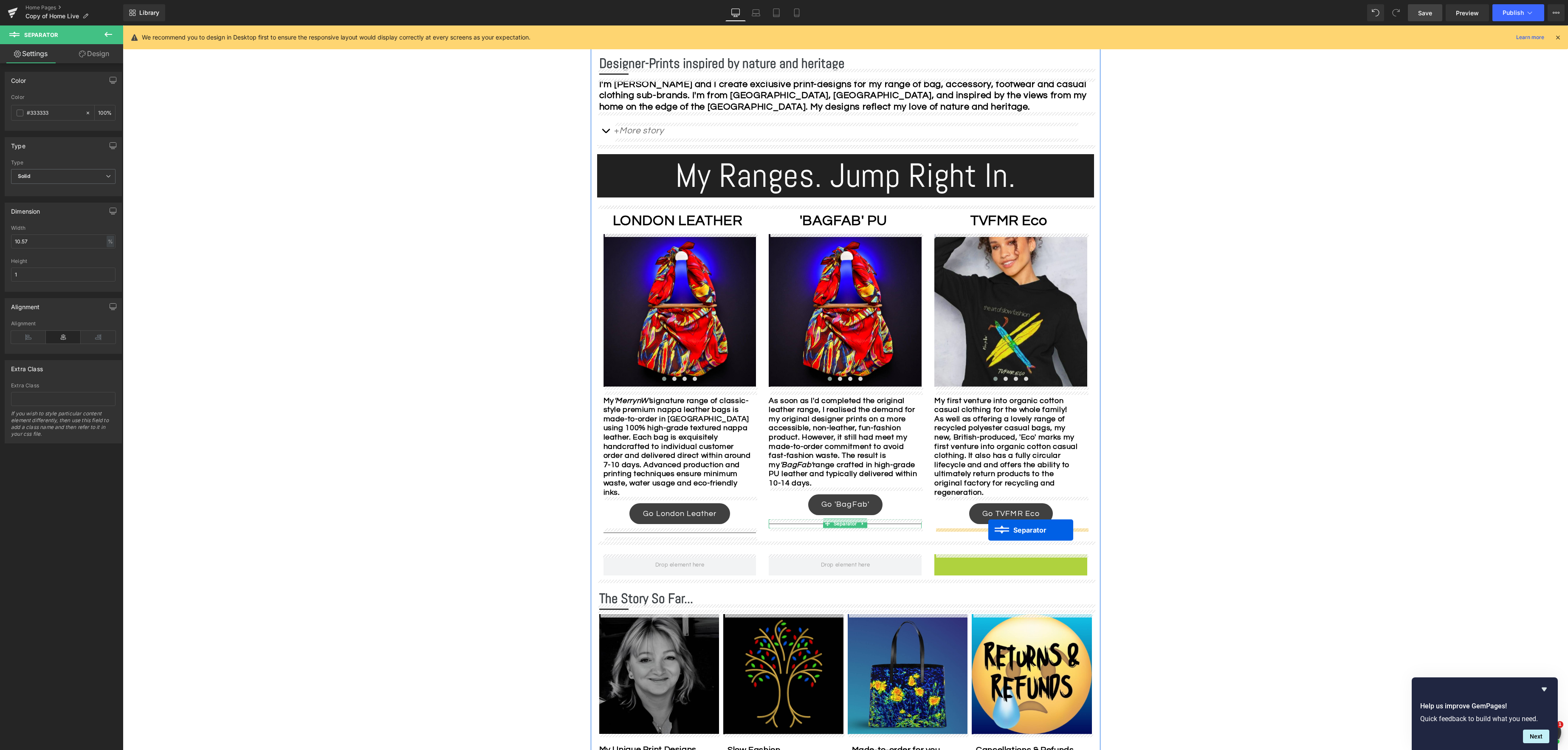
drag, startPoint x: 990, startPoint y: 557, endPoint x: 988, endPoint y: 530, distance: 27.1
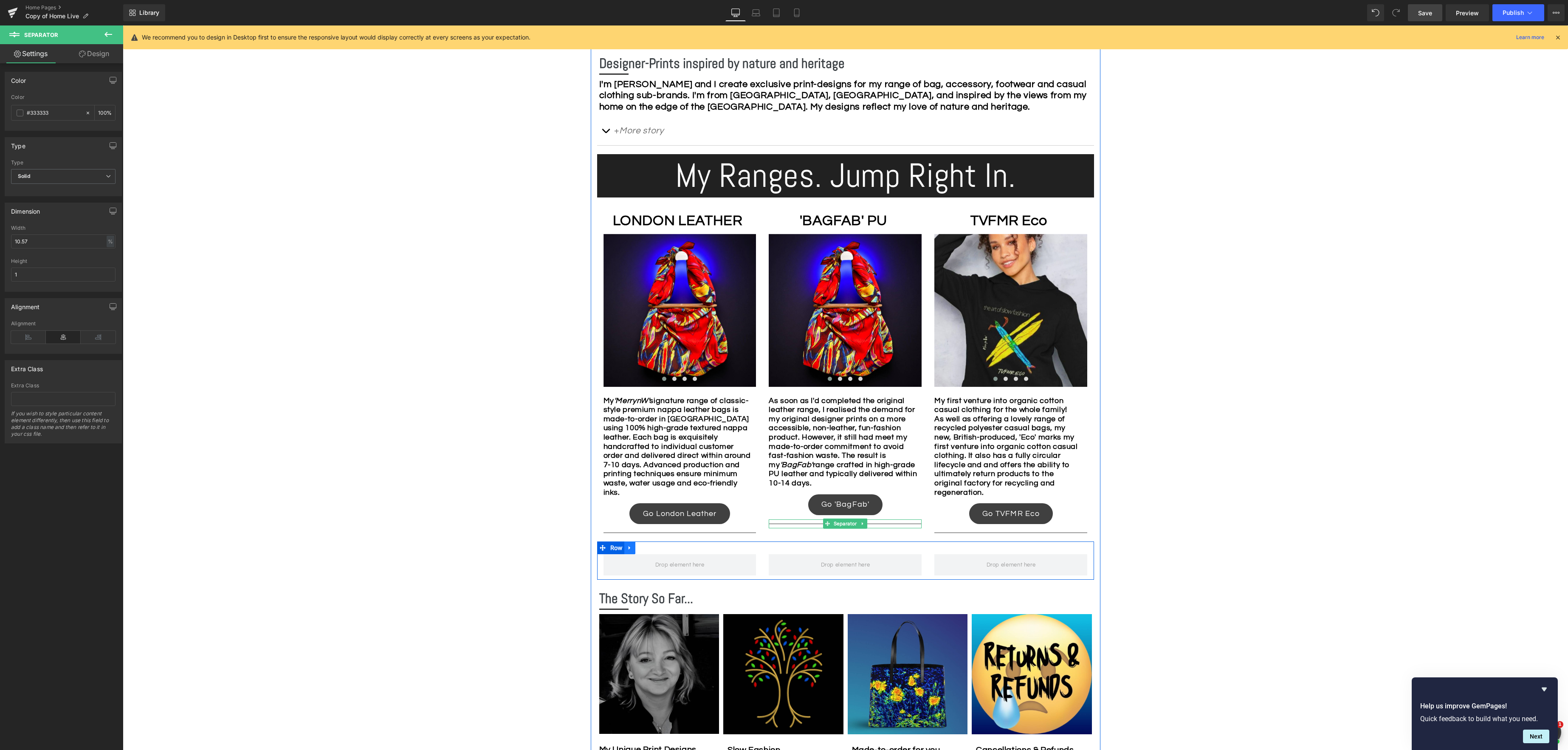
click at [629, 547] on icon at bounding box center [629, 547] width 1 height 3
click at [653, 547] on icon at bounding box center [652, 547] width 6 height 6
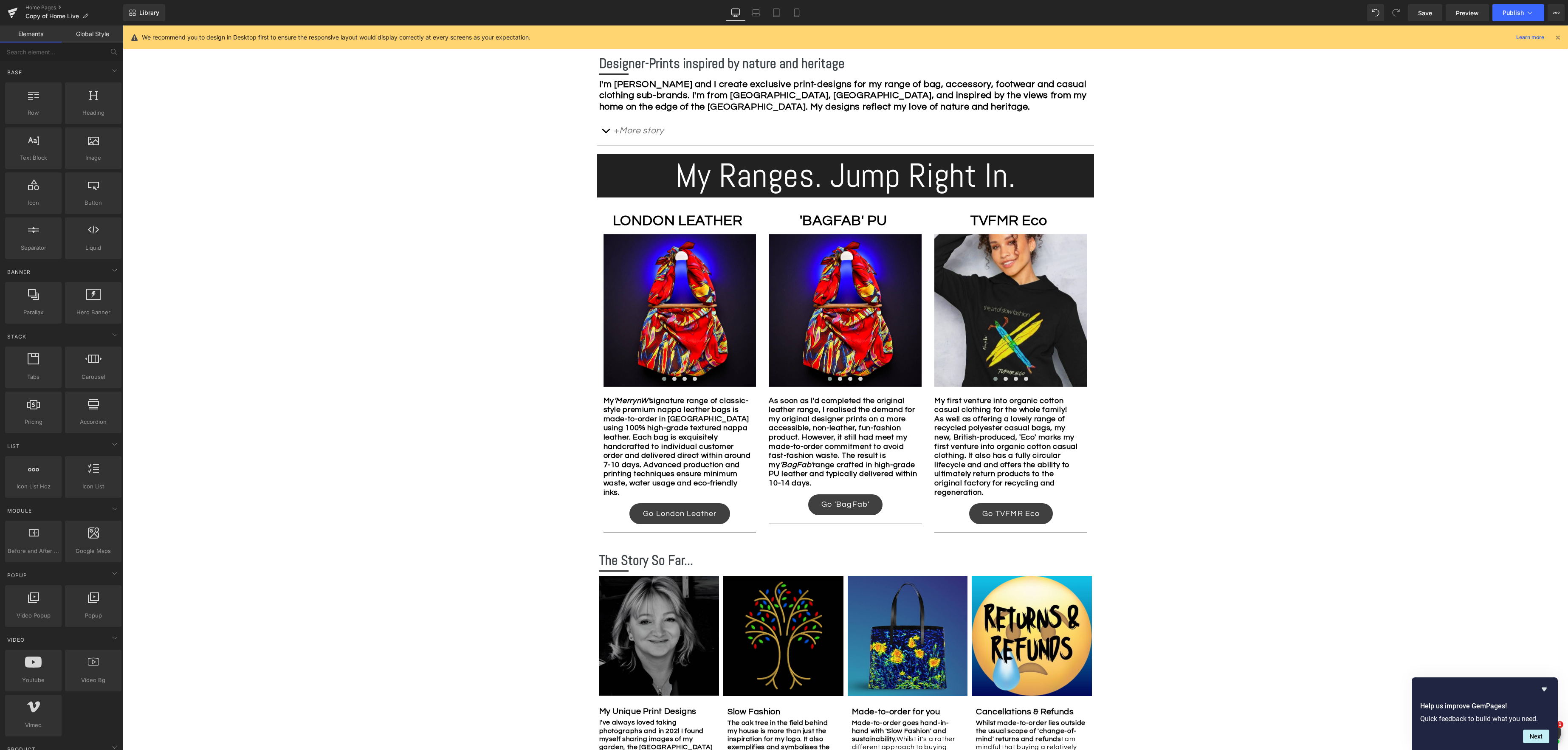
scroll to position [478, 0]
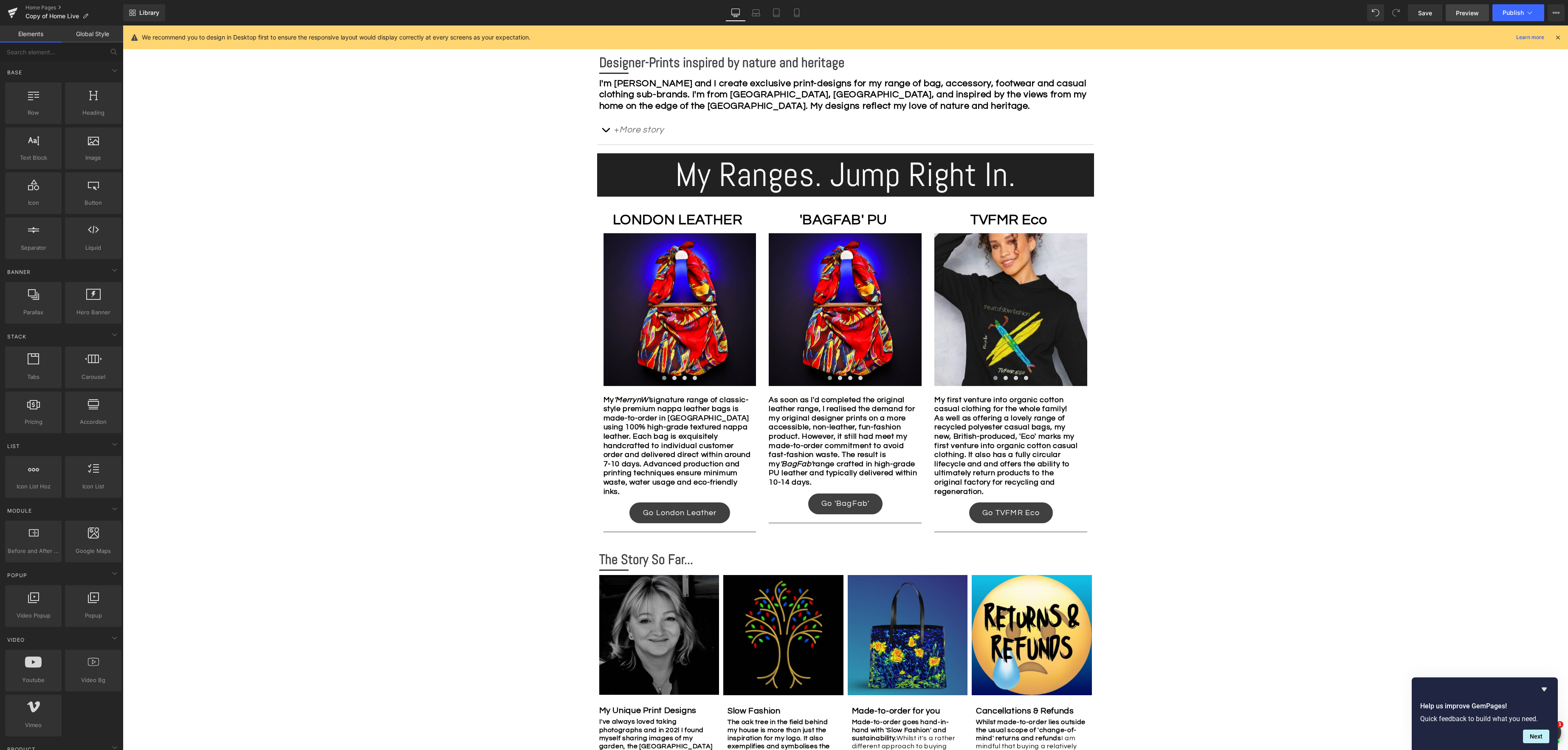
click at [1468, 13] on span "Preview" at bounding box center [1467, 13] width 23 height 9
click at [799, 15] on icon at bounding box center [796, 15] width 5 height 0
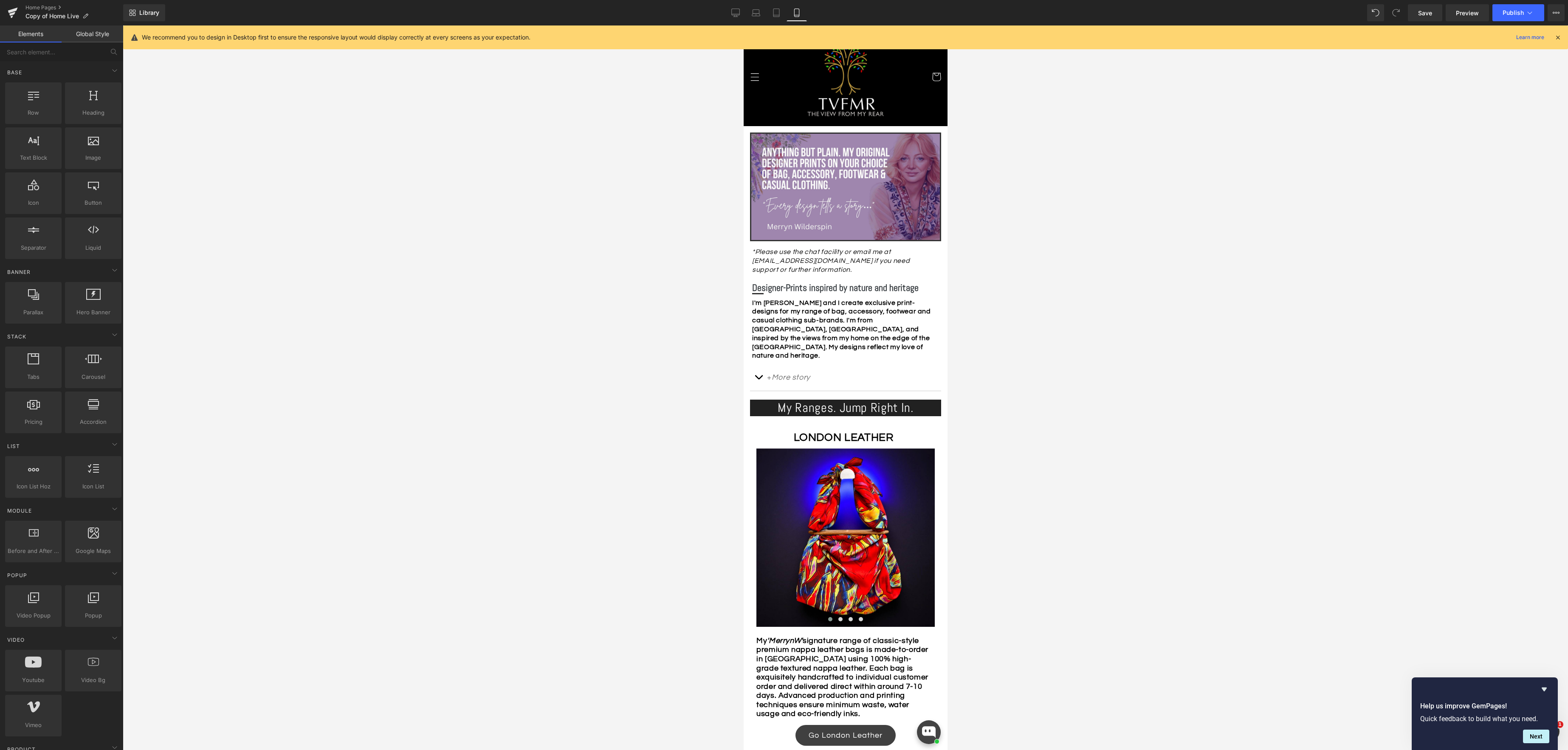
scroll to position [0, 0]
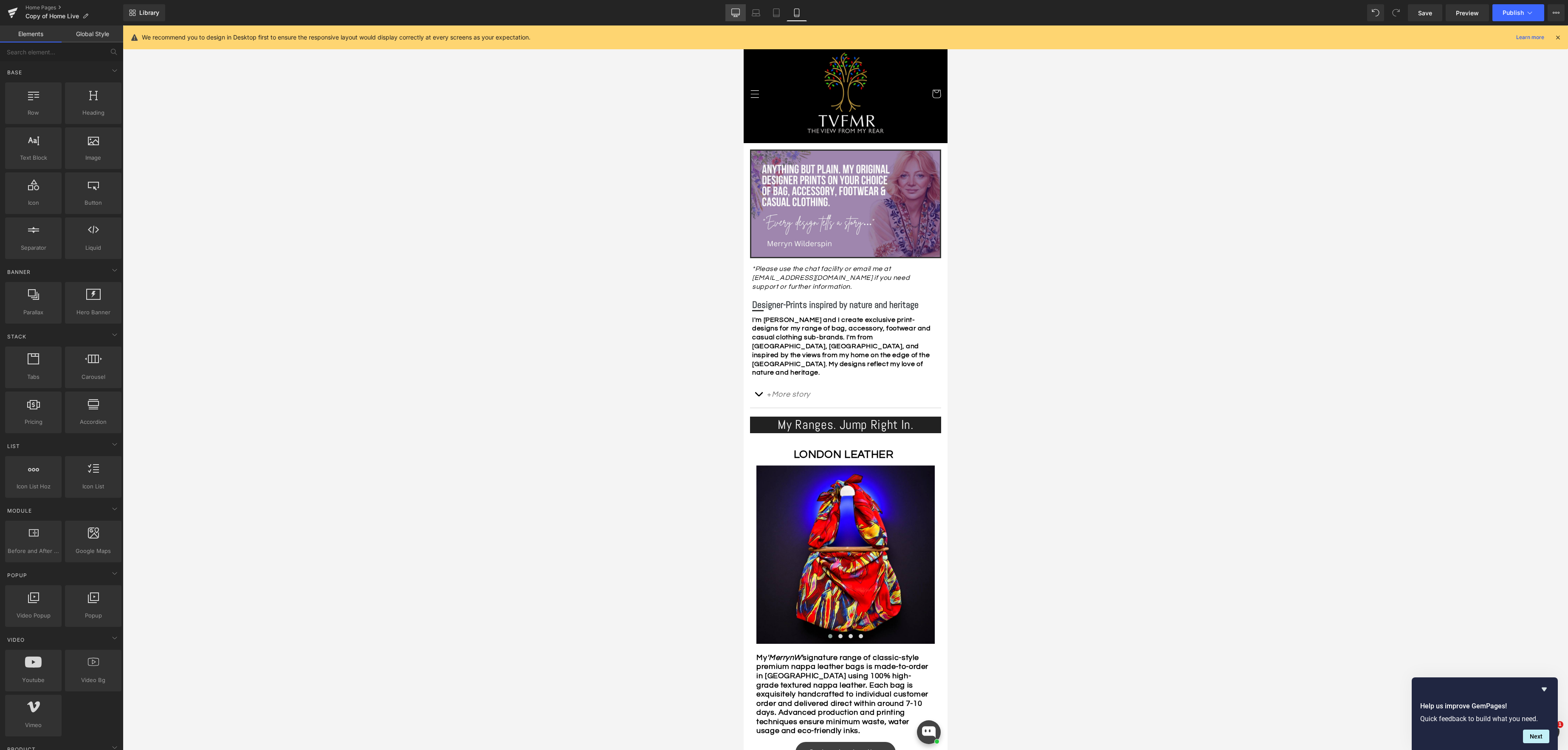
click at [735, 14] on icon at bounding box center [736, 14] width 8 height 0
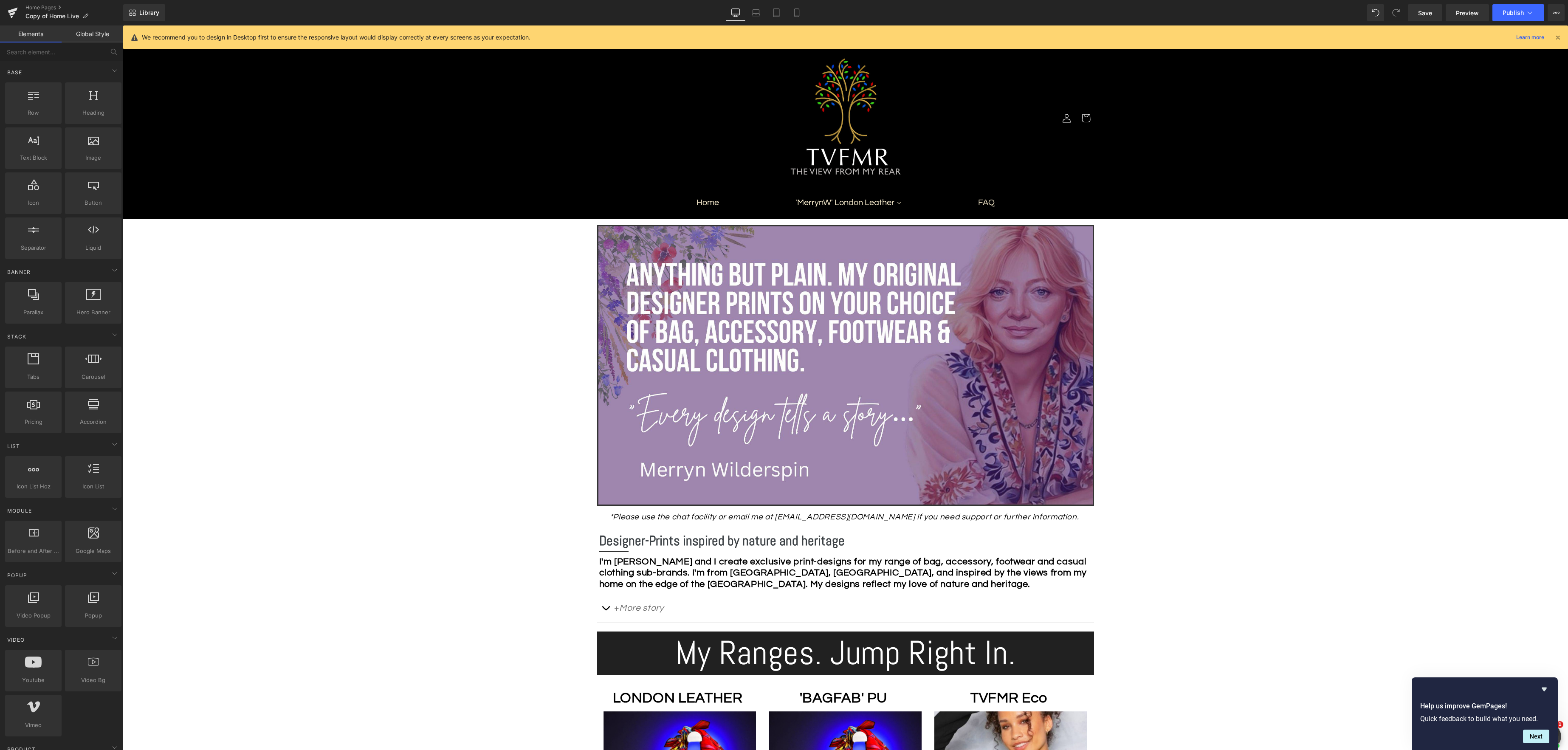
scroll to position [193, 0]
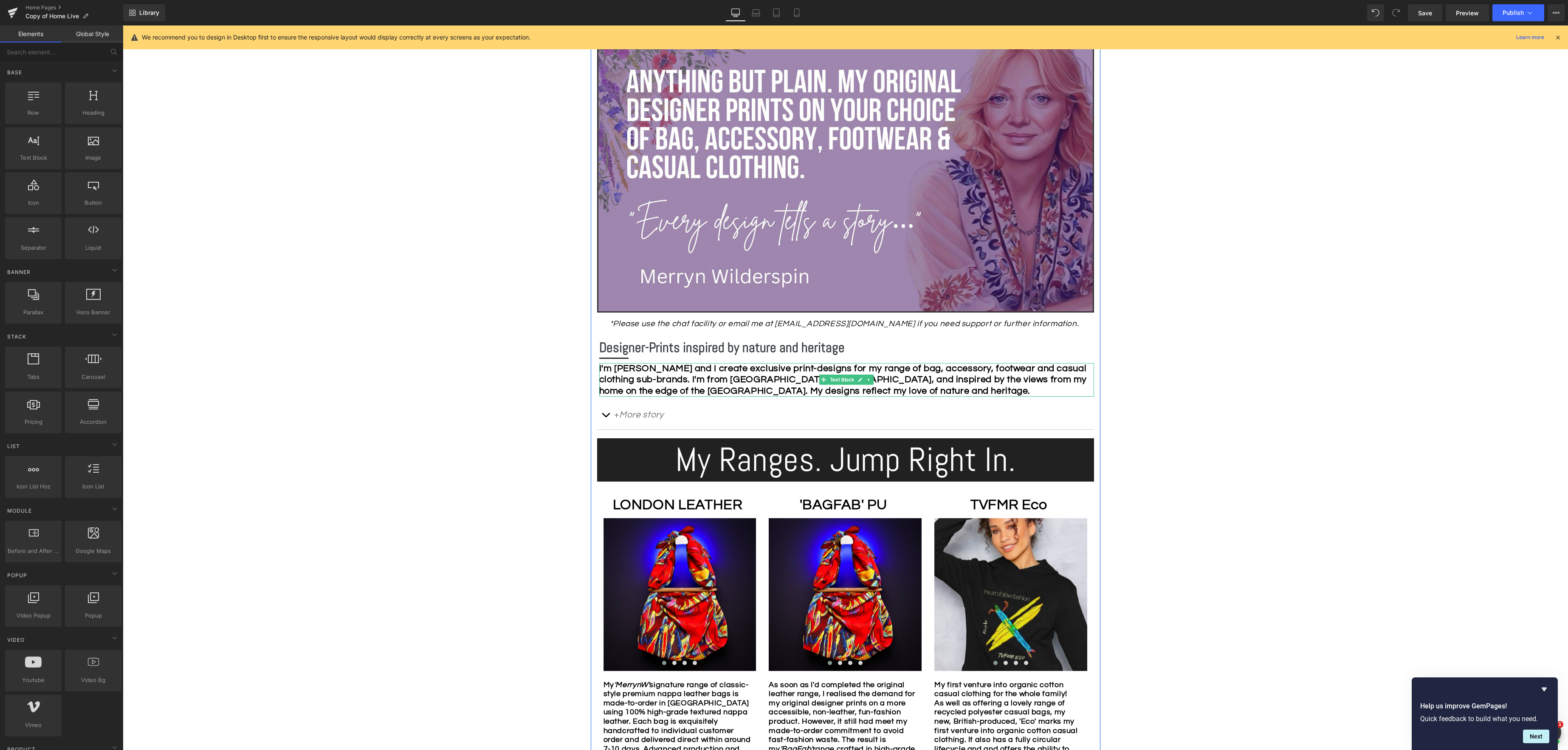
drag, startPoint x: 917, startPoint y: 381, endPoint x: 968, endPoint y: 382, distance: 51.0
click at [917, 381] on strong "I'm Merryn Wilderspin and I create exclusive print-designs for my range of bag,…" at bounding box center [843, 379] width 488 height 32
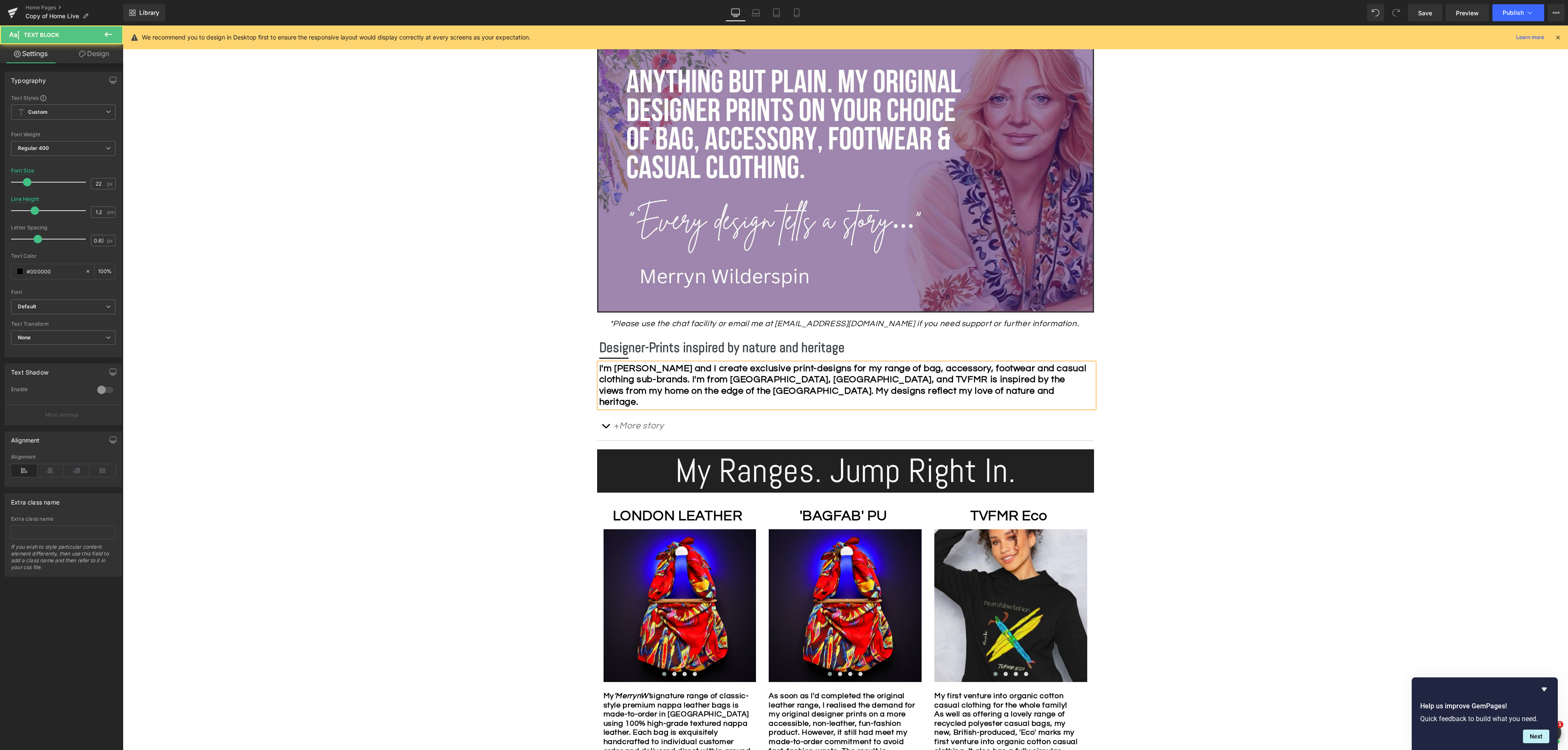
click at [1037, 392] on strong "I'm Merryn Wilderspin and I create exclusive print-designs for my range of bag,…" at bounding box center [843, 385] width 488 height 43
click at [1426, 18] on link "Save" at bounding box center [1424, 13] width 34 height 17
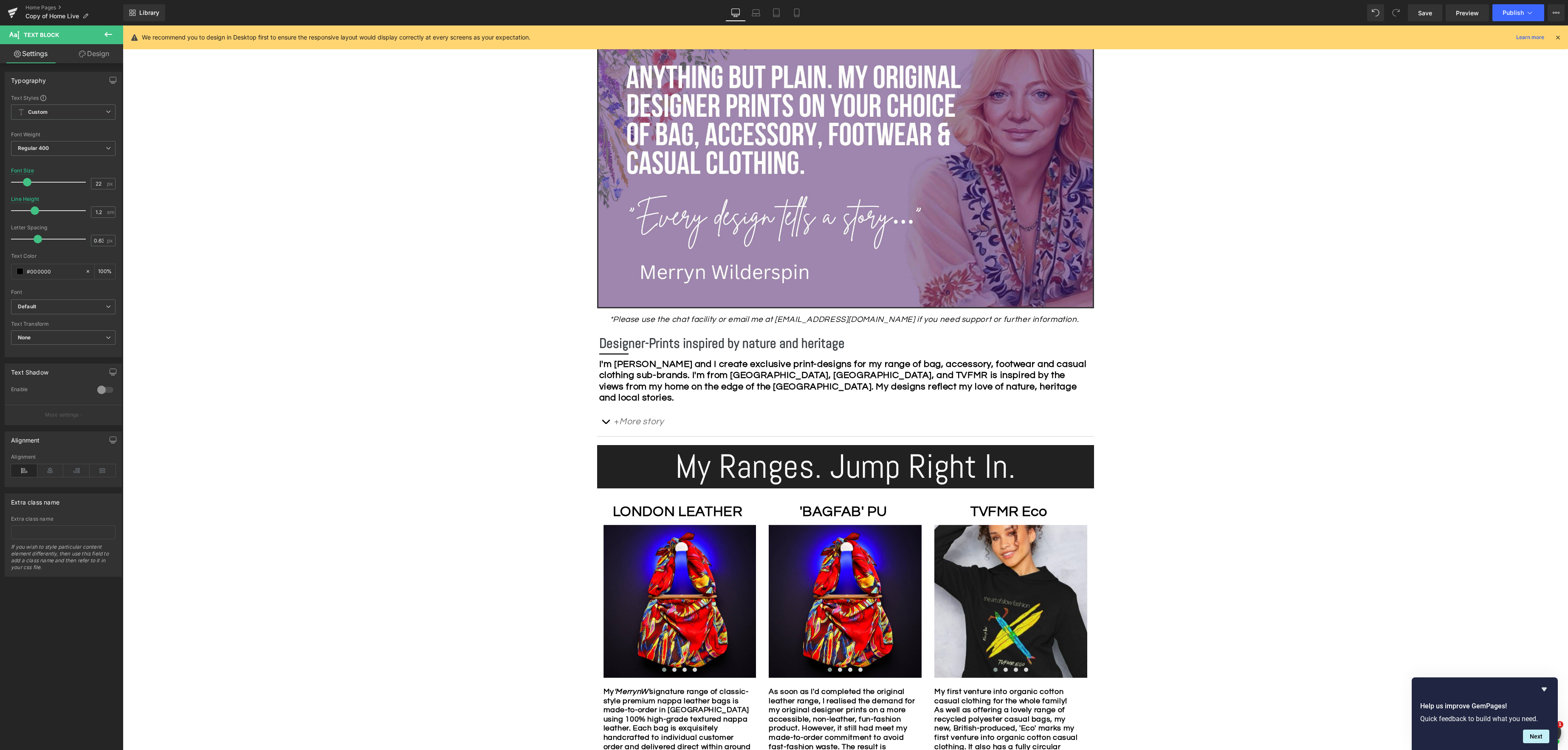
scroll to position [196, 0]
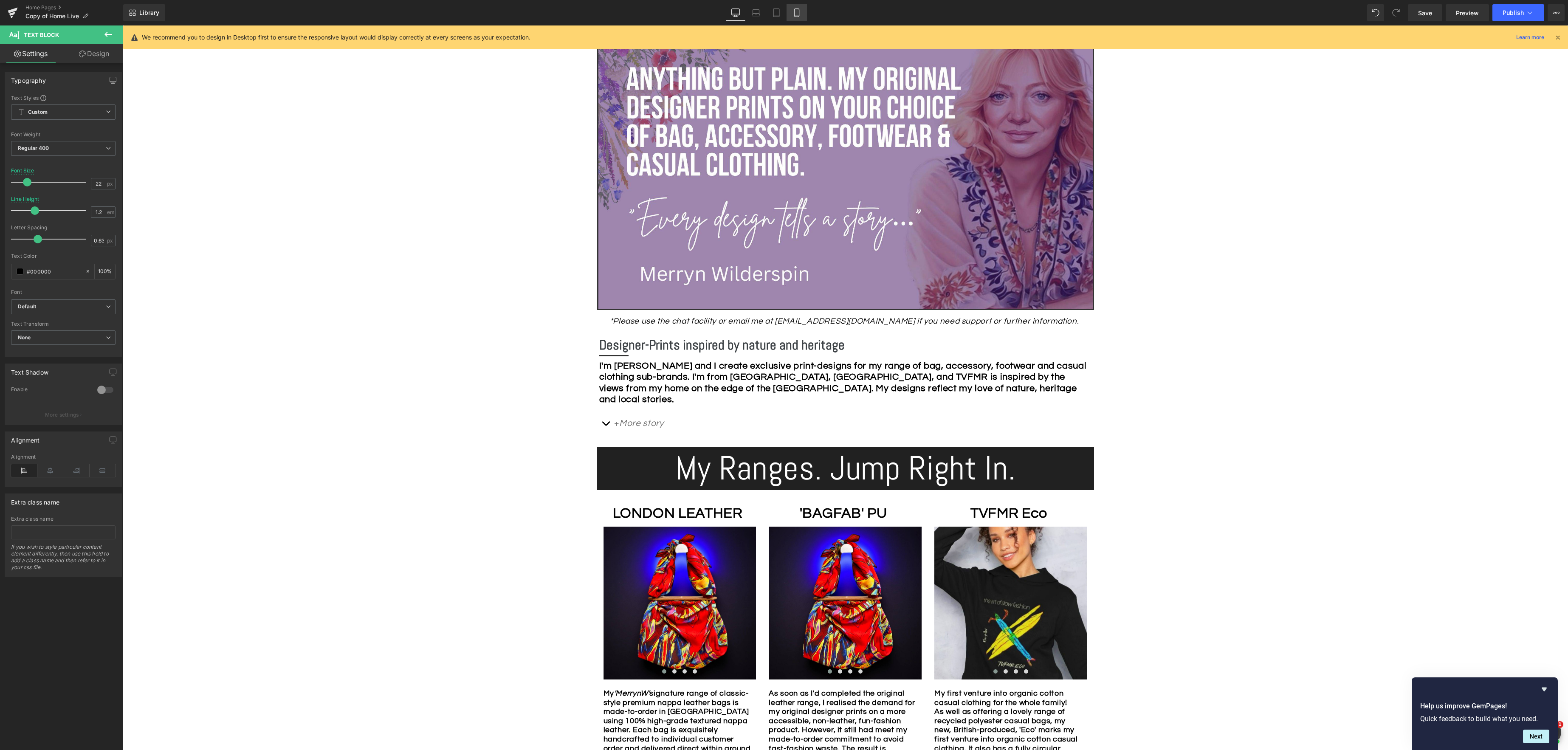
click at [798, 15] on icon at bounding box center [796, 13] width 8 height 8
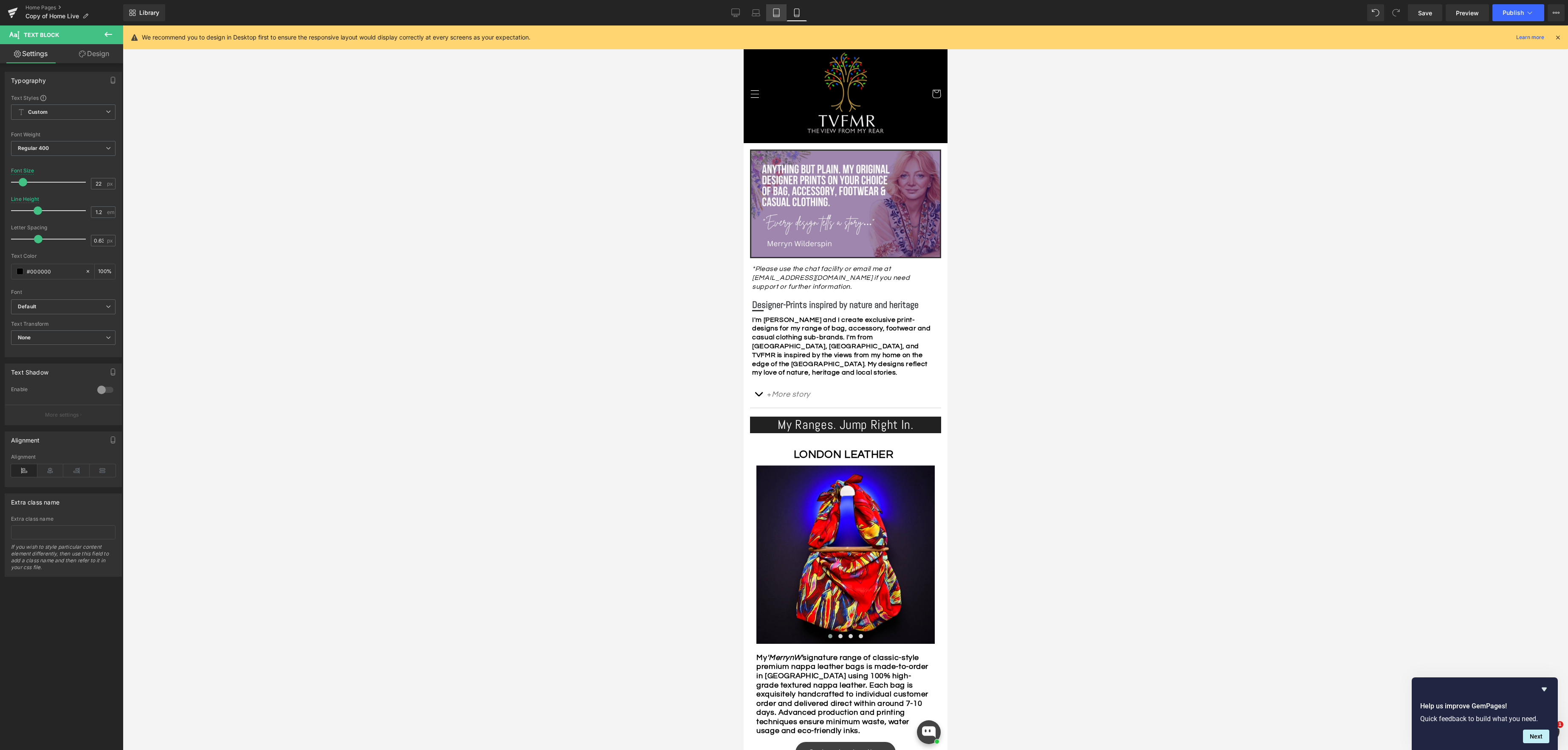
click at [776, 14] on icon at bounding box center [776, 13] width 8 height 8
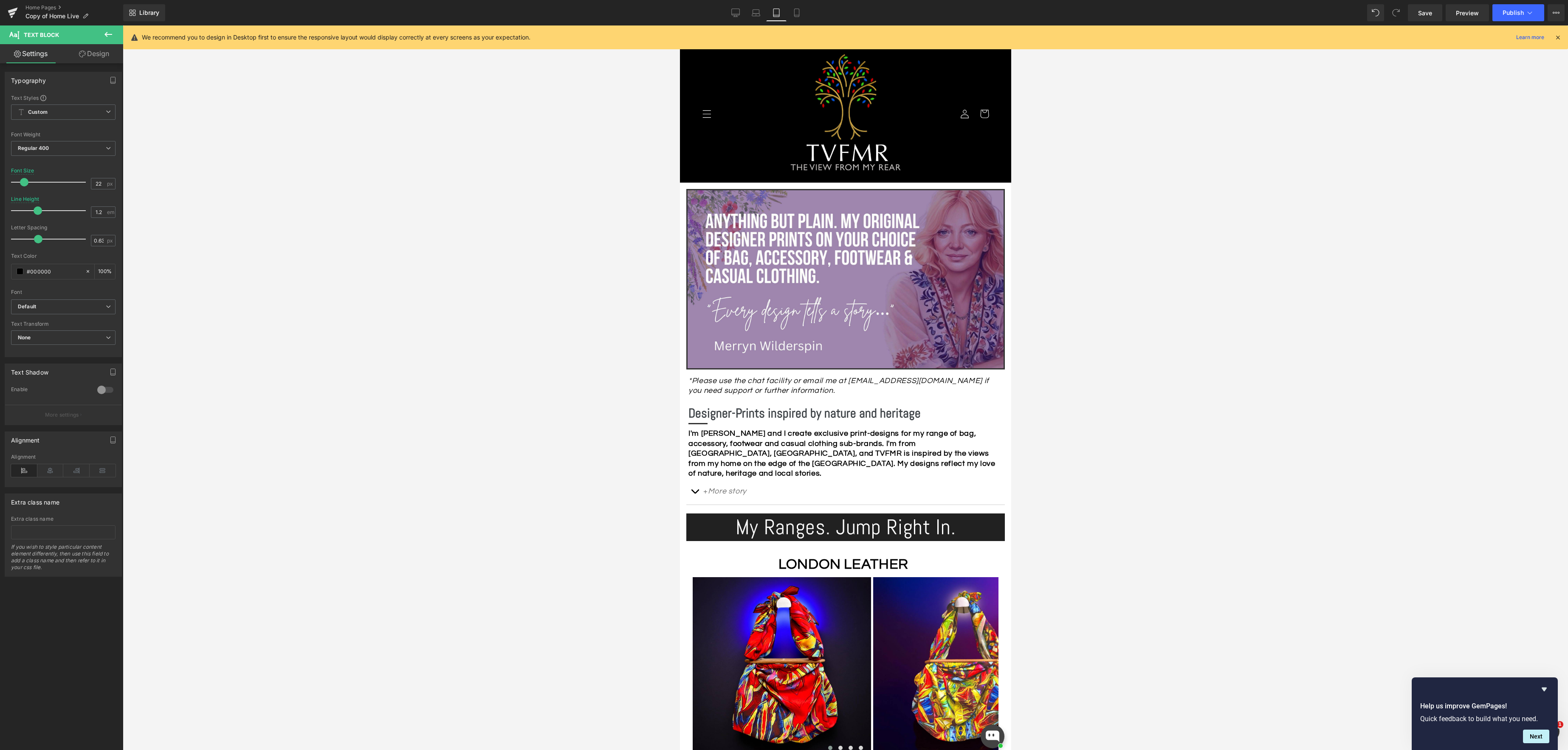
scroll to position [113, 0]
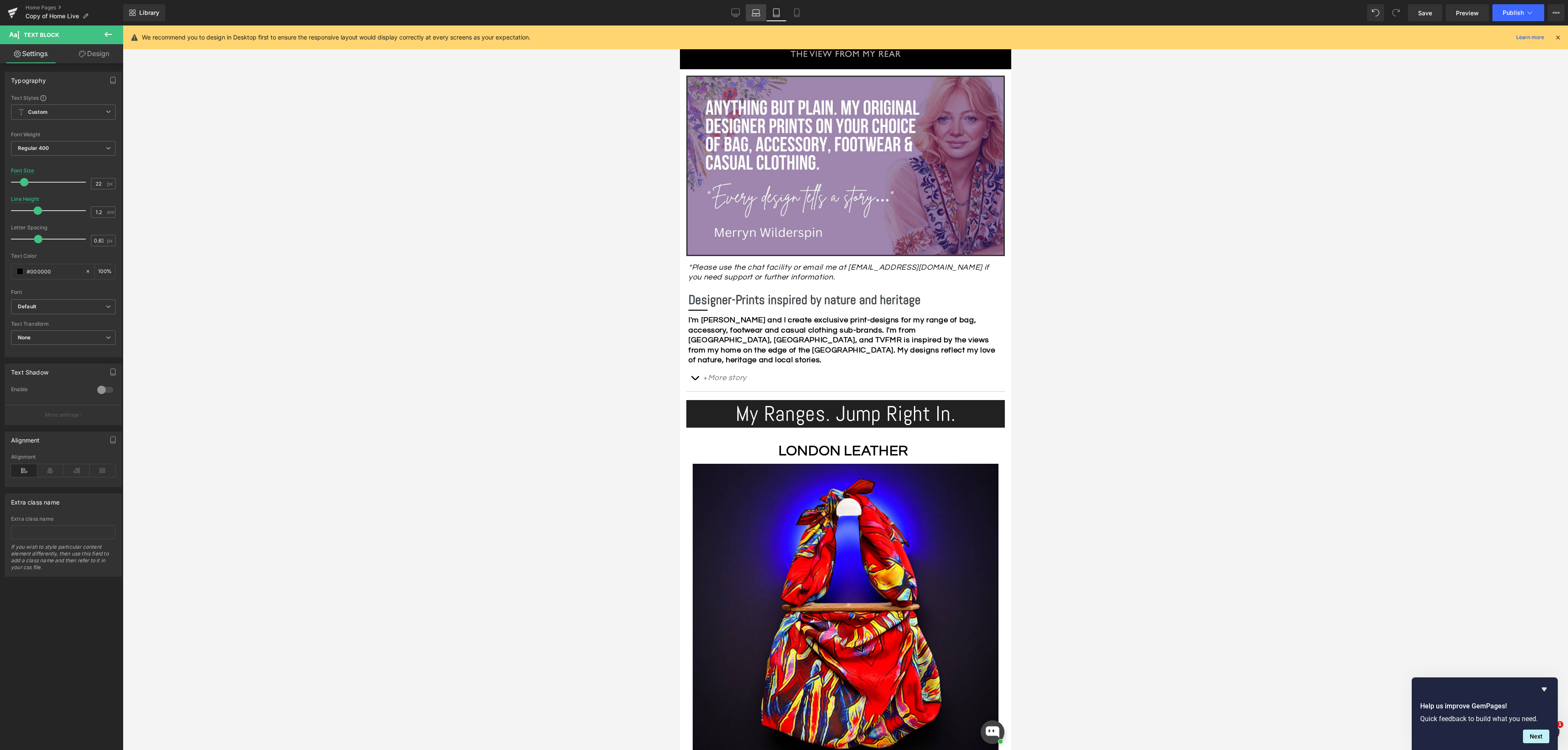
click at [752, 14] on icon at bounding box center [756, 15] width 8 height 3
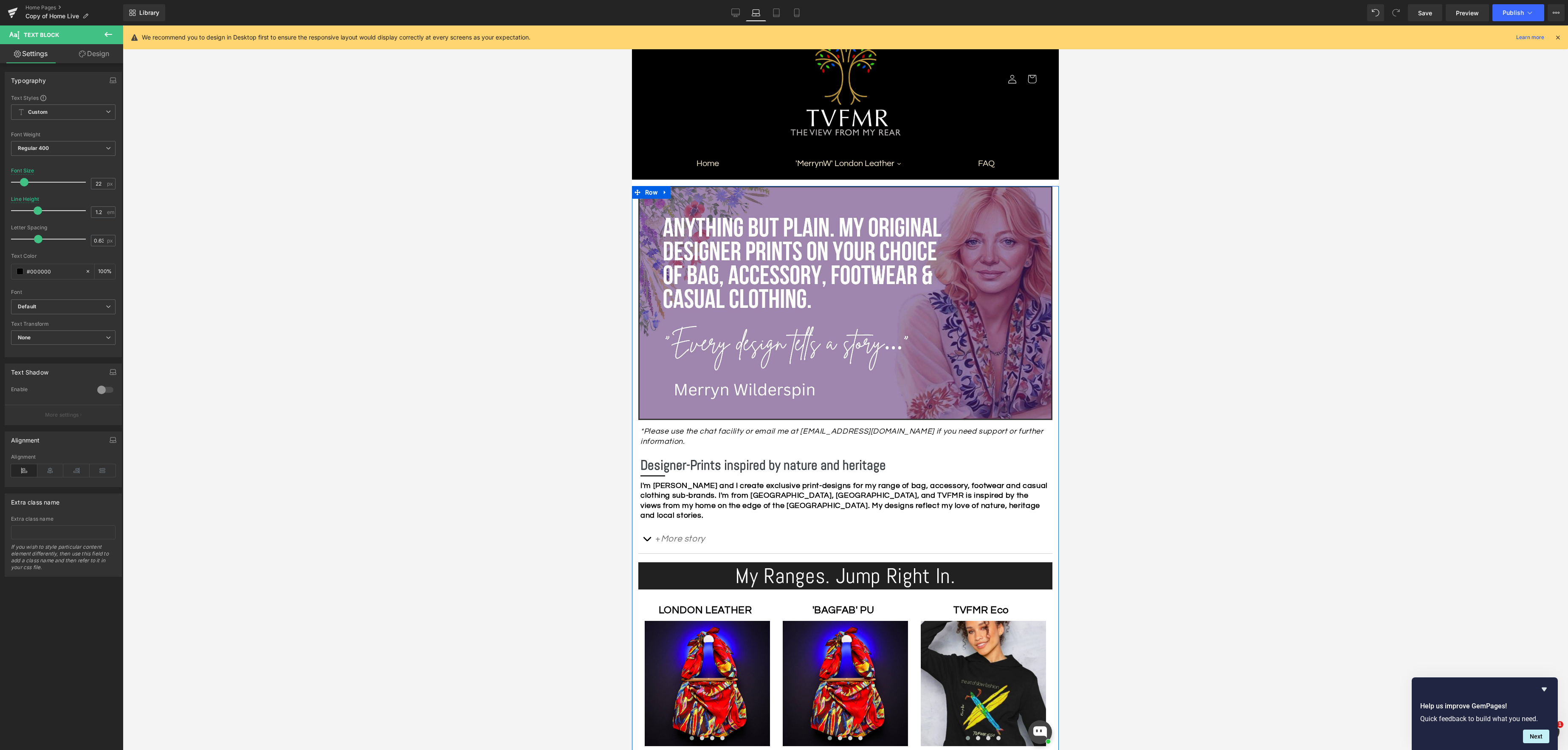
scroll to position [0, 0]
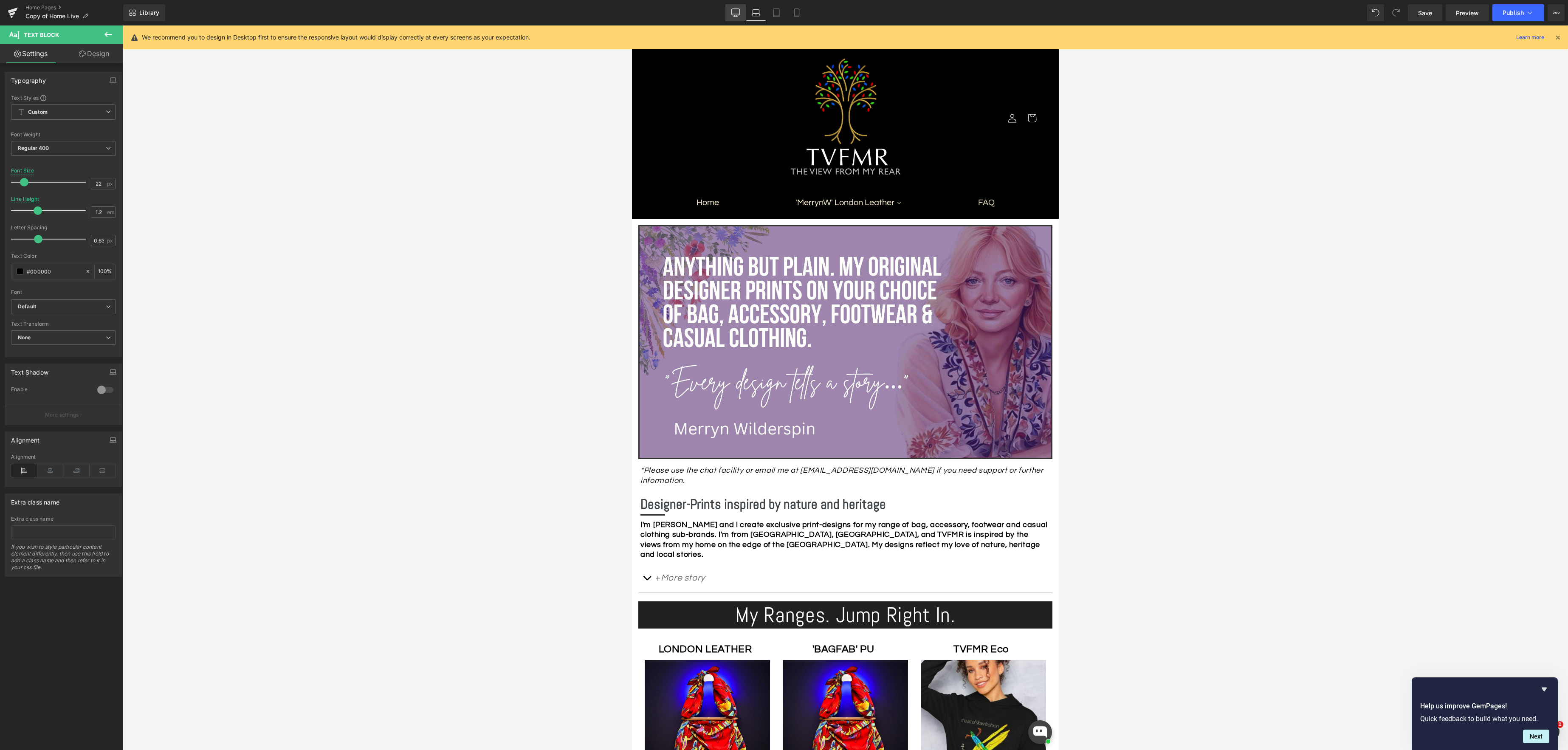
click at [734, 13] on icon at bounding box center [735, 13] width 8 height 8
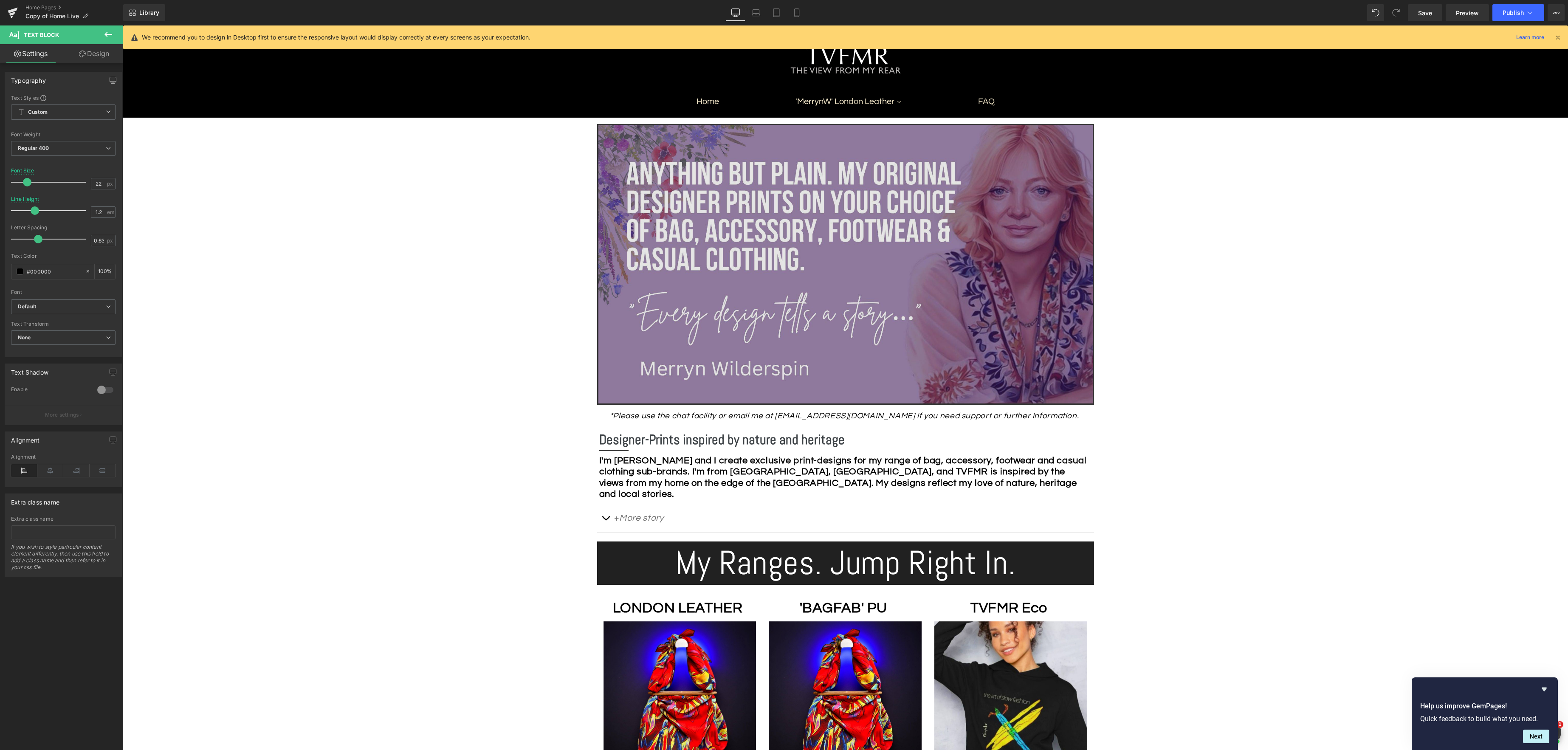
scroll to position [7, 0]
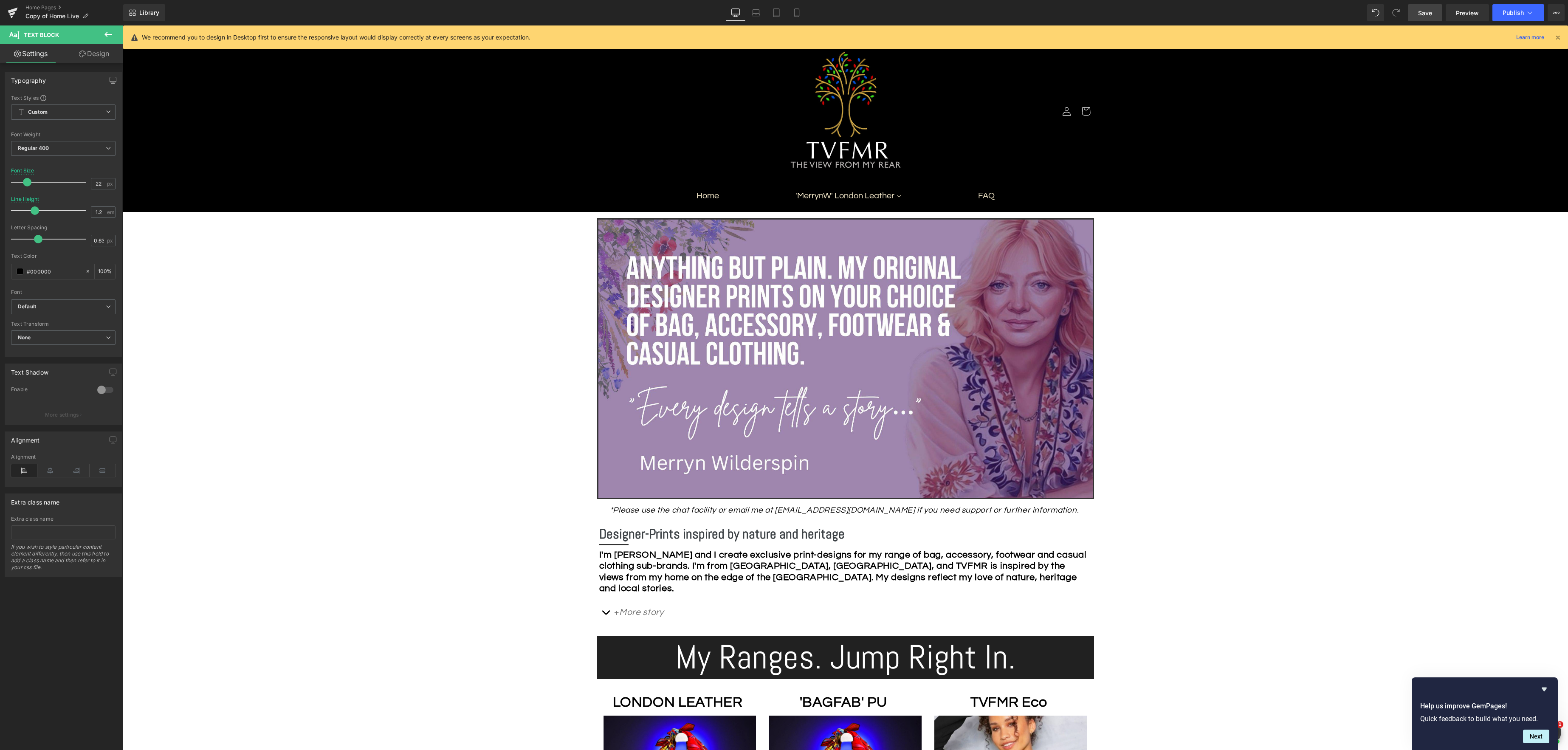
click at [1423, 16] on span "Save" at bounding box center [1425, 13] width 14 height 9
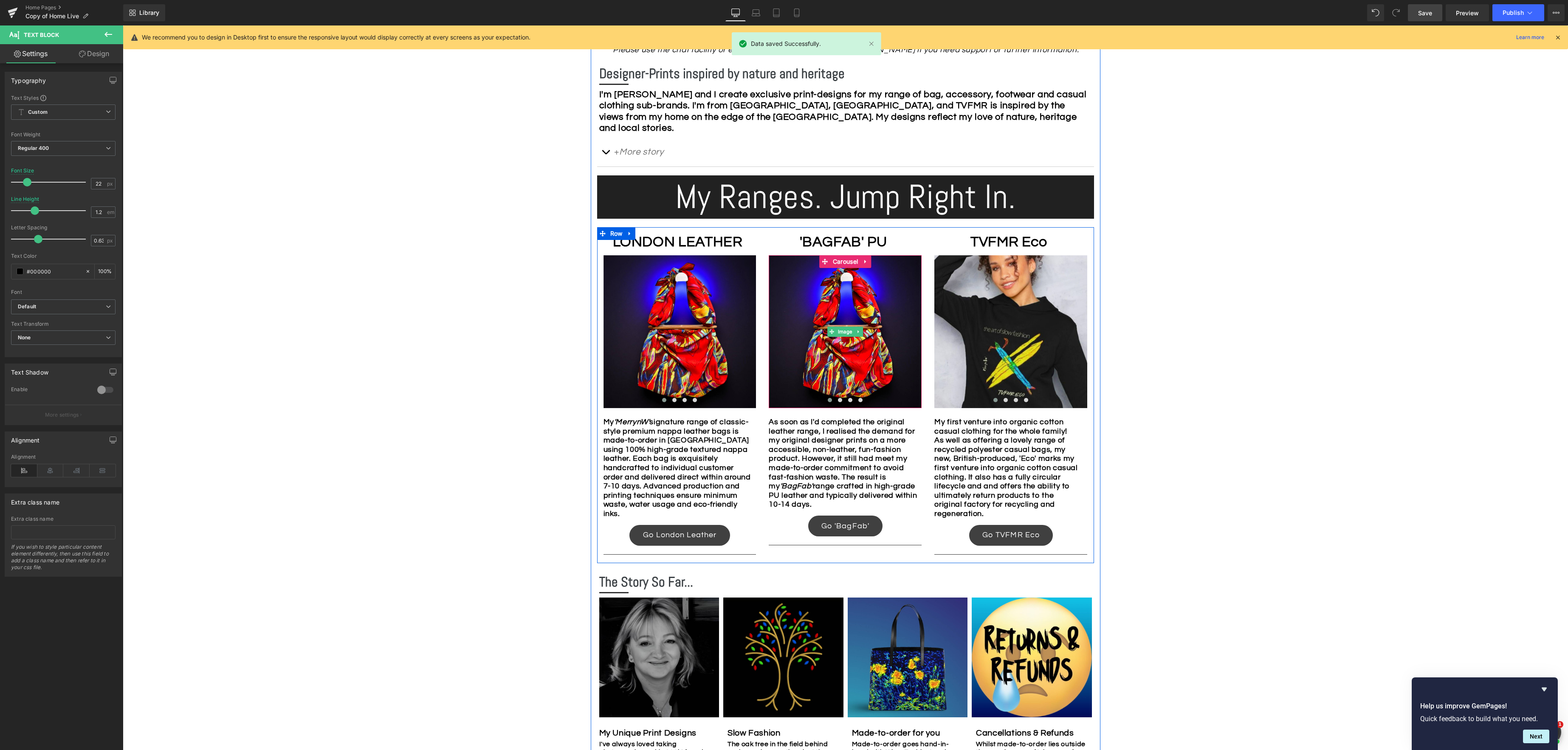
scroll to position [468, 0]
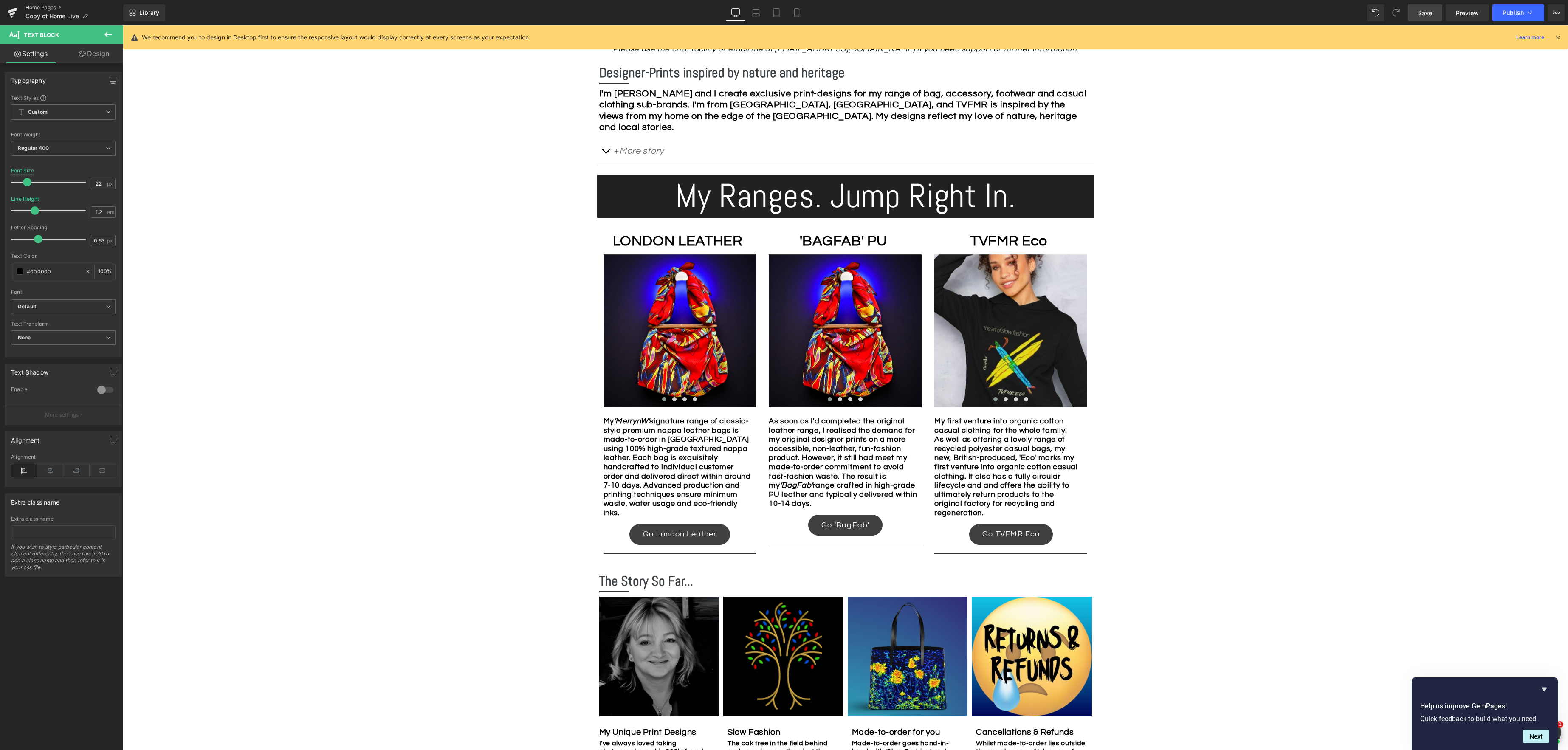
click at [43, 7] on link "Home Pages" at bounding box center [74, 8] width 98 height 7
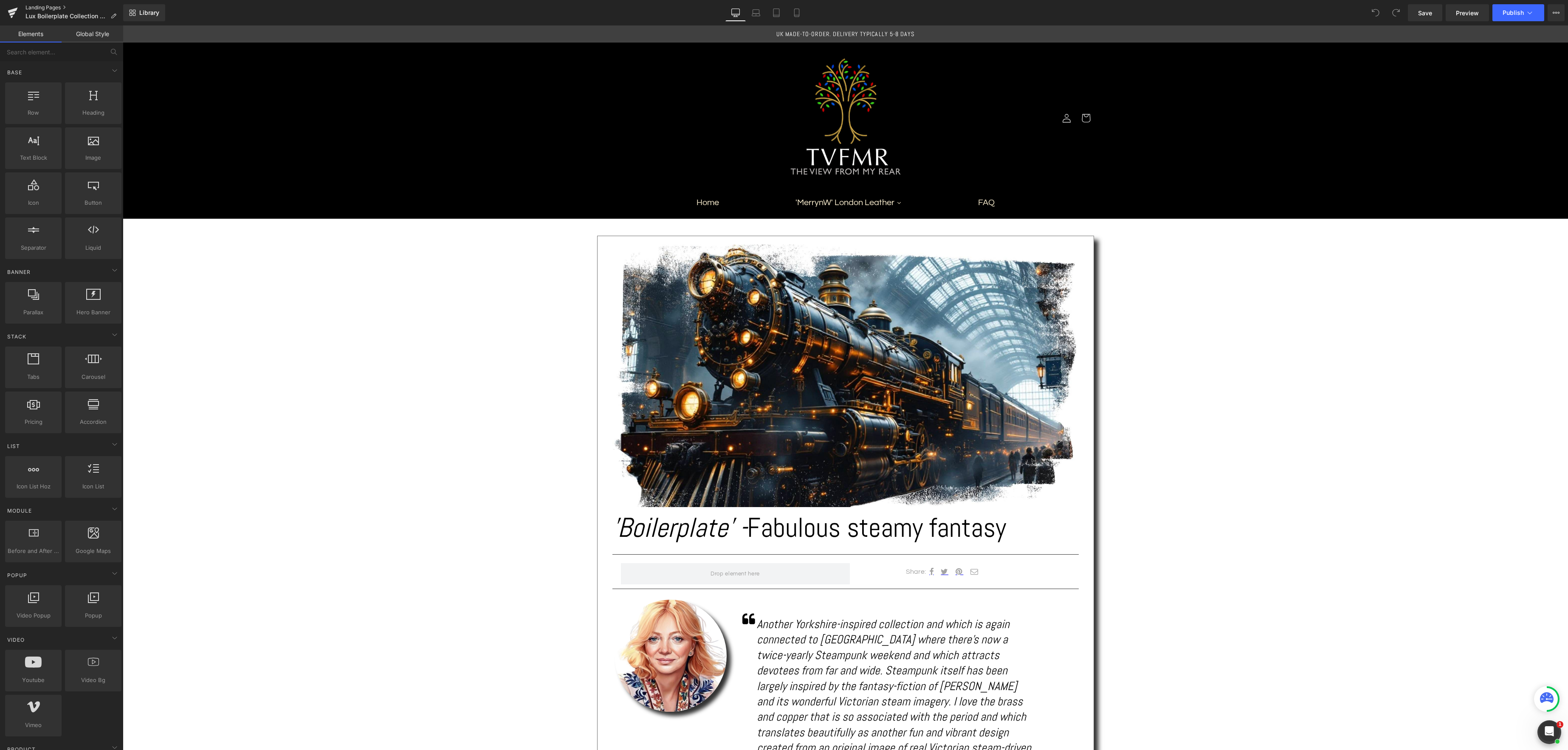
click at [38, 9] on link "Landing Pages" at bounding box center [74, 8] width 98 height 7
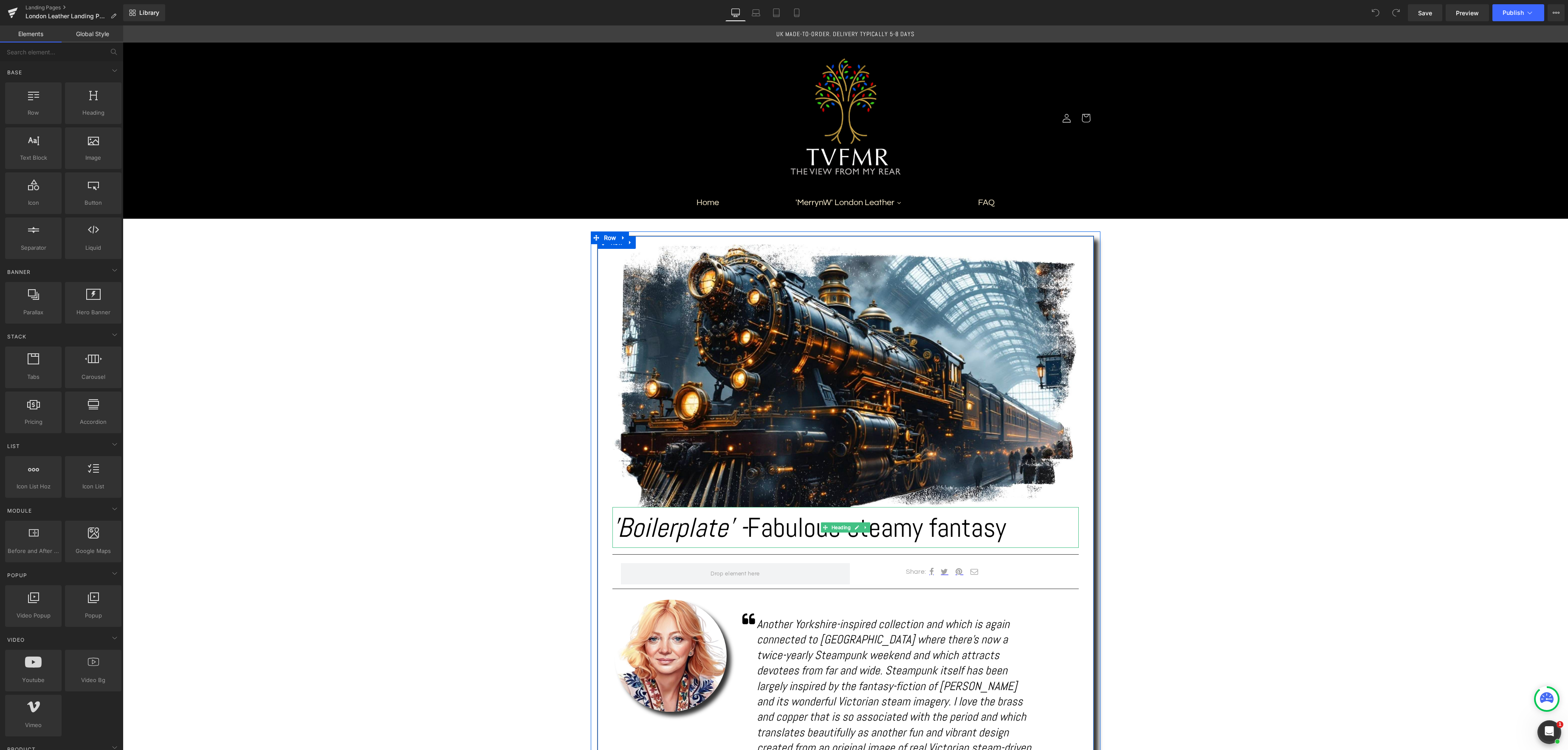
click at [728, 524] on icon "'Boilerplate' -" at bounding box center [680, 527] width 135 height 35
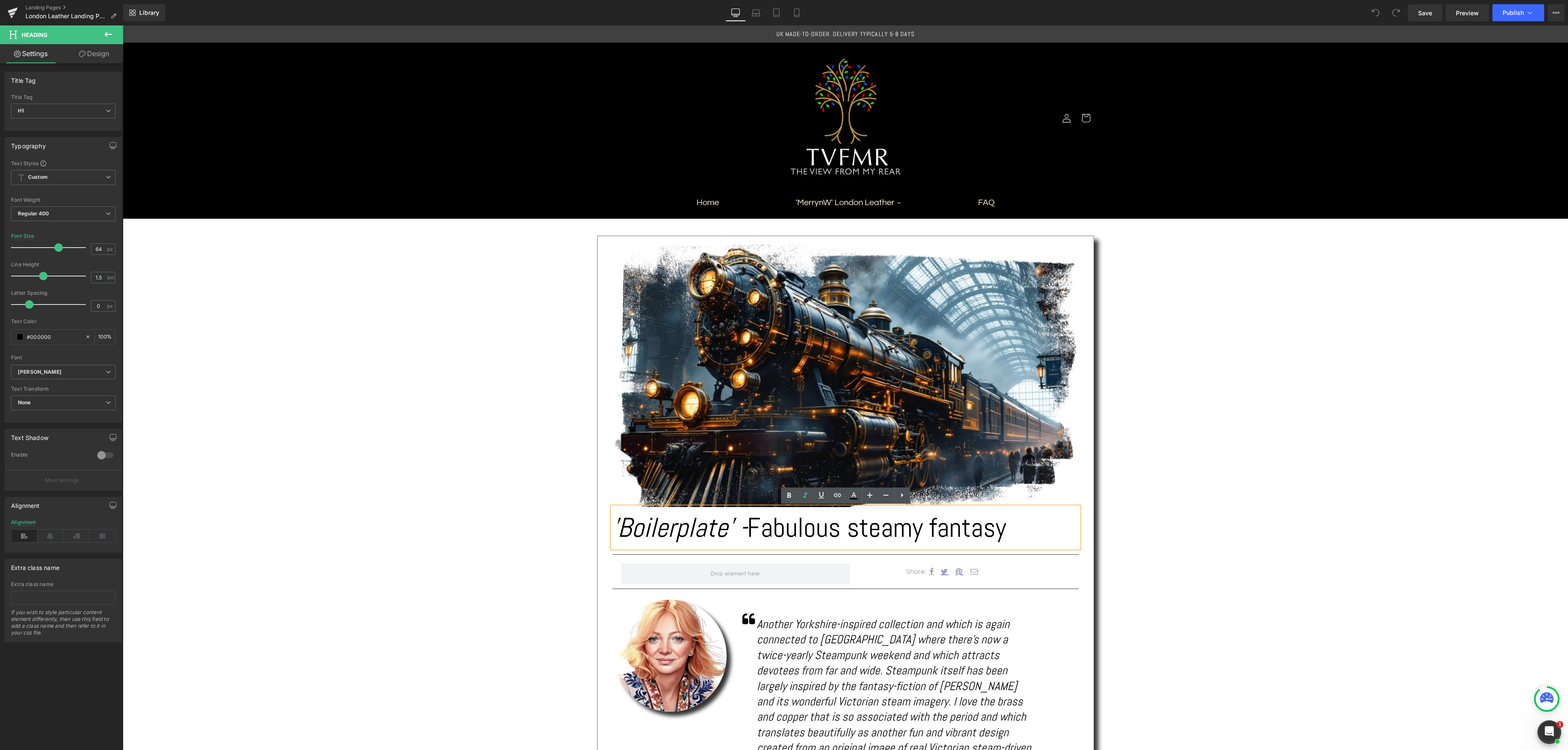
click at [728, 527] on icon "'Boilerplate' -" at bounding box center [680, 527] width 135 height 35
click at [986, 531] on h1 "'MerrynW' - Fabulous steamy fantasy" at bounding box center [846, 527] width 467 height 41
drag, startPoint x: 761, startPoint y: 524, endPoint x: 645, endPoint y: 512, distance: 116.6
click at [613, 520] on div "Handcrafted," at bounding box center [846, 527] width 467 height 41
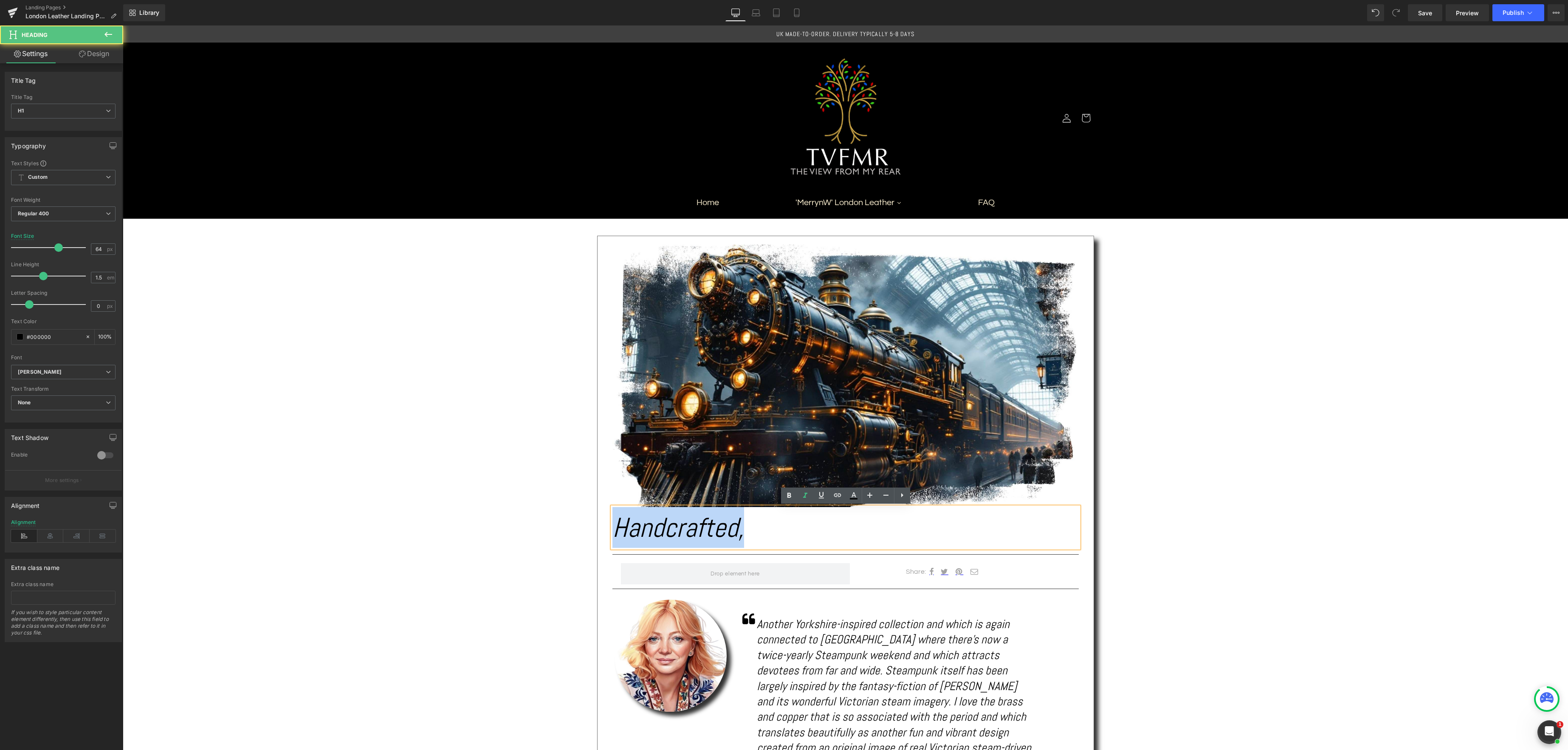
drag, startPoint x: 629, startPoint y: 526, endPoint x: 807, endPoint y: 515, distance: 178.3
click at [784, 536] on h1 "Handcrafted," at bounding box center [846, 527] width 467 height 41
click at [807, 500] on icon at bounding box center [805, 495] width 10 height 10
click at [768, 531] on h1 "Handcrafted," at bounding box center [846, 527] width 467 height 41
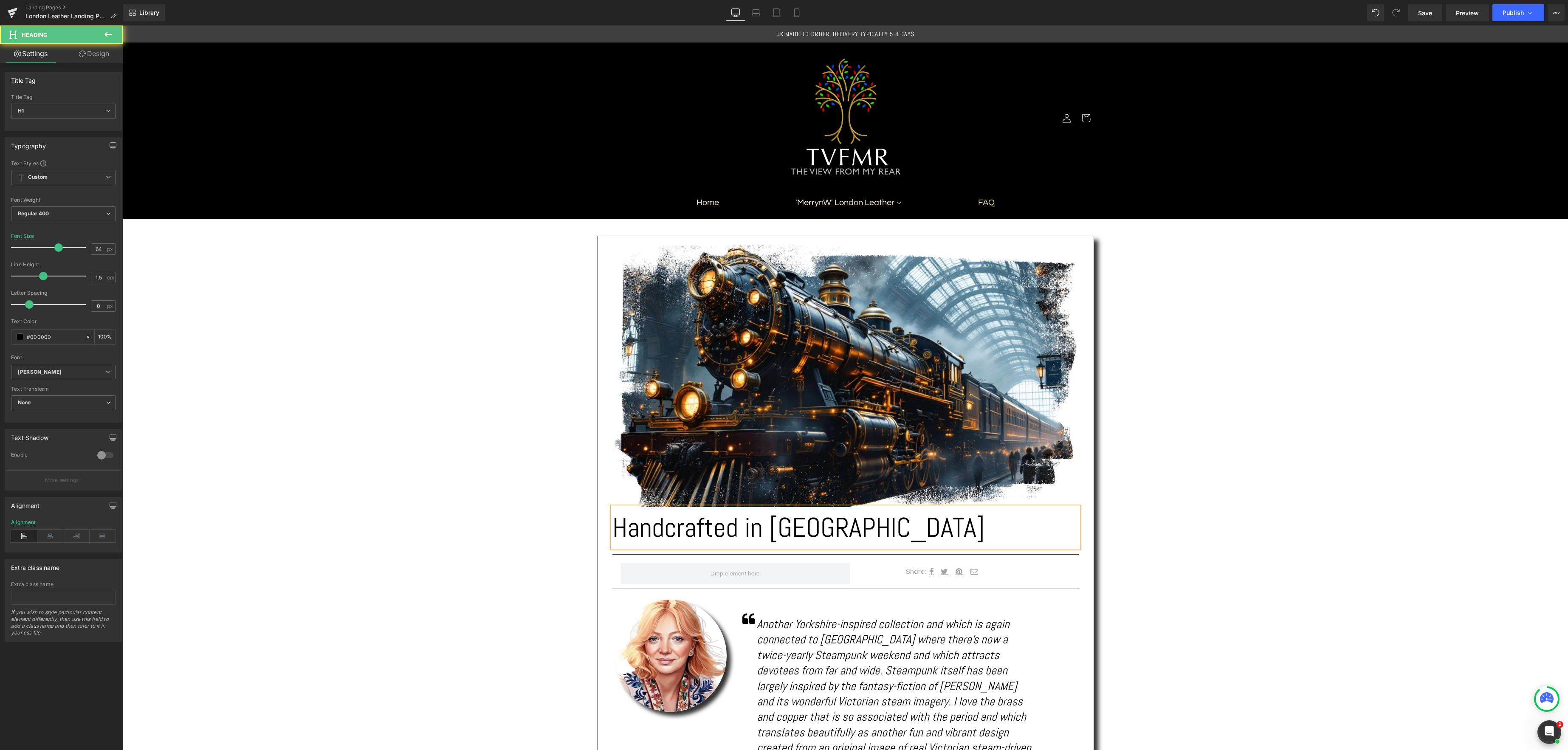
click at [925, 524] on h1 "Handcrafted in [GEOGRAPHIC_DATA]" at bounding box center [846, 527] width 467 height 41
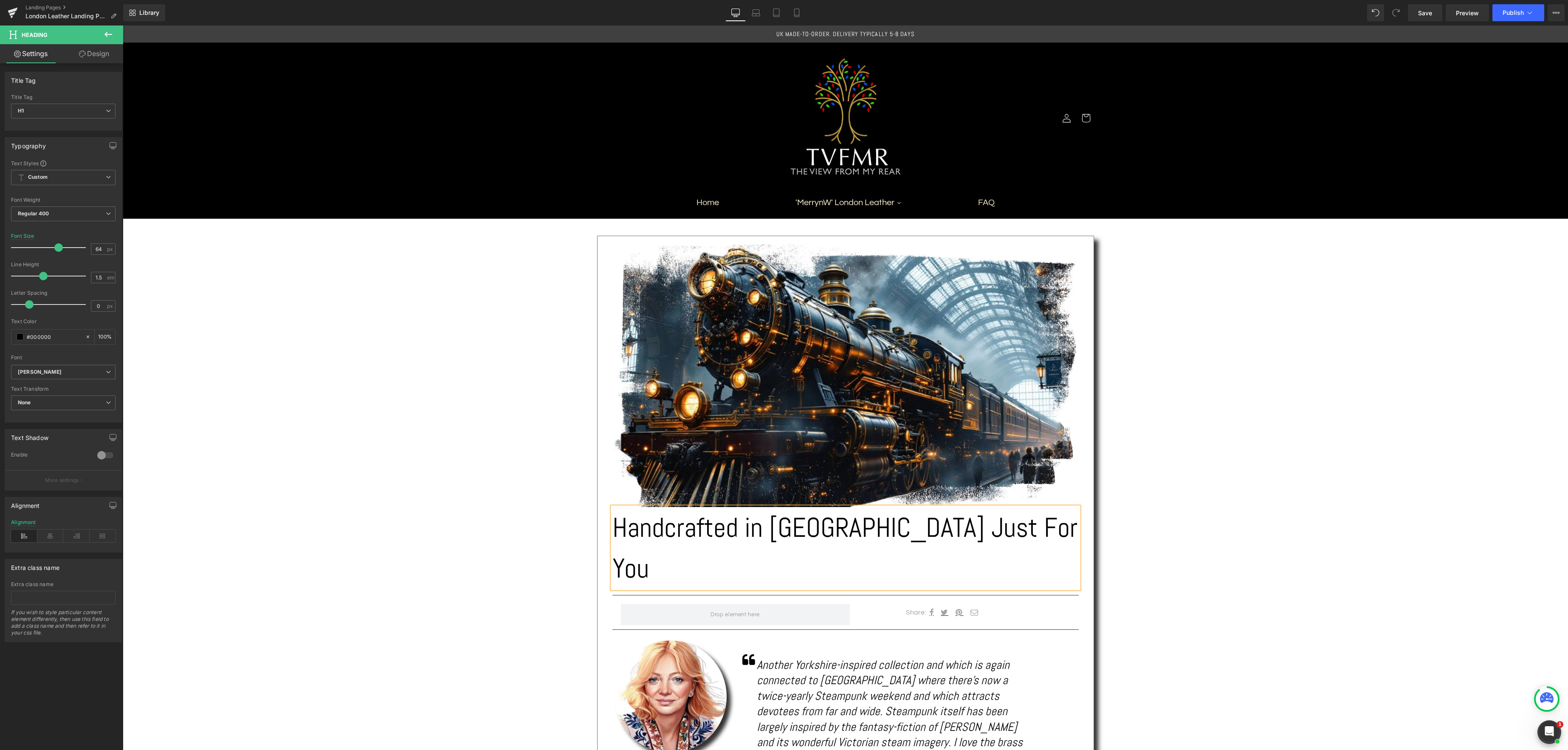
click at [1260, 522] on div "Text Block Image Handcrafted in [GEOGRAPHIC_DATA] Just For You Heading Separato…" at bounding box center [845, 721] width 1445 height 1006
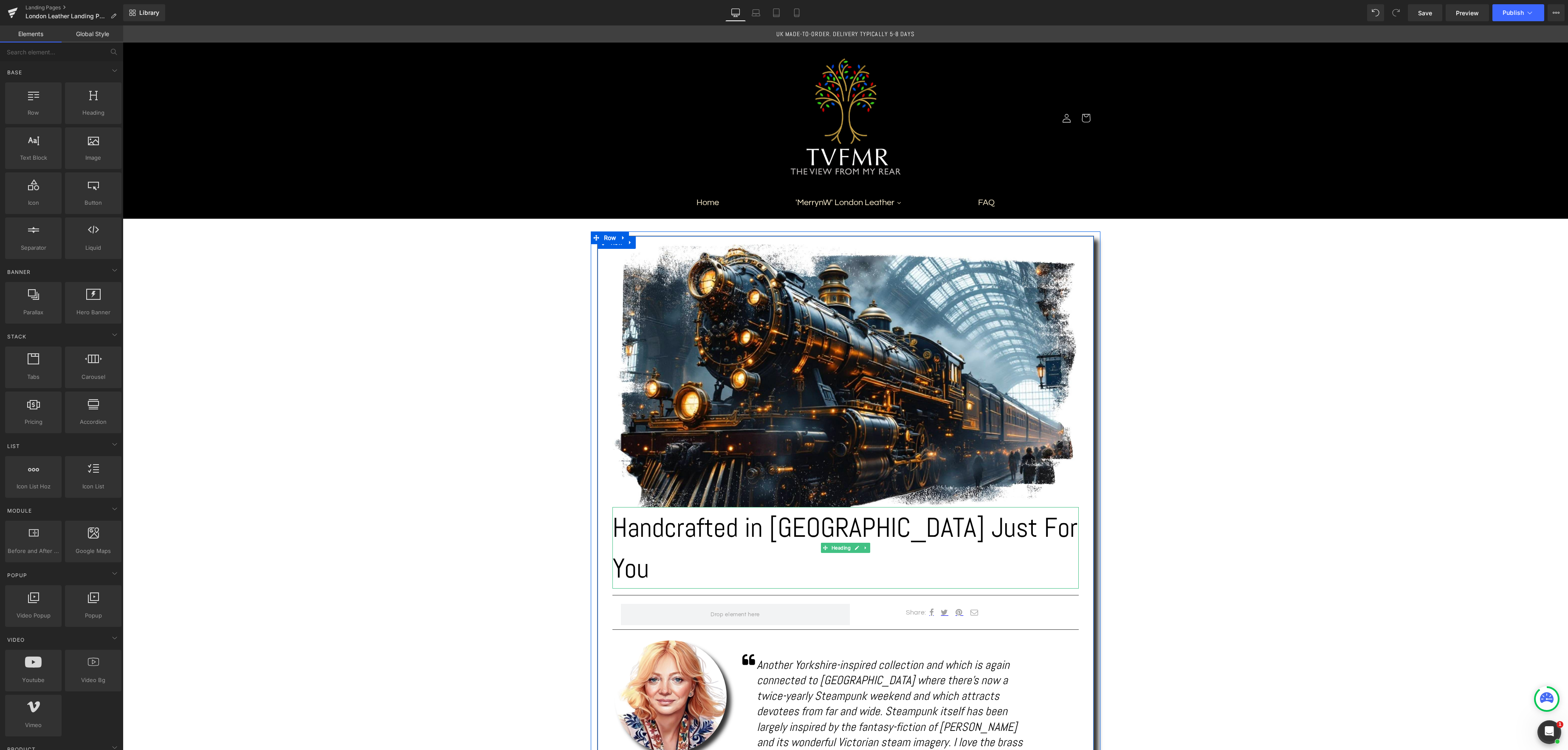
drag, startPoint x: 837, startPoint y: 528, endPoint x: 848, endPoint y: 529, distance: 11.0
click at [837, 528] on div "Handcrafted in [GEOGRAPHIC_DATA] Just For You Heading" at bounding box center [846, 547] width 467 height 82
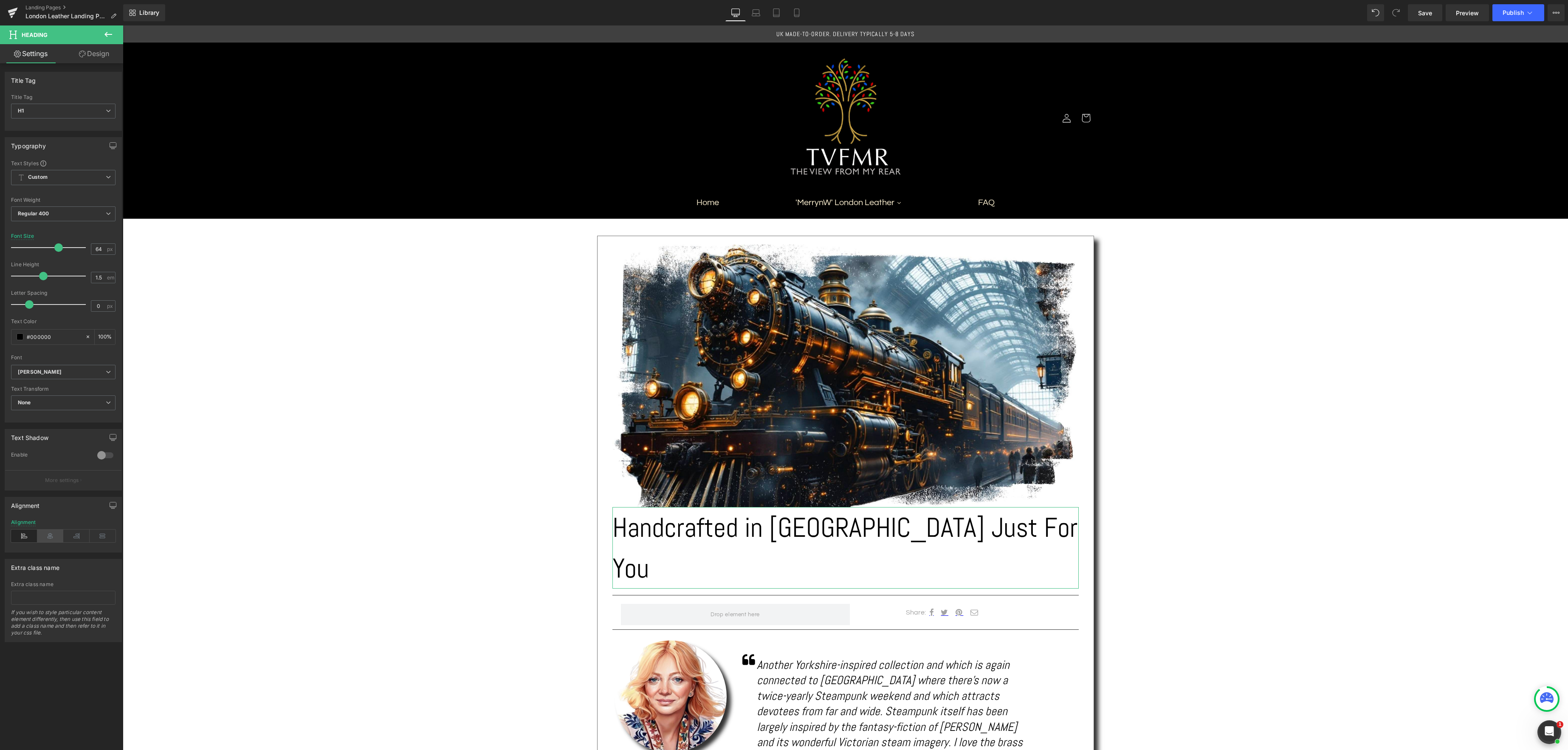
click at [48, 536] on icon at bounding box center [51, 536] width 27 height 13
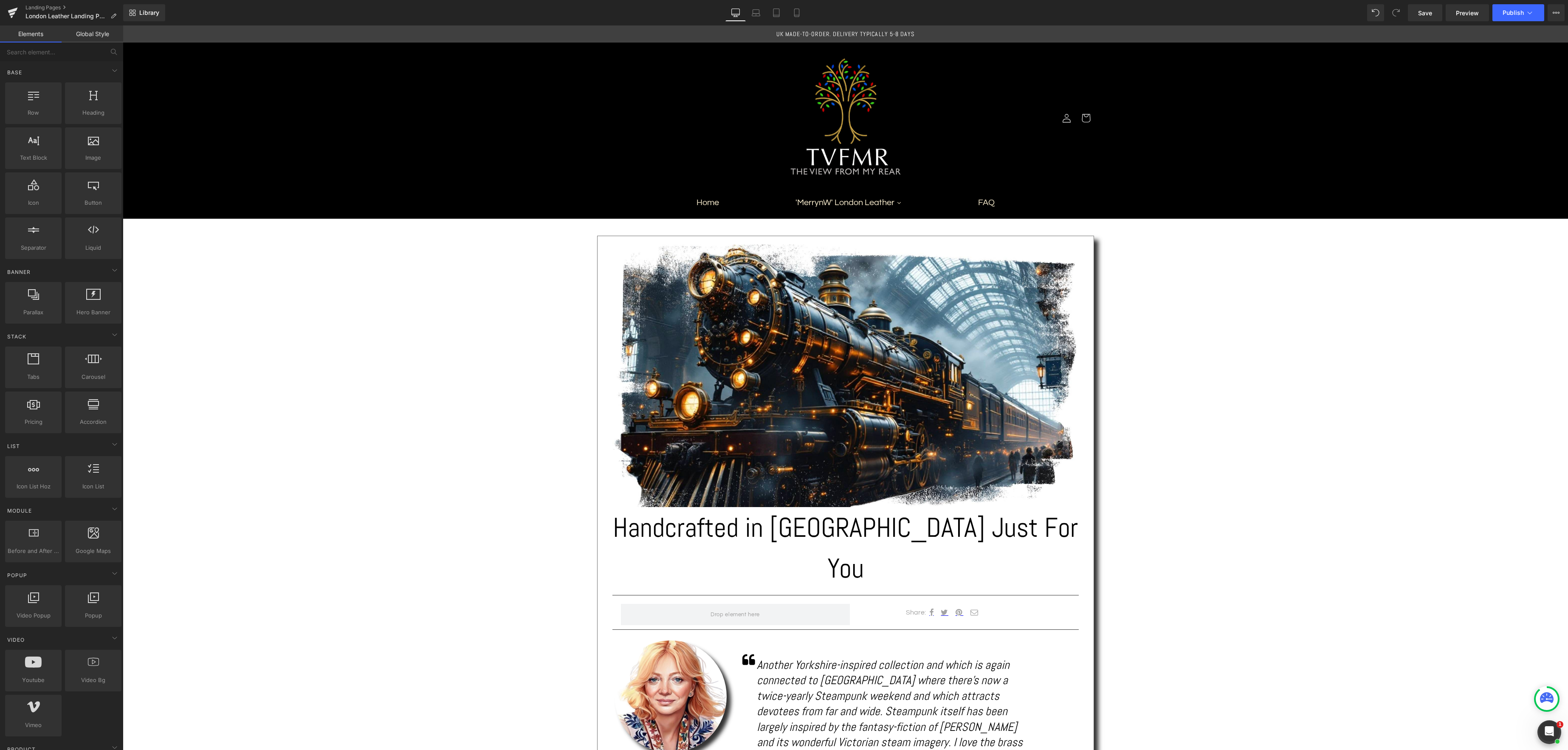
click at [1142, 559] on div "Text Block Image Handcrafted in [GEOGRAPHIC_DATA] Just For You Heading Separato…" at bounding box center [845, 721] width 1445 height 1006
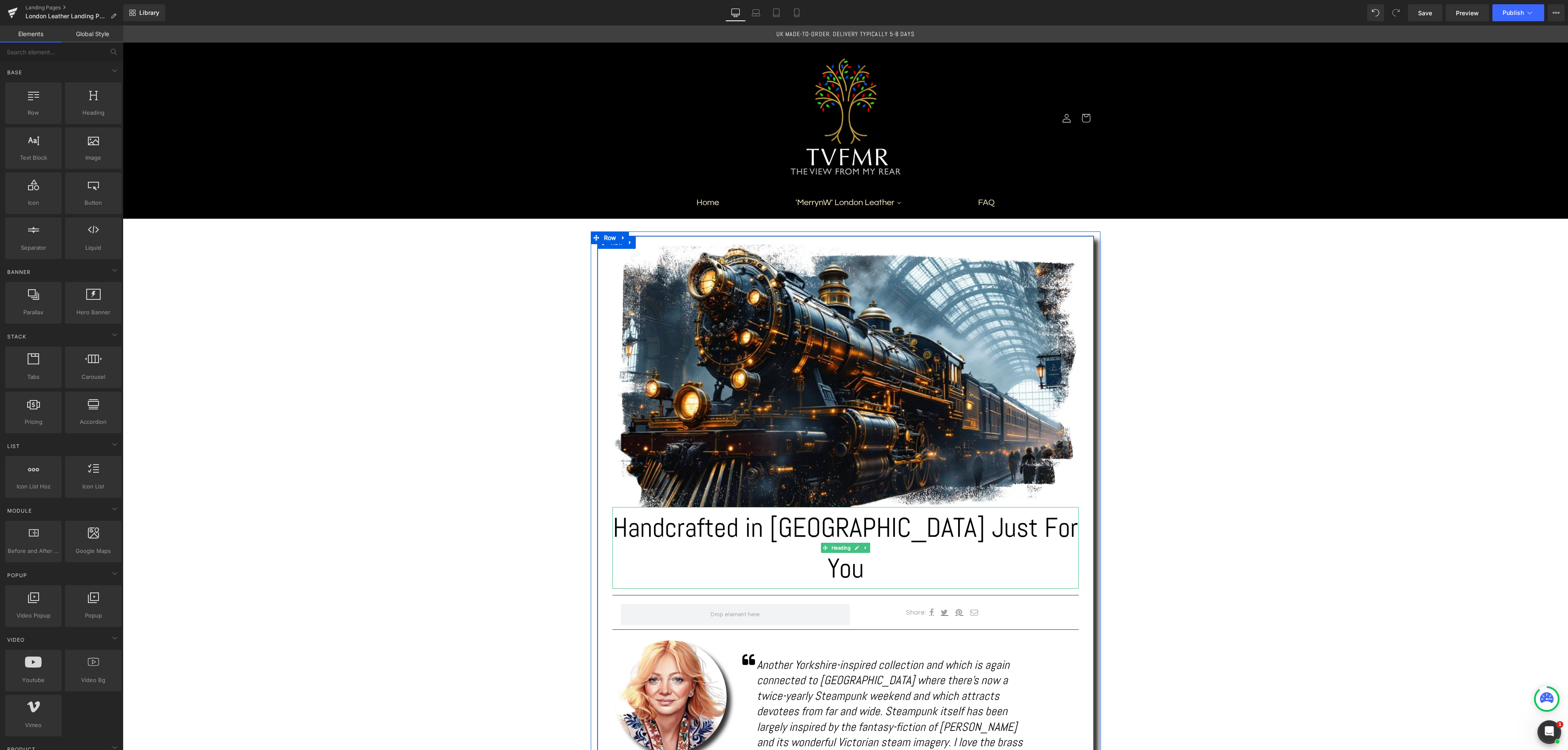
drag, startPoint x: 799, startPoint y: 530, endPoint x: 849, endPoint y: 530, distance: 50.0
click at [799, 530] on h1 "Handcrafted in [GEOGRAPHIC_DATA] Just For You" at bounding box center [846, 547] width 467 height 82
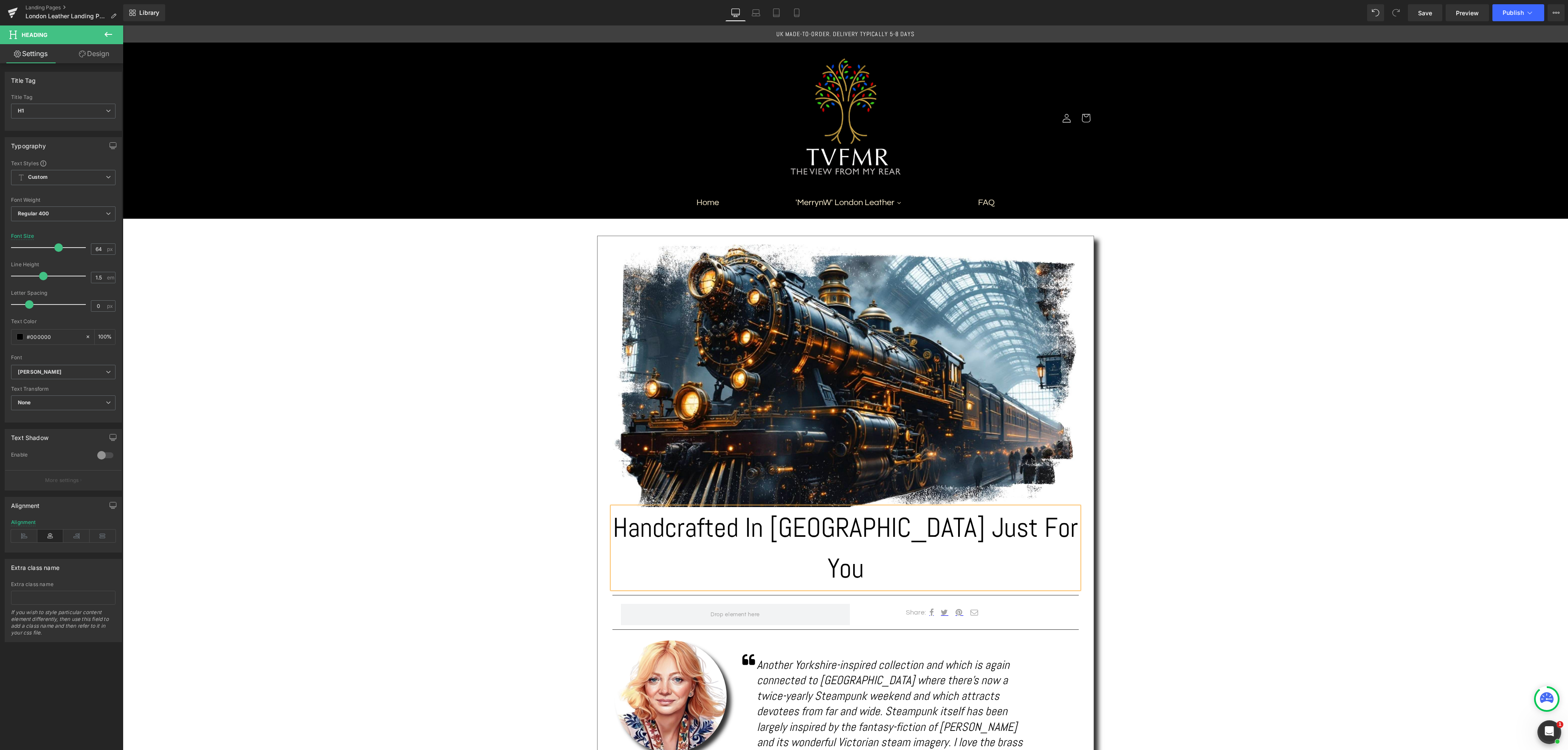
click at [1156, 517] on div "Text Block Image Handcrafted In [GEOGRAPHIC_DATA] Just For You Heading Separato…" at bounding box center [845, 721] width 1445 height 1006
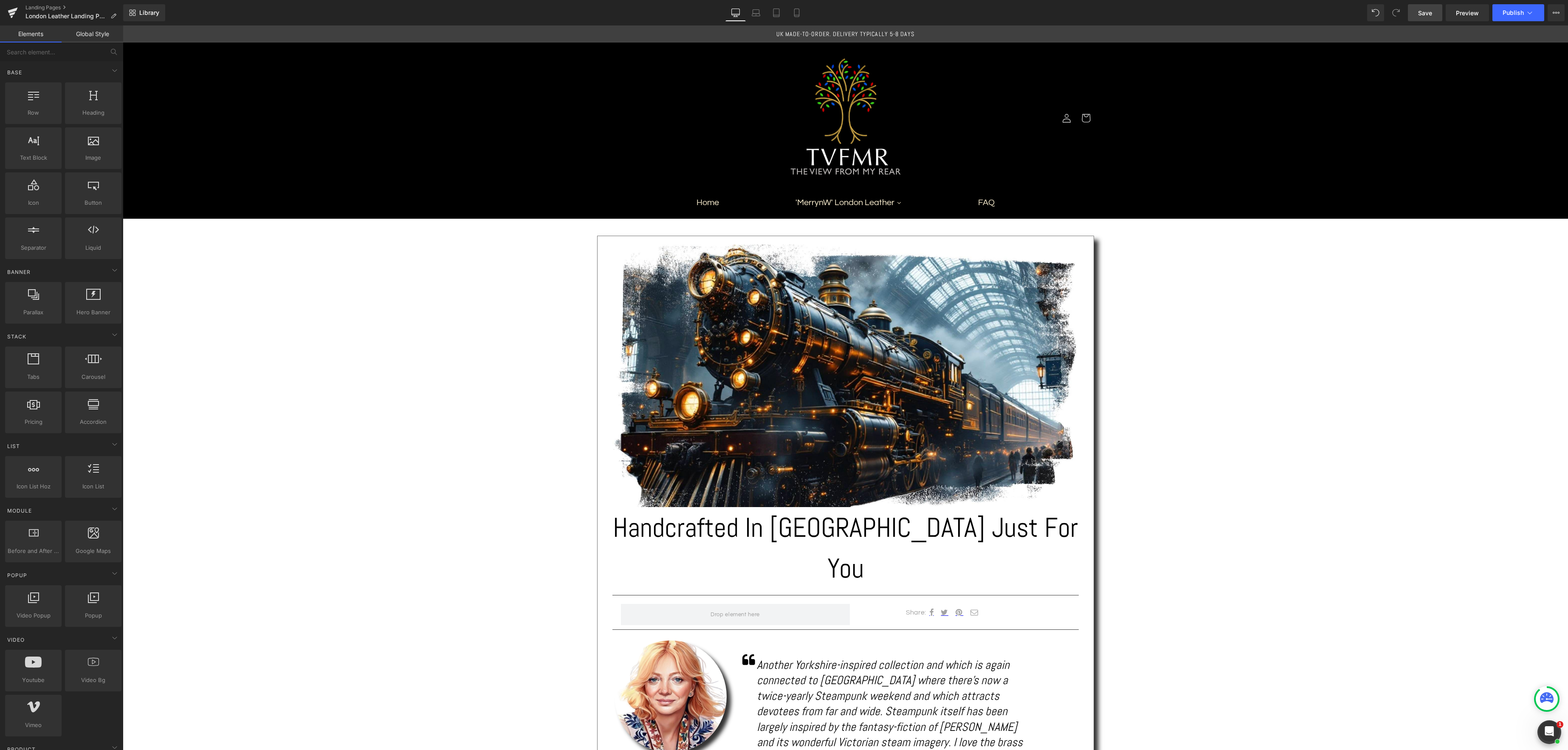
click at [1423, 13] on span "Save" at bounding box center [1425, 13] width 14 height 9
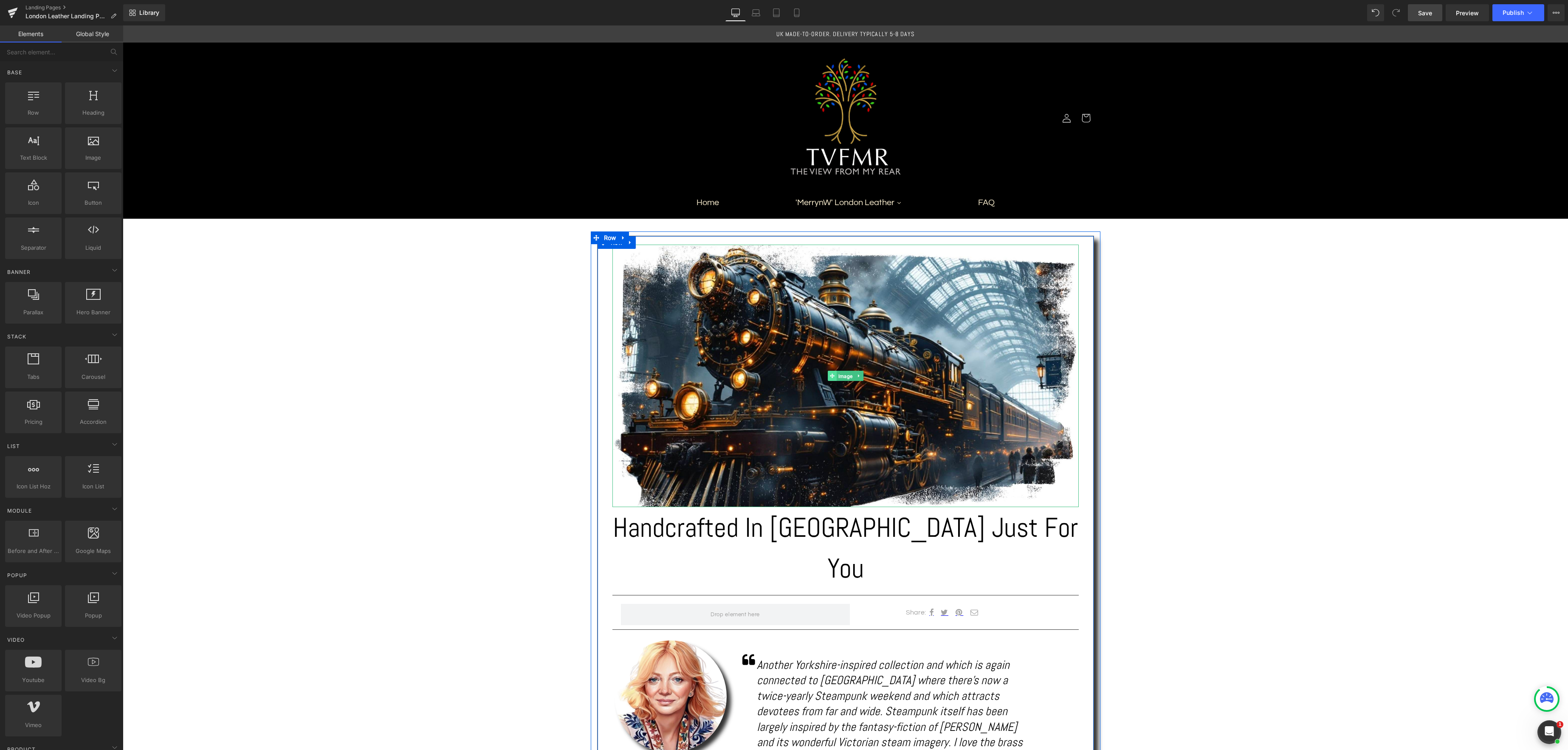
drag, startPoint x: 848, startPoint y: 376, endPoint x: 835, endPoint y: 376, distance: 13.0
click at [848, 376] on link "Image" at bounding box center [841, 376] width 27 height 10
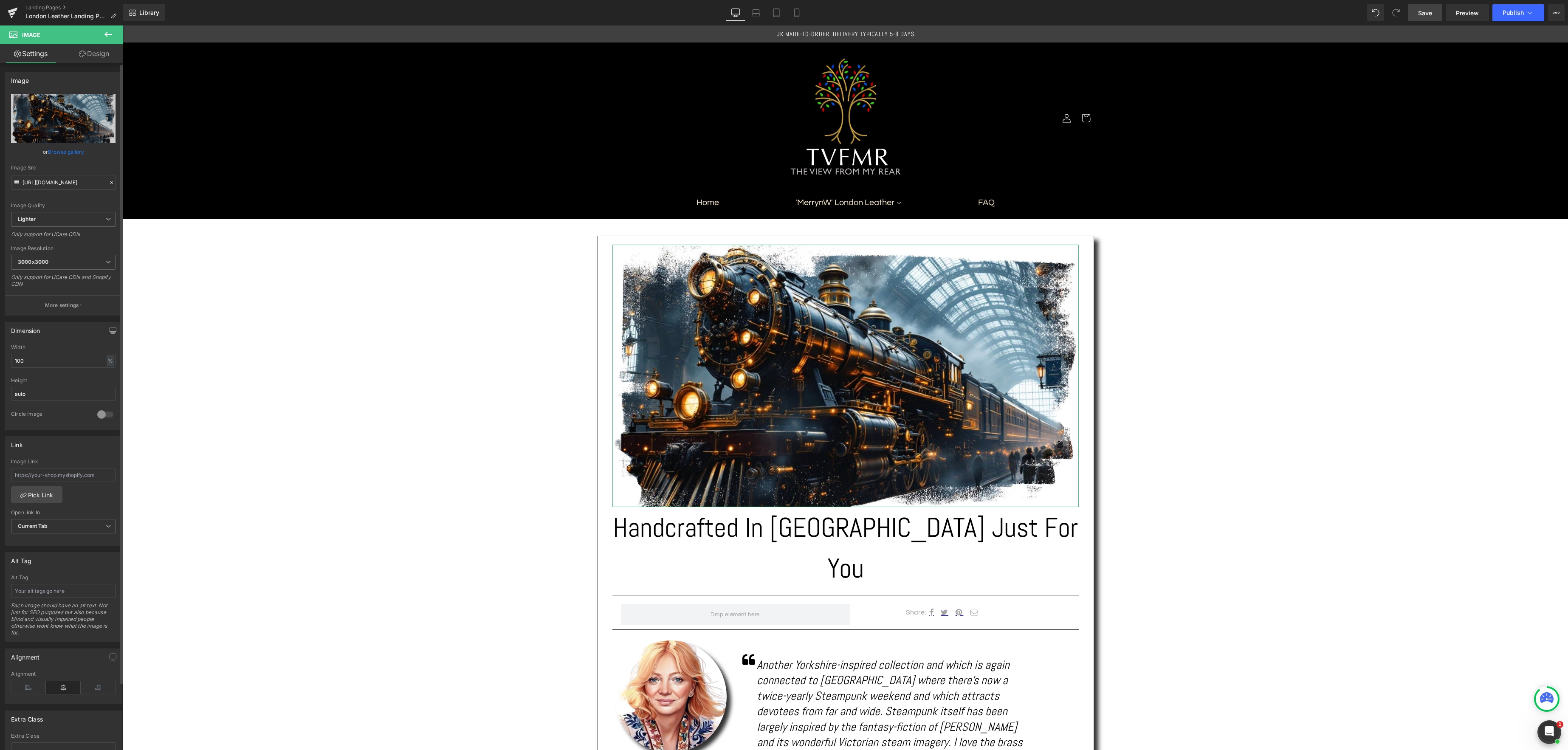
click at [66, 154] on link "Browse gallery" at bounding box center [66, 152] width 36 height 15
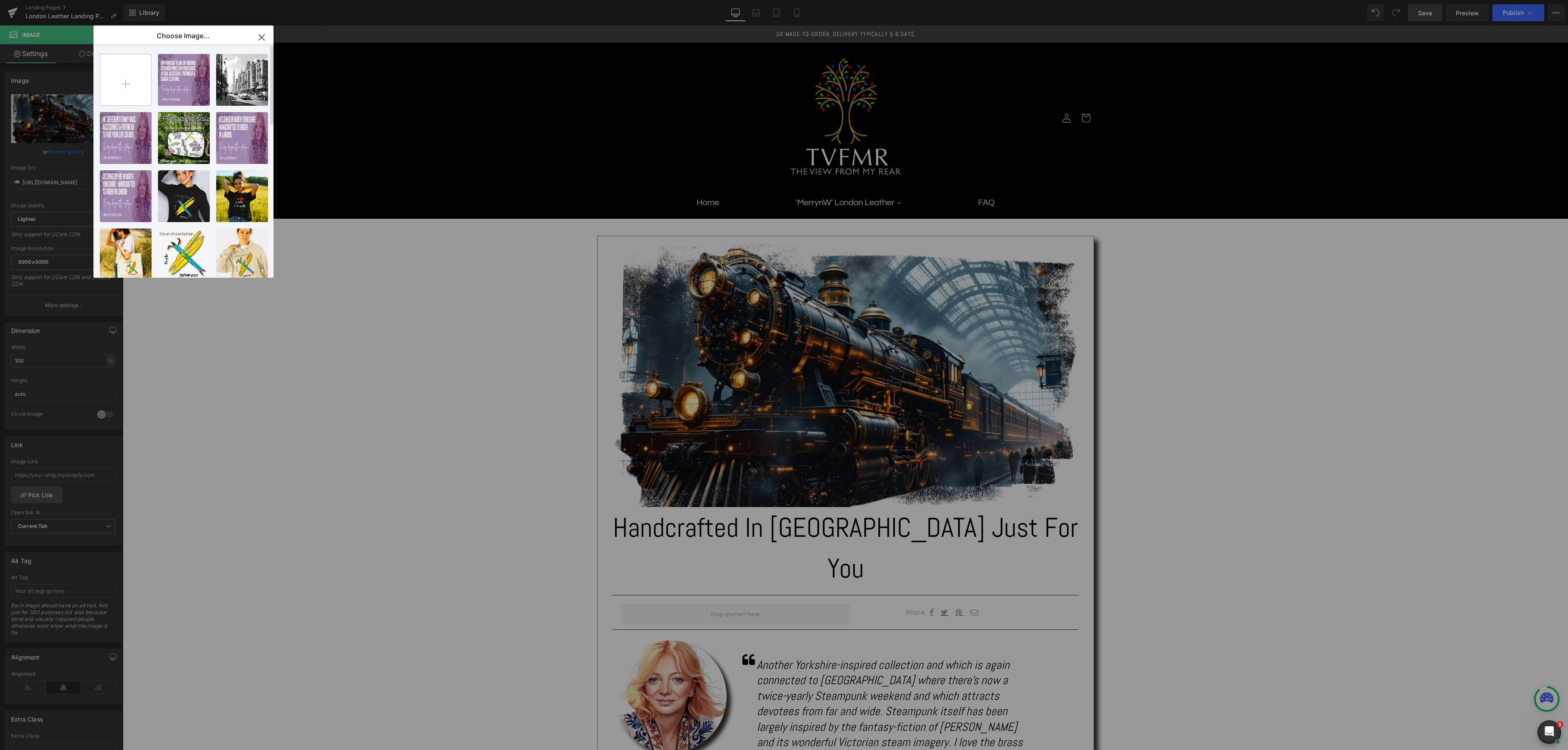
click at [120, 85] on input "file" at bounding box center [125, 80] width 51 height 51
type input "C:\fakepath\HD 1920x1080 - London Leather.jpg"
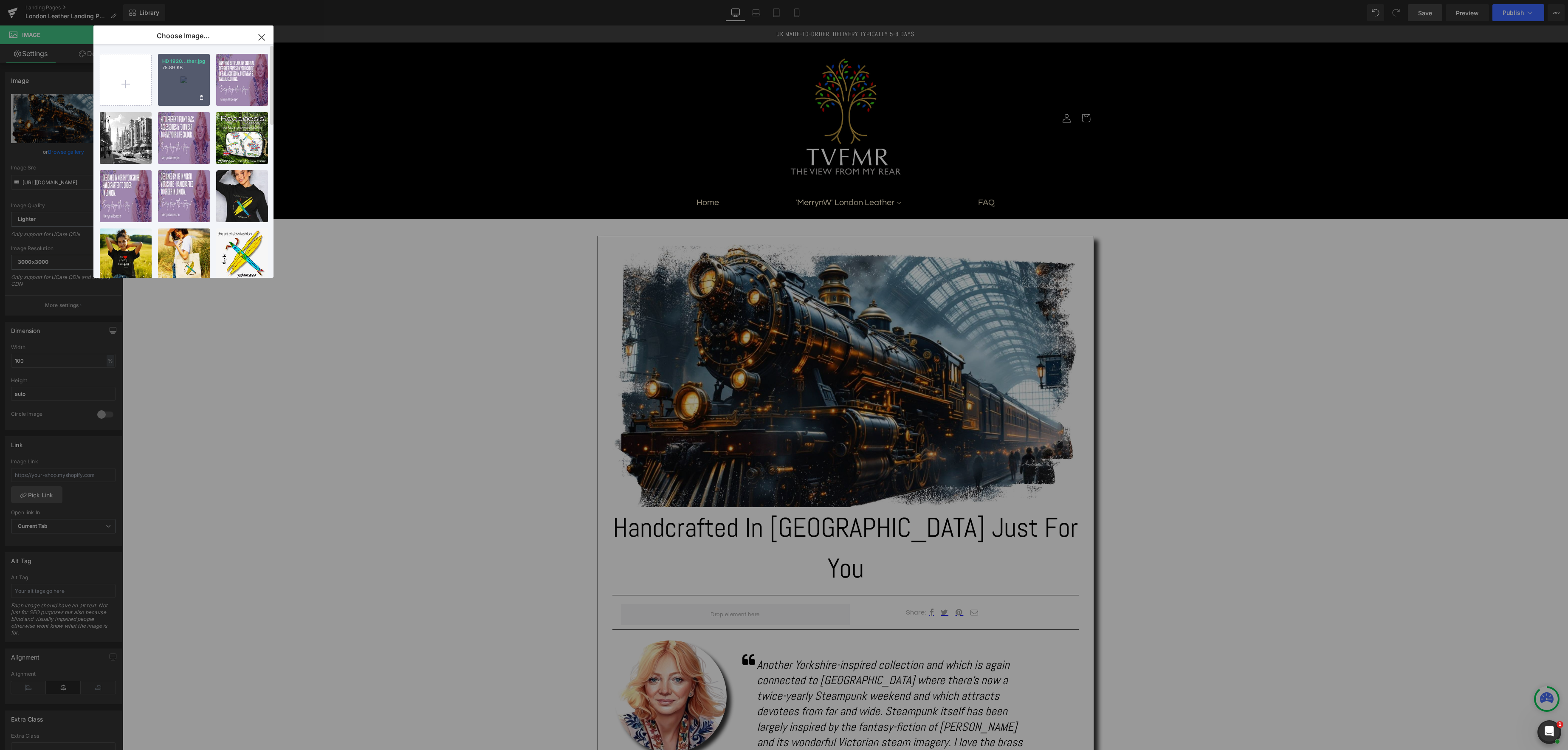
click at [187, 88] on div "HD 1920...ther.jpg 75.89 KB" at bounding box center [184, 80] width 52 height 52
type input "[URL][DOMAIN_NAME]"
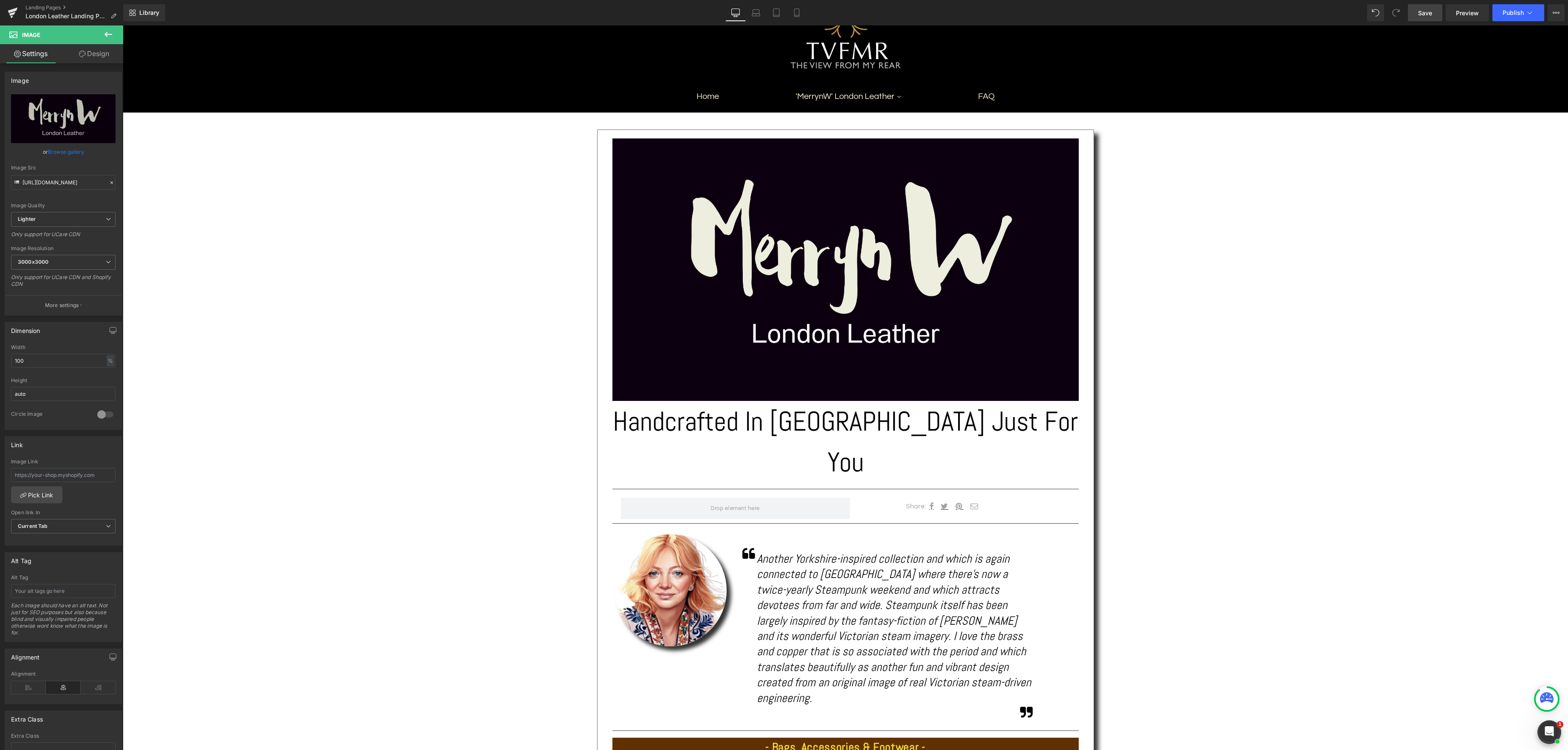
scroll to position [110, 0]
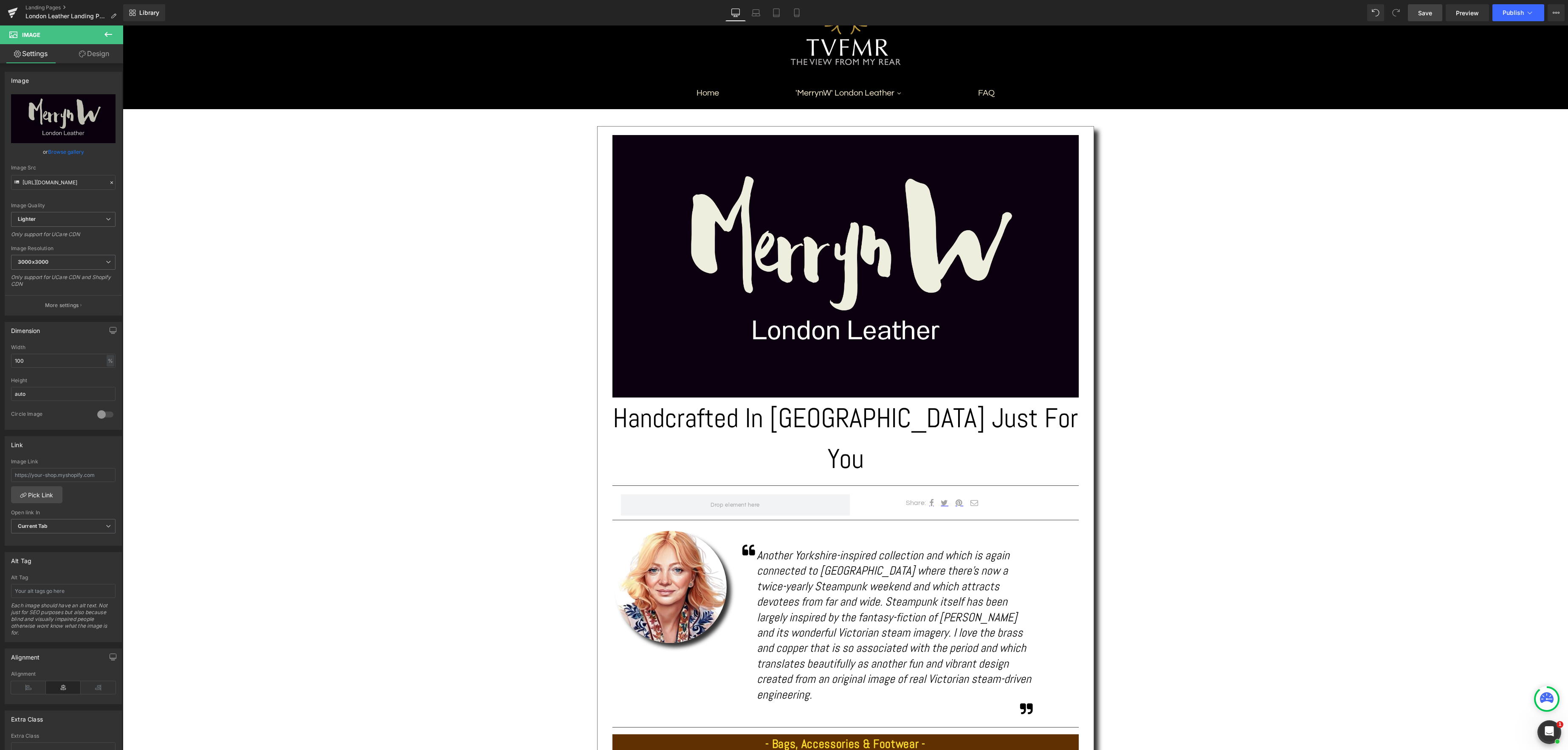
click at [1430, 15] on span "Save" at bounding box center [1425, 13] width 14 height 9
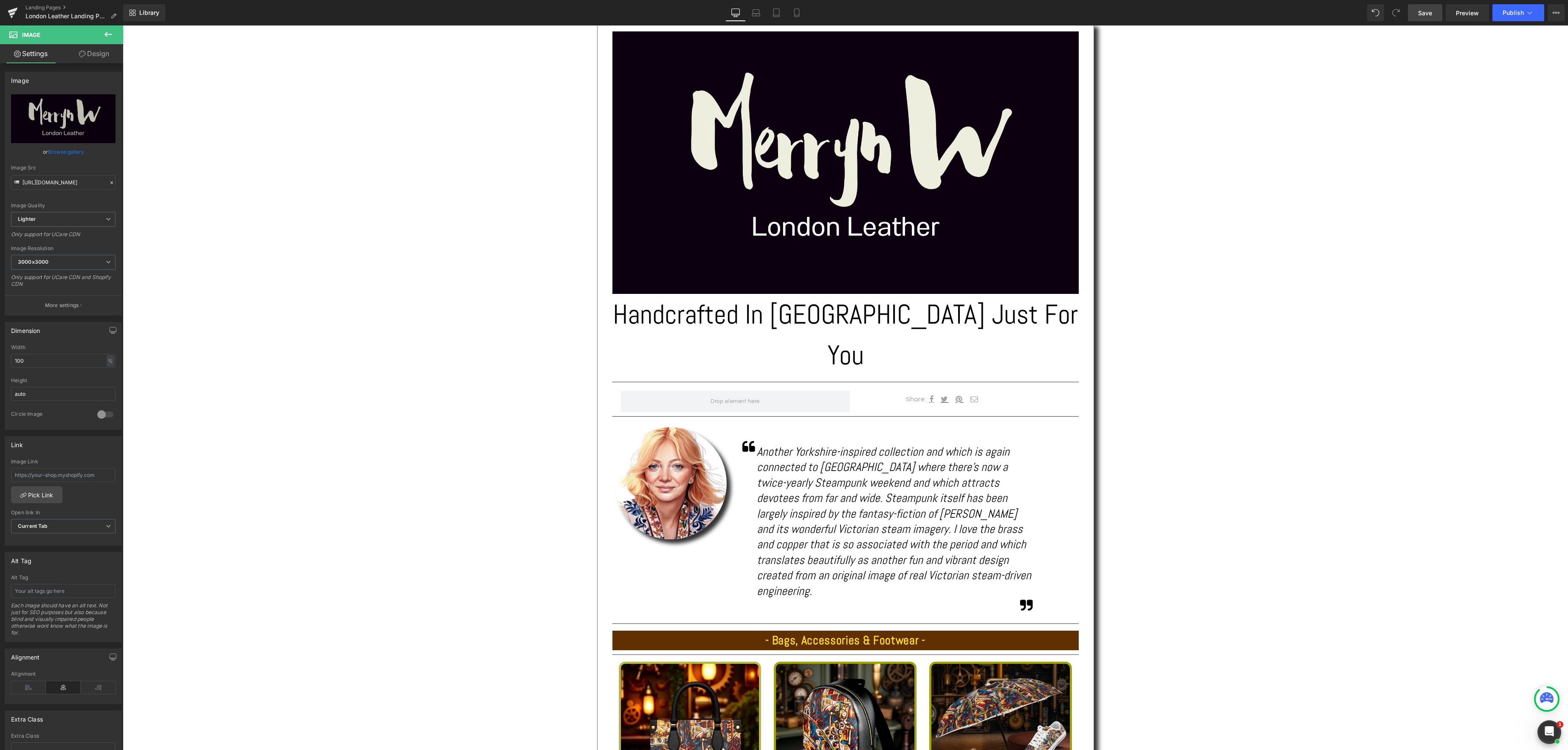
scroll to position [207, 0]
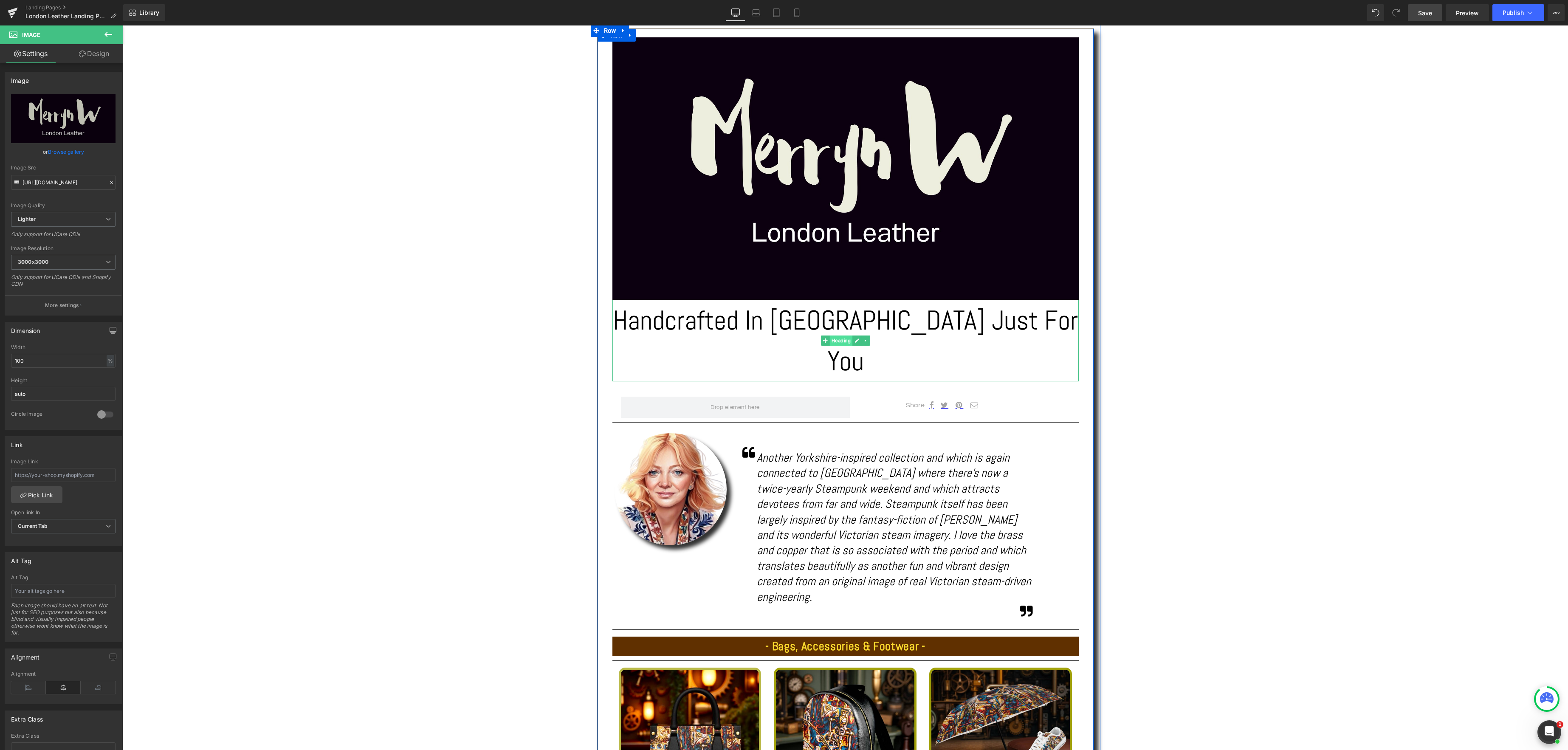
click at [835, 335] on span "Heading" at bounding box center [840, 340] width 23 height 10
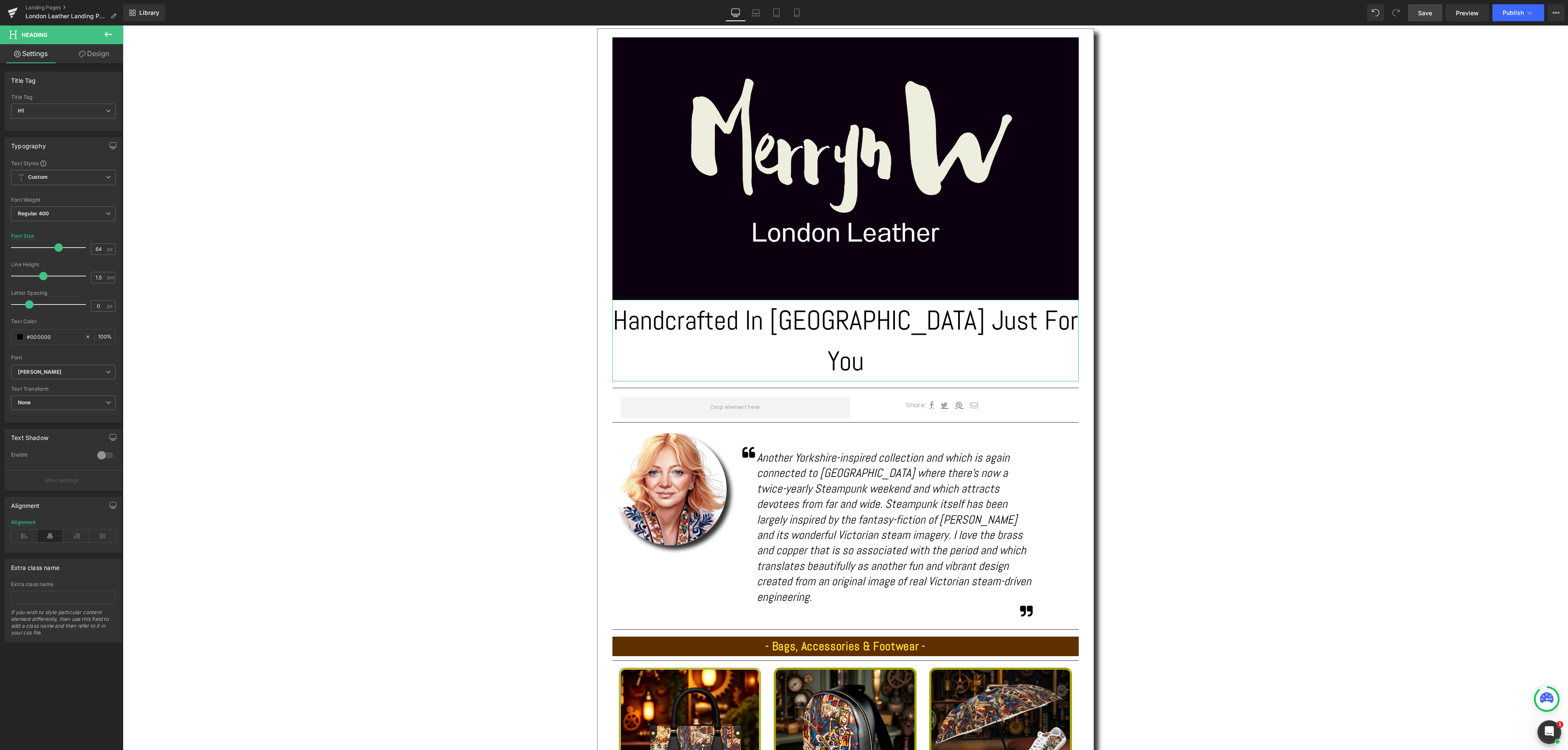
click at [102, 56] on link "Design" at bounding box center [94, 53] width 61 height 19
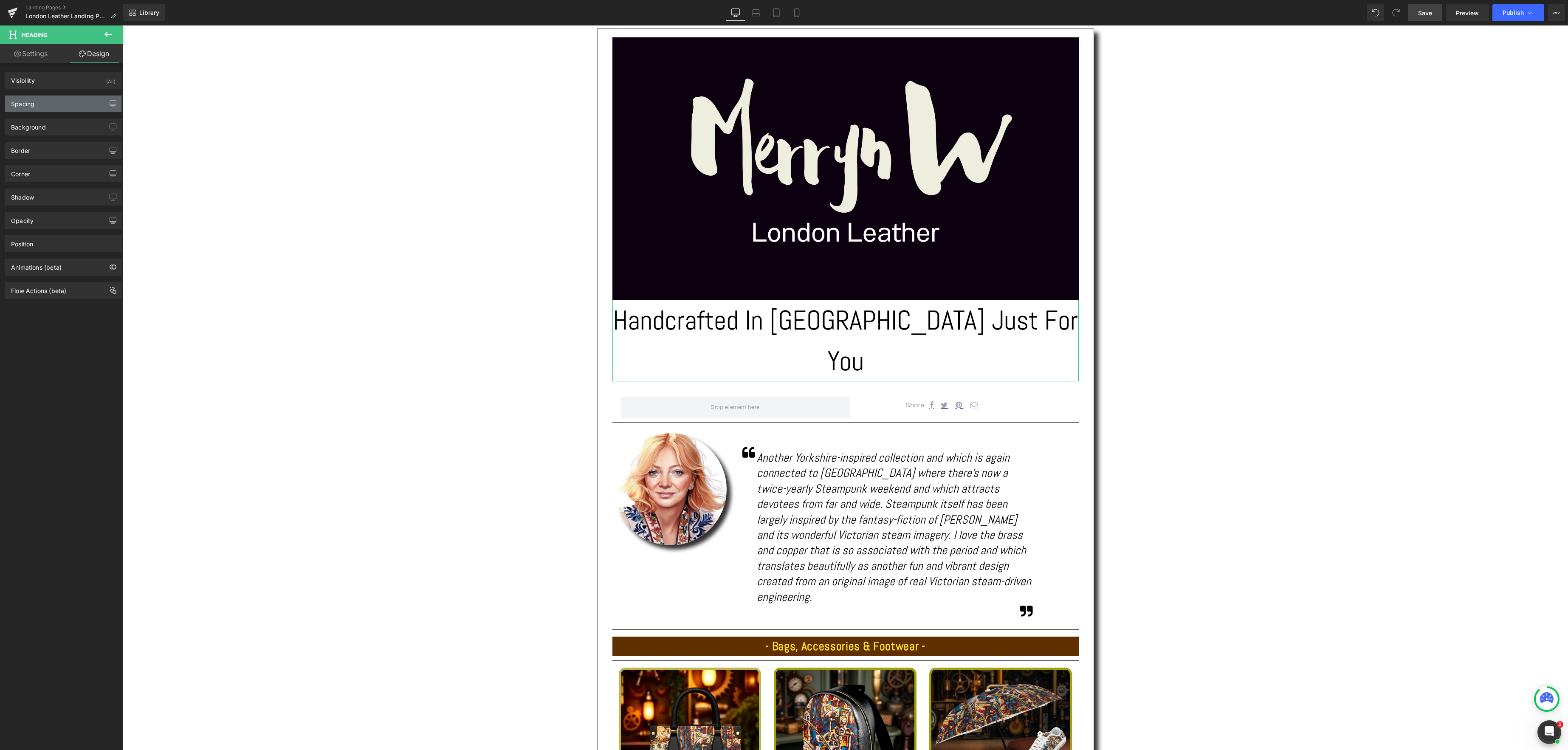
click at [66, 108] on div "Spacing" at bounding box center [63, 103] width 117 height 16
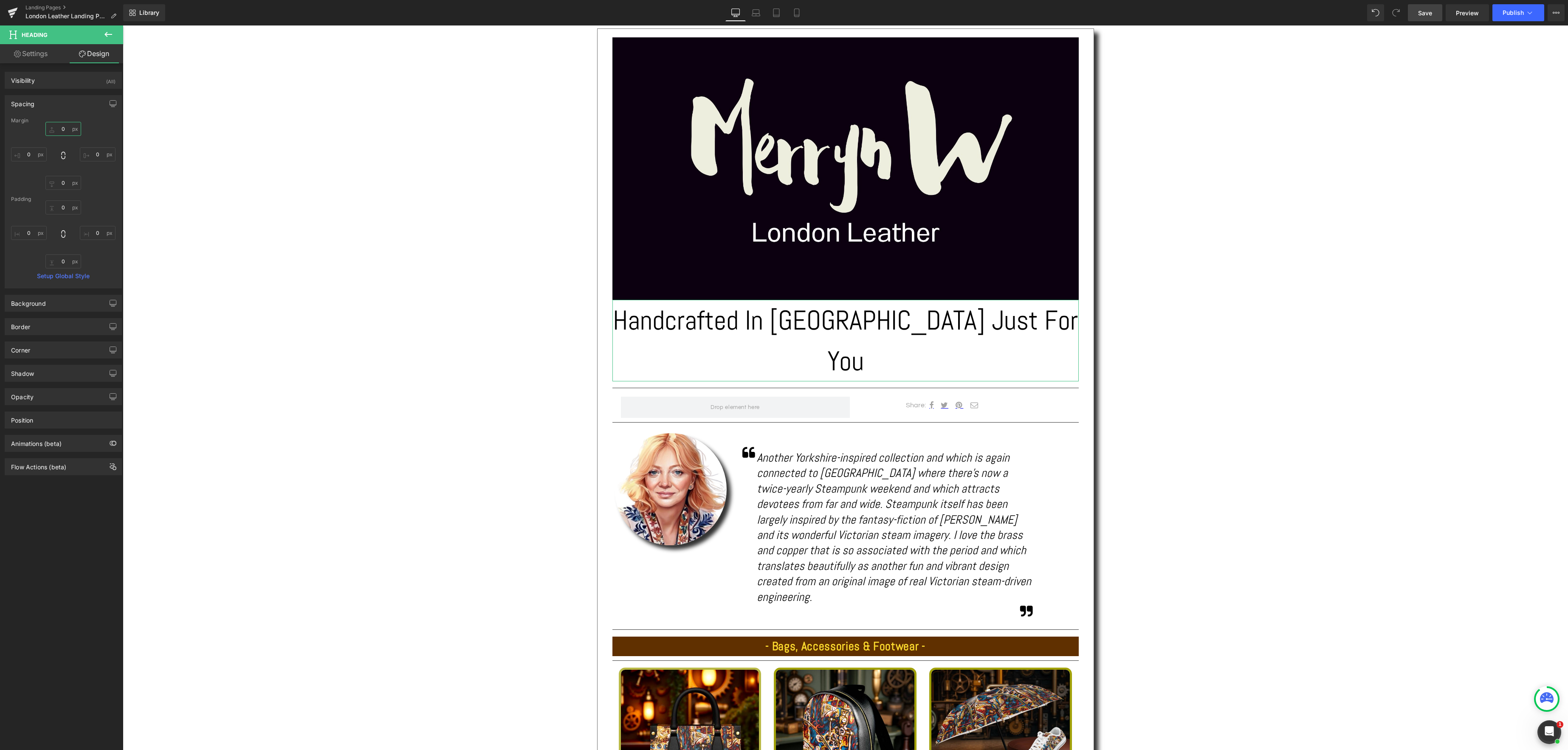
click at [66, 131] on input "0" at bounding box center [63, 128] width 36 height 14
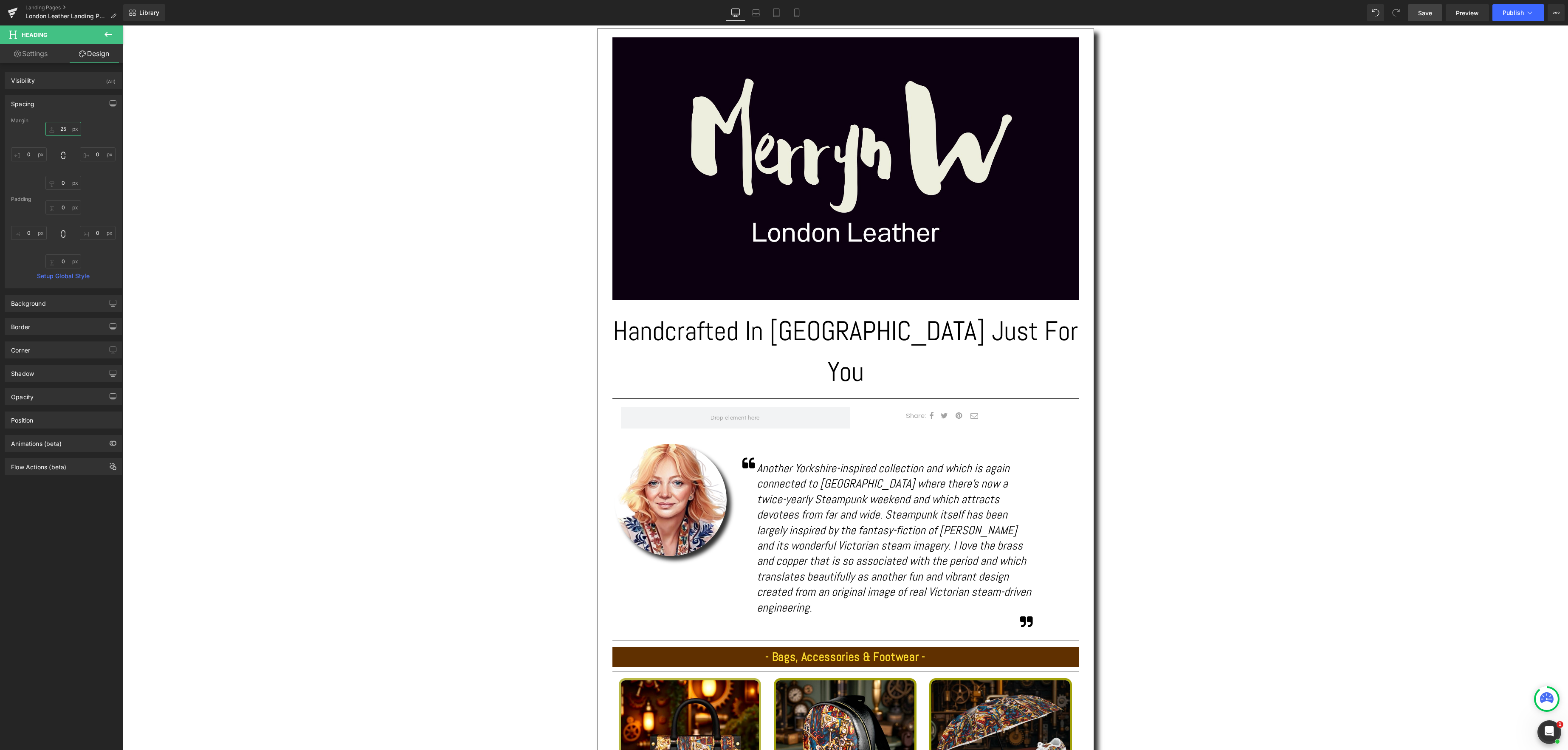
type input "25"
click at [1428, 13] on span "Save" at bounding box center [1425, 13] width 14 height 9
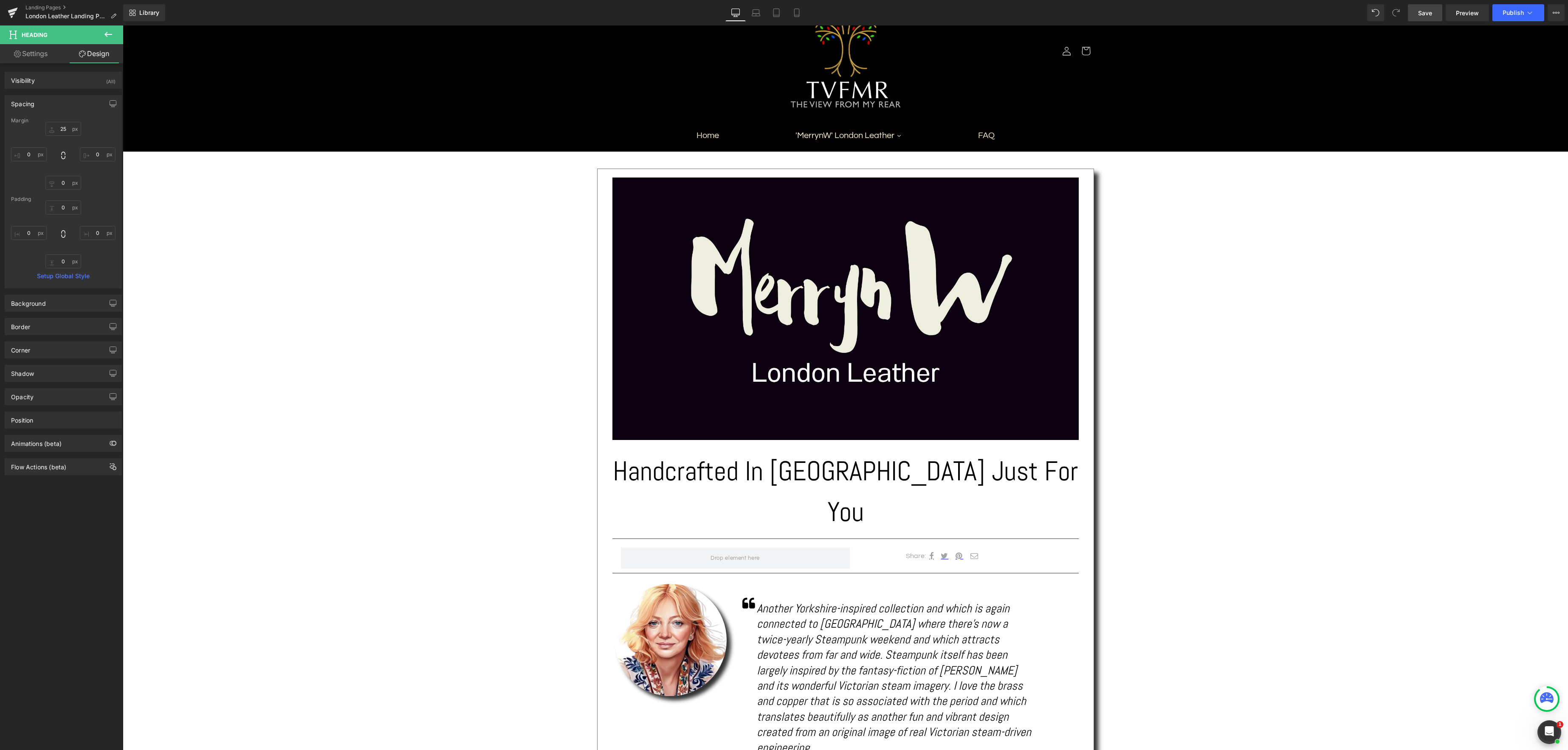
scroll to position [68, 0]
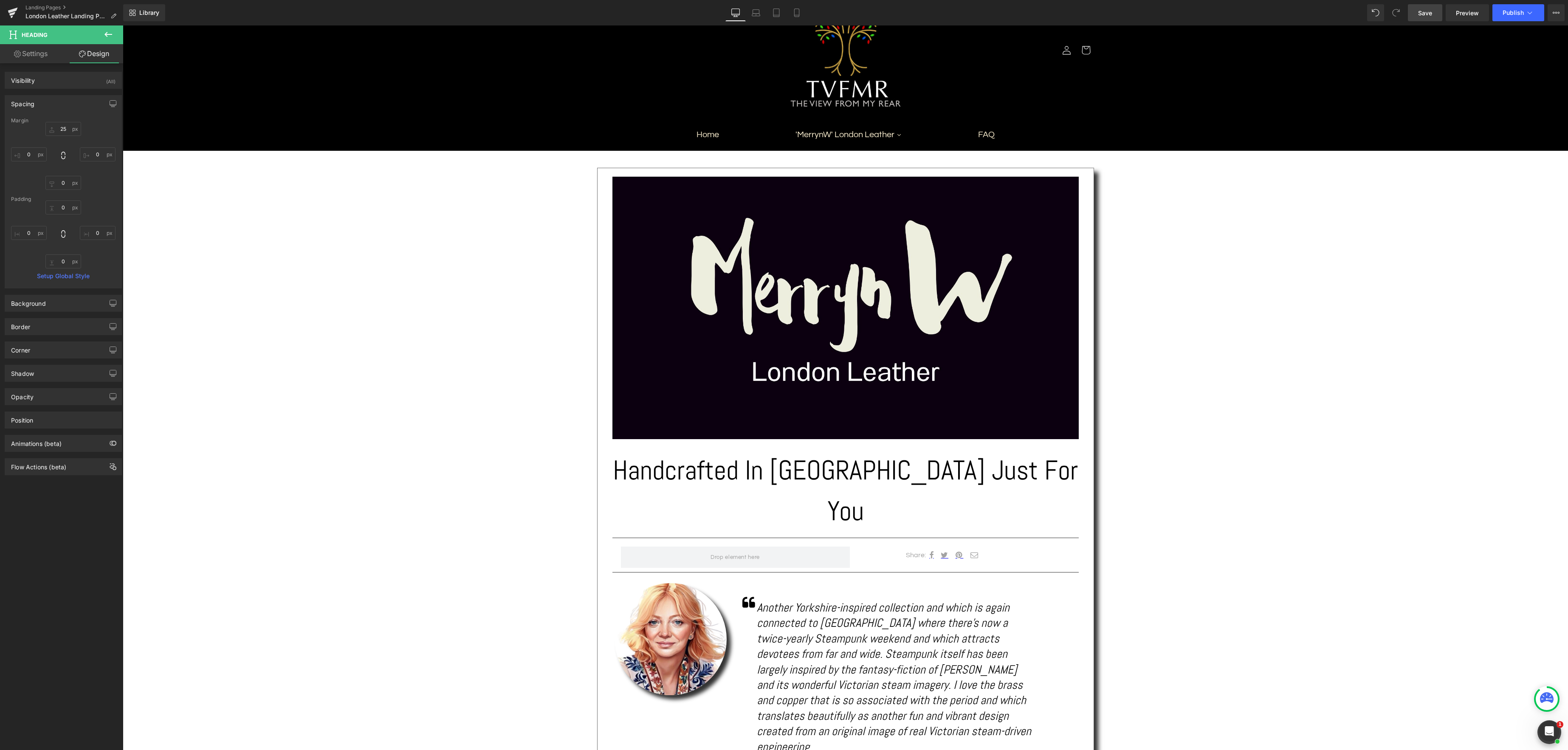
click at [1421, 17] on link "Save" at bounding box center [1424, 13] width 34 height 17
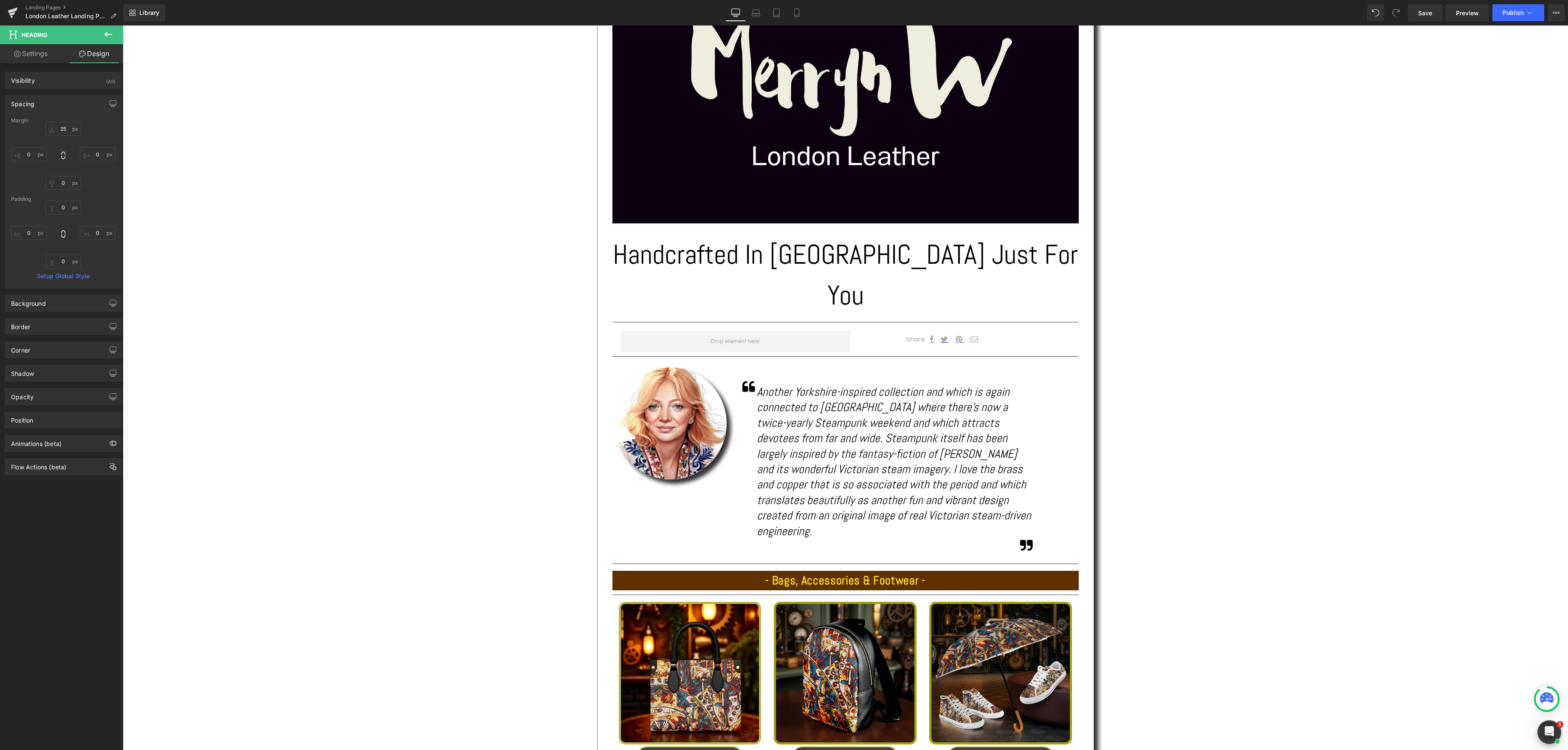
scroll to position [279, 0]
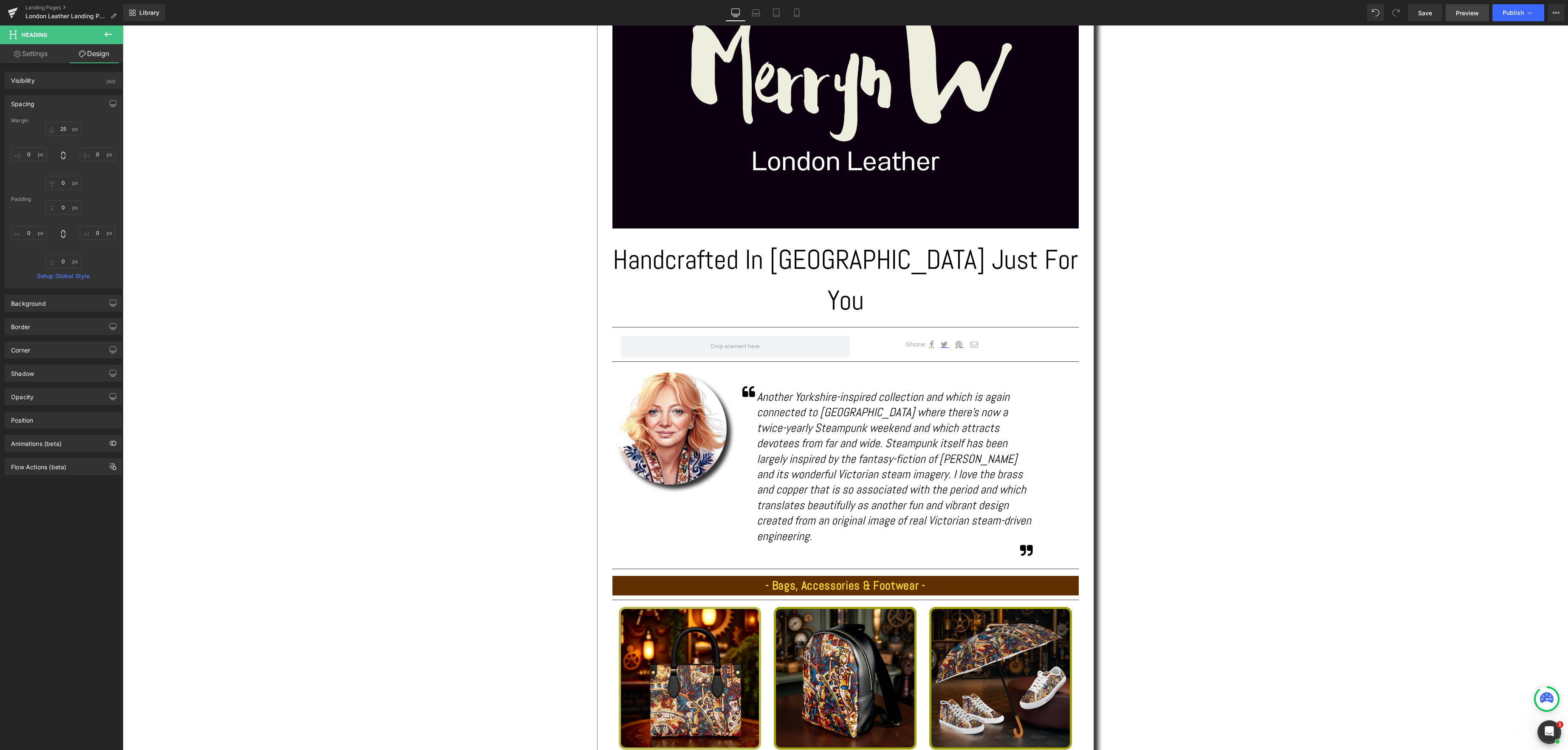
click at [1465, 15] on span "Preview" at bounding box center [1467, 13] width 23 height 9
click at [840, 275] on span "Heading" at bounding box center [840, 280] width 23 height 10
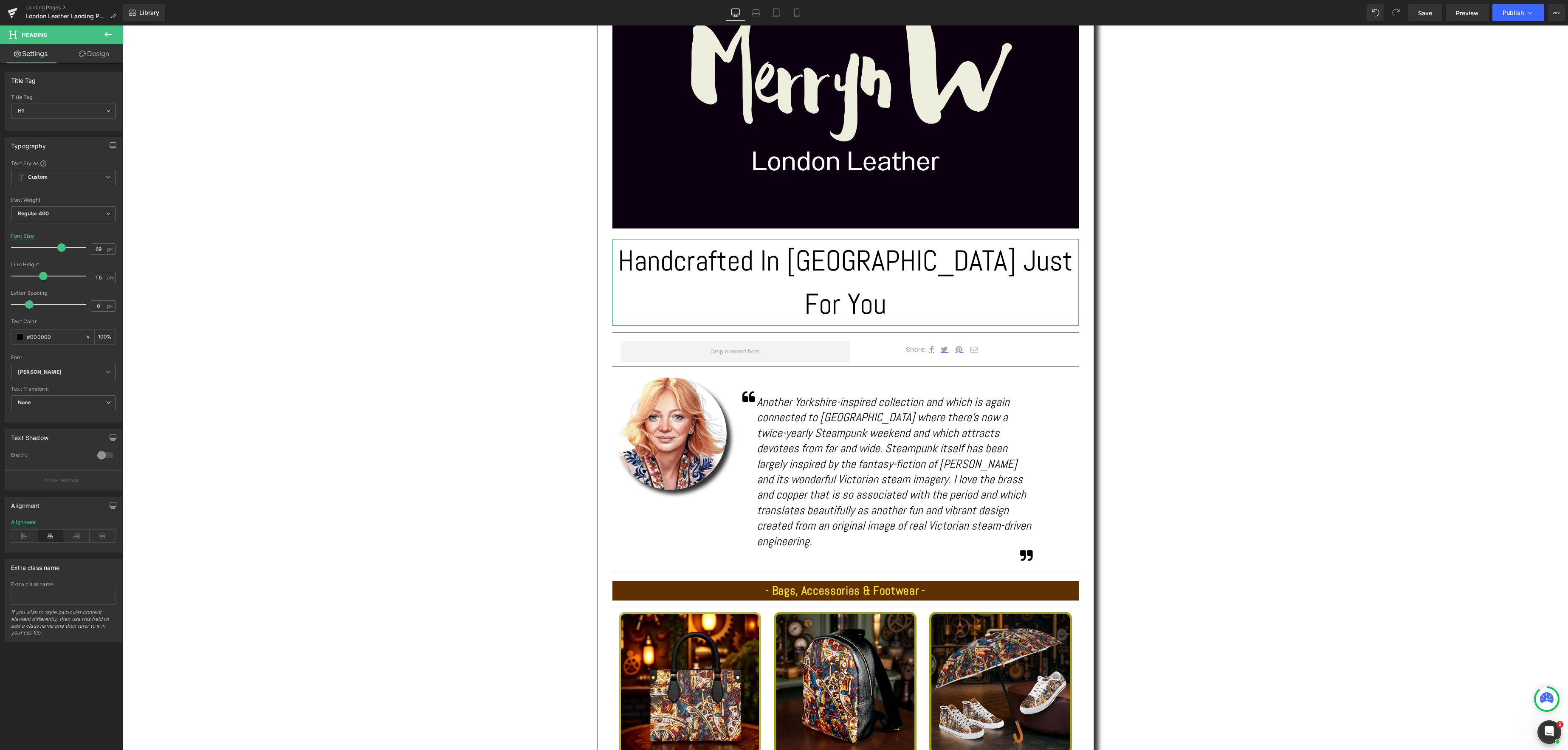
type input "70"
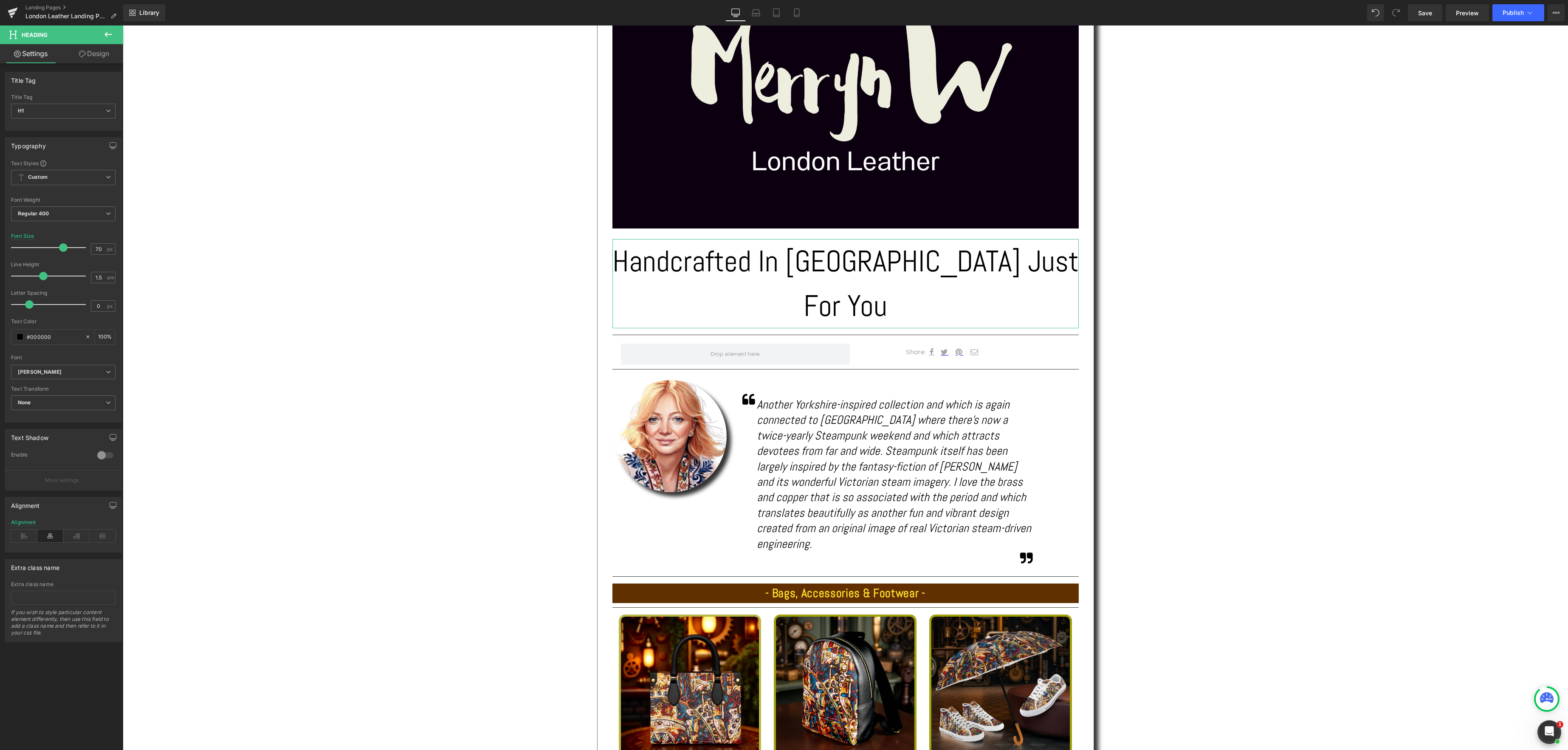
drag, startPoint x: 59, startPoint y: 249, endPoint x: 63, endPoint y: 249, distance: 4.0
click at [63, 249] on span at bounding box center [64, 247] width 8 height 8
click at [1244, 321] on div "Text Block Image Handcrafted In [GEOGRAPHIC_DATA] Just For You Heading Separato…" at bounding box center [845, 453] width 1445 height 1025
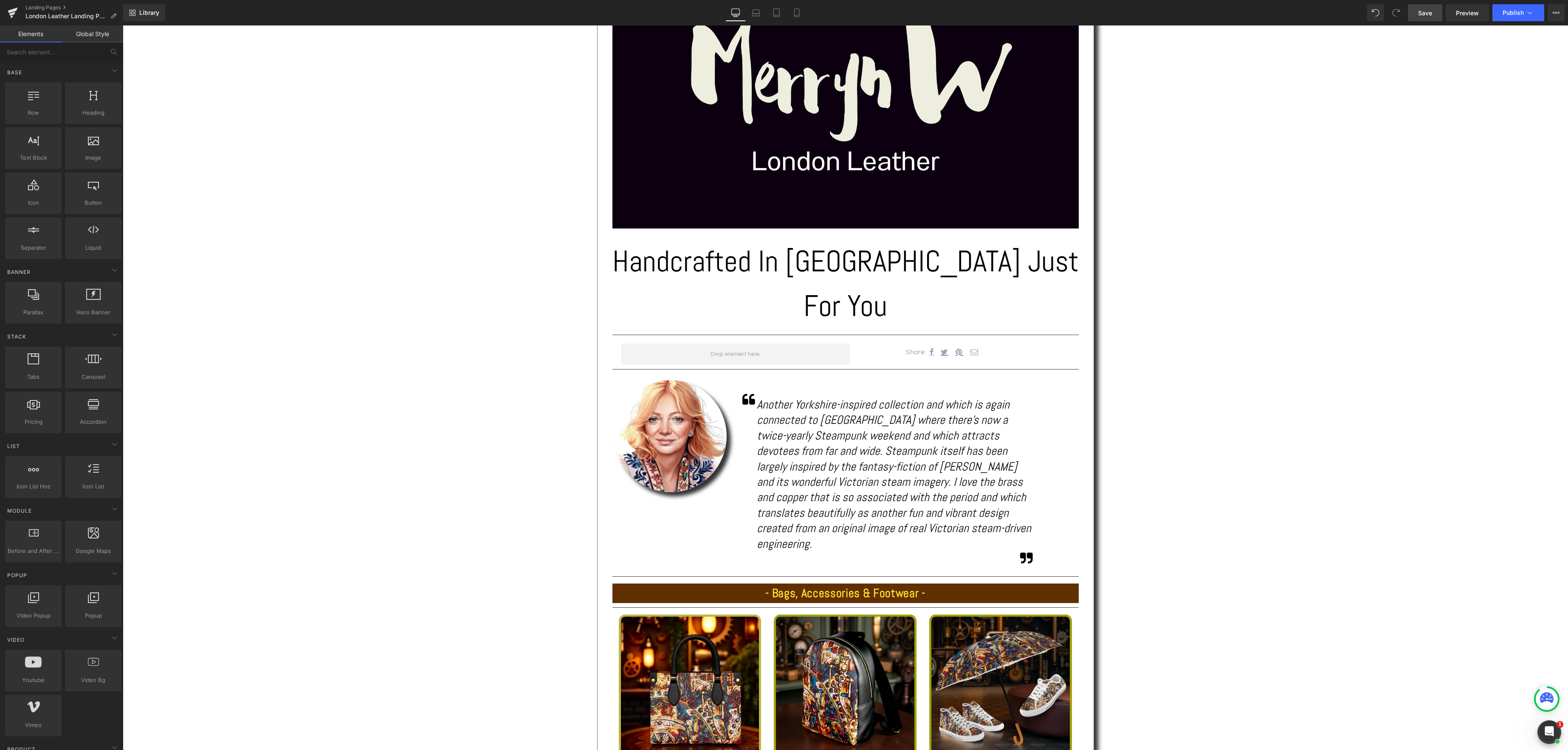
click at [1426, 13] on span "Save" at bounding box center [1425, 13] width 14 height 9
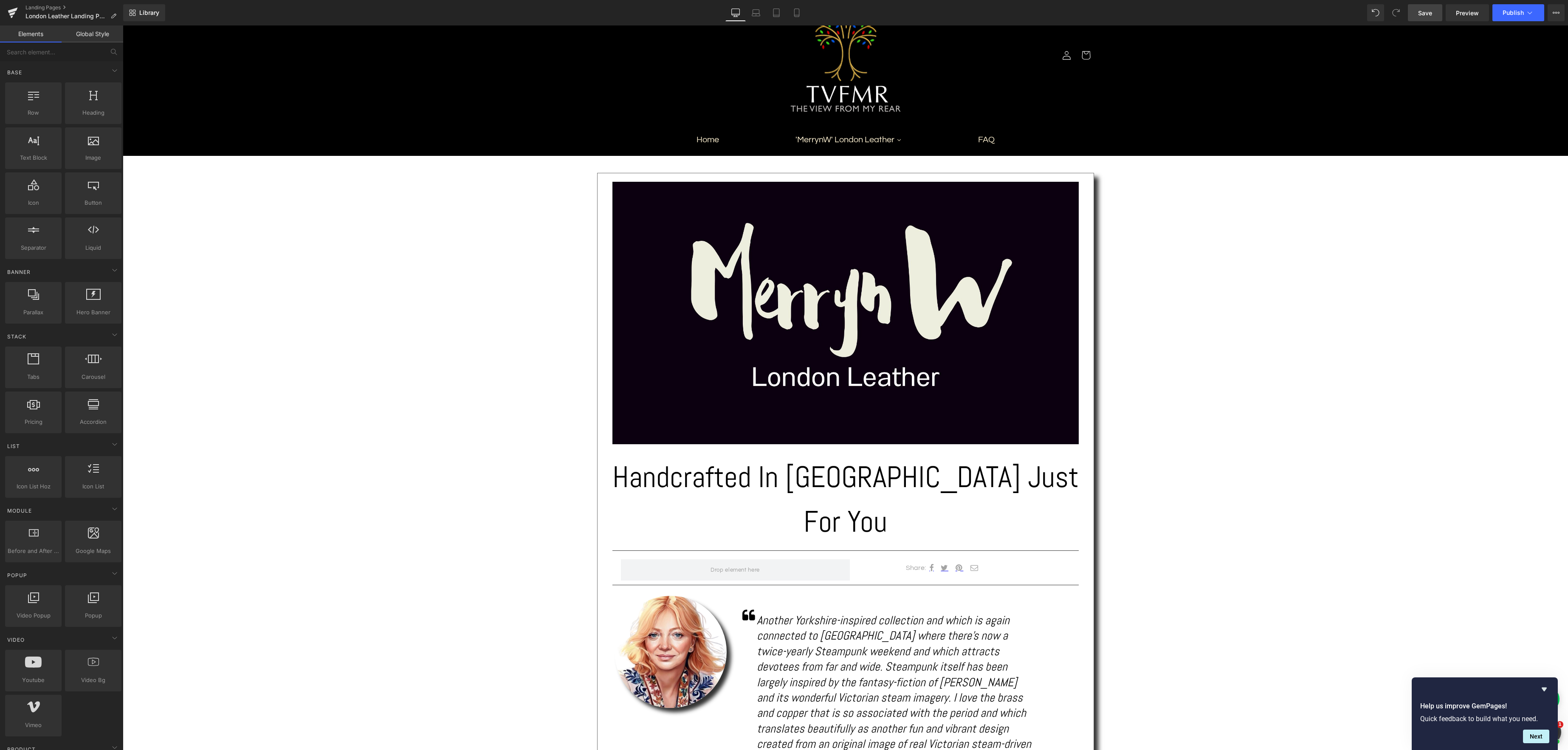
scroll to position [36, 0]
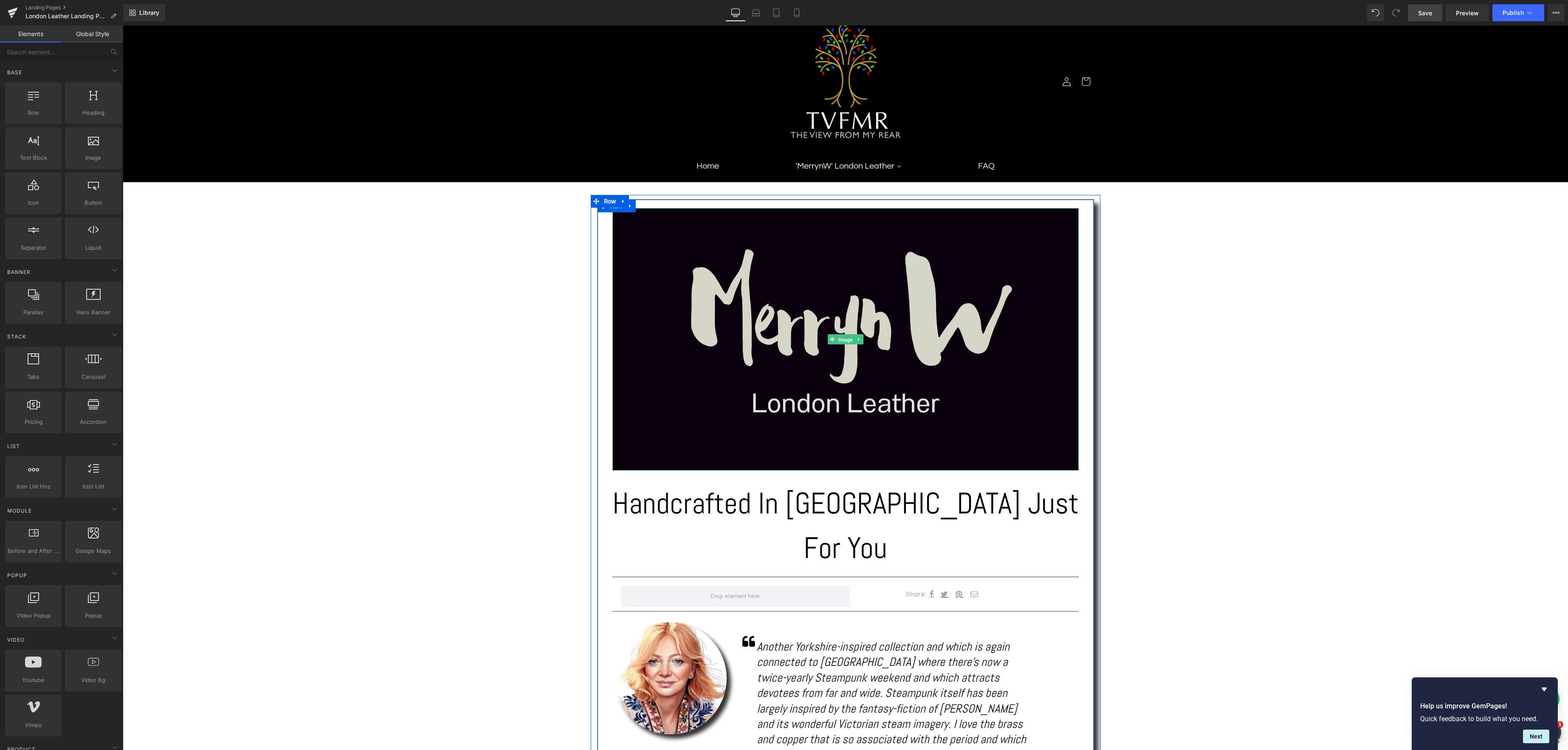
drag, startPoint x: 838, startPoint y: 339, endPoint x: 850, endPoint y: 345, distance: 13.4
click at [838, 339] on div "Image" at bounding box center [846, 339] width 467 height 263
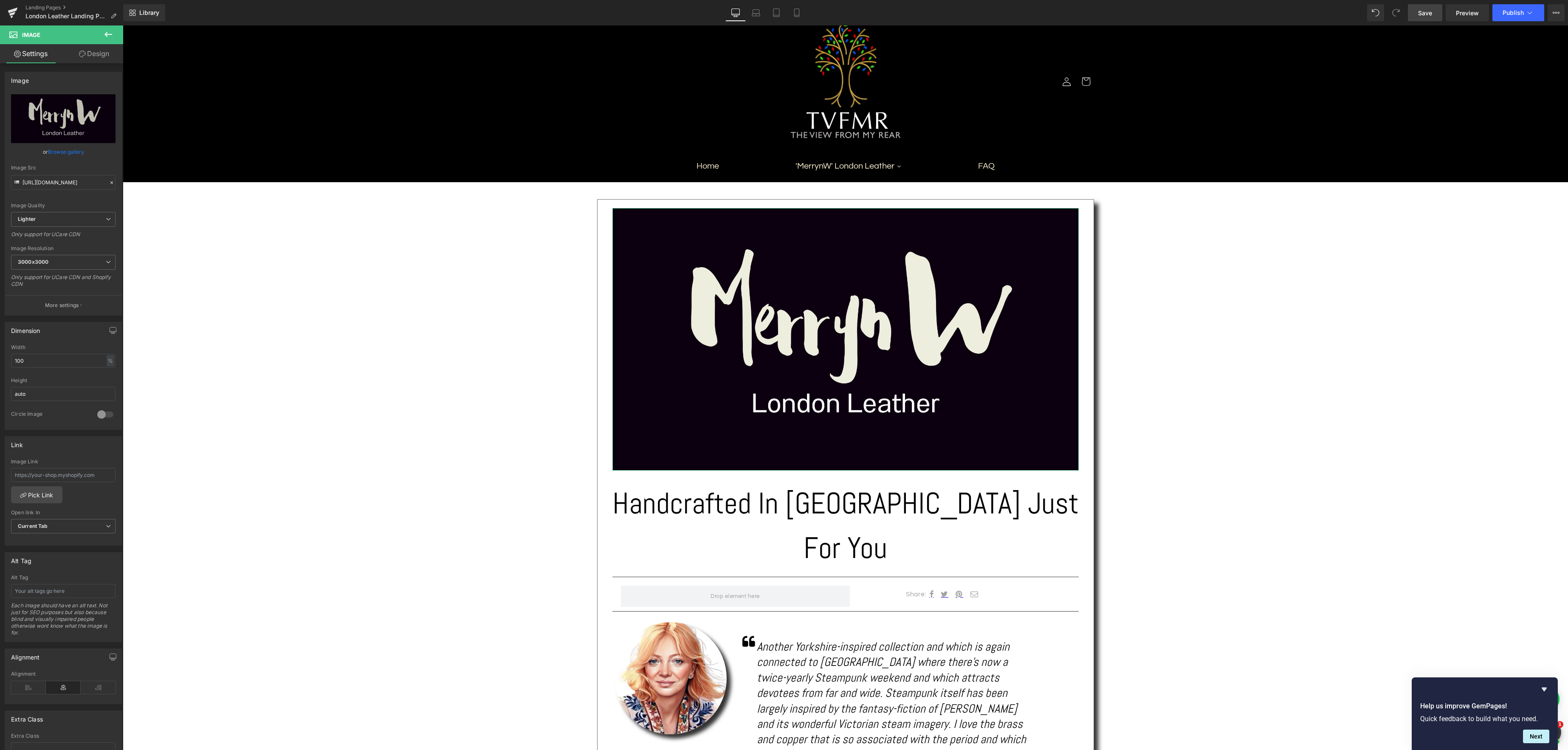
click at [72, 153] on link "Browse gallery" at bounding box center [66, 152] width 36 height 15
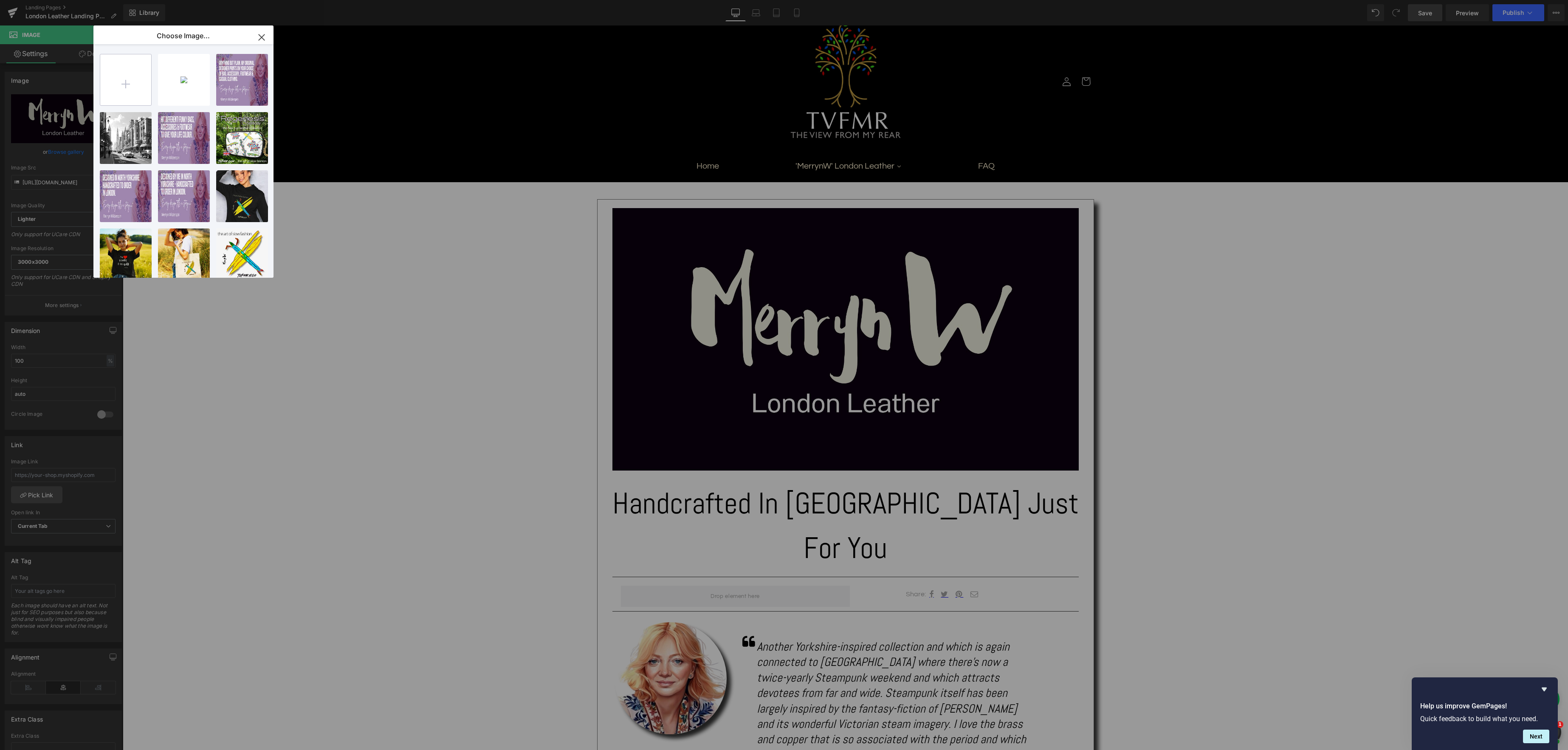
click at [131, 89] on input "file" at bounding box center [125, 80] width 51 height 51
type input "C:\fakepath\HD 1920x1080 - BagFab.jpg"
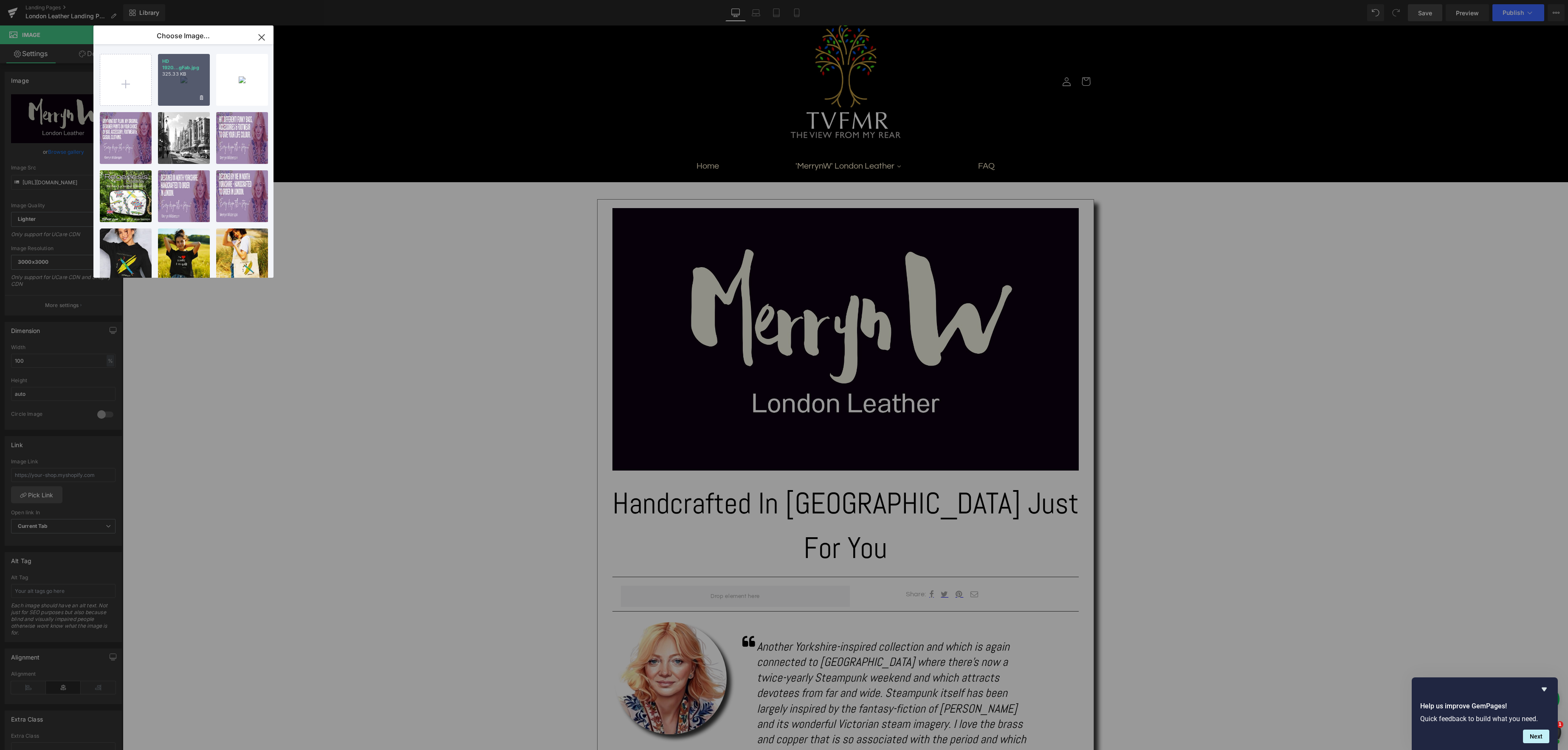
click at [184, 95] on div "HD 1920...gFab.jpg 325.33 KB" at bounding box center [184, 80] width 52 height 52
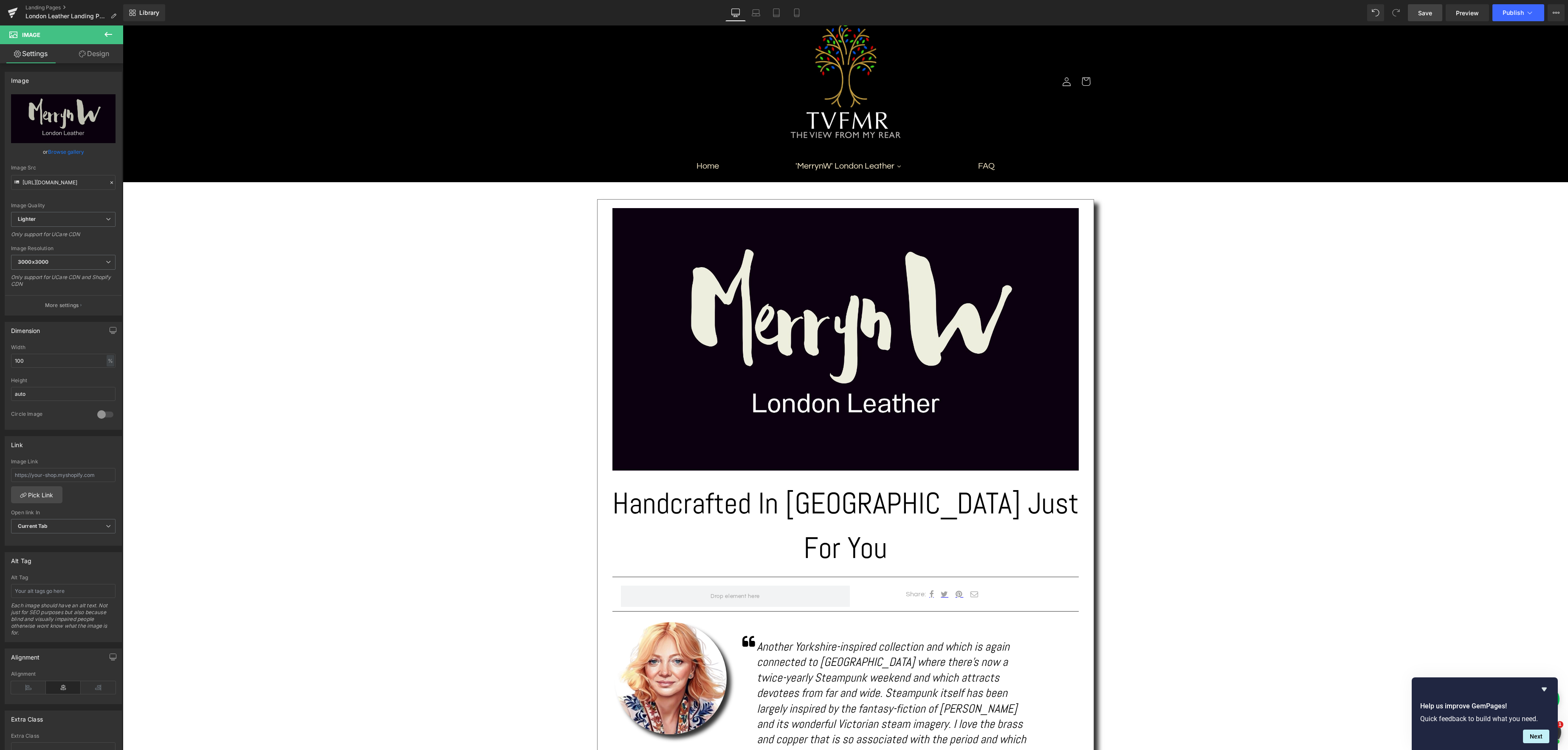
scroll to position [38, 0]
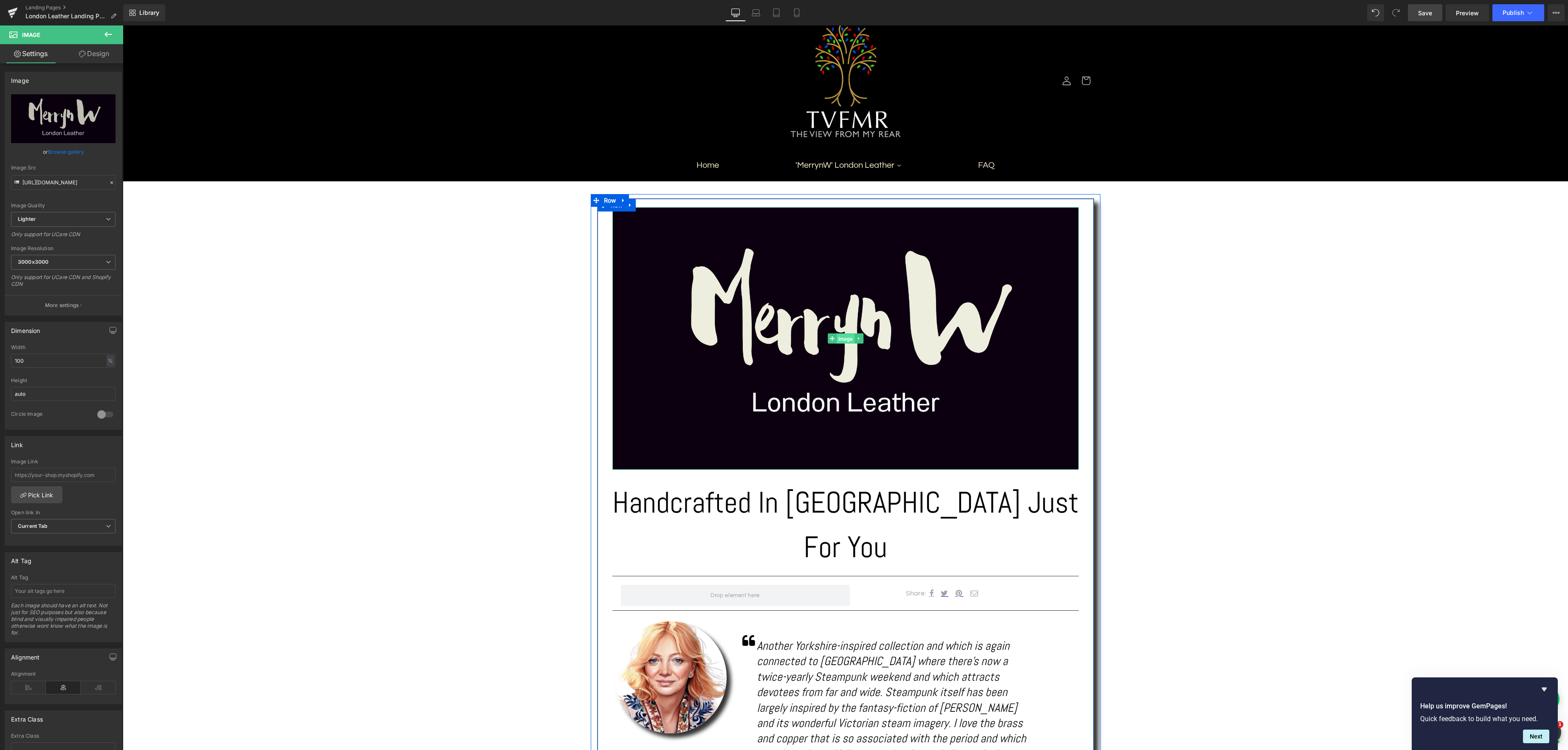
click at [841, 339] on div "Image" at bounding box center [846, 339] width 467 height 263
click at [66, 154] on link "Browse gallery" at bounding box center [66, 152] width 36 height 15
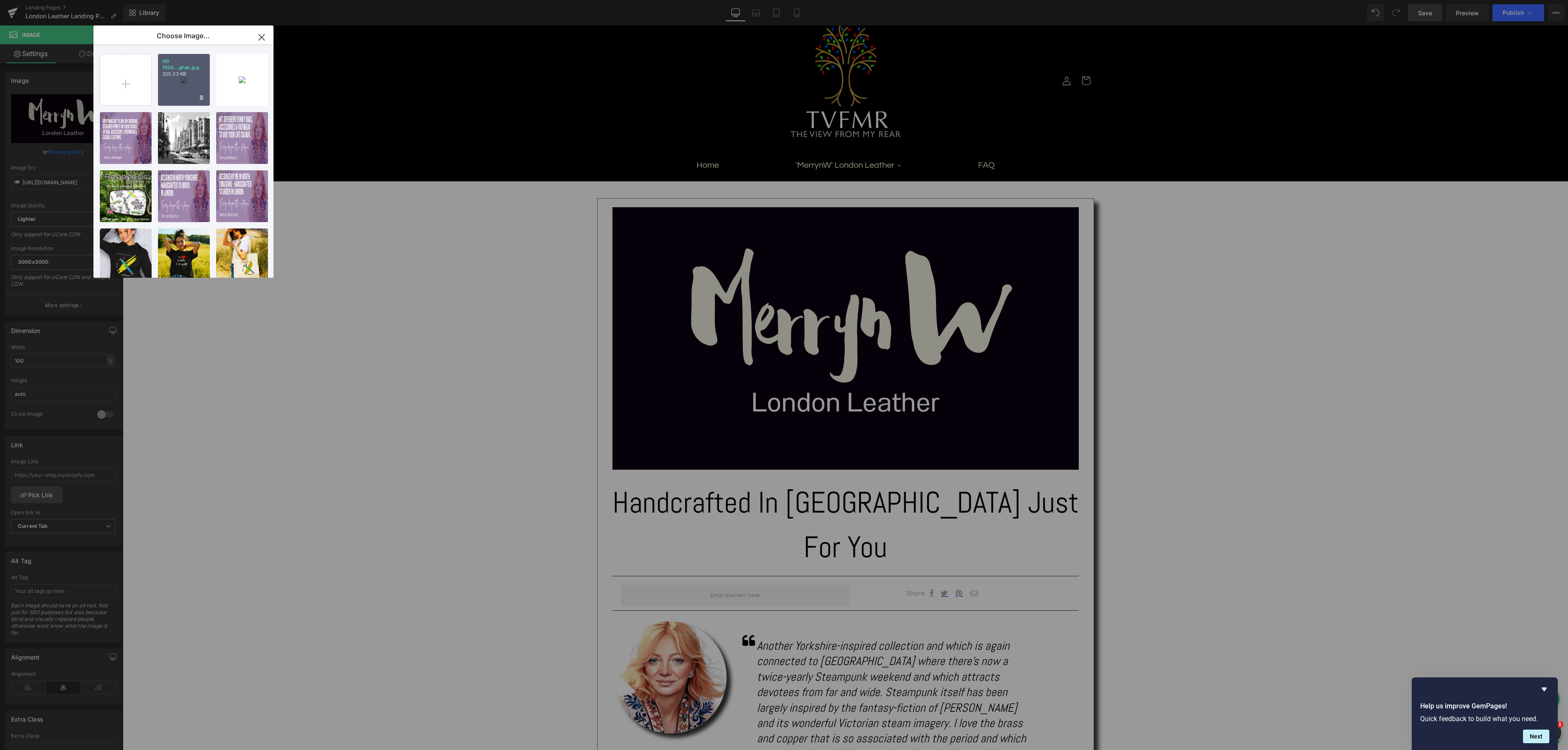
click at [177, 73] on p "325.33 KB" at bounding box center [184, 74] width 43 height 6
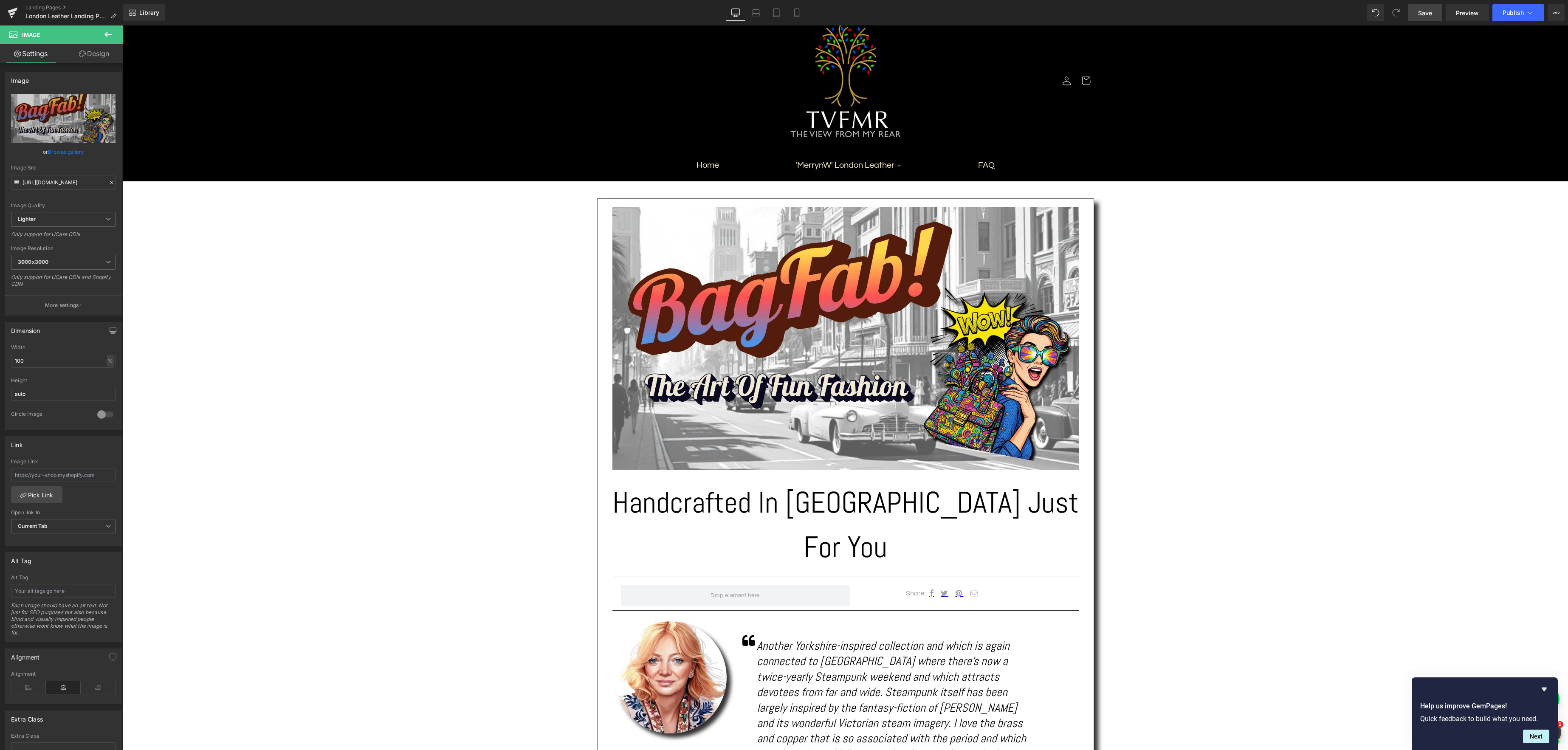
click at [1426, 15] on span "Save" at bounding box center [1425, 13] width 14 height 9
click at [1472, 15] on span "Preview" at bounding box center [1467, 13] width 23 height 9
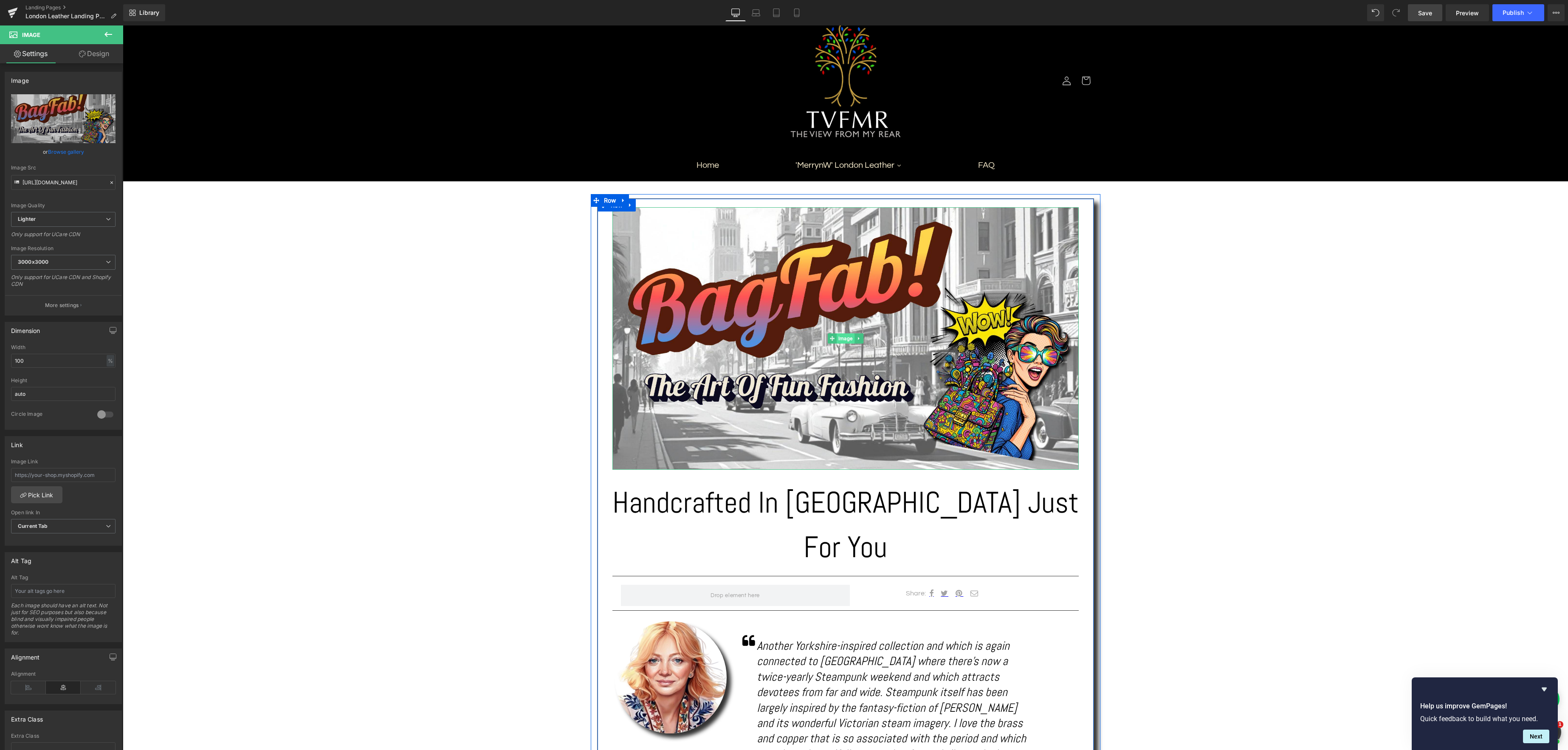
click at [843, 339] on div "Image" at bounding box center [846, 339] width 467 height 263
click at [60, 154] on link "Browse gallery" at bounding box center [66, 152] width 36 height 15
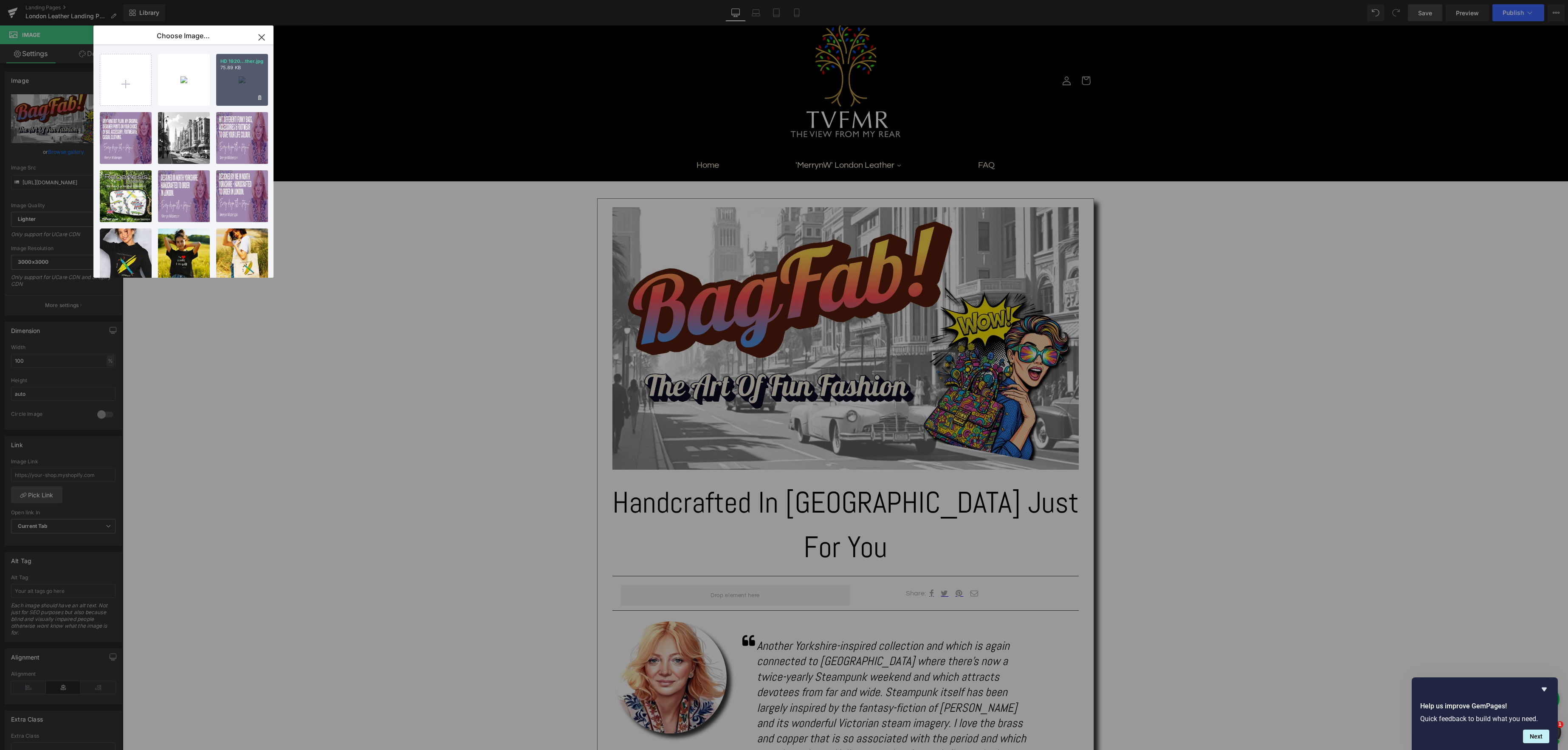
click at [237, 82] on div "HD 1920...ther.jpg 75.89 KB" at bounding box center [242, 80] width 52 height 52
type input "[URL][DOMAIN_NAME]"
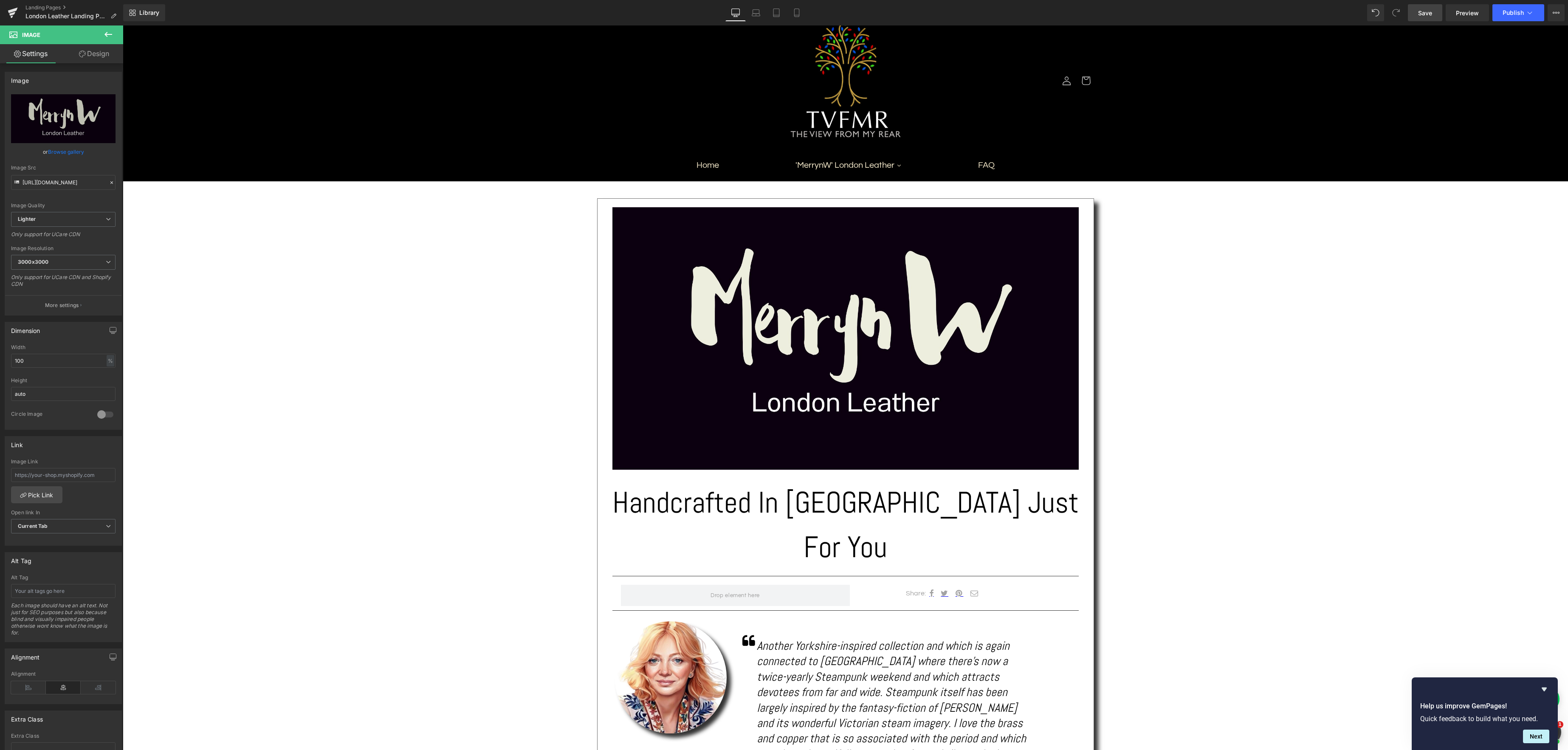
click at [1425, 15] on span "Save" at bounding box center [1425, 13] width 14 height 9
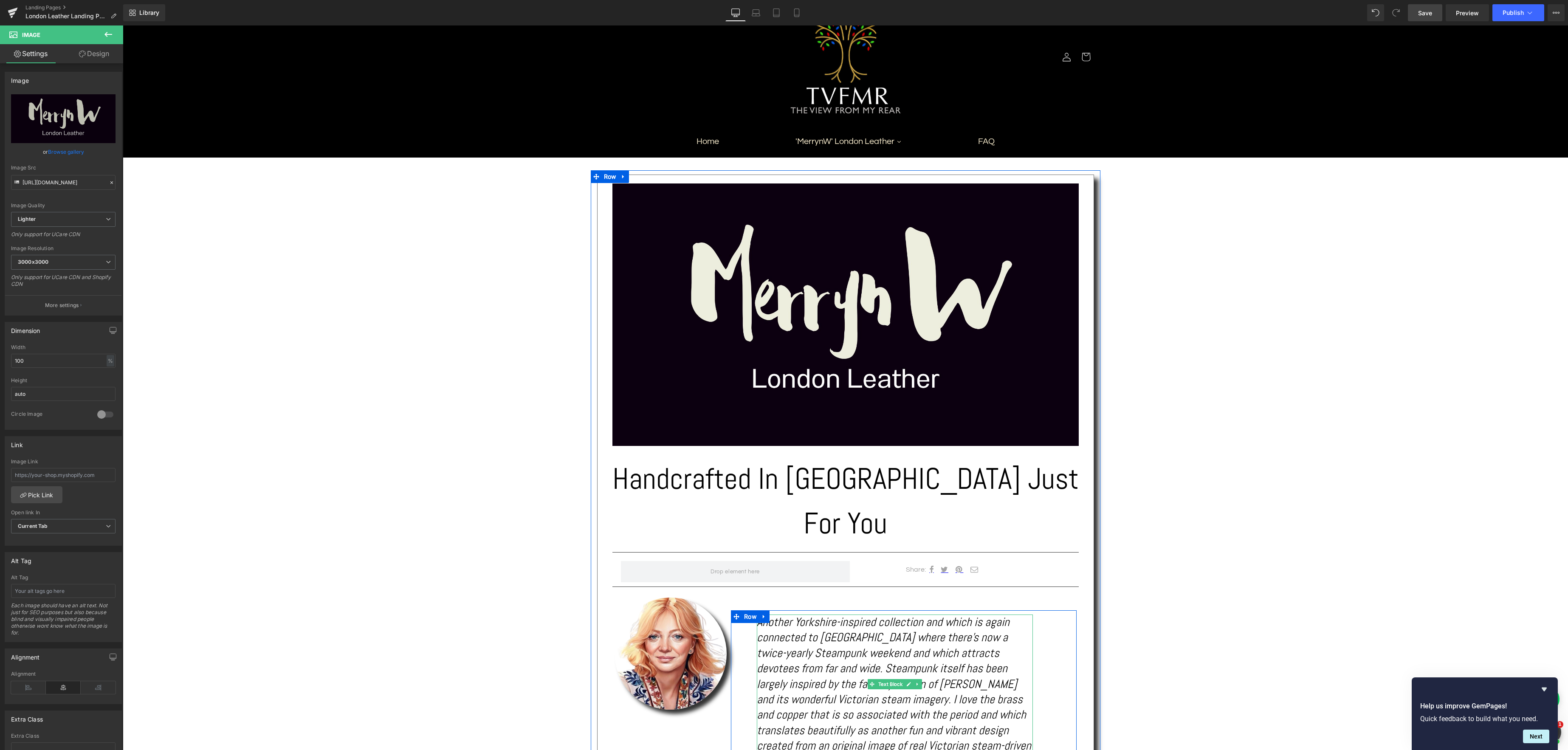
scroll to position [94, 0]
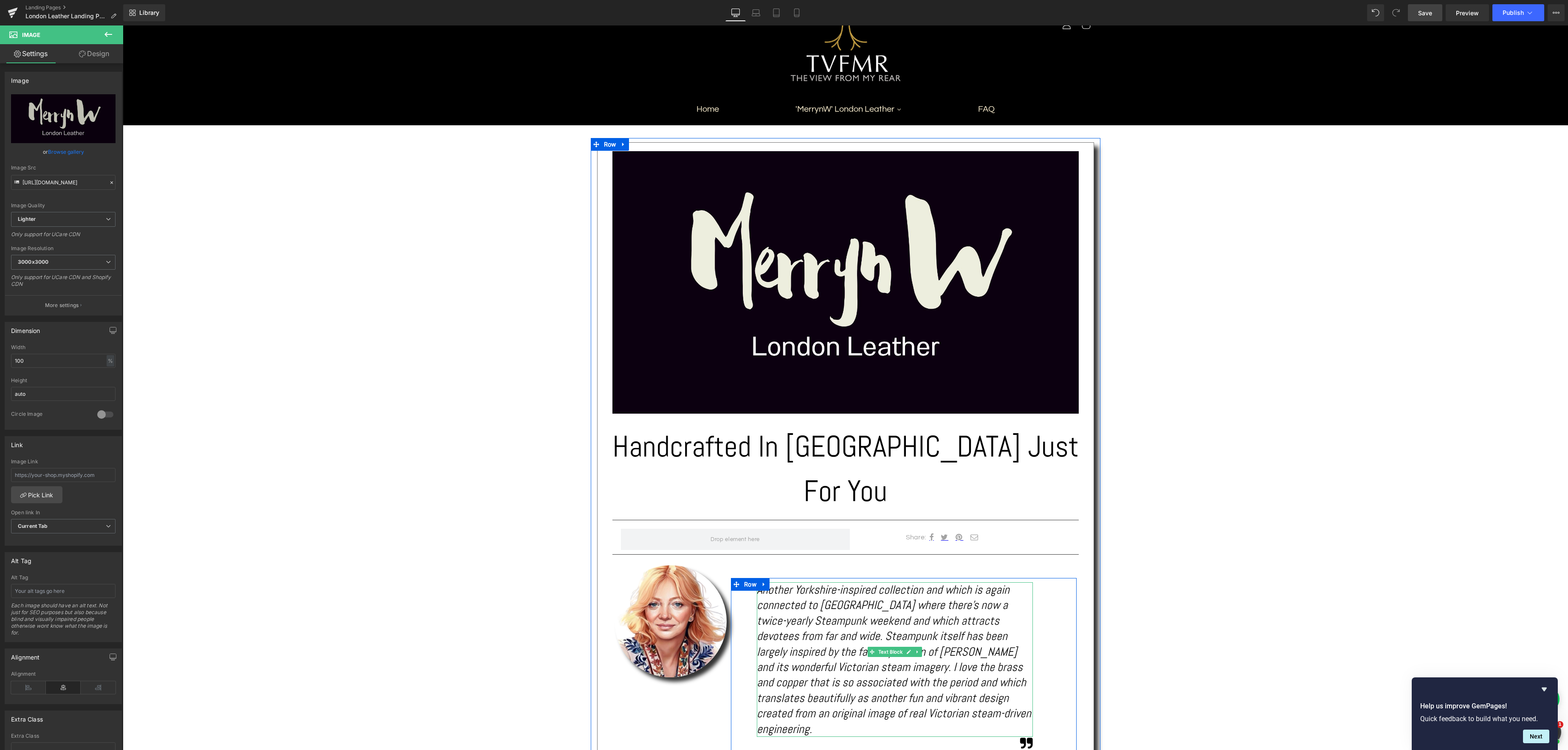
click at [975, 668] on icon "Another Yorkshire-inspired collection and which is again connected to [GEOGRAPH…" at bounding box center [893, 659] width 274 height 154
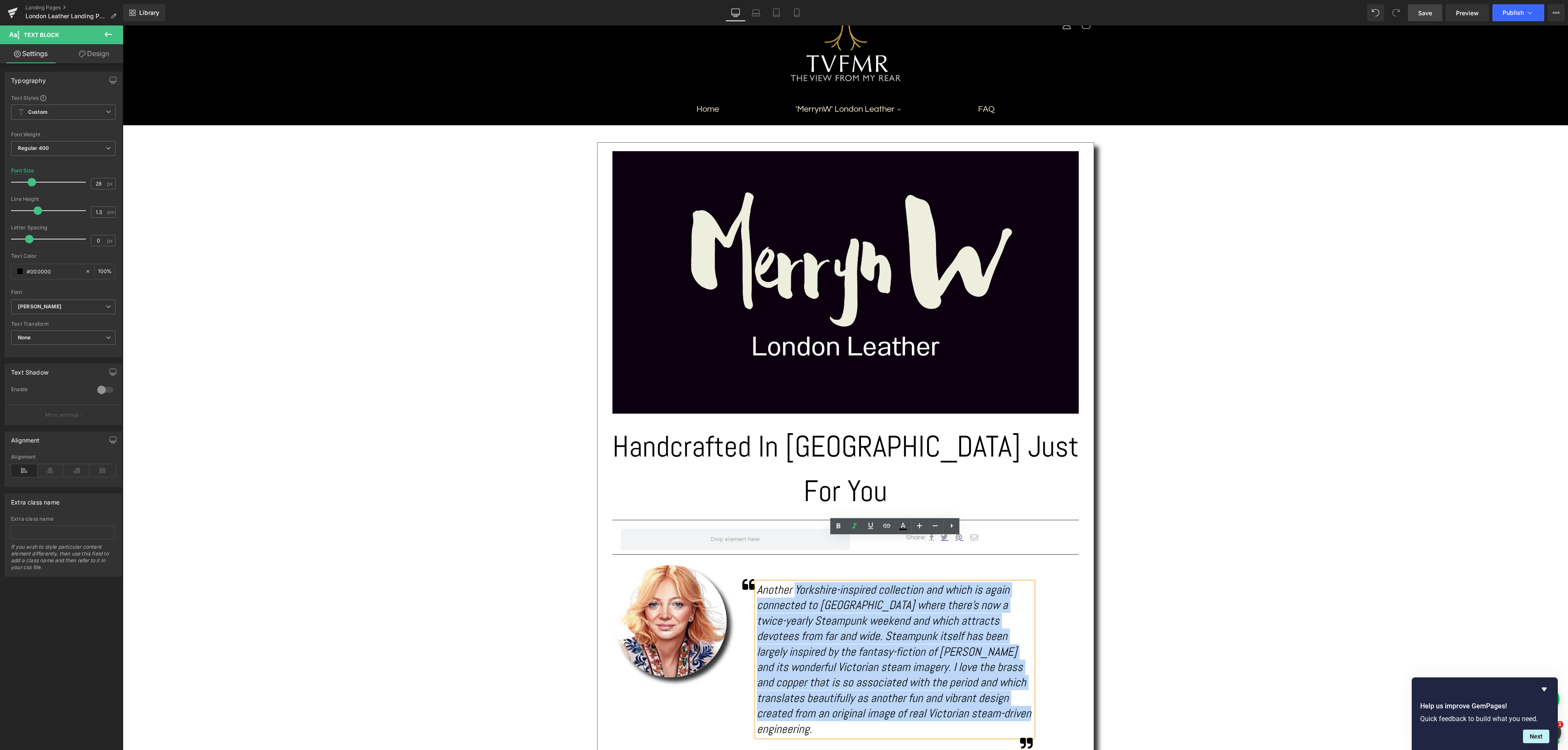
drag, startPoint x: 970, startPoint y: 665, endPoint x: 795, endPoint y: 545, distance: 212.2
click at [795, 582] on icon "Another Yorkshire-inspired collection and which is again connected to [GEOGRAPH…" at bounding box center [893, 659] width 274 height 154
